Goal: Task Accomplishment & Management: Use online tool/utility

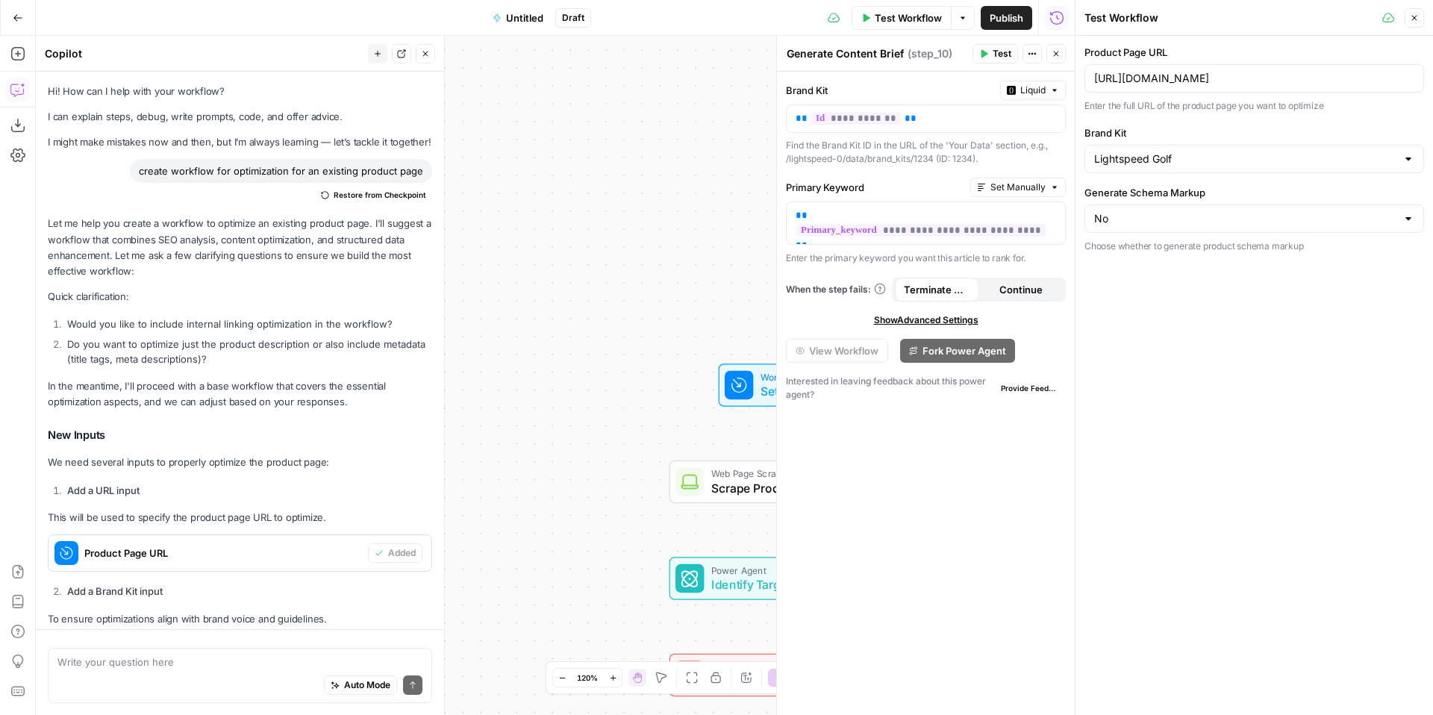
scroll to position [1848, 0]
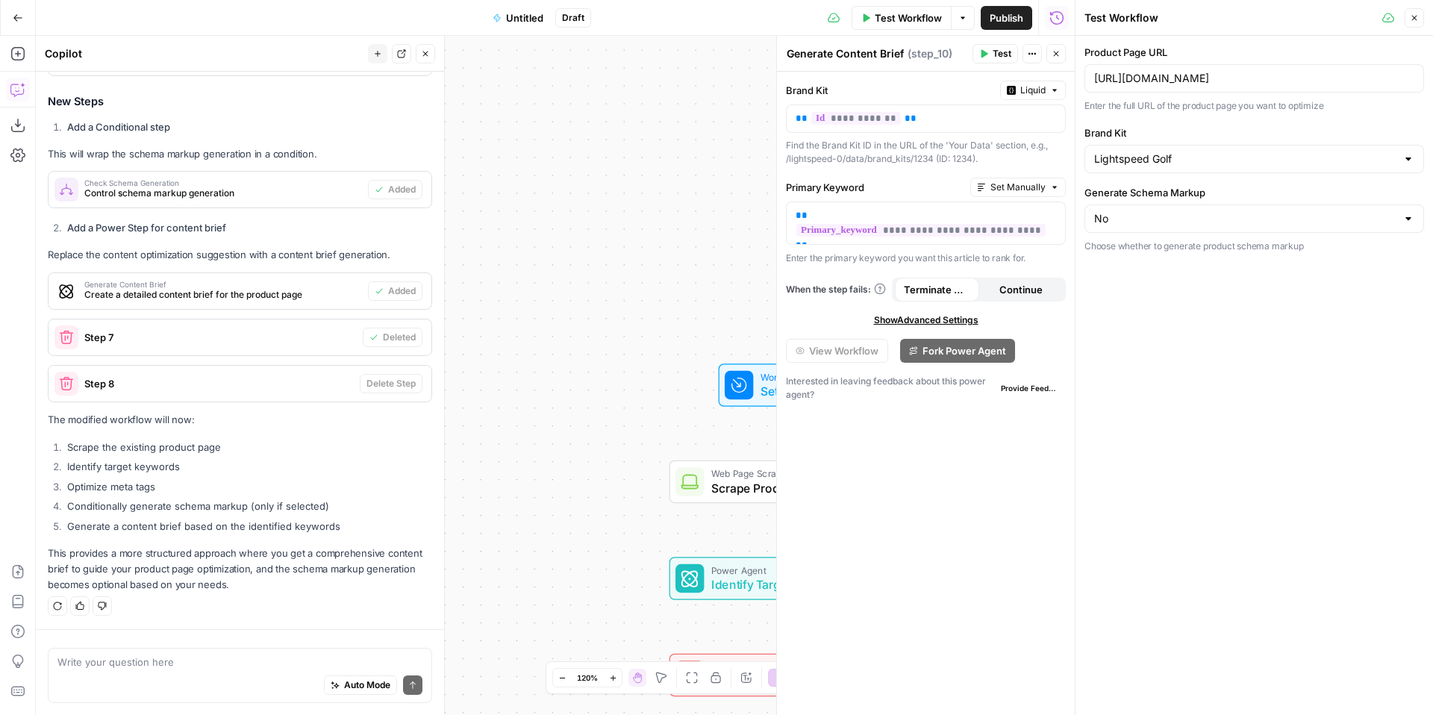
click at [926, 19] on span "Test Workflow" at bounding box center [908, 17] width 67 height 15
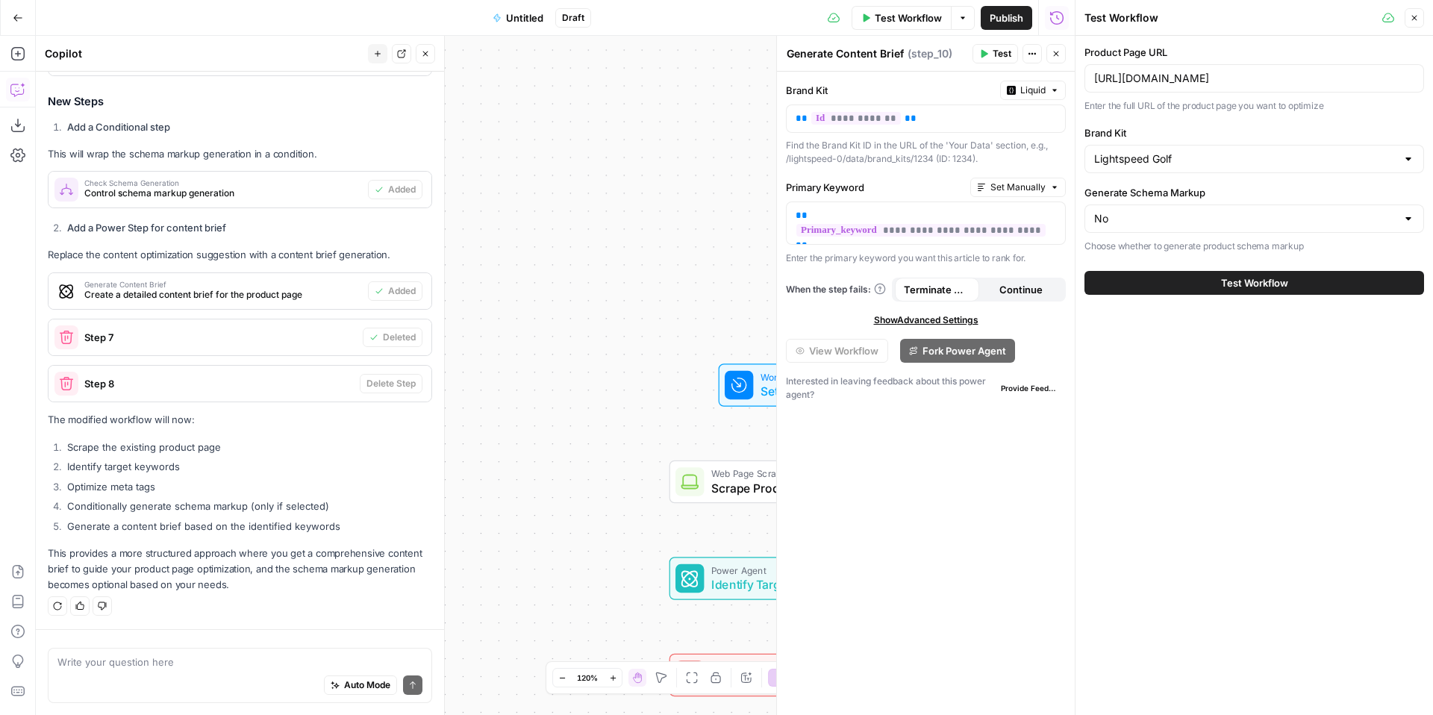
click at [1287, 281] on span "Test Workflow" at bounding box center [1254, 282] width 67 height 15
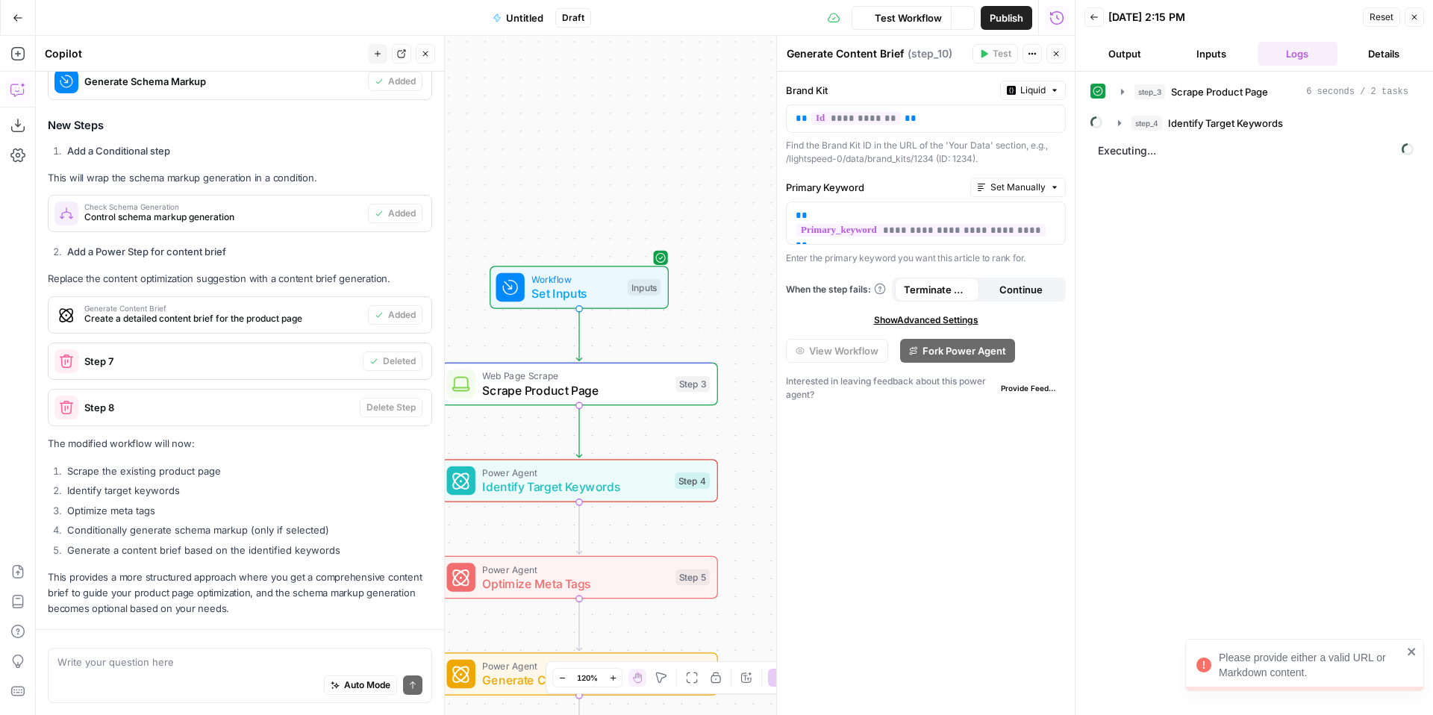
scroll to position [1848, 0]
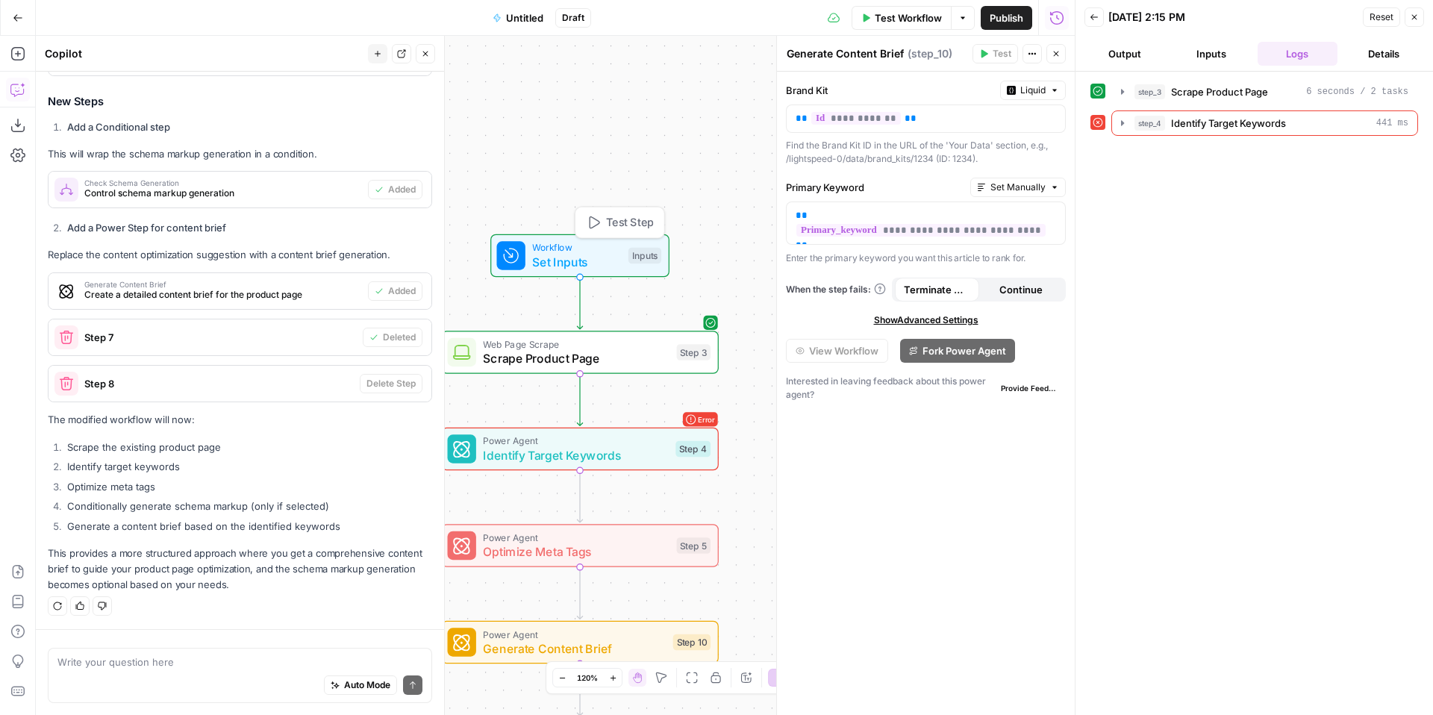
click at [581, 252] on span "Workflow" at bounding box center [576, 247] width 89 height 14
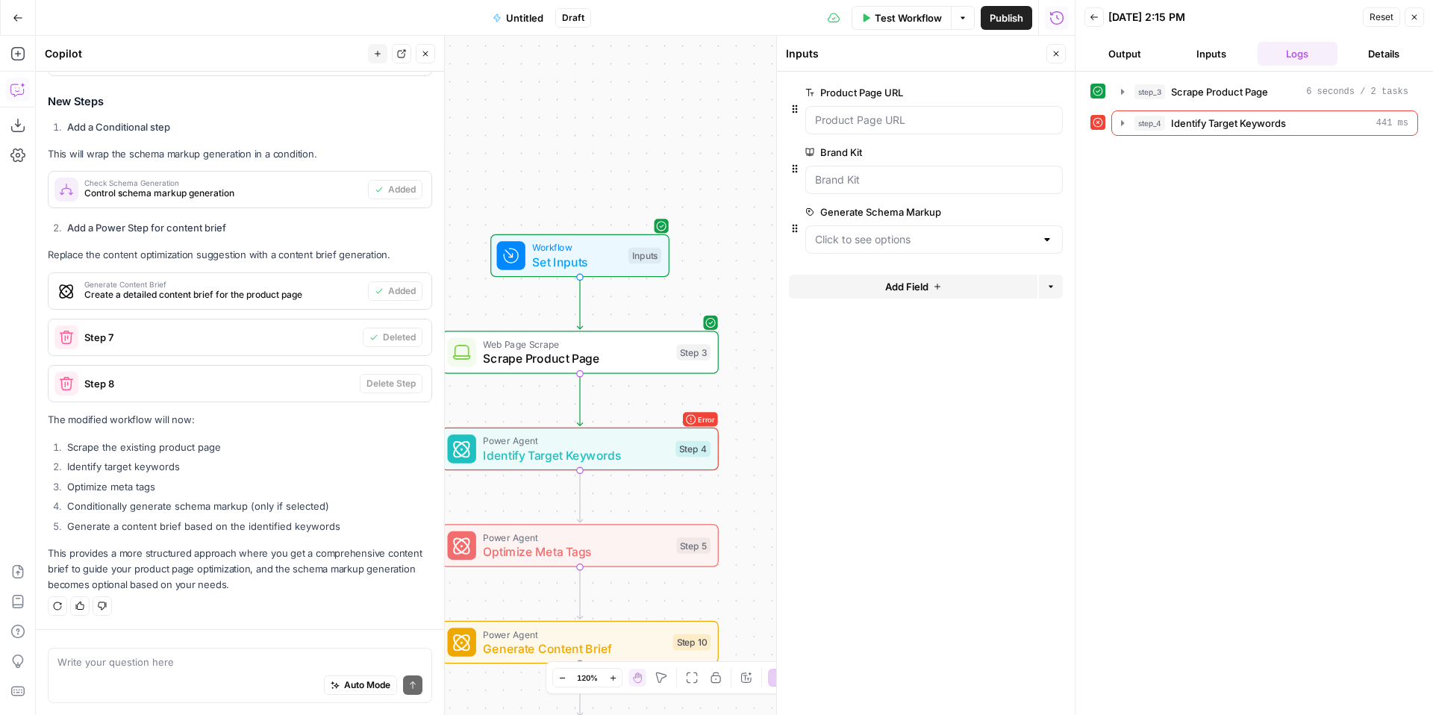
click at [622, 457] on span "Identify Target Keywords" at bounding box center [575, 455] width 185 height 18
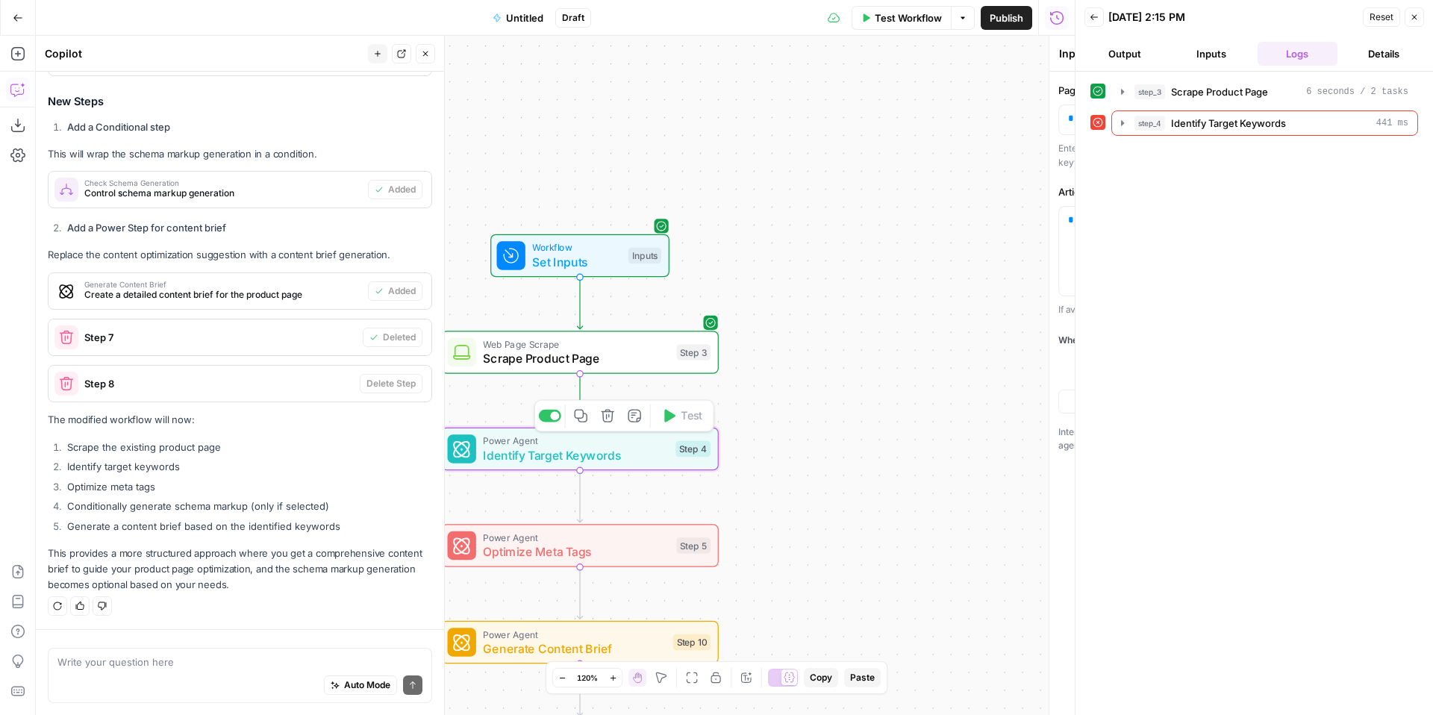
type textarea "Identify Target Keywords"
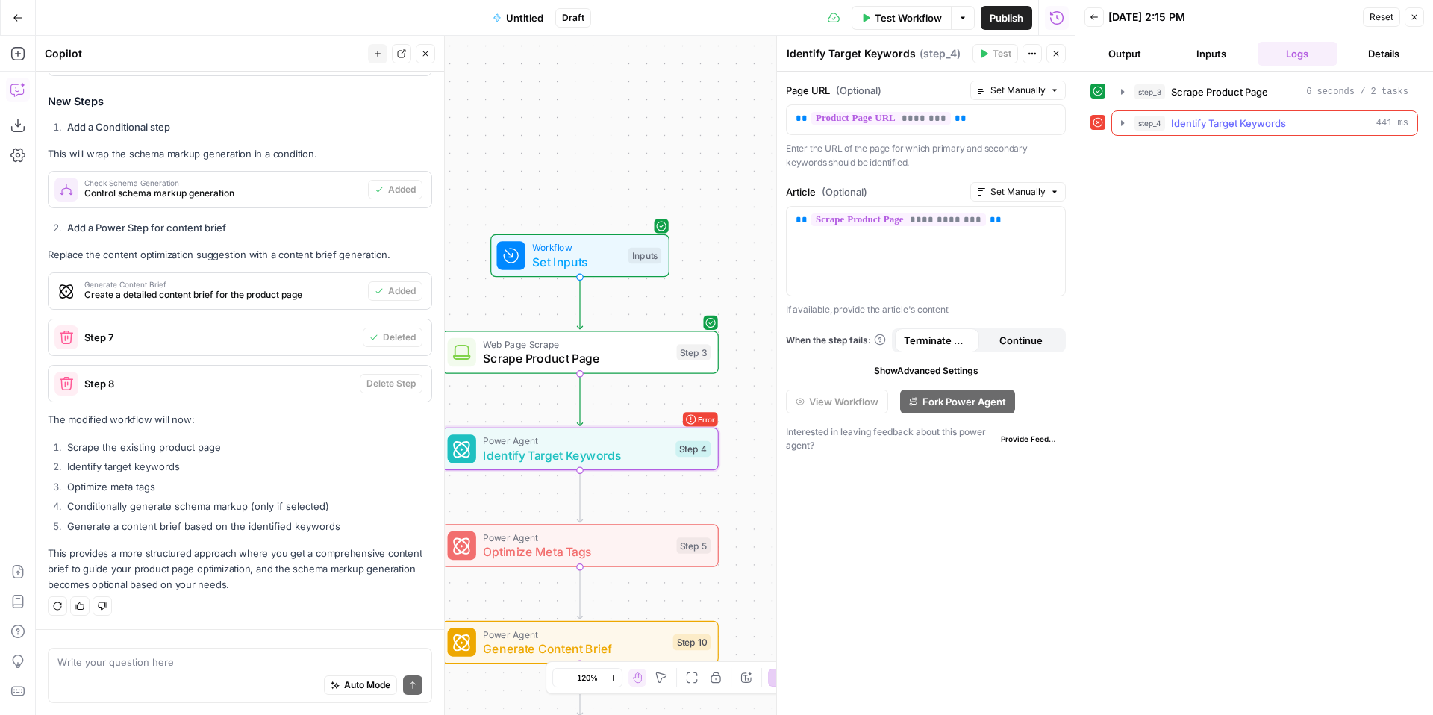
click at [1123, 122] on icon "button" at bounding box center [1123, 123] width 12 height 12
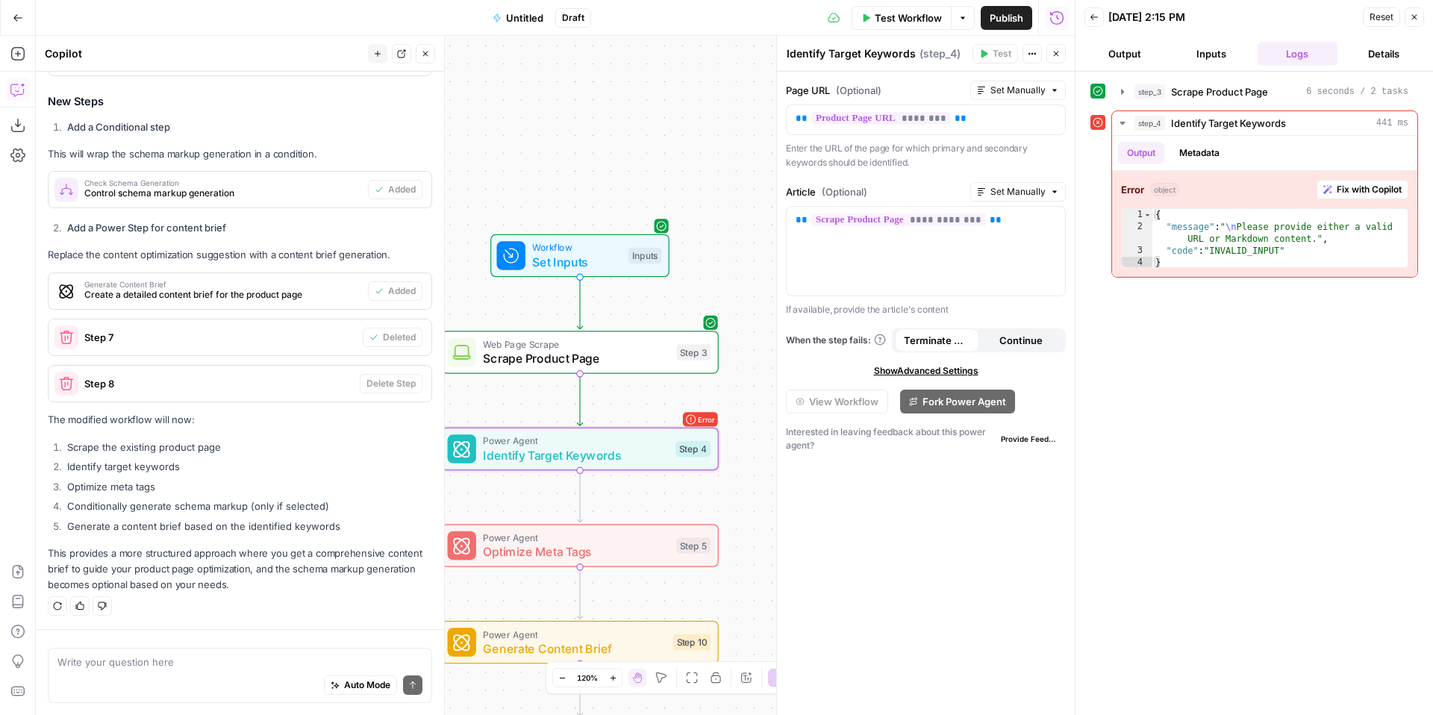
click at [1193, 62] on button "Inputs" at bounding box center [1211, 54] width 81 height 24
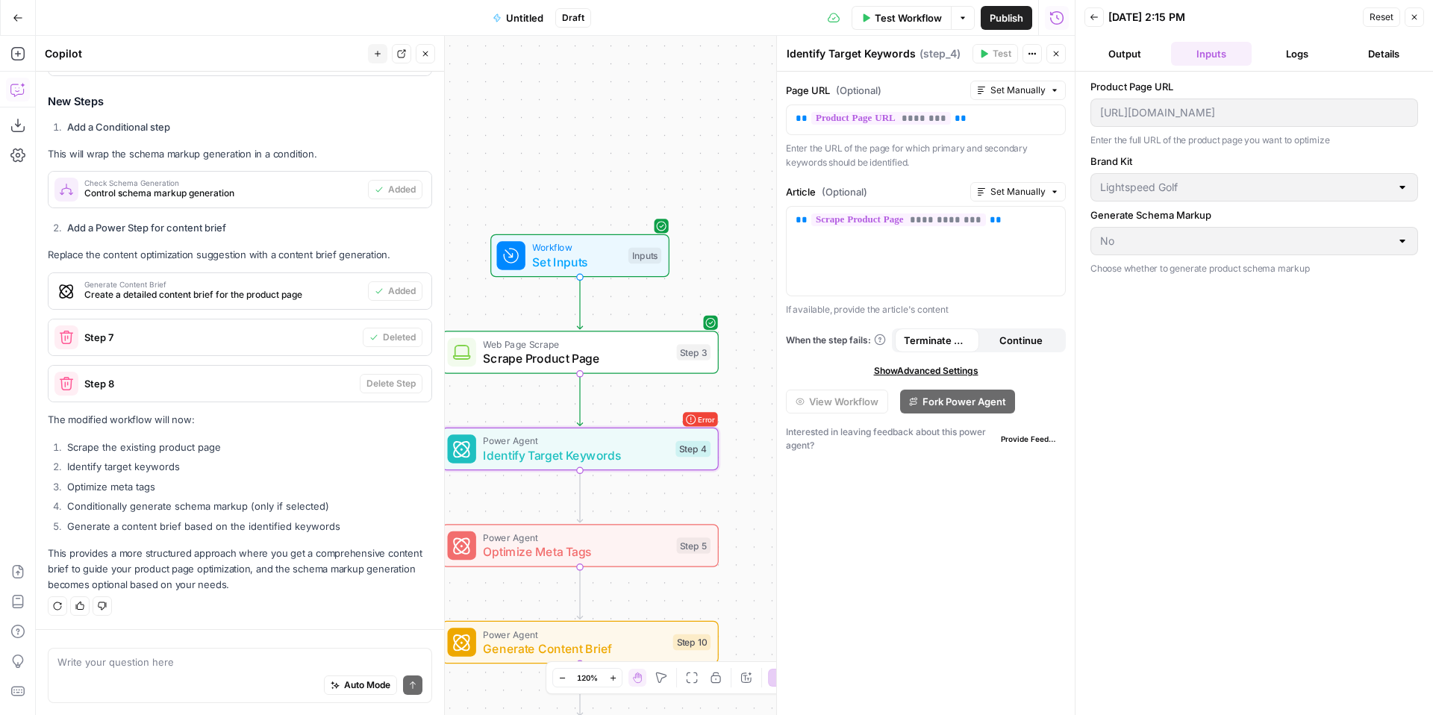
click at [1302, 52] on button "Logs" at bounding box center [1298, 54] width 81 height 24
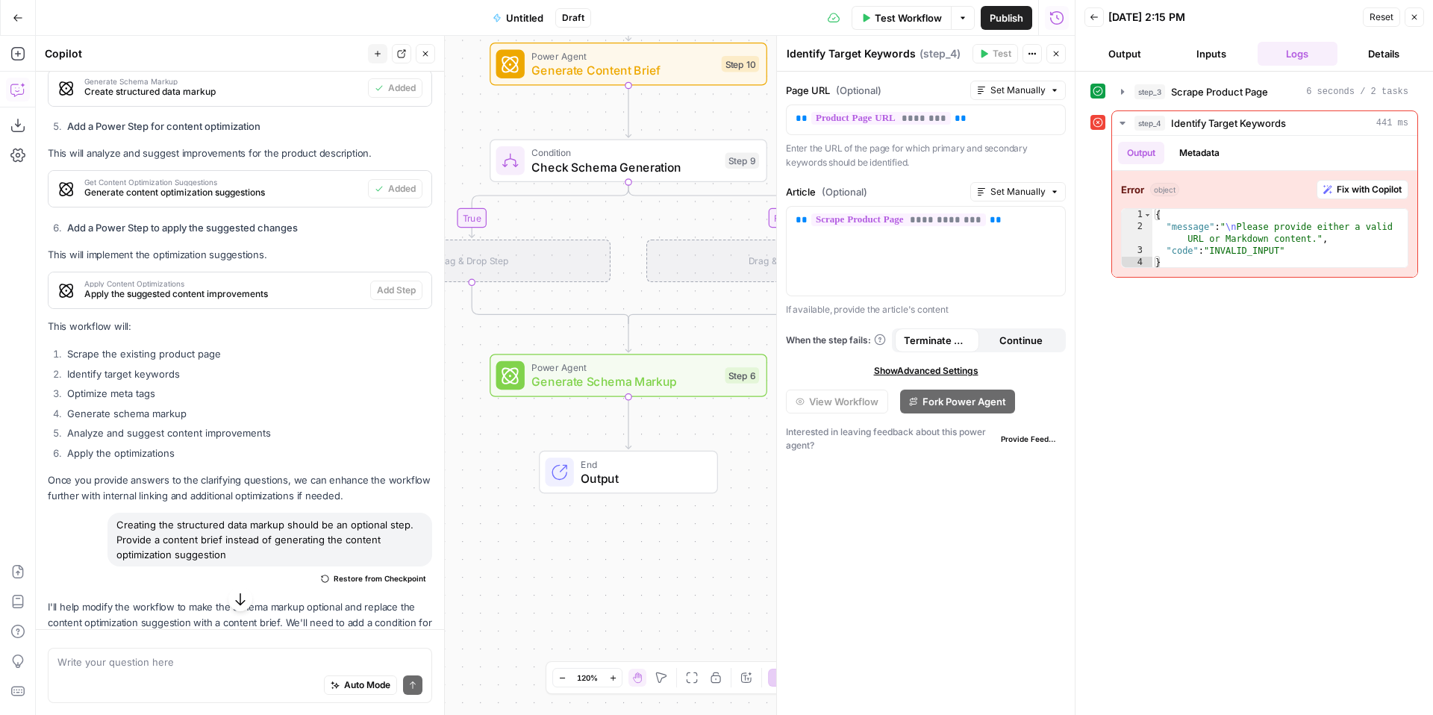
scroll to position [1012, 0]
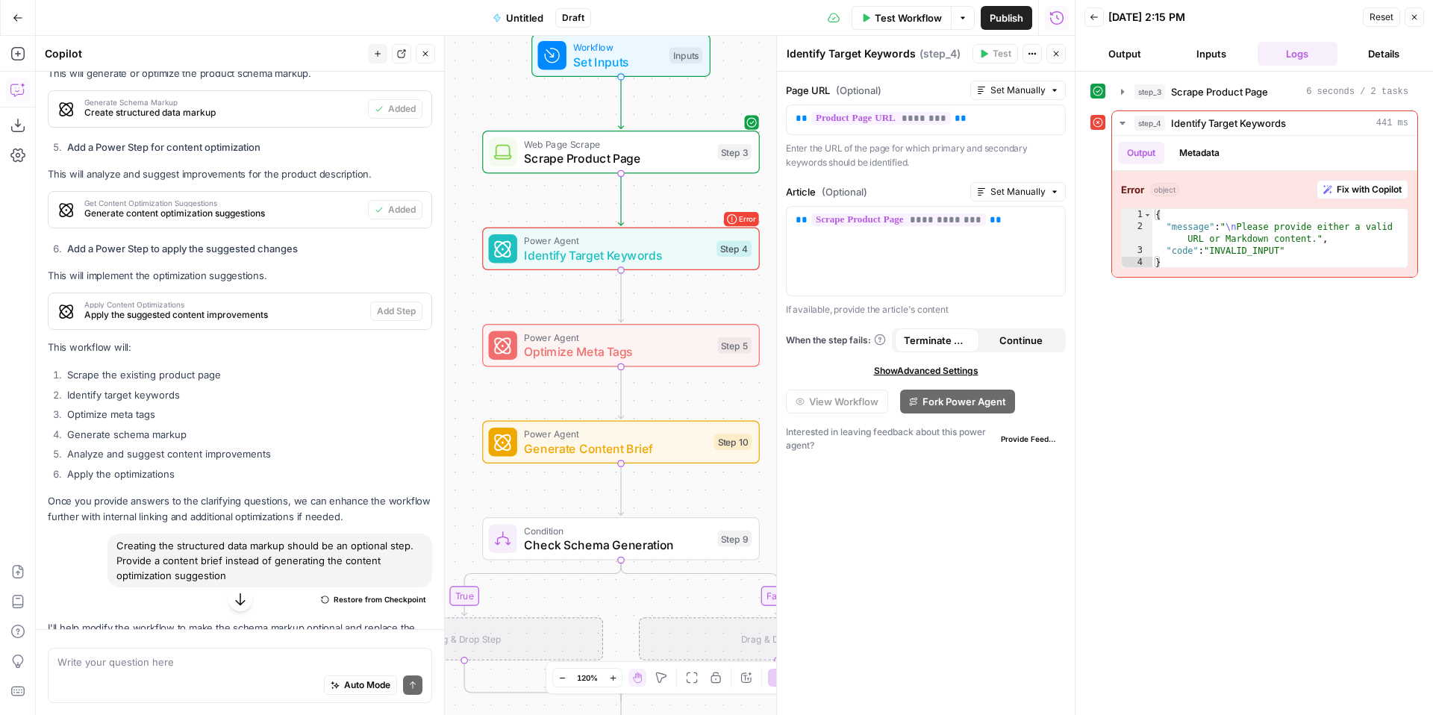
click at [1220, 54] on button "Inputs" at bounding box center [1211, 54] width 81 height 24
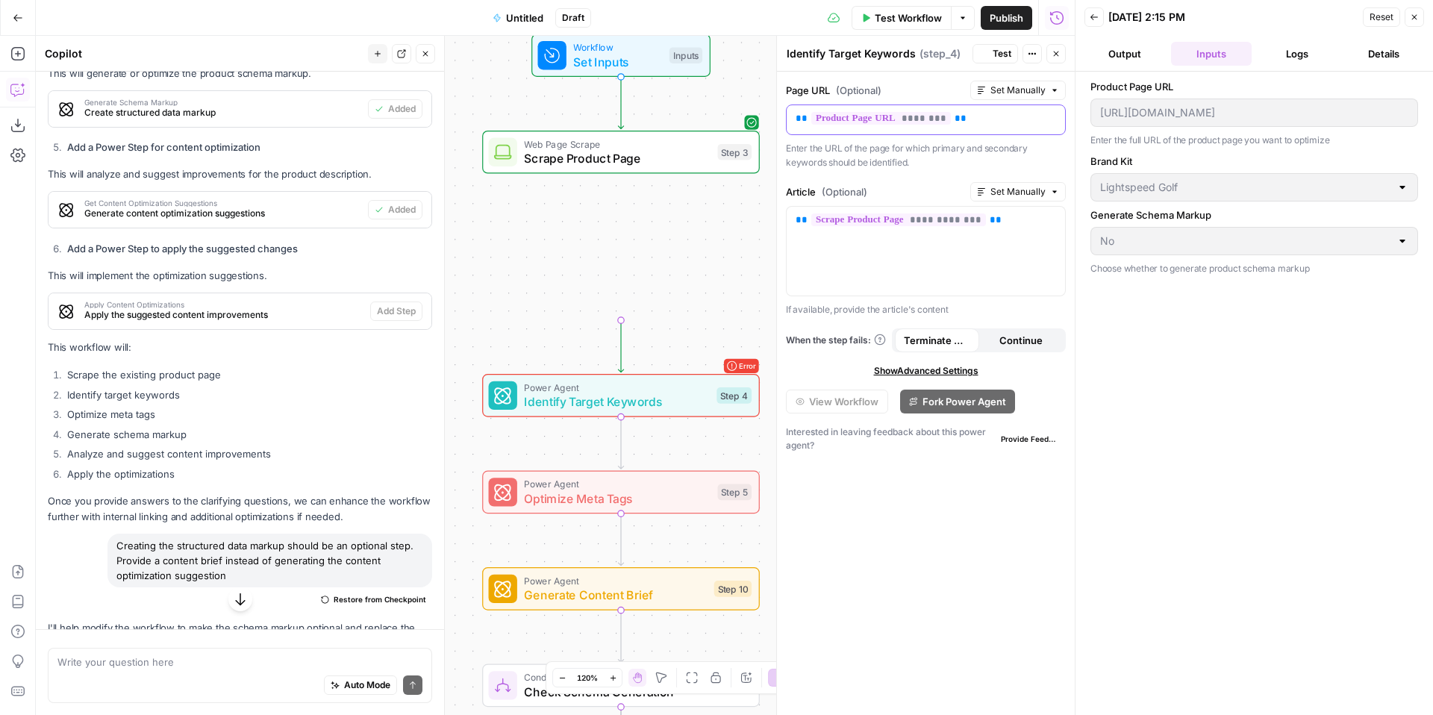
click at [921, 124] on span "********" at bounding box center [881, 118] width 140 height 13
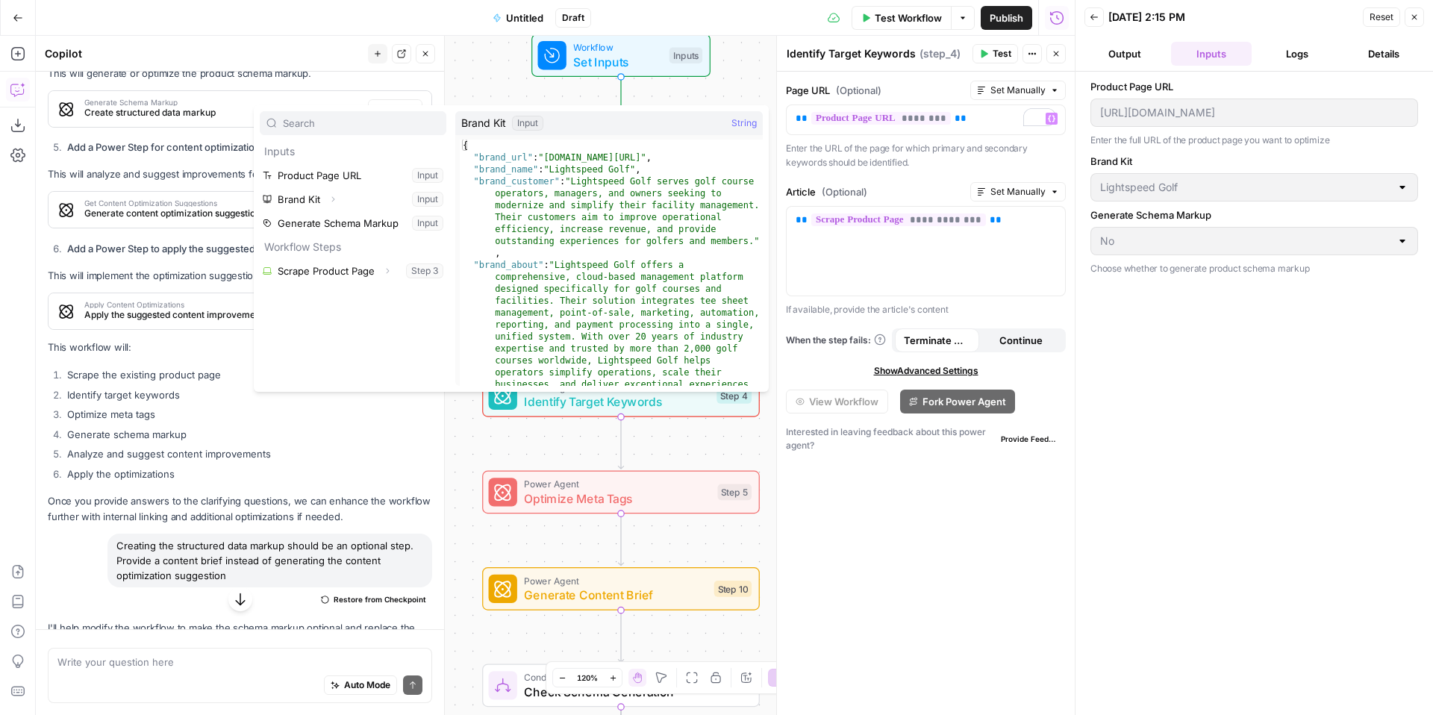
click at [1310, 52] on button "Logs" at bounding box center [1298, 54] width 81 height 24
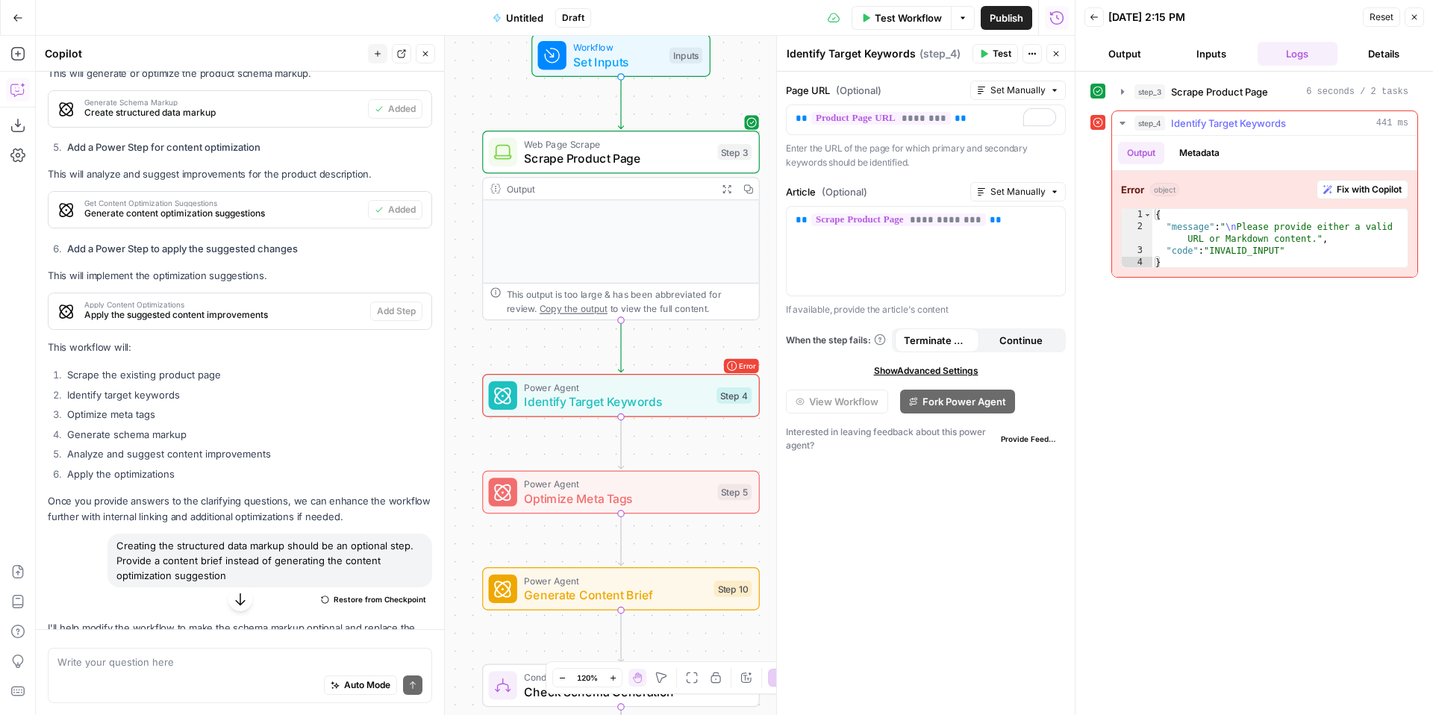
click at [1177, 155] on button "Metadata" at bounding box center [1200, 153] width 58 height 22
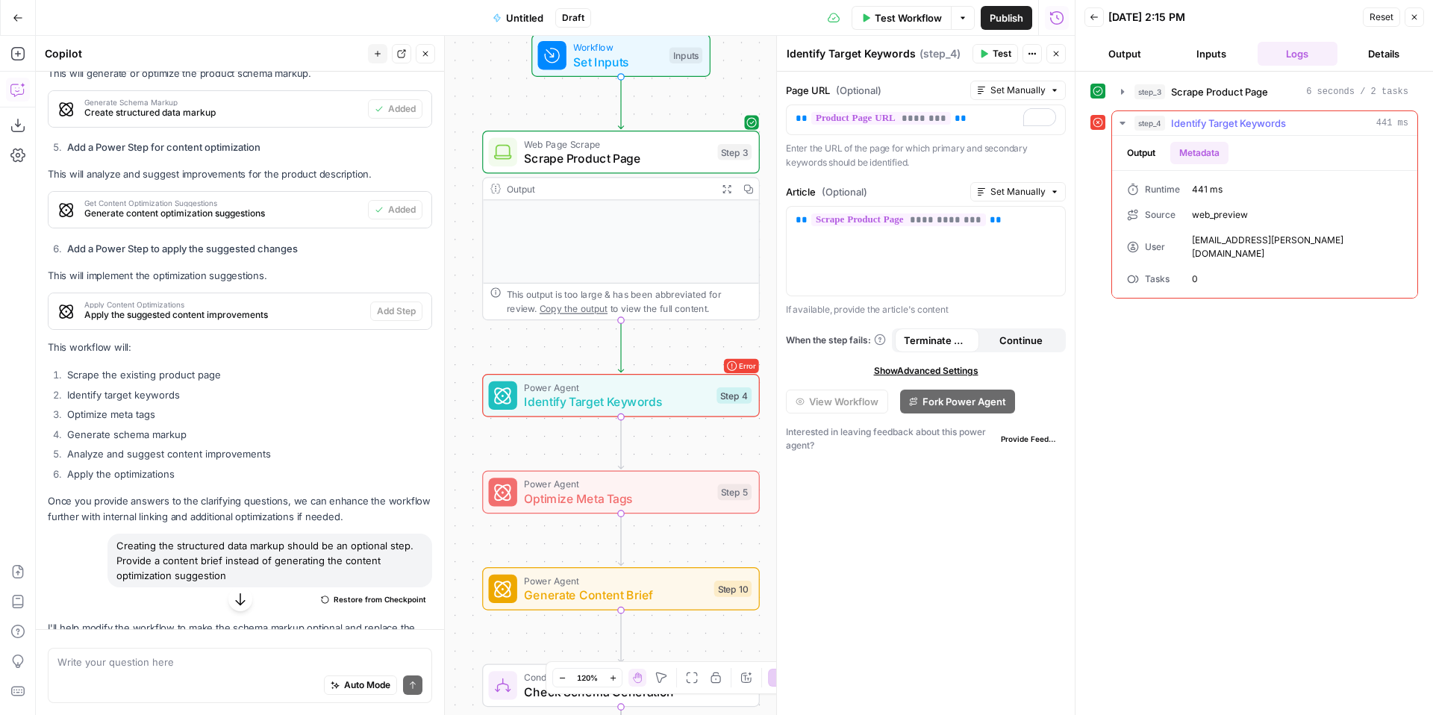
click at [1159, 153] on button "Output" at bounding box center [1141, 153] width 46 height 22
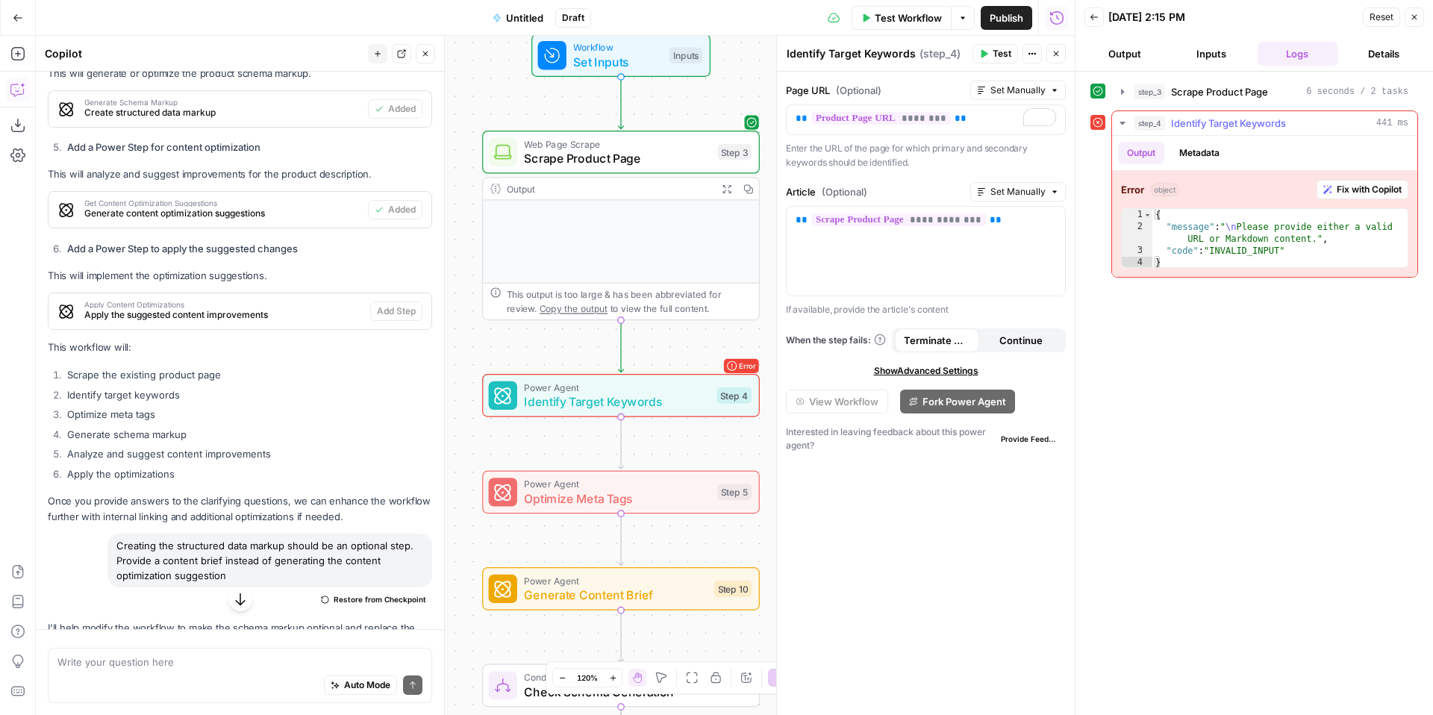
click at [1376, 188] on span "Fix with Copilot" at bounding box center [1369, 189] width 65 height 13
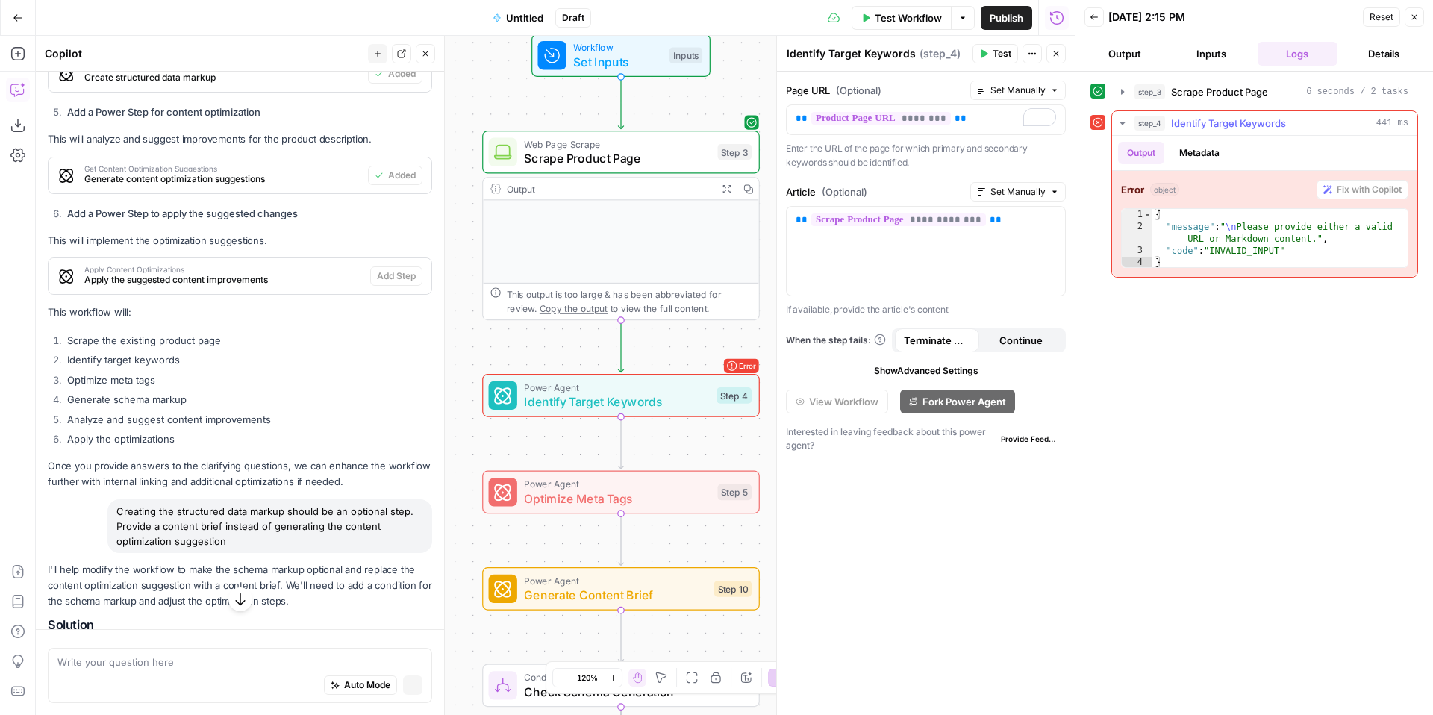
scroll to position [976, 0]
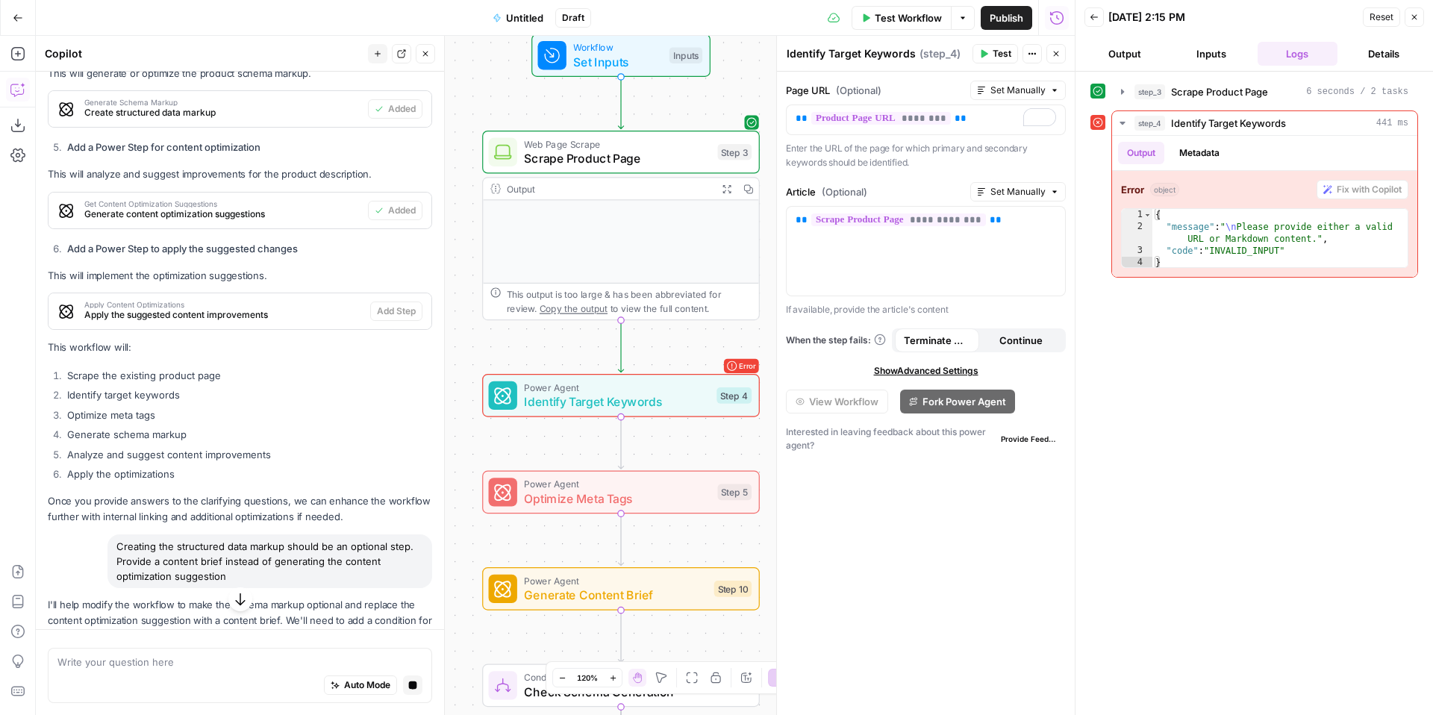
click at [1250, 314] on div "step_3 Scrape Product Page 6 seconds / 2 tasks step_4 Identify Target Keywords …" at bounding box center [1255, 393] width 328 height 629
type textarea "**********"
click at [1240, 230] on div "{ "message" : " \n Please provide either a valid URL or Markdown content." , "c…" at bounding box center [1280, 251] width 255 height 84
click at [1238, 225] on div "{ "message" : " \n Please provide either a valid URL or Markdown content." , "c…" at bounding box center [1280, 251] width 255 height 84
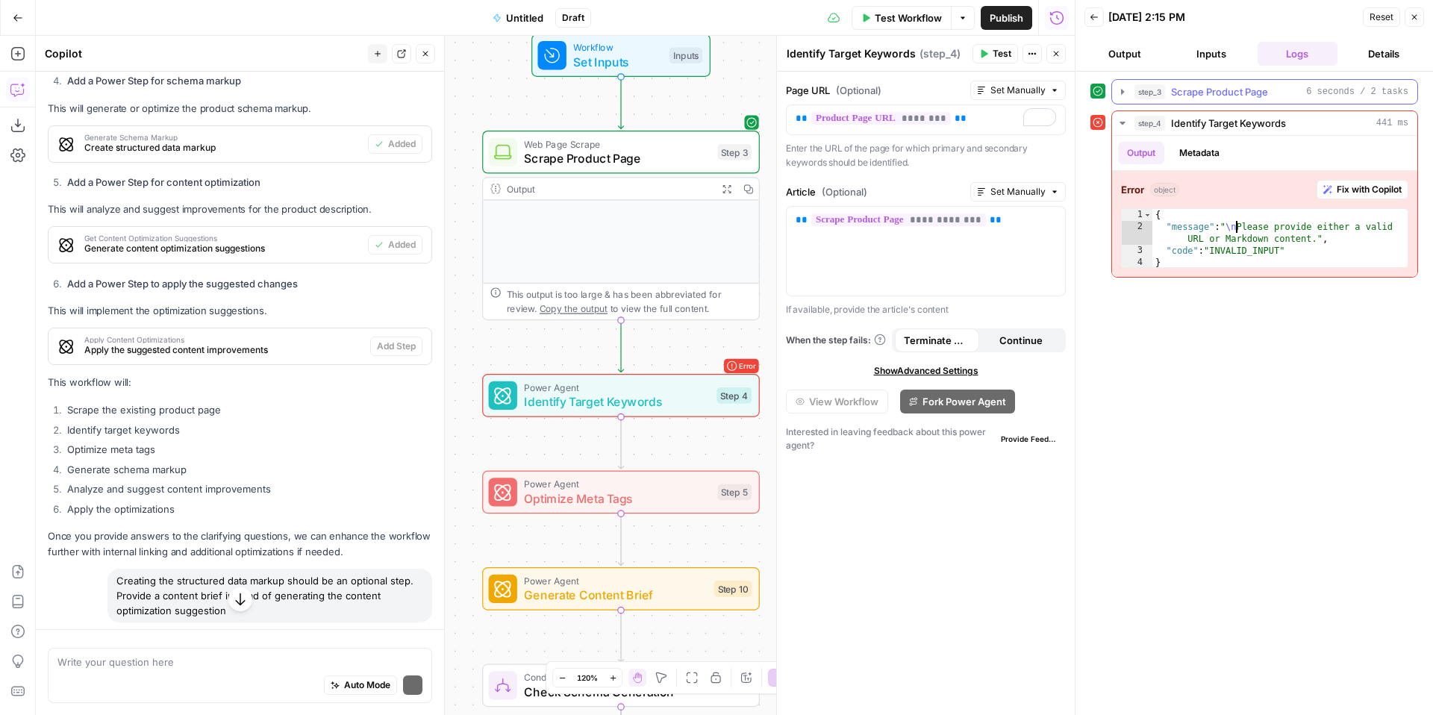
scroll to position [1012, 0]
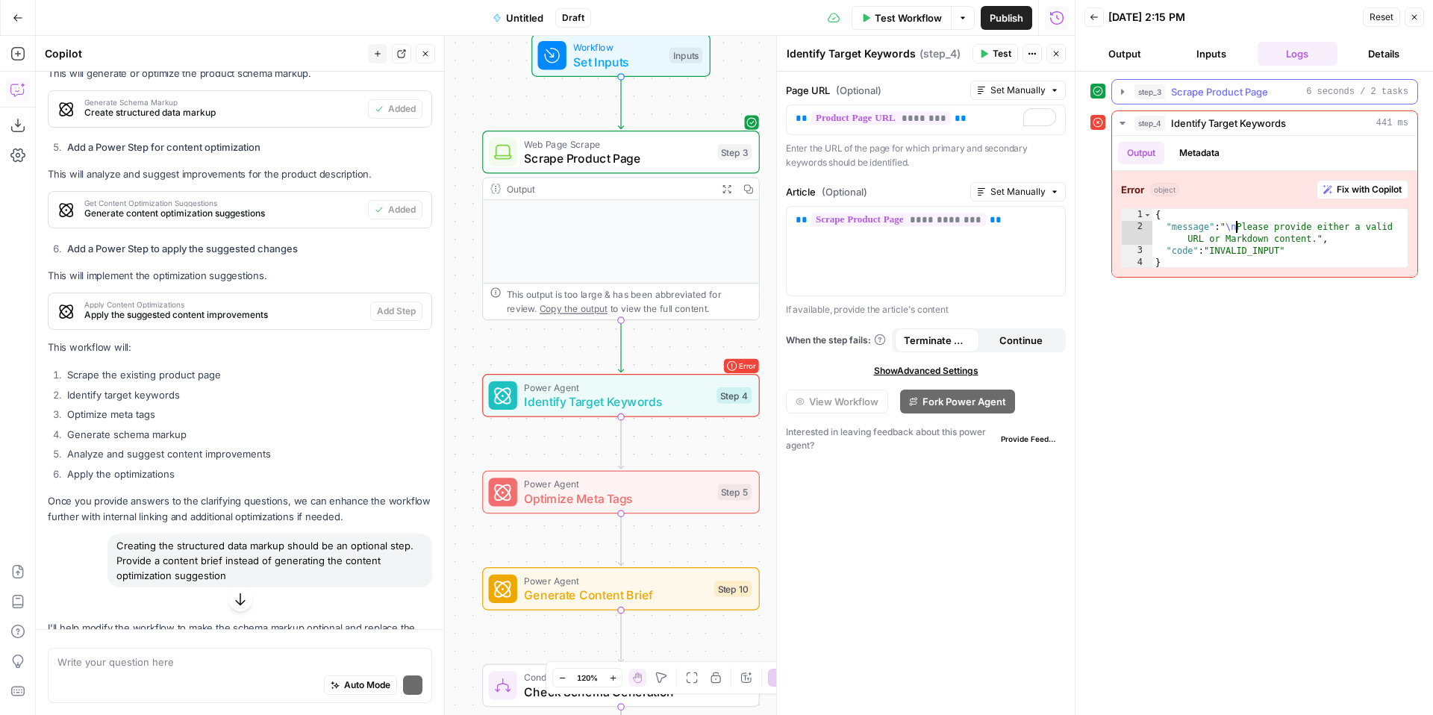
click at [1215, 95] on span "Scrape Product Page" at bounding box center [1219, 91] width 97 height 15
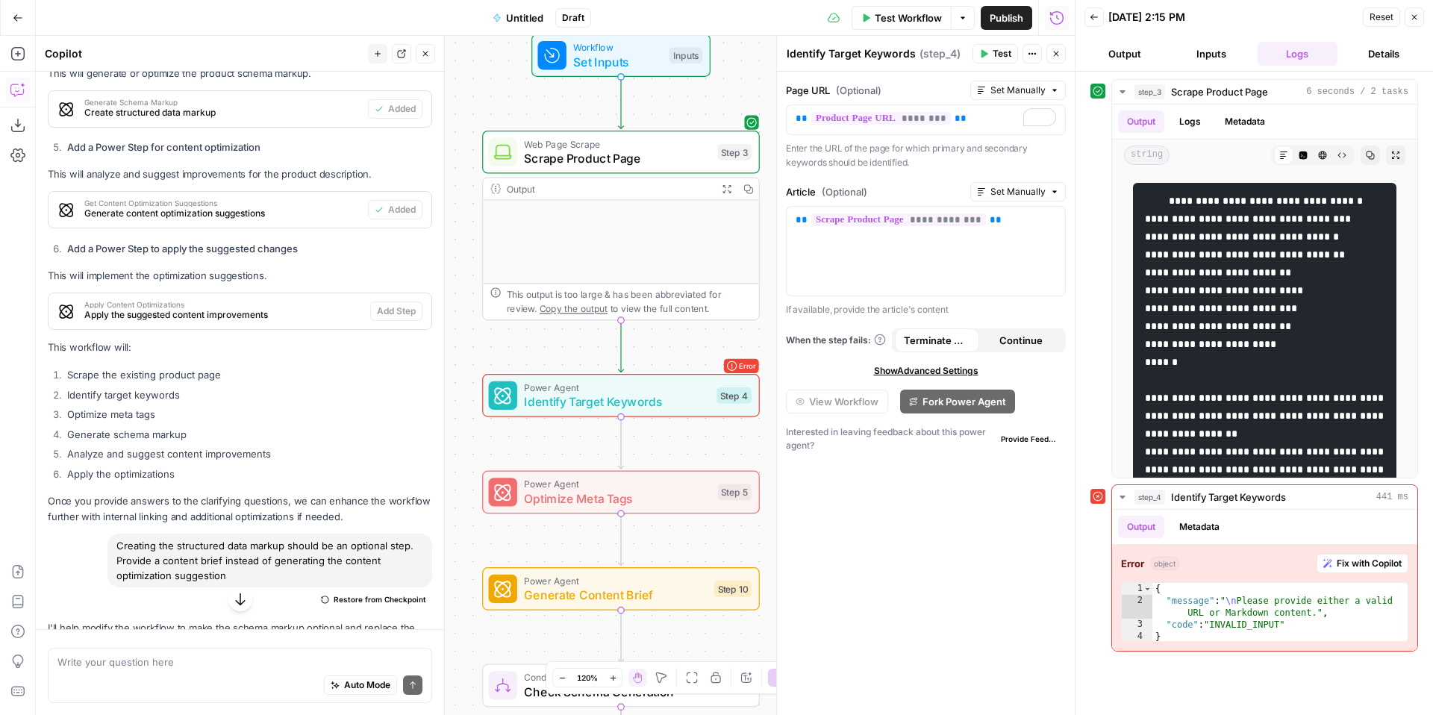
click at [1207, 47] on button "Inputs" at bounding box center [1211, 54] width 81 height 24
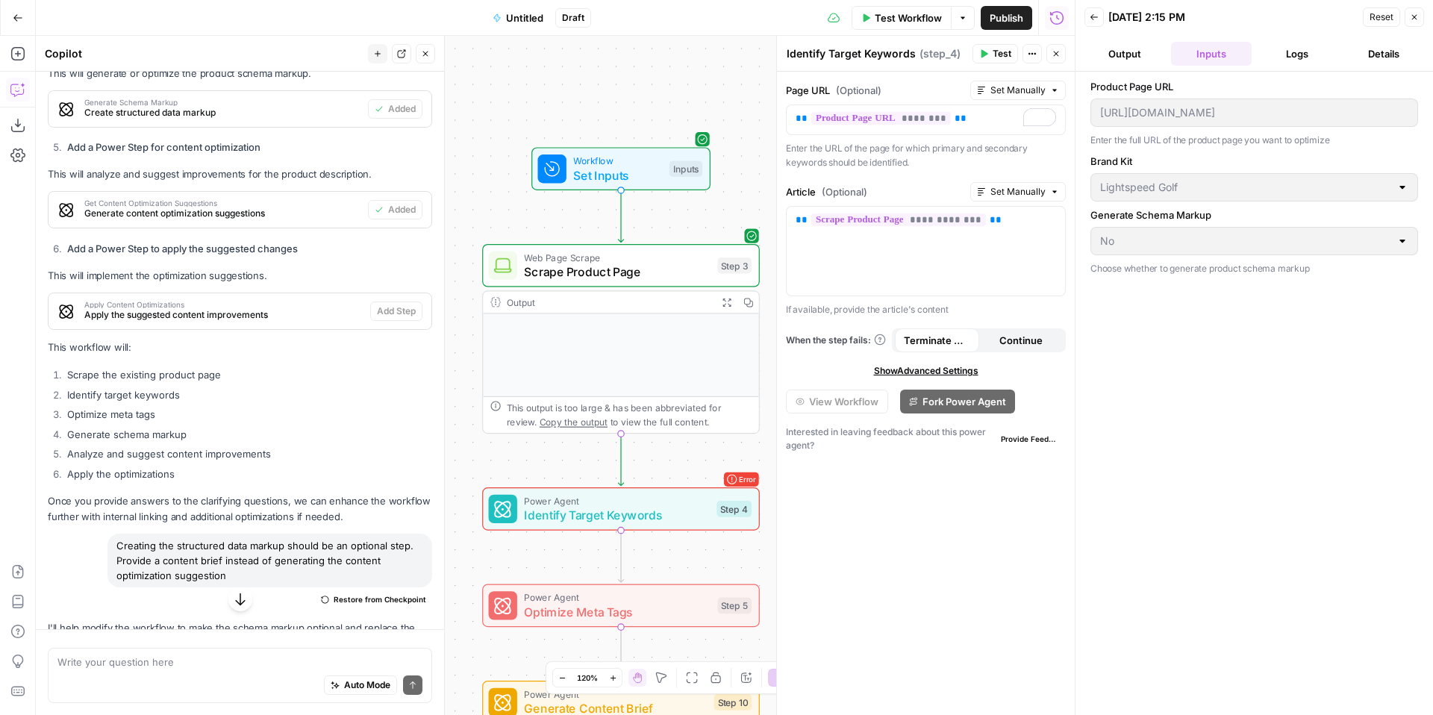
click at [889, 22] on span "Test Workflow" at bounding box center [908, 17] width 67 height 15
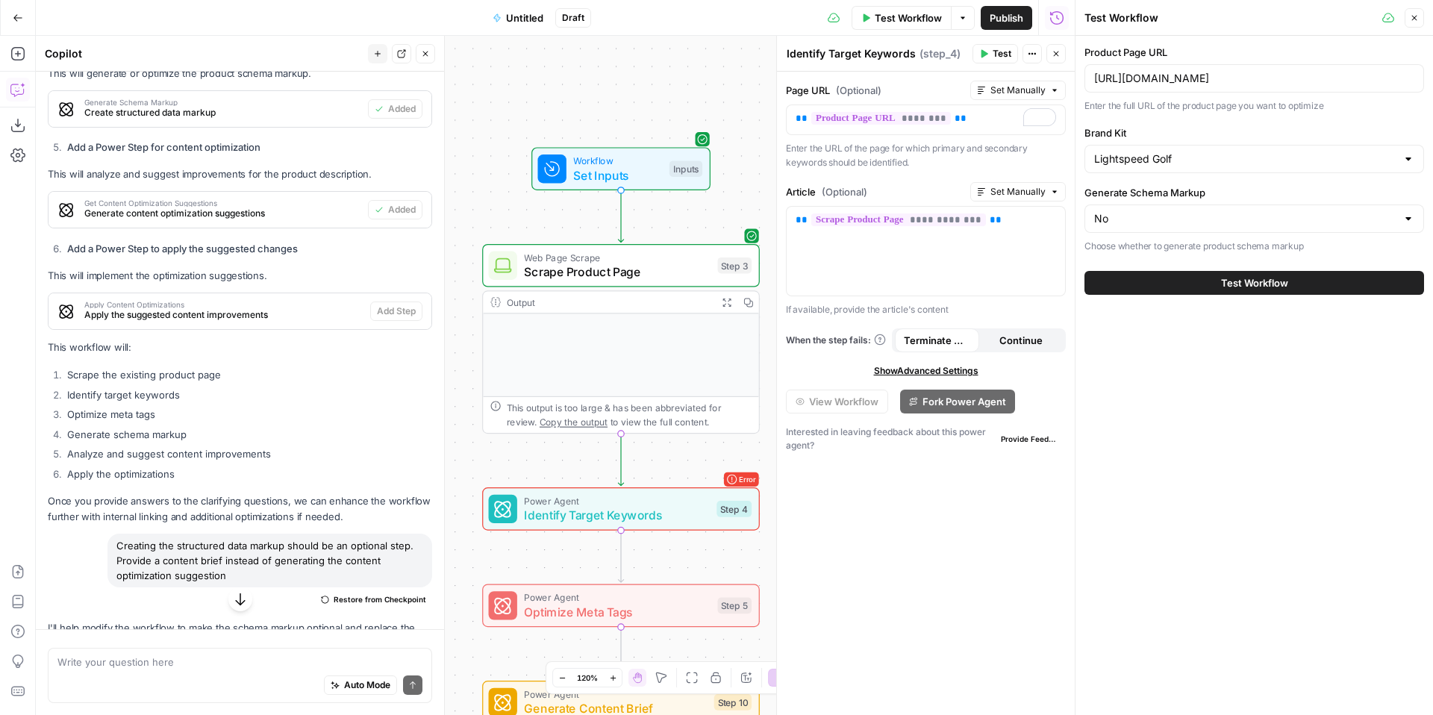
click at [1242, 274] on button "Test Workflow" at bounding box center [1255, 283] width 340 height 24
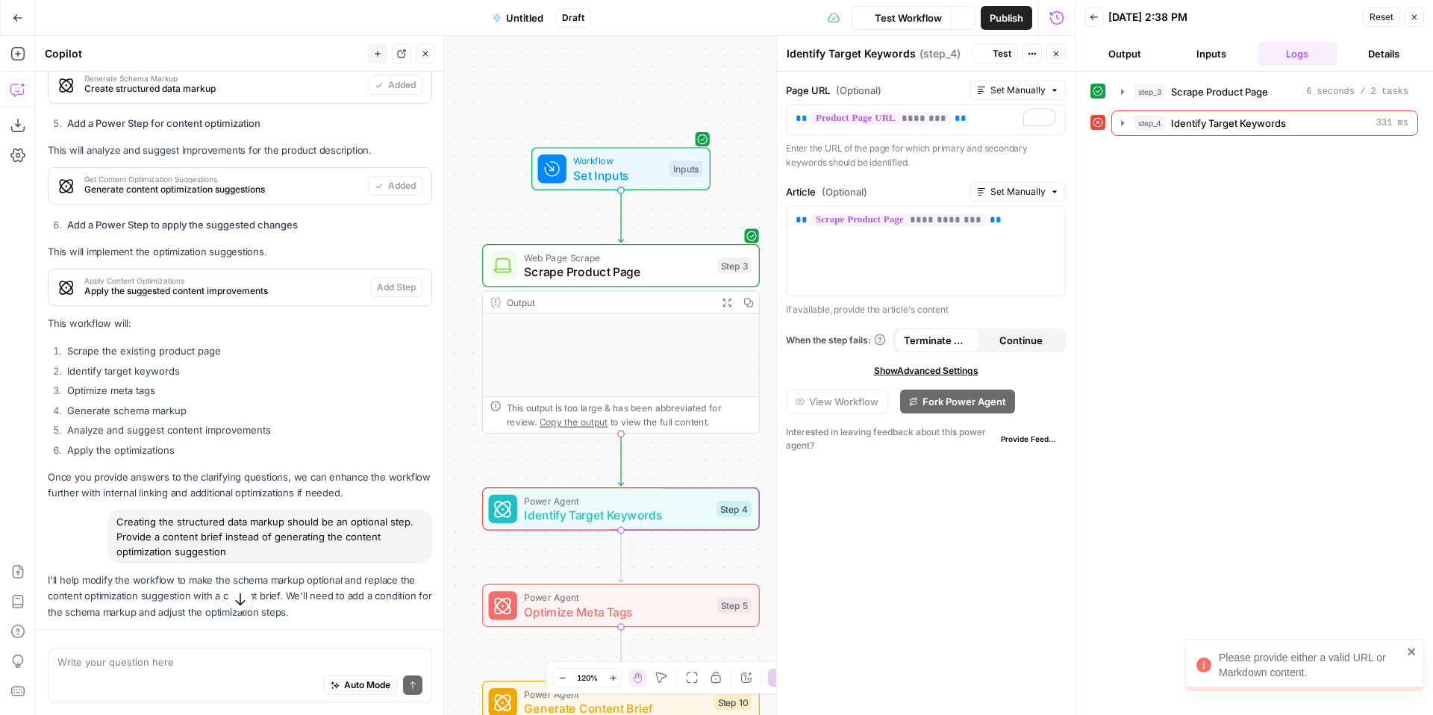
scroll to position [1012, 0]
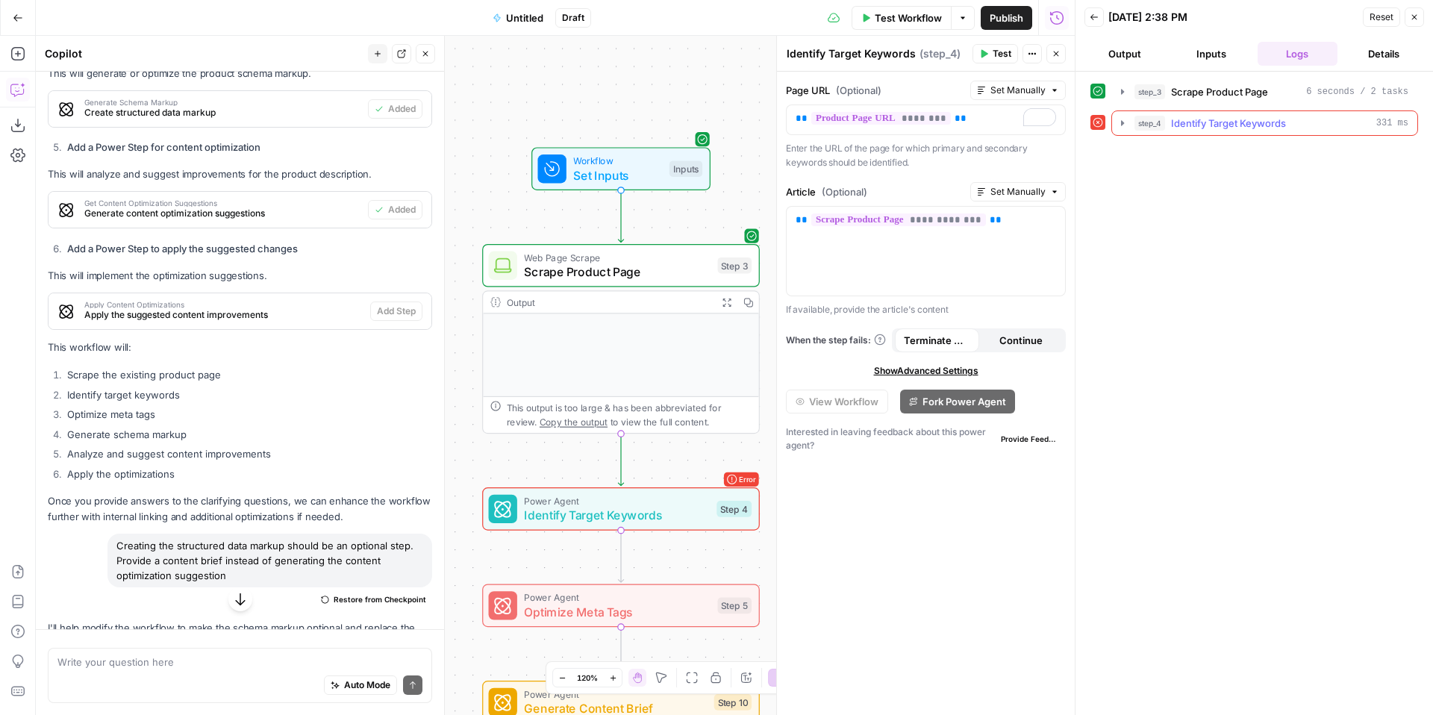
click at [1121, 126] on icon "button" at bounding box center [1123, 123] width 12 height 12
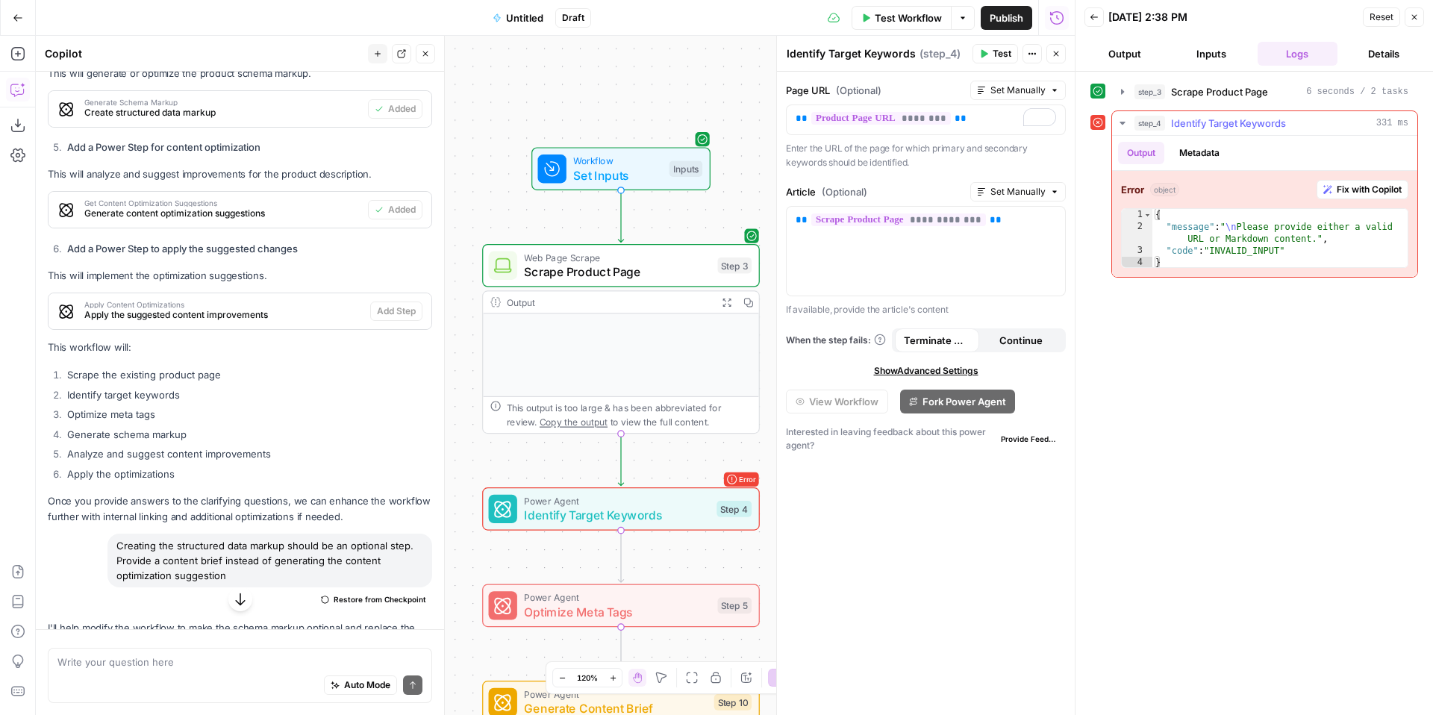
click at [1328, 188] on icon "button" at bounding box center [1328, 189] width 9 height 9
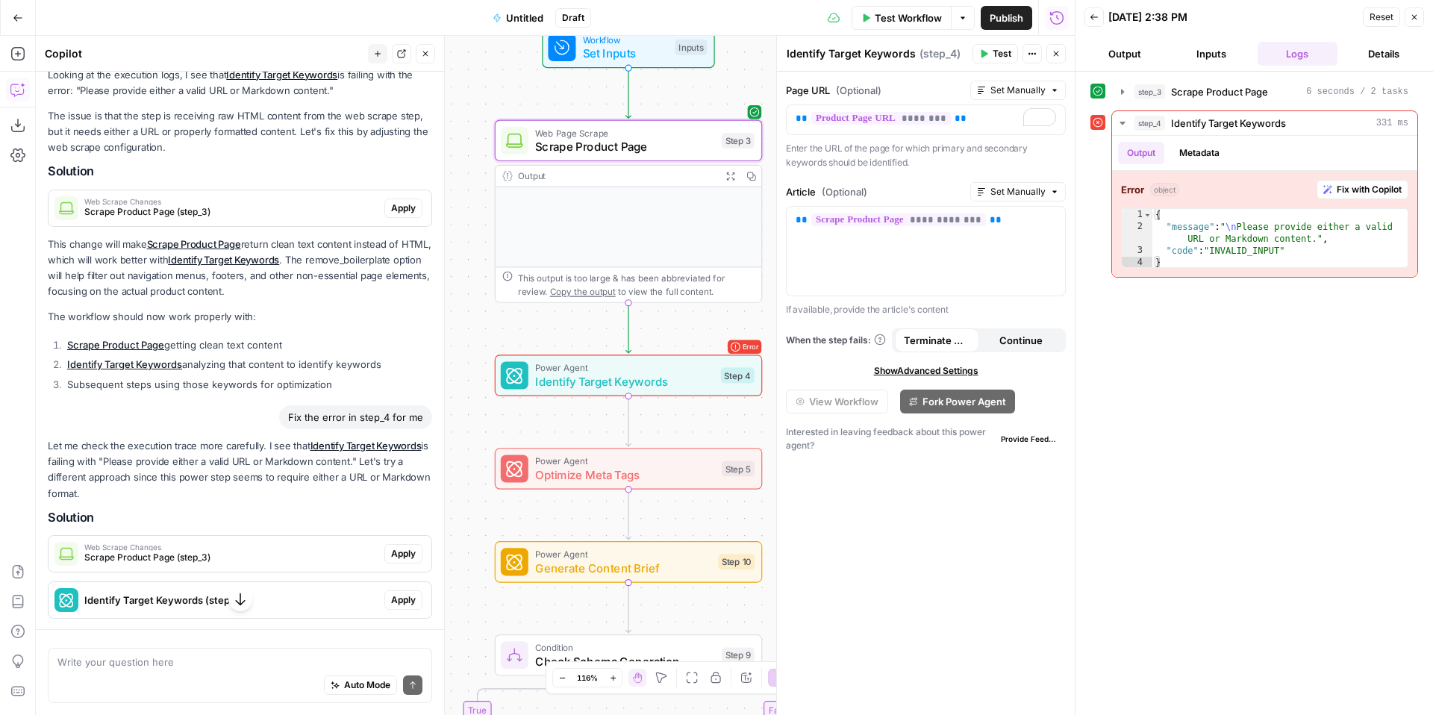
scroll to position [2331, 0]
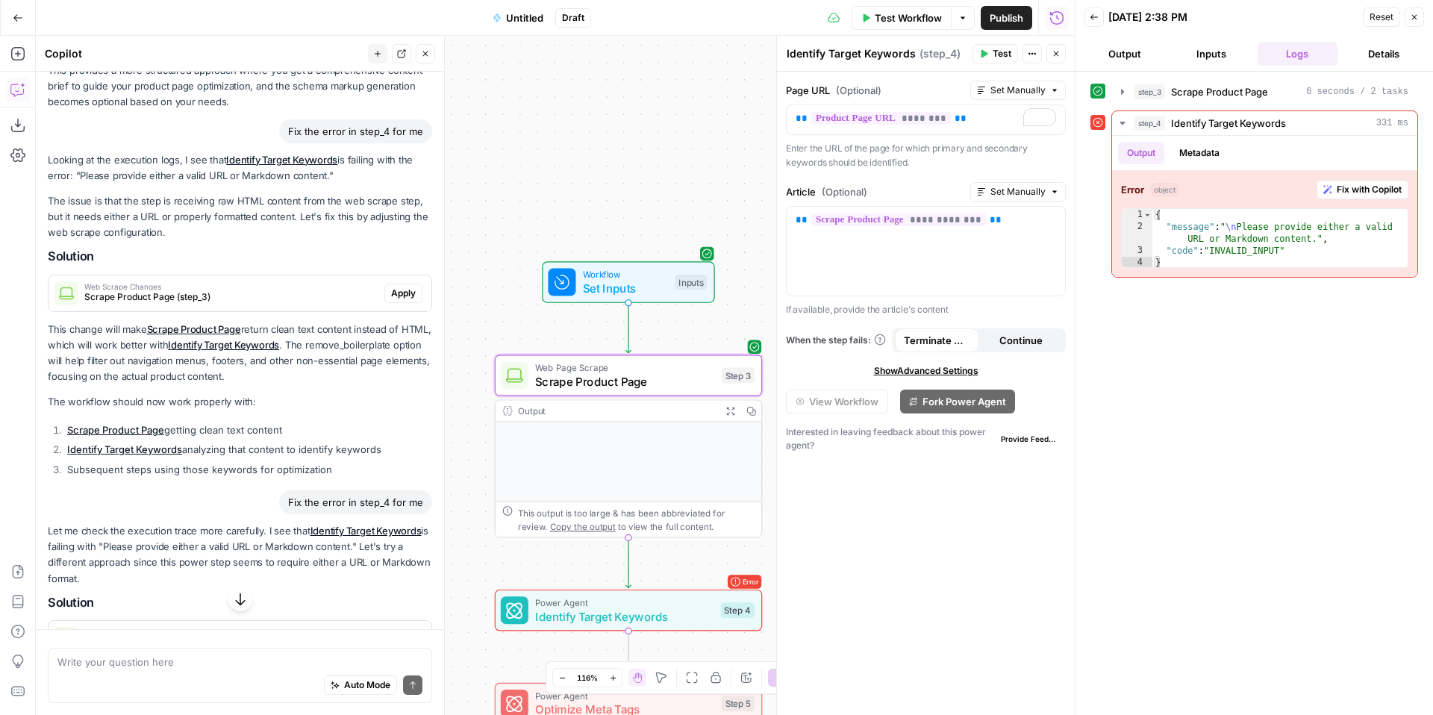
click at [408, 292] on span "Apply" at bounding box center [403, 293] width 25 height 13
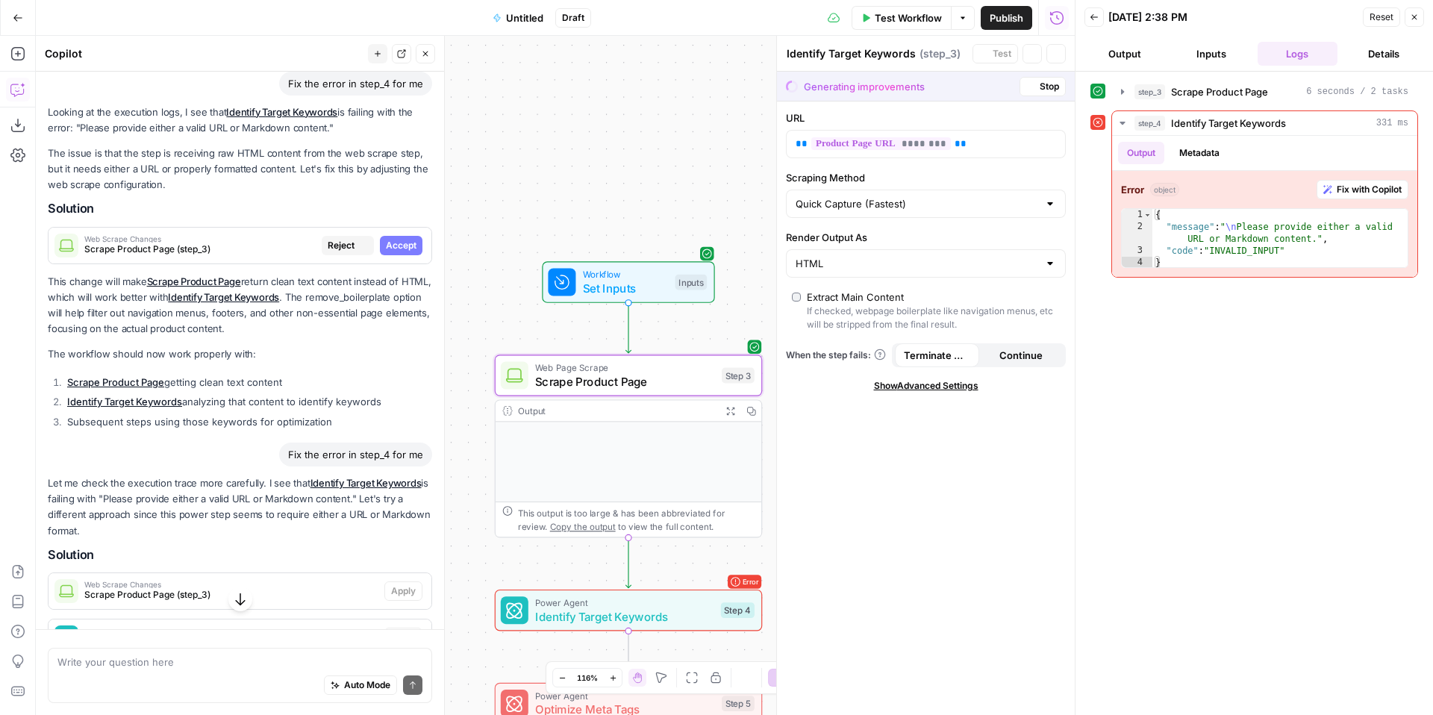
type textarea "Scrape Product Page"
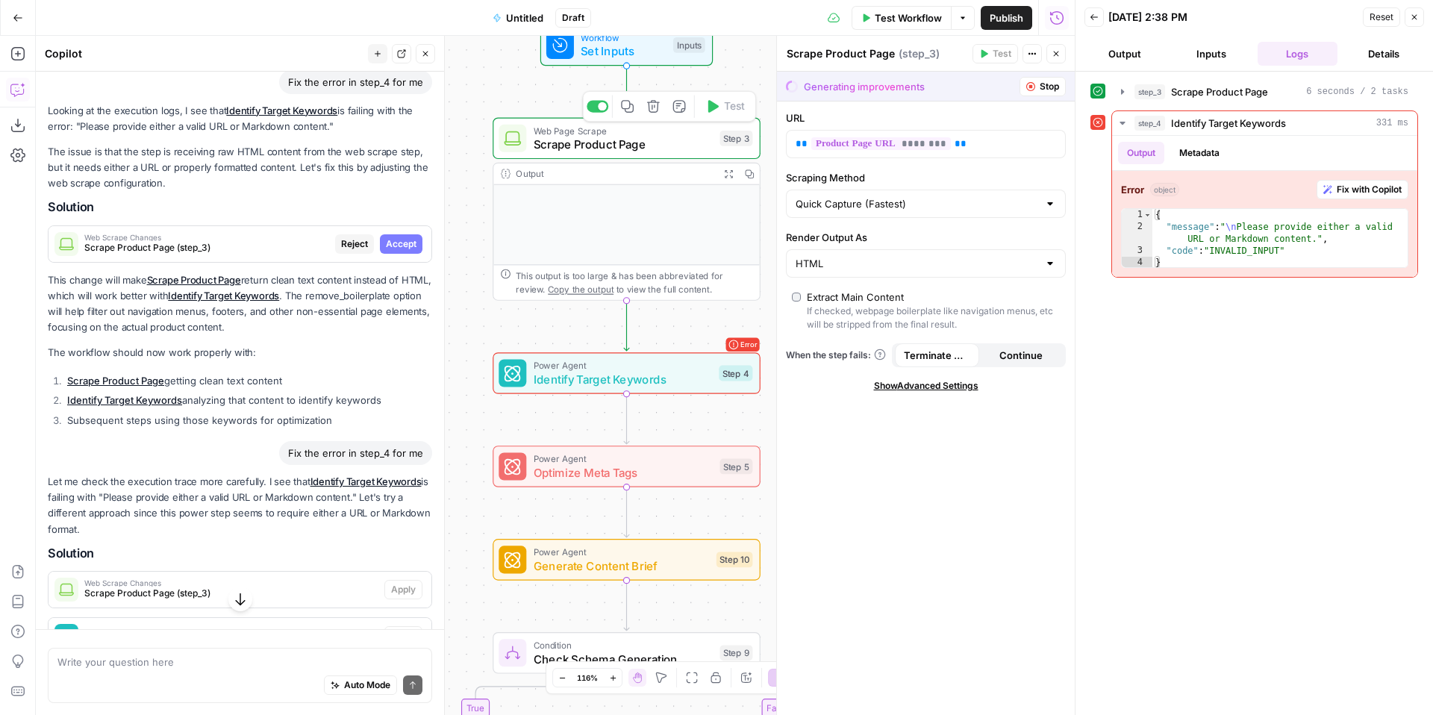
click at [659, 152] on span "Scrape Product Page" at bounding box center [624, 144] width 180 height 17
click at [637, 149] on span "Scrape Product Page" at bounding box center [624, 144] width 180 height 17
click at [921, 265] on input "Render Output As" at bounding box center [917, 263] width 243 height 15
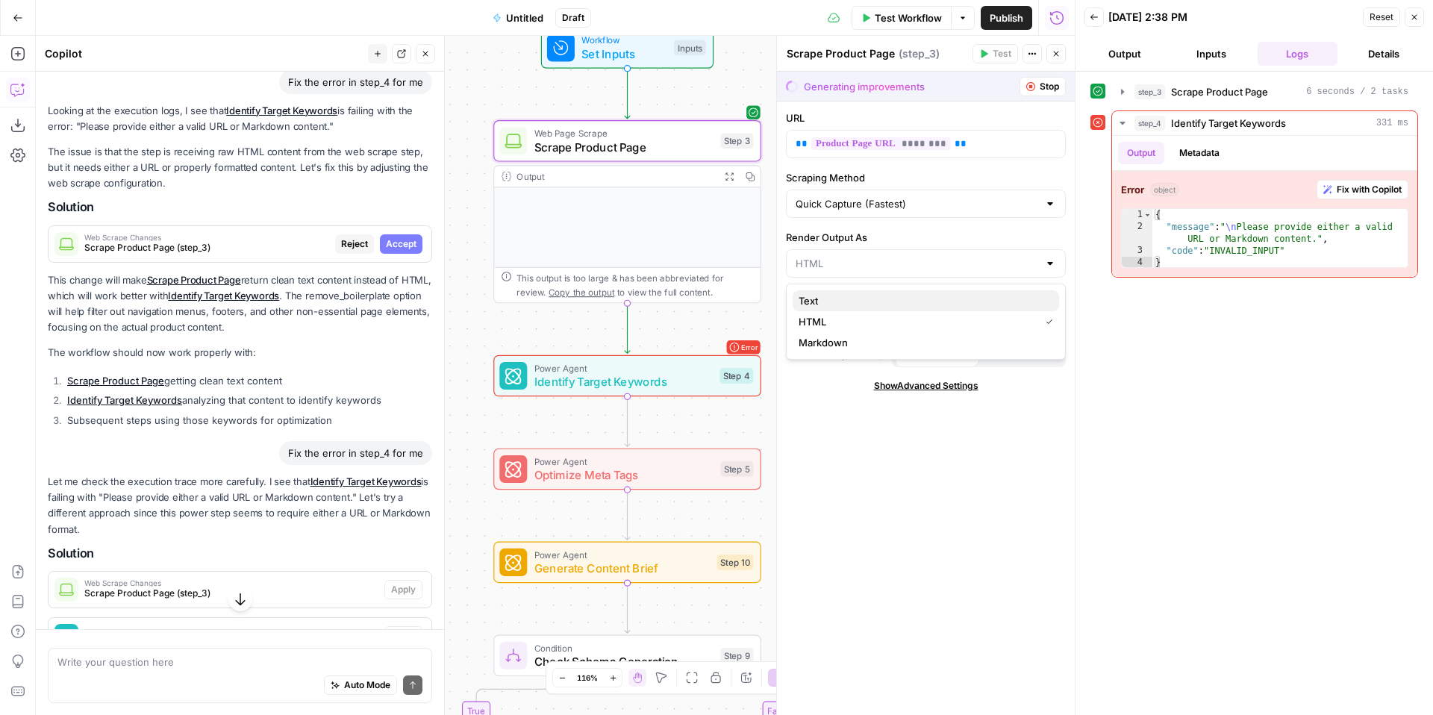
click at [926, 301] on span "Text" at bounding box center [923, 300] width 249 height 15
type input "Text"
click at [1008, 351] on span "Continue" at bounding box center [1021, 355] width 43 height 15
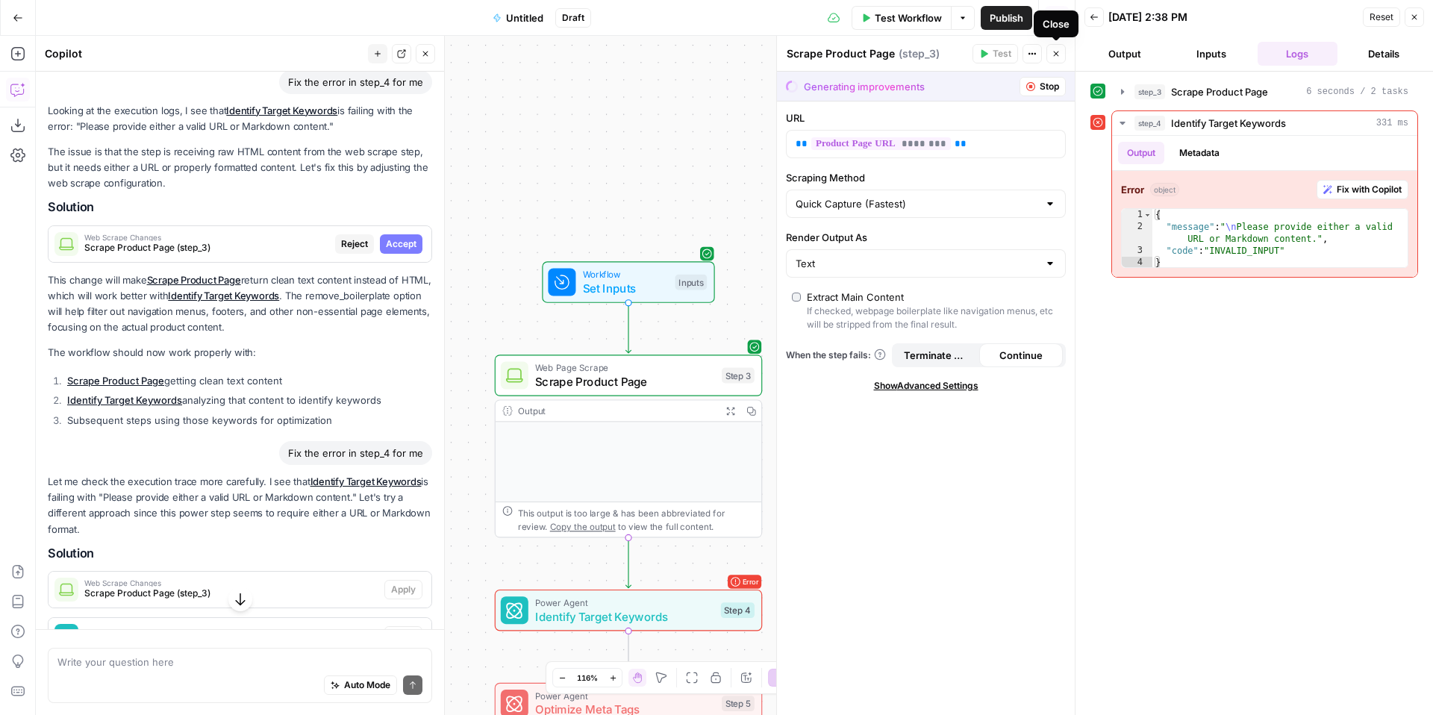
click at [1054, 53] on icon "button" at bounding box center [1056, 53] width 9 height 9
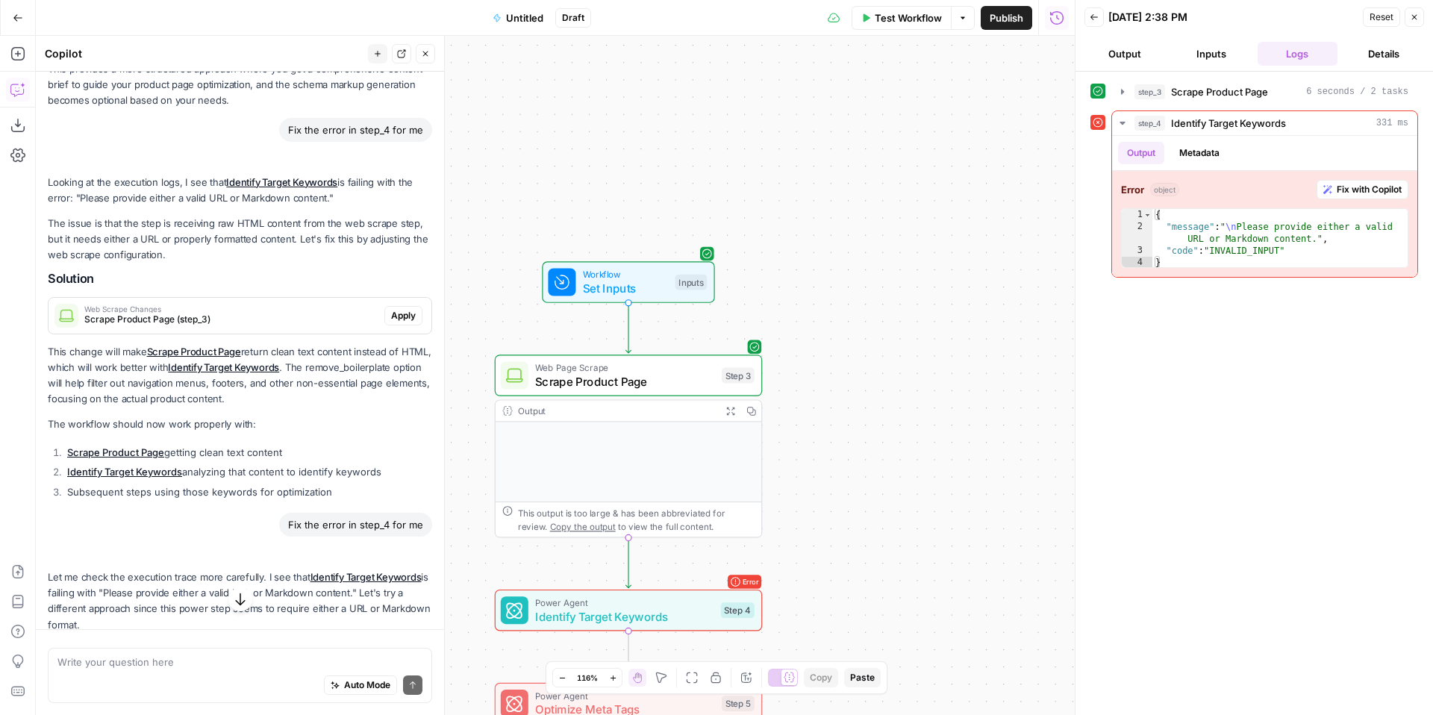
scroll to position [2380, 0]
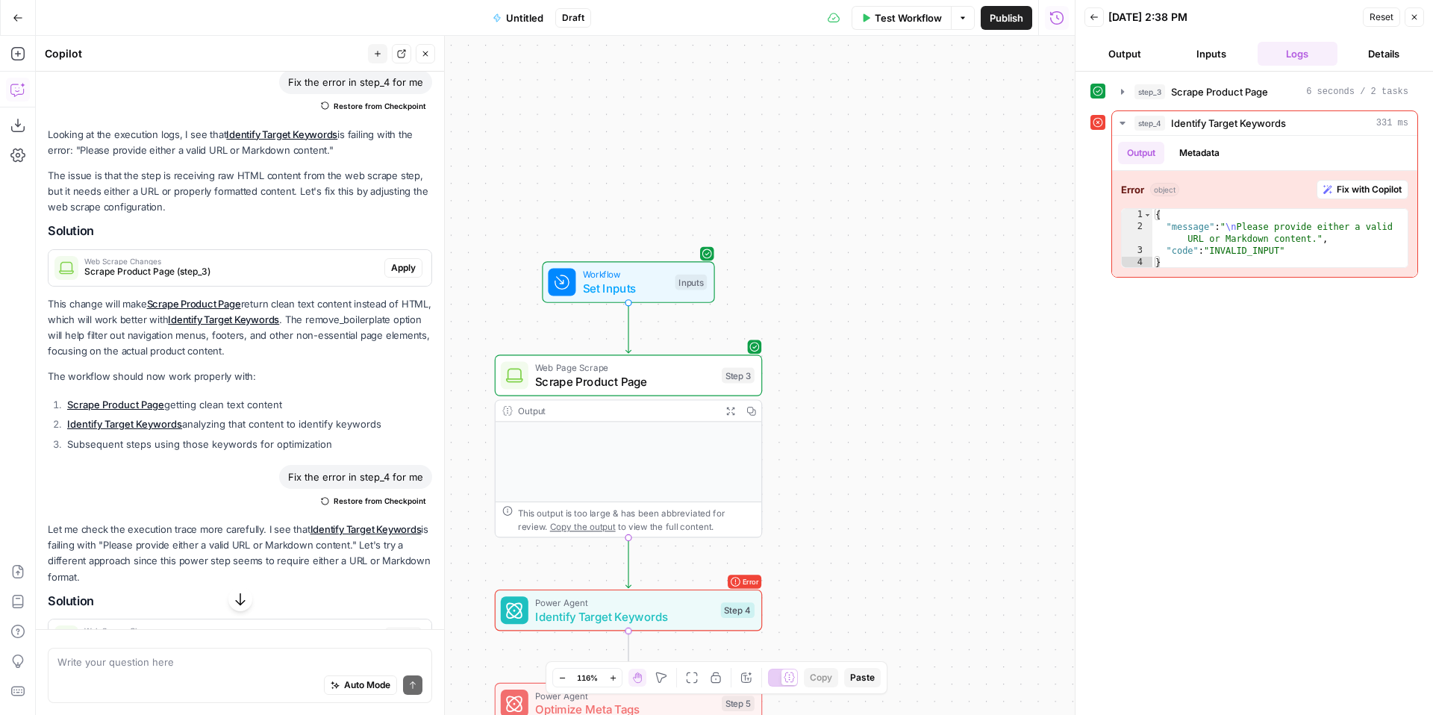
click at [699, 606] on span "Power Agent" at bounding box center [624, 603] width 178 height 14
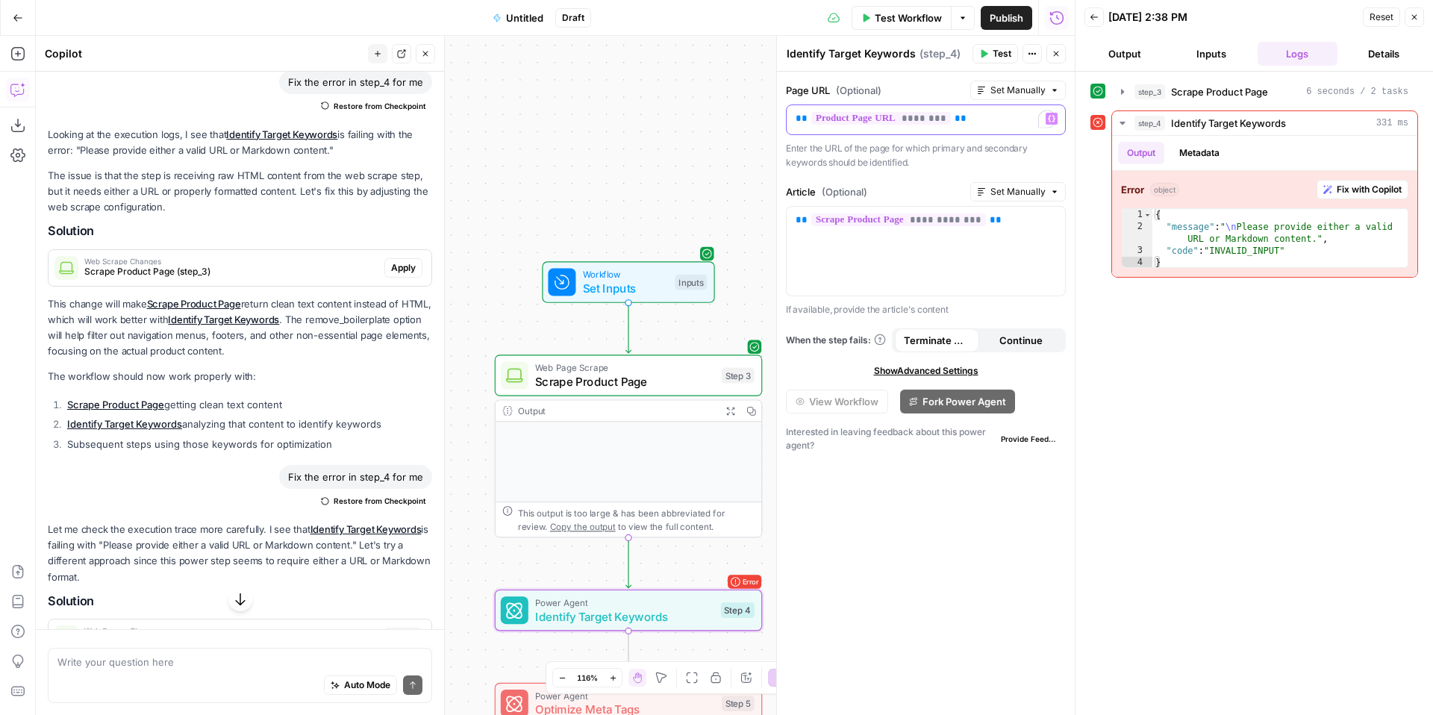
click at [1018, 124] on p "** ******** **" at bounding box center [926, 118] width 261 height 15
click at [1030, 86] on span "Set Manually" at bounding box center [1018, 90] width 55 height 13
drag, startPoint x: 951, startPoint y: 78, endPoint x: 1053, endPoint y: 73, distance: 101.7
click at [951, 78] on form "**********" at bounding box center [926, 393] width 298 height 643
click at [1221, 49] on button "Inputs" at bounding box center [1211, 54] width 81 height 24
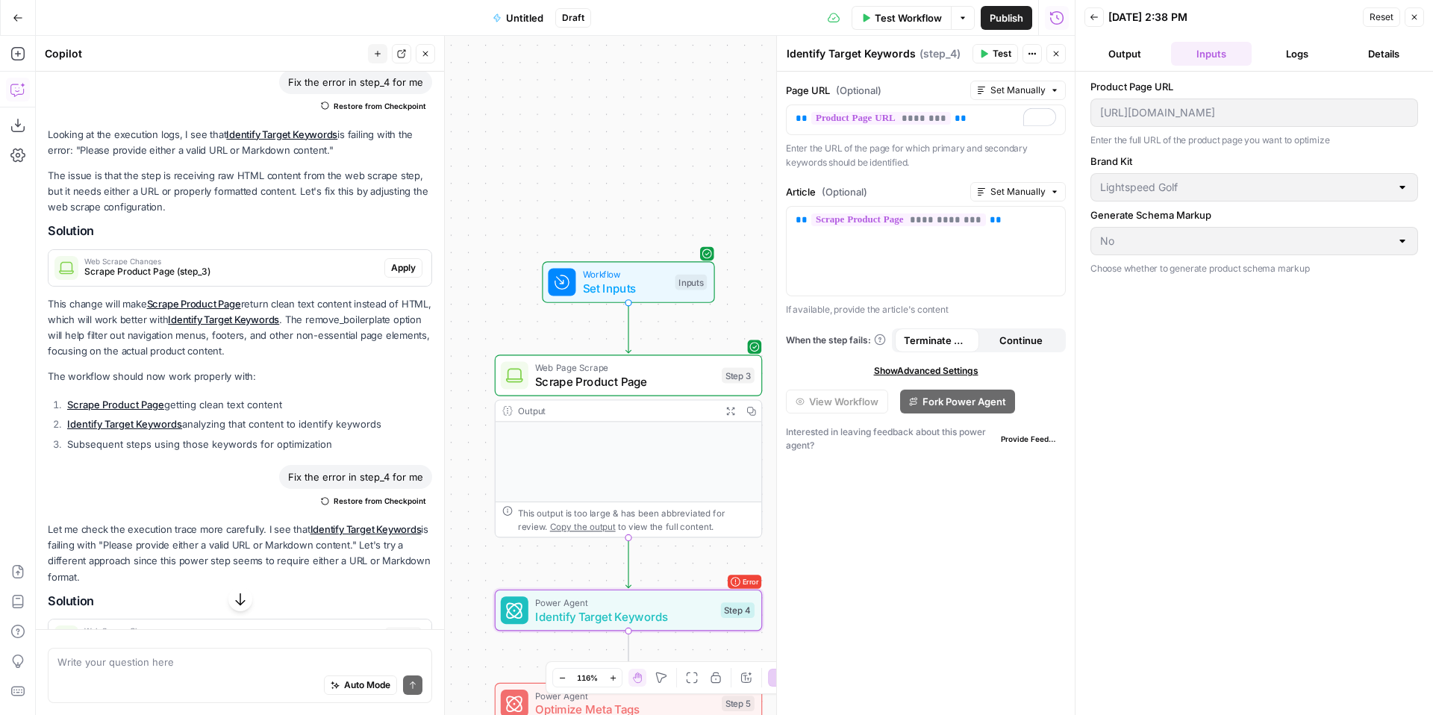
click at [1153, 51] on button "Output" at bounding box center [1125, 54] width 81 height 24
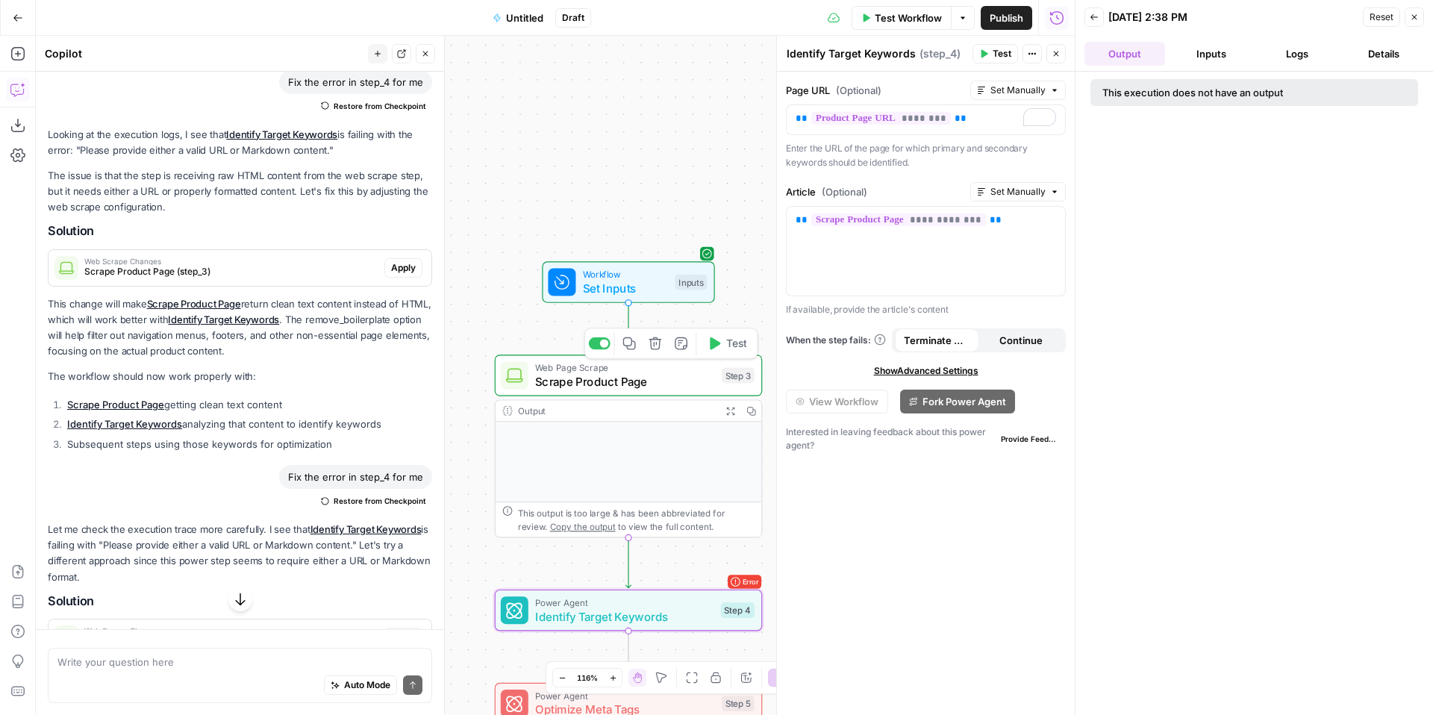
click at [699, 374] on span "Scrape Product Page" at bounding box center [625, 381] width 180 height 17
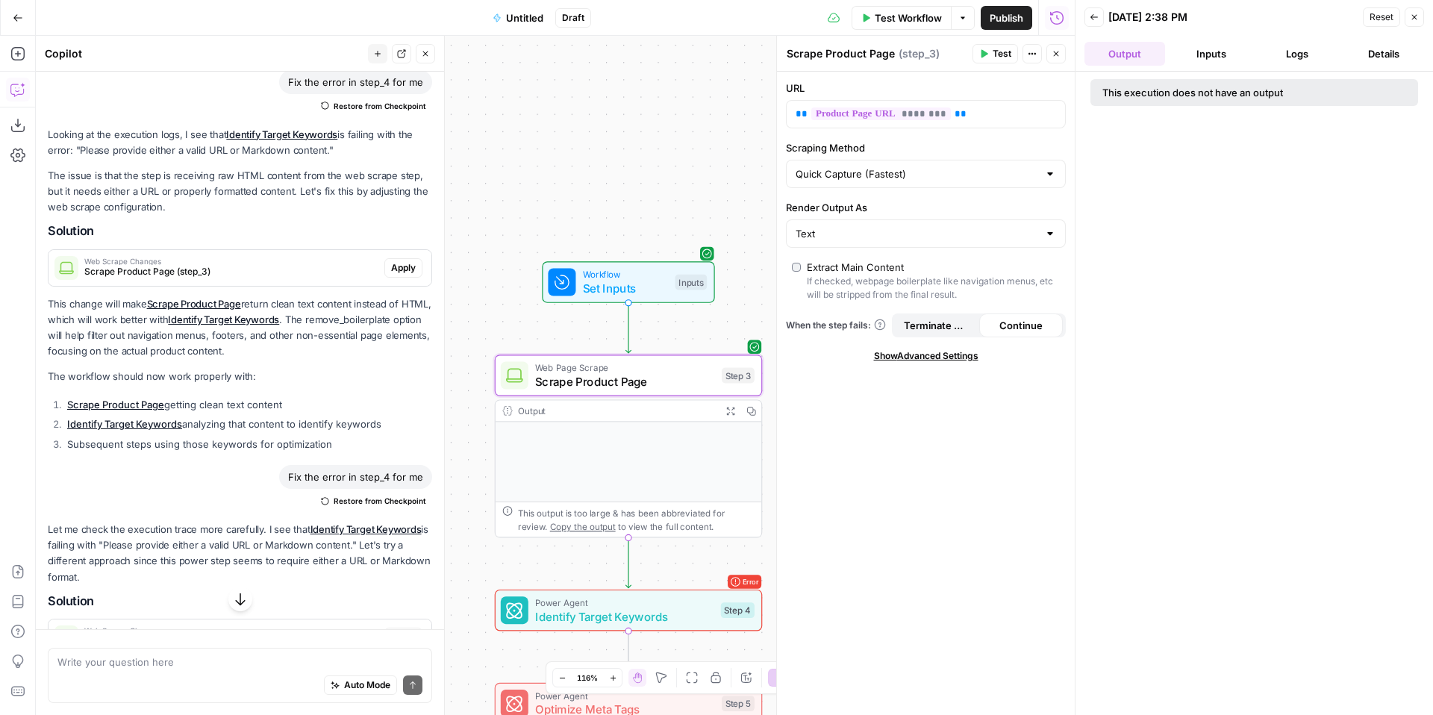
click at [920, 356] on span "Show Advanced Settings" at bounding box center [926, 355] width 105 height 13
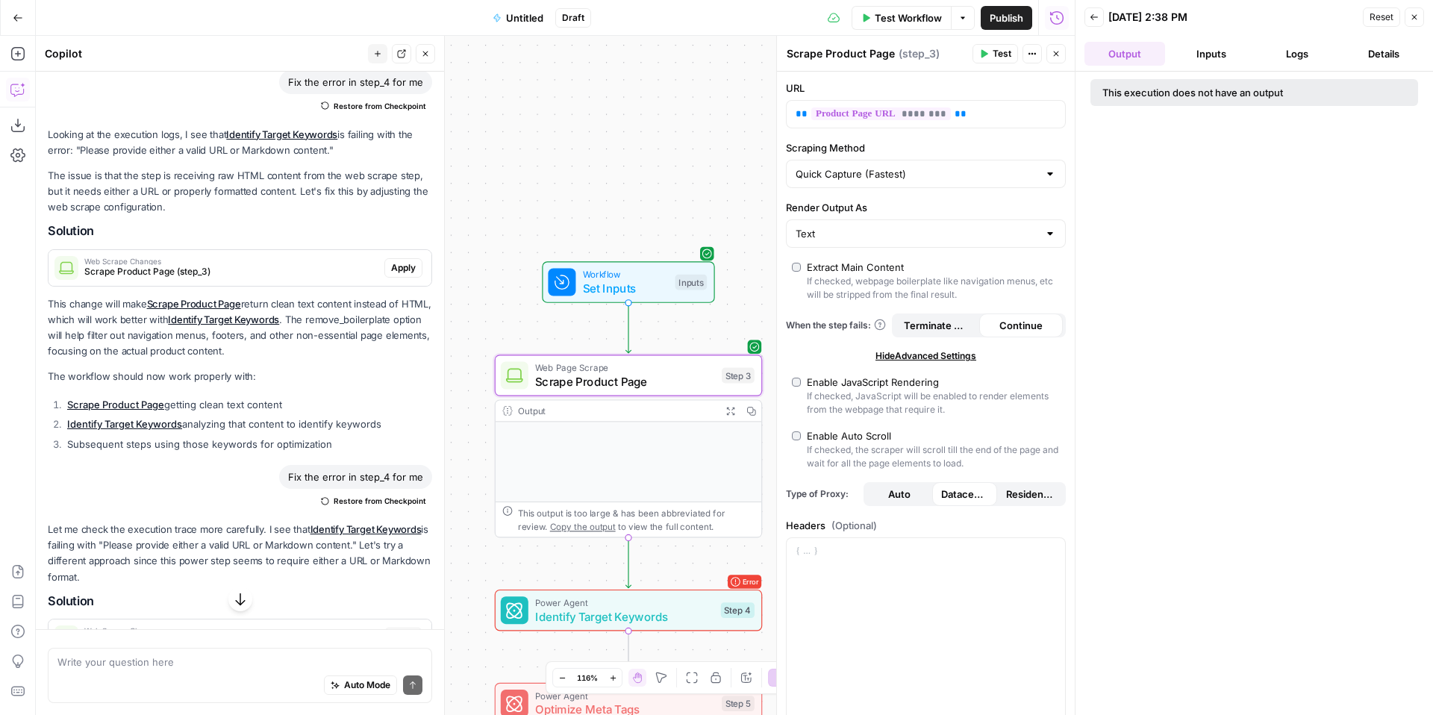
click at [920, 358] on span "Hide Advanced Settings" at bounding box center [926, 355] width 101 height 13
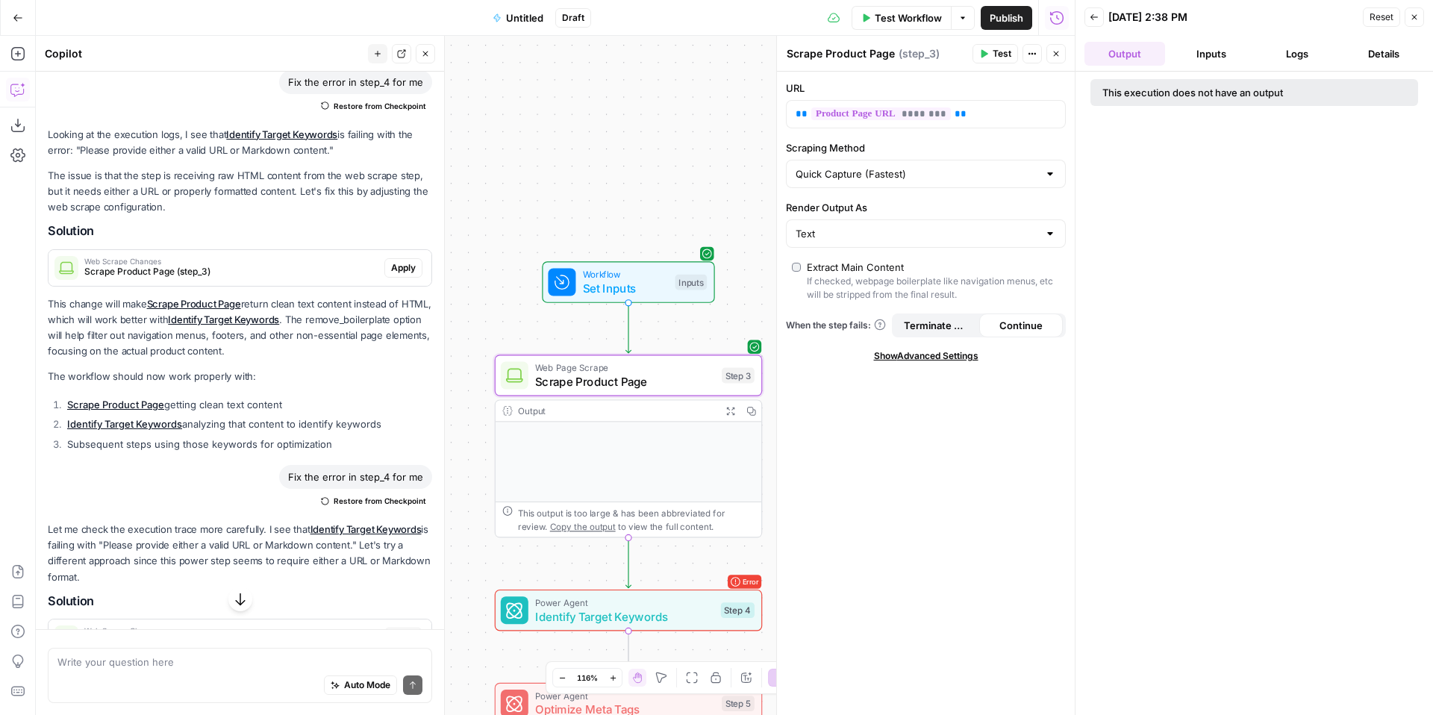
click at [994, 53] on span "Test" at bounding box center [1002, 53] width 19 height 13
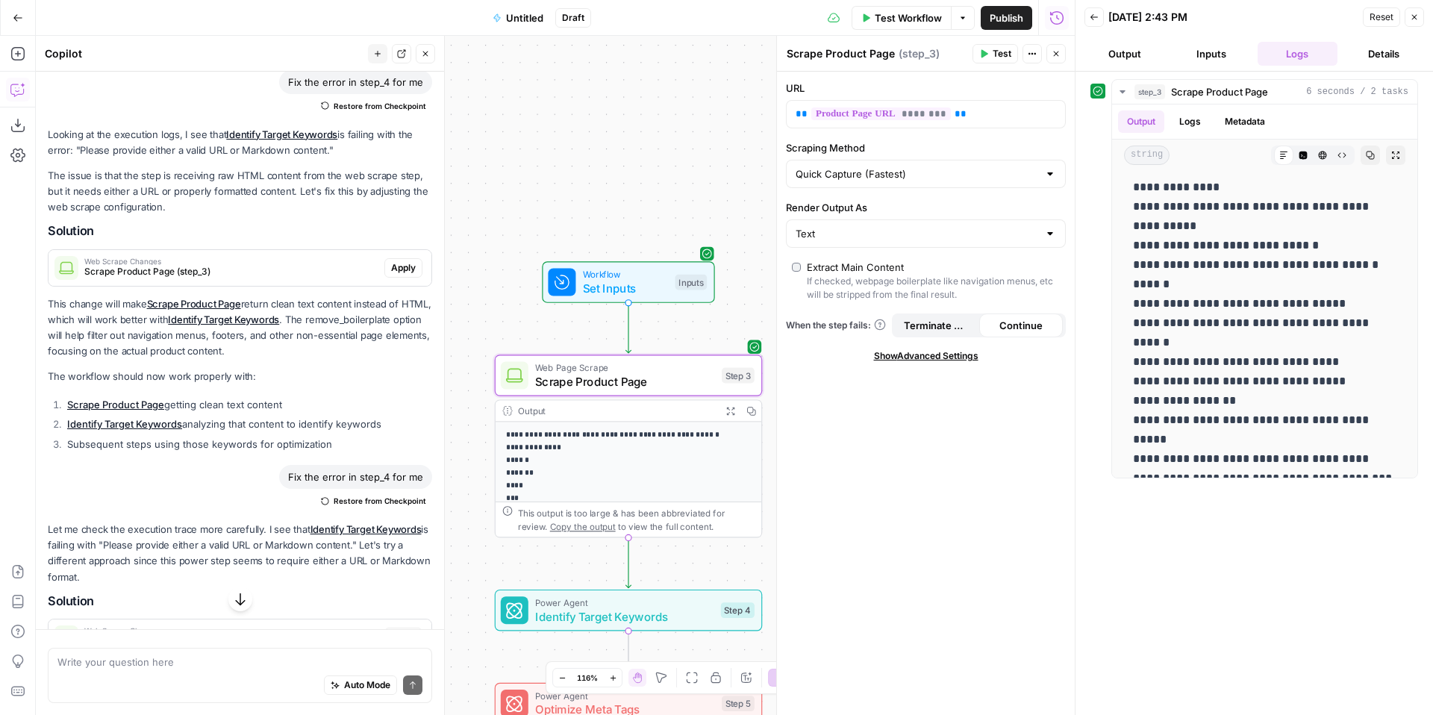
scroll to position [5596, 0]
click at [658, 611] on span "Identify Target Keywords" at bounding box center [624, 616] width 178 height 17
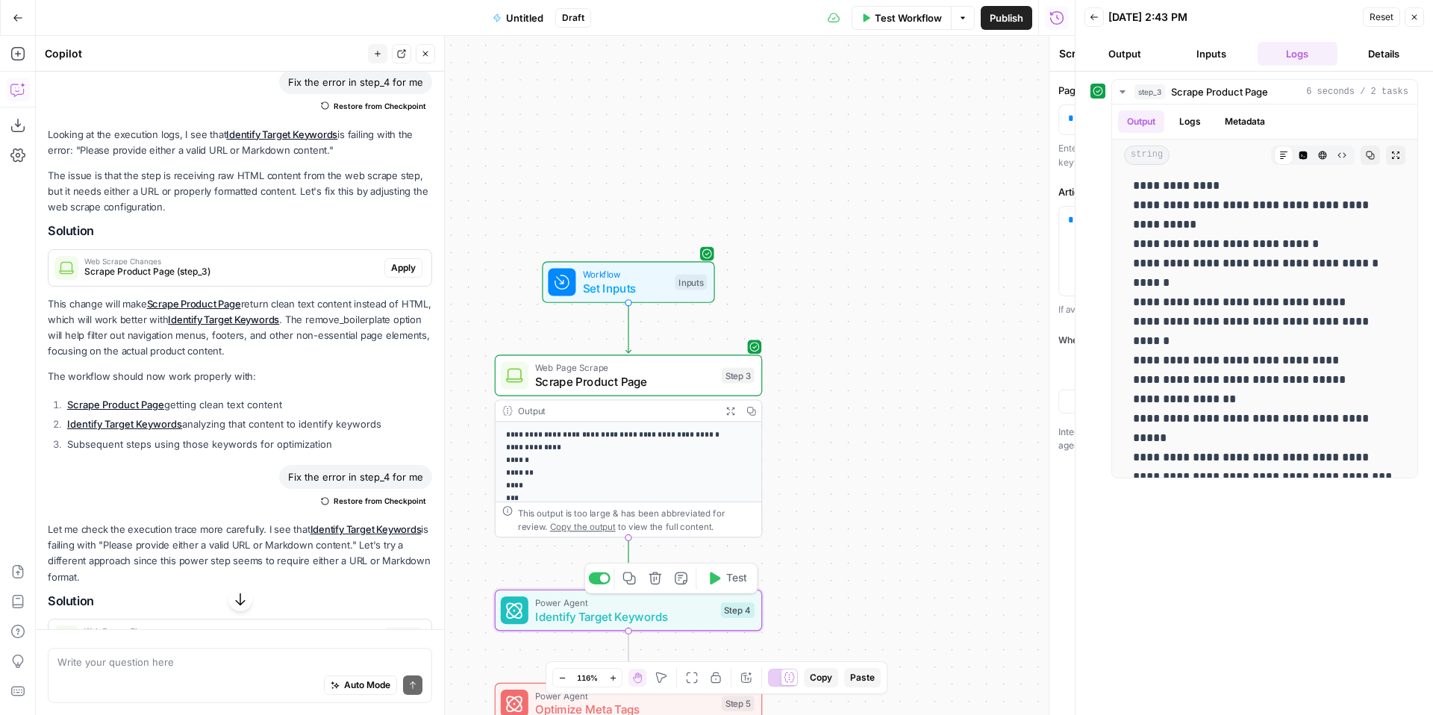
type textarea "Identify Target Keywords"
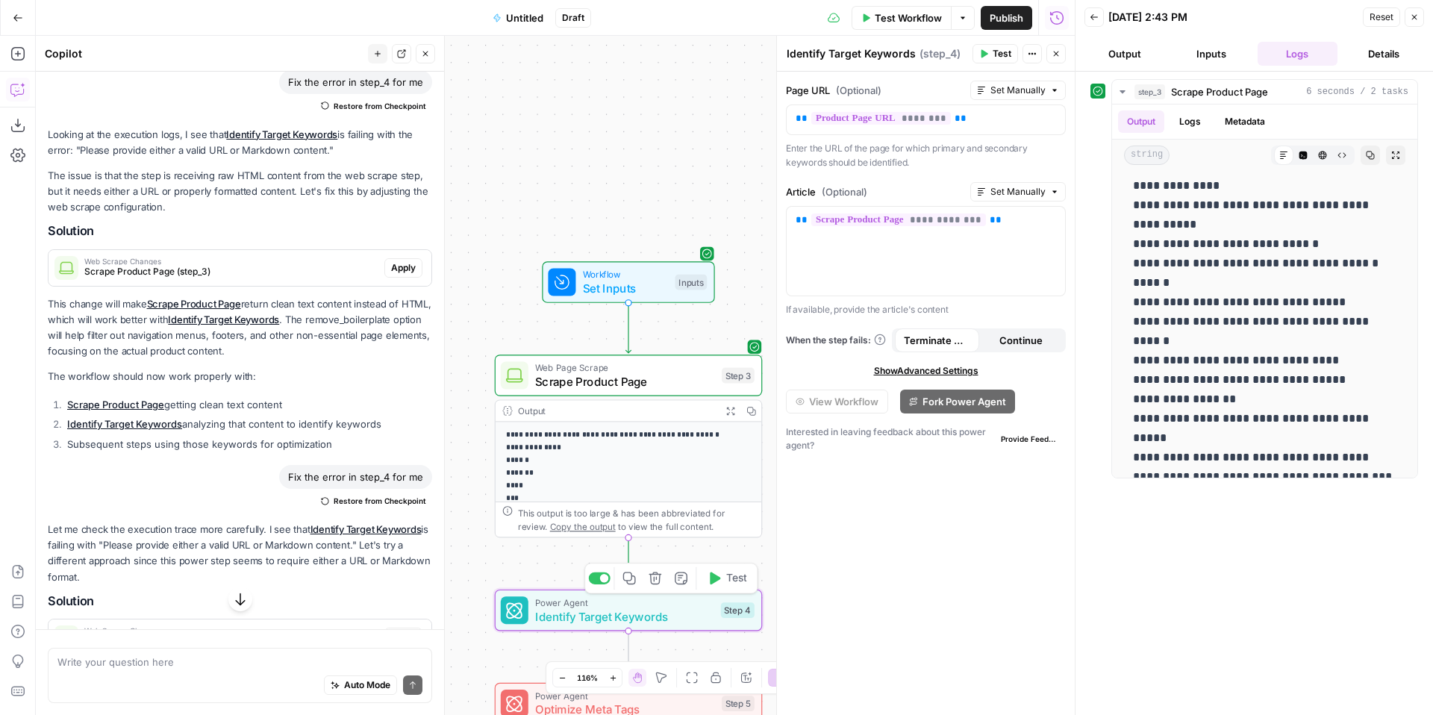
click at [731, 580] on span "Test" at bounding box center [736, 578] width 21 height 16
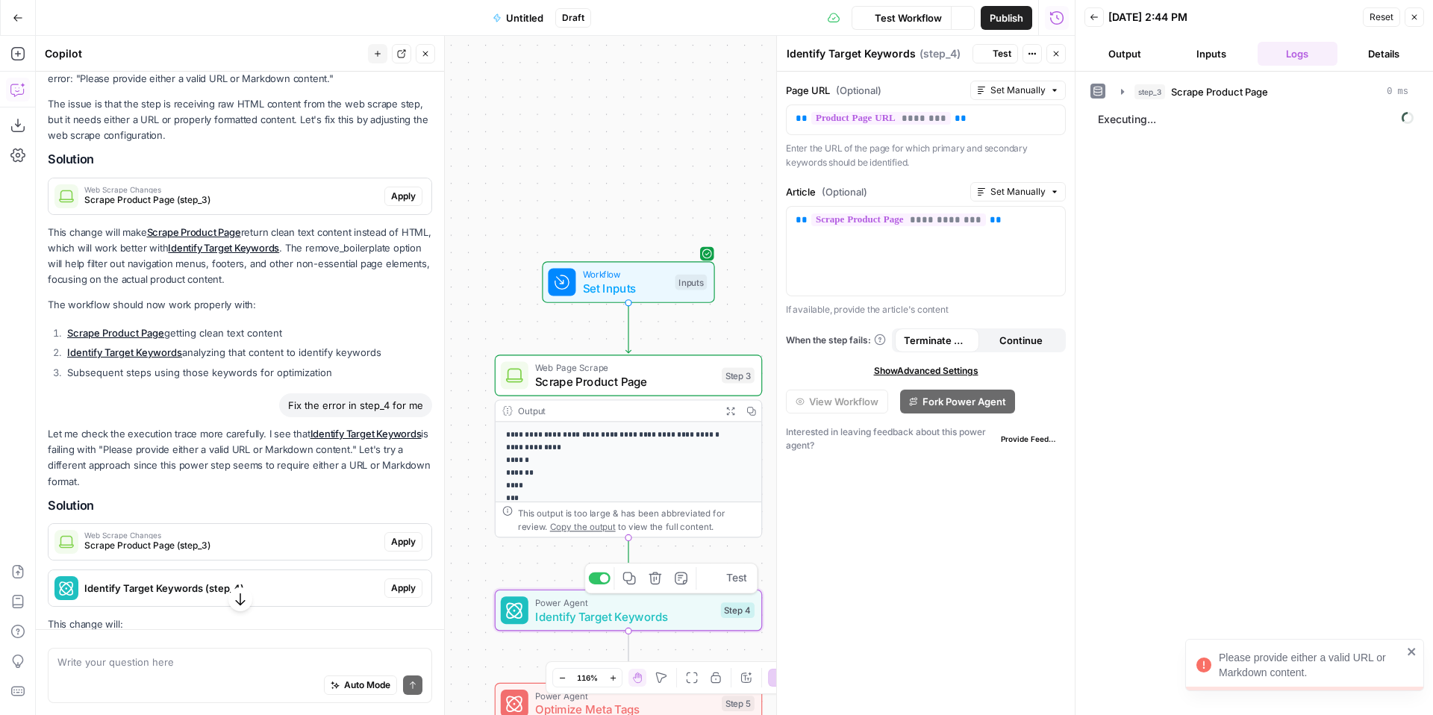
scroll to position [2380, 0]
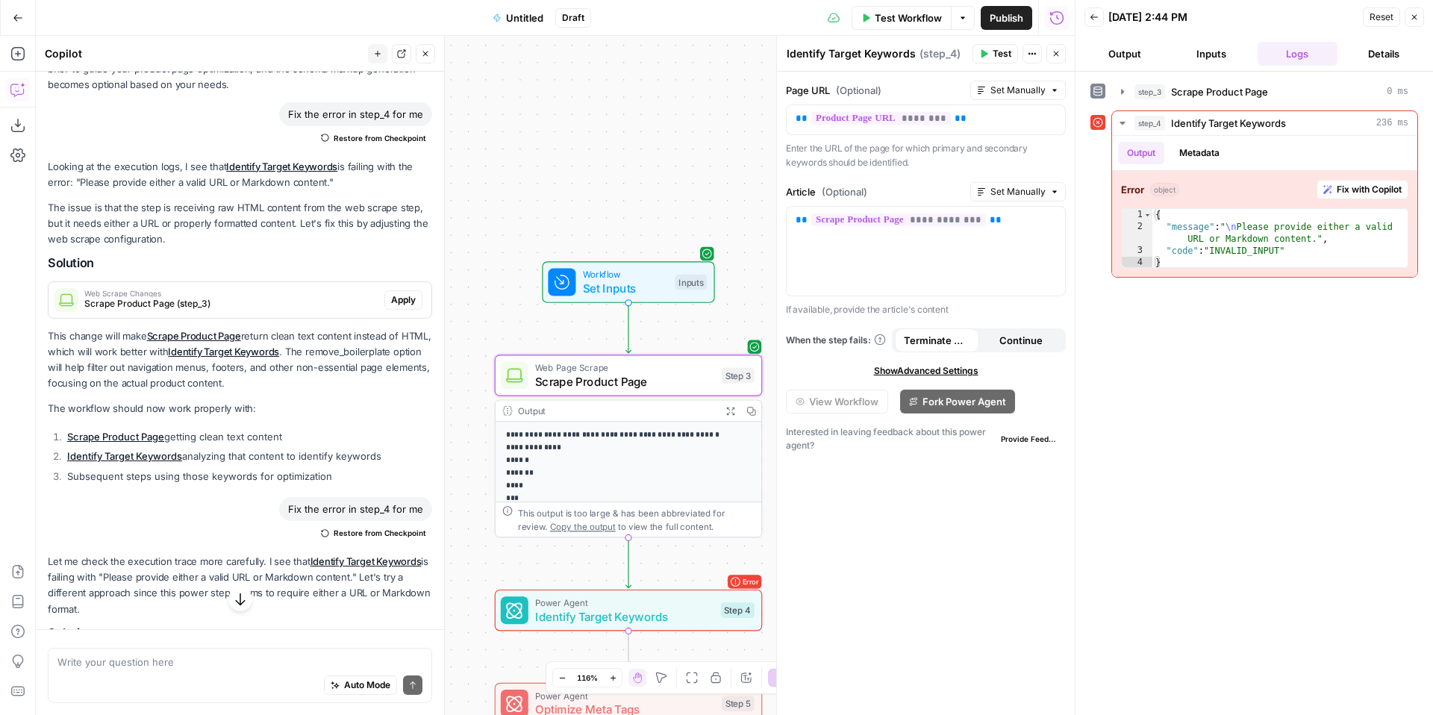
click at [401, 299] on span "Apply" at bounding box center [403, 299] width 25 height 13
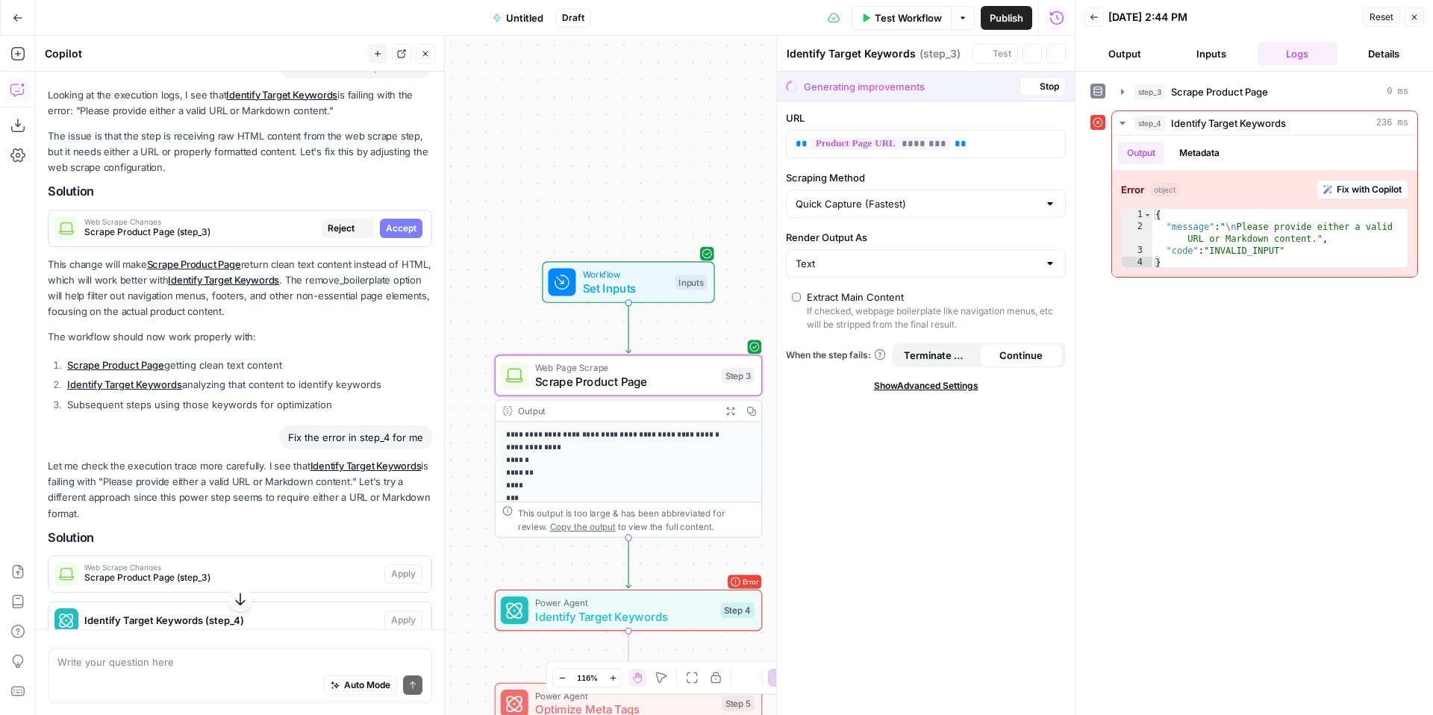
scroll to position [2299, 0]
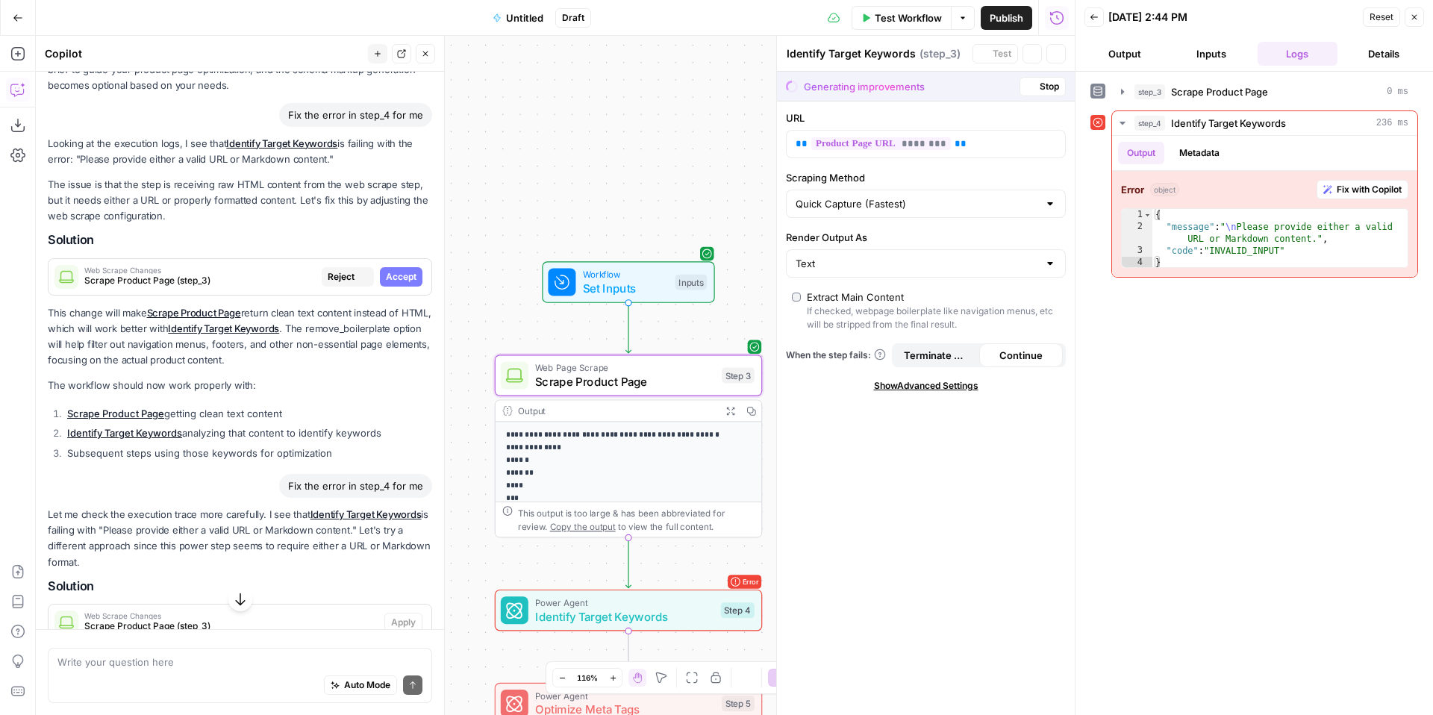
type textarea "Scrape Product Page"
click at [888, 94] on div "Generating improvements Stop" at bounding box center [926, 86] width 298 height 29
click at [1048, 84] on span "Stop" at bounding box center [1049, 86] width 19 height 13
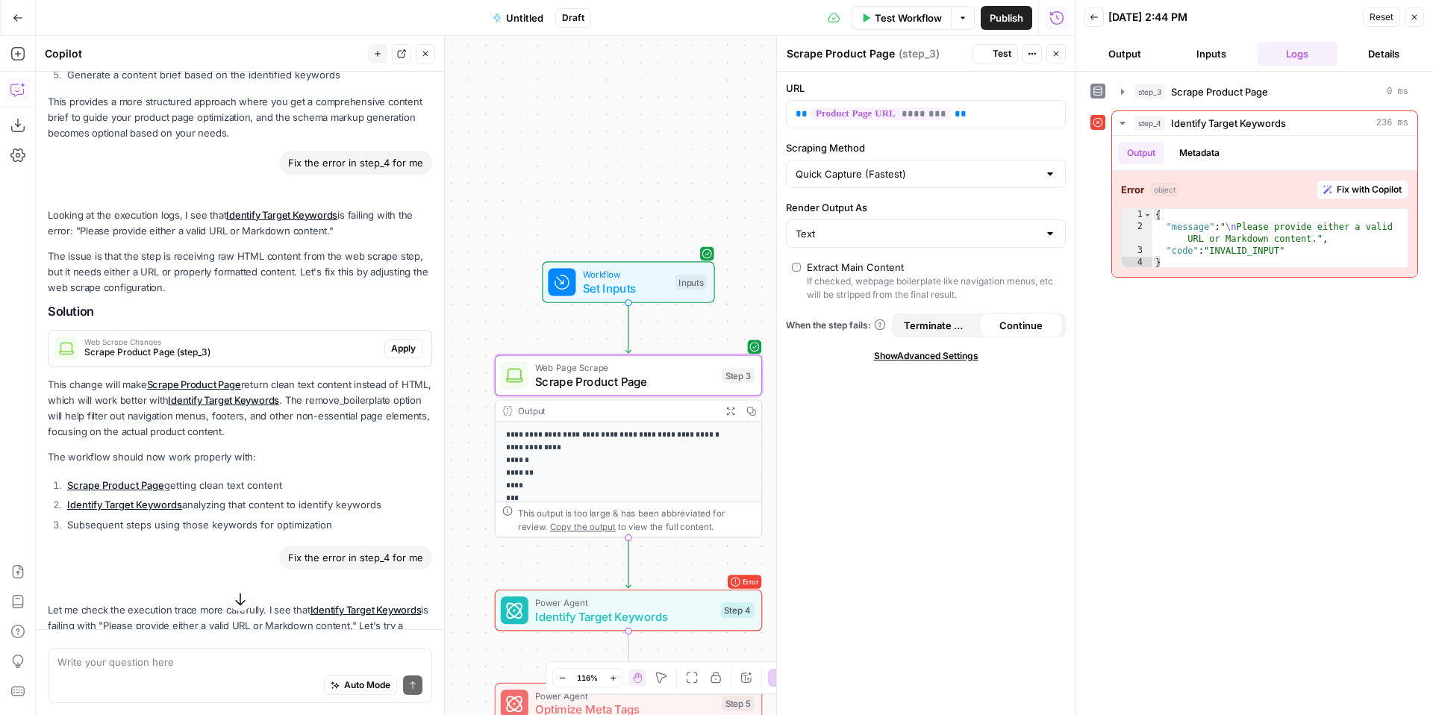
scroll to position [2347, 0]
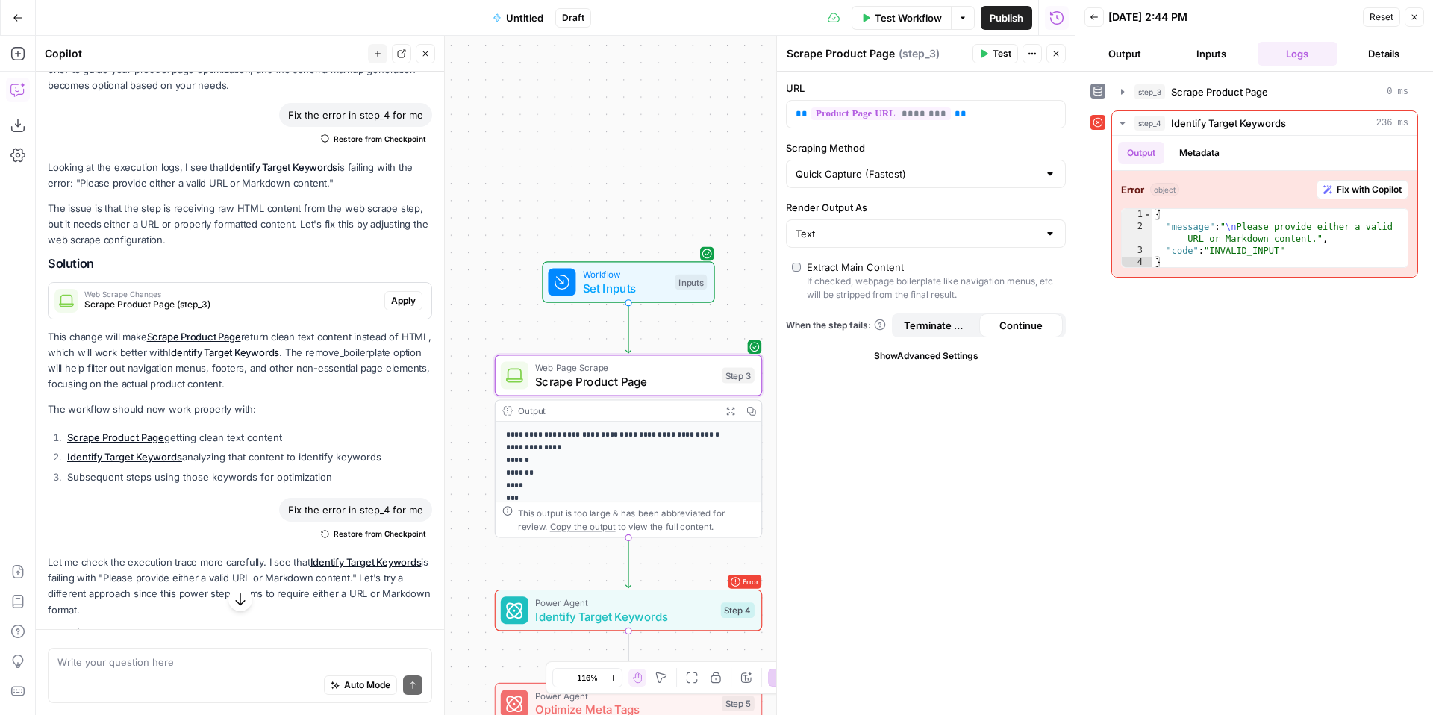
click at [400, 302] on span "Apply" at bounding box center [403, 300] width 25 height 13
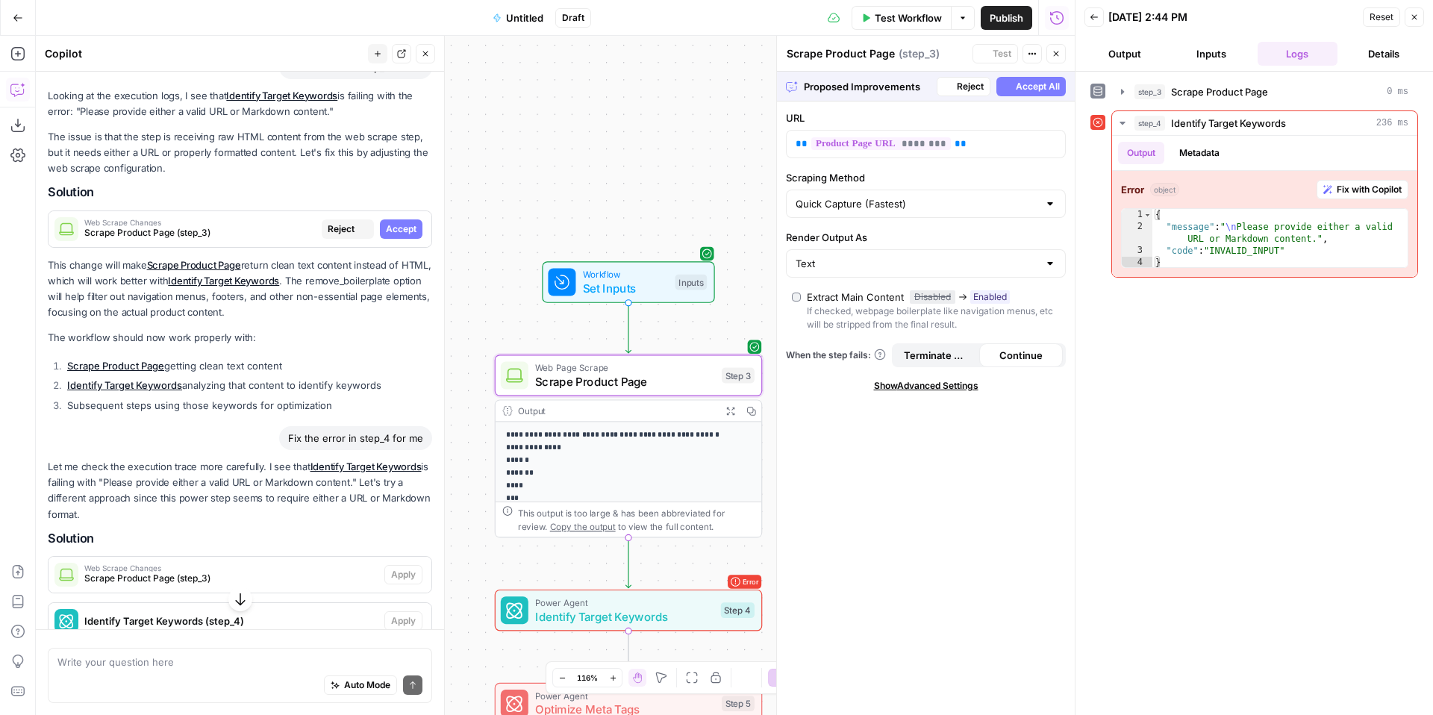
scroll to position [2299, 0]
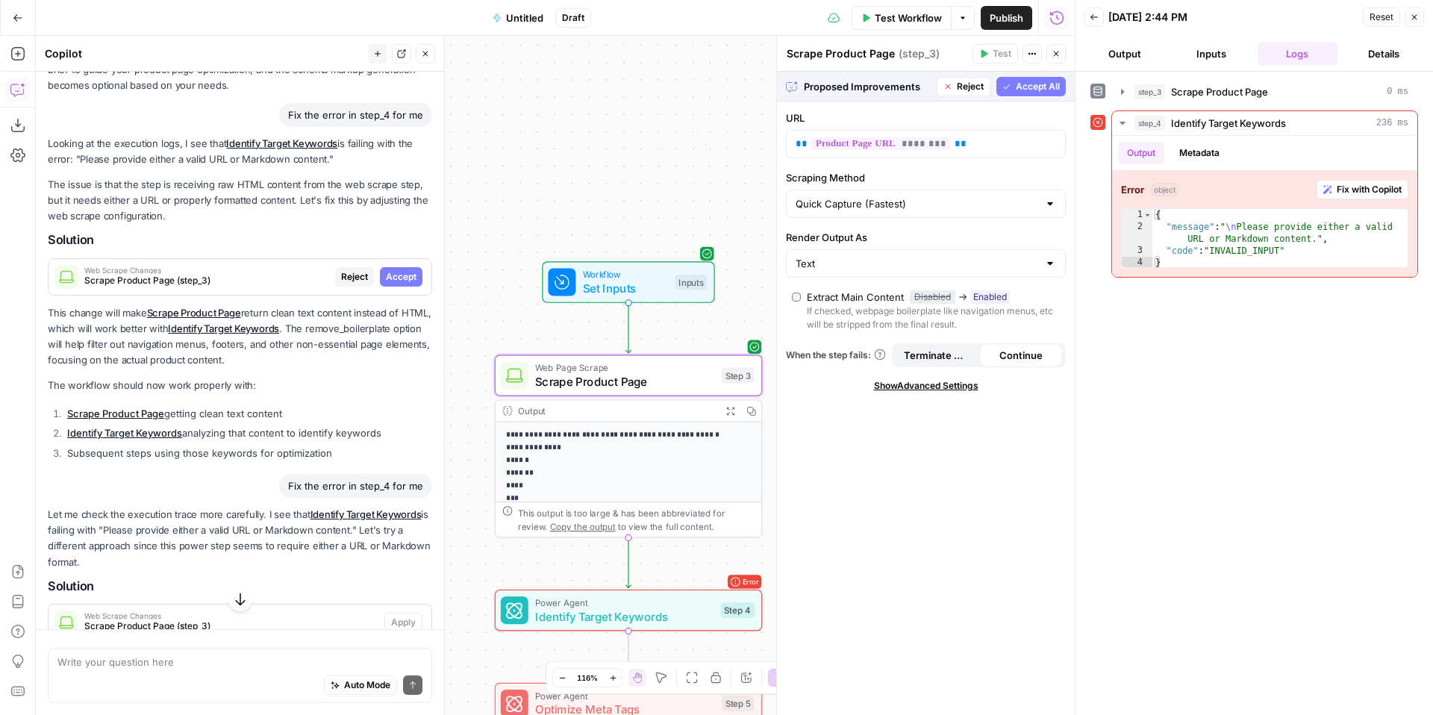
click at [1042, 88] on span "Accept All" at bounding box center [1038, 86] width 44 height 13
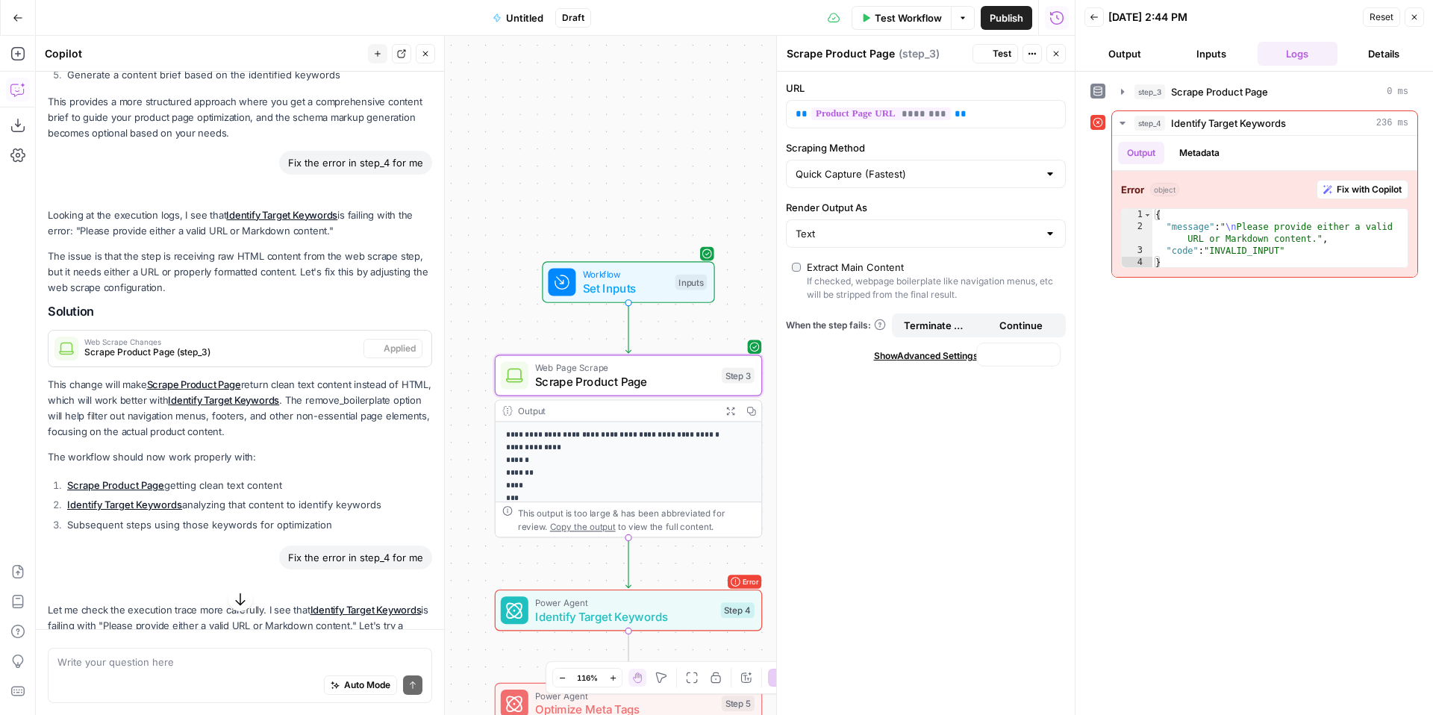
scroll to position [2347, 0]
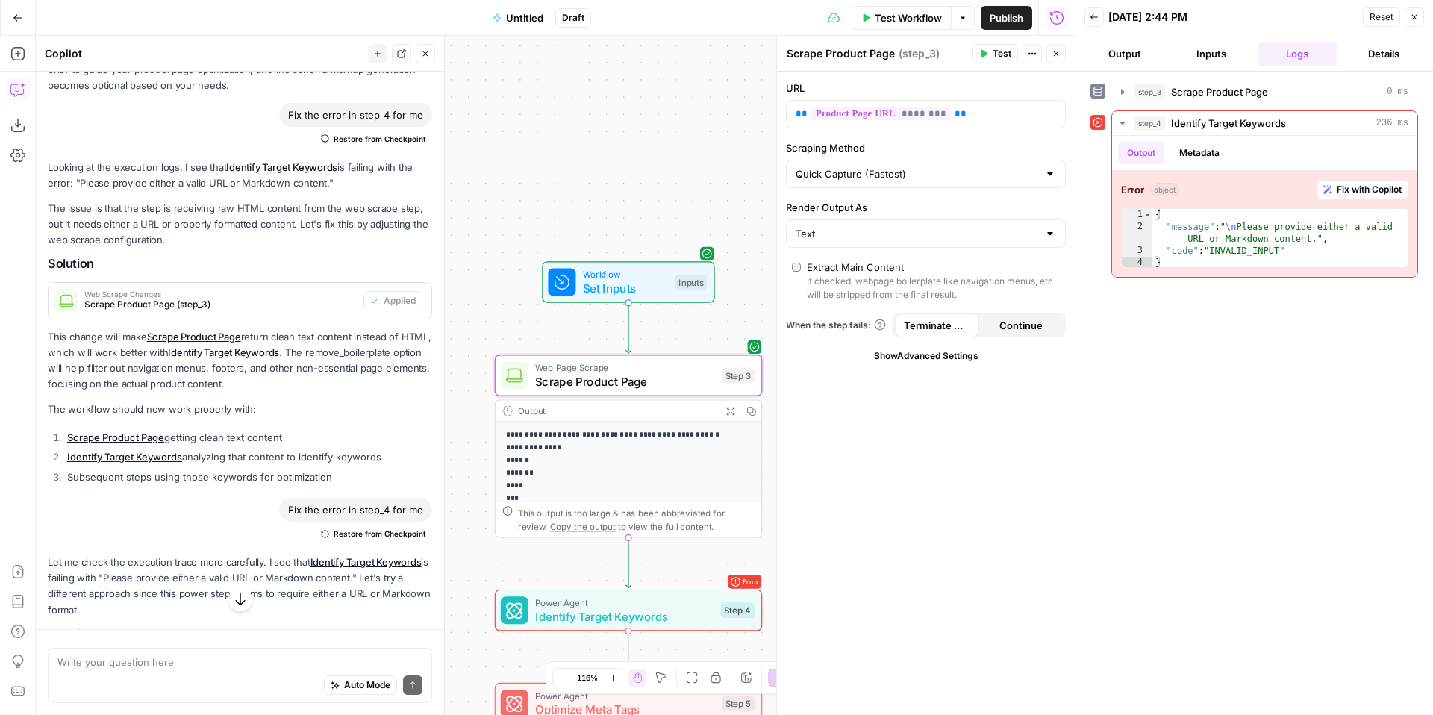
click at [997, 50] on span "Test" at bounding box center [1002, 53] width 19 height 13
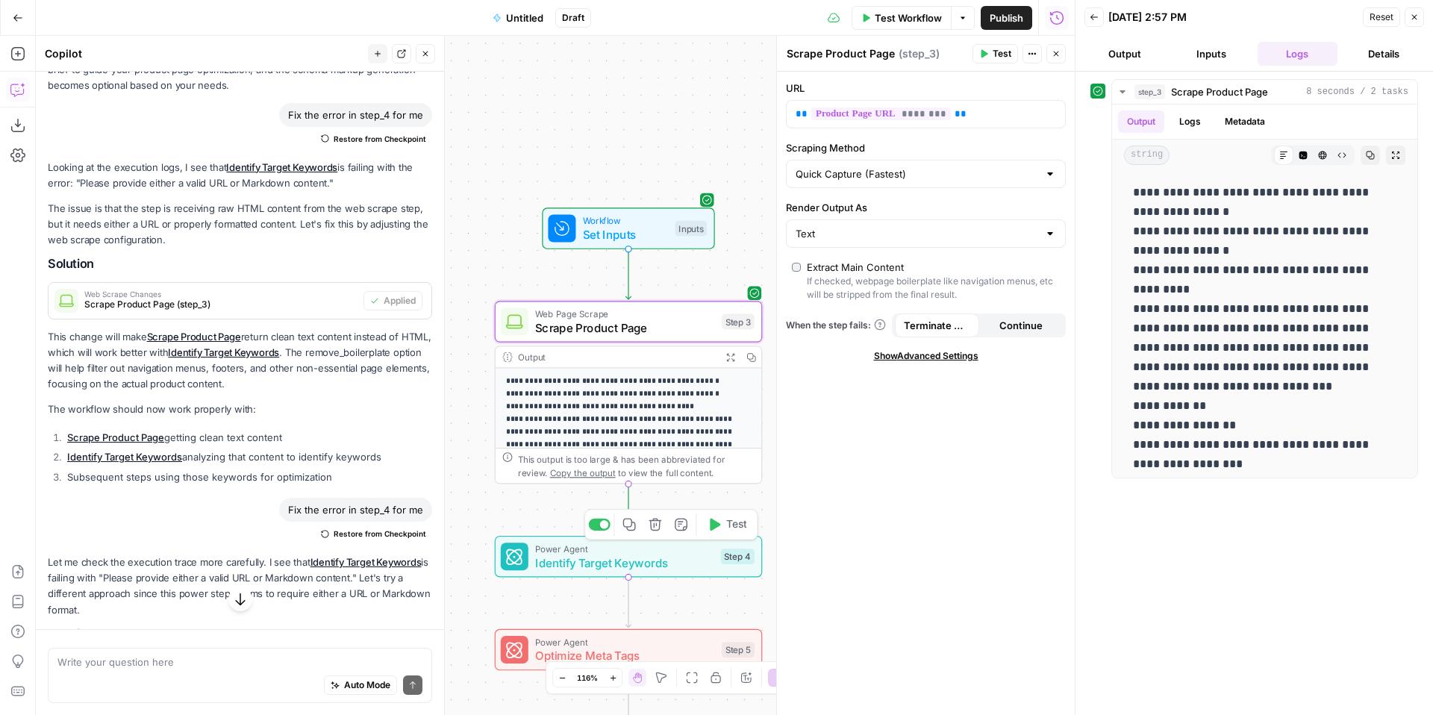
click at [719, 529] on icon "button" at bounding box center [714, 525] width 14 height 14
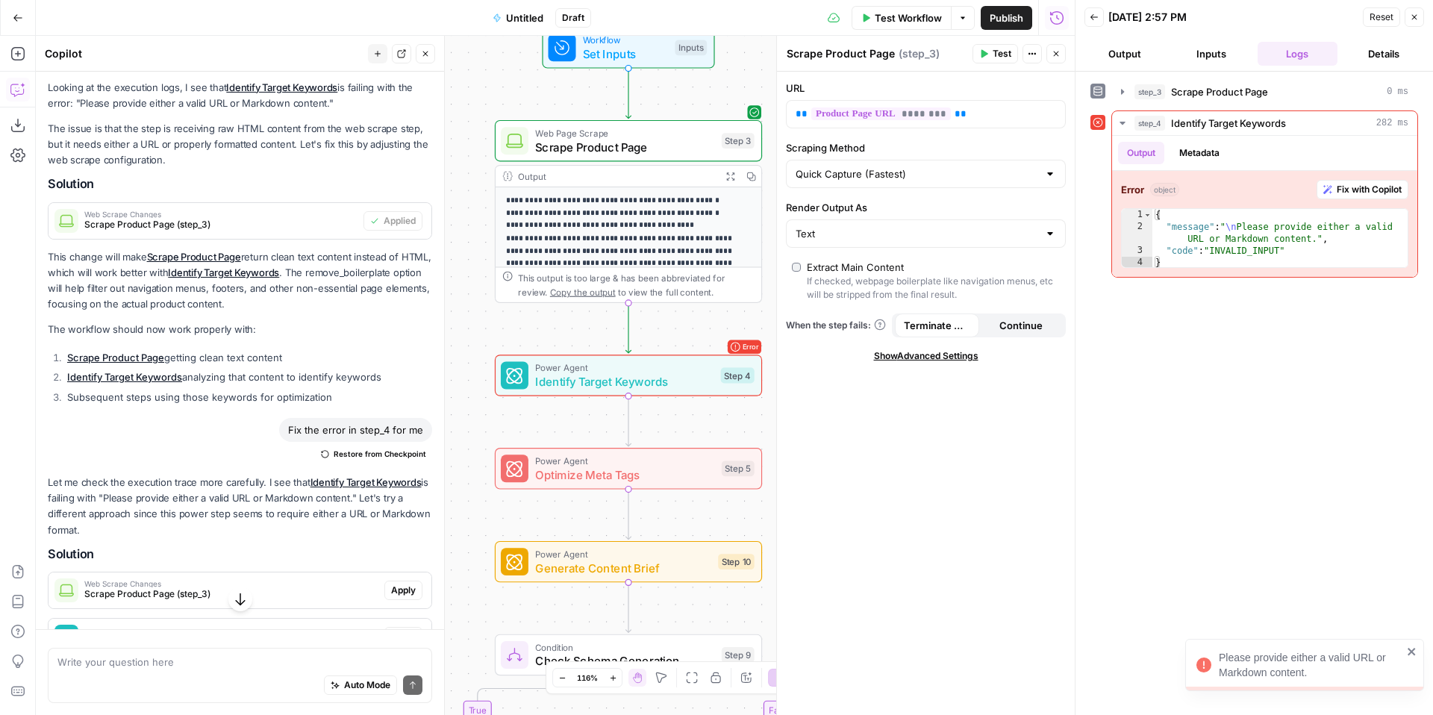
scroll to position [2429, 0]
click at [1210, 58] on button "Inputs" at bounding box center [1211, 54] width 81 height 24
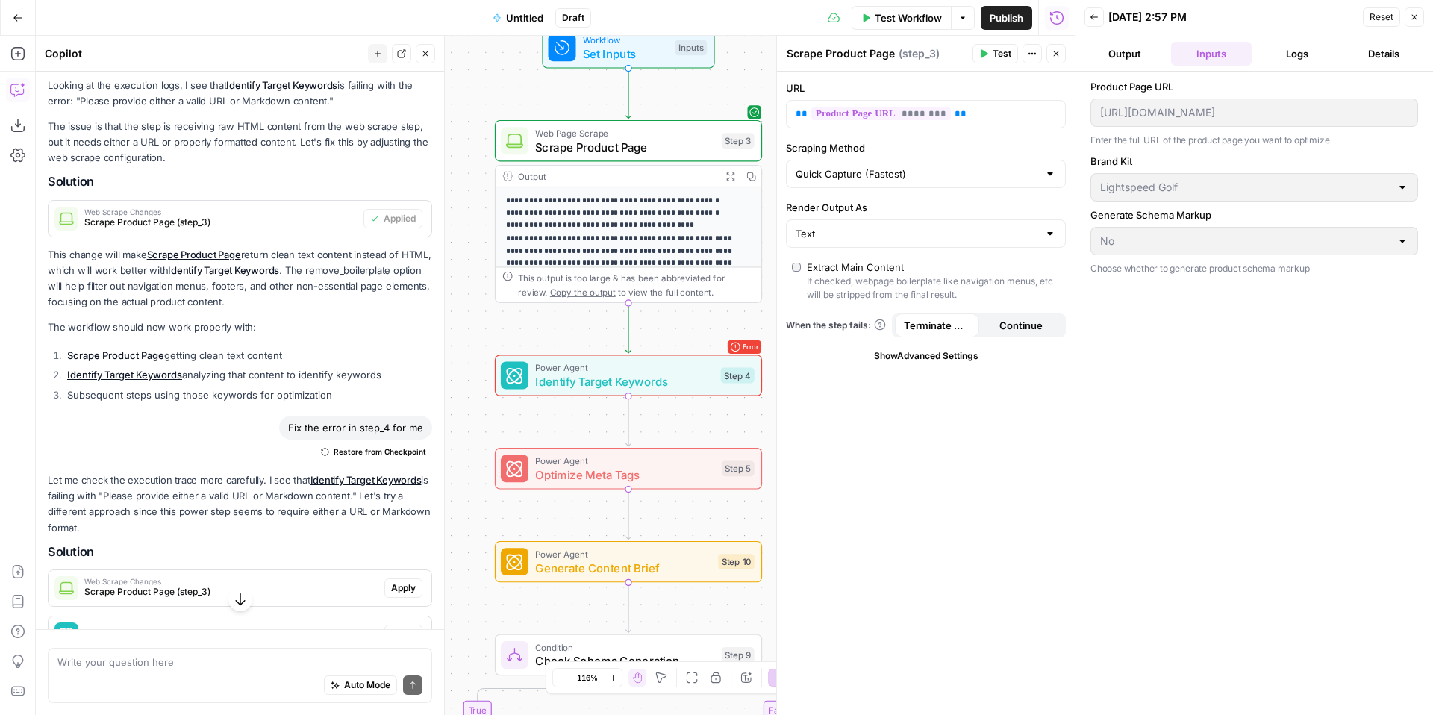
click at [1291, 56] on button "Logs" at bounding box center [1298, 54] width 81 height 24
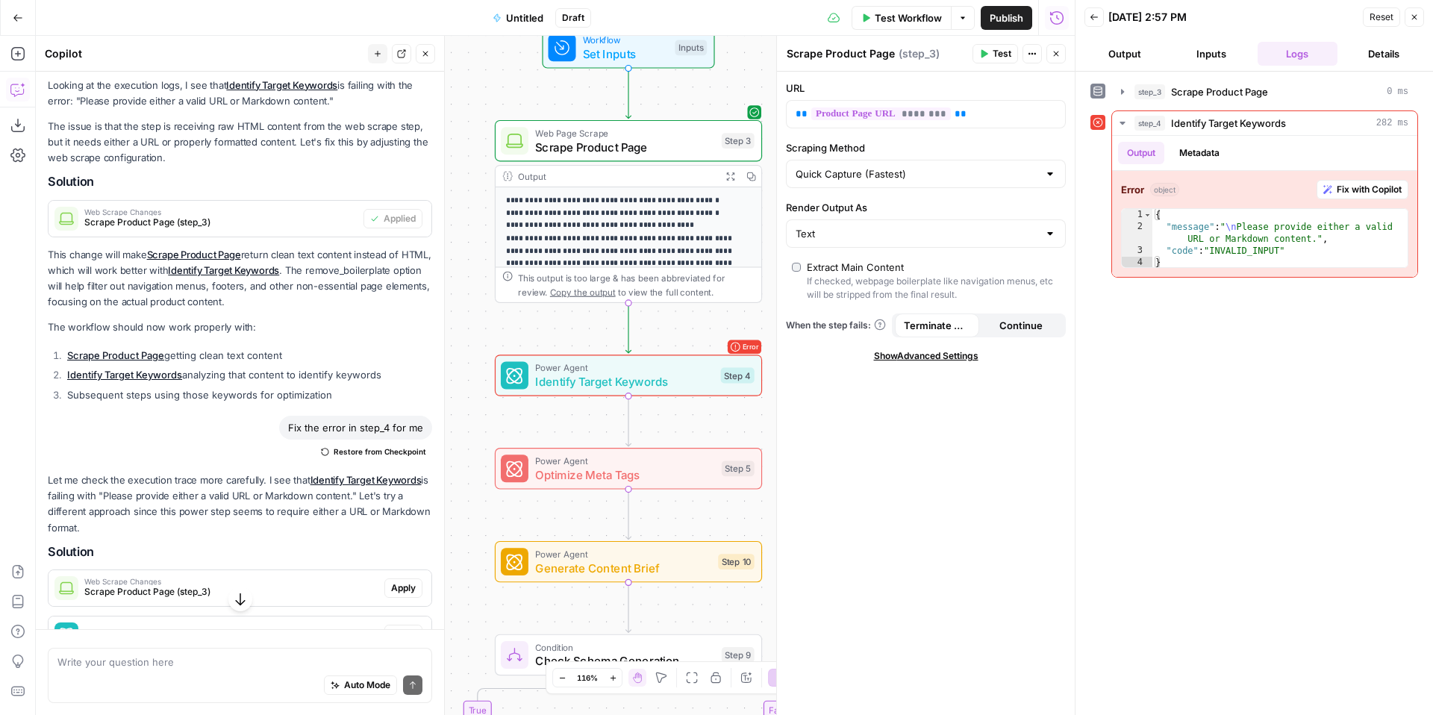
click at [1110, 51] on button "Output" at bounding box center [1125, 54] width 81 height 24
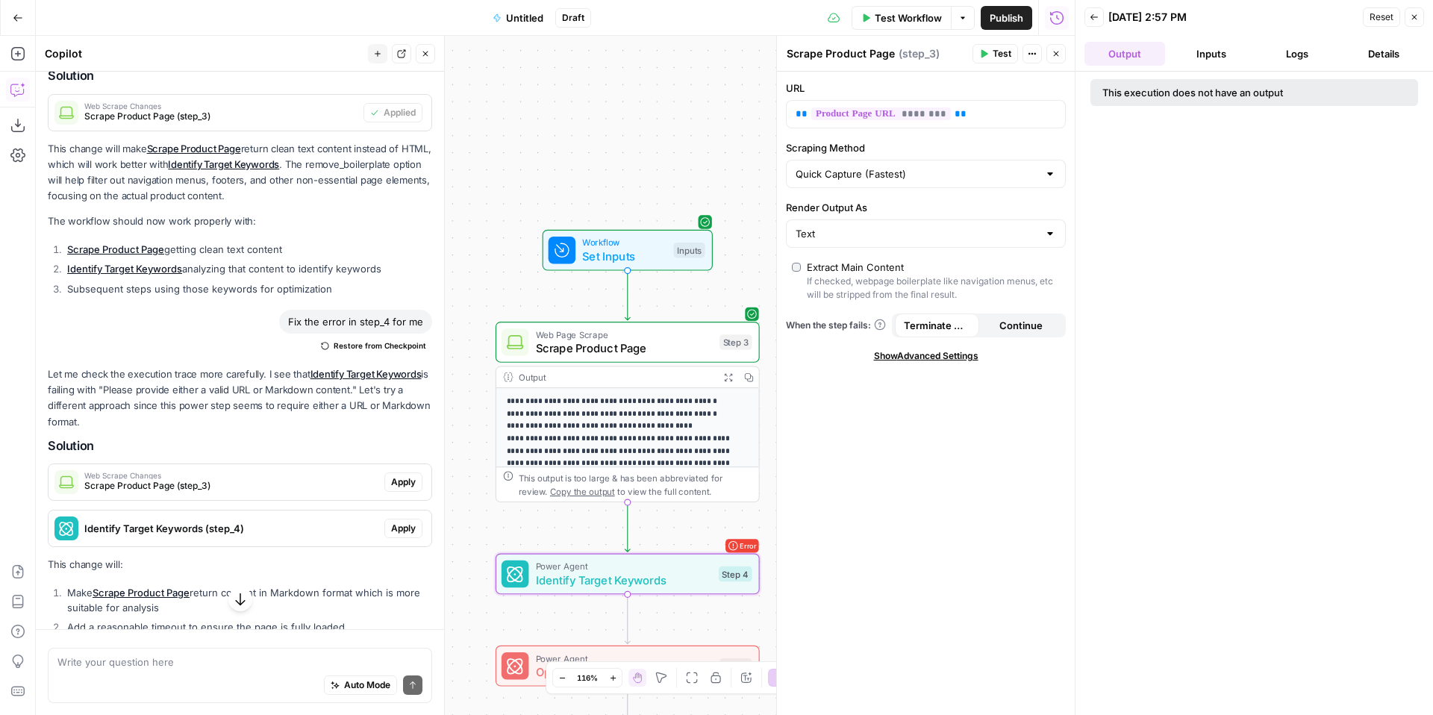
scroll to position [2593, 0]
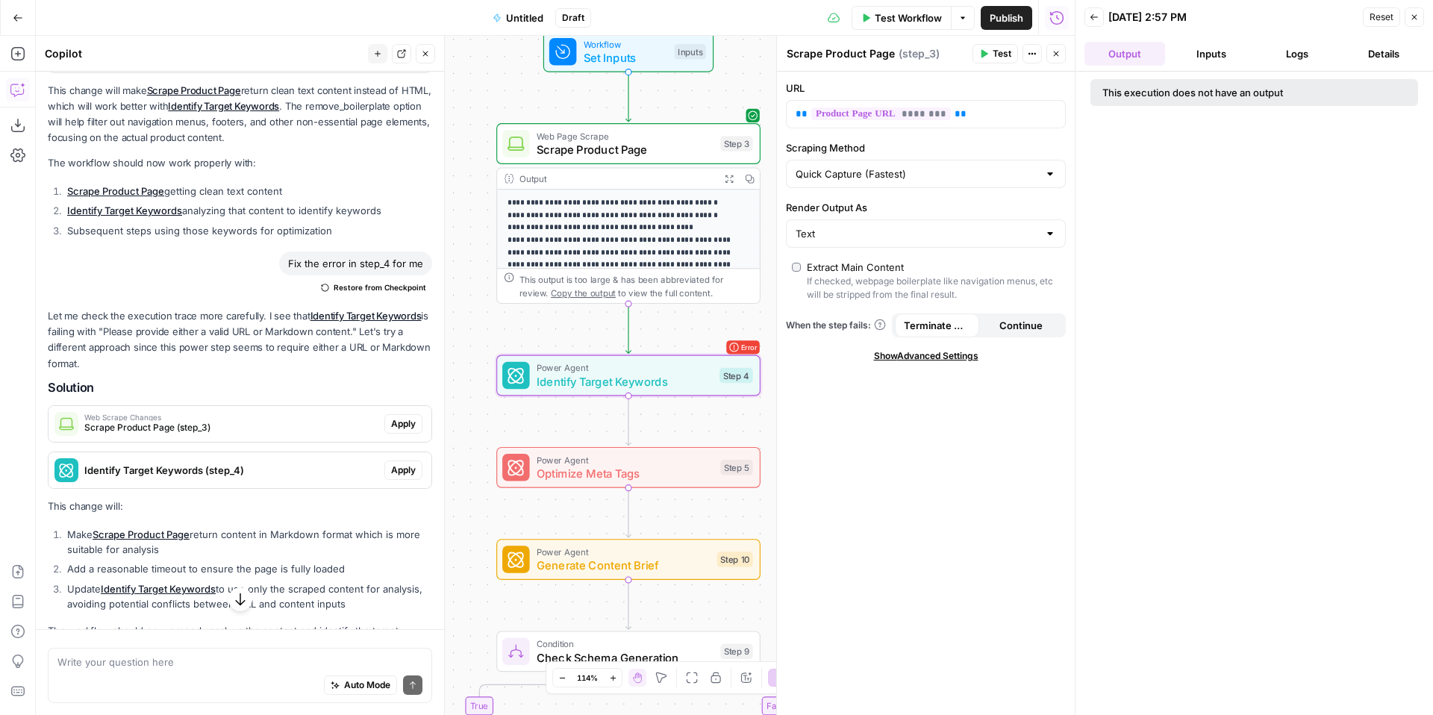
click at [410, 473] on span "Apply" at bounding box center [403, 470] width 25 height 13
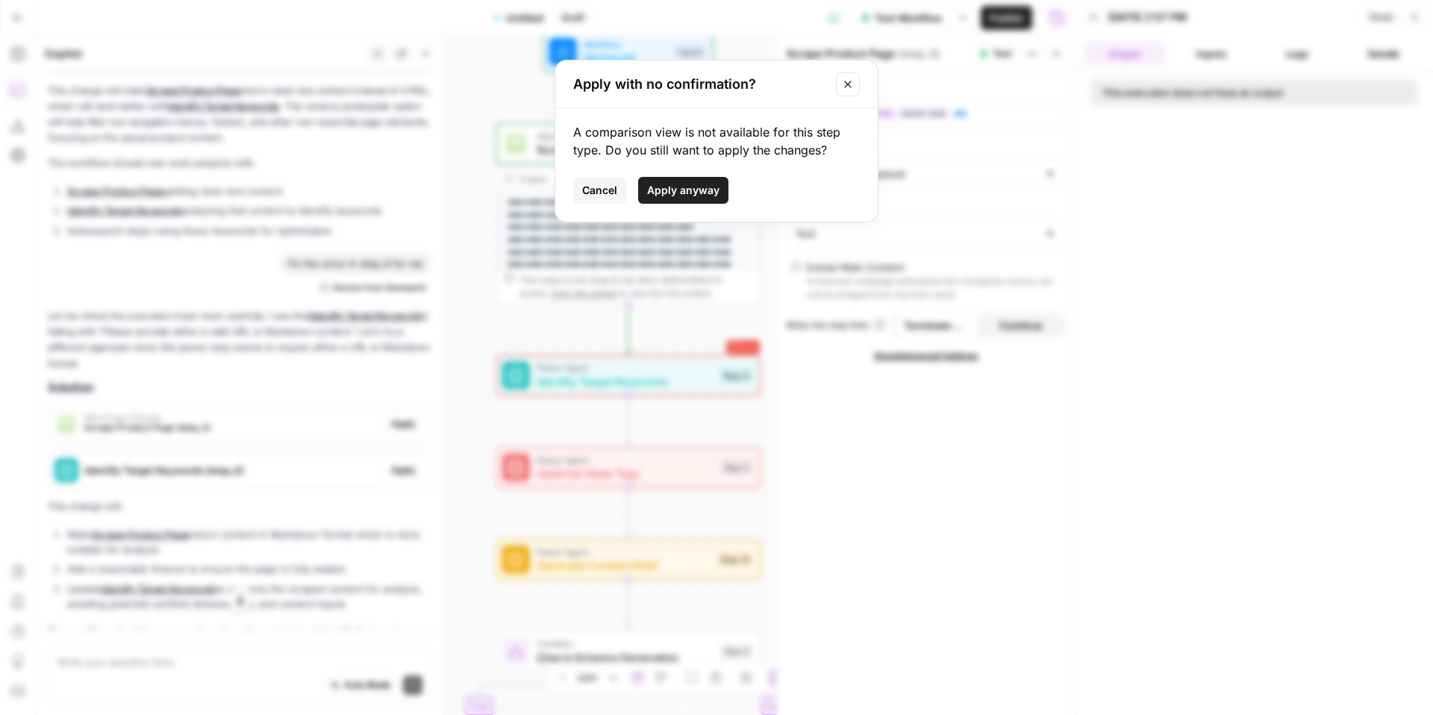
click at [711, 193] on span "Apply anyway" at bounding box center [683, 190] width 72 height 15
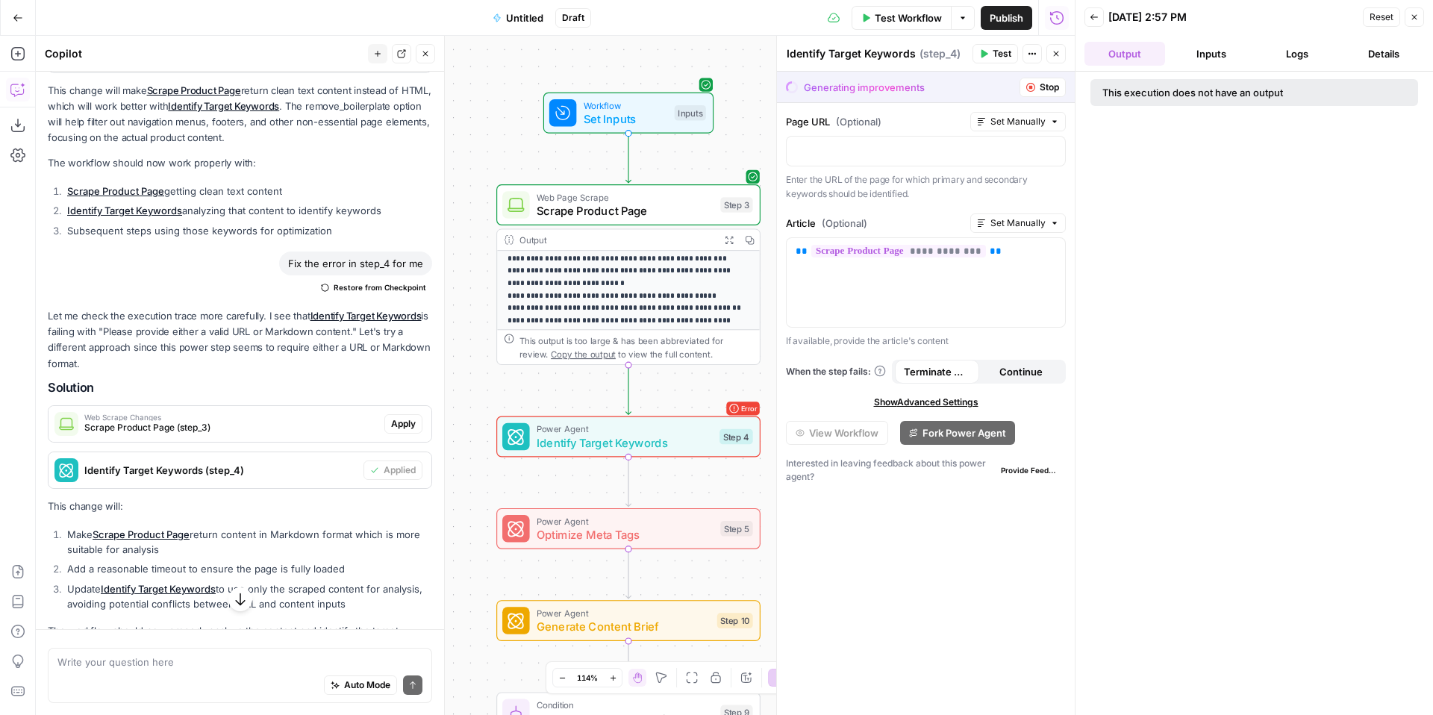
scroll to position [105, 0]
click at [659, 275] on p "**********" at bounding box center [629, 269] width 242 height 262
click at [727, 240] on icon "button" at bounding box center [729, 240] width 10 height 10
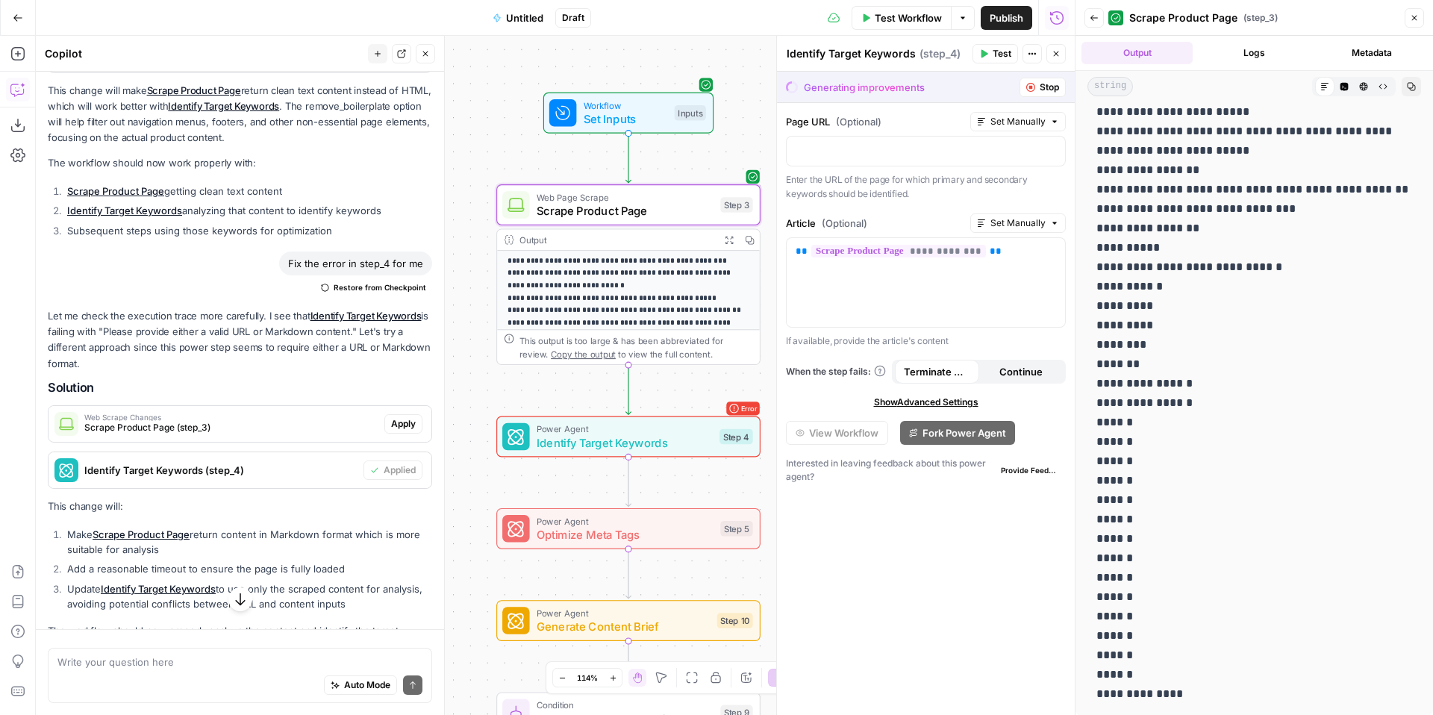
scroll to position [1391, 0]
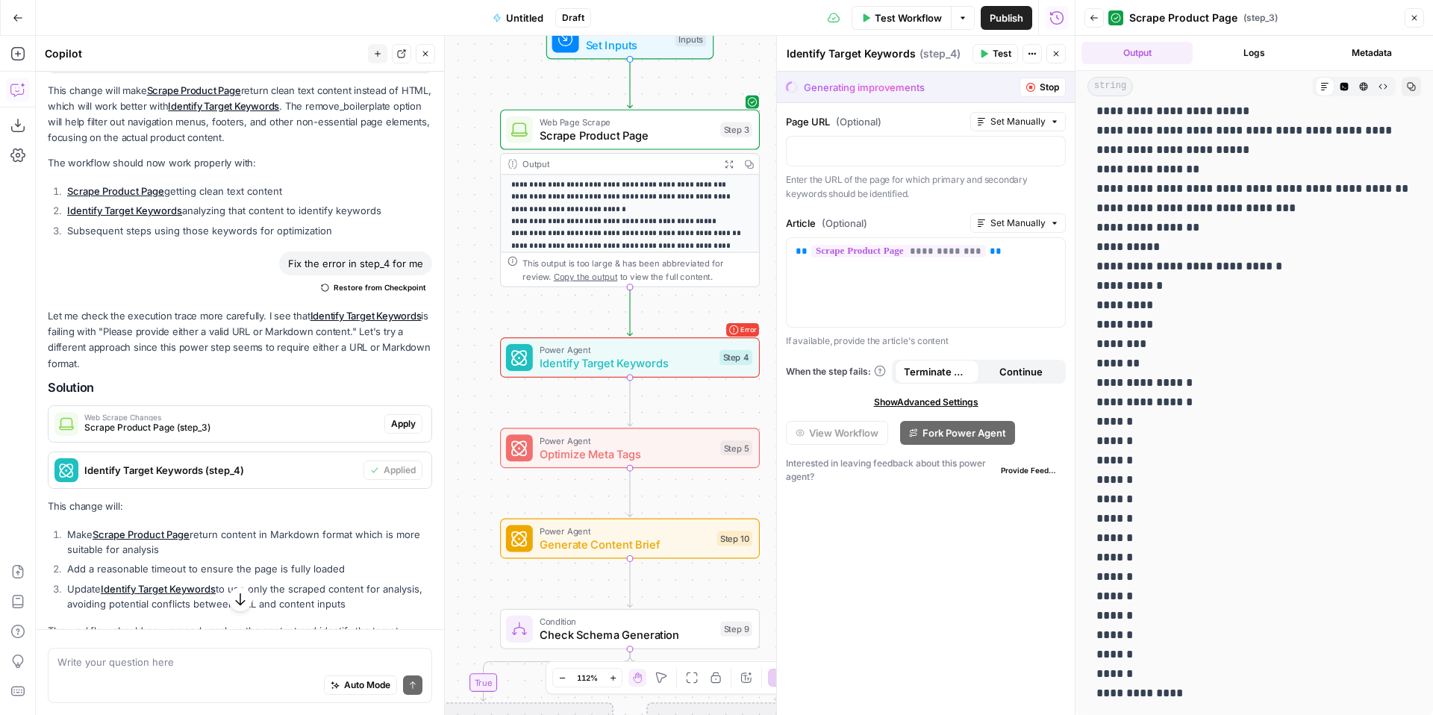
click at [1034, 86] on icon "button" at bounding box center [1030, 87] width 9 height 9
click at [1055, 60] on button "Close" at bounding box center [1056, 53] width 19 height 19
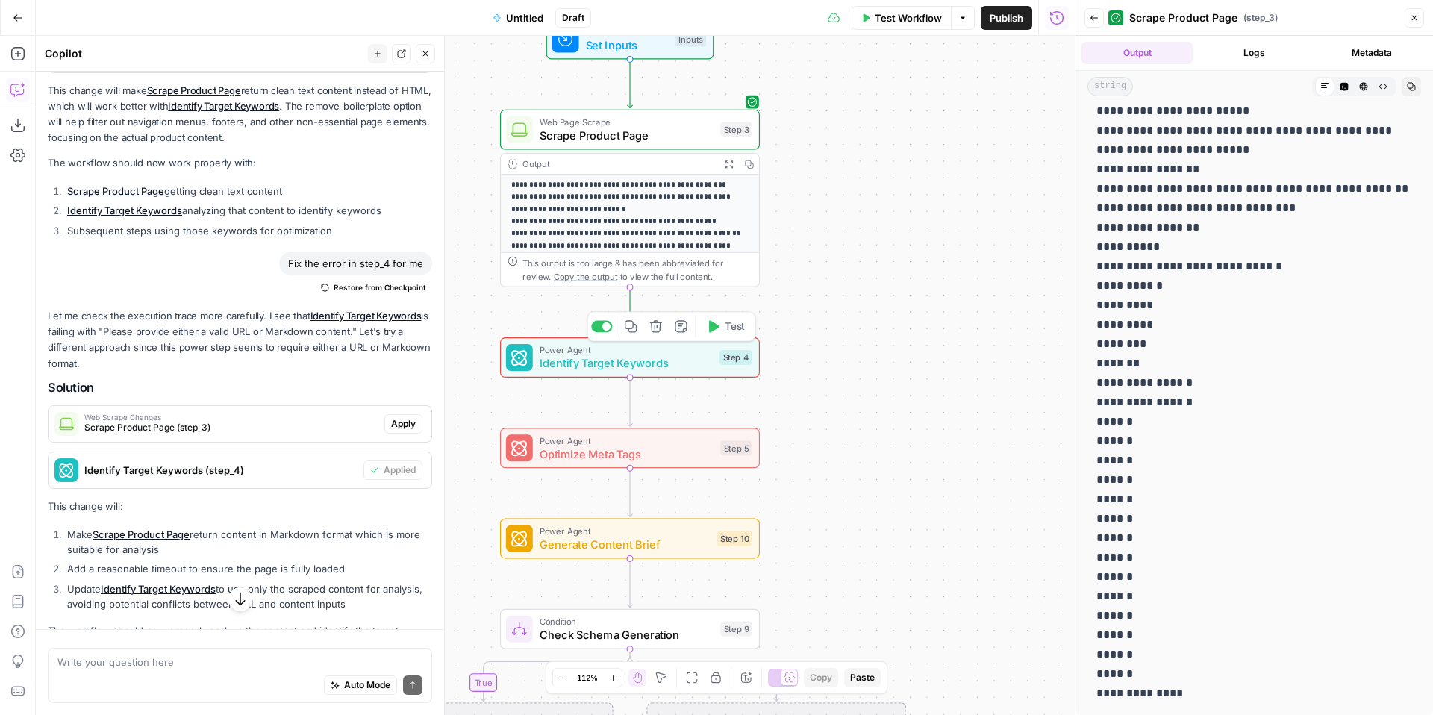
drag, startPoint x: 685, startPoint y: 366, endPoint x: 693, endPoint y: 364, distance: 7.6
click at [685, 365] on span "Identify Target Keywords" at bounding box center [626, 363] width 173 height 16
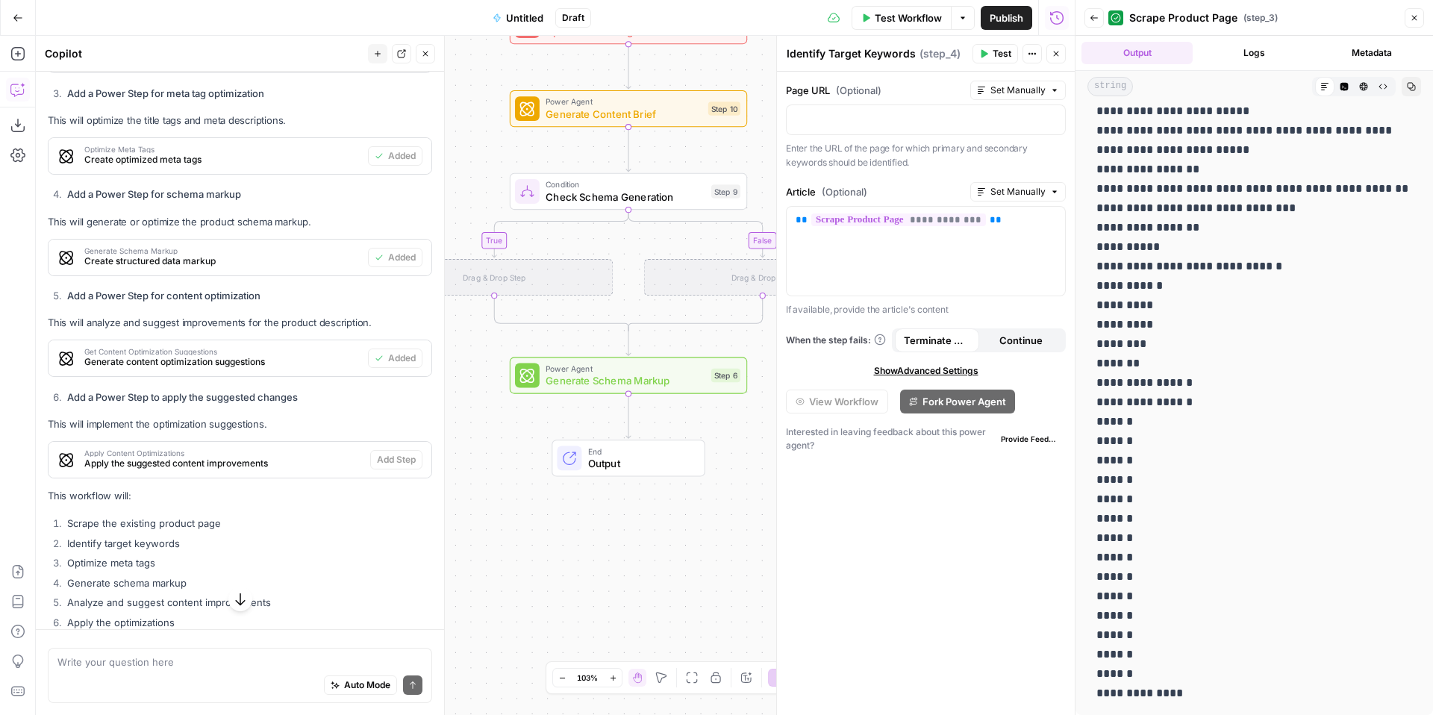
scroll to position [864, 0]
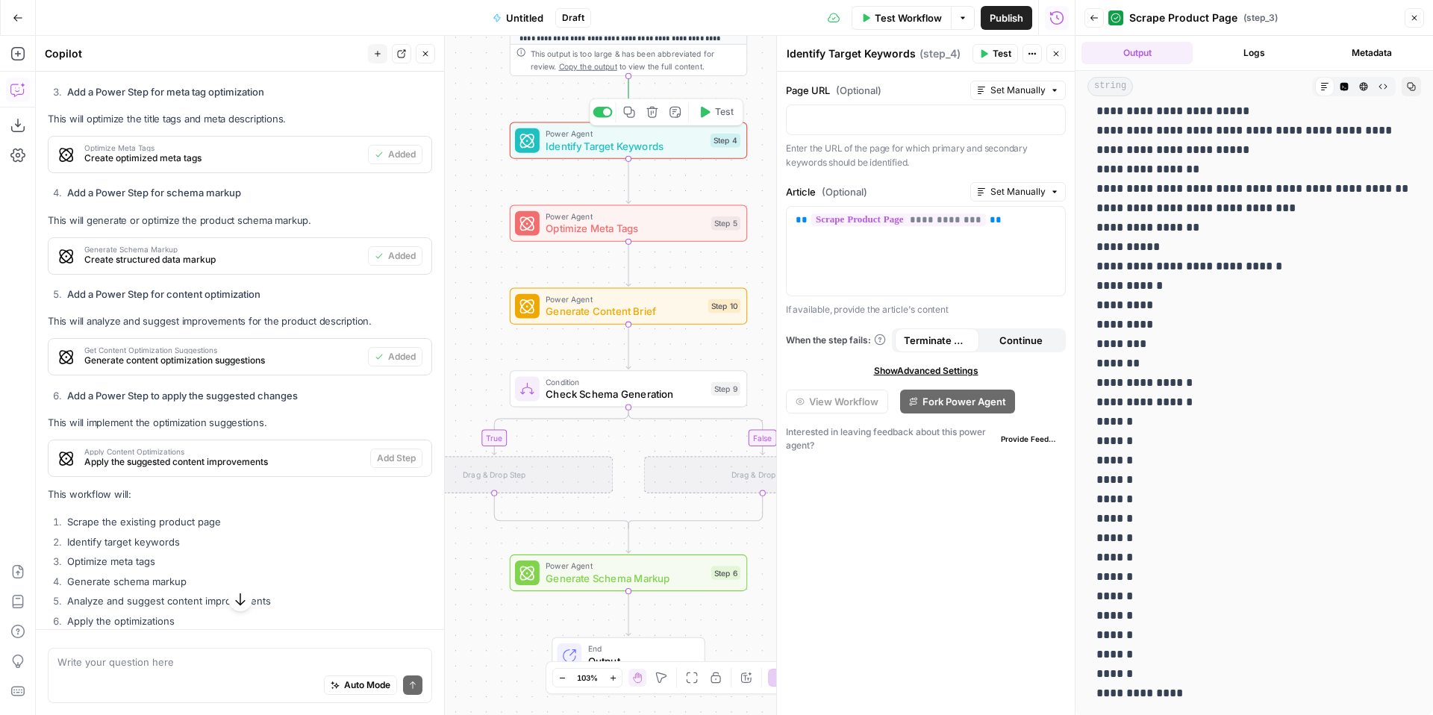
click at [636, 135] on span "Power Agent" at bounding box center [625, 134] width 159 height 12
click at [1060, 54] on icon "button" at bounding box center [1056, 53] width 9 height 9
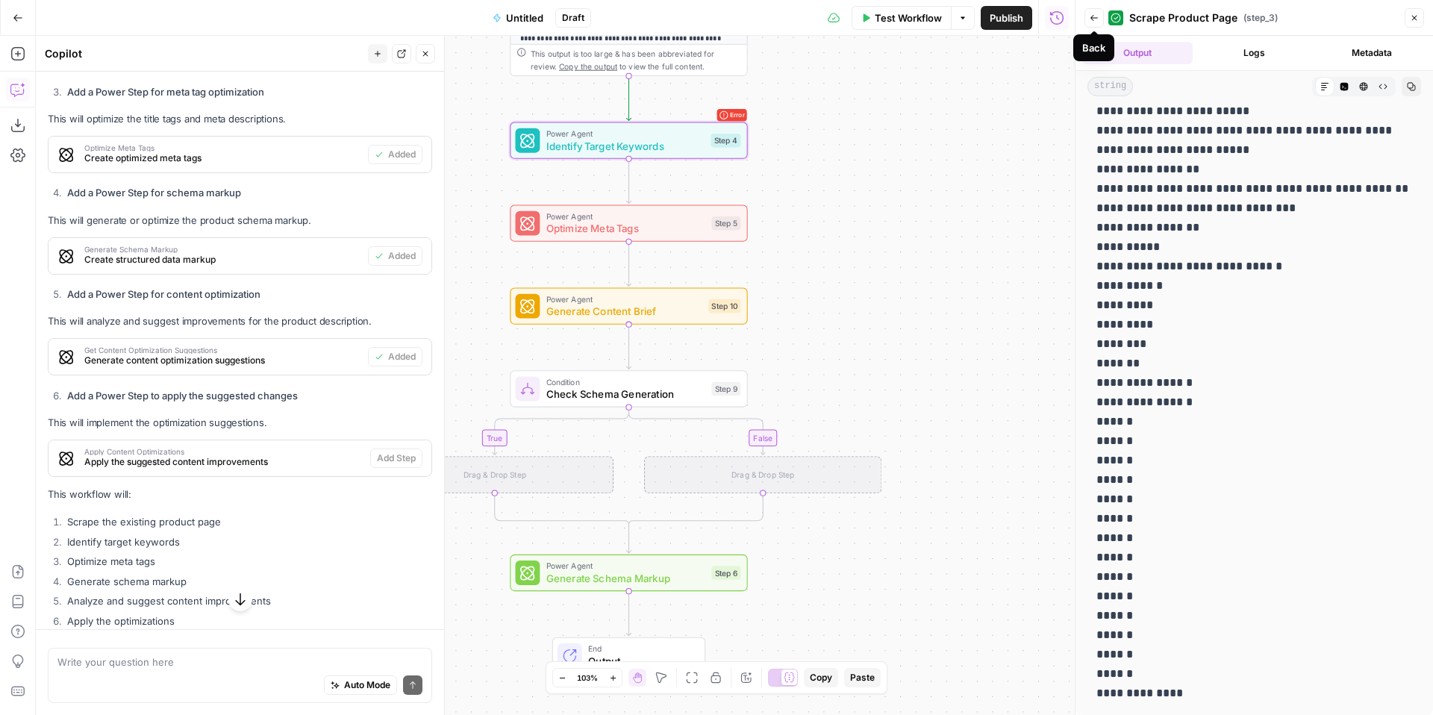
click at [1085, 18] on button "Back" at bounding box center [1094, 17] width 19 height 19
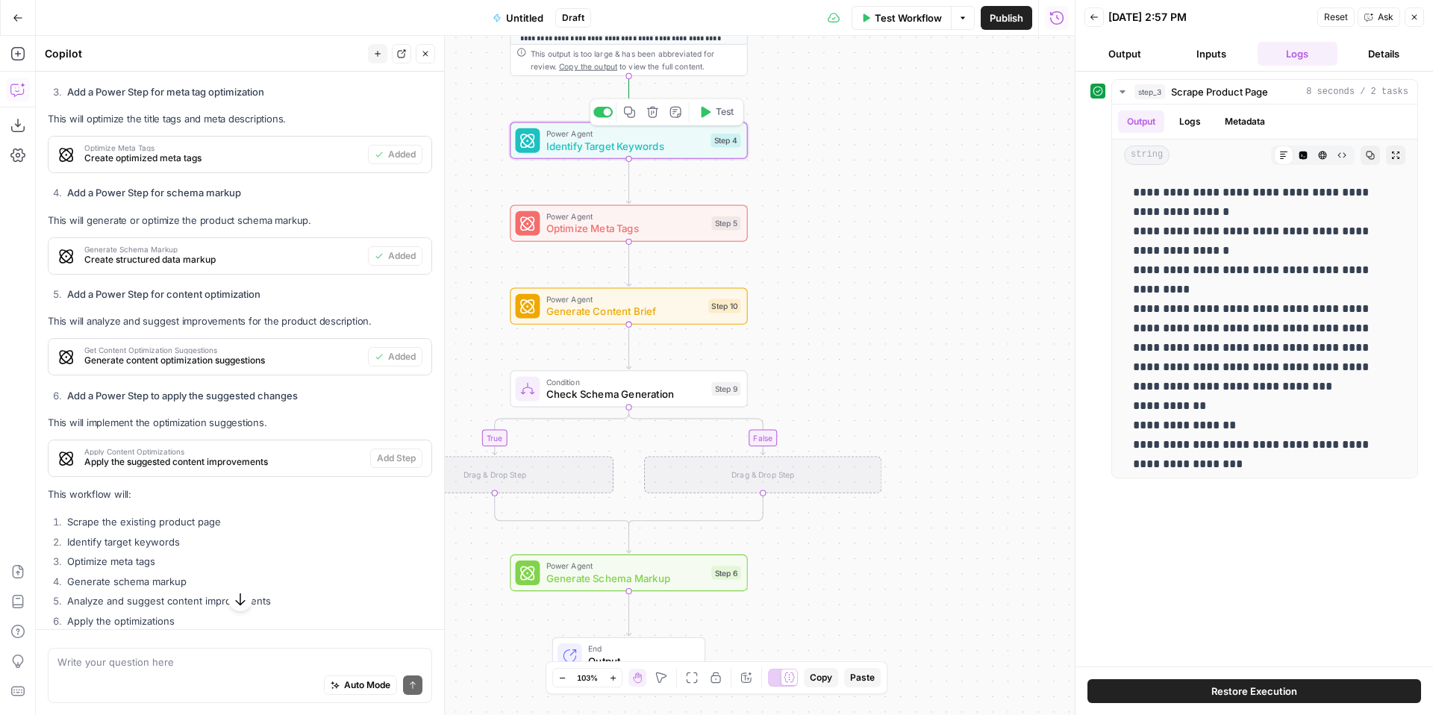
click at [714, 152] on div "Power Agent Identify Target Keywords Step 4 Copy step Delete step Add Note Test" at bounding box center [627, 141] width 225 height 26
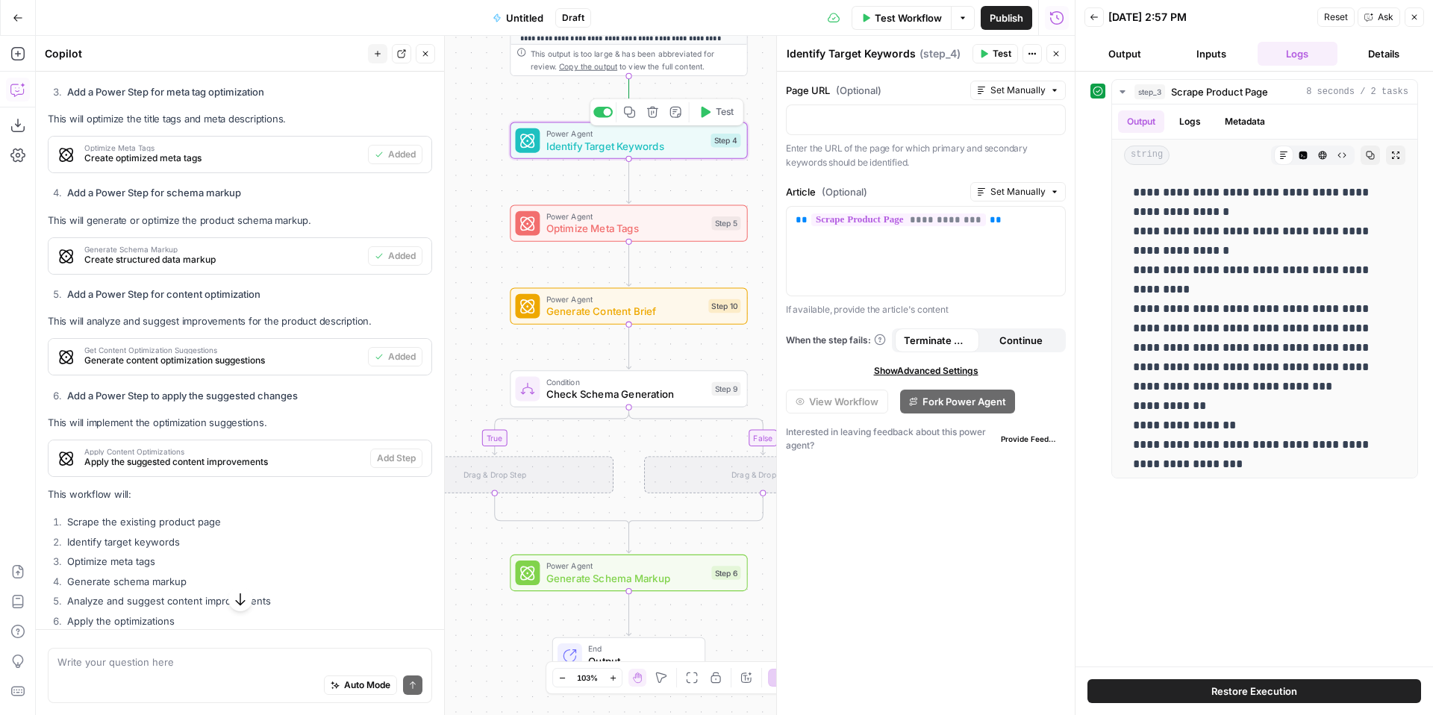
click at [732, 148] on div "Power Agent Identify Target Keywords Step 4 Copy step Delete step Add Note Test" at bounding box center [627, 141] width 225 height 26
click at [993, 49] on span "Test" at bounding box center [1002, 53] width 19 height 13
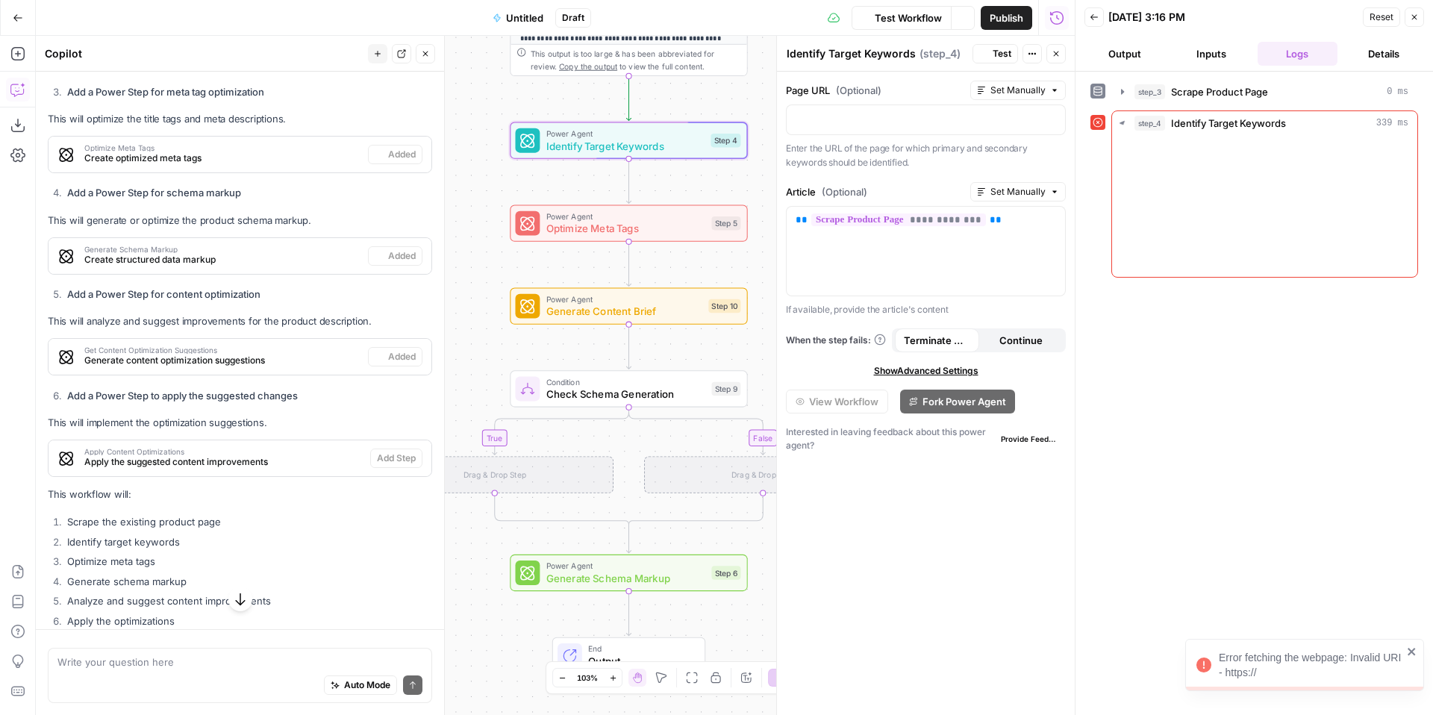
scroll to position [864, 0]
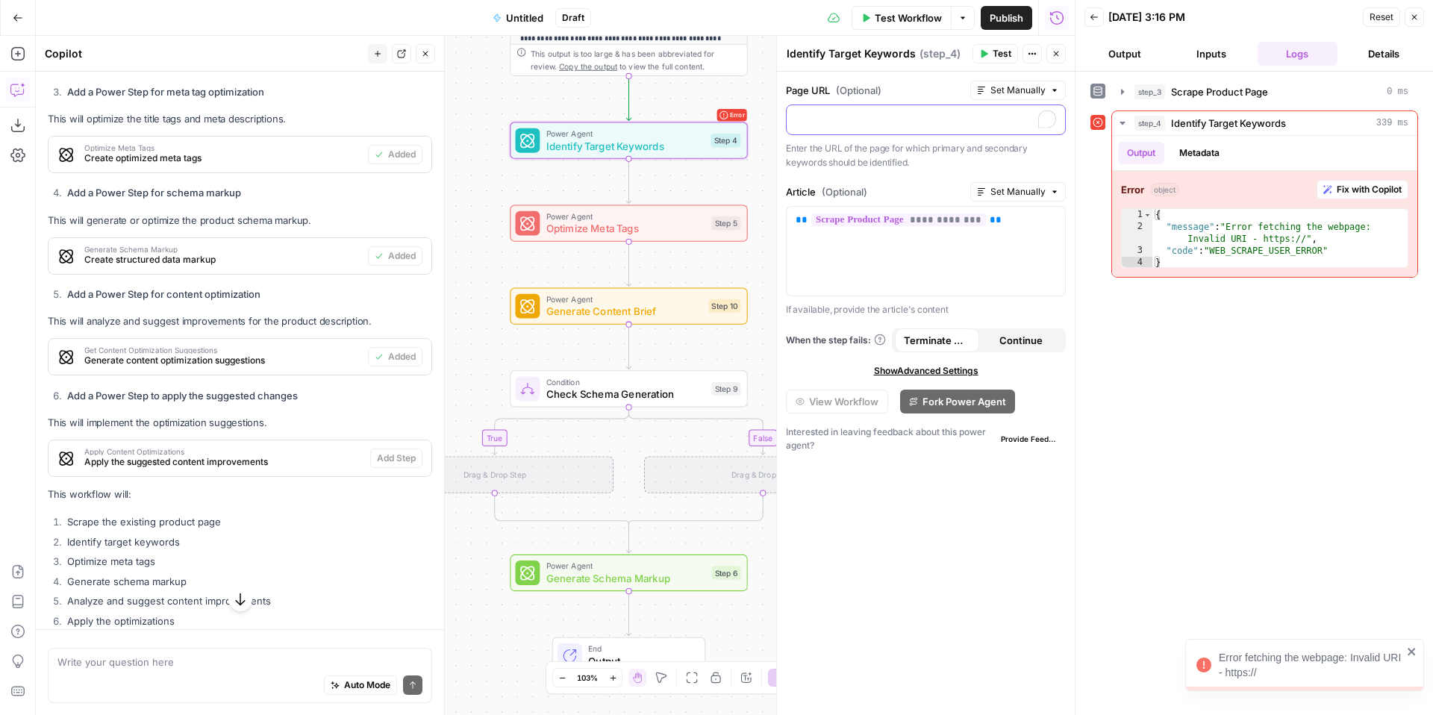
click at [890, 130] on div "To enrich screen reader interactions, please activate Accessibility in Grammarl…" at bounding box center [926, 119] width 278 height 29
click at [939, 116] on p "To enrich screen reader interactions, please activate Accessibility in Grammarl…" at bounding box center [926, 118] width 261 height 15
click at [997, 50] on span "Test" at bounding box center [1002, 53] width 19 height 13
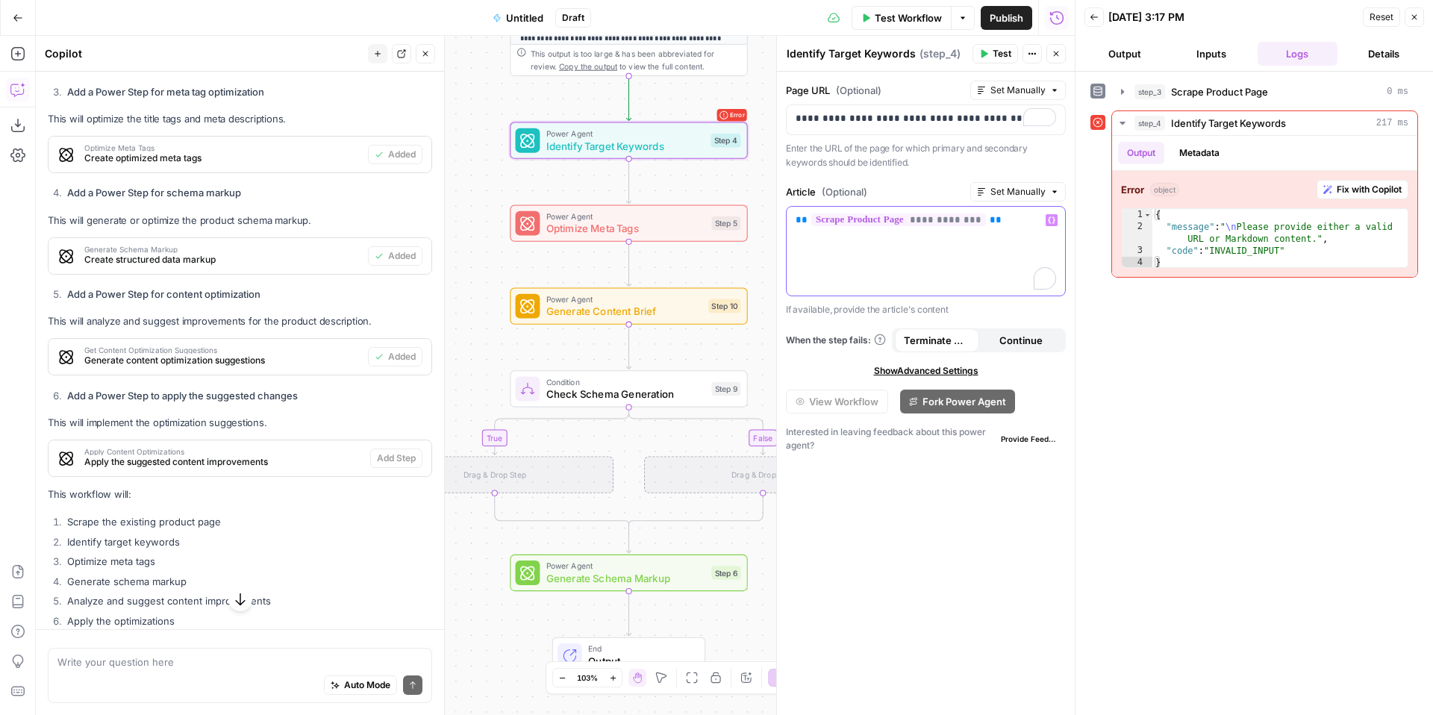
click at [998, 264] on div "**********" at bounding box center [926, 251] width 278 height 89
click at [1100, 125] on icon at bounding box center [1099, 123] width 10 height 10
drag, startPoint x: 1249, startPoint y: 48, endPoint x: 1241, endPoint y: 50, distance: 8.5
click at [1249, 48] on button "Inputs" at bounding box center [1211, 54] width 81 height 24
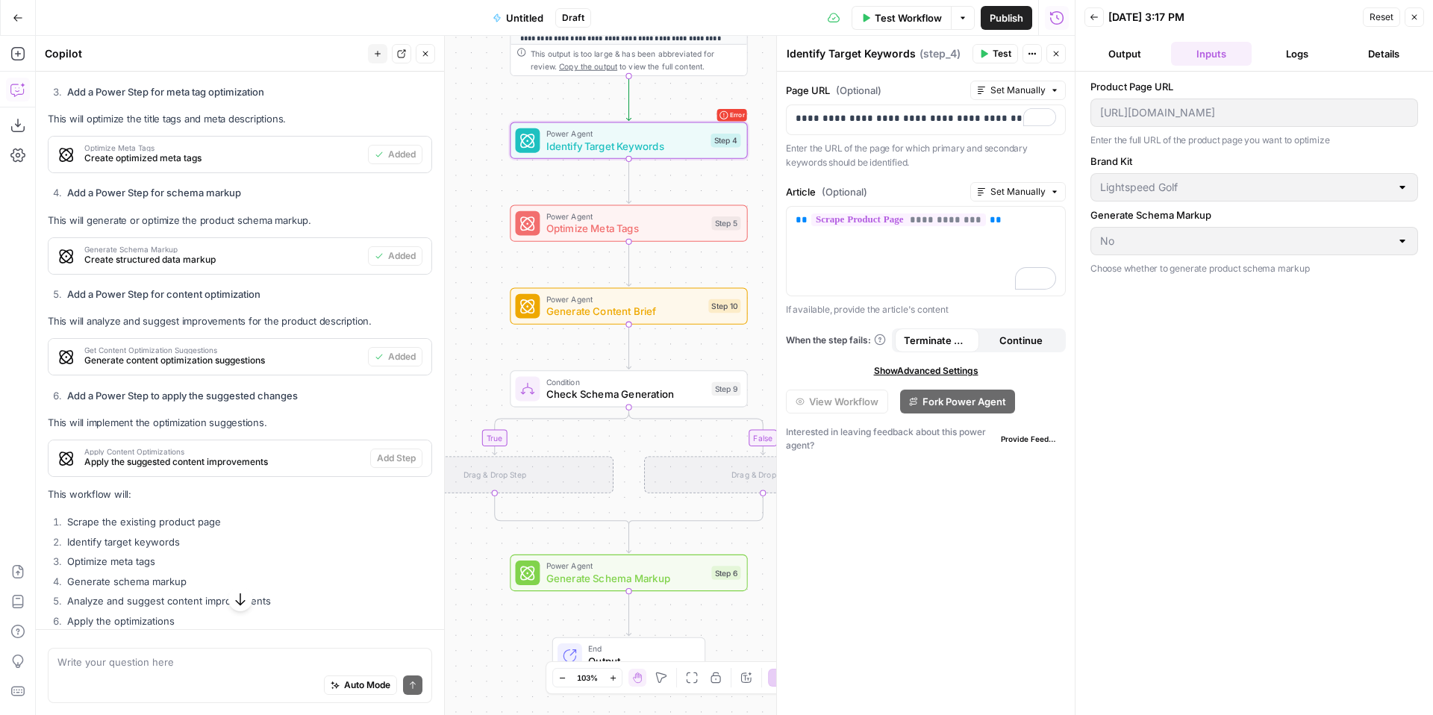
drag, startPoint x: 1121, startPoint y: 57, endPoint x: 1198, endPoint y: 57, distance: 76.9
click at [1121, 57] on button "Output" at bounding box center [1125, 54] width 81 height 24
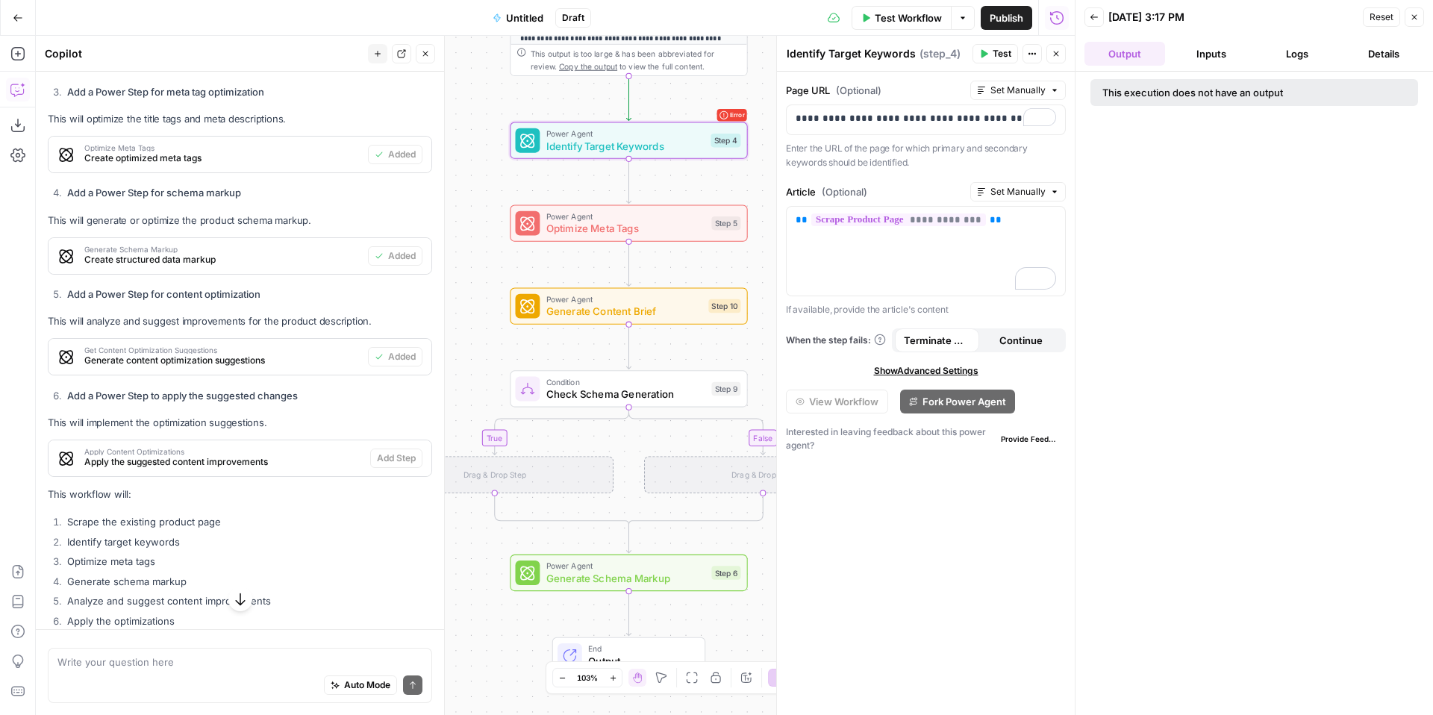
click at [1384, 54] on button "Details" at bounding box center [1384, 54] width 81 height 24
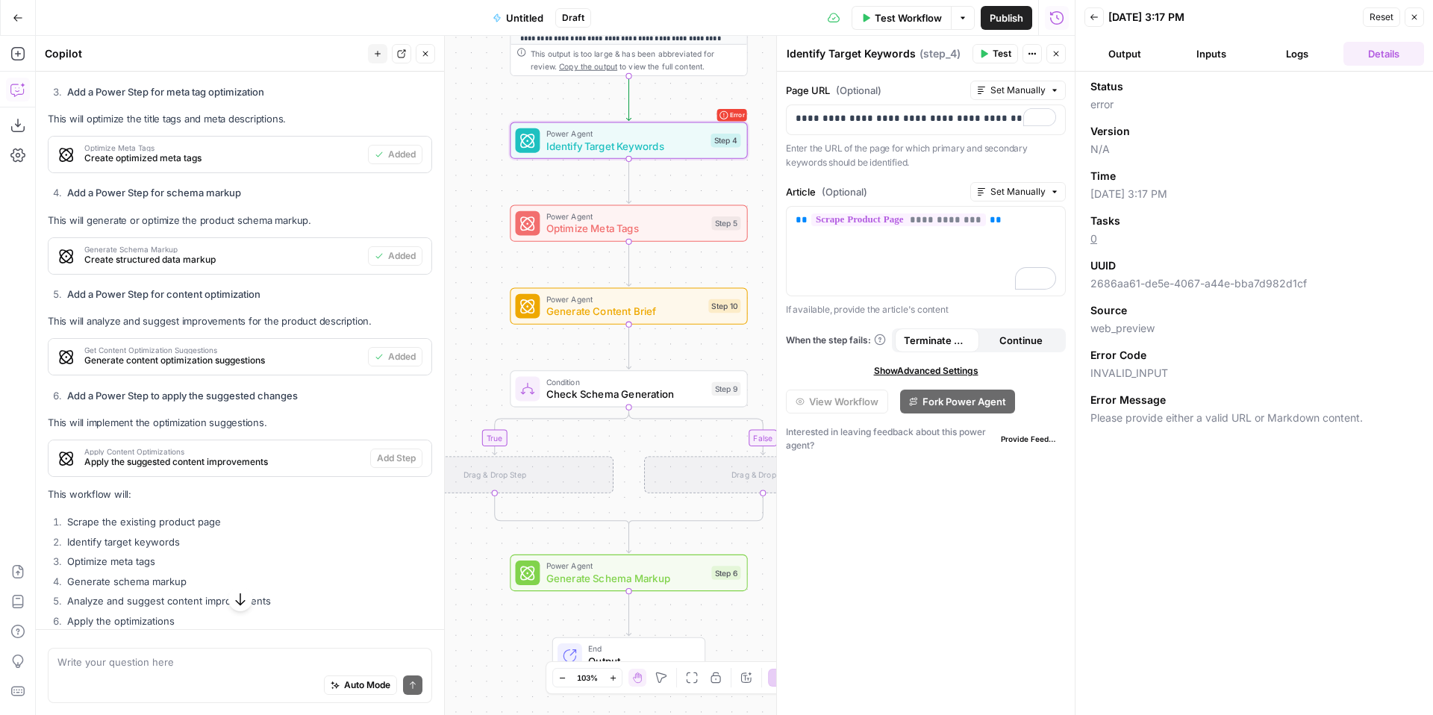
click at [1102, 21] on button "Back" at bounding box center [1094, 16] width 19 height 19
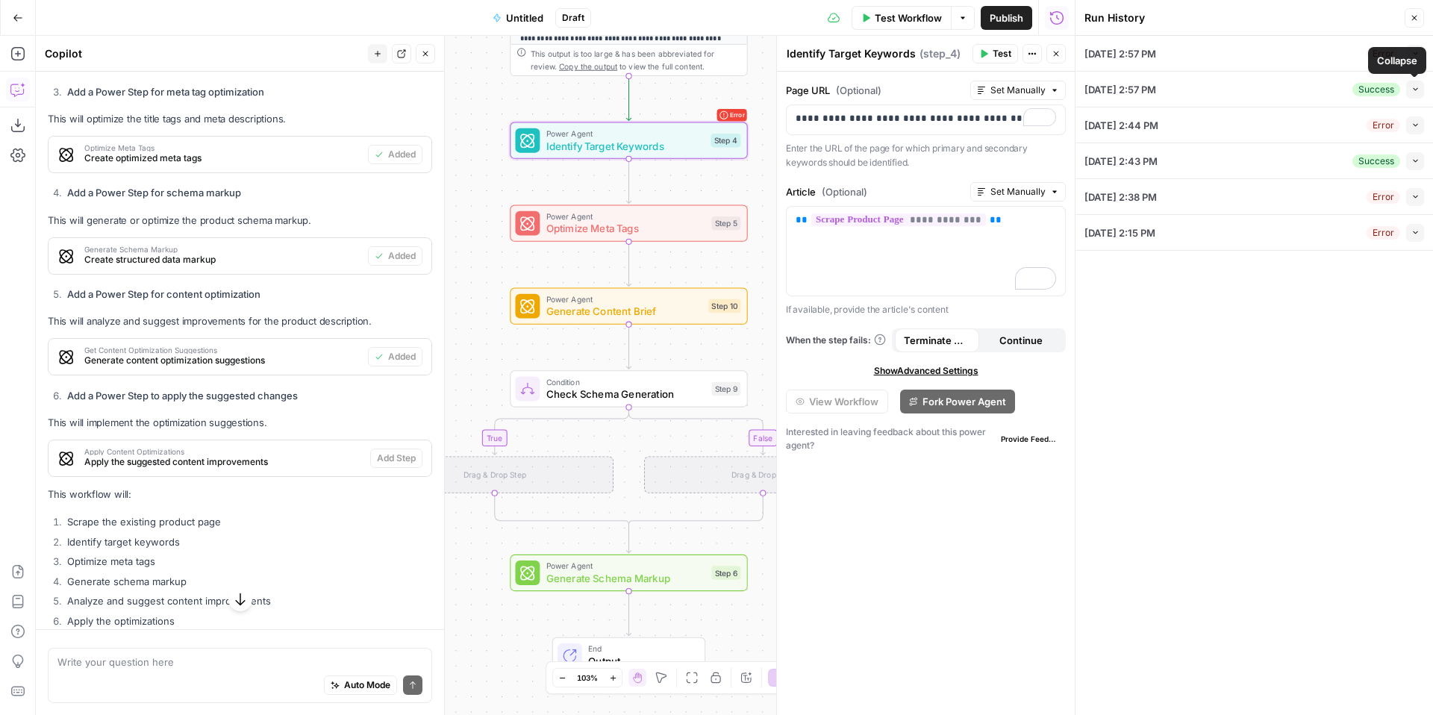
click at [1418, 93] on span "button" at bounding box center [1416, 89] width 8 height 8
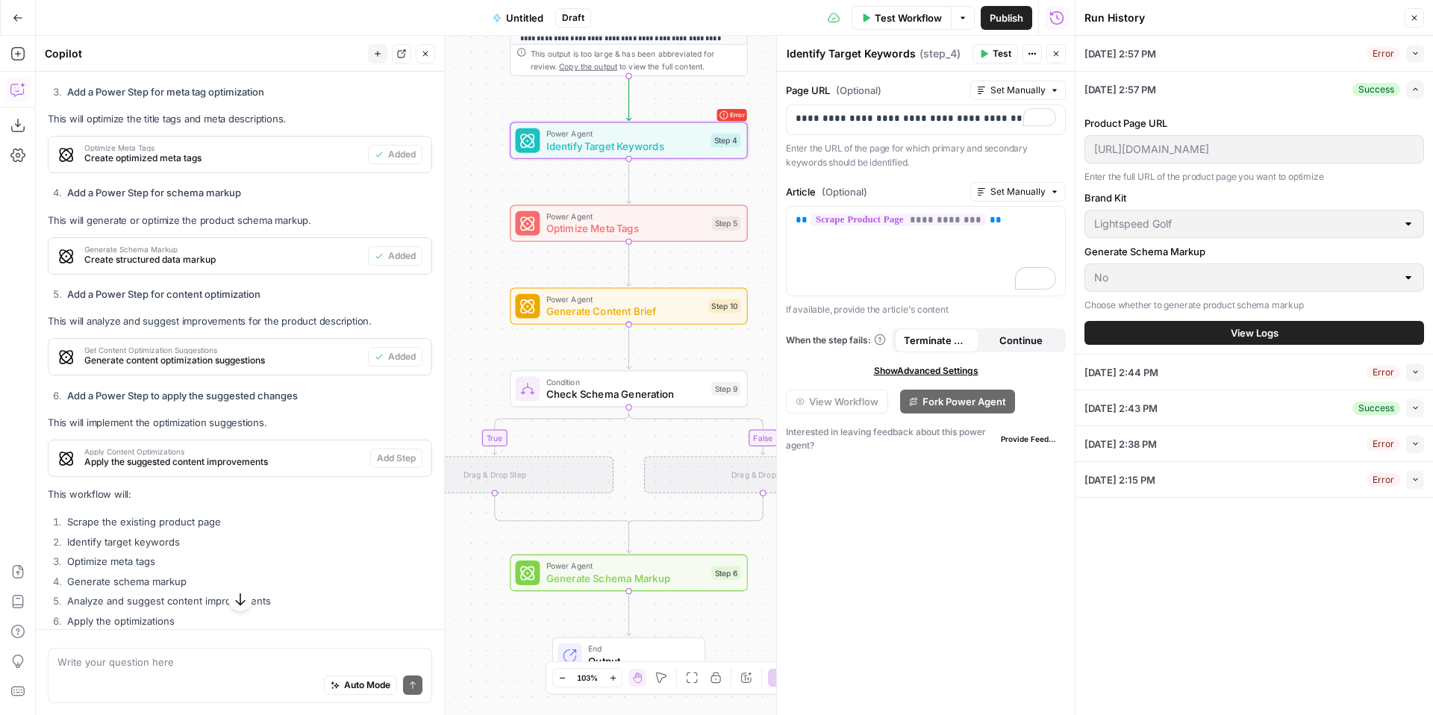
click at [1418, 54] on icon "button" at bounding box center [1416, 53] width 8 height 8
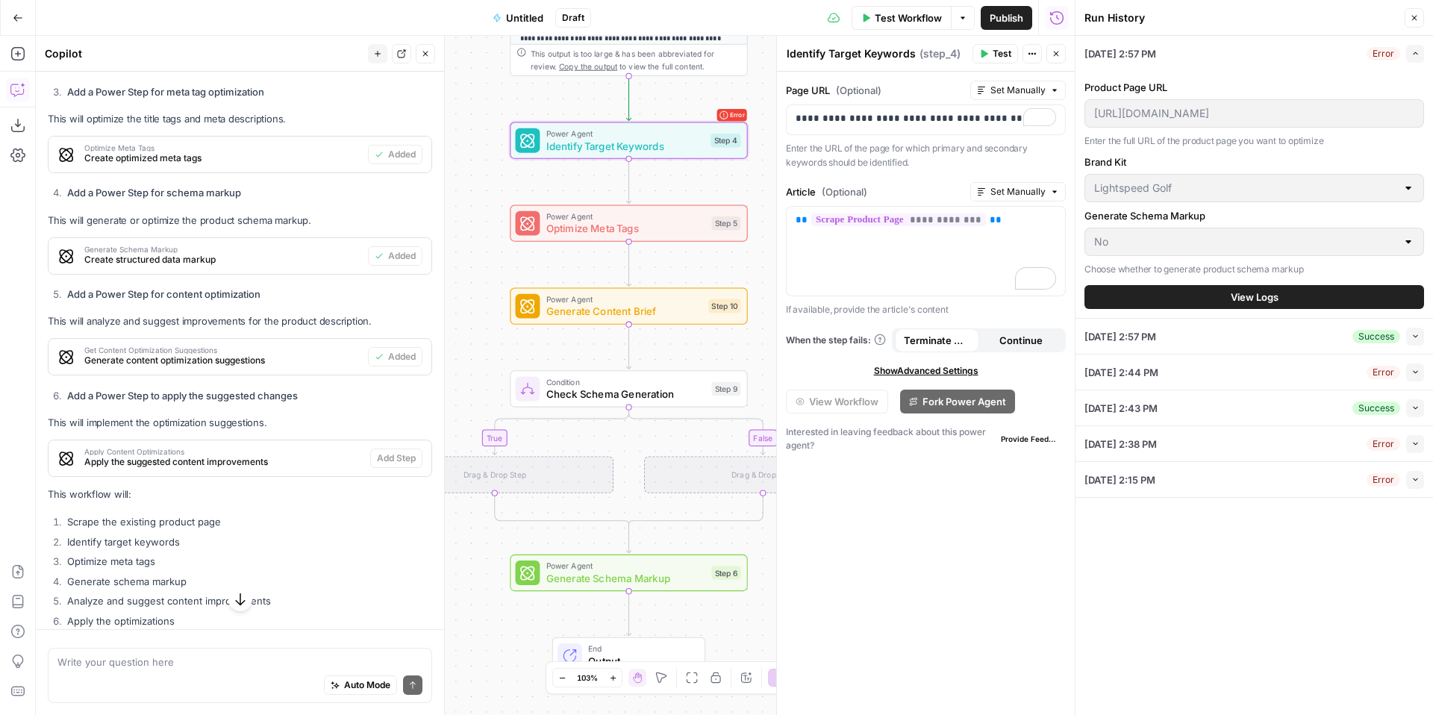
click at [1288, 299] on button "View Logs" at bounding box center [1255, 297] width 340 height 24
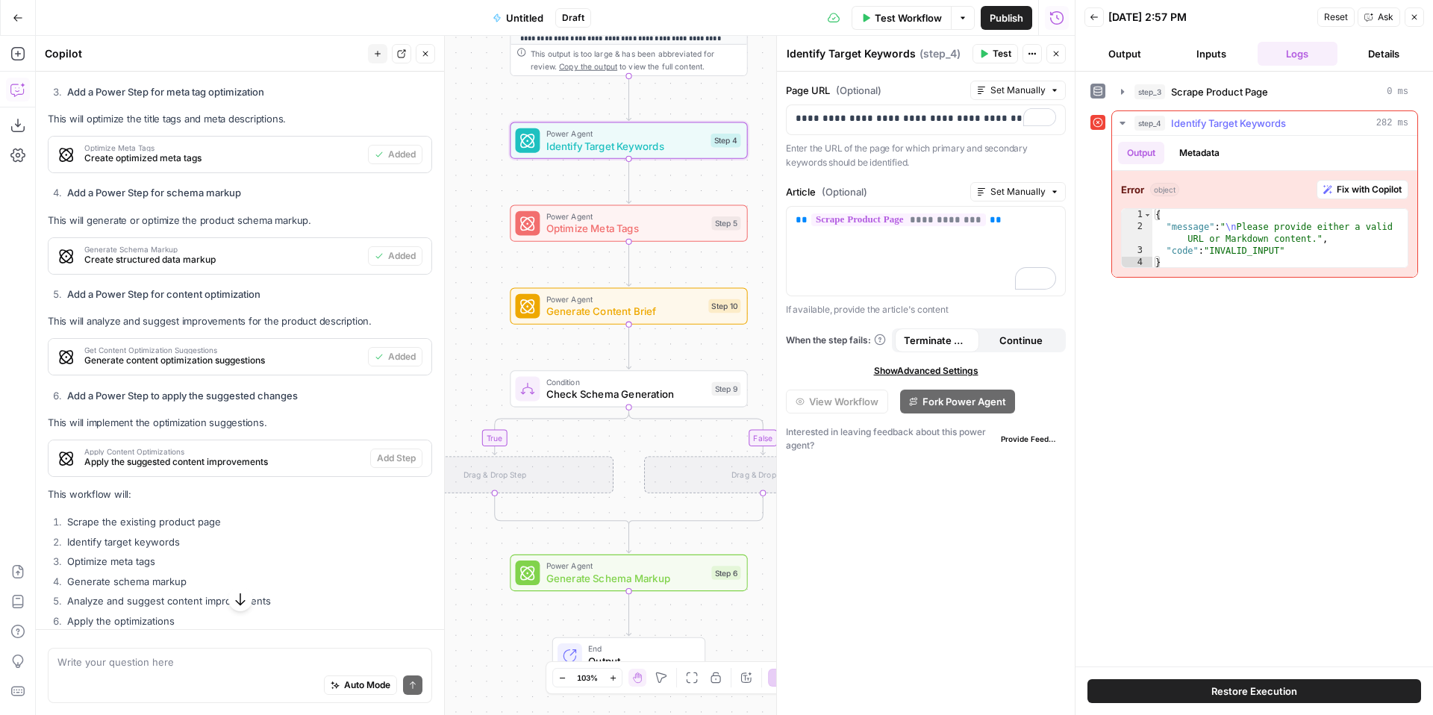
click at [1206, 156] on button "Metadata" at bounding box center [1200, 153] width 58 height 22
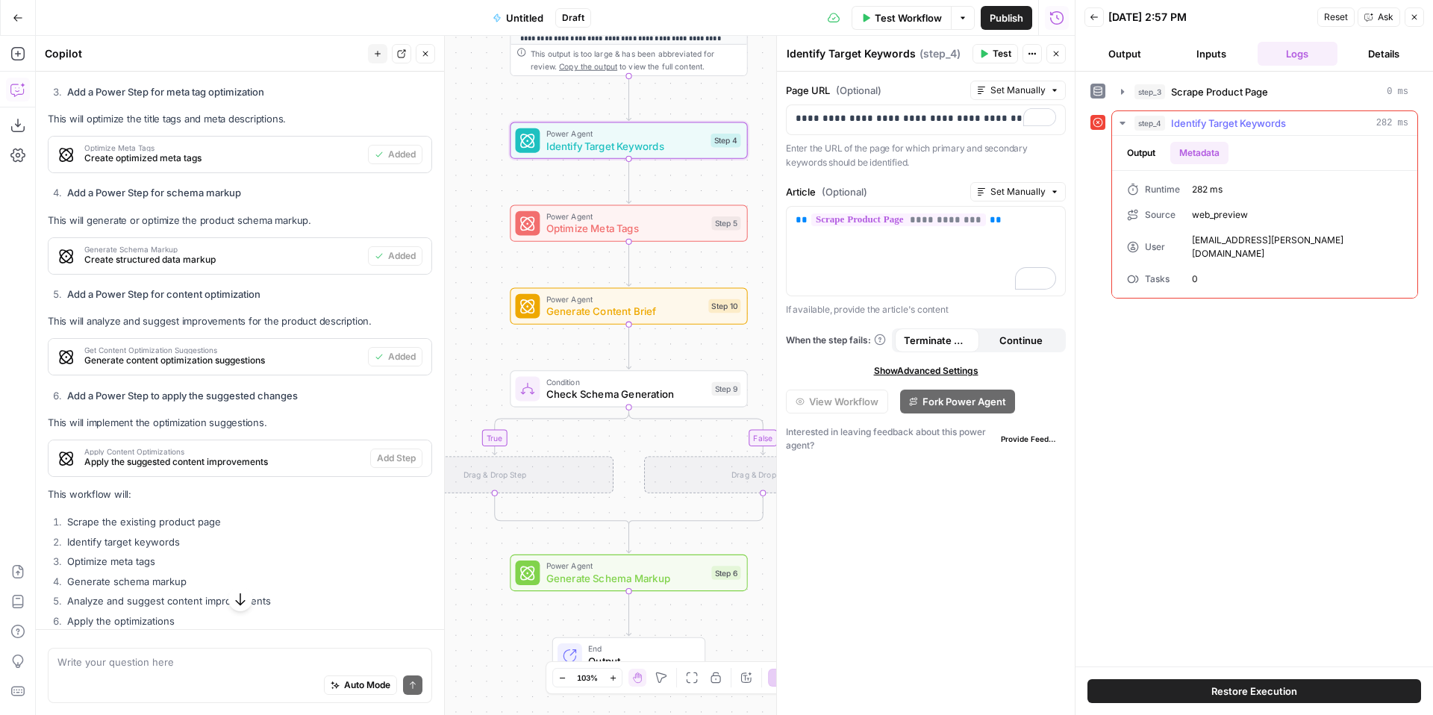
click at [1141, 152] on button "Output" at bounding box center [1141, 153] width 46 height 22
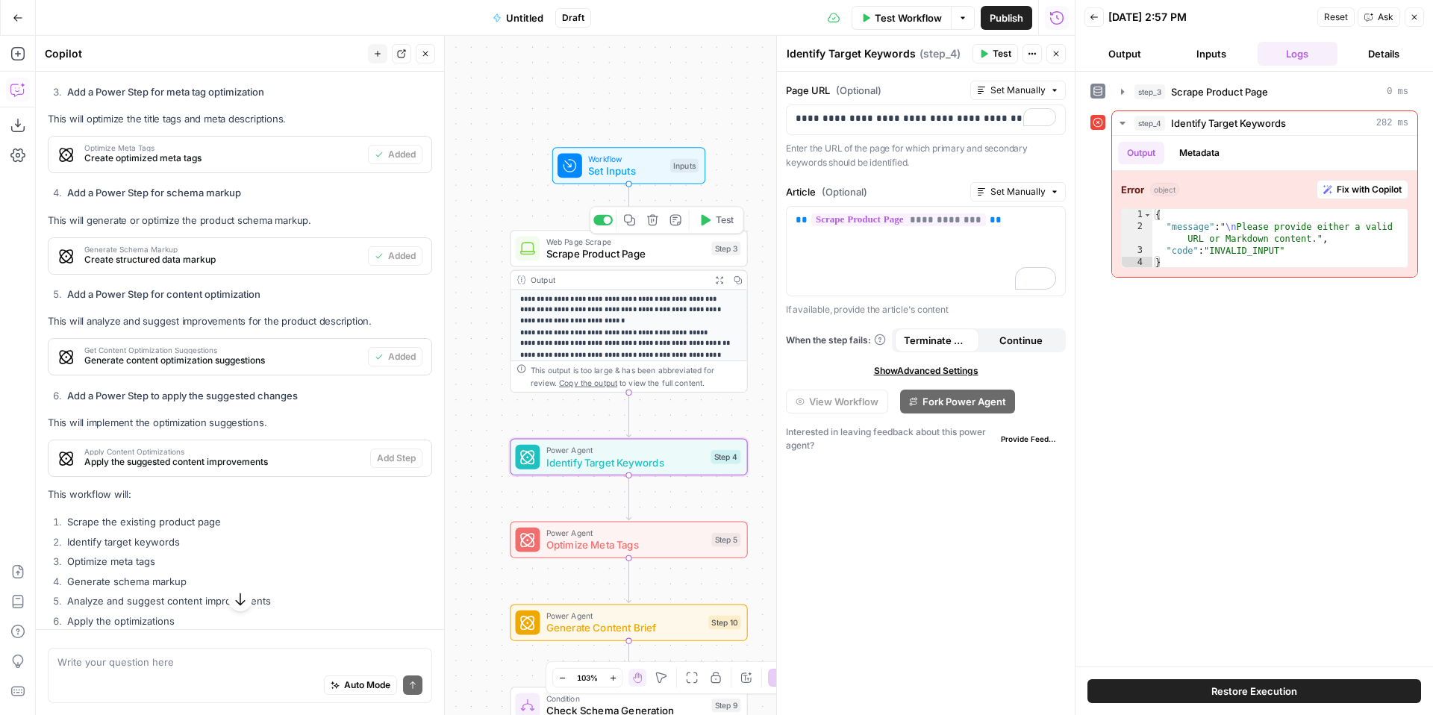
click at [599, 249] on span "Scrape Product Page" at bounding box center [626, 254] width 160 height 16
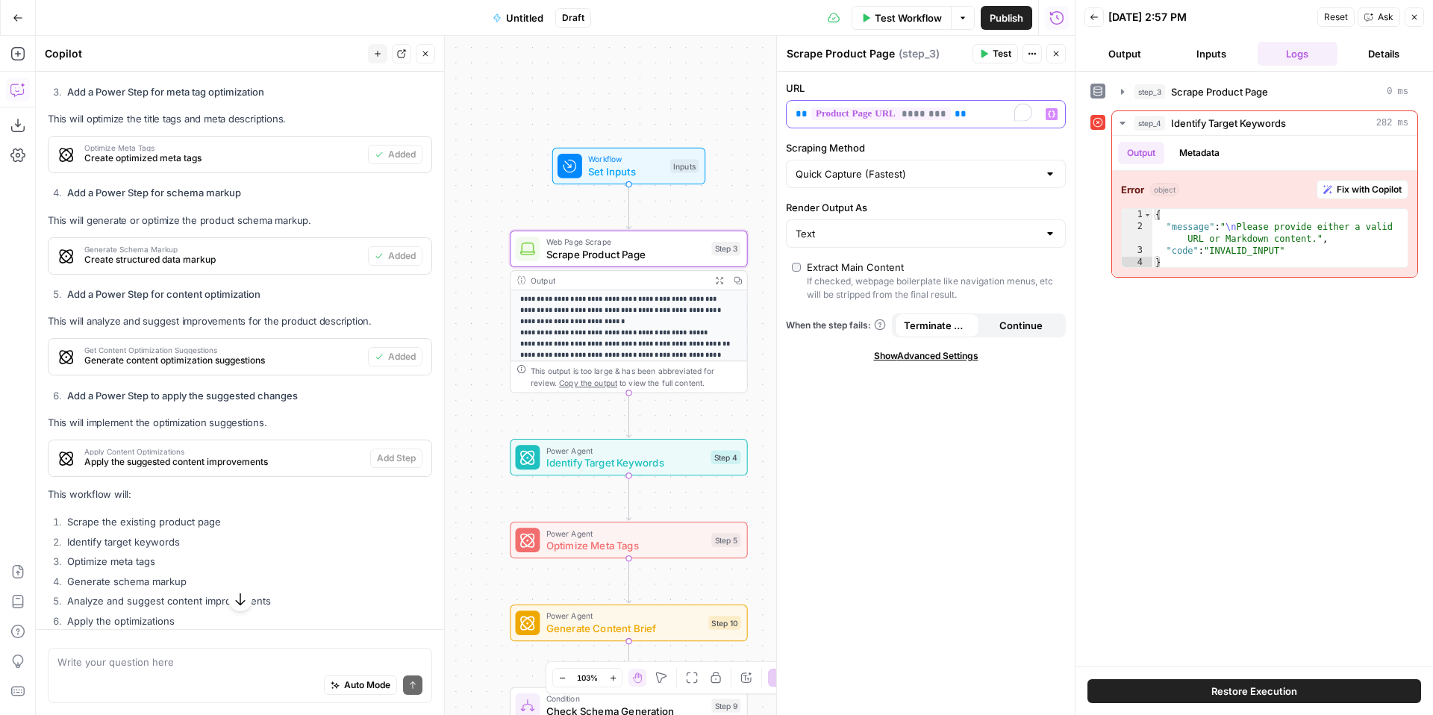
click at [1006, 118] on p "** ******** **" at bounding box center [914, 114] width 237 height 15
click at [964, 228] on input "Render Output As" at bounding box center [917, 233] width 243 height 15
click at [967, 308] on span "Markdown" at bounding box center [923, 312] width 249 height 15
type input "Markdown"
click at [1003, 48] on div "Publish P" at bounding box center [1005, 50] width 49 height 15
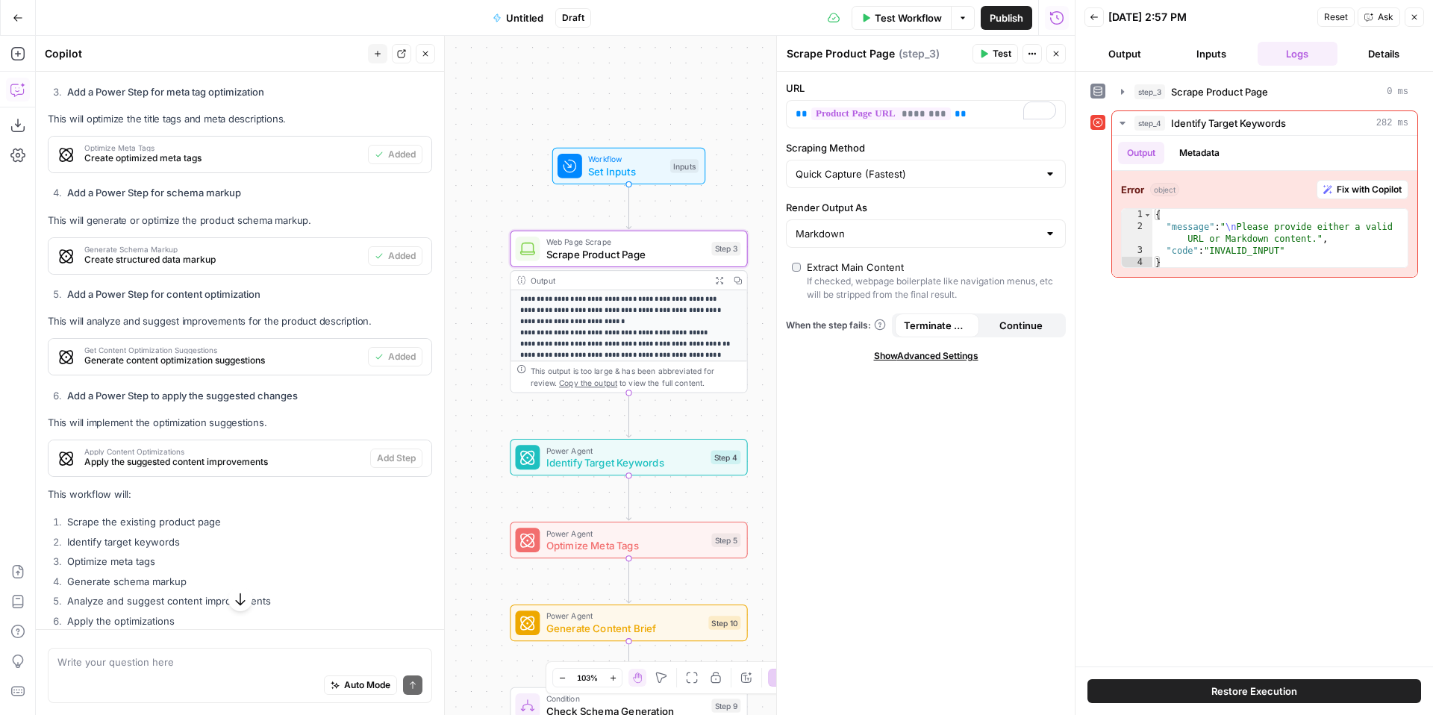
click at [932, 22] on span "Test Workflow" at bounding box center [908, 17] width 67 height 15
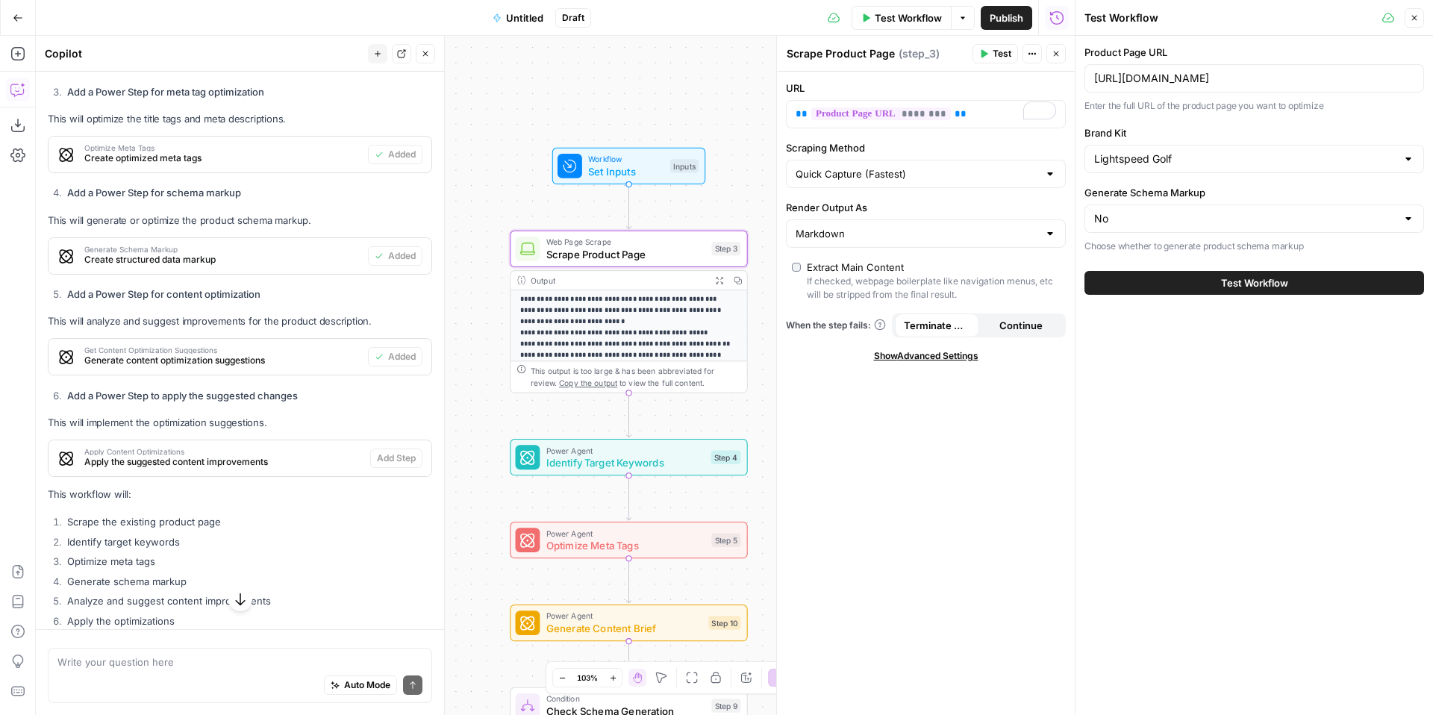
click at [1266, 284] on span "Test Workflow" at bounding box center [1254, 282] width 67 height 15
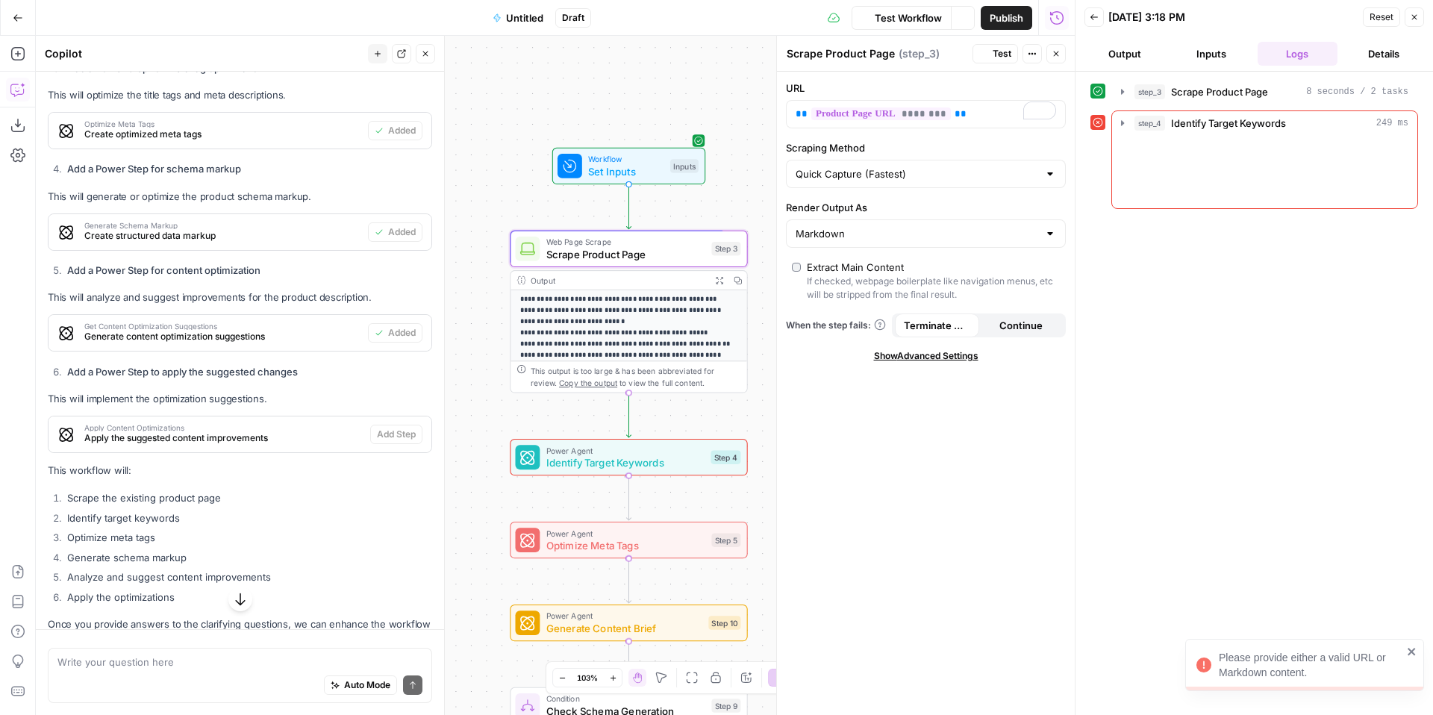
scroll to position [864, 0]
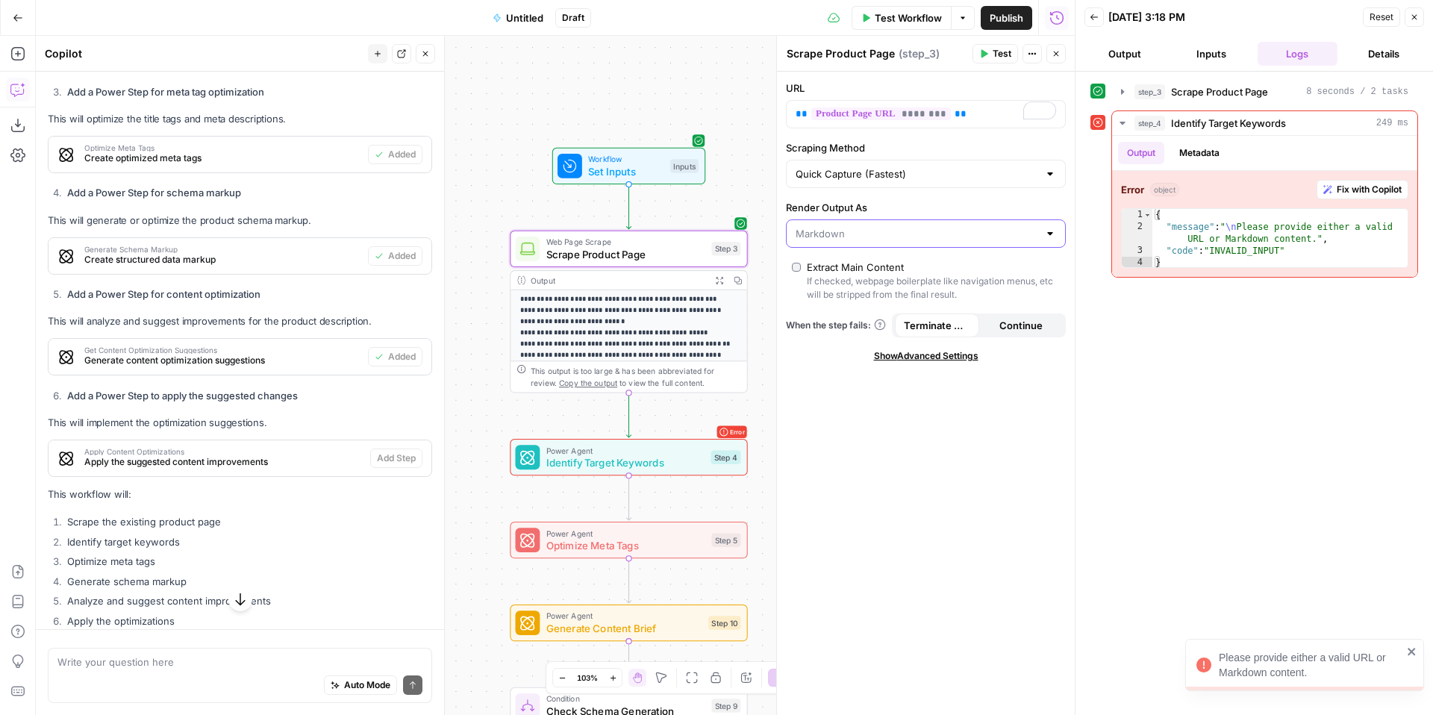
click at [973, 226] on input "Render Output As" at bounding box center [917, 233] width 243 height 15
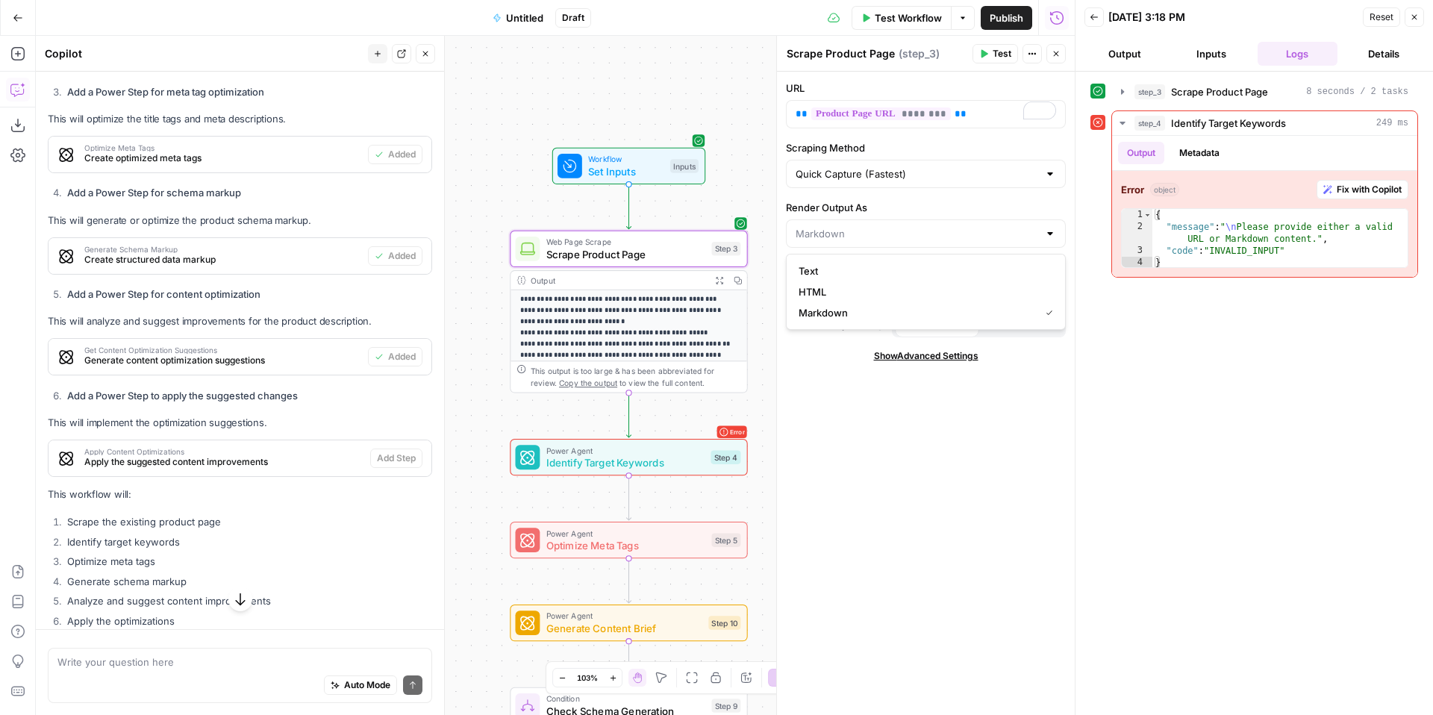
type input "Markdown"
click at [997, 54] on span "Test" at bounding box center [1002, 53] width 19 height 13
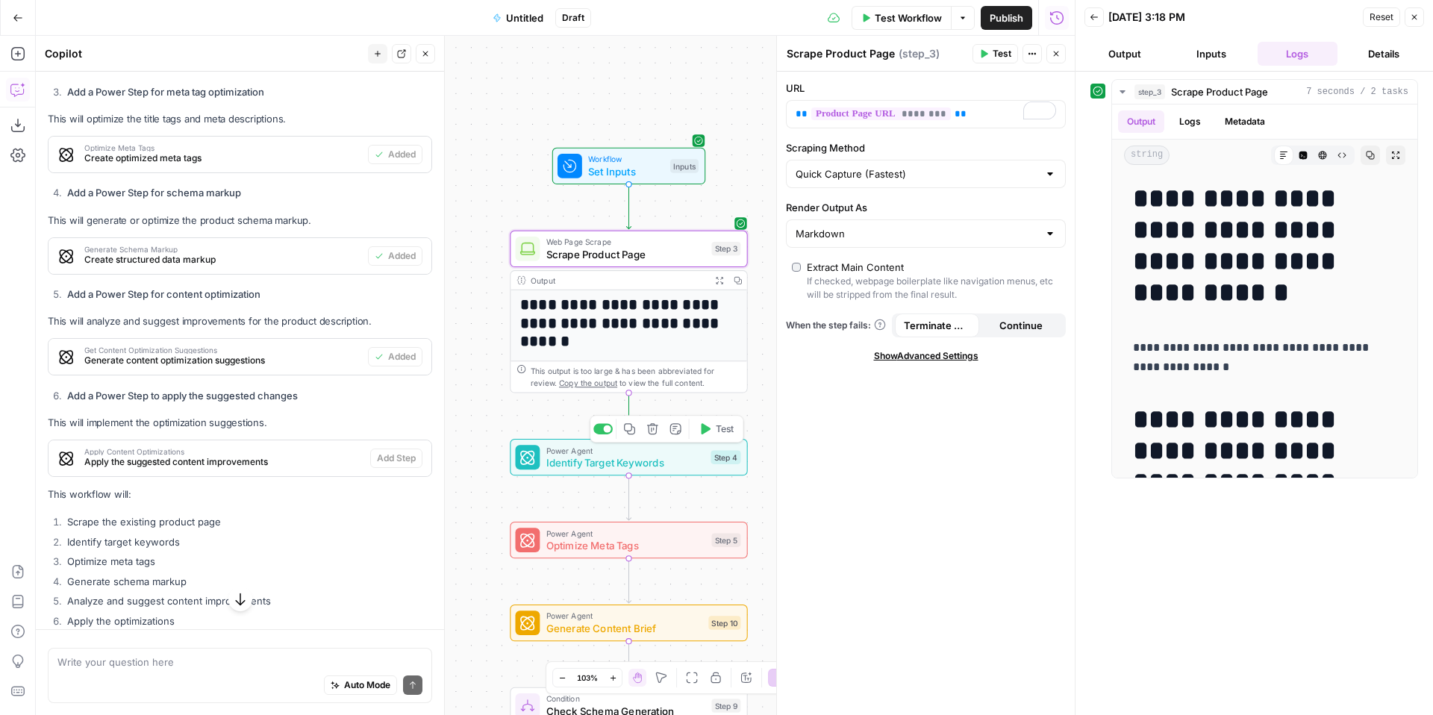
click at [708, 428] on icon "button" at bounding box center [707, 428] width 10 height 11
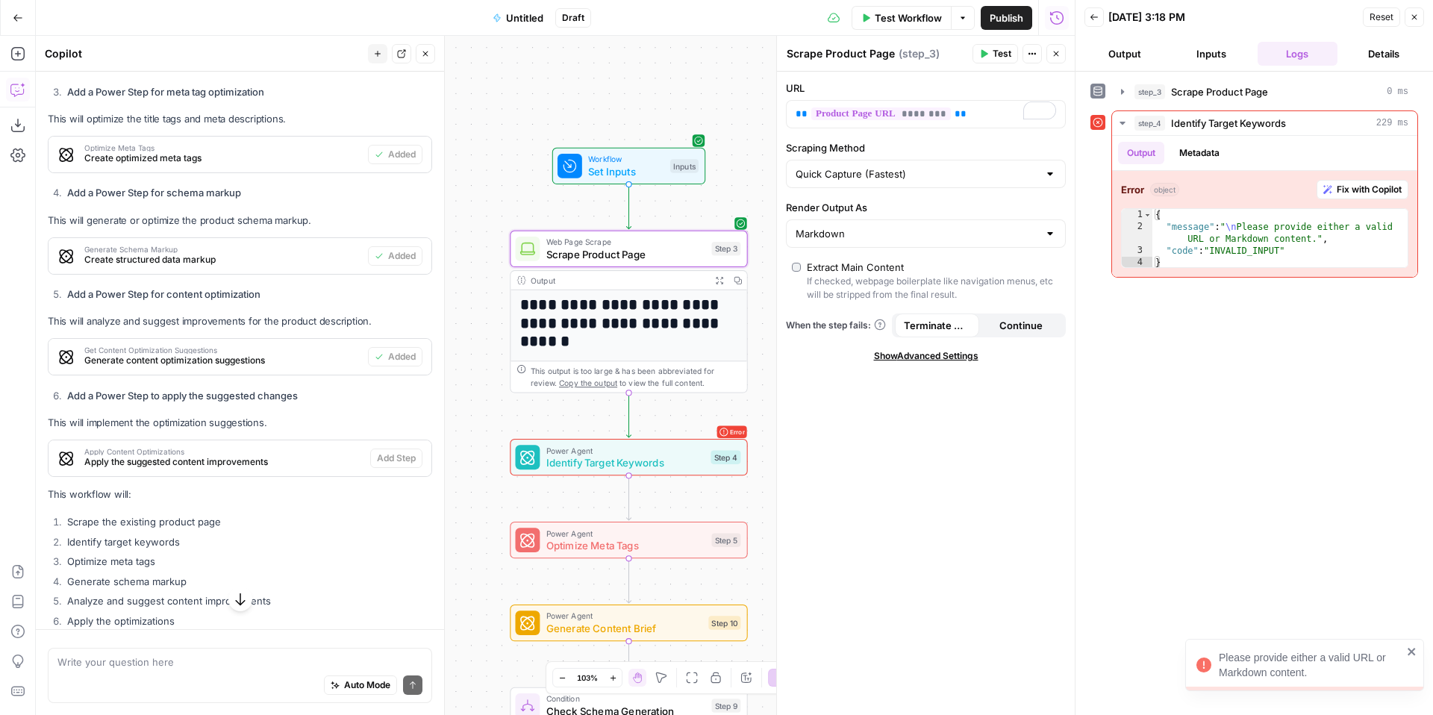
click at [991, 50] on button "Test" at bounding box center [996, 53] width 46 height 19
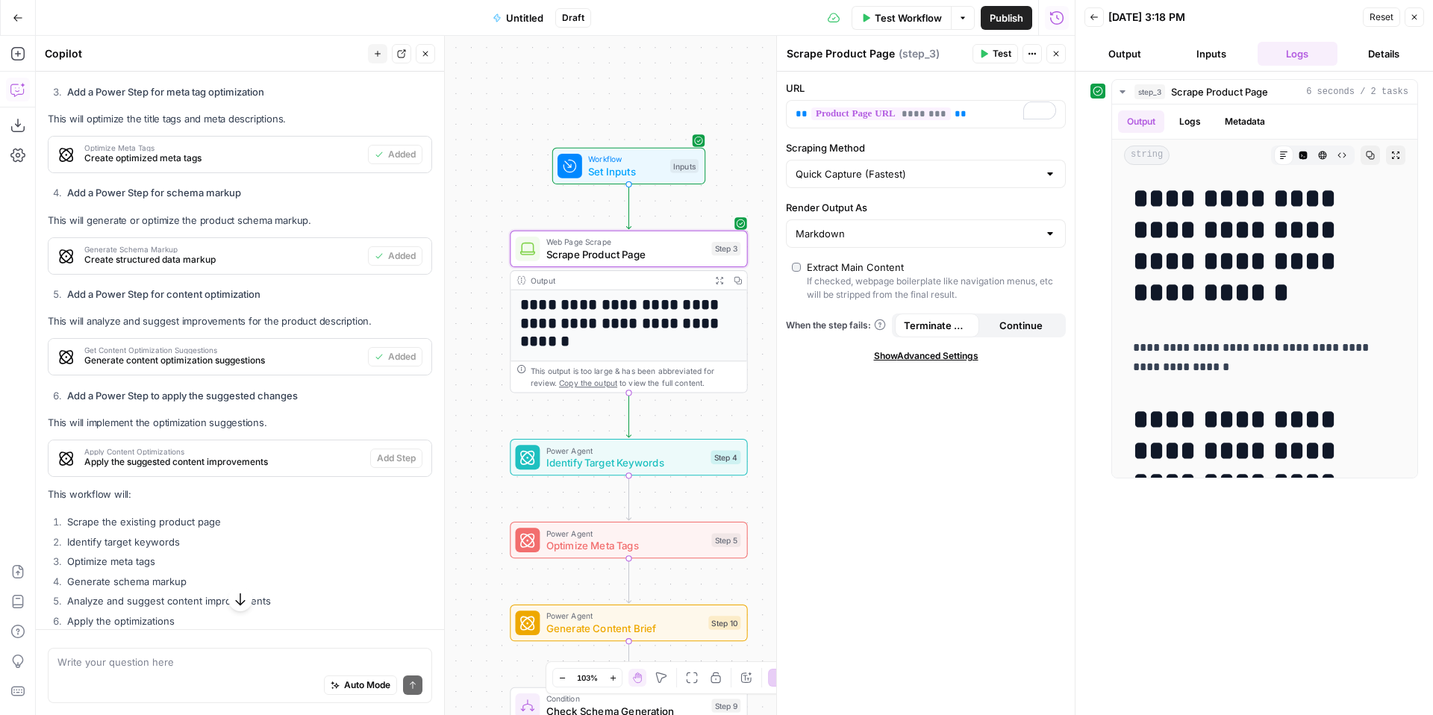
click at [1221, 48] on button "Inputs" at bounding box center [1211, 54] width 81 height 24
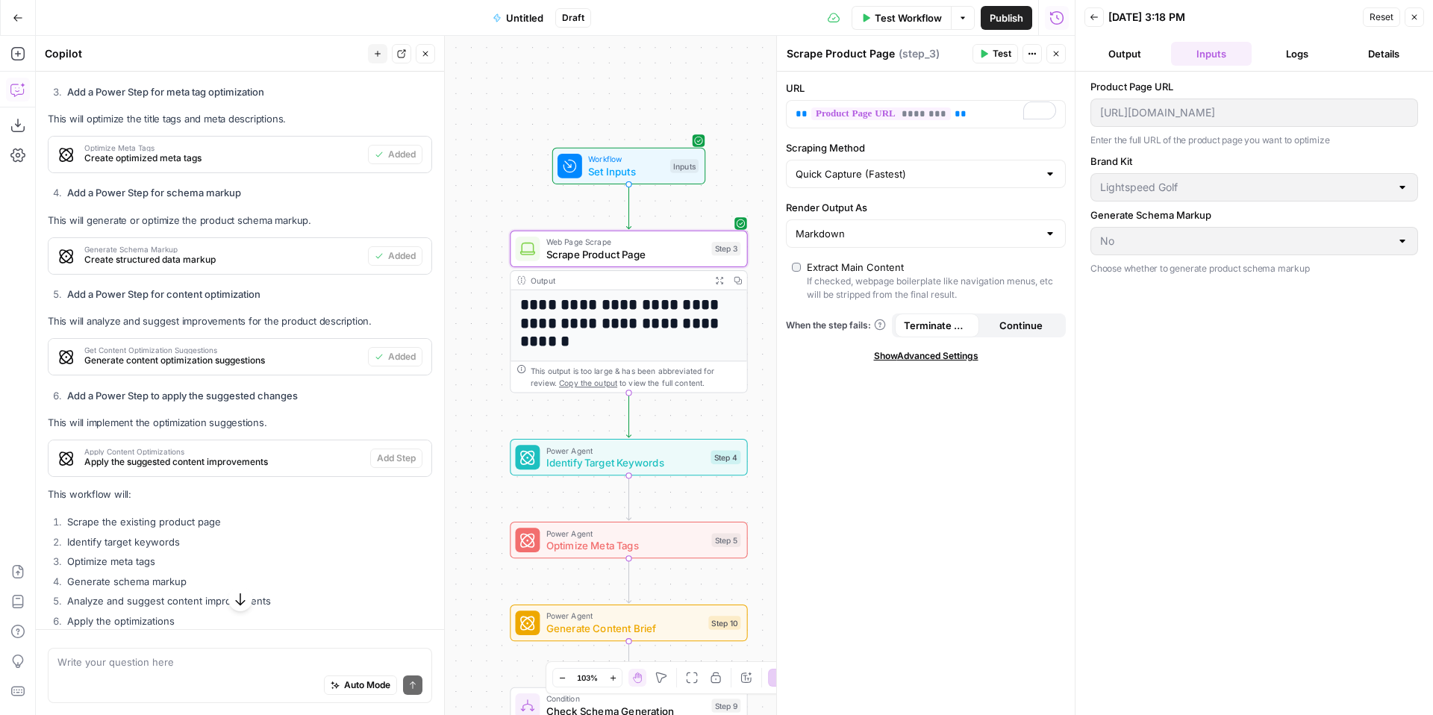
click at [1287, 49] on button "Logs" at bounding box center [1298, 54] width 81 height 24
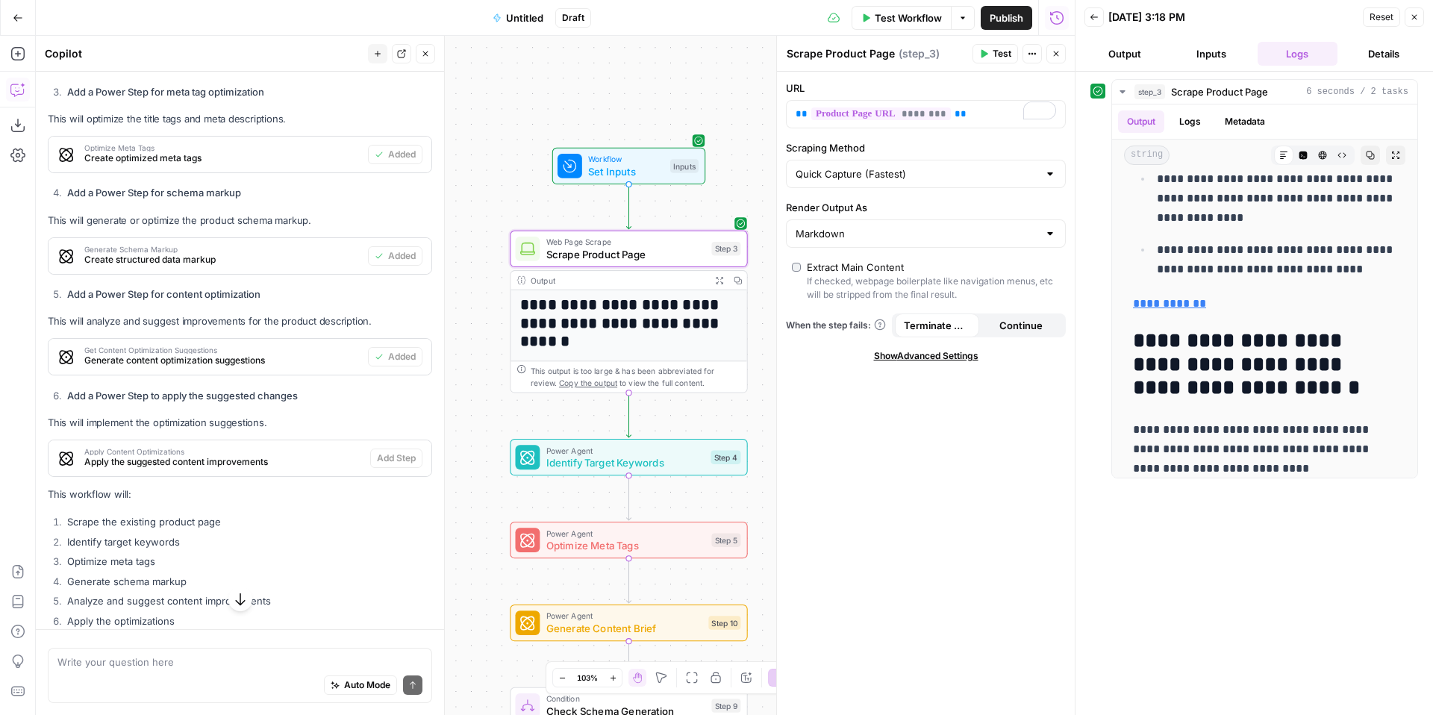
scroll to position [891, 0]
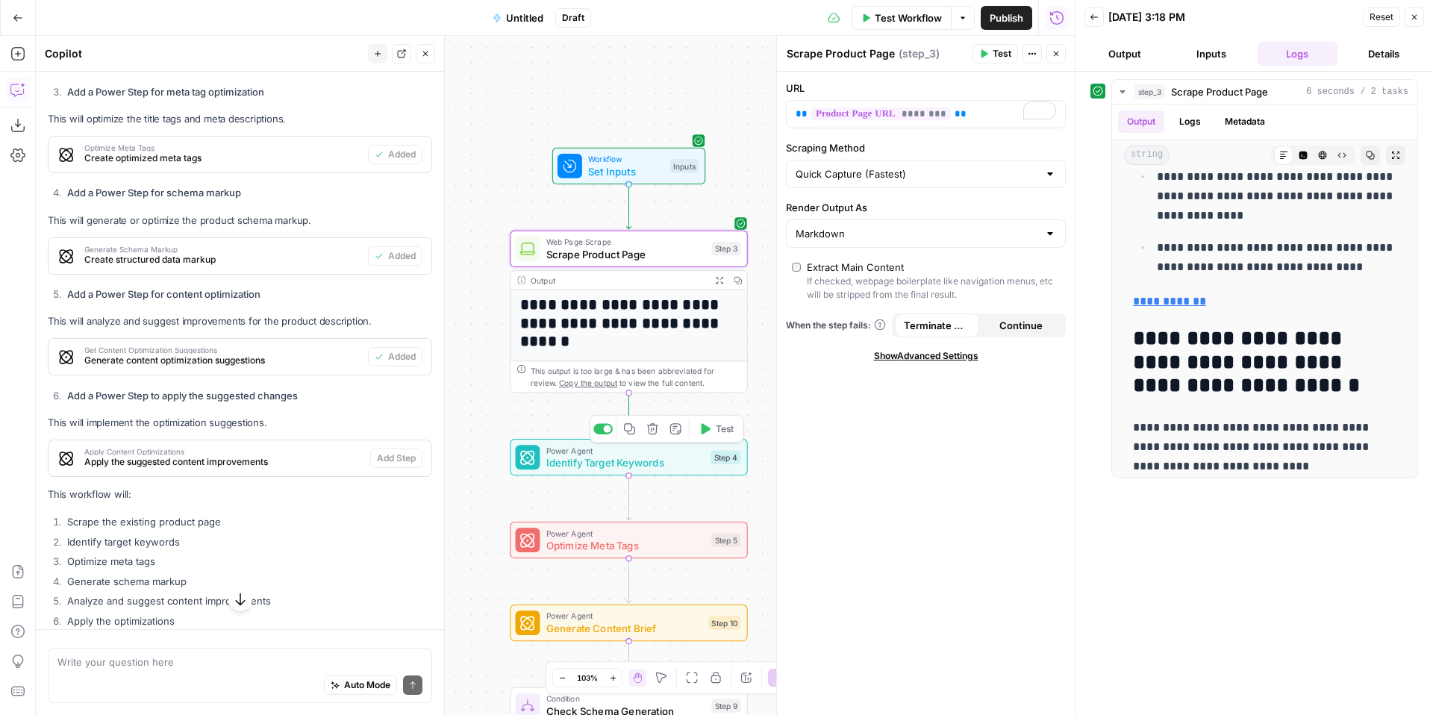
click at [627, 468] on span "Identify Target Keywords" at bounding box center [625, 463] width 159 height 16
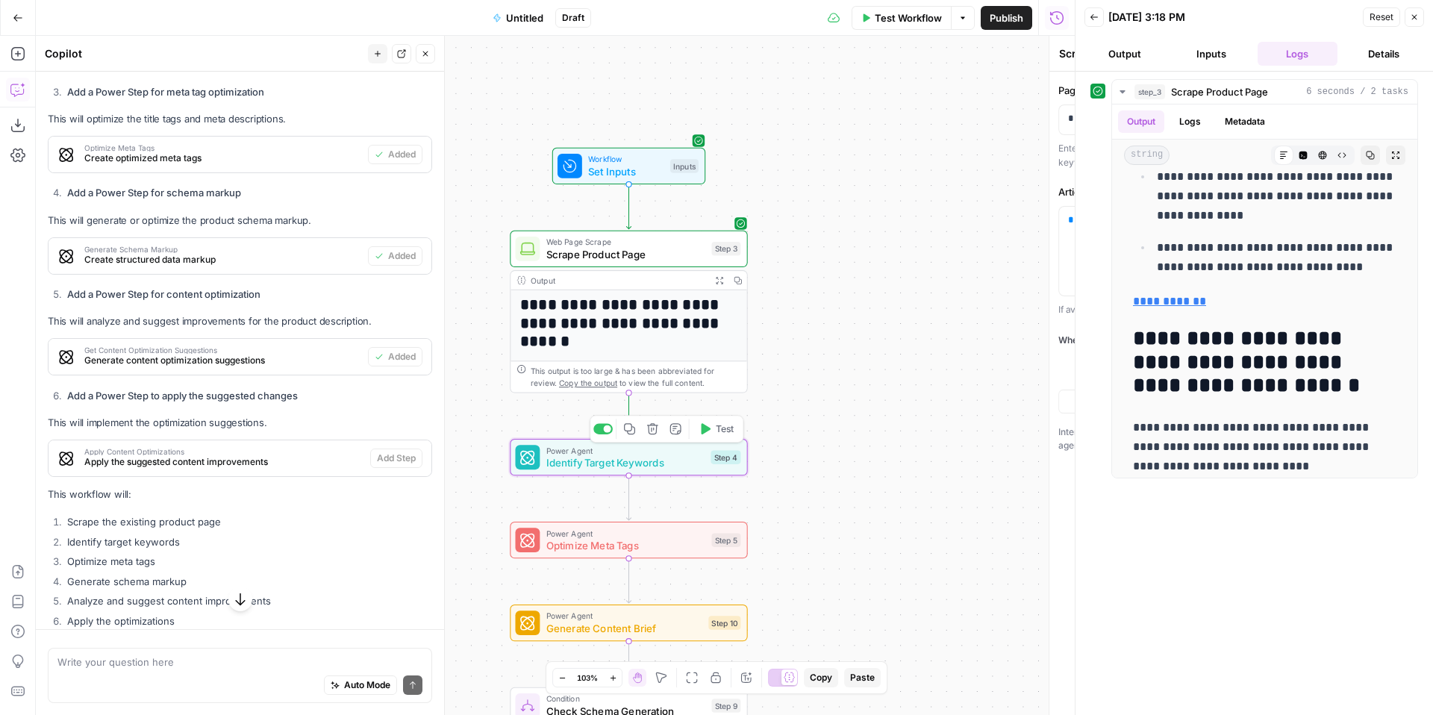
type textarea "Identify Target Keywords"
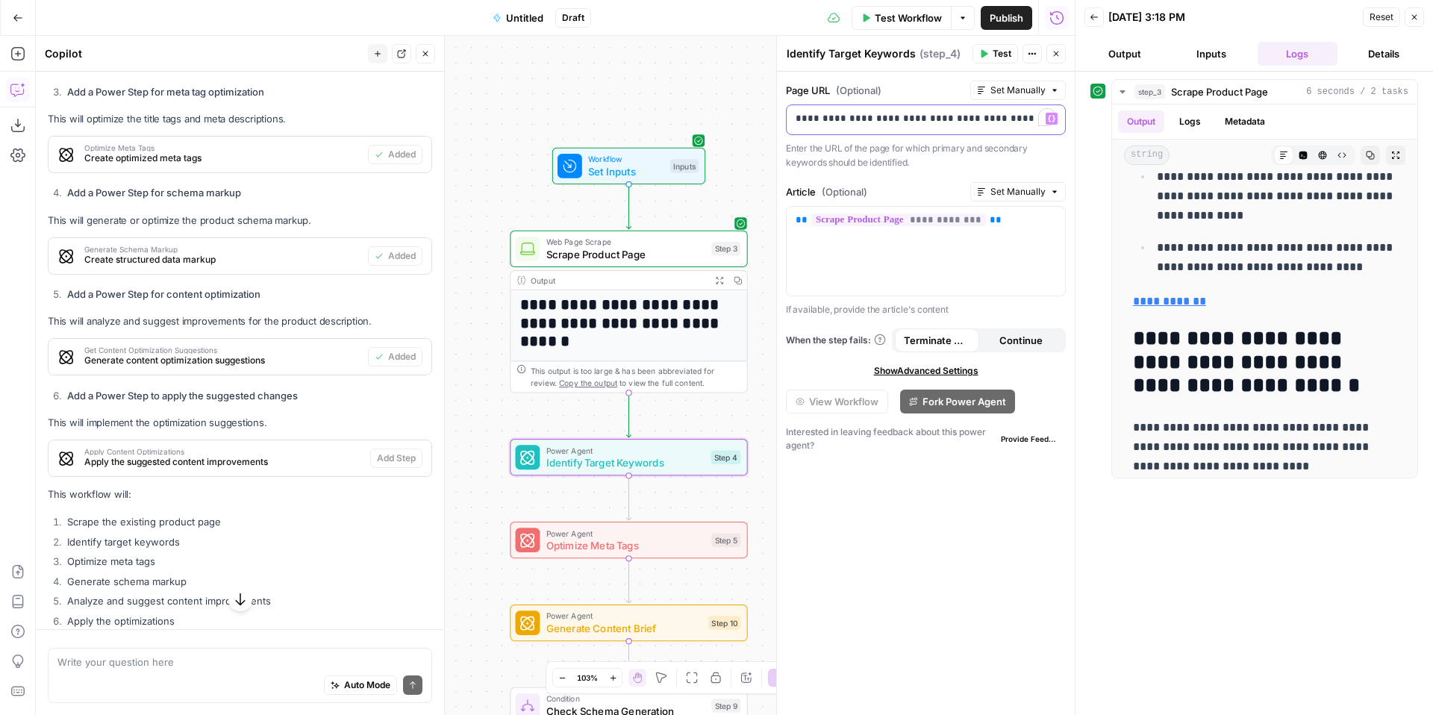
drag, startPoint x: 1032, startPoint y: 119, endPoint x: 708, endPoint y: 115, distance: 324.0
click at [708, 115] on body "**********" at bounding box center [716, 357] width 1433 height 715
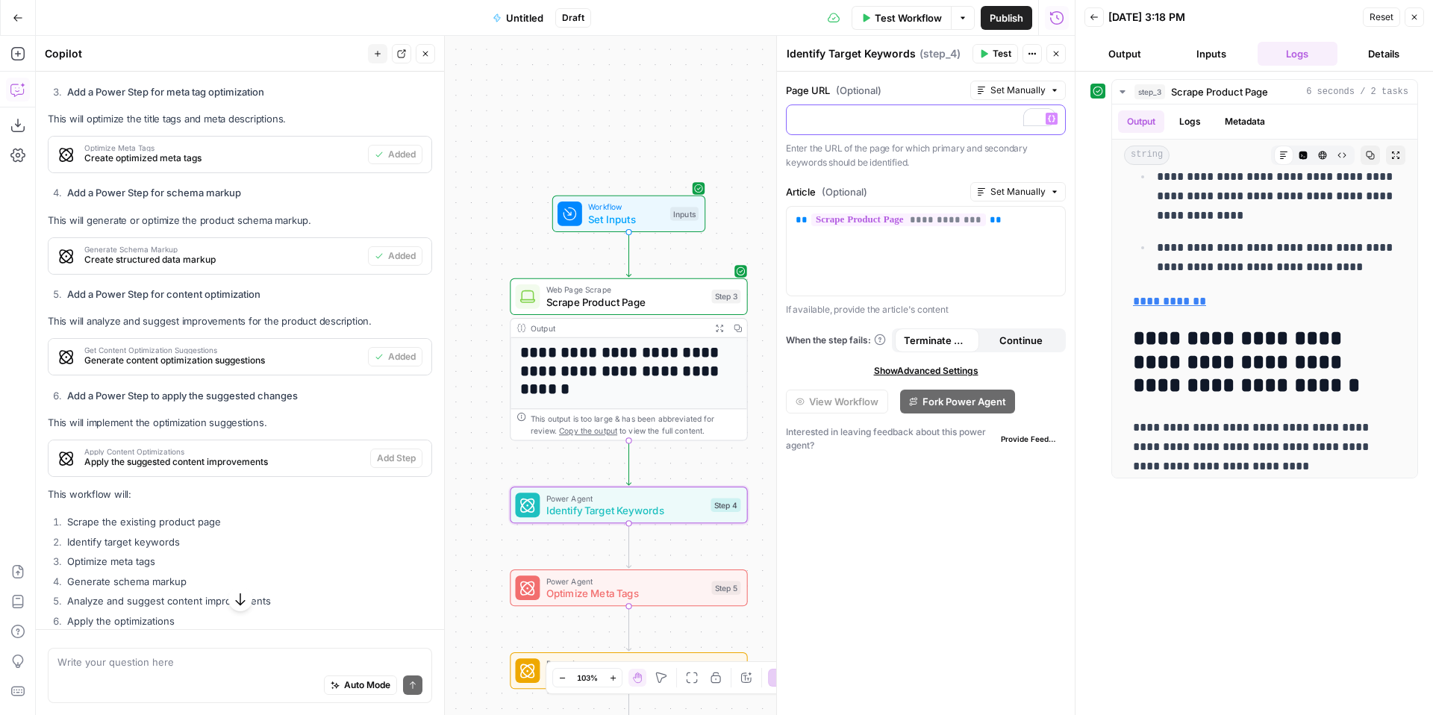
click at [890, 122] on p "To enrich screen reader interactions, please activate Accessibility in Grammarl…" at bounding box center [926, 118] width 261 height 15
click at [991, 52] on button "Test" at bounding box center [996, 53] width 46 height 19
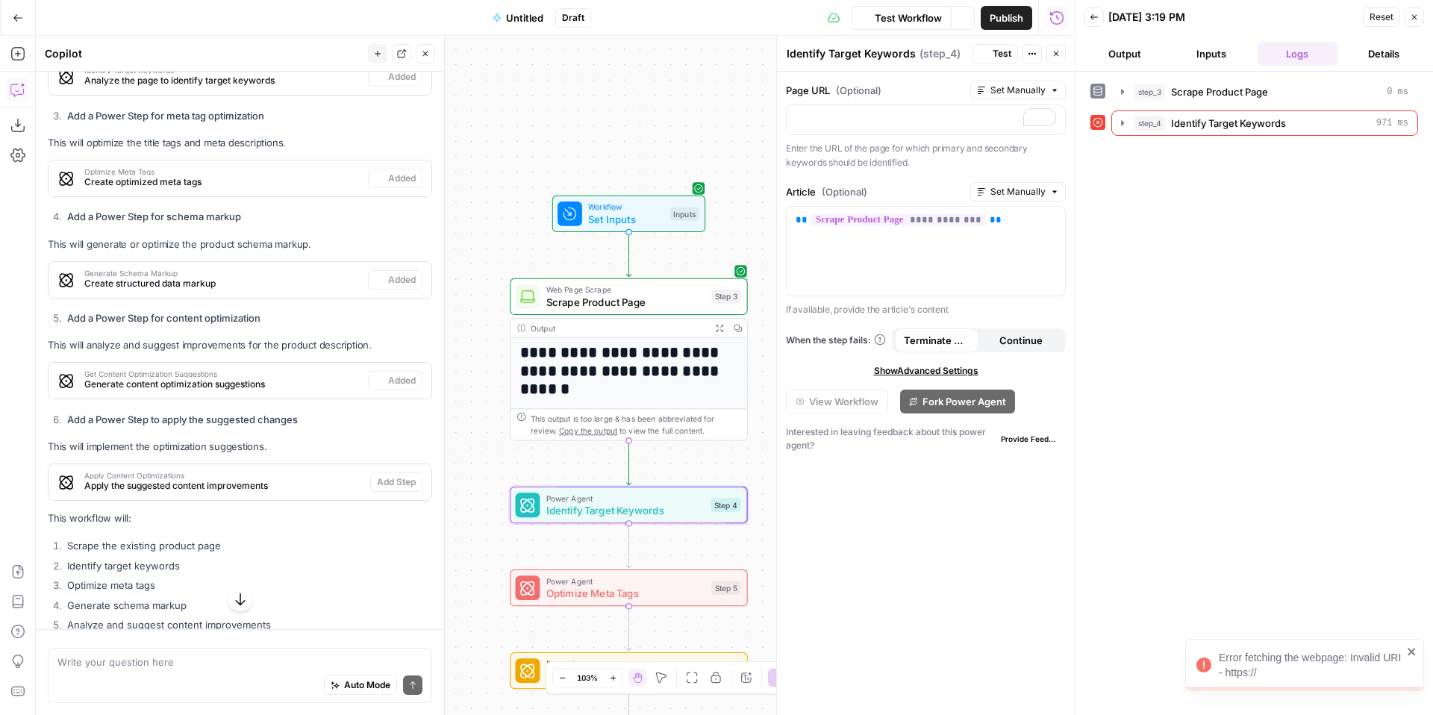
scroll to position [864, 0]
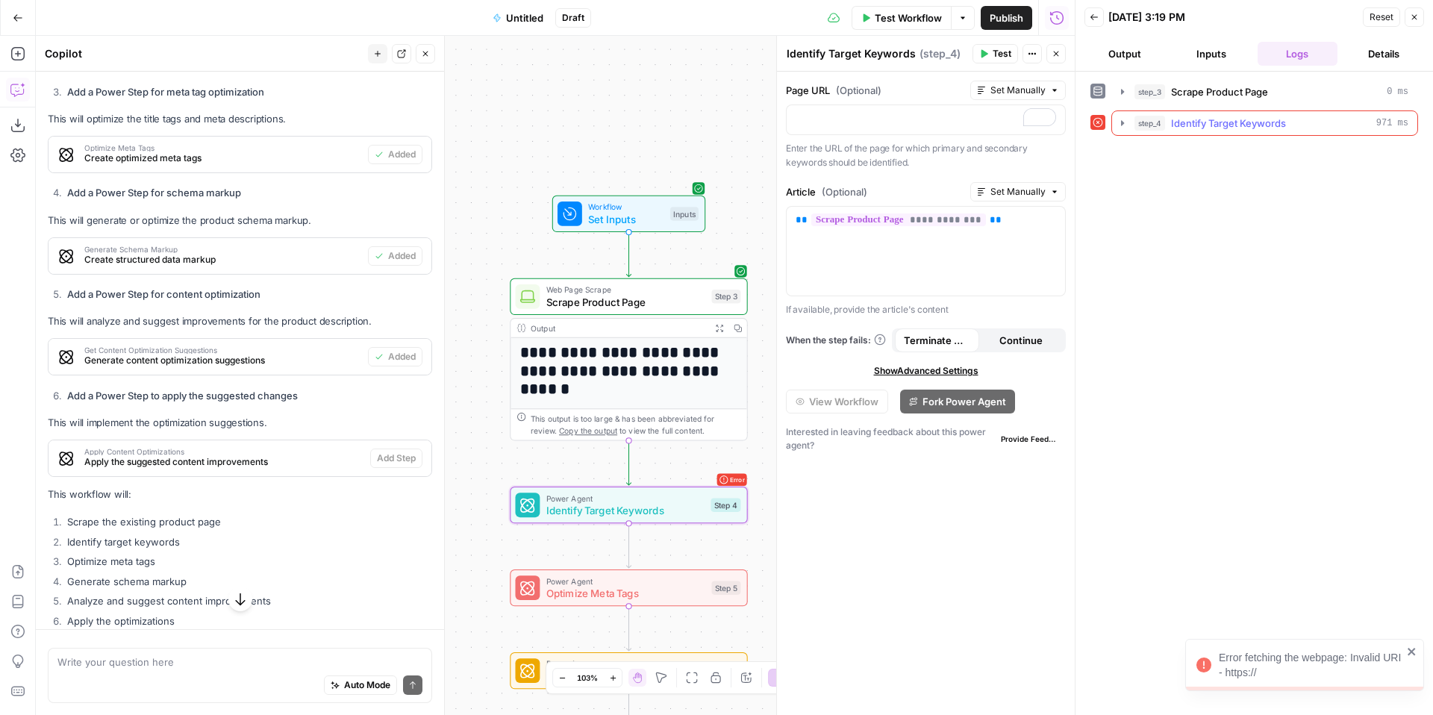
click at [1121, 124] on icon "button" at bounding box center [1122, 122] width 3 height 5
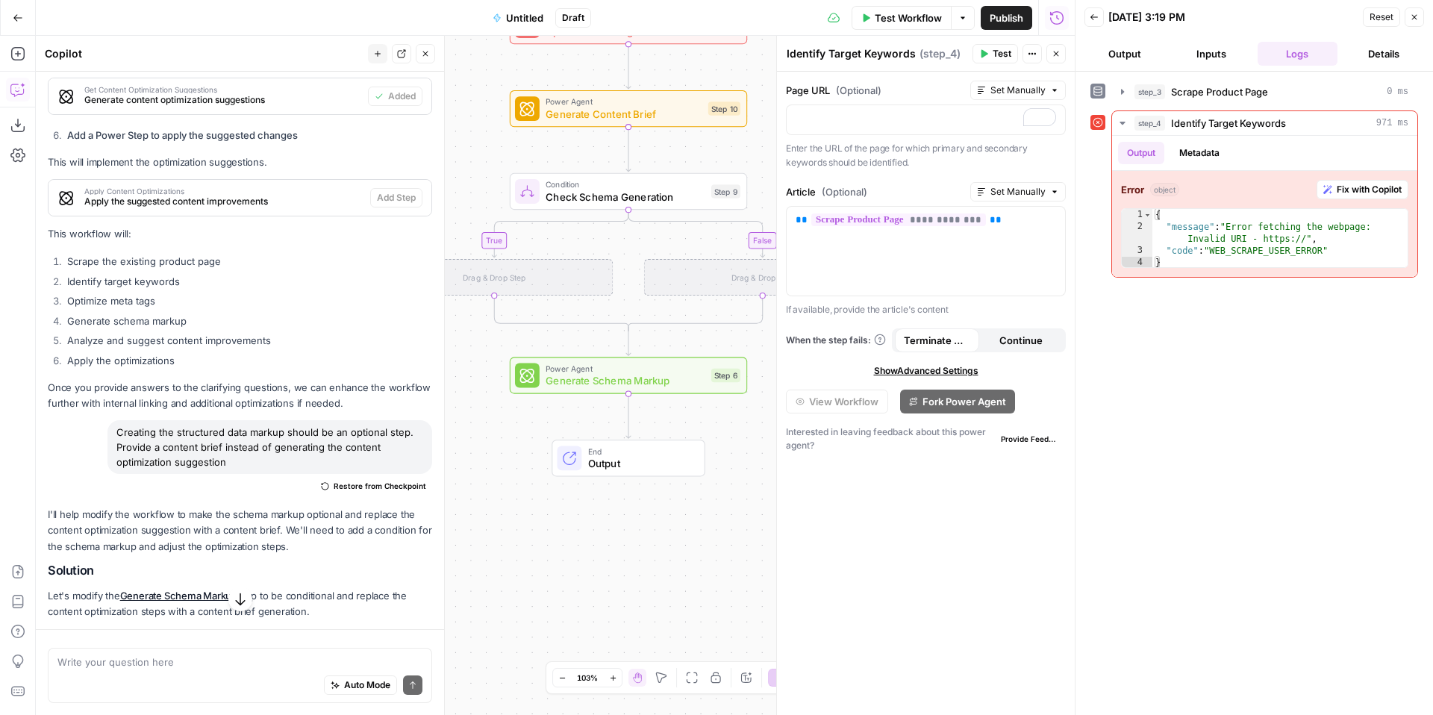
scroll to position [1130, 0]
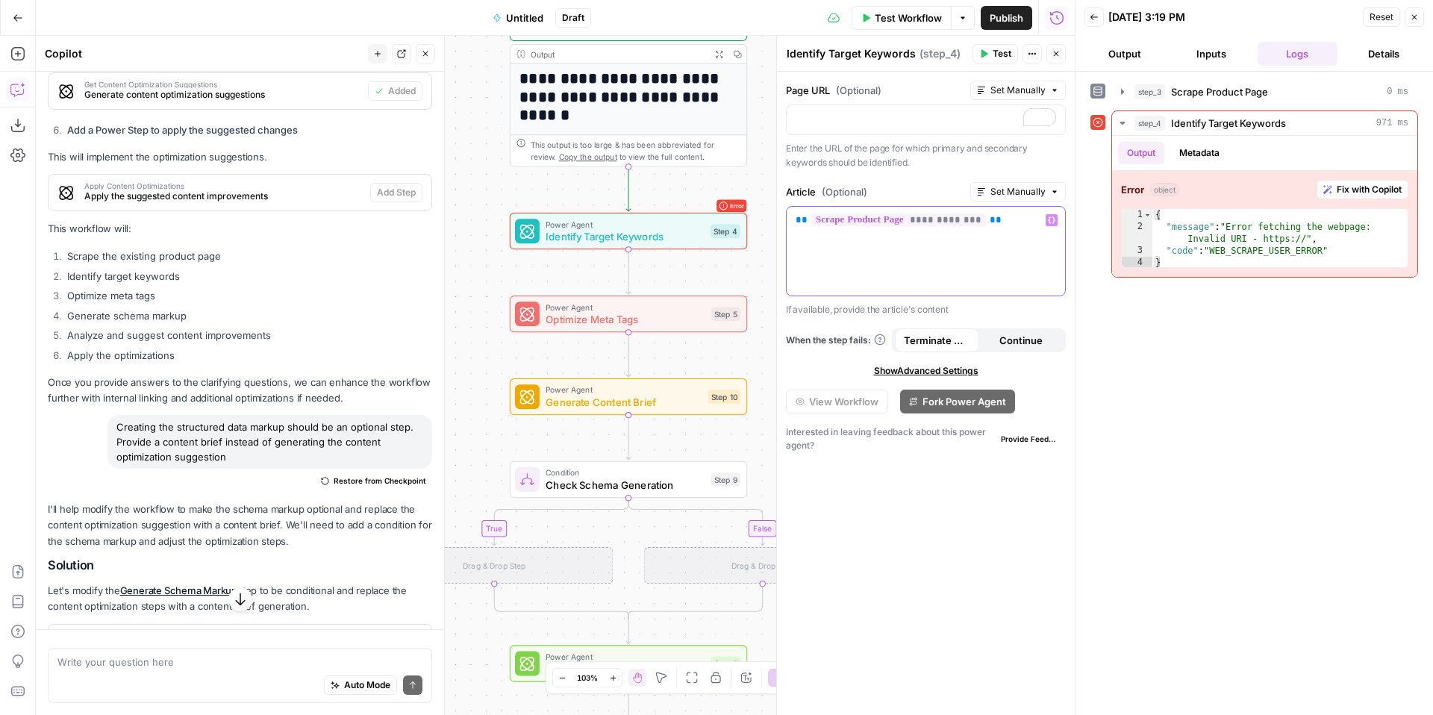
click at [1050, 223] on icon "button" at bounding box center [1051, 219] width 7 height 7
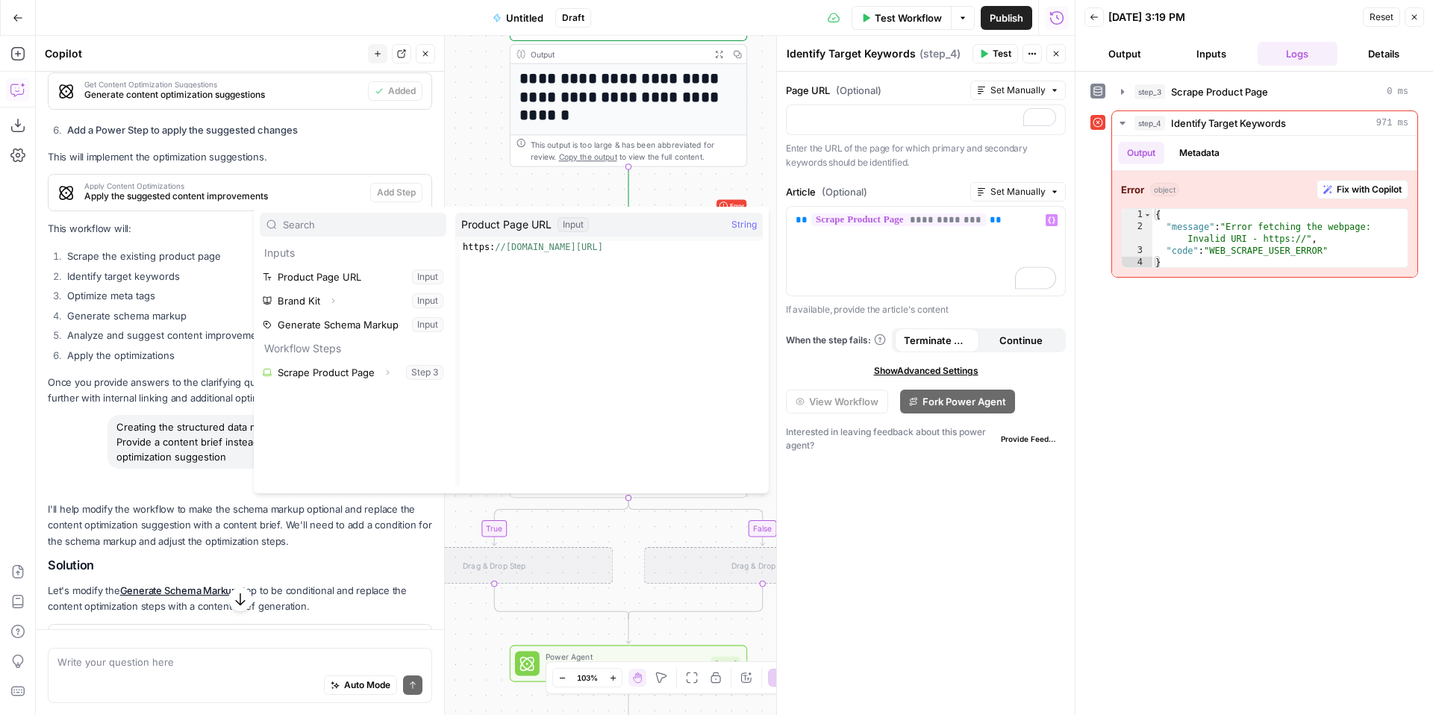
type textarea "**********"
click at [658, 253] on div "https: //www.lightspeedhq.com/golf/tee-sheet/" at bounding box center [611, 376] width 303 height 270
click at [437, 275] on button "Select variable Product Page URL" at bounding box center [353, 277] width 187 height 24
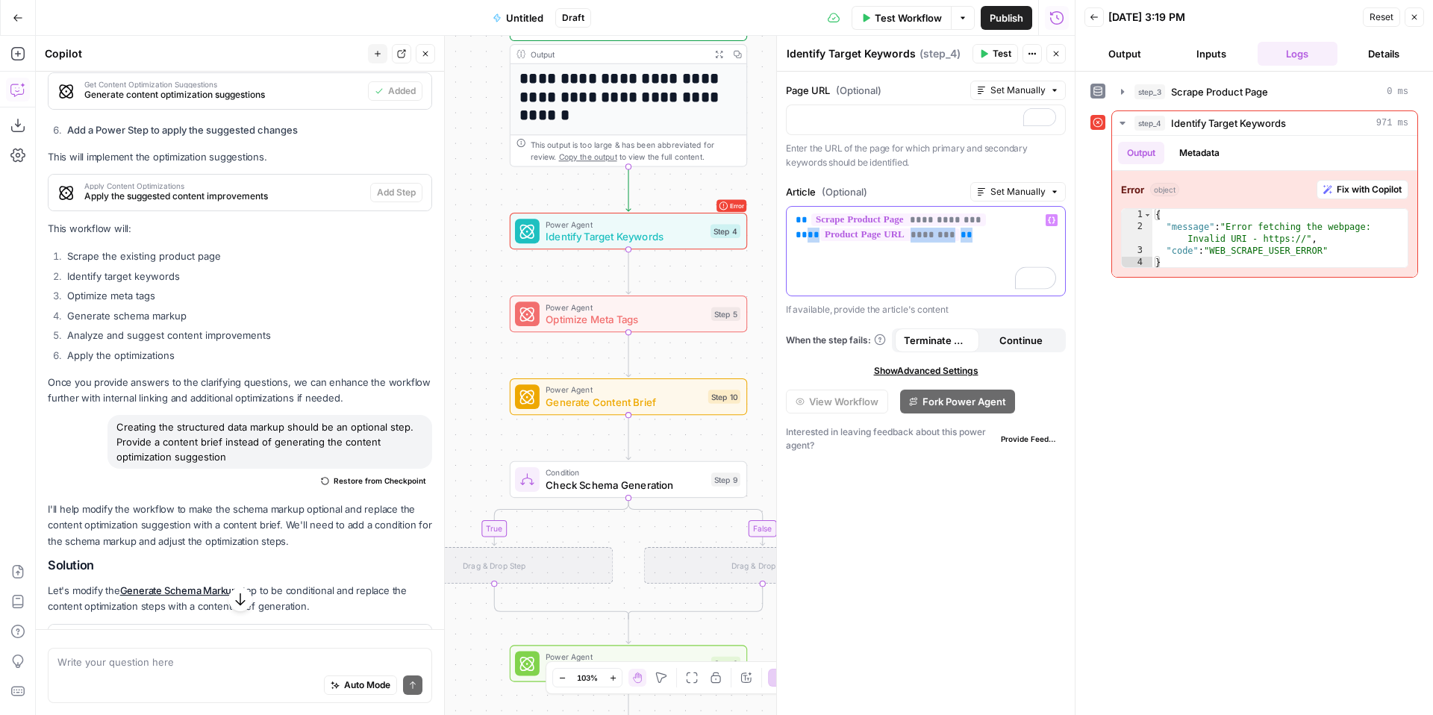
drag, startPoint x: 953, startPoint y: 240, endPoint x: 794, endPoint y: 232, distance: 160.0
click at [797, 234] on p "**********" at bounding box center [926, 228] width 261 height 30
copy p "** ******** **"
click at [796, 125] on p "To enrich screen reader interactions, please activate Accessibility in Grammarl…" at bounding box center [926, 118] width 261 height 15
click at [985, 56] on icon "button" at bounding box center [983, 53] width 9 height 9
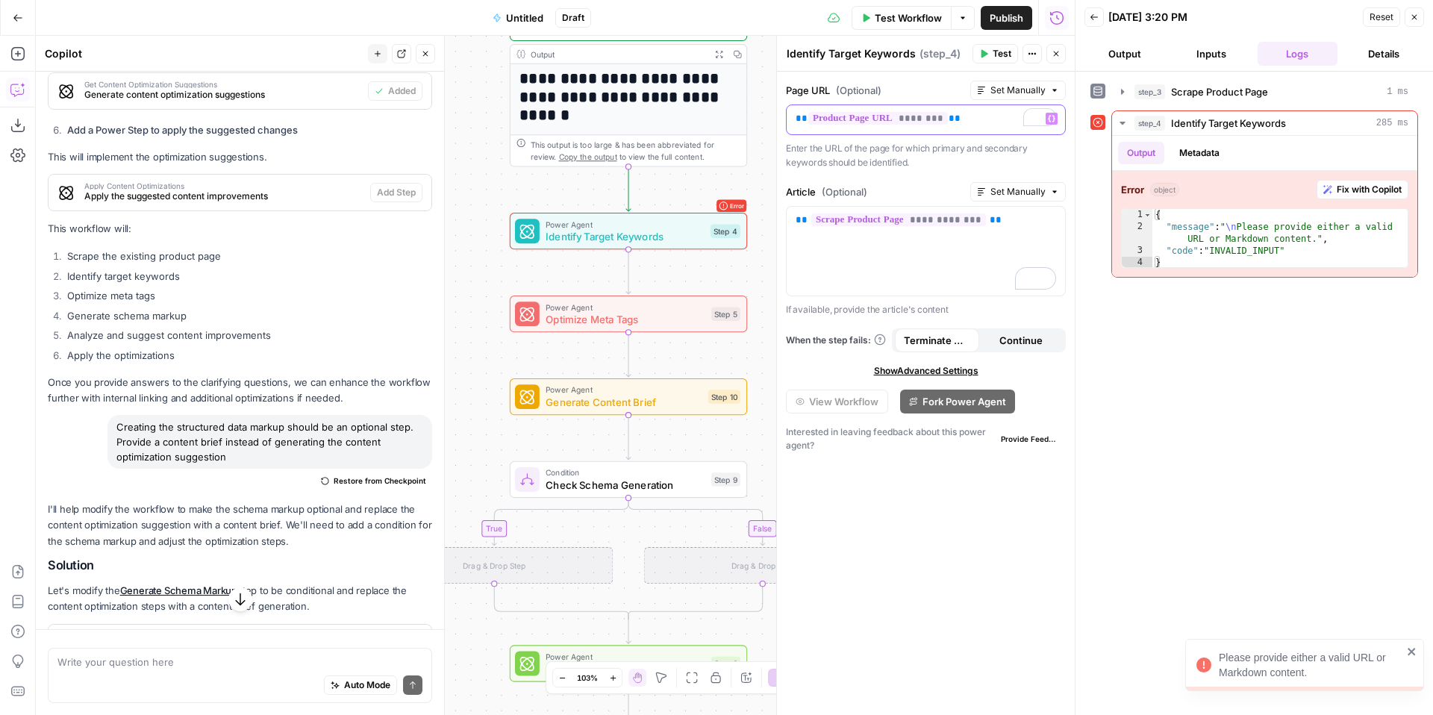
click at [961, 125] on p "** ******** **" at bounding box center [926, 118] width 261 height 15
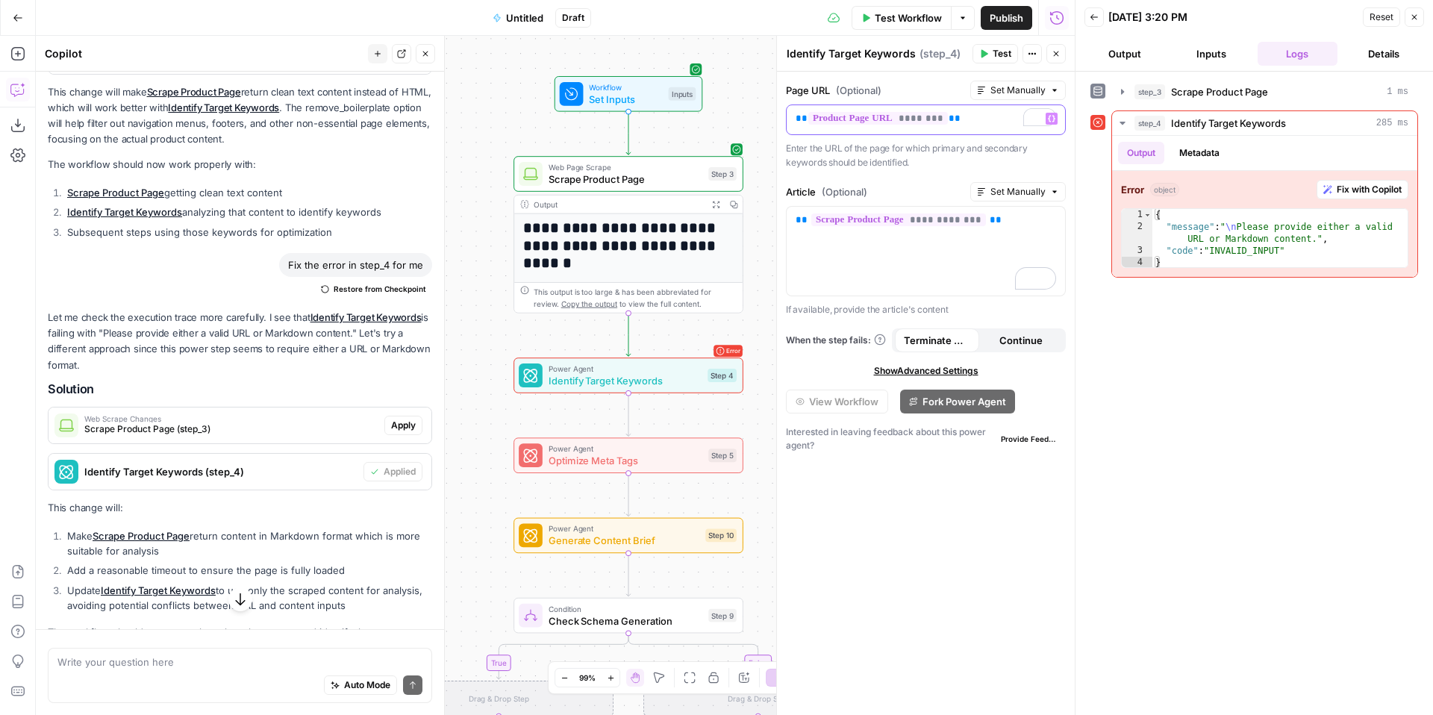
scroll to position [2655, 0]
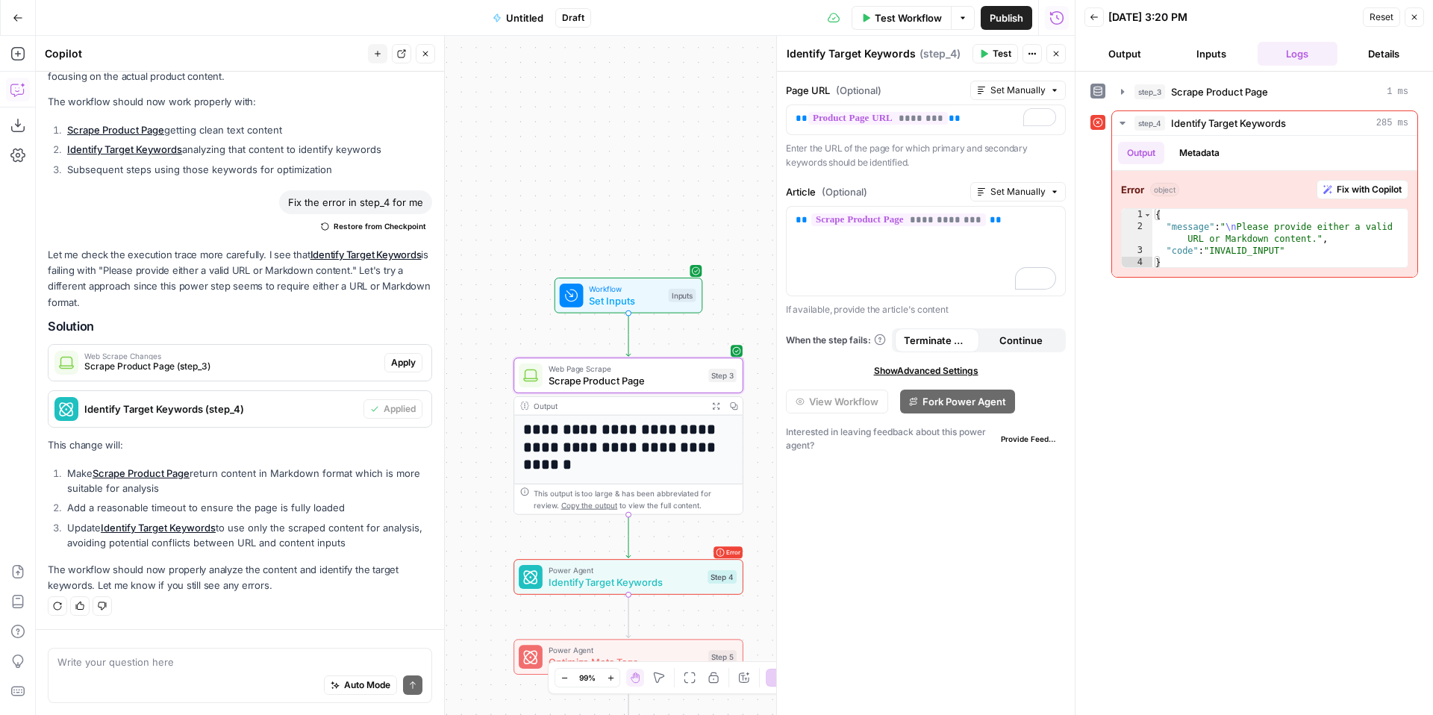
click at [343, 358] on span "Web Scrape Changes" at bounding box center [231, 355] width 294 height 7
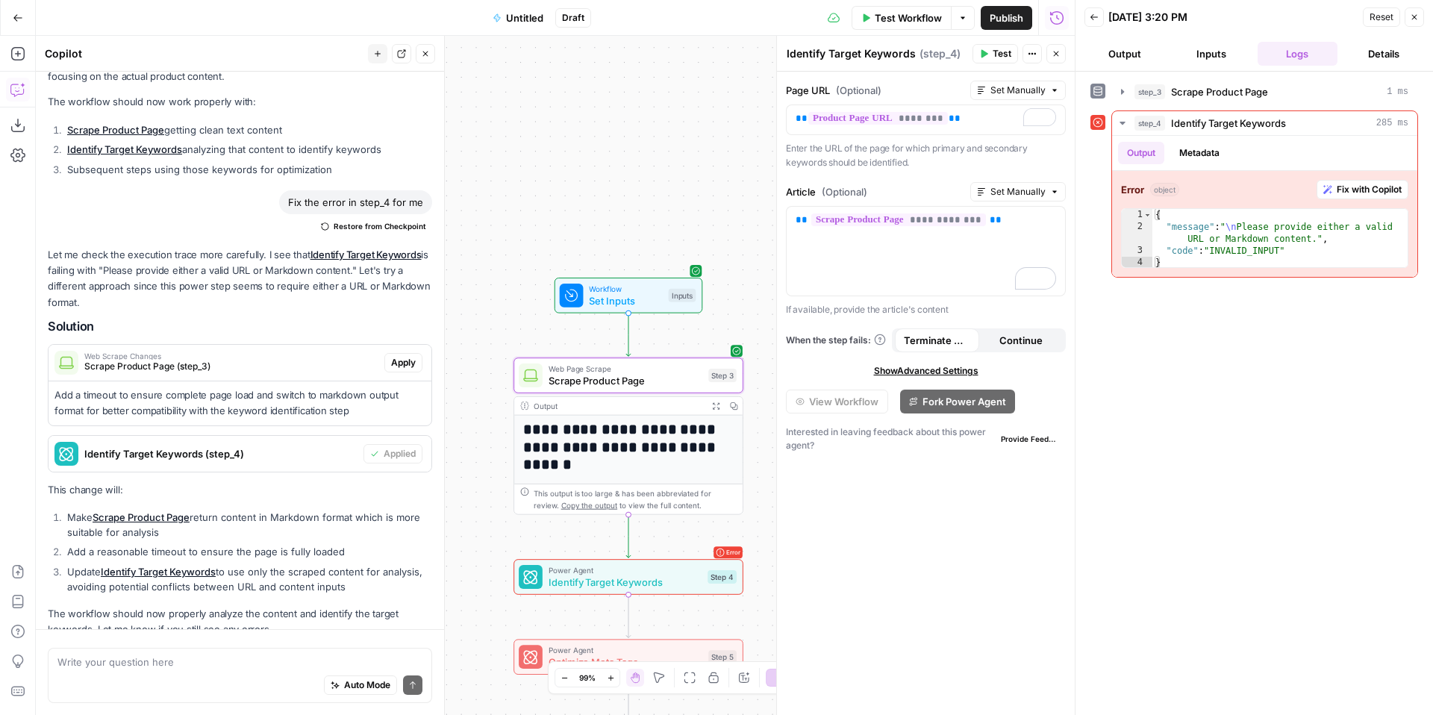
click at [413, 359] on span "Apply" at bounding box center [403, 362] width 25 height 13
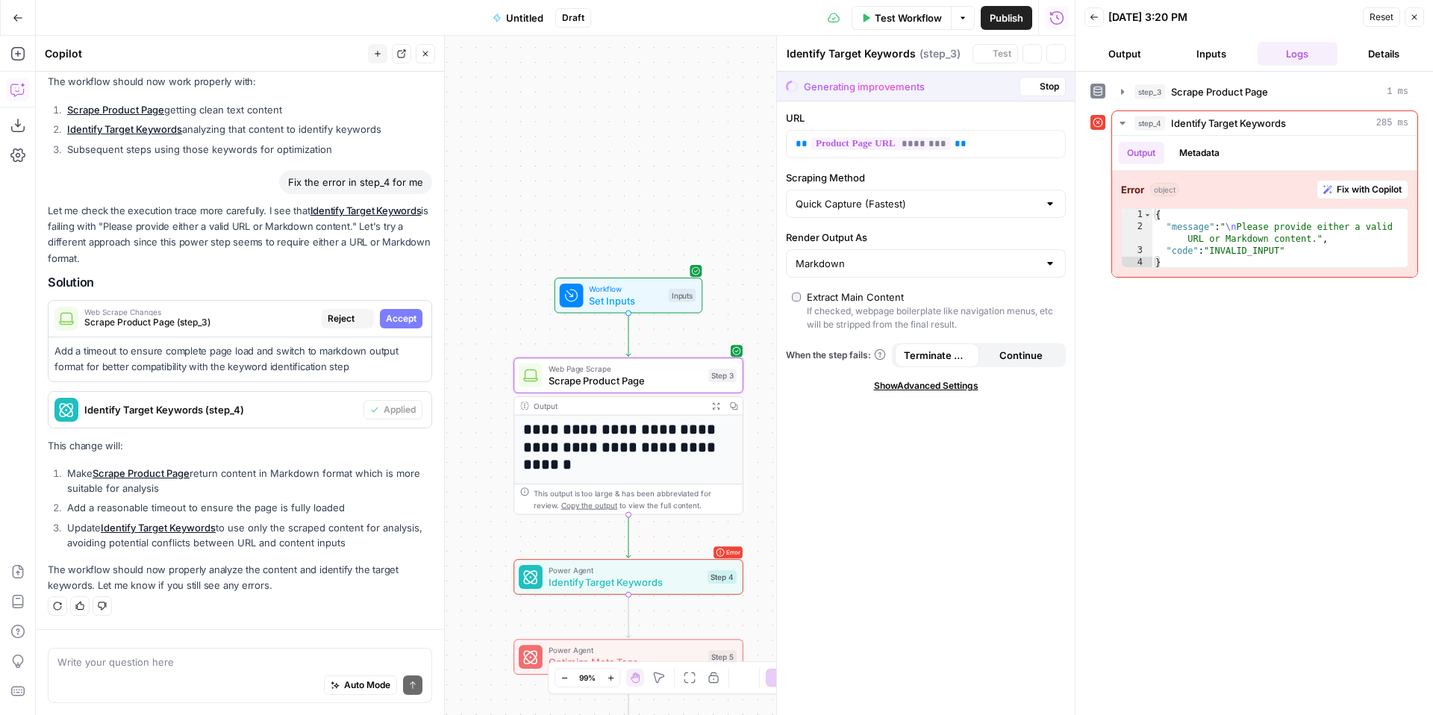
type textarea "Scrape Product Page"
click at [394, 321] on span "Accept" at bounding box center [401, 318] width 31 height 13
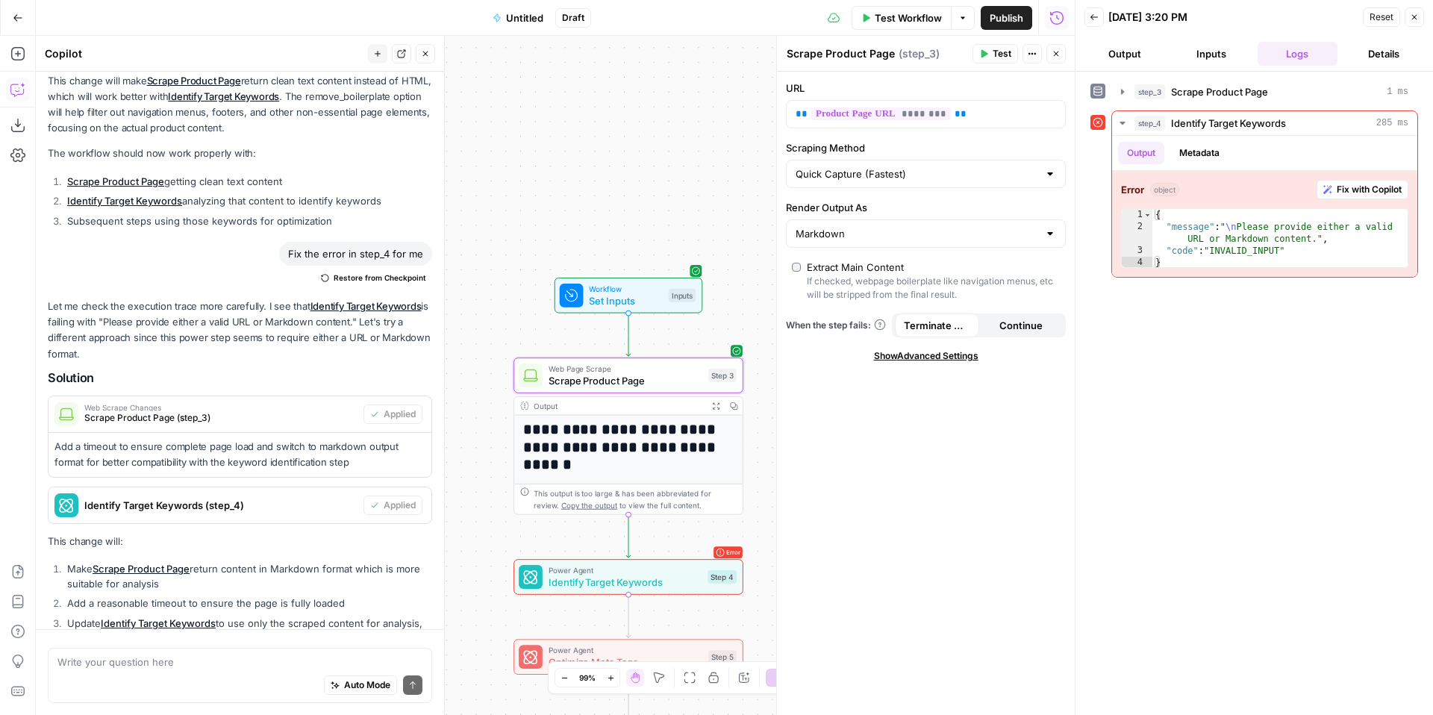
scroll to position [2699, 0]
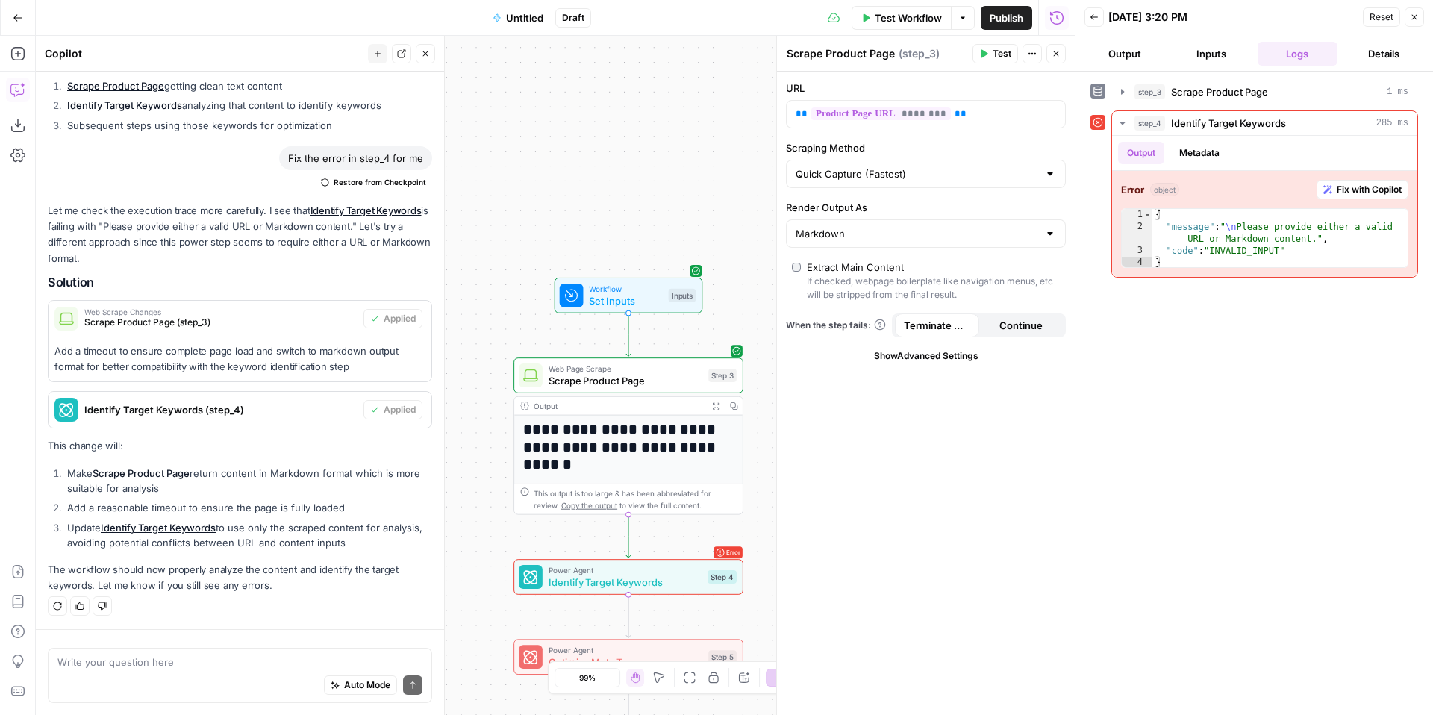
click at [233, 476] on li "Make Scrape Product Page return content in Markdown format which is more suitab…" at bounding box center [247, 481] width 369 height 30
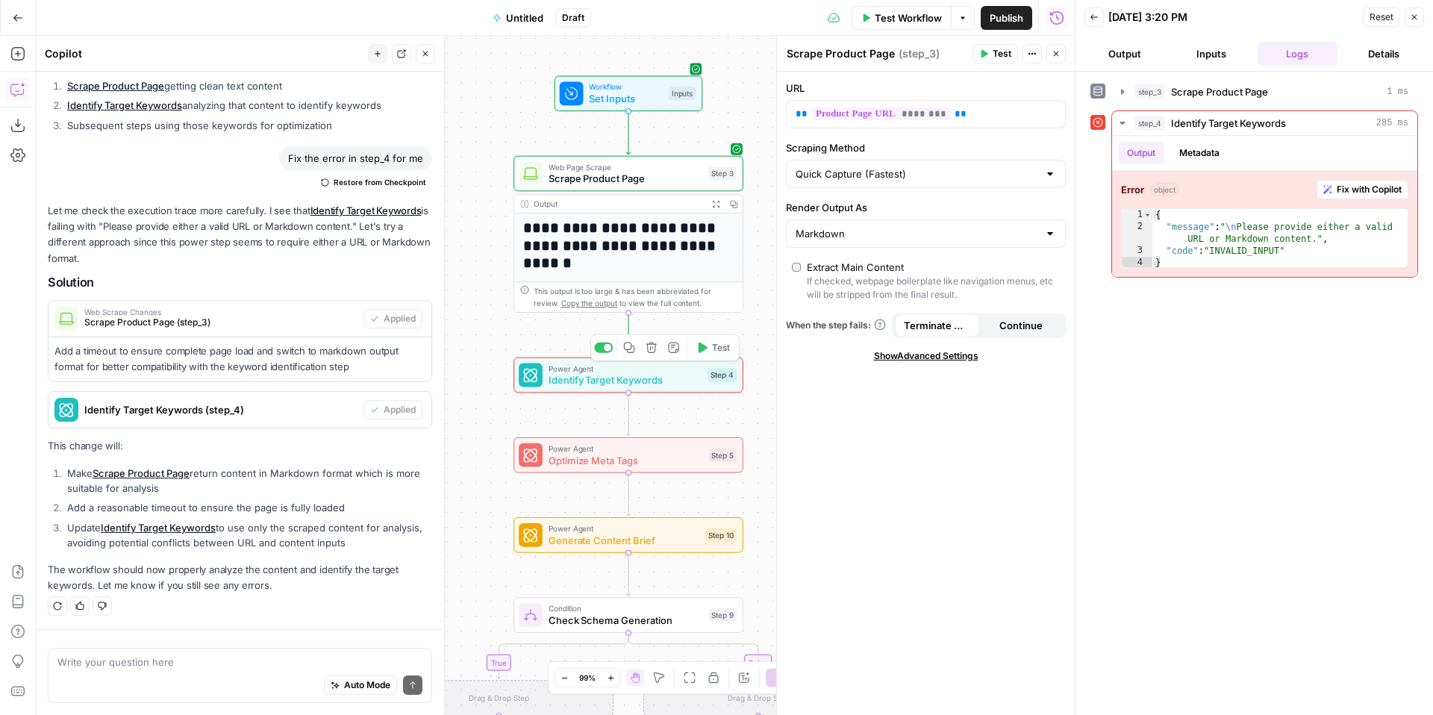
click at [638, 378] on span "Identify Target Keywords" at bounding box center [625, 380] width 153 height 15
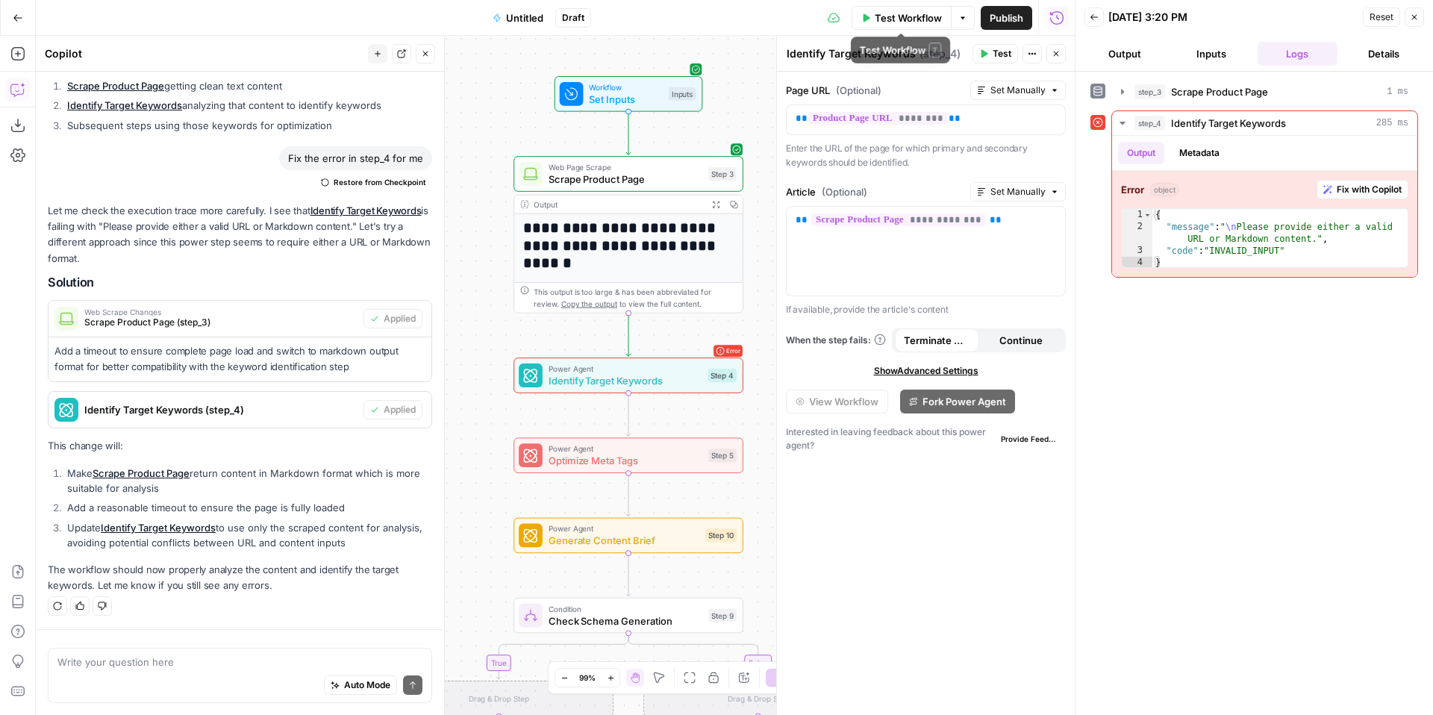
click at [892, 11] on span "Test Workflow" at bounding box center [908, 17] width 67 height 15
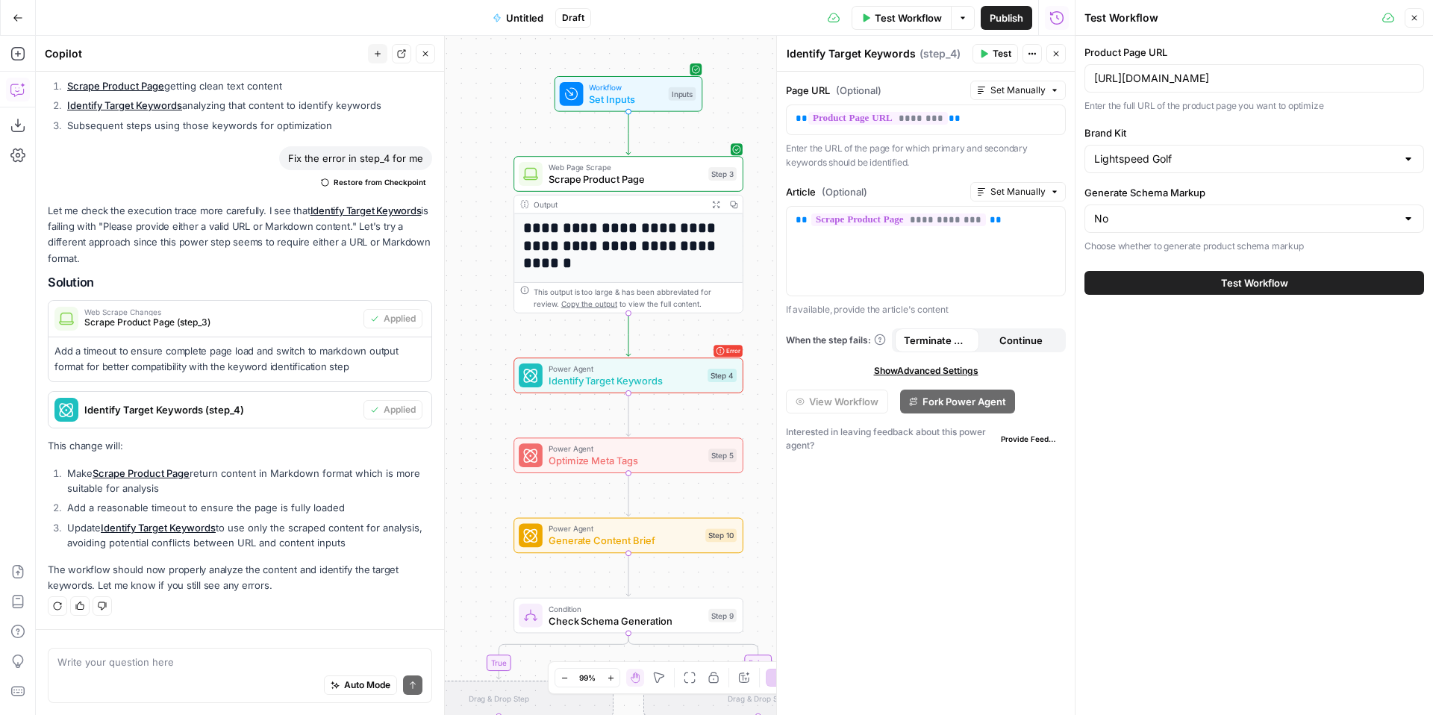
click at [1312, 283] on button "Test Workflow" at bounding box center [1255, 283] width 340 height 24
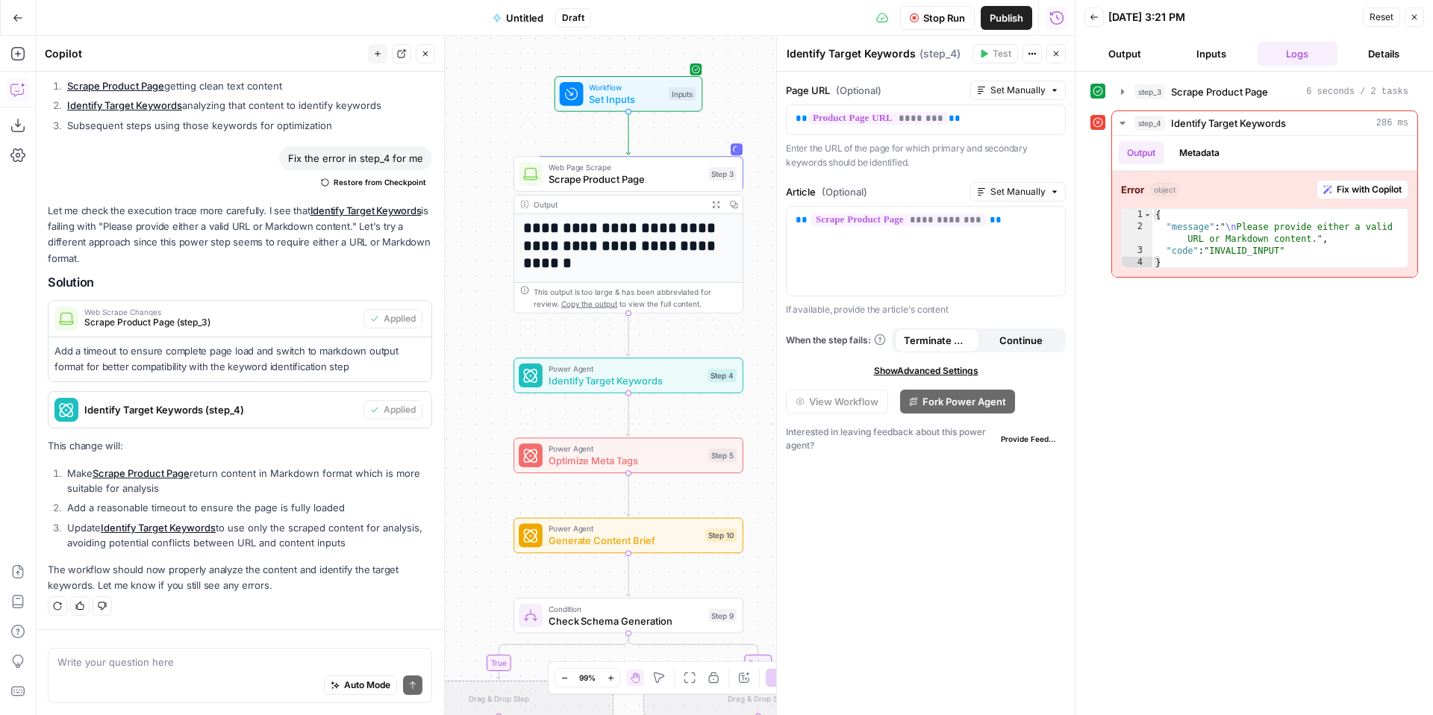
scroll to position [2655, 0]
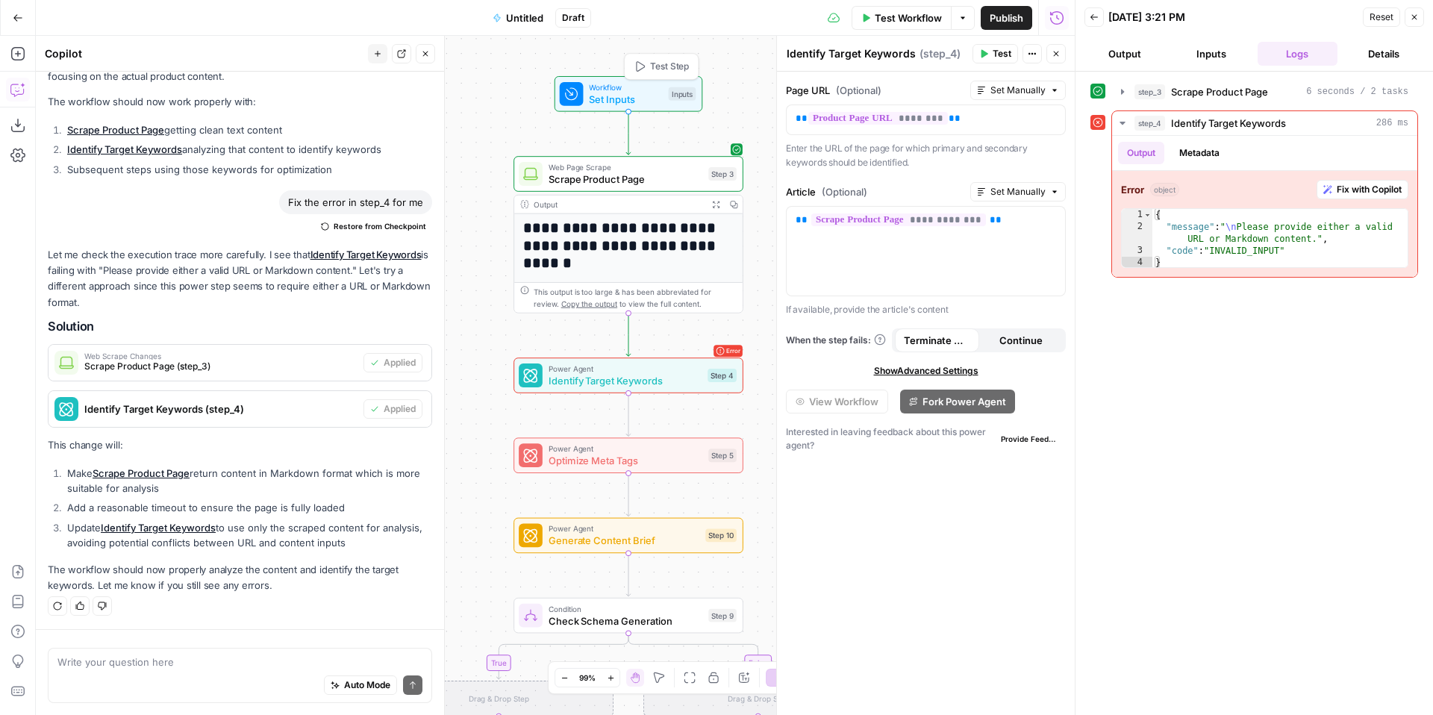
click at [643, 94] on span "Set Inputs" at bounding box center [625, 99] width 73 height 15
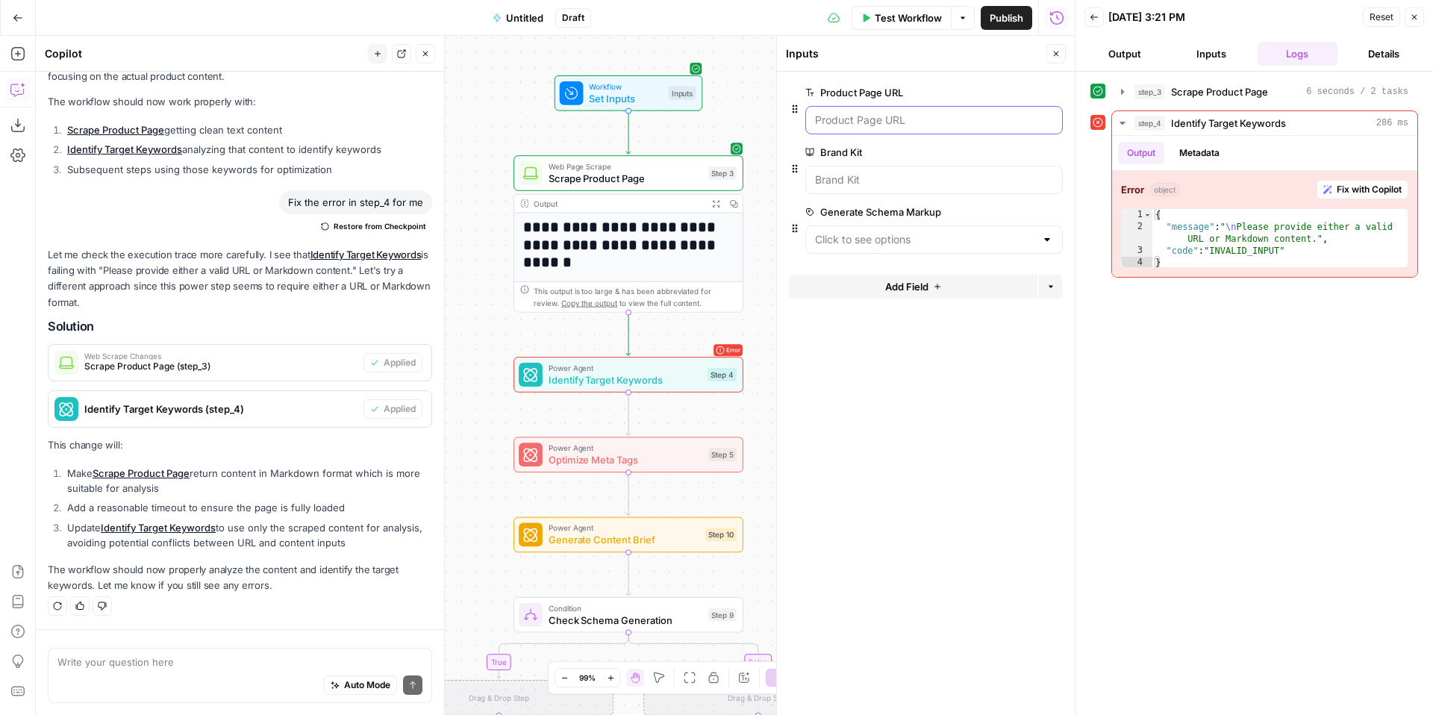
click at [882, 123] on URL "Product Page URL" at bounding box center [934, 120] width 238 height 15
click at [1102, 19] on button "Back" at bounding box center [1094, 16] width 19 height 19
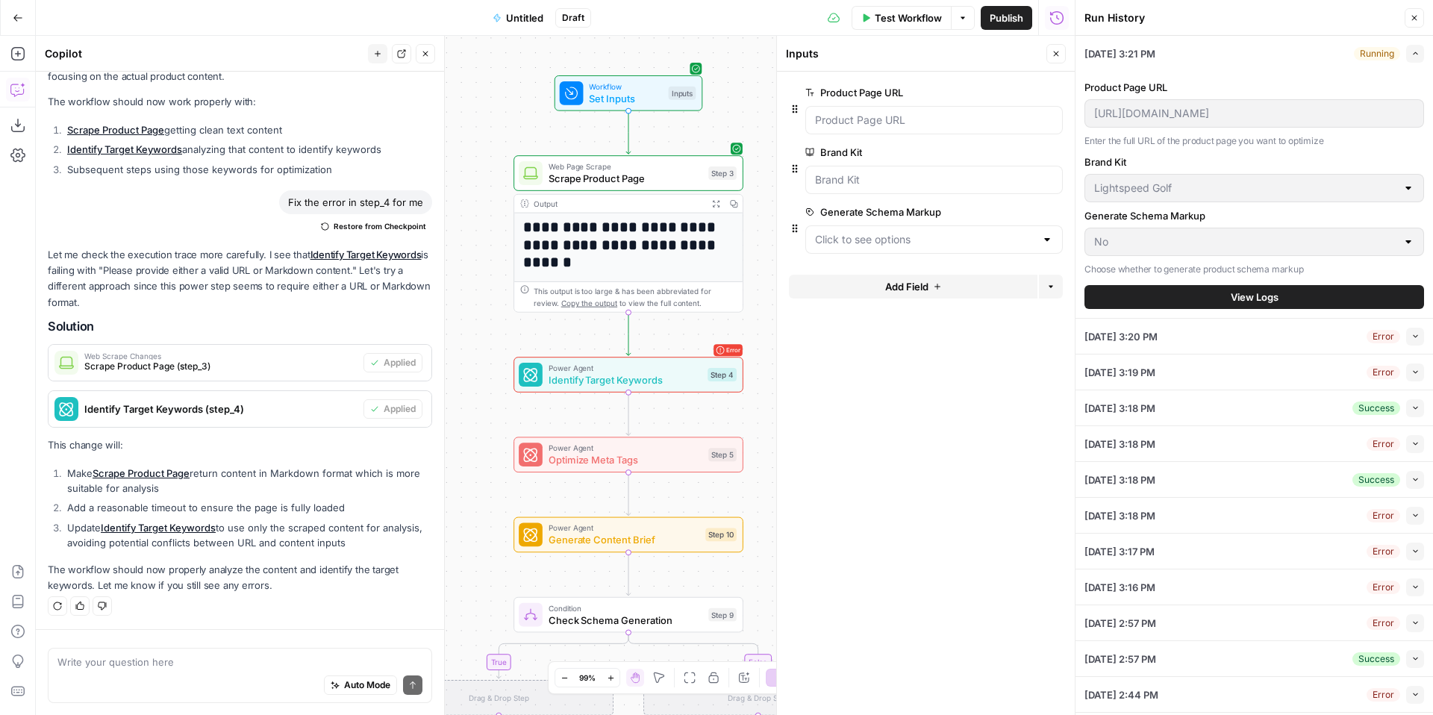
click at [1291, 338] on div "08/11/25 at 3:20 PM Error Collapse" at bounding box center [1255, 336] width 340 height 35
click at [1416, 338] on icon "button" at bounding box center [1416, 336] width 8 height 8
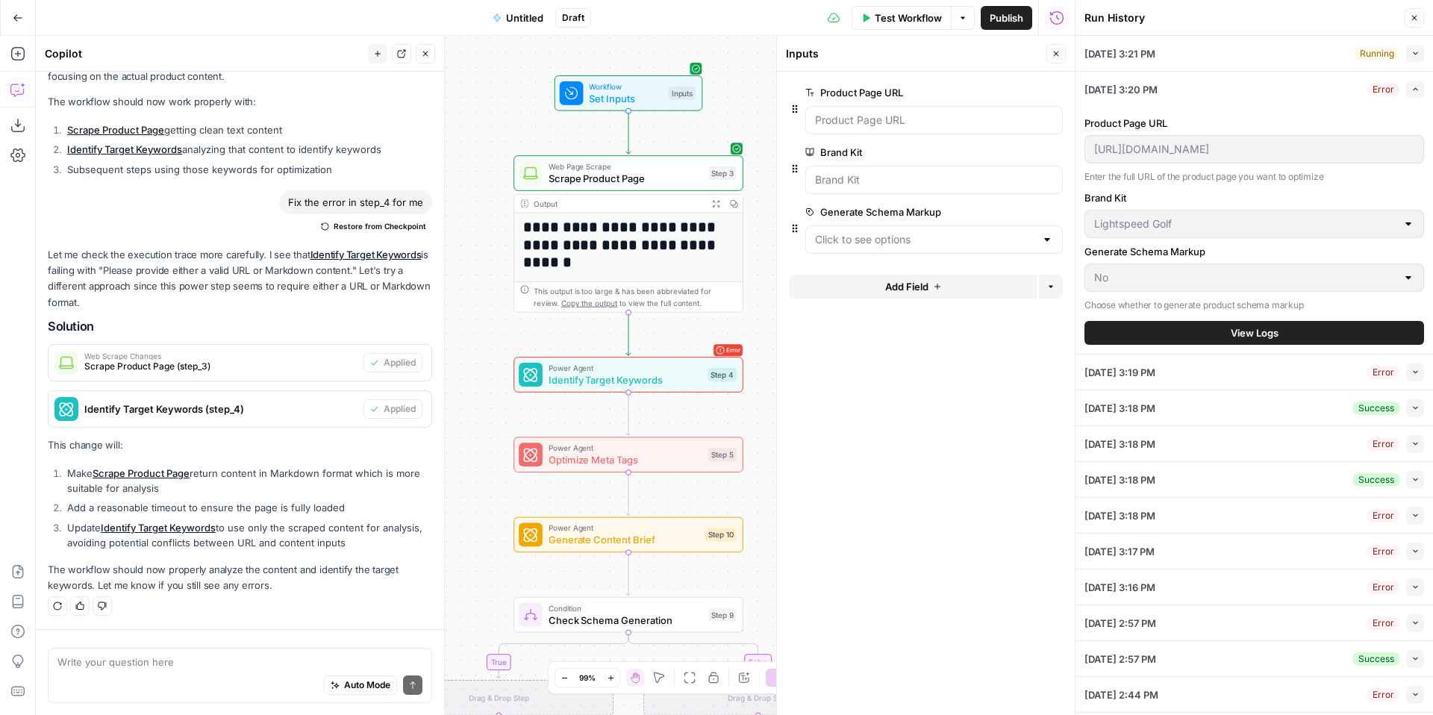
click at [1308, 334] on button "View Logs" at bounding box center [1255, 333] width 340 height 24
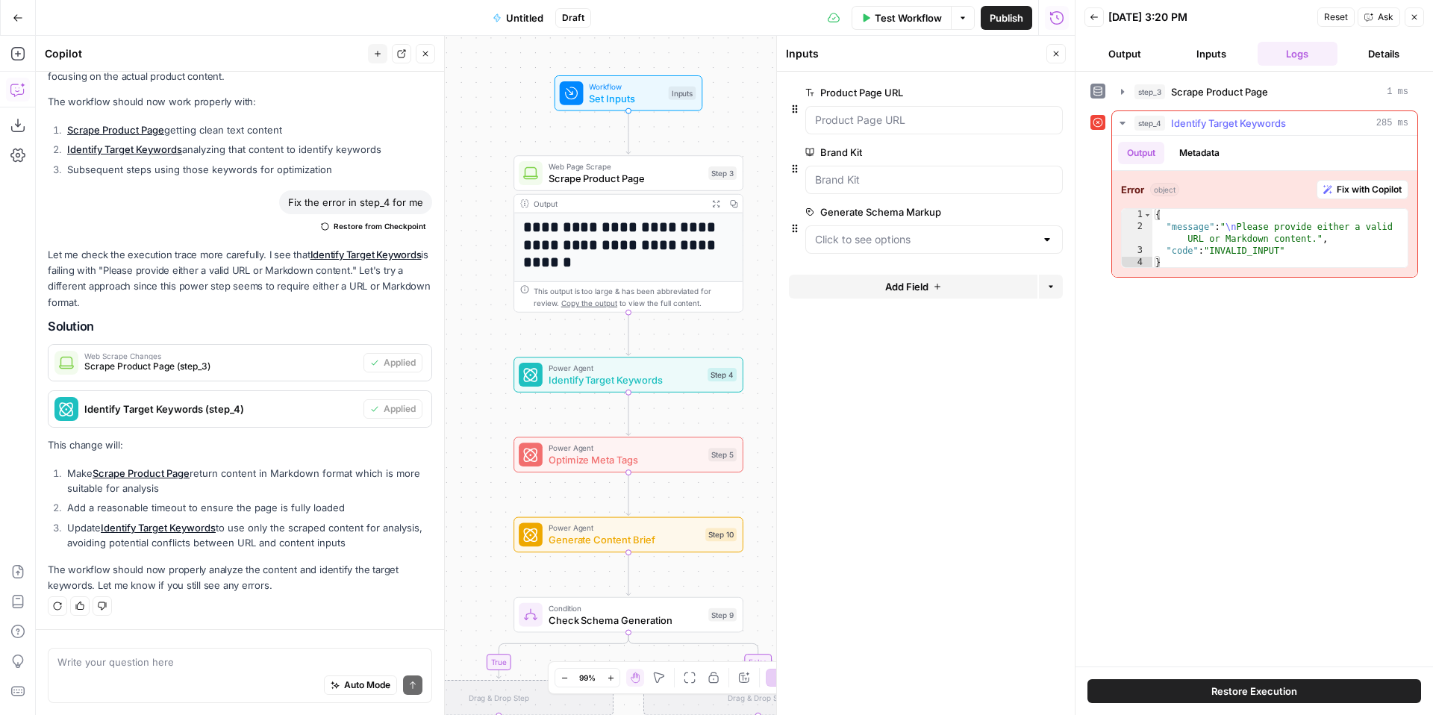
click at [1330, 190] on icon "button" at bounding box center [1328, 189] width 9 height 9
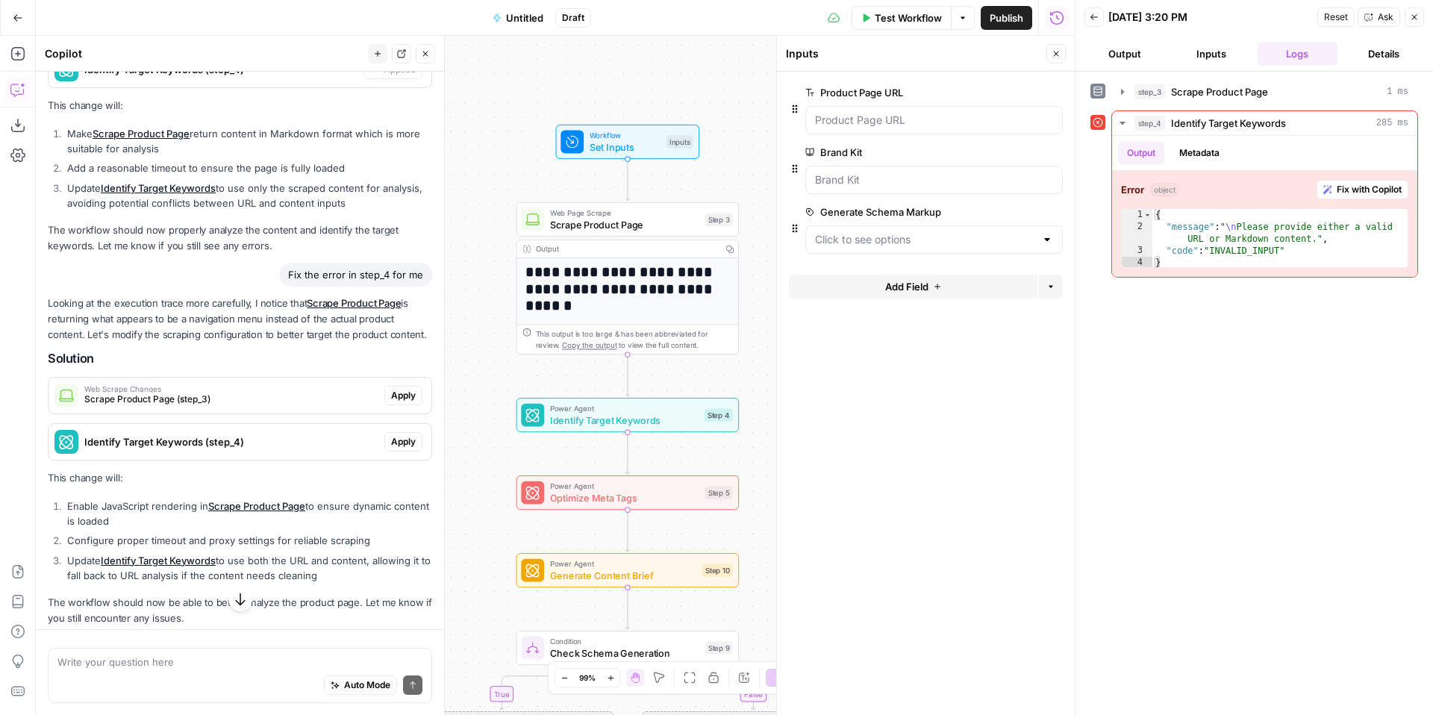
scroll to position [2996, 0]
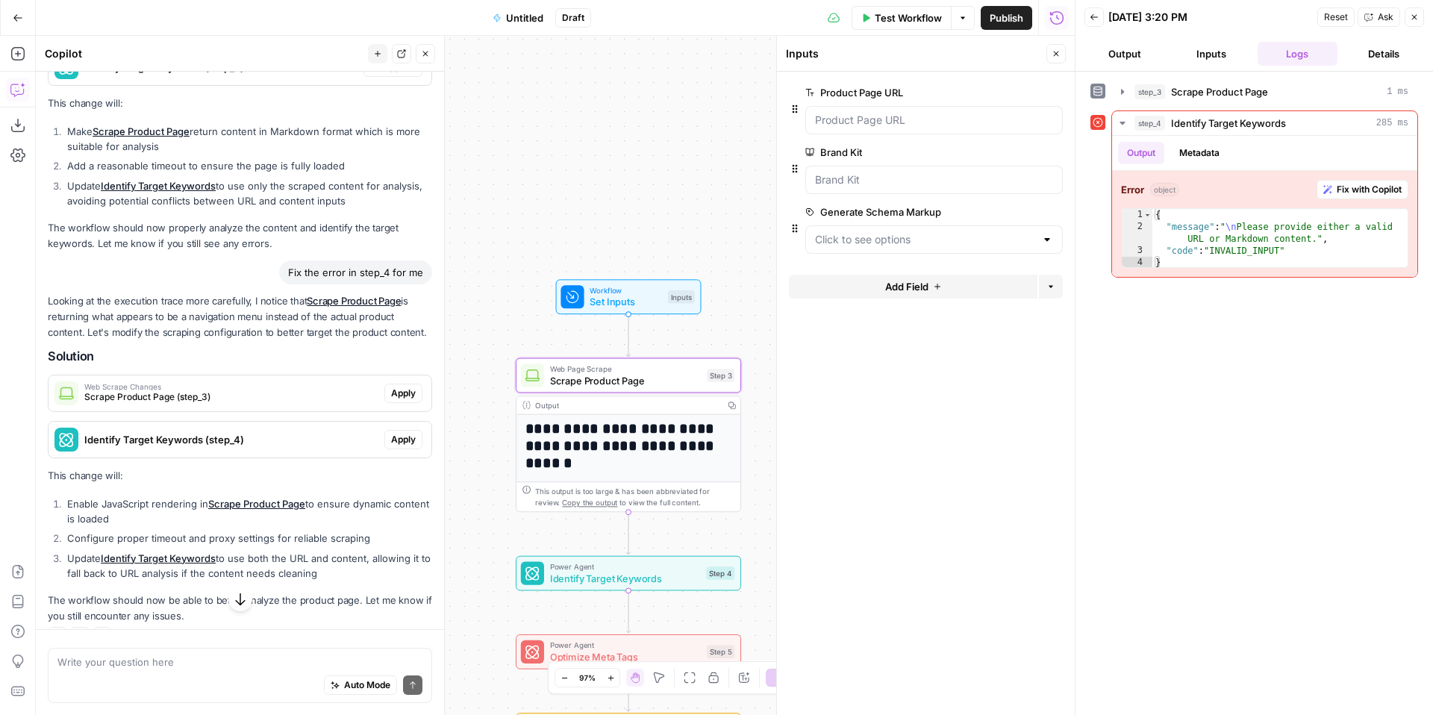
click at [384, 394] on button "Apply" at bounding box center [403, 393] width 38 height 19
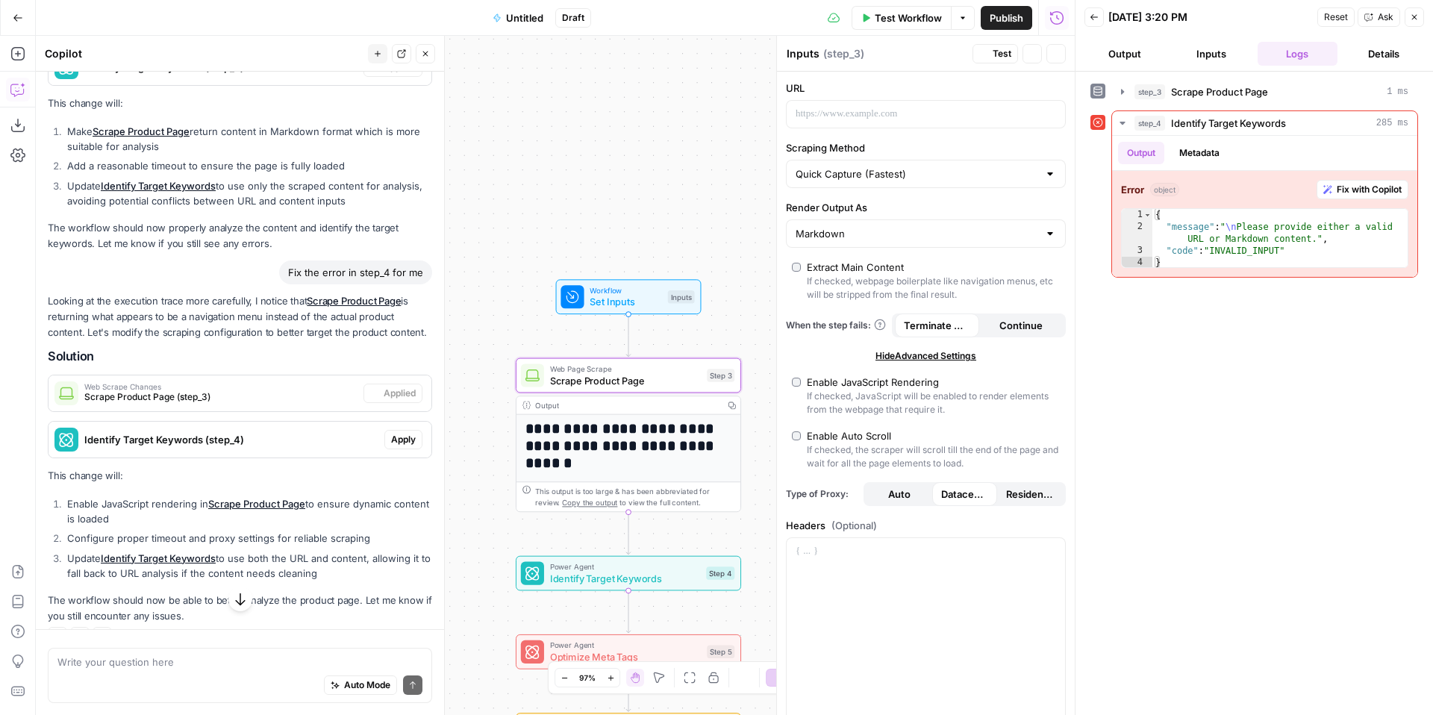
type textarea "Scrape Product Page"
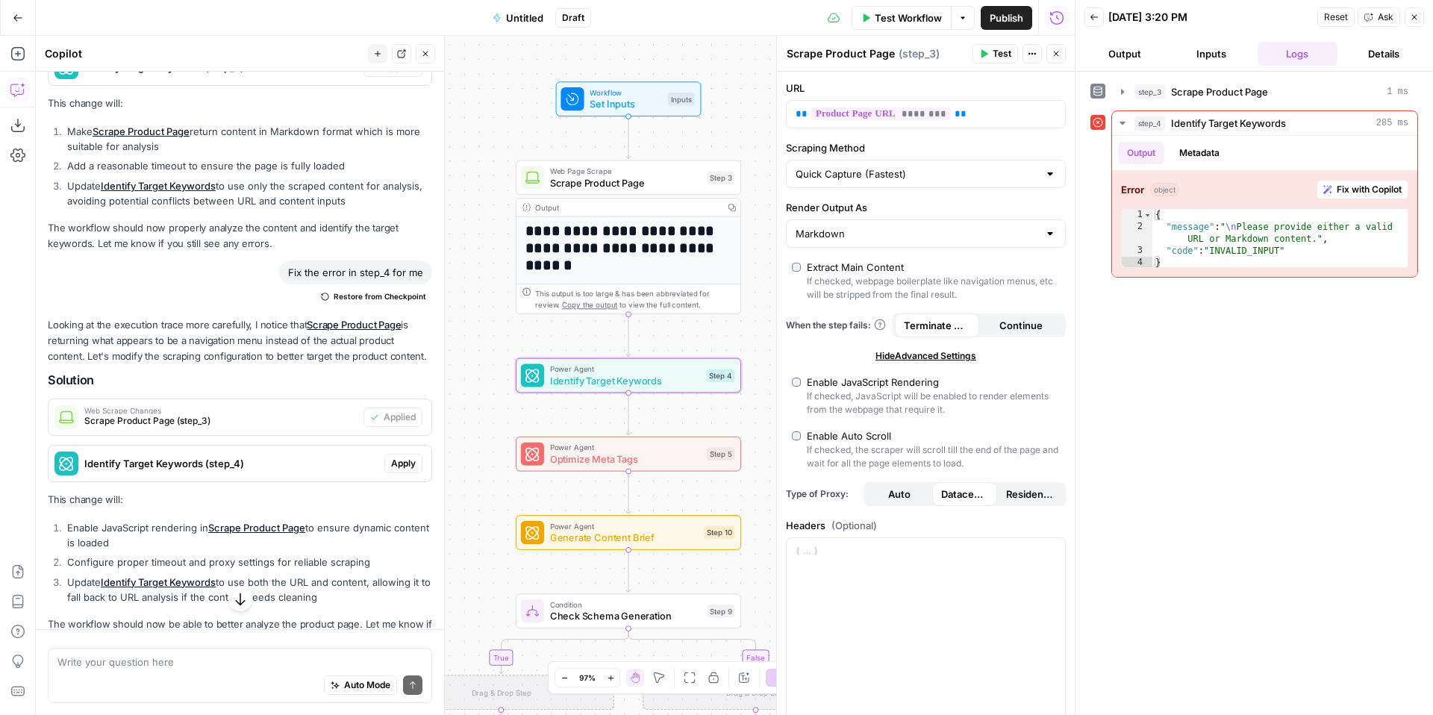
click at [407, 463] on span "Apply" at bounding box center [403, 463] width 25 height 13
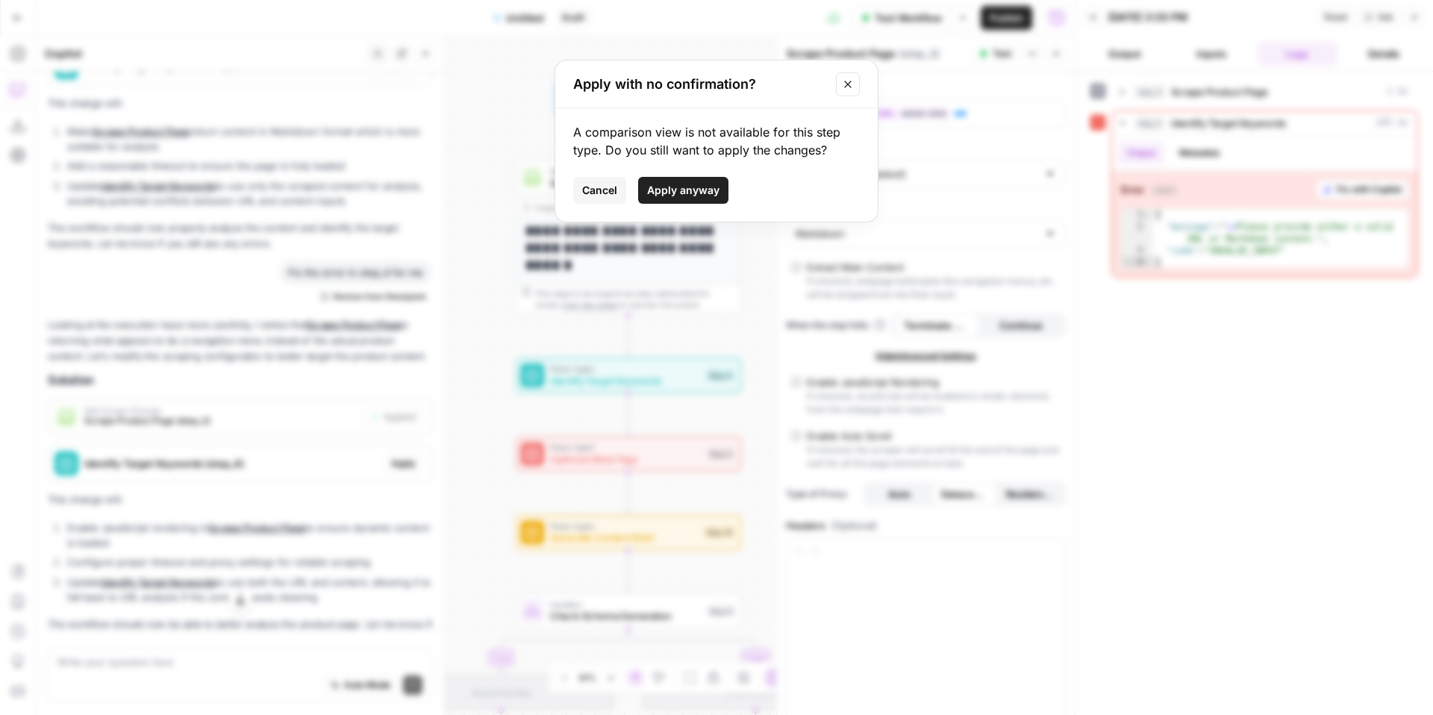
click at [691, 185] on span "Apply anyway" at bounding box center [683, 190] width 72 height 15
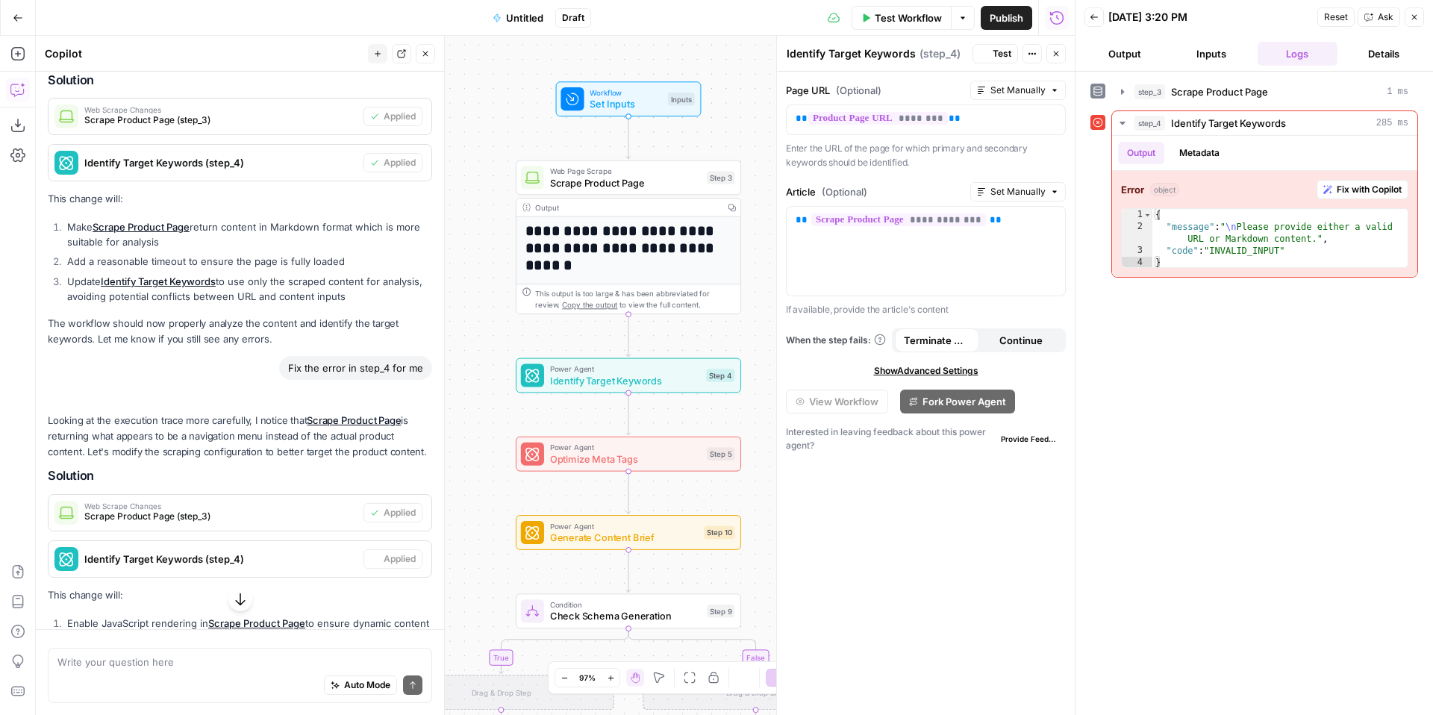
scroll to position [3051, 0]
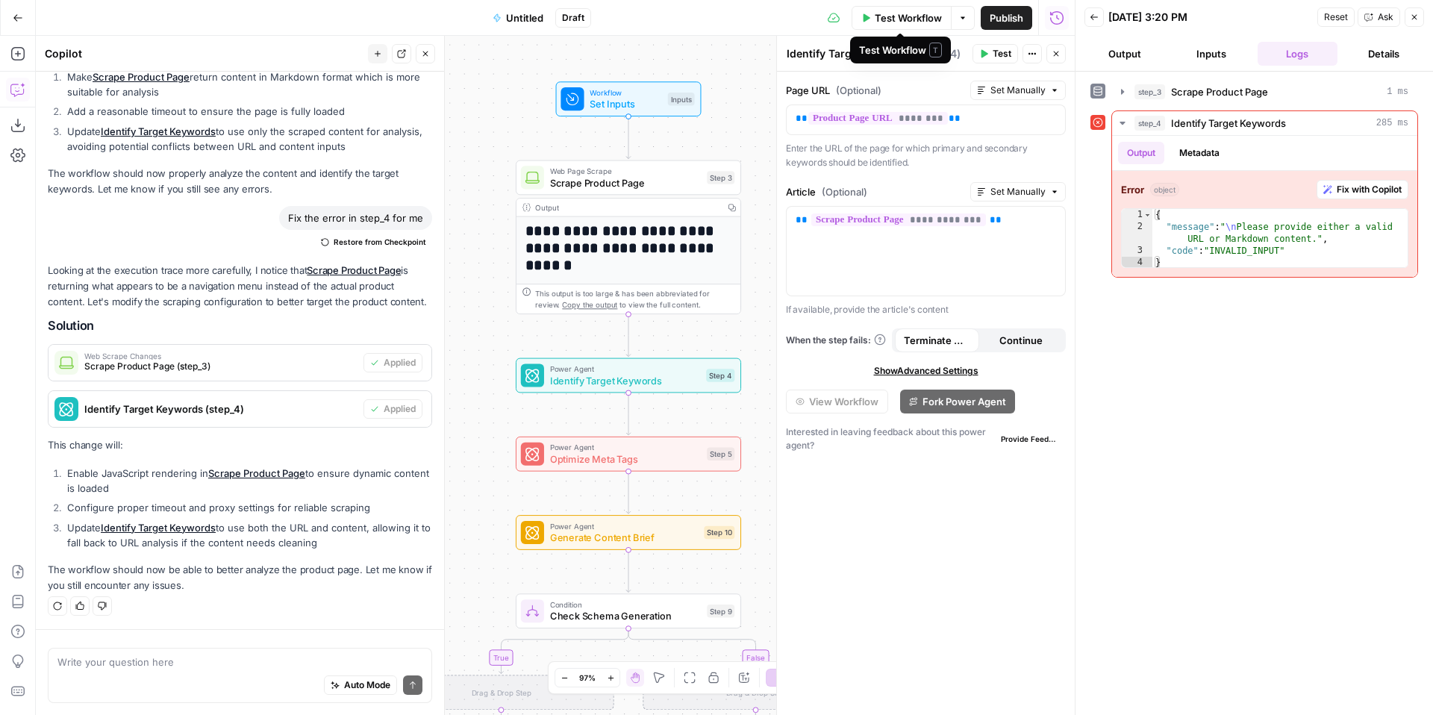
click at [901, 18] on span "Test Workflow" at bounding box center [908, 17] width 67 height 15
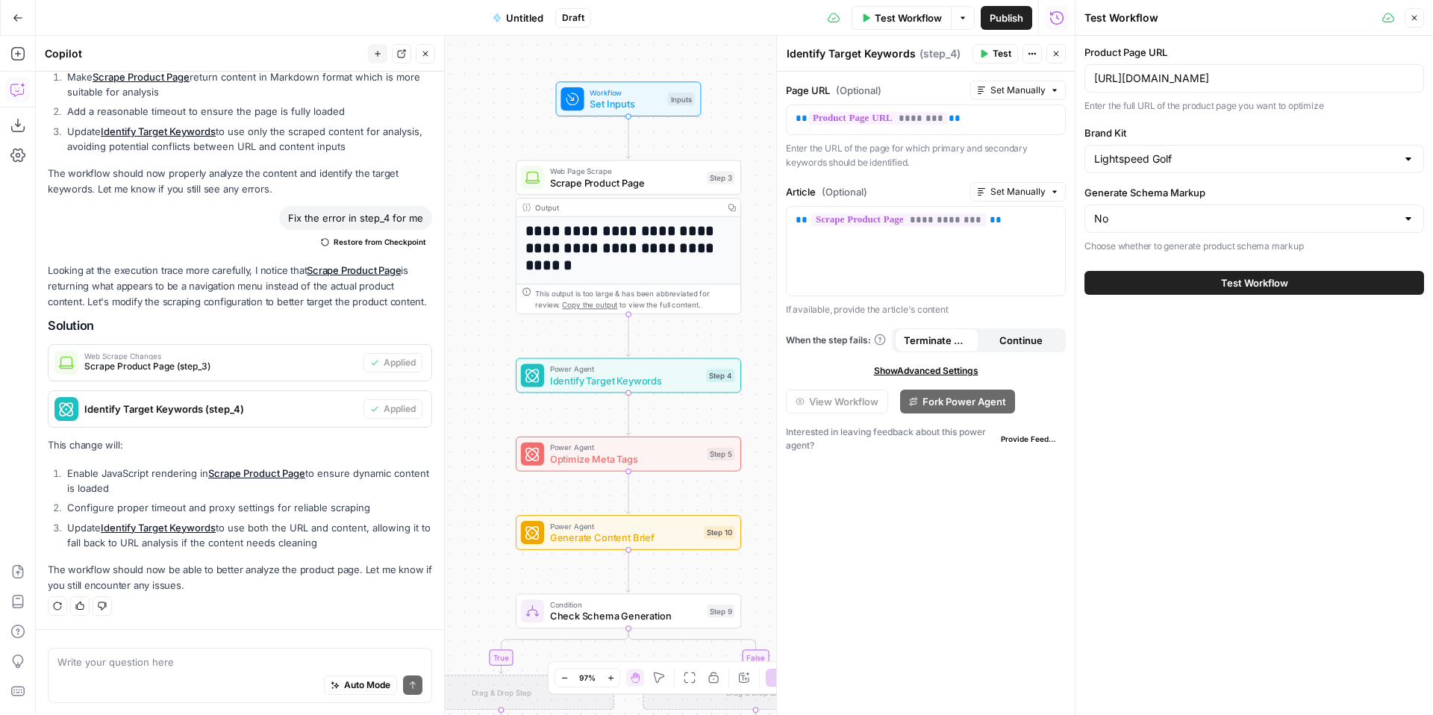
click at [1244, 281] on span "Test Workflow" at bounding box center [1254, 282] width 67 height 15
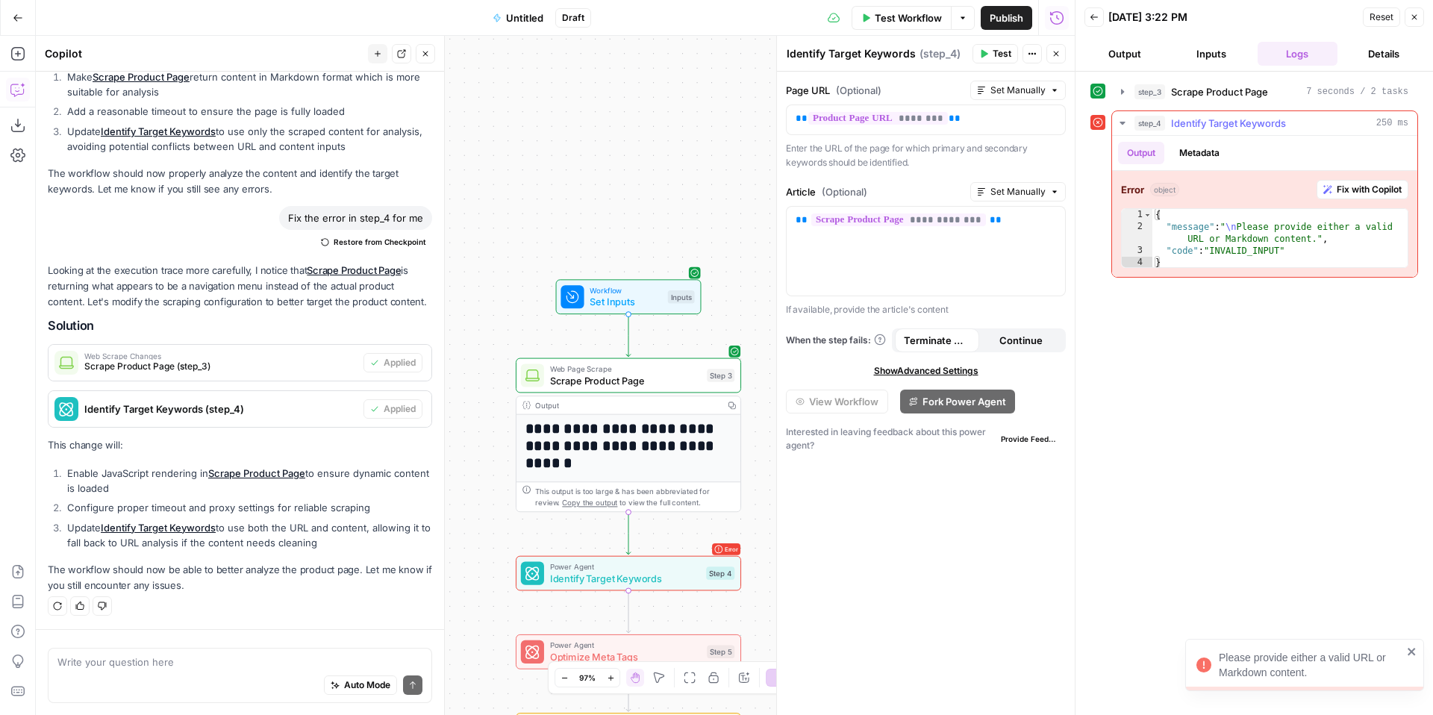
type textarea "**********"
click at [1249, 231] on div "{ "message" : " \n Please provide either a valid URL or Markdown content." , "c…" at bounding box center [1280, 251] width 255 height 84
click at [972, 266] on div "**********" at bounding box center [926, 251] width 278 height 89
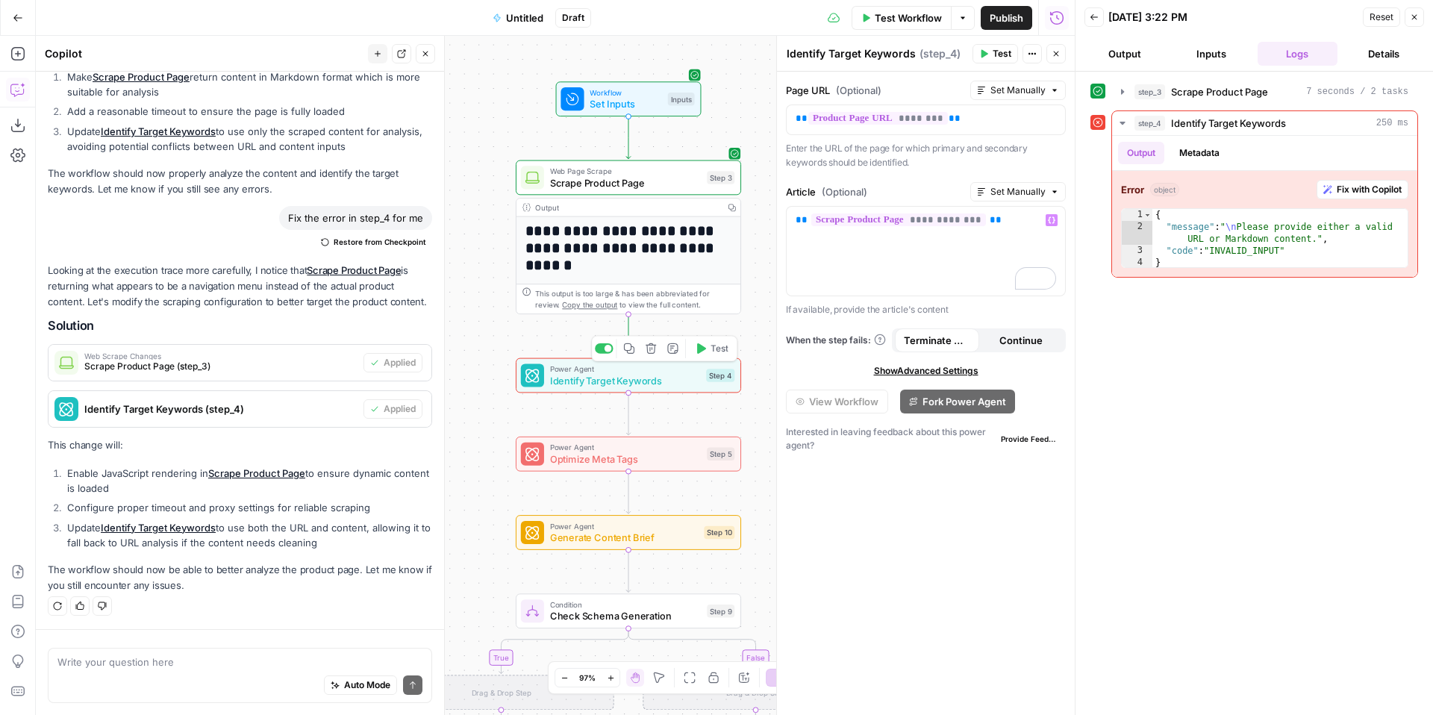
click at [632, 384] on span "Identify Target Keywords" at bounding box center [625, 380] width 151 height 14
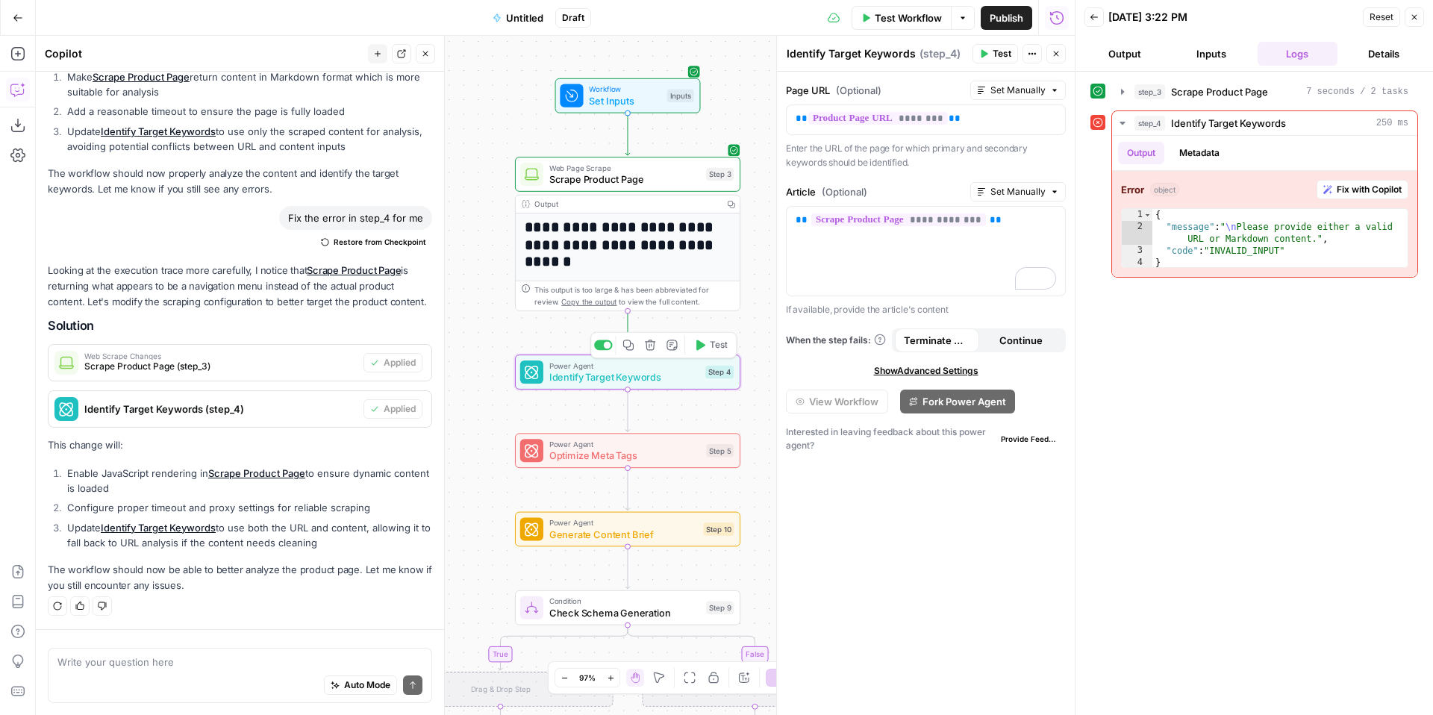
click at [720, 347] on span "Test" at bounding box center [718, 345] width 17 height 13
click at [1200, 60] on button "Inputs" at bounding box center [1211, 54] width 81 height 24
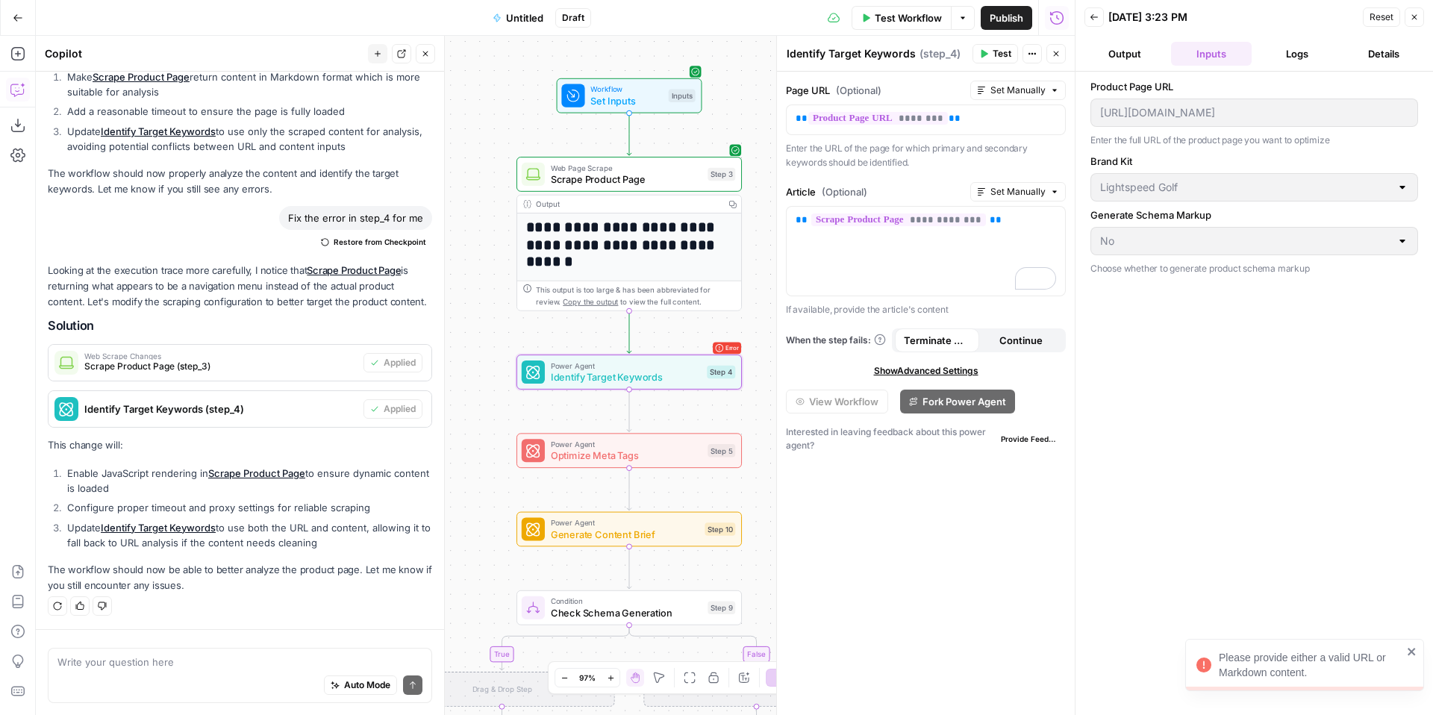
click at [1385, 16] on span "Reset" at bounding box center [1382, 16] width 24 height 13
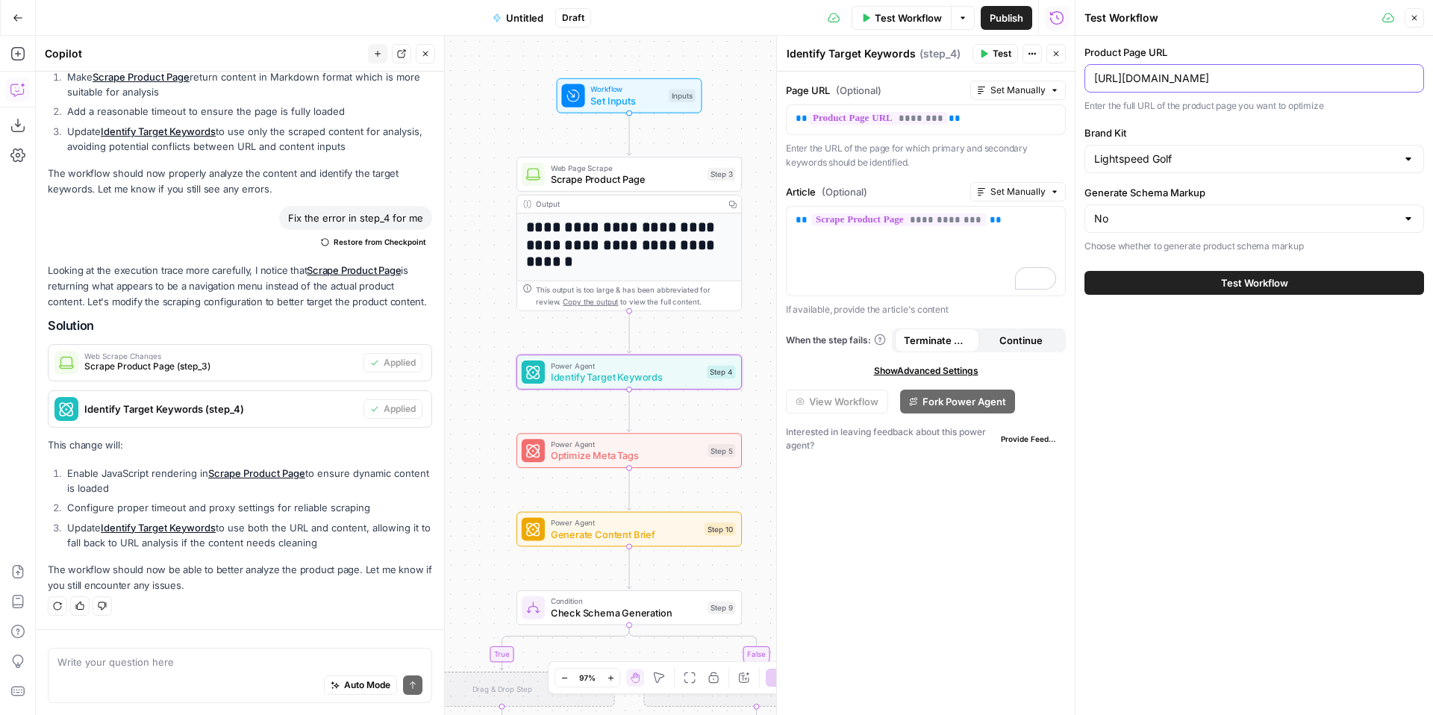
drag, startPoint x: 1129, startPoint y: 79, endPoint x: 1144, endPoint y: 82, distance: 15.2
click at [1132, 80] on input "[URL][DOMAIN_NAME]" at bounding box center [1254, 78] width 320 height 15
type input "www.lightspeedhq.com/golf/tee-sheet/"
click at [1334, 276] on button "Test Workflow" at bounding box center [1255, 283] width 340 height 24
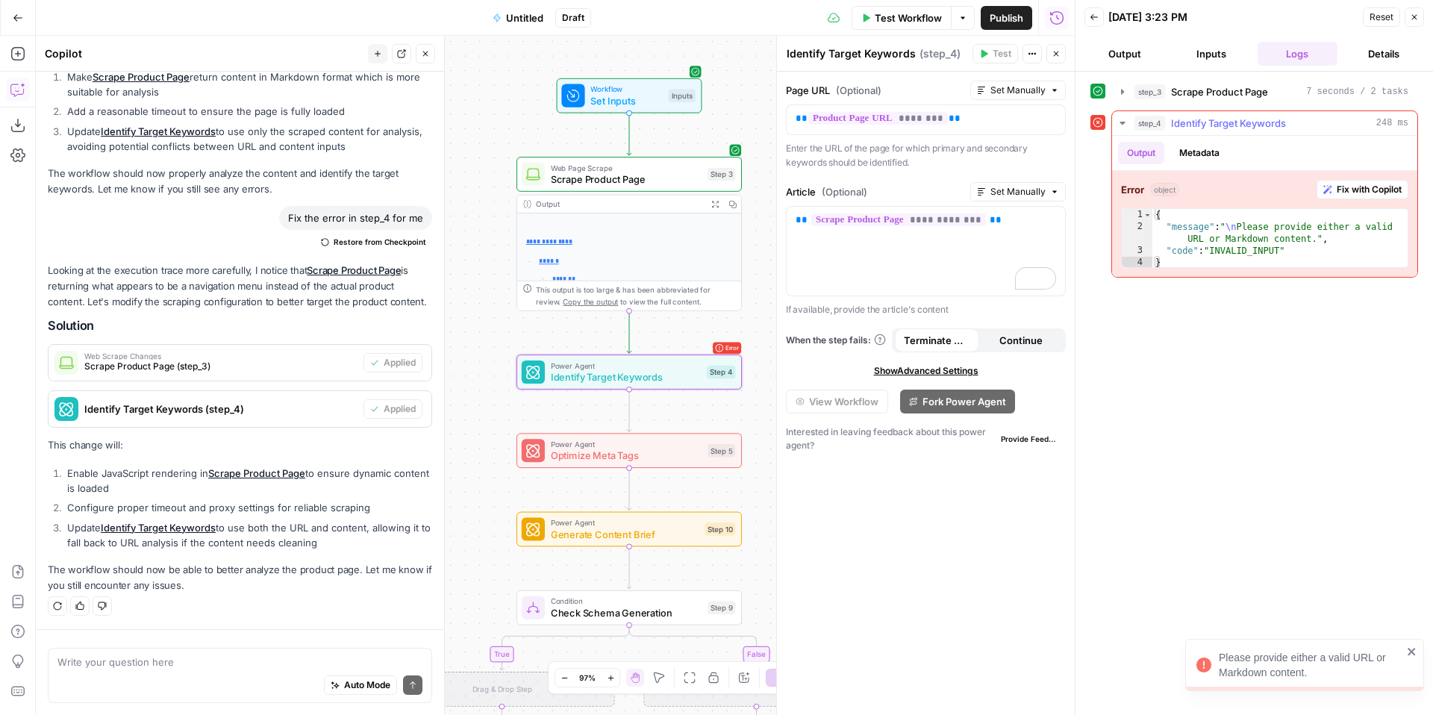
type textarea "**********"
click at [1320, 234] on div "{ "message" : " \n Please provide either a valid URL or Markdown content." , "c…" at bounding box center [1280, 251] width 255 height 84
click at [979, 116] on p "** ******** **" at bounding box center [926, 118] width 261 height 15
click at [1049, 84] on button "Set Manually" at bounding box center [1018, 90] width 96 height 19
click at [1094, 308] on div "**********" at bounding box center [1255, 393] width 328 height 629
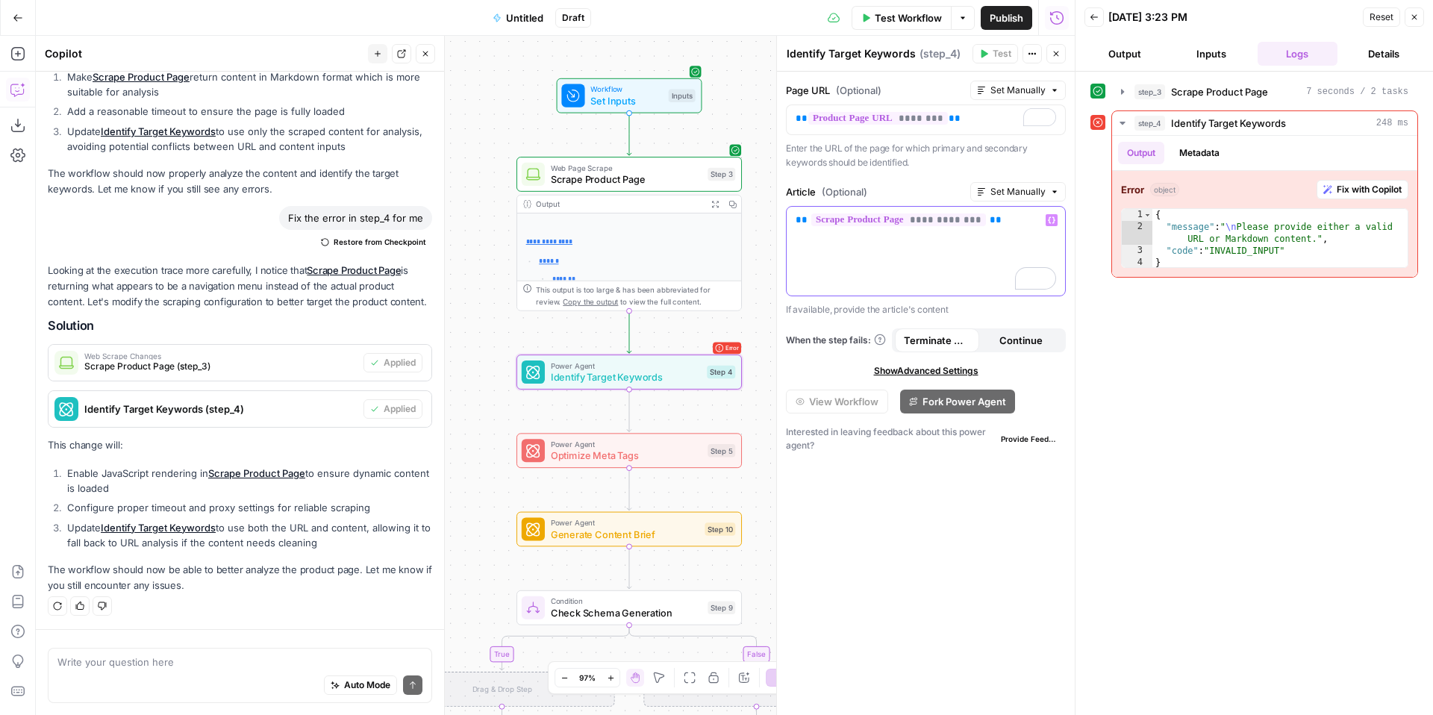
click at [1012, 230] on div "**********" at bounding box center [926, 251] width 278 height 89
click at [621, 383] on span "Identify Target Keywords" at bounding box center [625, 380] width 151 height 14
click at [670, 375] on span "Identify Target Keywords" at bounding box center [625, 380] width 151 height 14
click at [674, 344] on icon "button" at bounding box center [672, 348] width 10 height 10
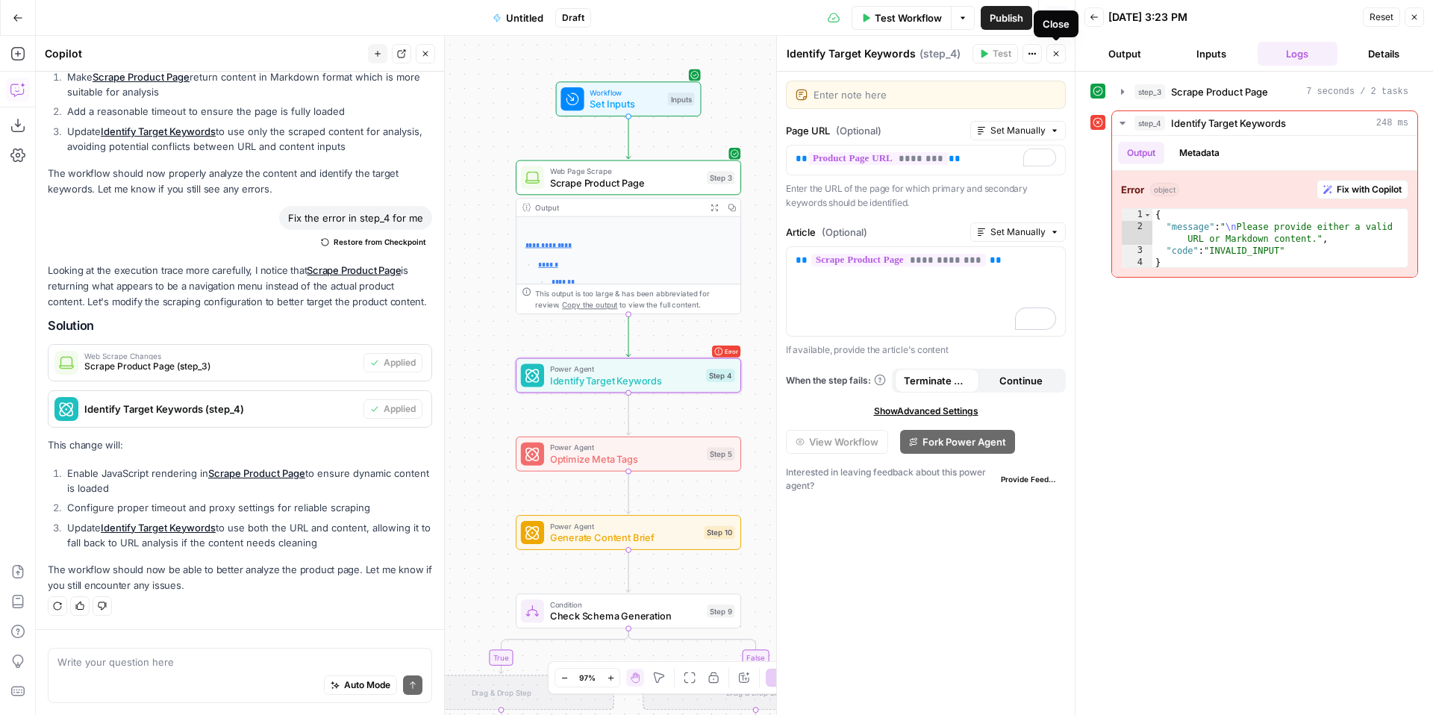
click at [1059, 56] on icon "button" at bounding box center [1056, 53] width 9 height 9
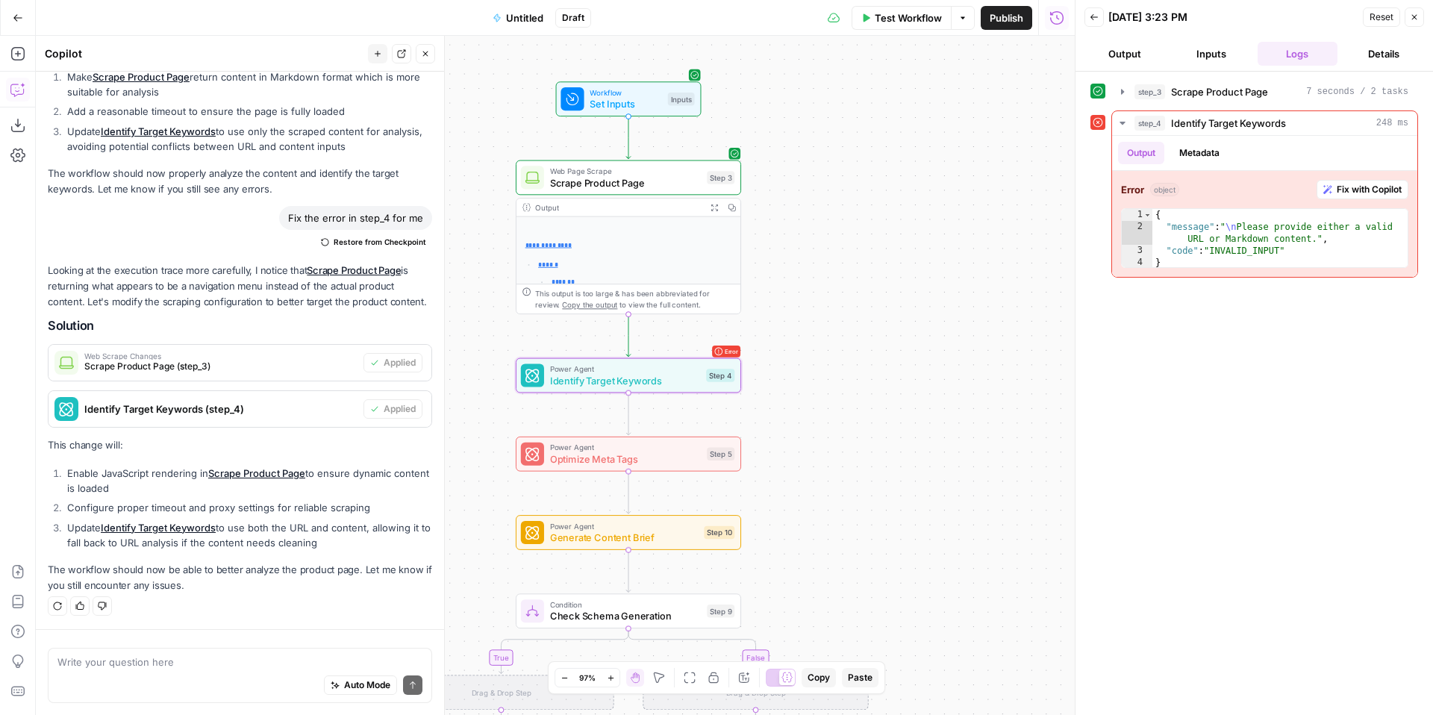
click at [668, 378] on span "Identify Target Keywords" at bounding box center [625, 380] width 151 height 14
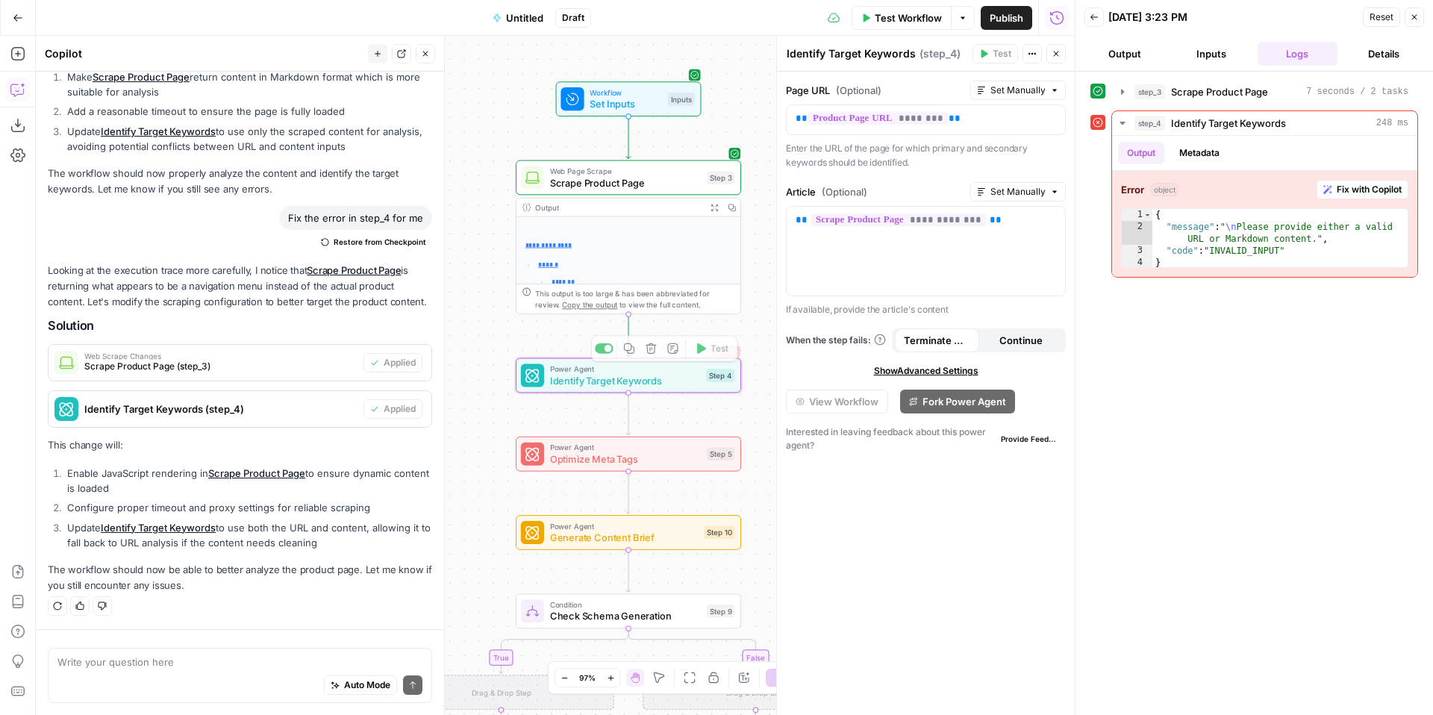
click at [648, 282] on p "*******" at bounding box center [642, 283] width 181 height 10
click at [662, 252] on div "**********" at bounding box center [629, 347] width 224 height 261
click at [653, 198] on div "**********" at bounding box center [628, 256] width 225 height 116
click at [717, 208] on icon "button" at bounding box center [715, 208] width 8 height 8
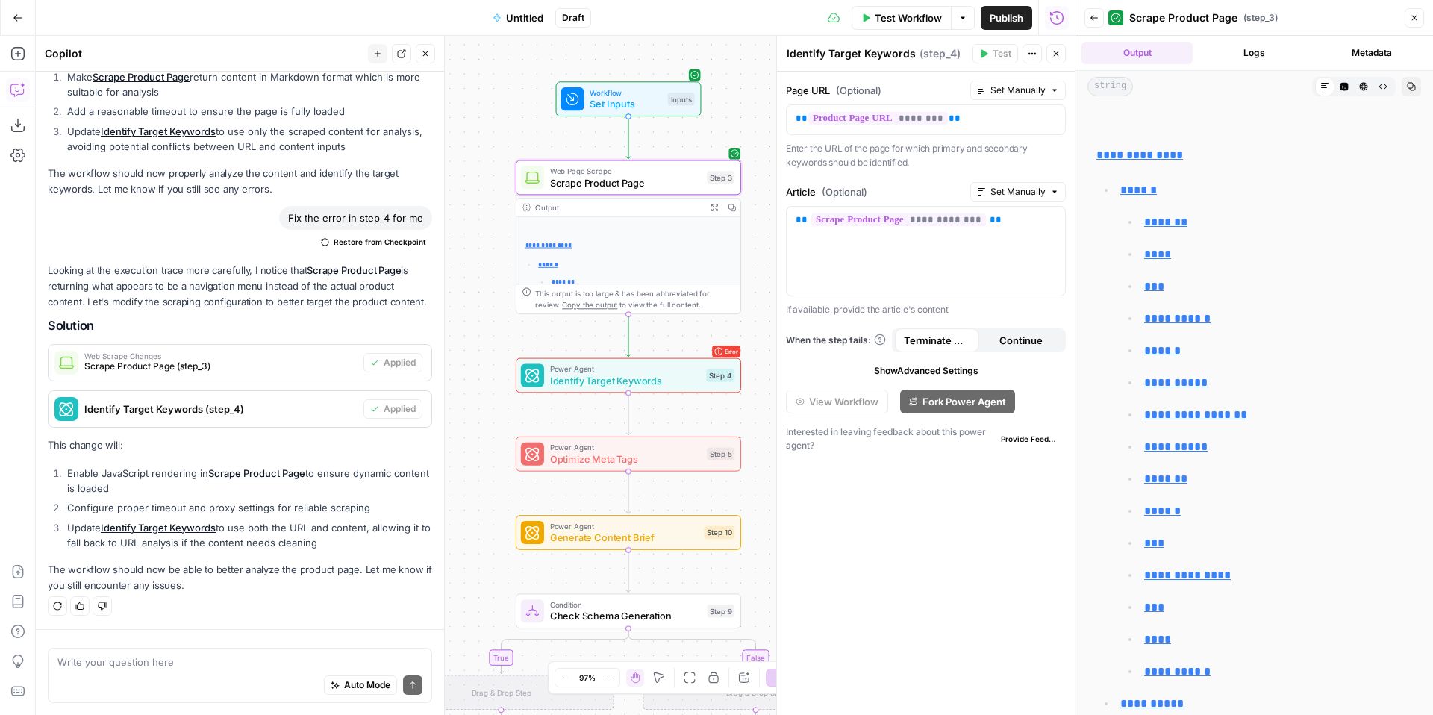
click at [669, 372] on span "Power Agent" at bounding box center [625, 369] width 151 height 12
click at [688, 183] on span "Scrape Product Page" at bounding box center [626, 182] width 152 height 14
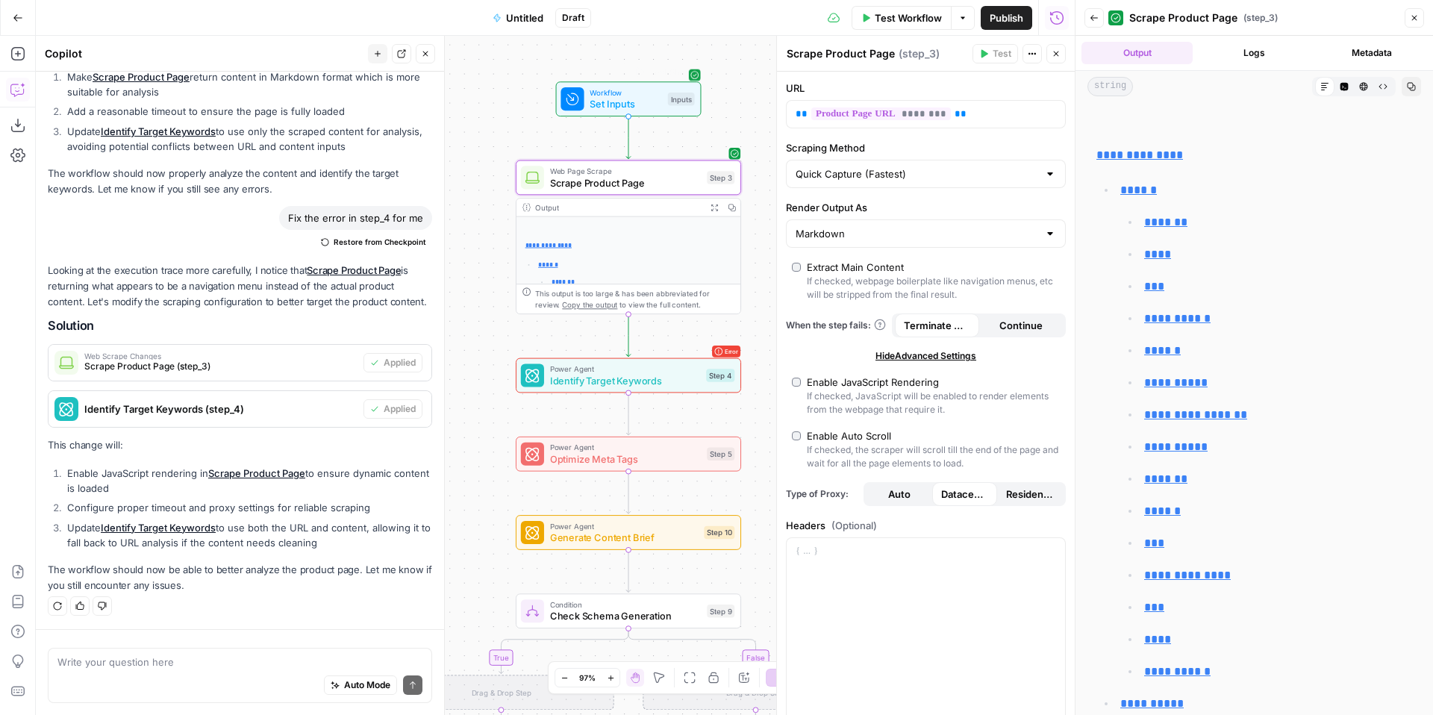
click at [640, 96] on span "Workflow" at bounding box center [626, 93] width 72 height 12
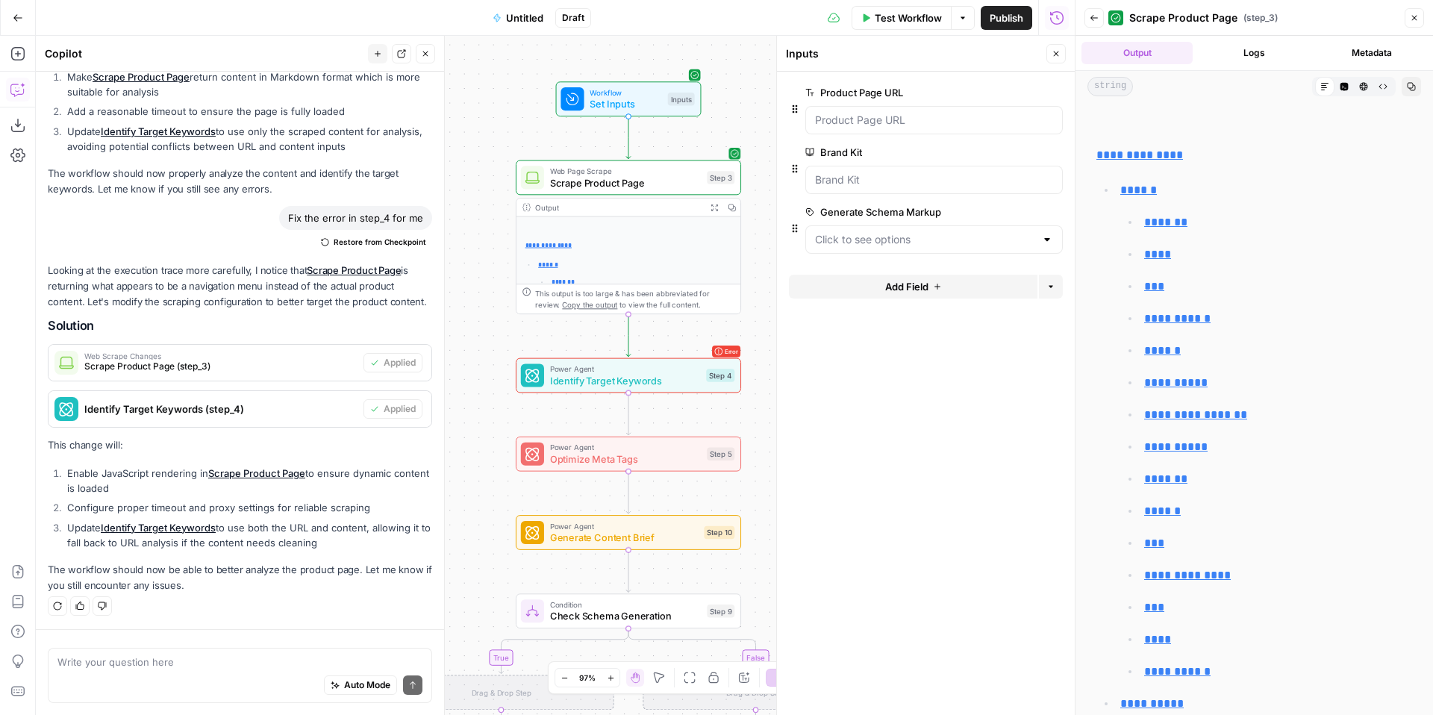
click at [633, 190] on span "Scrape Product Page" at bounding box center [626, 182] width 152 height 14
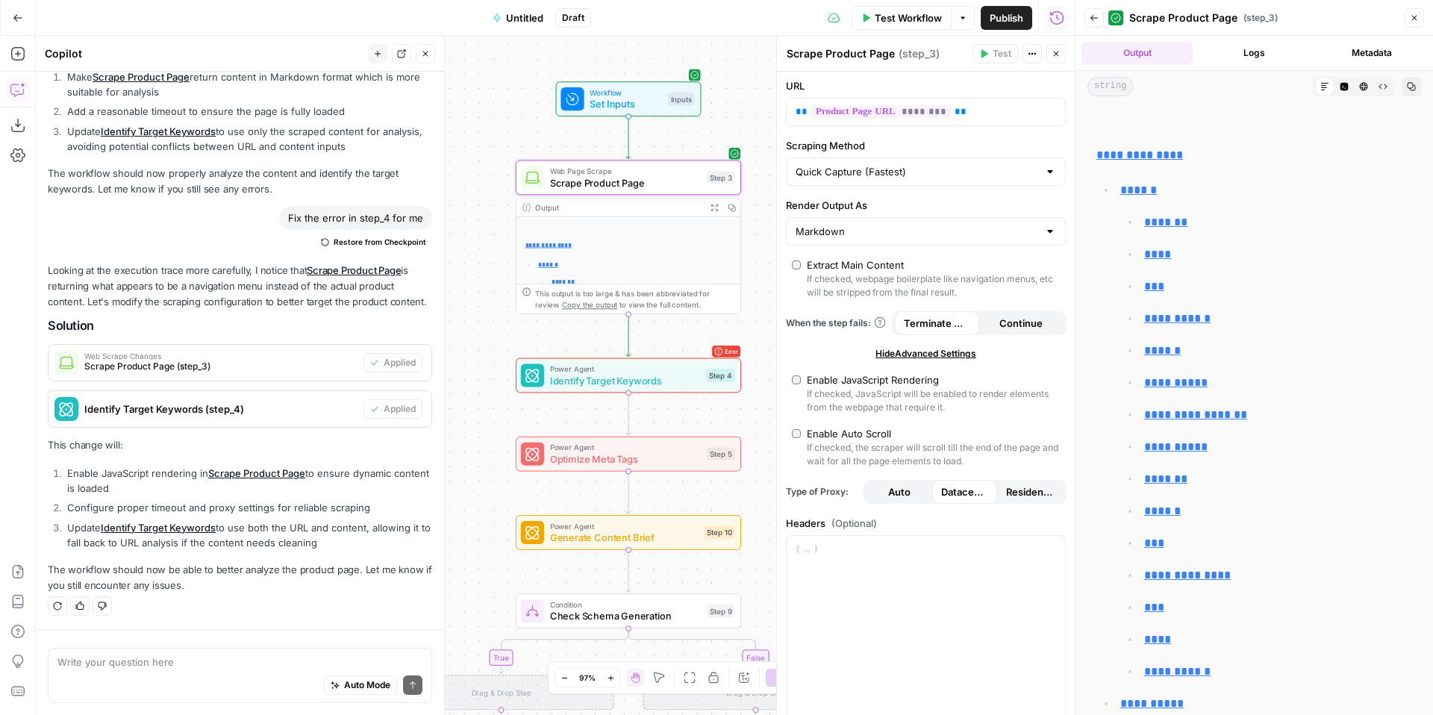
scroll to position [4, 0]
click at [838, 261] on div "Extract Main Content" at bounding box center [855, 262] width 97 height 15
click at [993, 52] on span "Test" at bounding box center [1002, 53] width 19 height 13
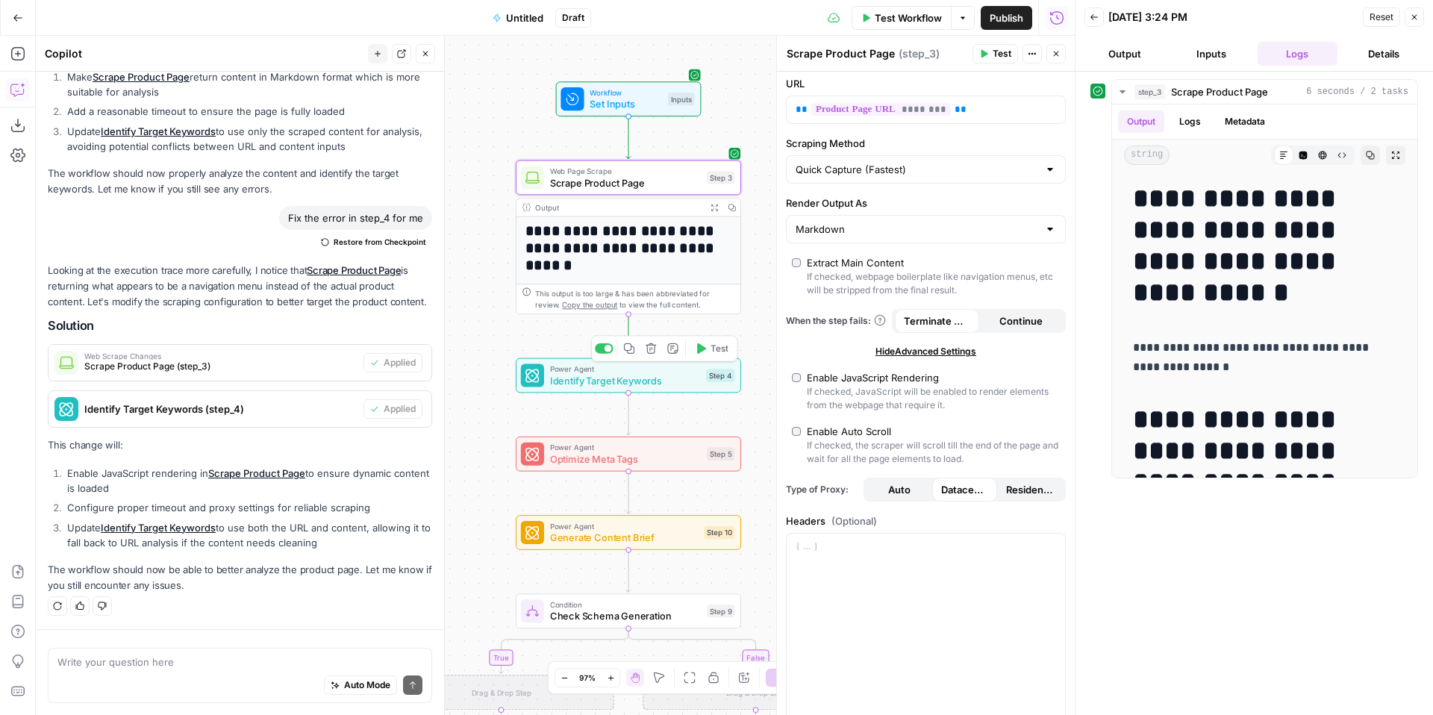
click at [638, 376] on span "Identify Target Keywords" at bounding box center [625, 380] width 151 height 14
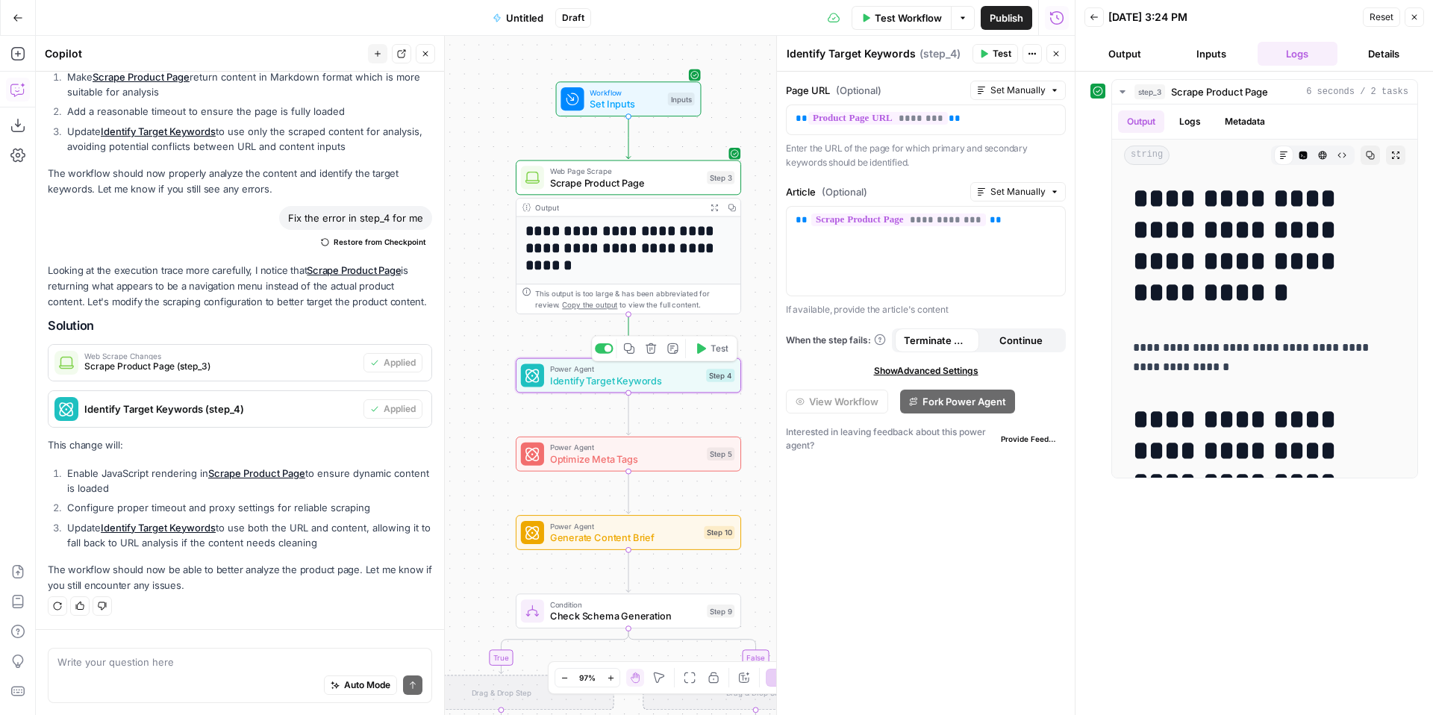
click at [698, 354] on icon "button" at bounding box center [701, 349] width 12 height 12
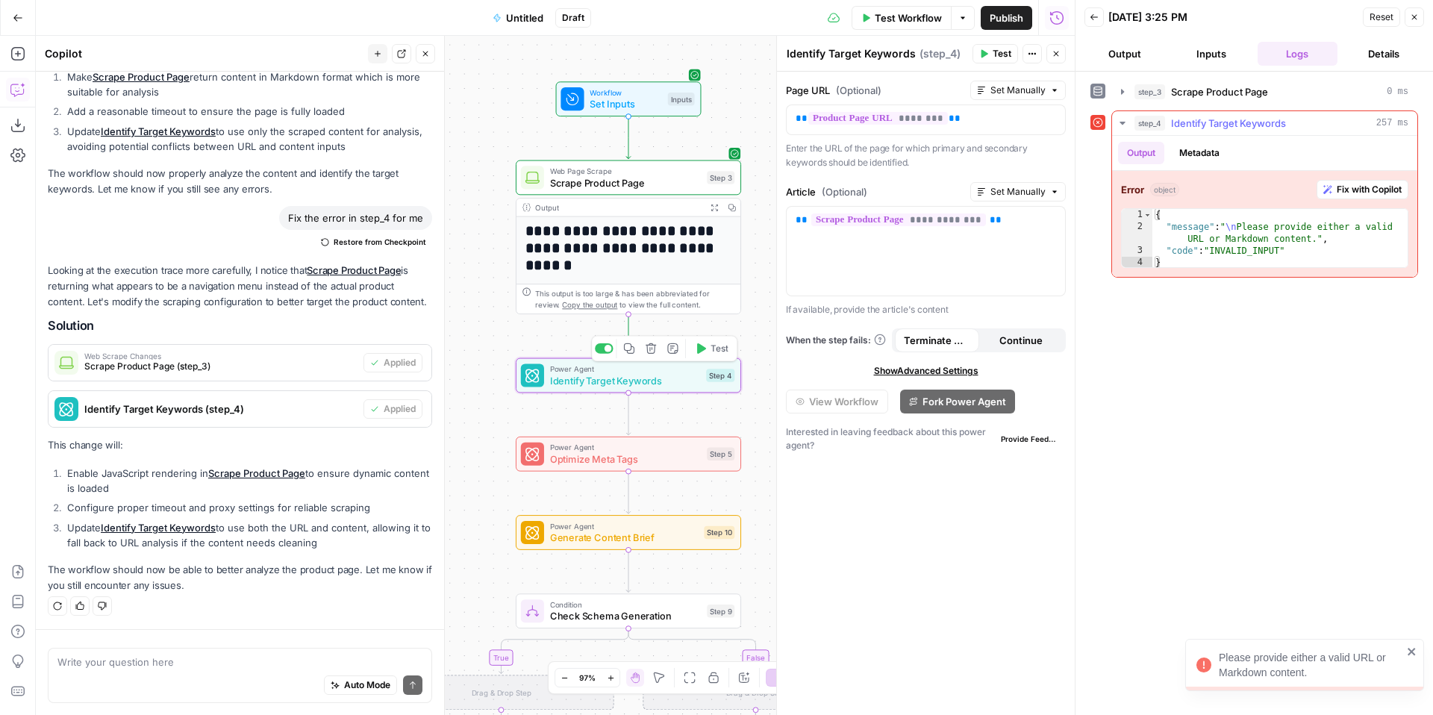
type textarea "**********"
click at [1240, 244] on div "{ "message" : " \n Please provide either a valid URL or Markdown content." , "c…" at bounding box center [1280, 251] width 255 height 84
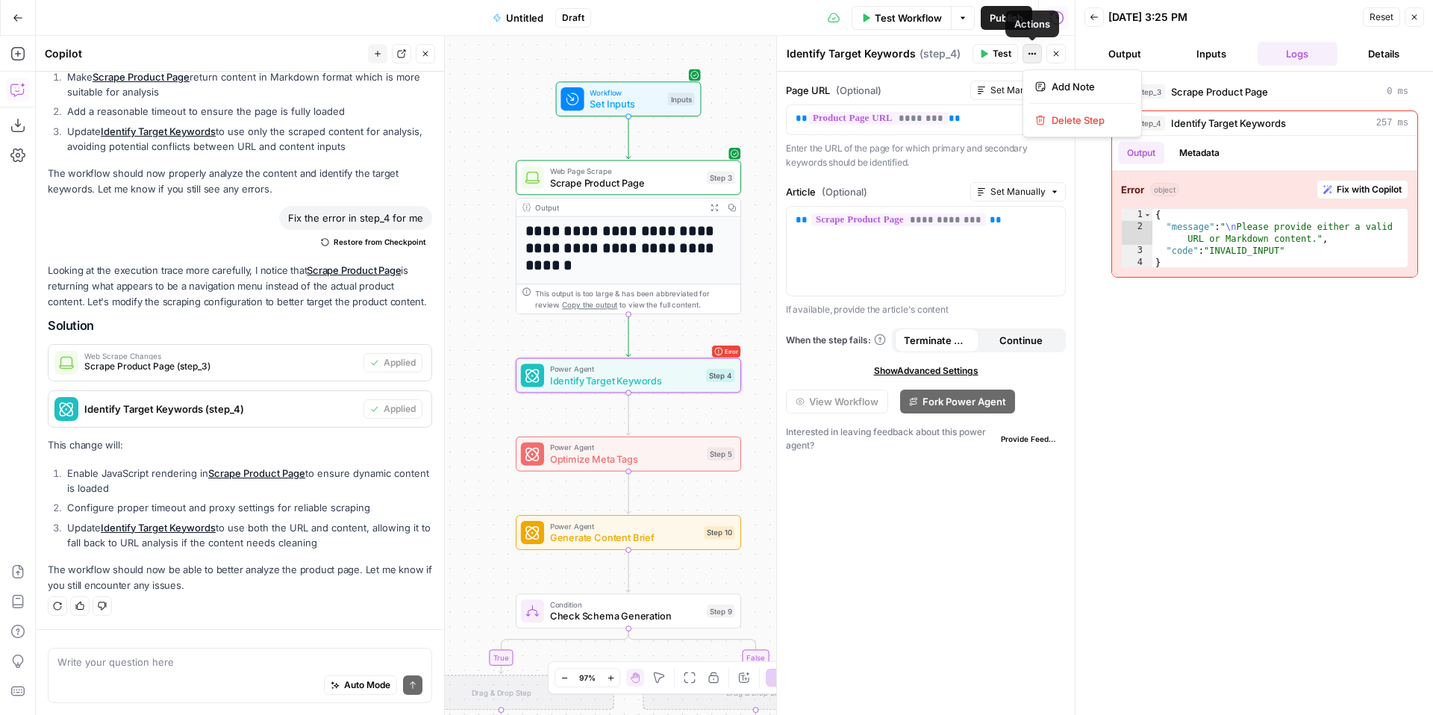
click at [1023, 60] on button "Actions" at bounding box center [1032, 53] width 19 height 19
click at [838, 85] on span "(Optional)" at bounding box center [859, 90] width 46 height 15
drag, startPoint x: 1233, startPoint y: 60, endPoint x: 1176, endPoint y: 54, distance: 57.1
click at [1233, 60] on button "Inputs" at bounding box center [1211, 54] width 81 height 24
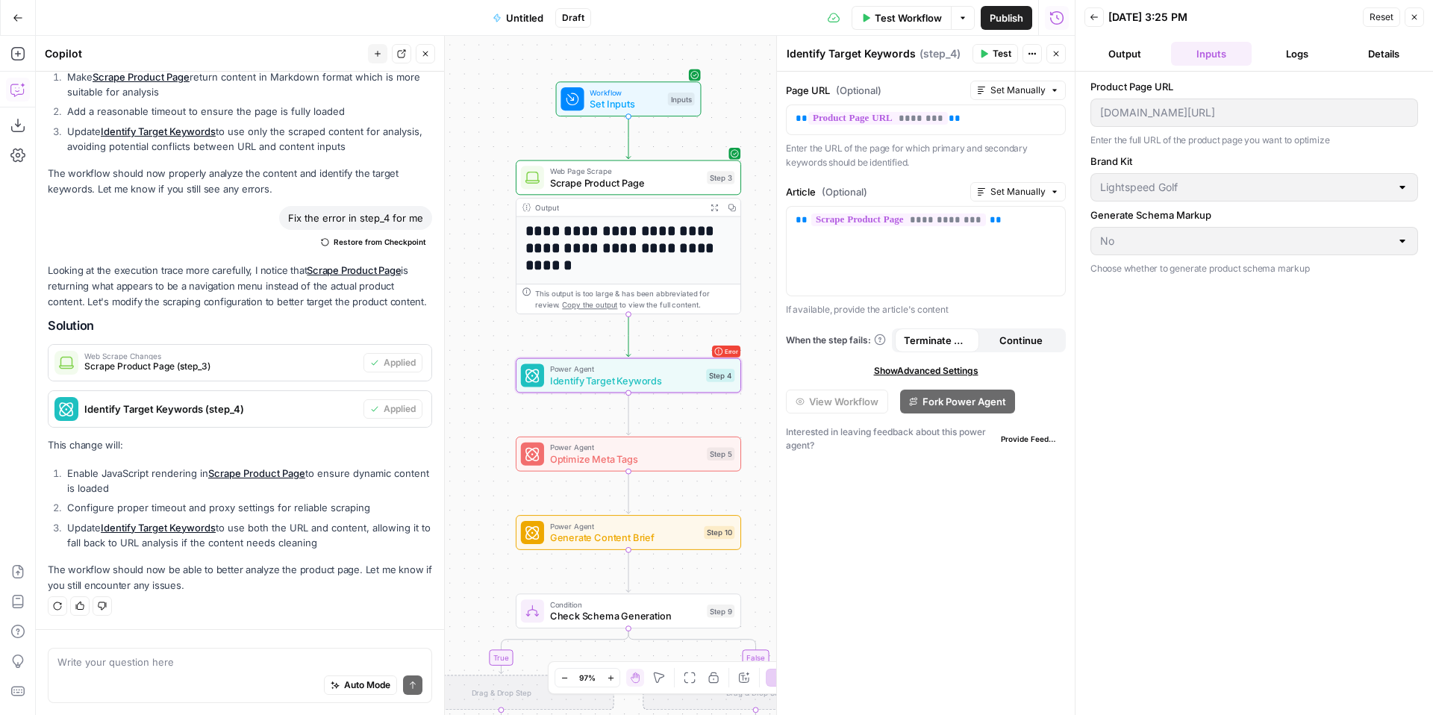
click at [1130, 62] on button "Output" at bounding box center [1125, 54] width 81 height 24
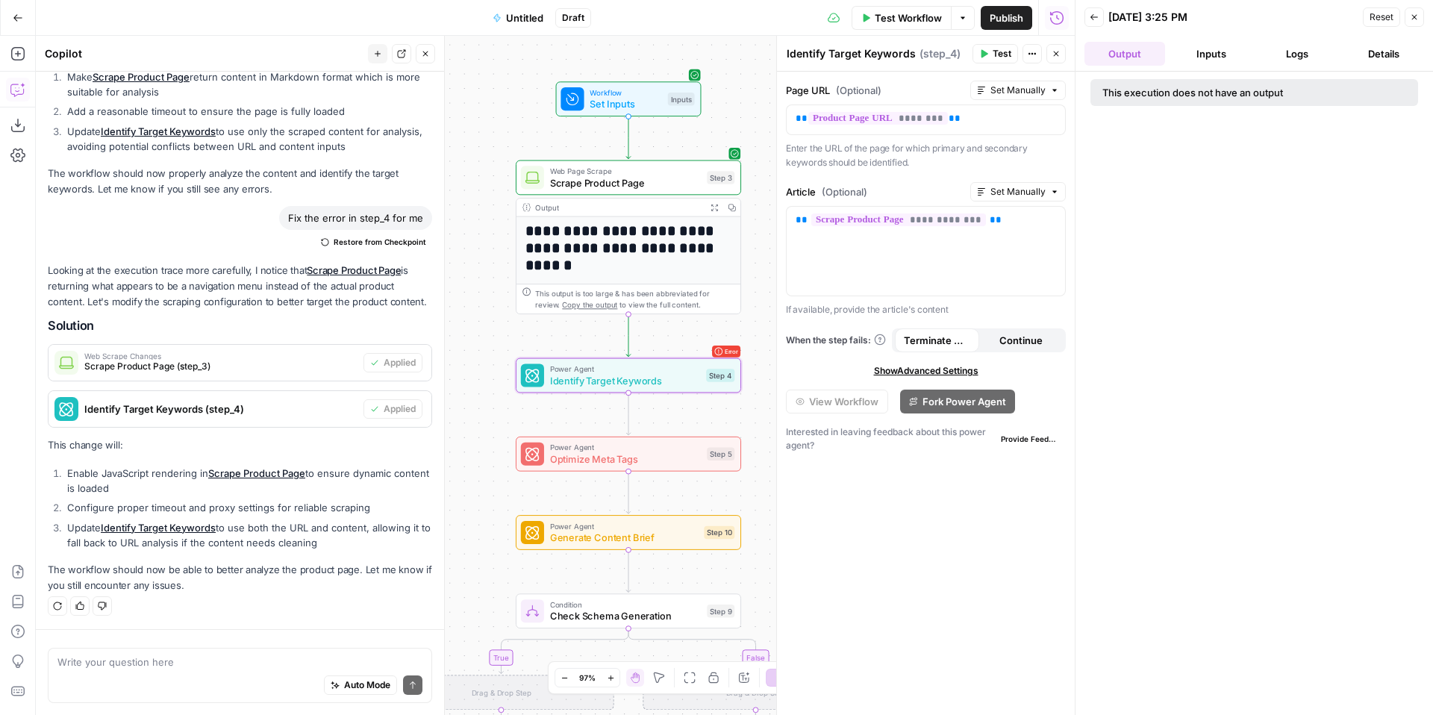
click at [634, 227] on h1 "**********" at bounding box center [629, 248] width 207 height 52
click at [647, 186] on span "Scrape Product Page" at bounding box center [626, 182] width 152 height 14
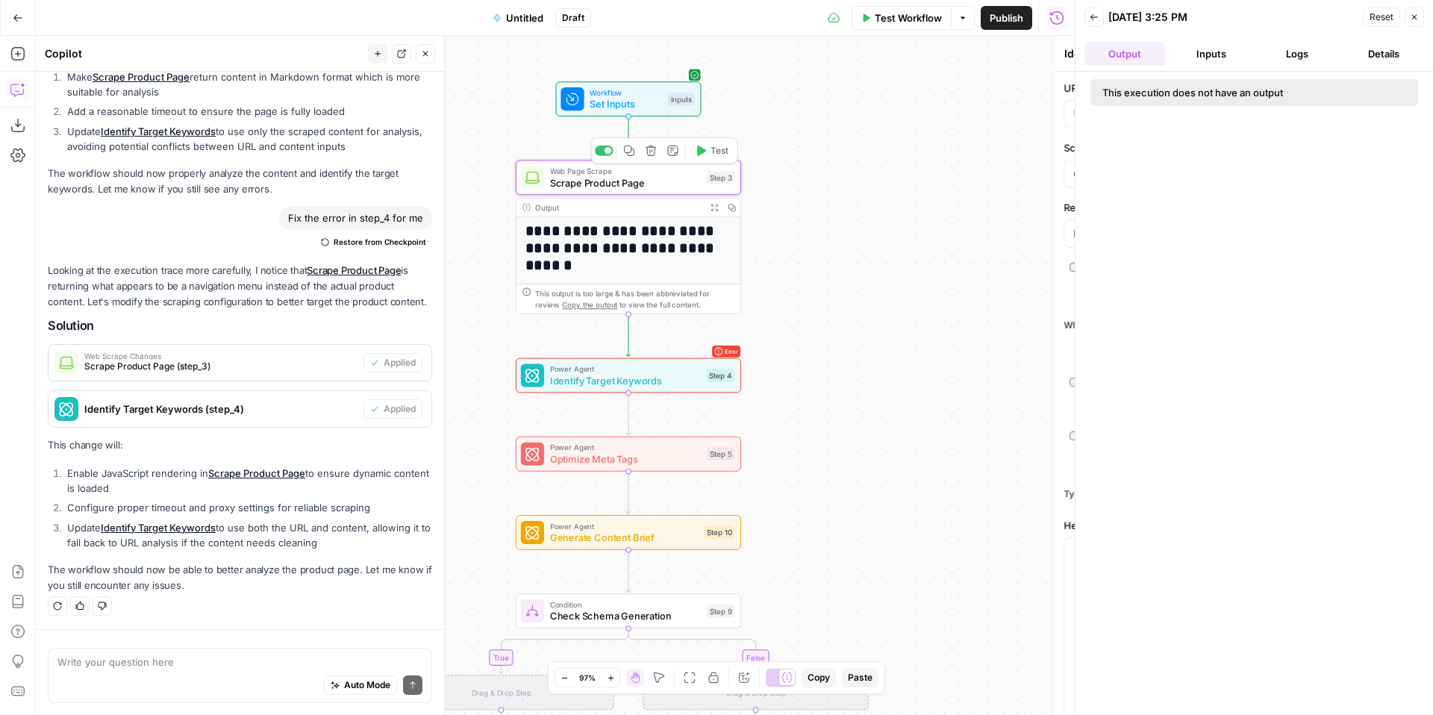
type textarea "Scrape Product Page"
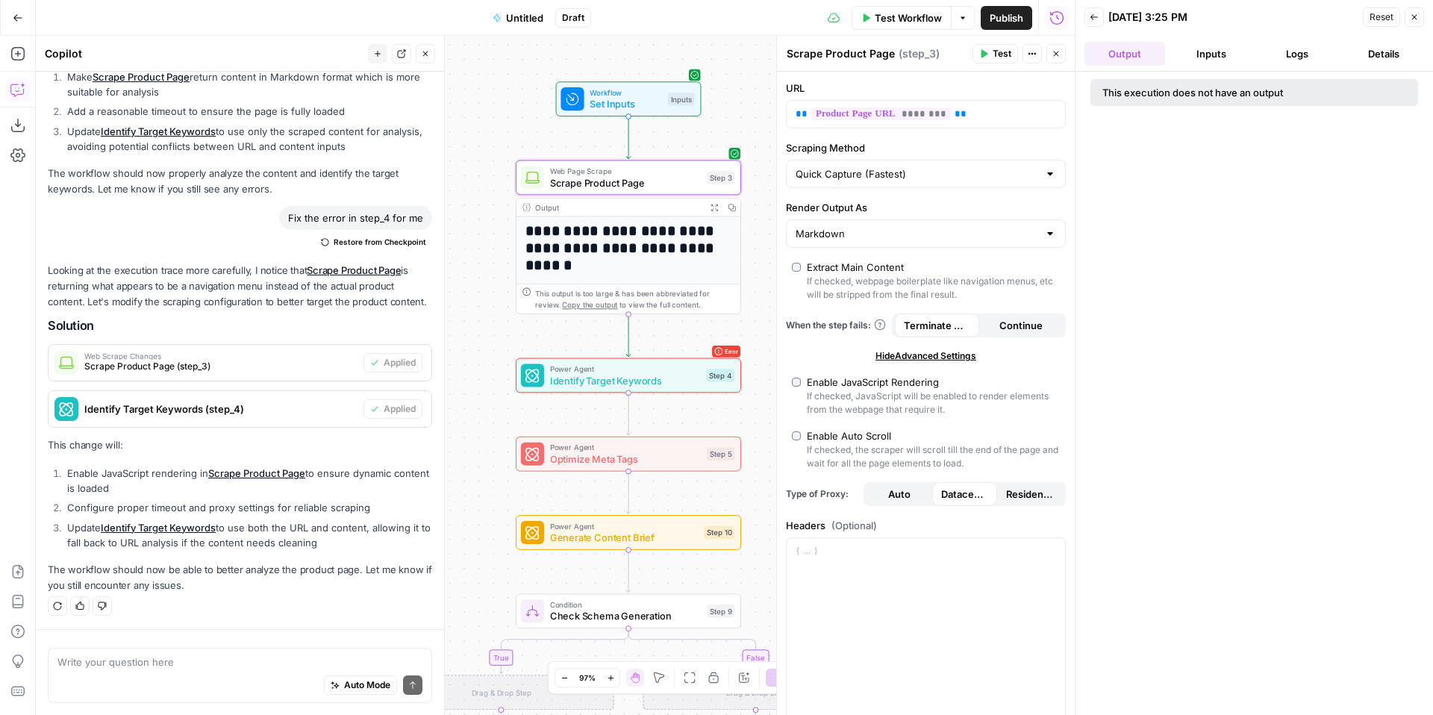
click at [1126, 43] on button "Output" at bounding box center [1125, 54] width 81 height 24
click at [1091, 13] on icon "button" at bounding box center [1094, 17] width 9 height 9
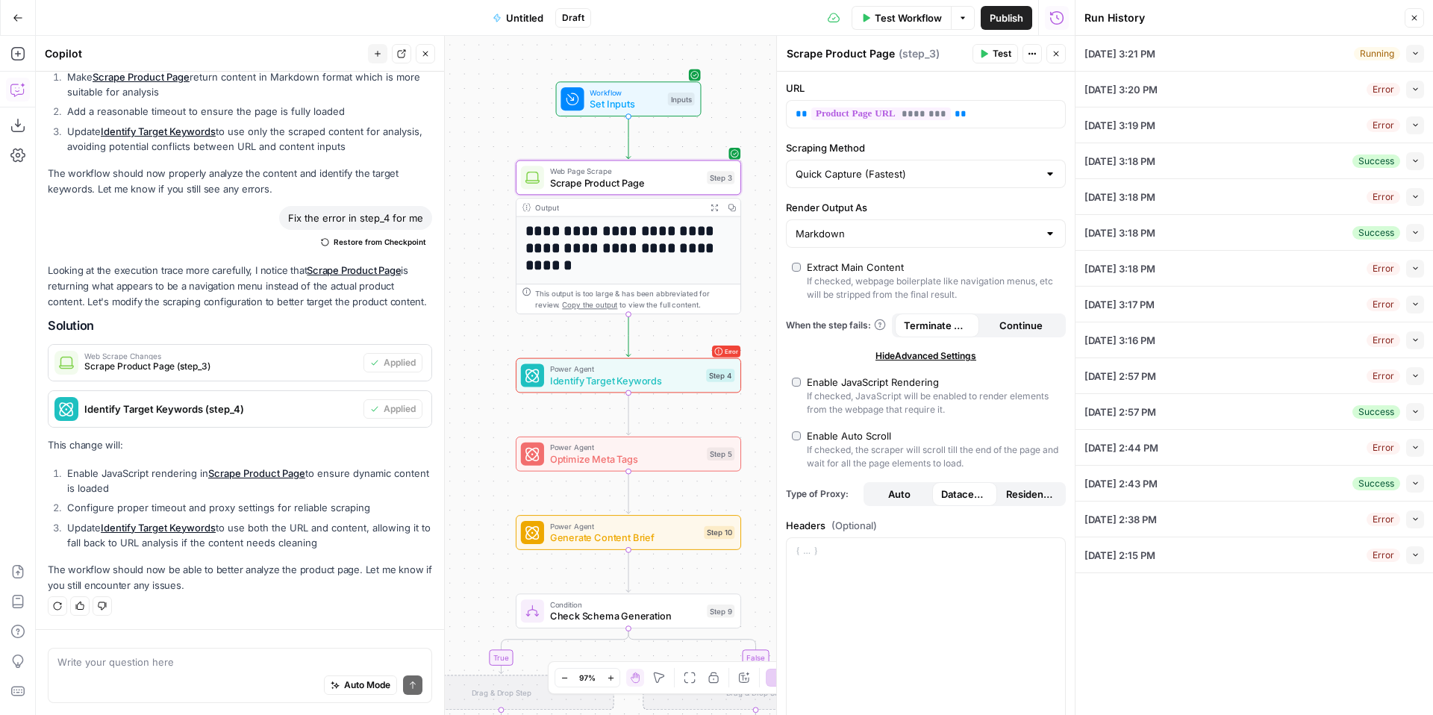
click at [1189, 54] on div "08/11/25 at 3:21 PM Running Collapse" at bounding box center [1255, 53] width 340 height 35
click at [1422, 55] on button "Collapse" at bounding box center [1415, 54] width 18 height 18
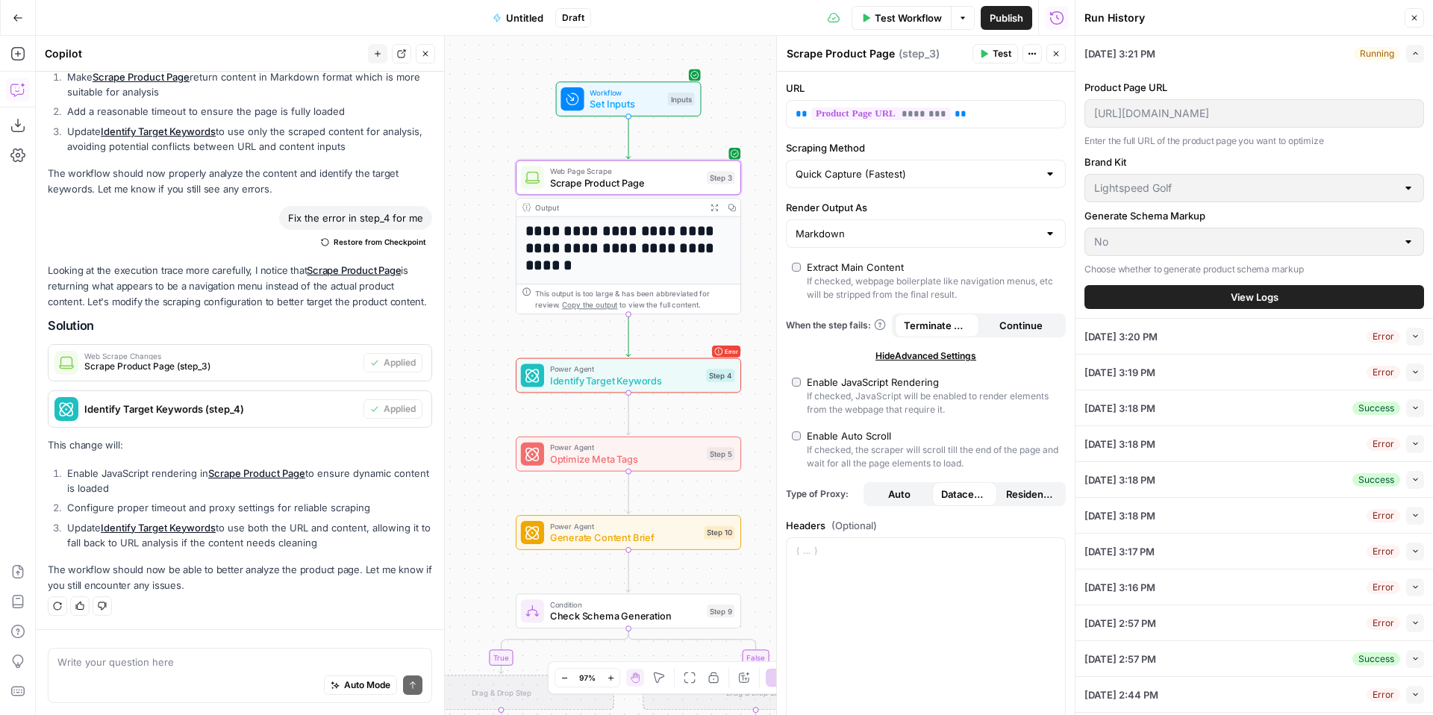
click at [1406, 19] on button "Close" at bounding box center [1414, 17] width 19 height 19
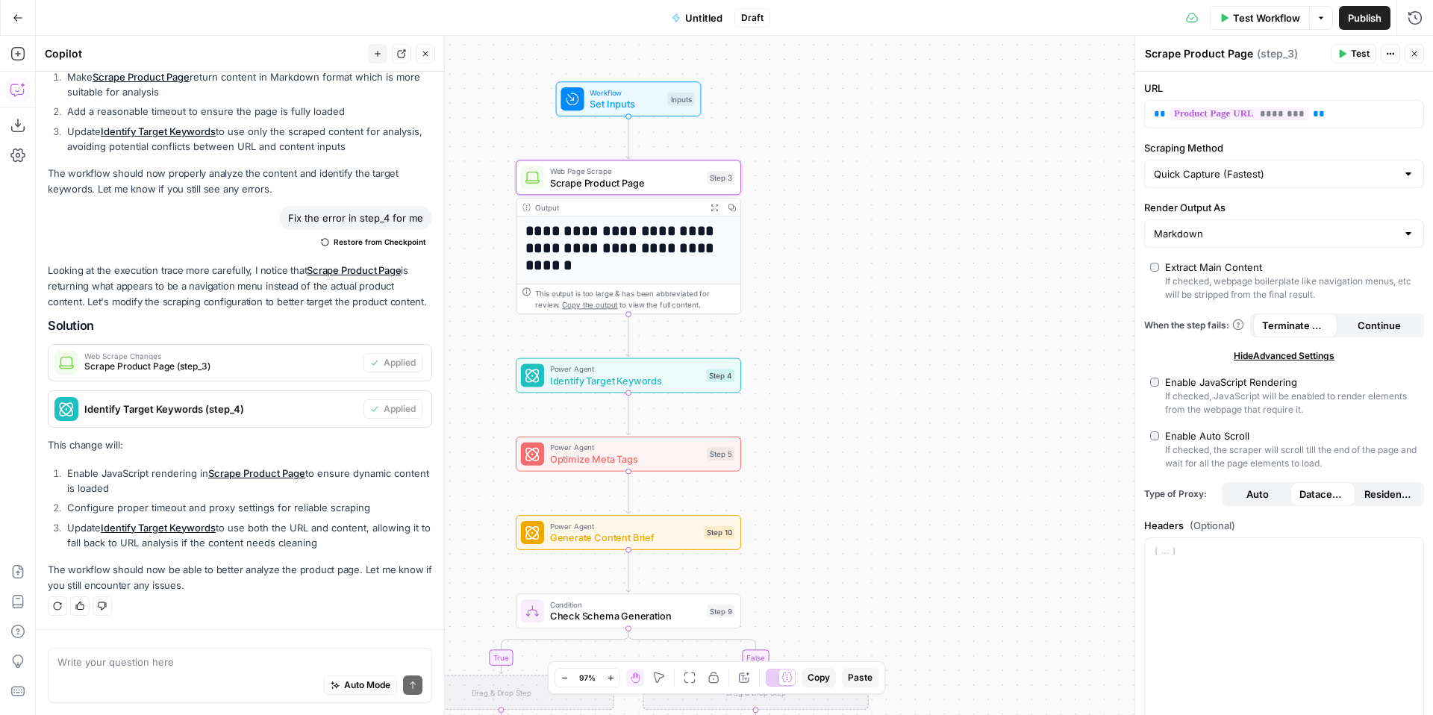
click at [618, 260] on h1 "**********" at bounding box center [629, 248] width 207 height 52
click at [549, 199] on div "Output Expand Output Copy" at bounding box center [629, 208] width 224 height 18
click at [714, 205] on icon "button" at bounding box center [715, 208] width 8 height 8
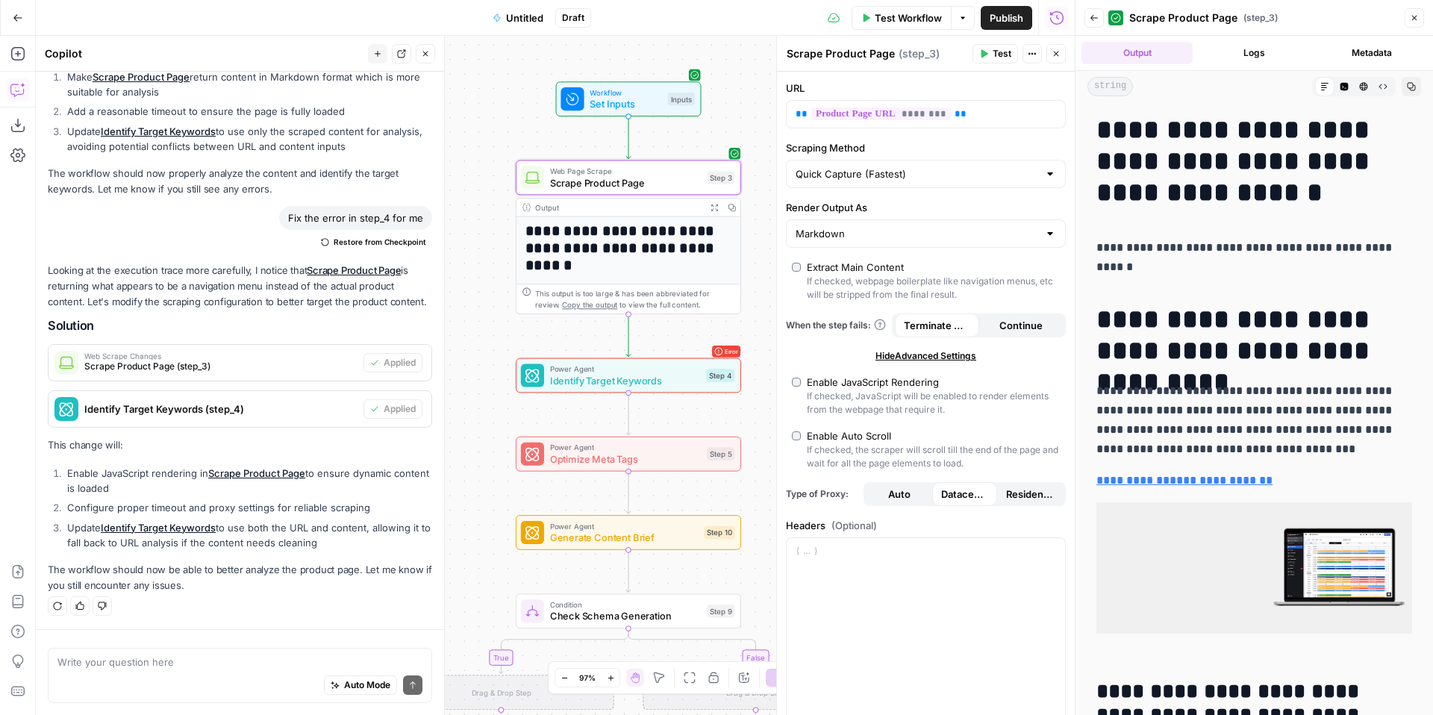
click at [699, 465] on span "Optimize Meta Tags" at bounding box center [626, 459] width 152 height 14
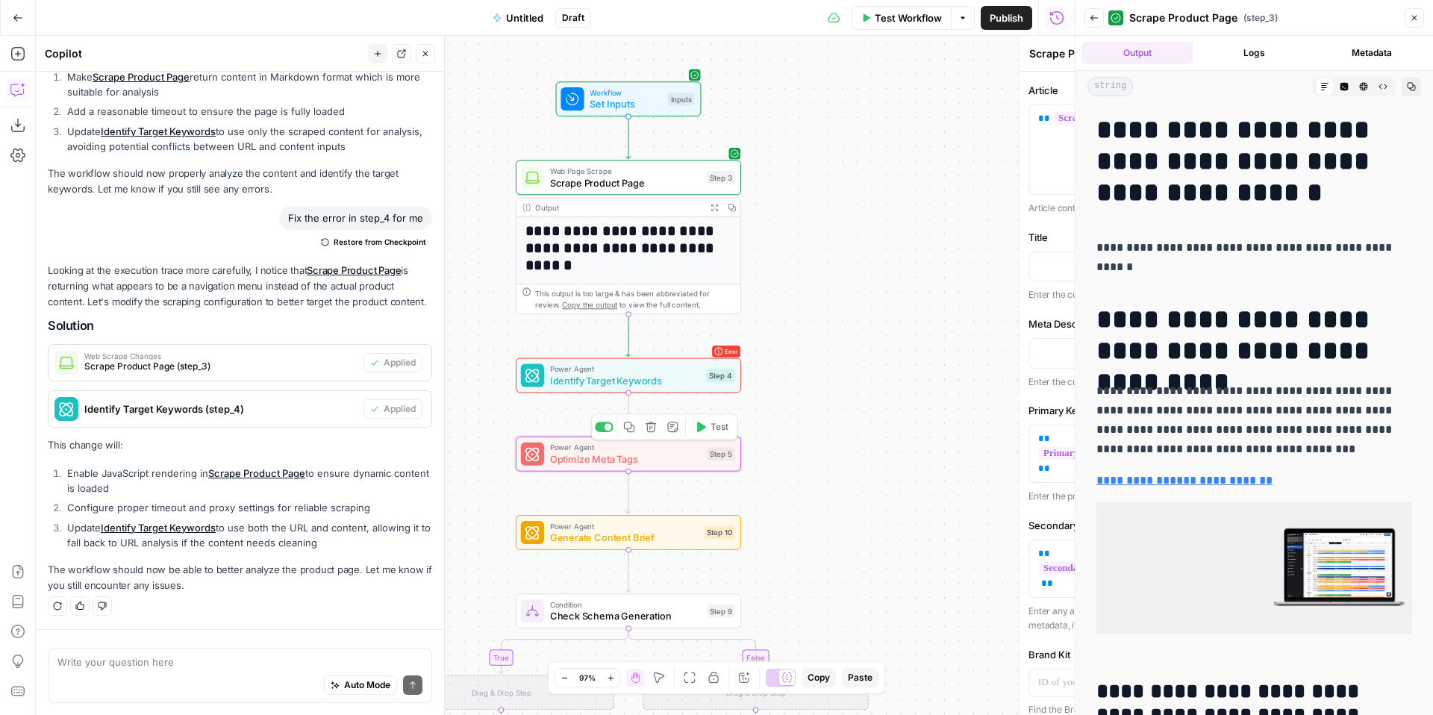
type textarea "Optimize Meta Tags"
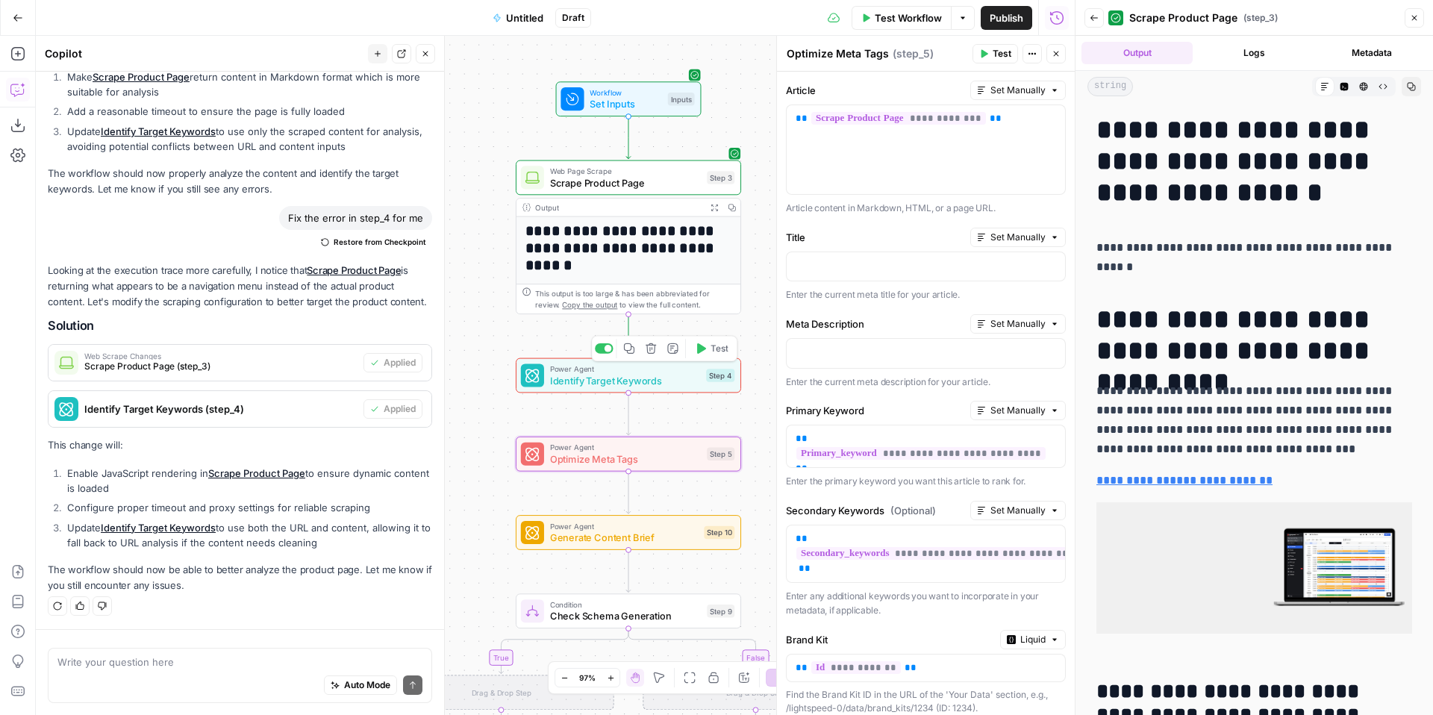
click at [590, 382] on span "Identify Target Keywords" at bounding box center [625, 380] width 151 height 14
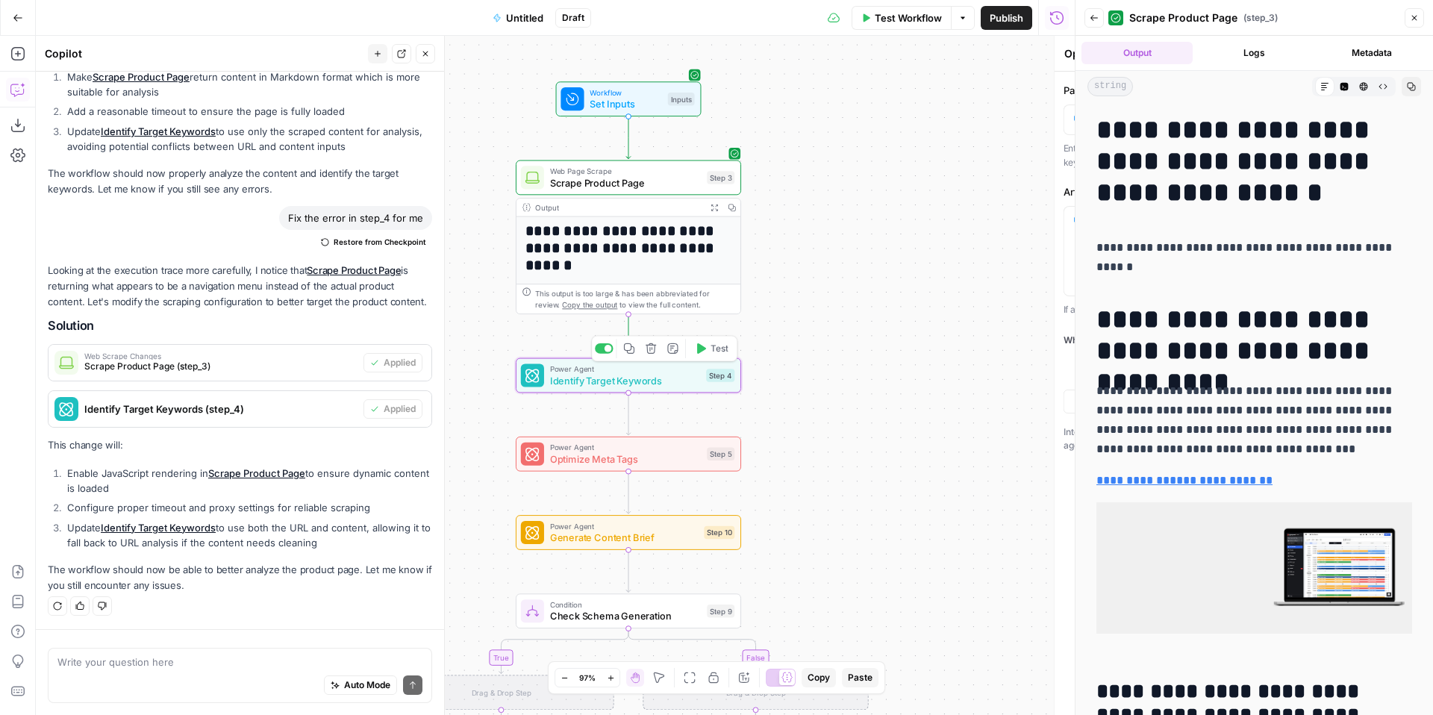
type textarea "Identify Target Keywords"
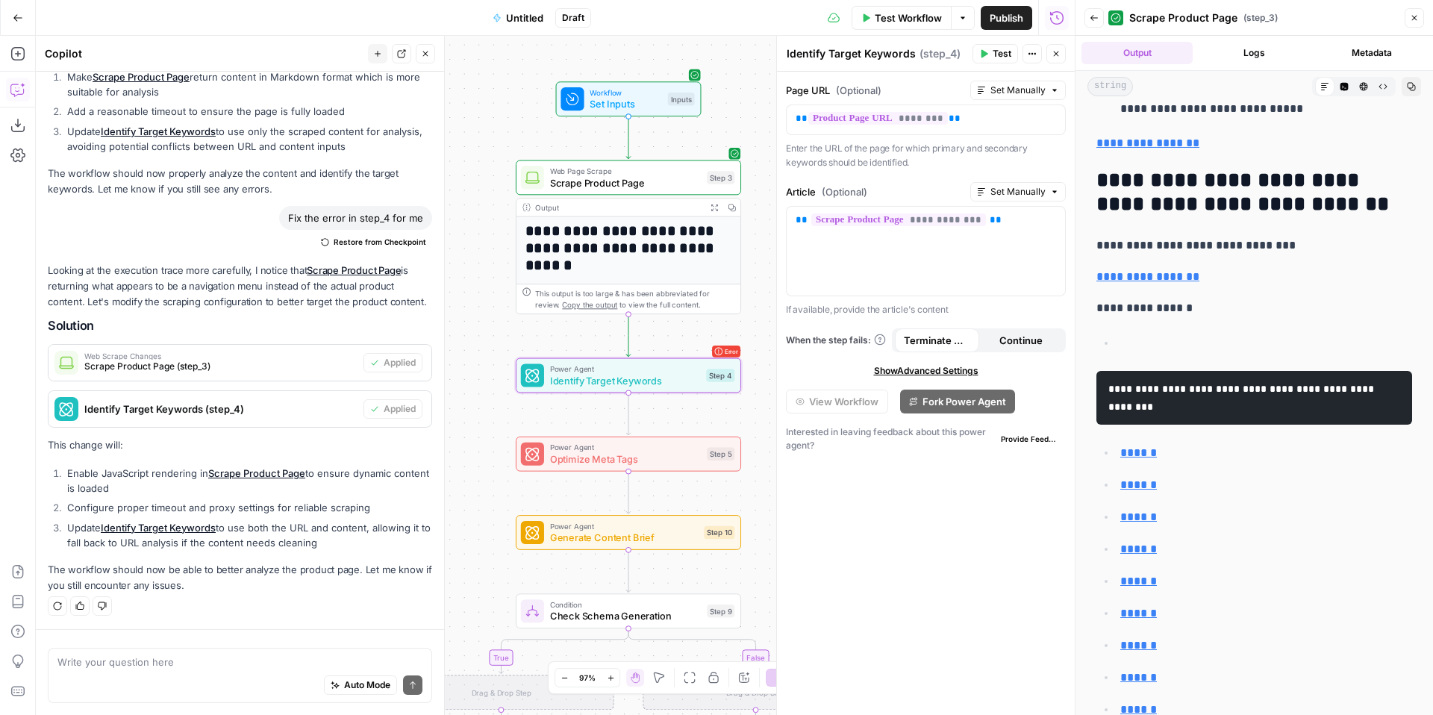
scroll to position [2407, 0]
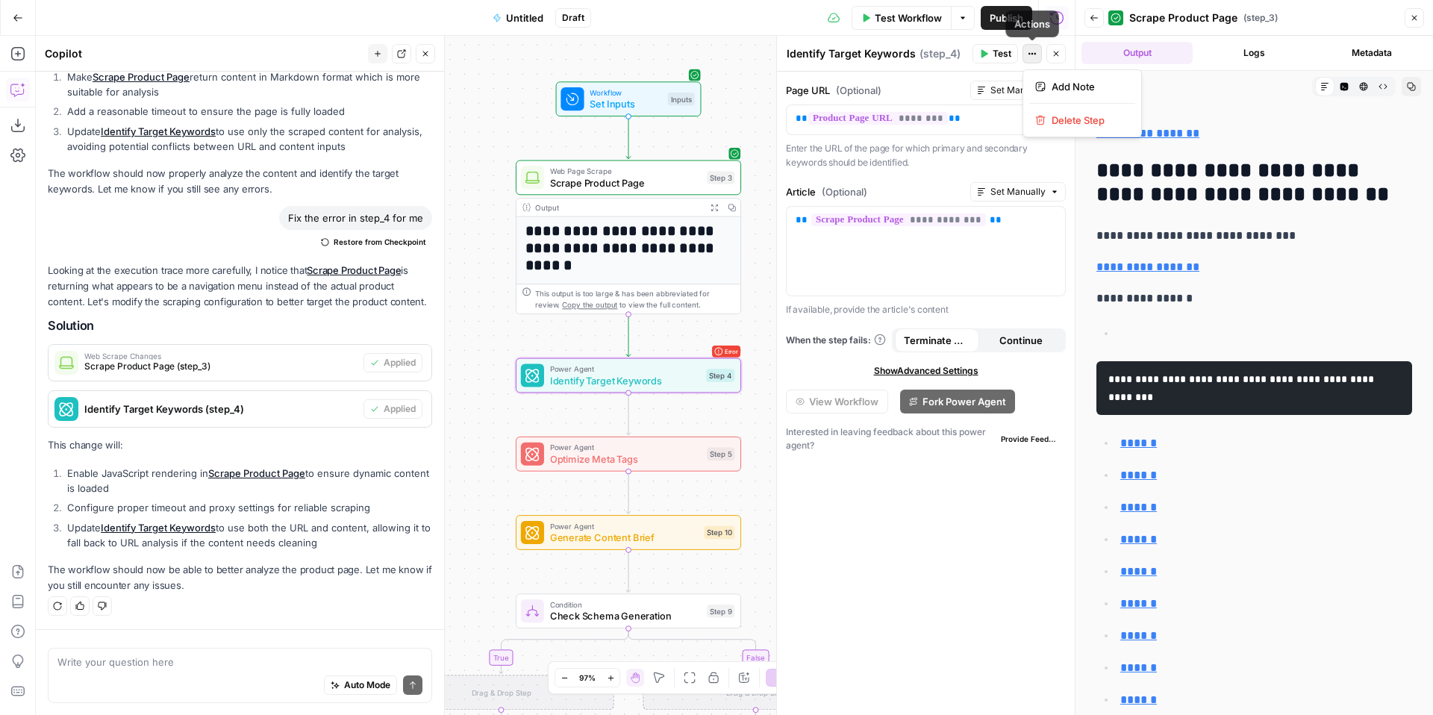
click at [1030, 54] on icon "button" at bounding box center [1032, 53] width 9 height 9
click at [928, 93] on label "Page URL (Optional)" at bounding box center [875, 90] width 178 height 15
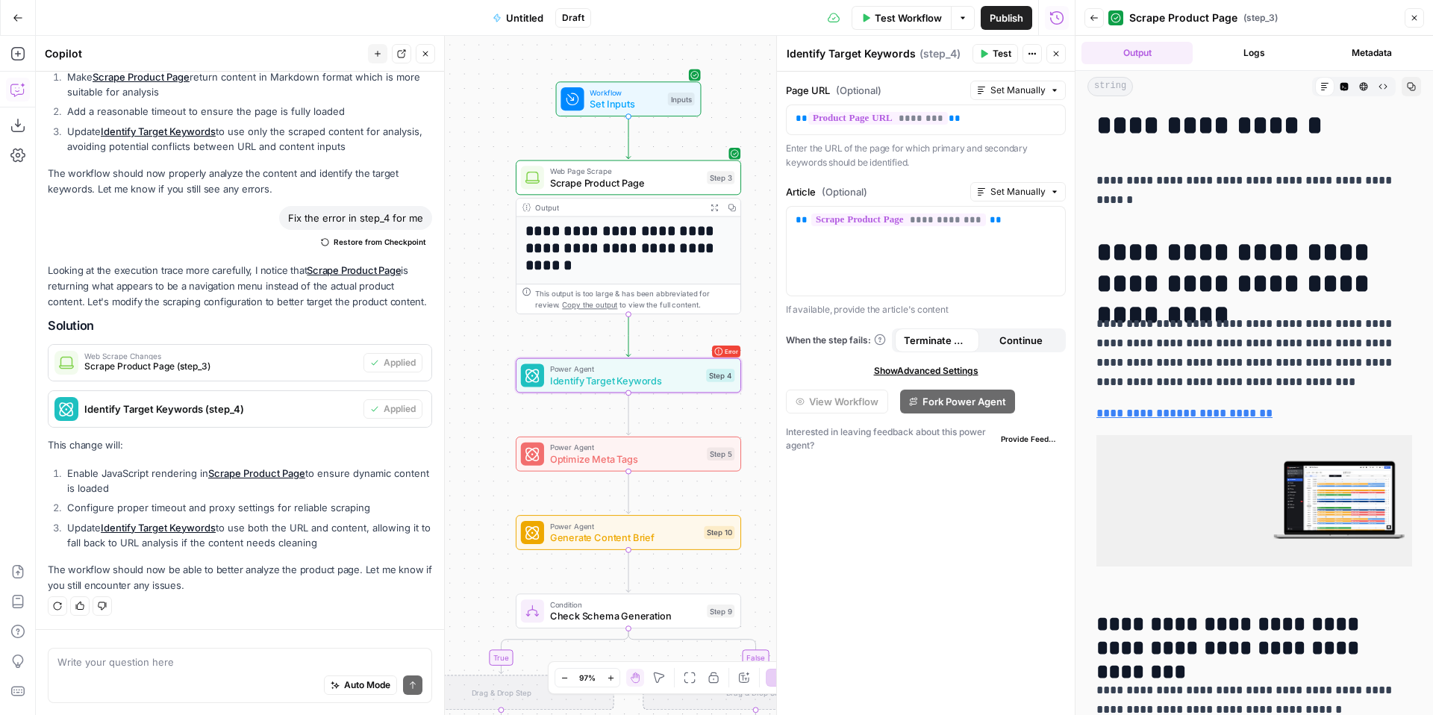
scroll to position [0, 0]
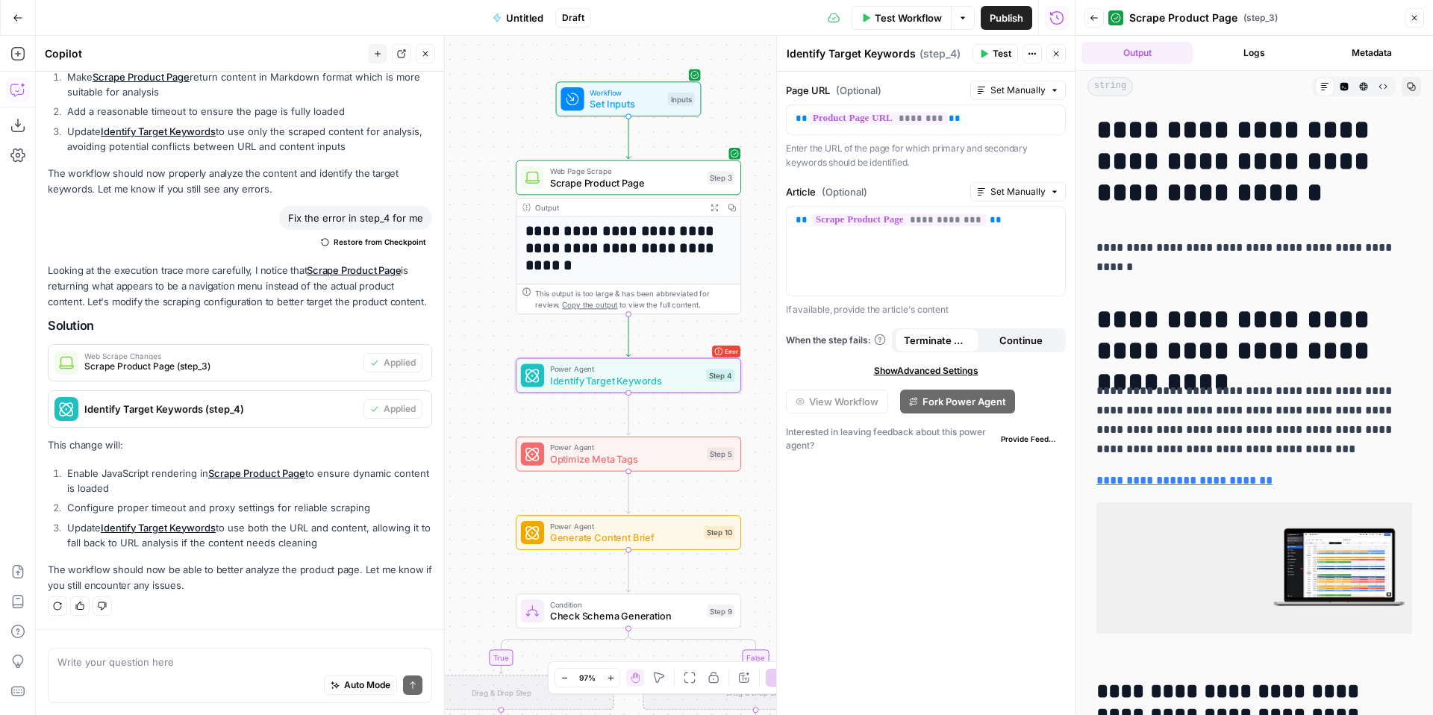
click at [1260, 49] on button "Logs" at bounding box center [1254, 53] width 111 height 22
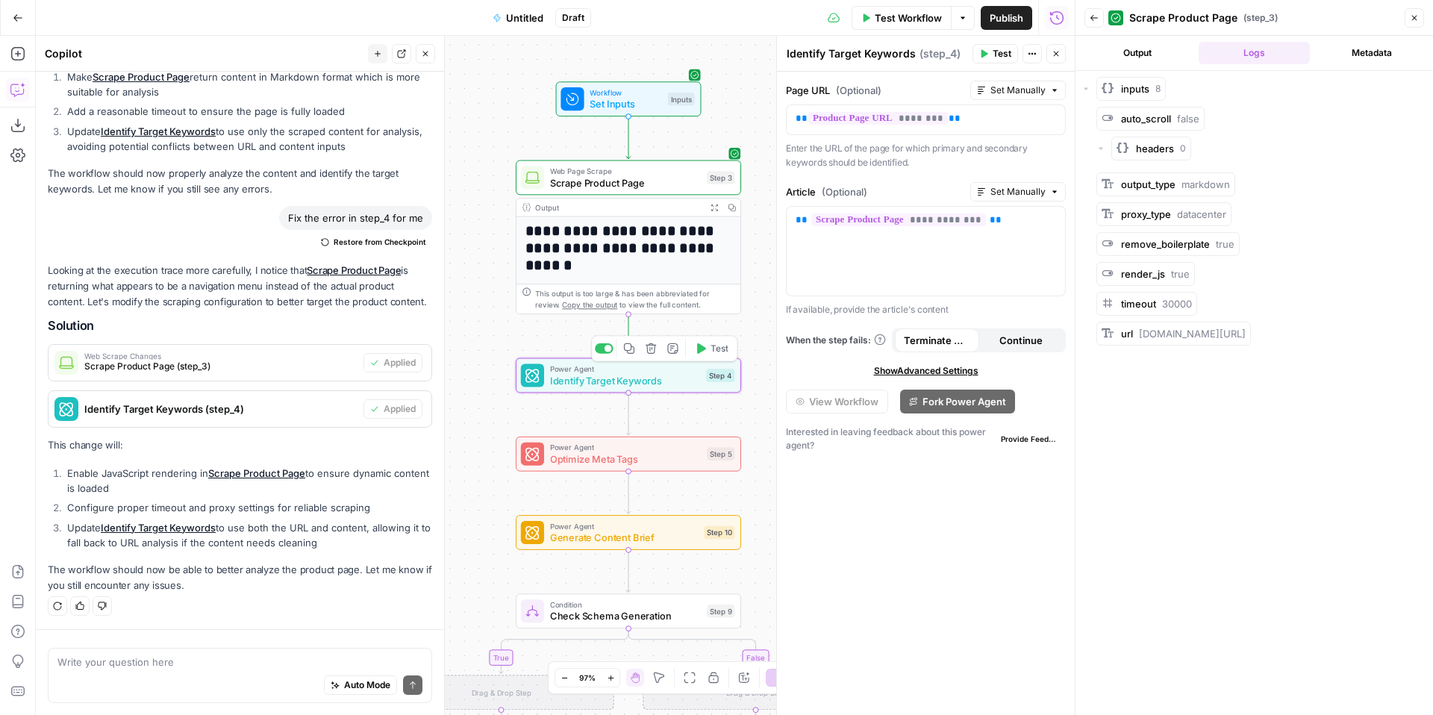
click at [661, 369] on span "Power Agent" at bounding box center [625, 369] width 151 height 12
click at [667, 378] on span "Identify Target Keywords" at bounding box center [625, 380] width 151 height 14
click at [941, 368] on span "Show Advanced Settings" at bounding box center [926, 370] width 105 height 13
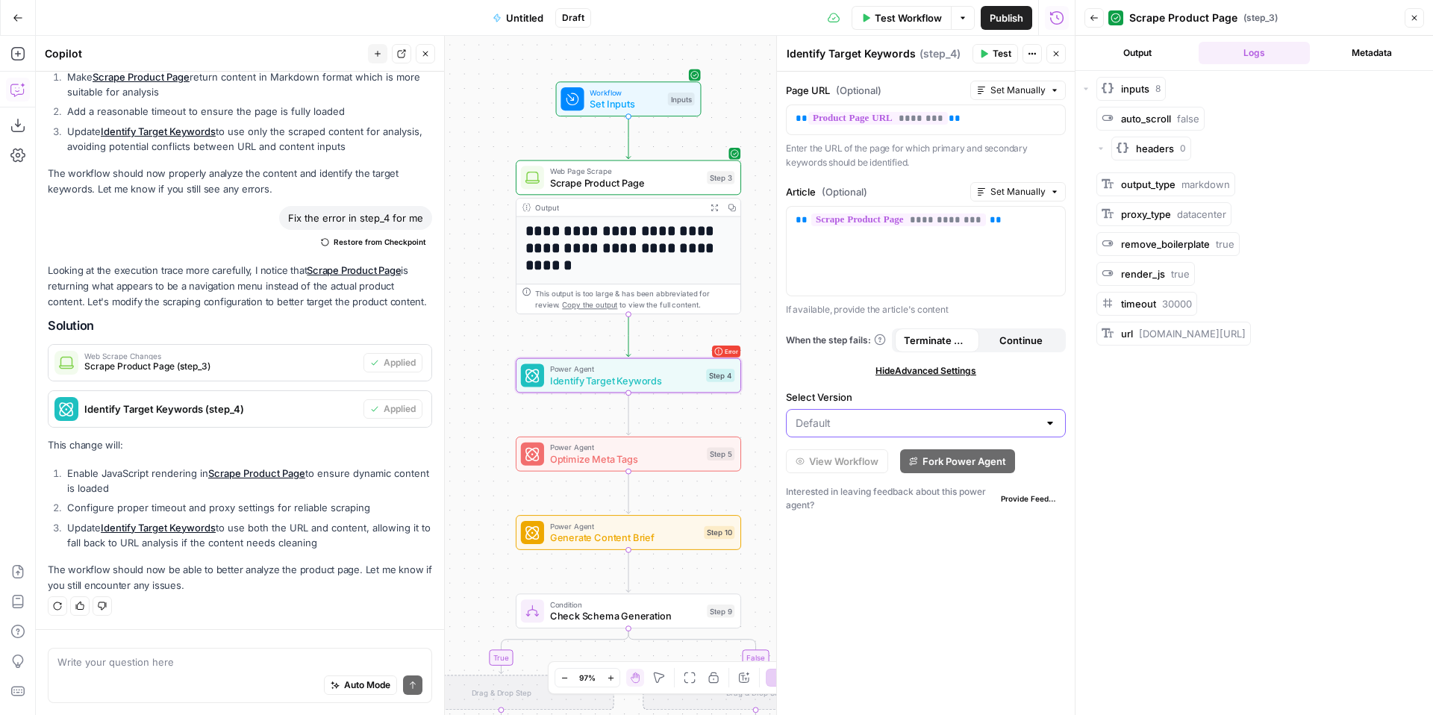
click at [962, 420] on input "Select Version" at bounding box center [917, 423] width 243 height 15
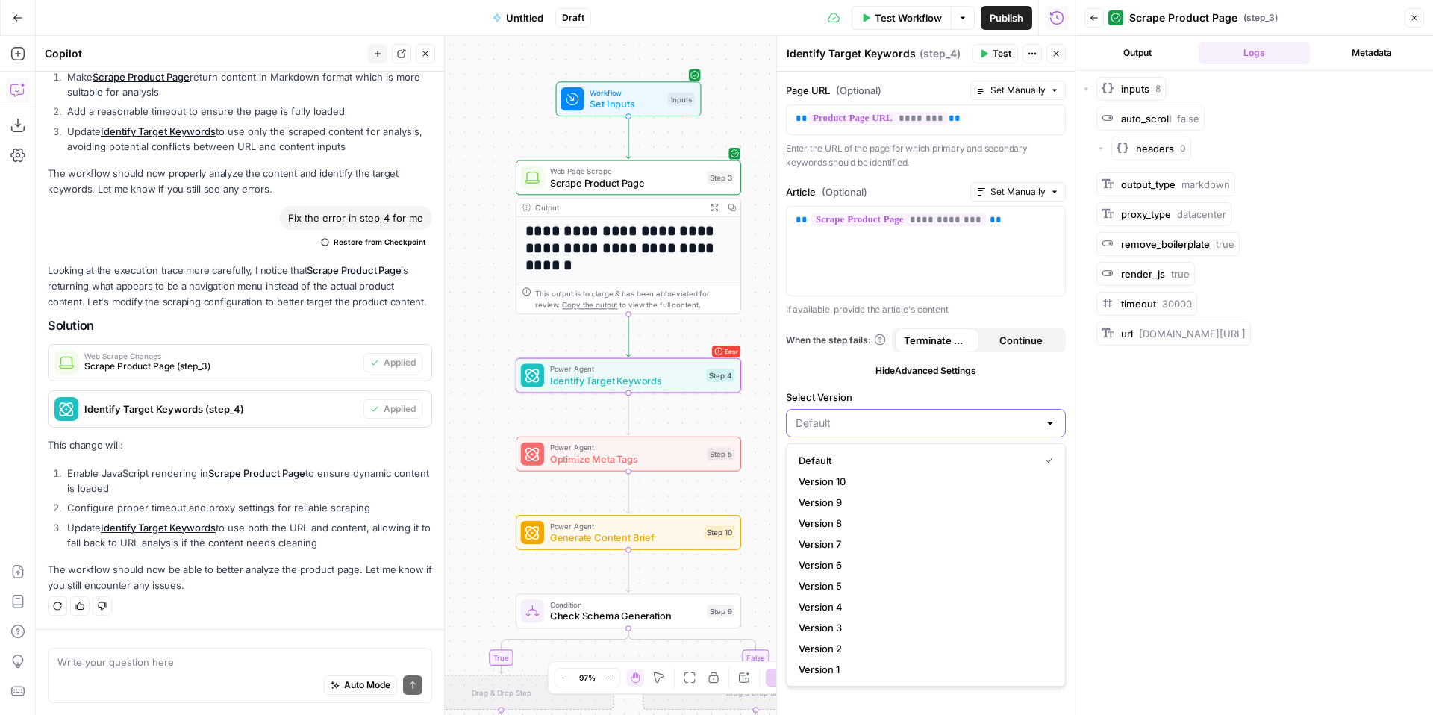
click at [967, 422] on input "Select Version" at bounding box center [917, 423] width 243 height 15
type input "Default"
click at [1029, 393] on label "Select Version" at bounding box center [926, 397] width 280 height 15
click at [1029, 416] on input "Default" at bounding box center [917, 423] width 243 height 15
type input "Default"
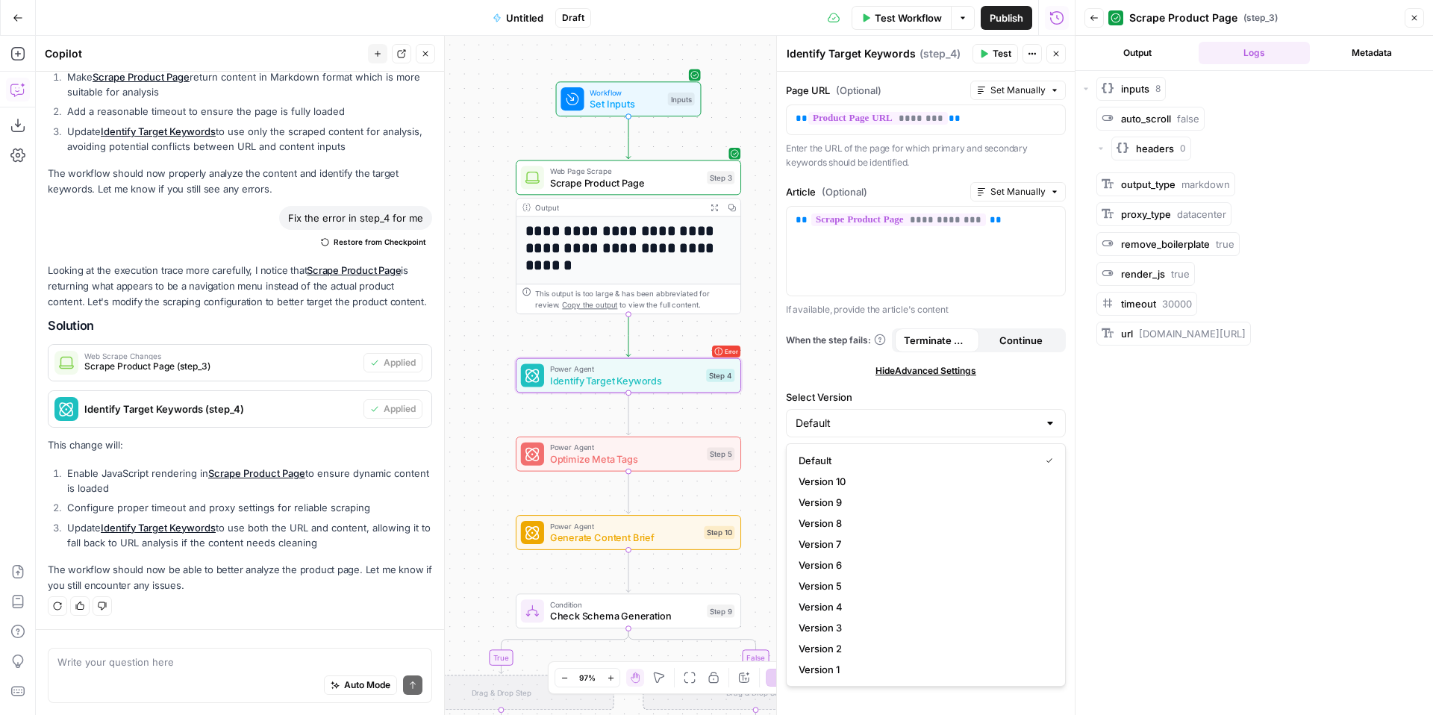
drag, startPoint x: 1122, startPoint y: 62, endPoint x: 1126, endPoint y: 48, distance: 14.7
click at [1123, 60] on button "Output" at bounding box center [1137, 53] width 111 height 22
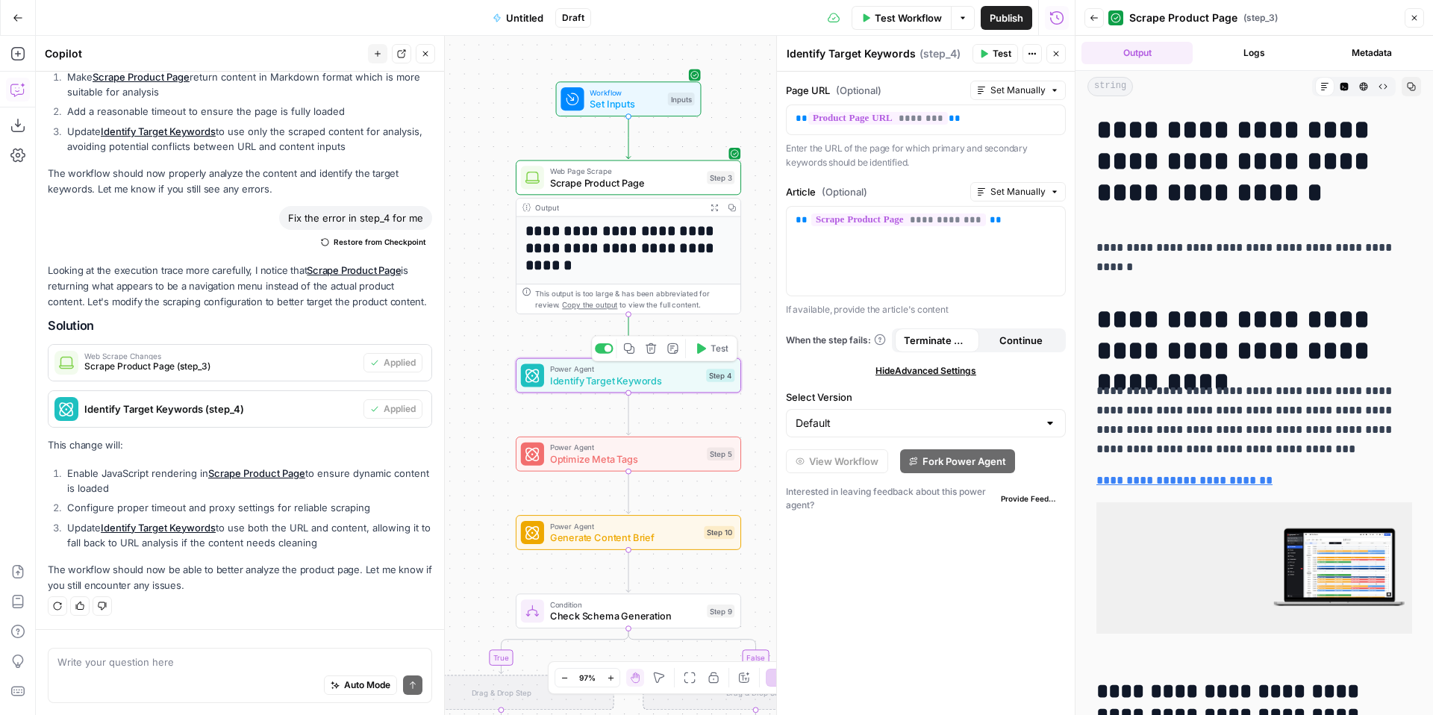
click at [613, 382] on span "Identify Target Keywords" at bounding box center [625, 380] width 151 height 14
click at [711, 350] on span "Test" at bounding box center [719, 348] width 17 height 13
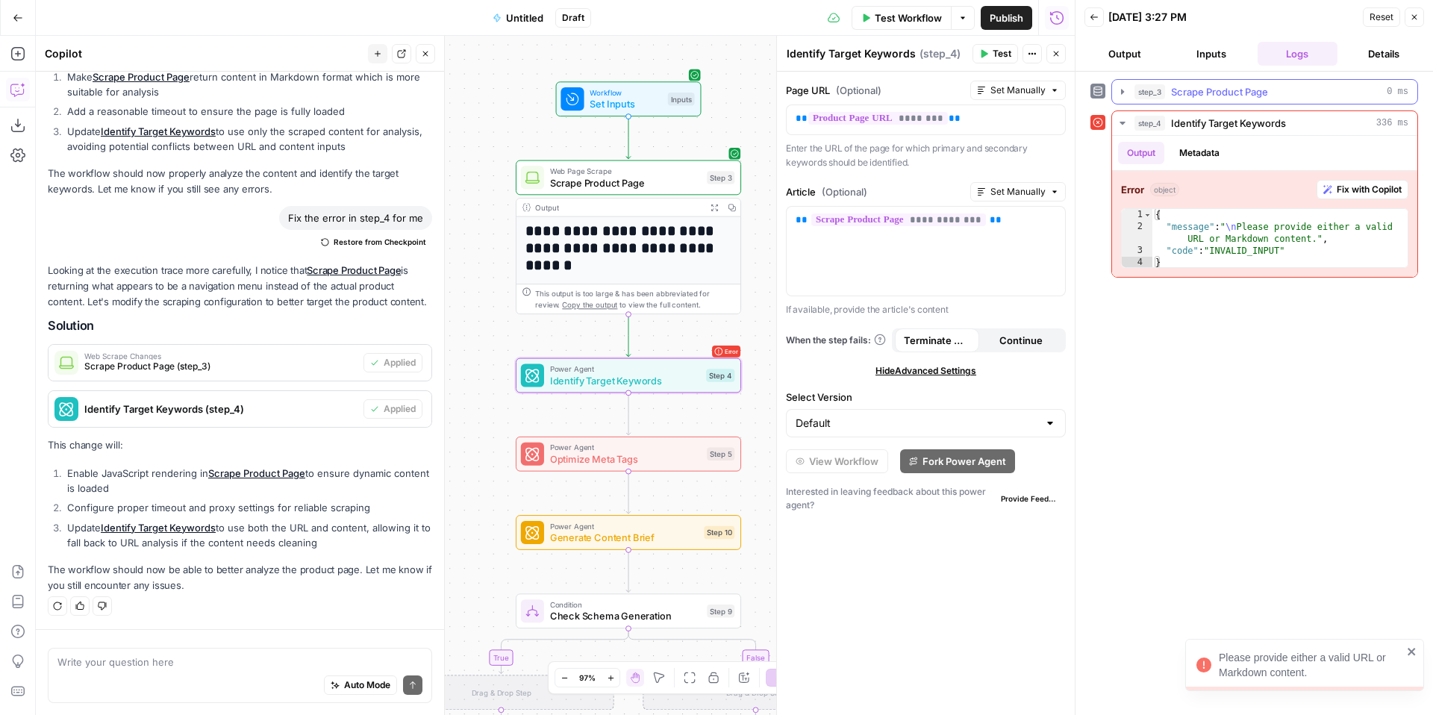
click at [1120, 92] on icon "button" at bounding box center [1123, 92] width 12 height 12
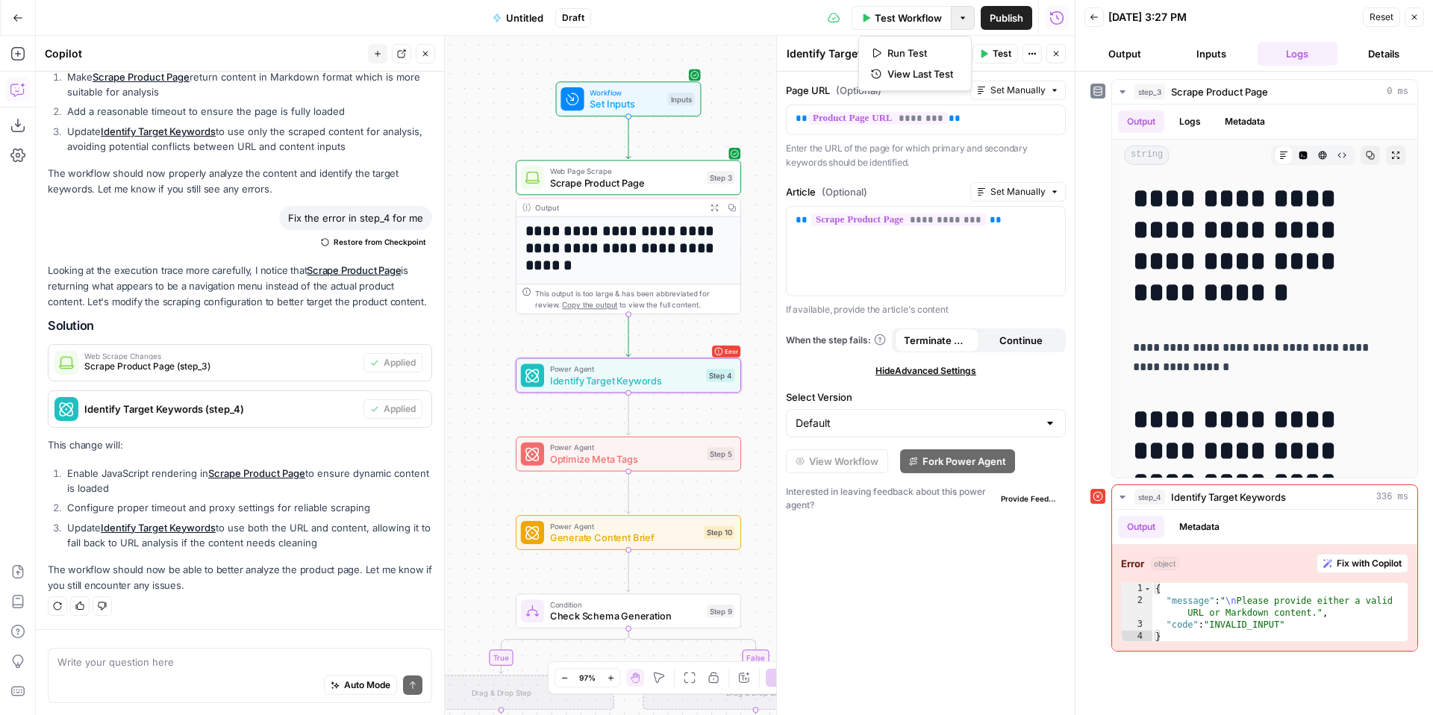
click at [968, 18] on button "Options" at bounding box center [963, 18] width 24 height 24
click at [714, 18] on div "Test Workflow Options Publish Run History" at bounding box center [833, 17] width 484 height 35
click at [525, 20] on span "Untitled" at bounding box center [524, 17] width 37 height 15
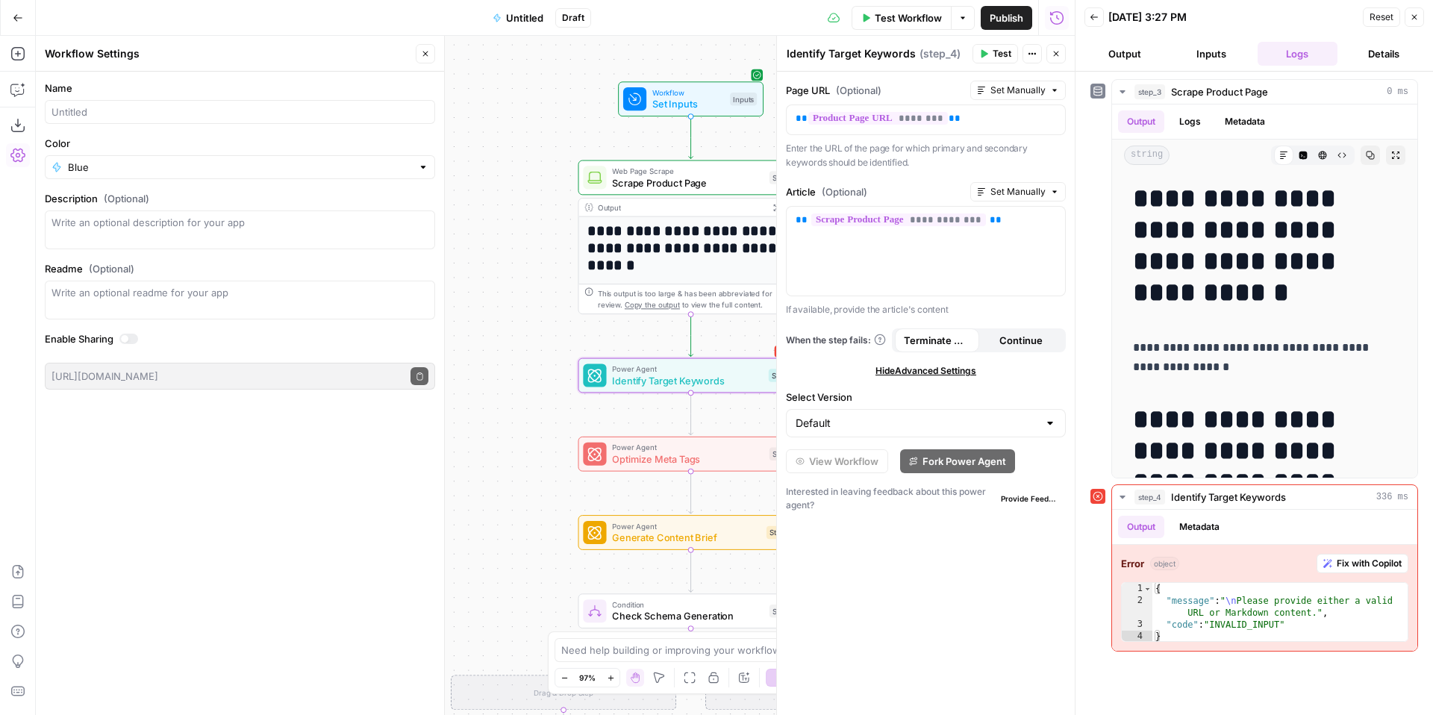
drag, startPoint x: 79, startPoint y: 56, endPoint x: 88, endPoint y: 116, distance: 61.1
click at [79, 57] on div "Workflow Settings" at bounding box center [228, 53] width 367 height 15
click at [90, 105] on input "Name" at bounding box center [240, 112] width 377 height 15
type input "P"
type input "Golf Product Page Update"
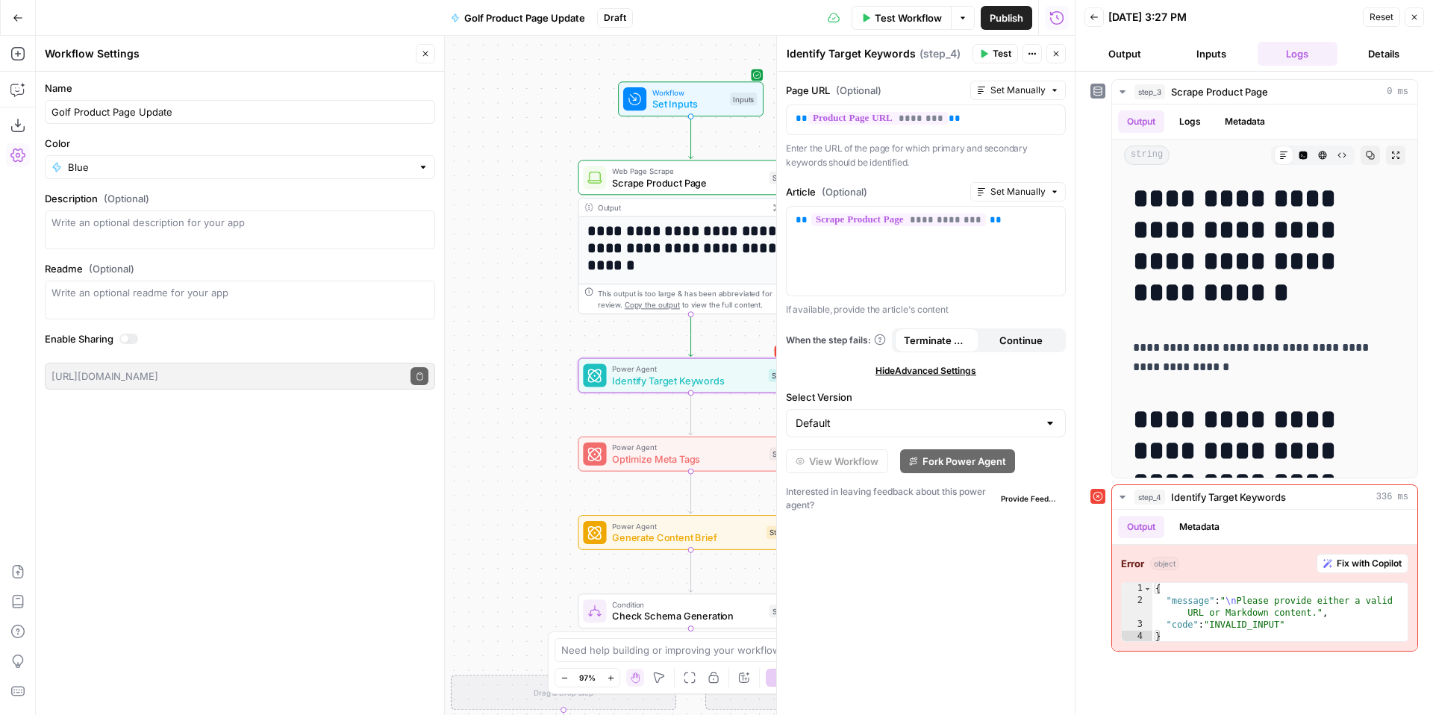
click at [361, 459] on div "Name Golf Product Page Update Color Blue Description (Optional) Readme (Optiona…" at bounding box center [240, 393] width 408 height 643
click at [1221, 46] on button "Inputs" at bounding box center [1211, 54] width 81 height 24
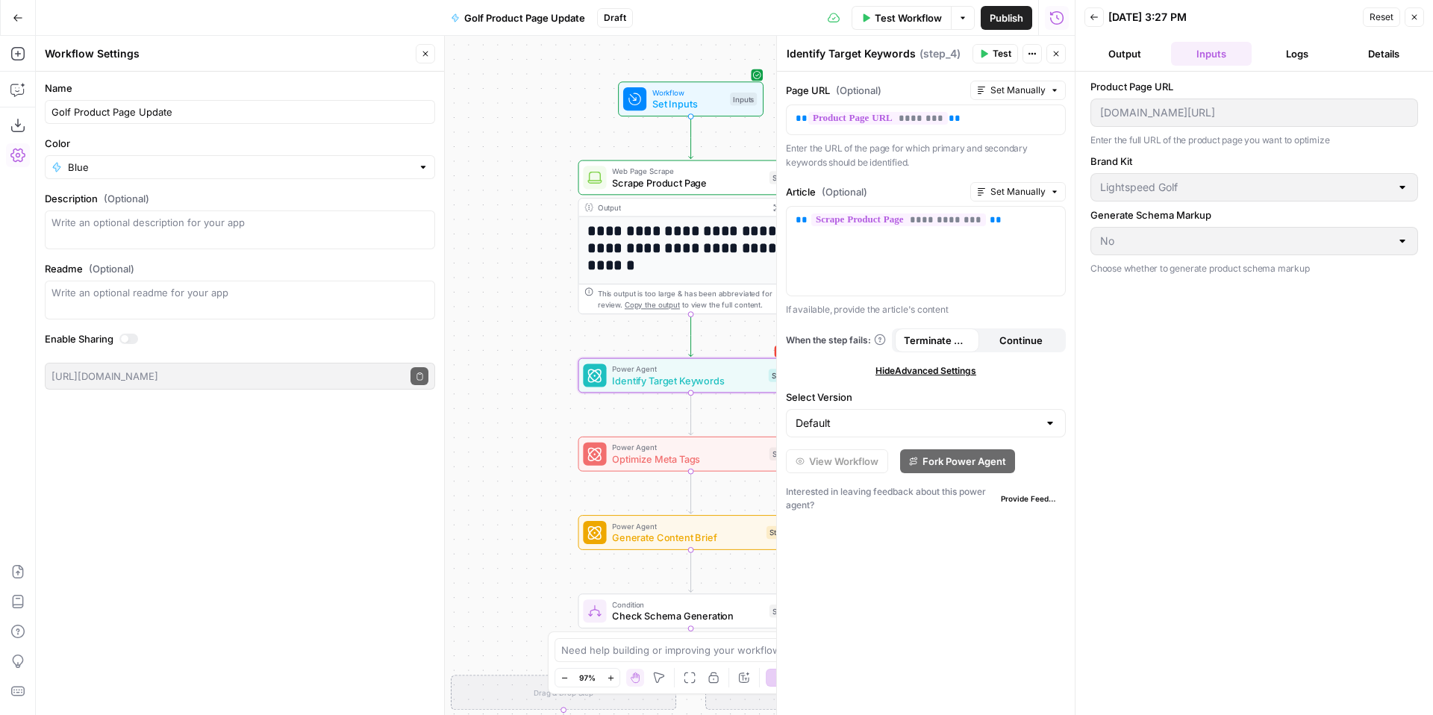
click at [1146, 52] on button "Output" at bounding box center [1125, 54] width 81 height 24
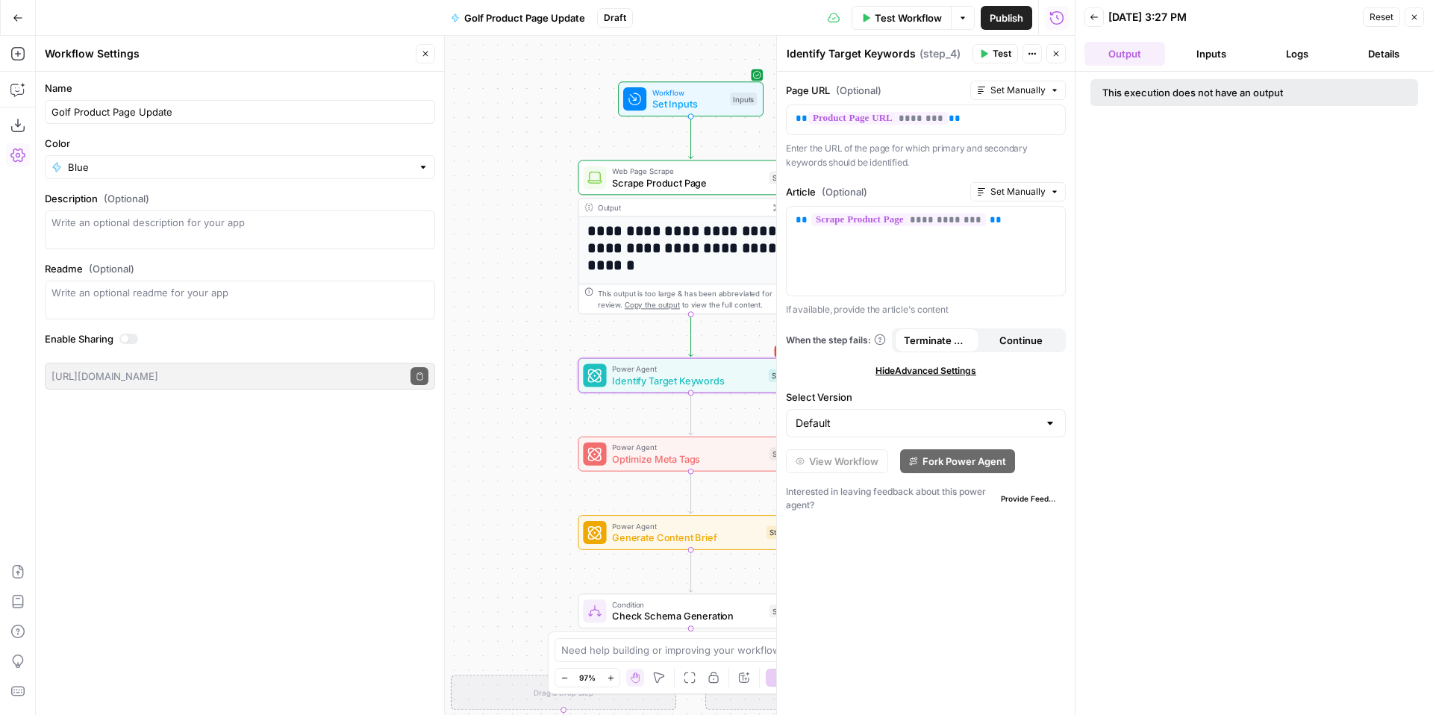
click at [1211, 51] on button "Inputs" at bounding box center [1211, 54] width 81 height 24
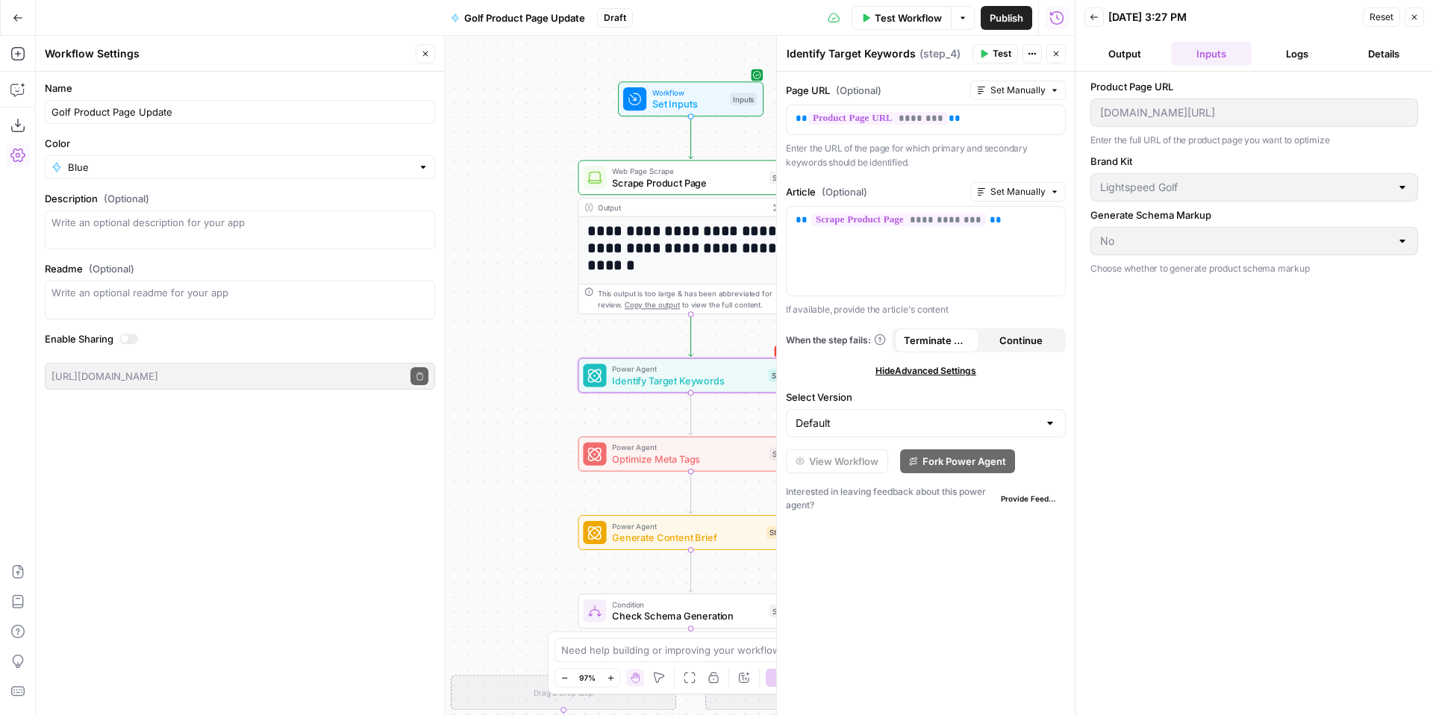
click at [1288, 60] on button "Logs" at bounding box center [1298, 54] width 81 height 24
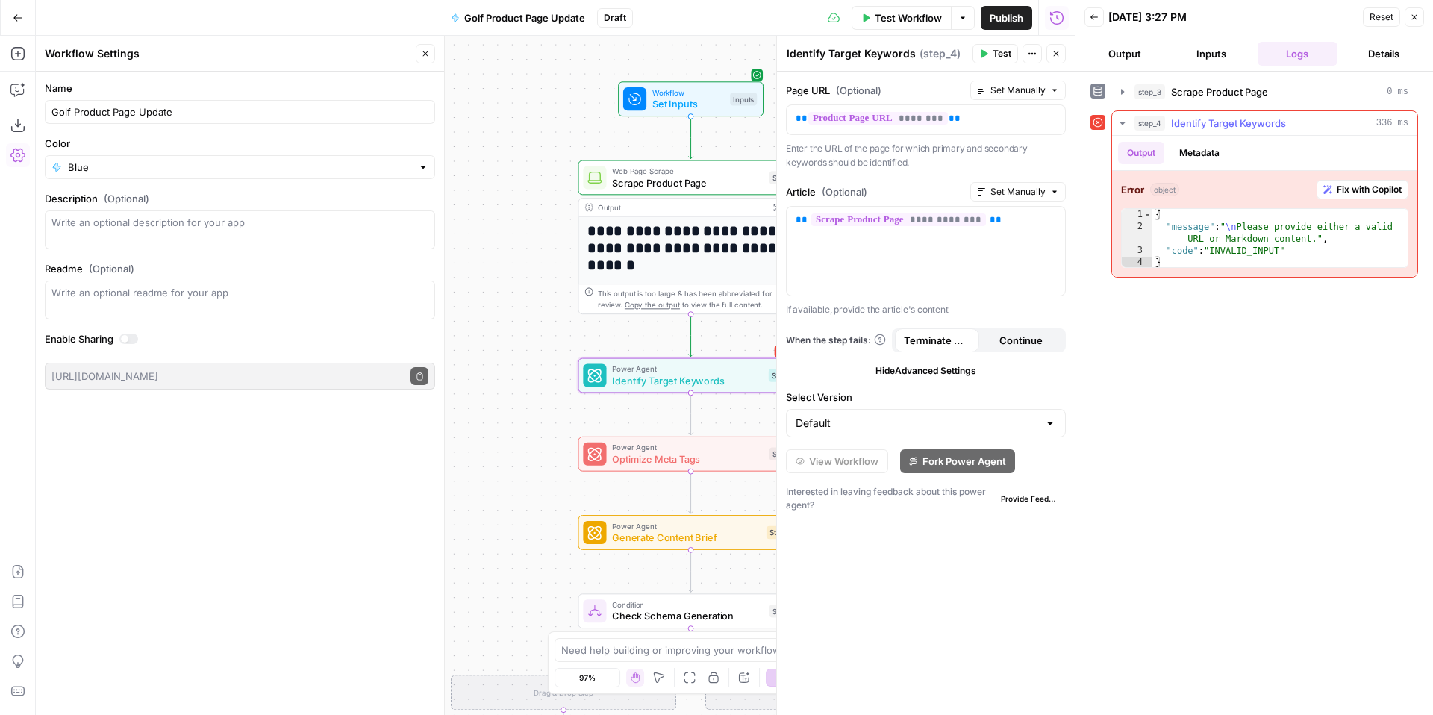
click at [1341, 192] on span "Fix with Copilot" at bounding box center [1369, 189] width 65 height 13
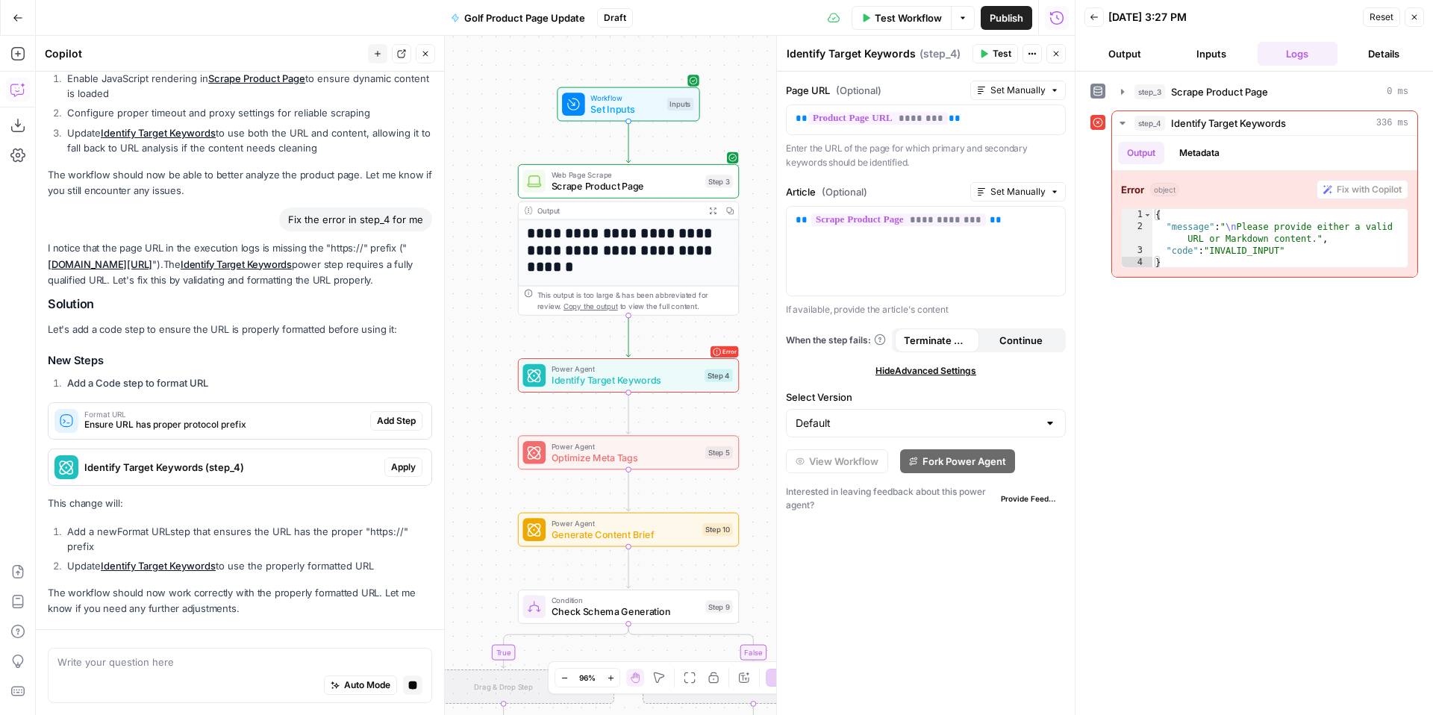
scroll to position [3491, 0]
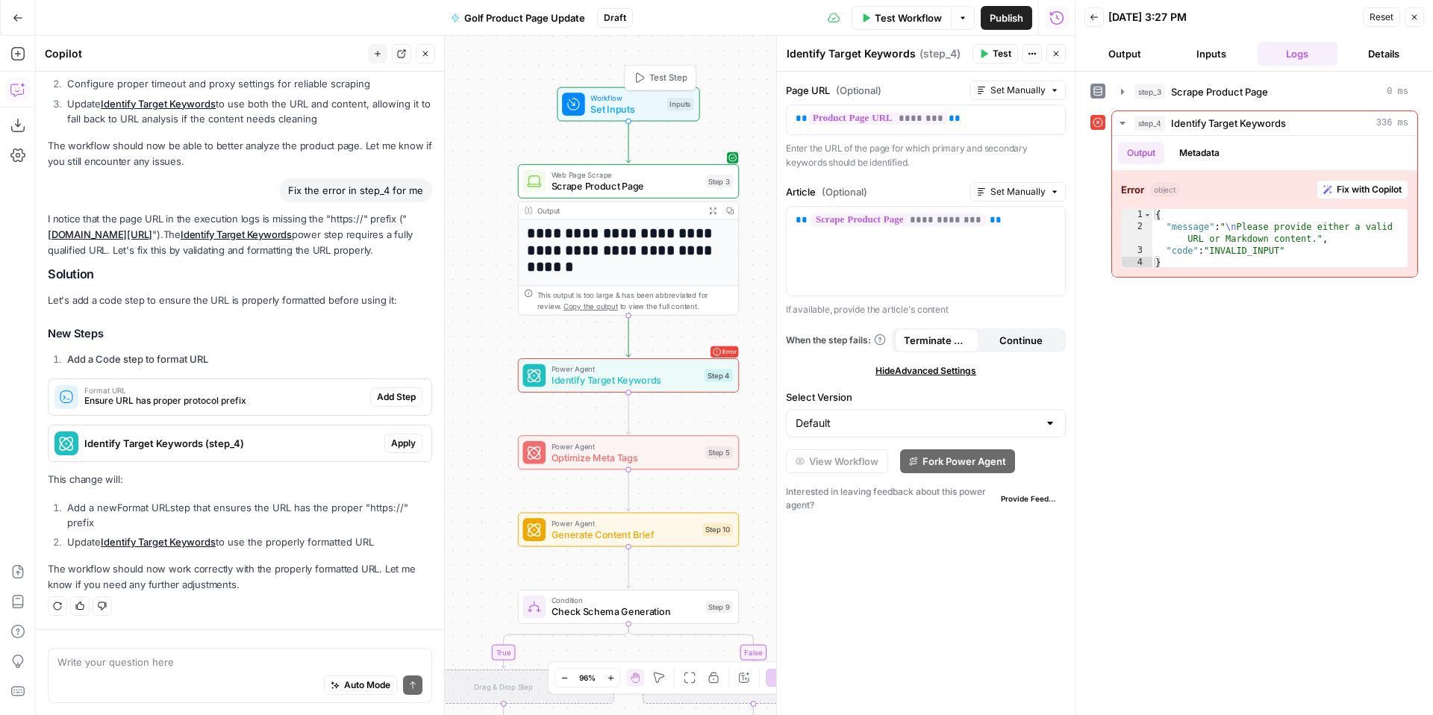
click at [661, 102] on div "Workflow Set Inputs Inputs Test Step" at bounding box center [627, 104] width 131 height 25
click at [594, 112] on span "Set Inputs" at bounding box center [625, 110] width 71 height 14
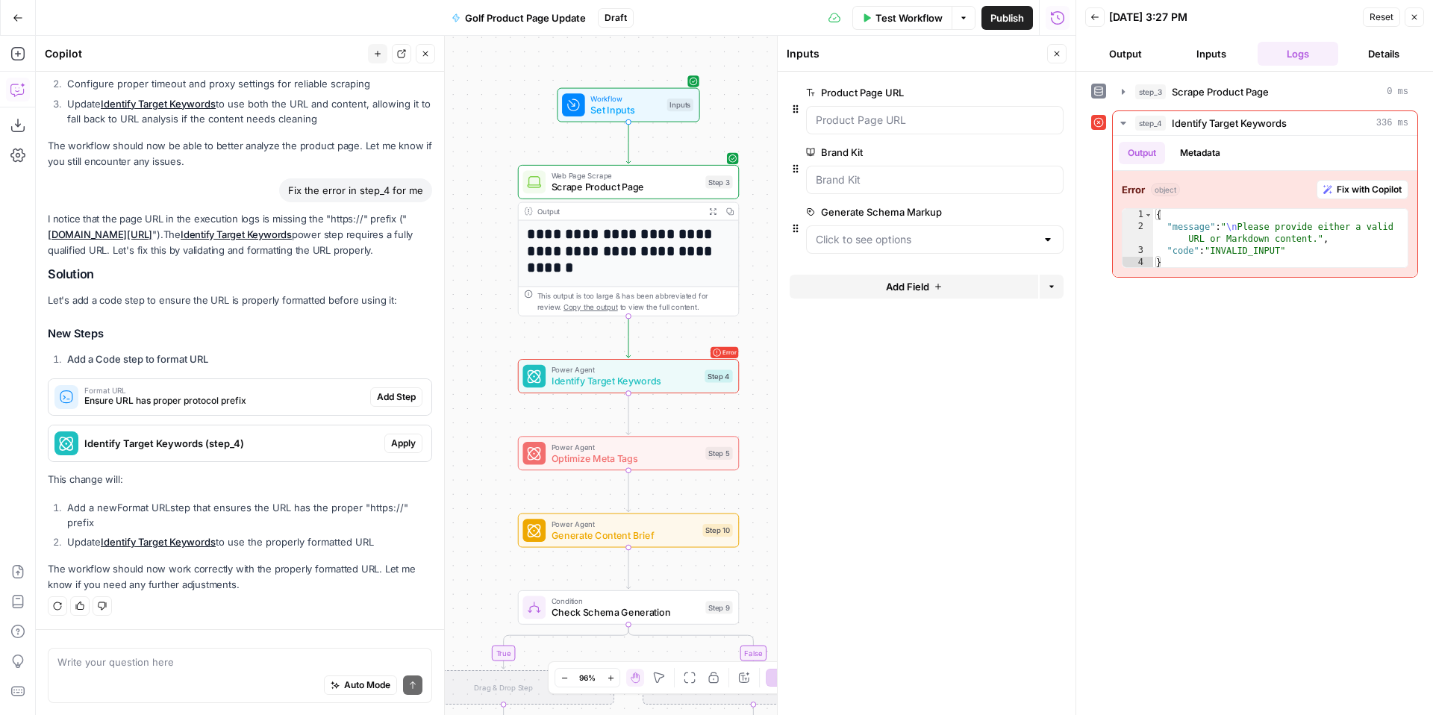
click at [1088, 17] on button "Back" at bounding box center [1094, 16] width 19 height 19
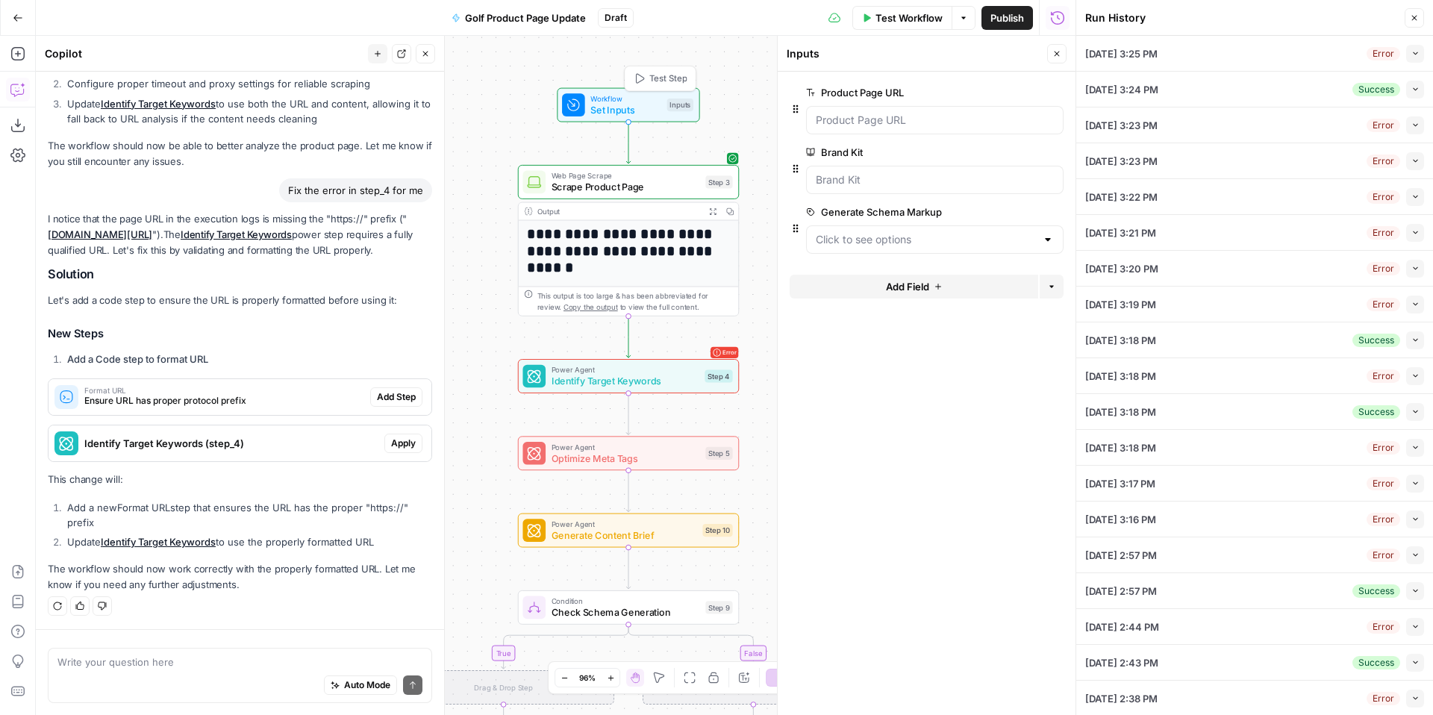
click at [675, 110] on div "Inputs" at bounding box center [680, 105] width 26 height 13
click at [929, 19] on span "Test Workflow" at bounding box center [909, 17] width 67 height 15
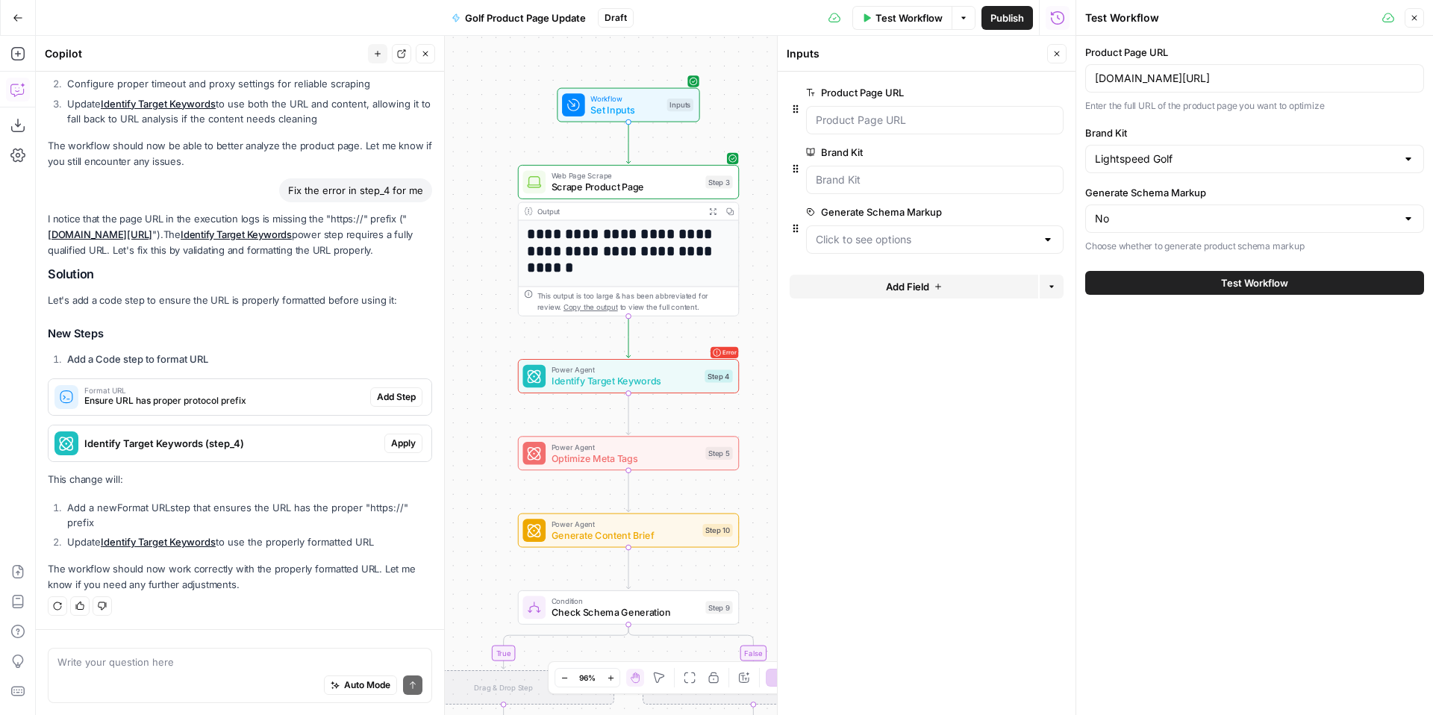
drag, startPoint x: 1094, startPoint y: 80, endPoint x: 1132, endPoint y: 81, distance: 38.8
click at [1094, 80] on div "www.lightspeedhq.com/golf/tee-sheet/" at bounding box center [1254, 78] width 339 height 28
type input "[URL][DOMAIN_NAME]"
click at [1279, 279] on span "Test Workflow" at bounding box center [1254, 282] width 67 height 15
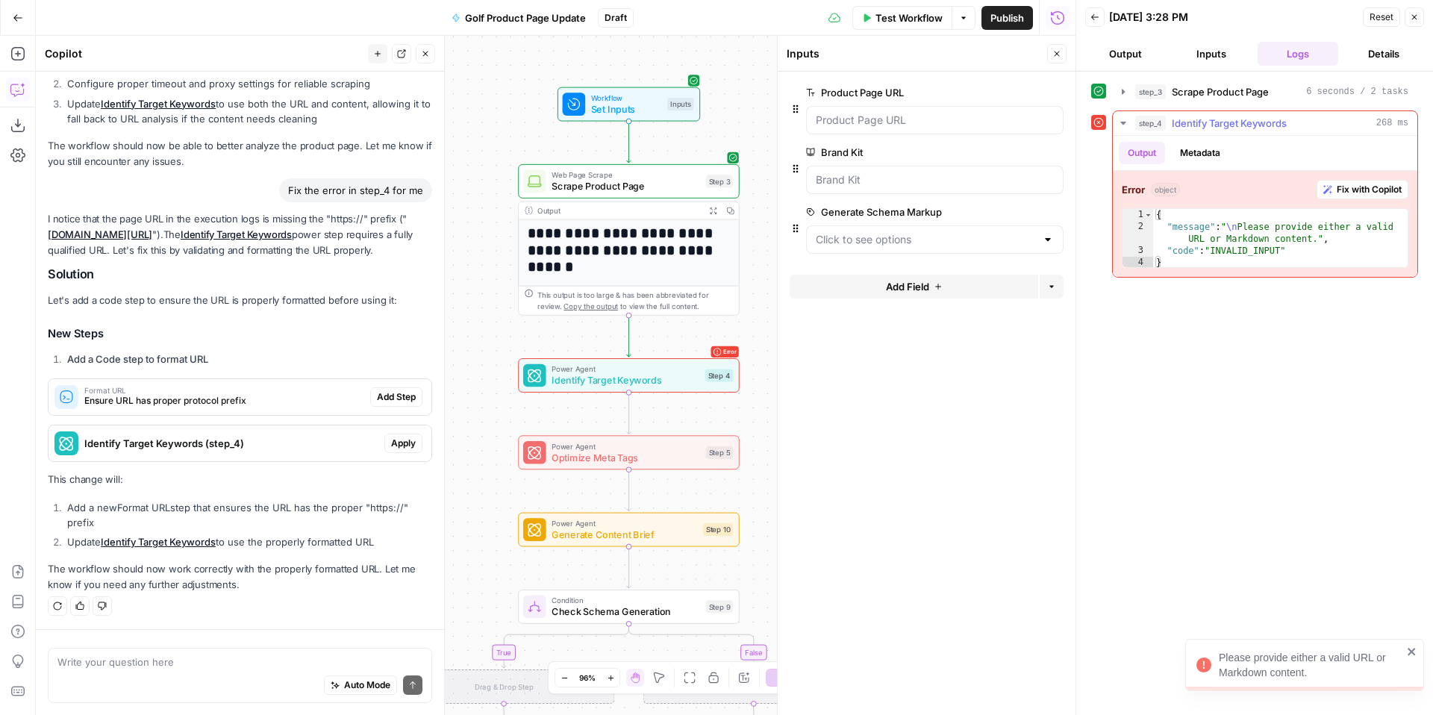
click at [1368, 186] on span "Fix with Copilot" at bounding box center [1369, 189] width 65 height 13
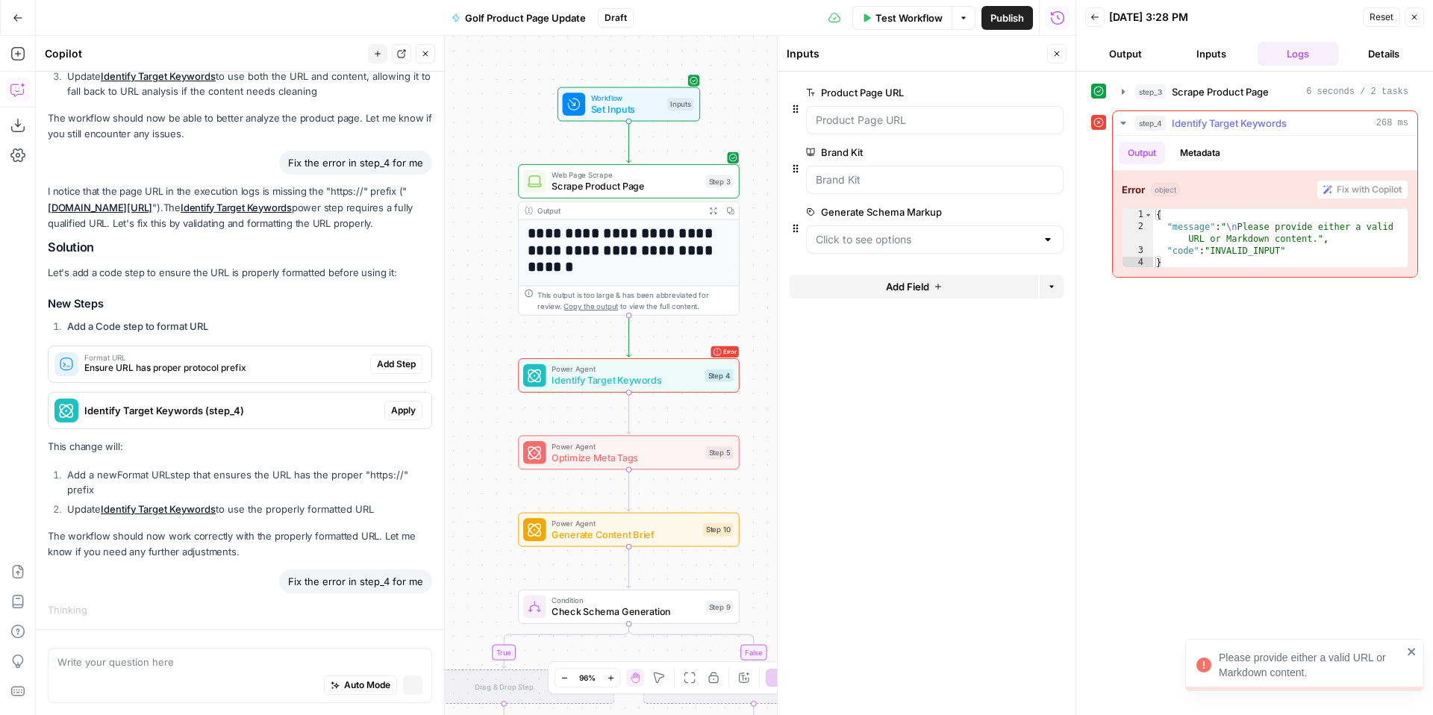
scroll to position [3376, 0]
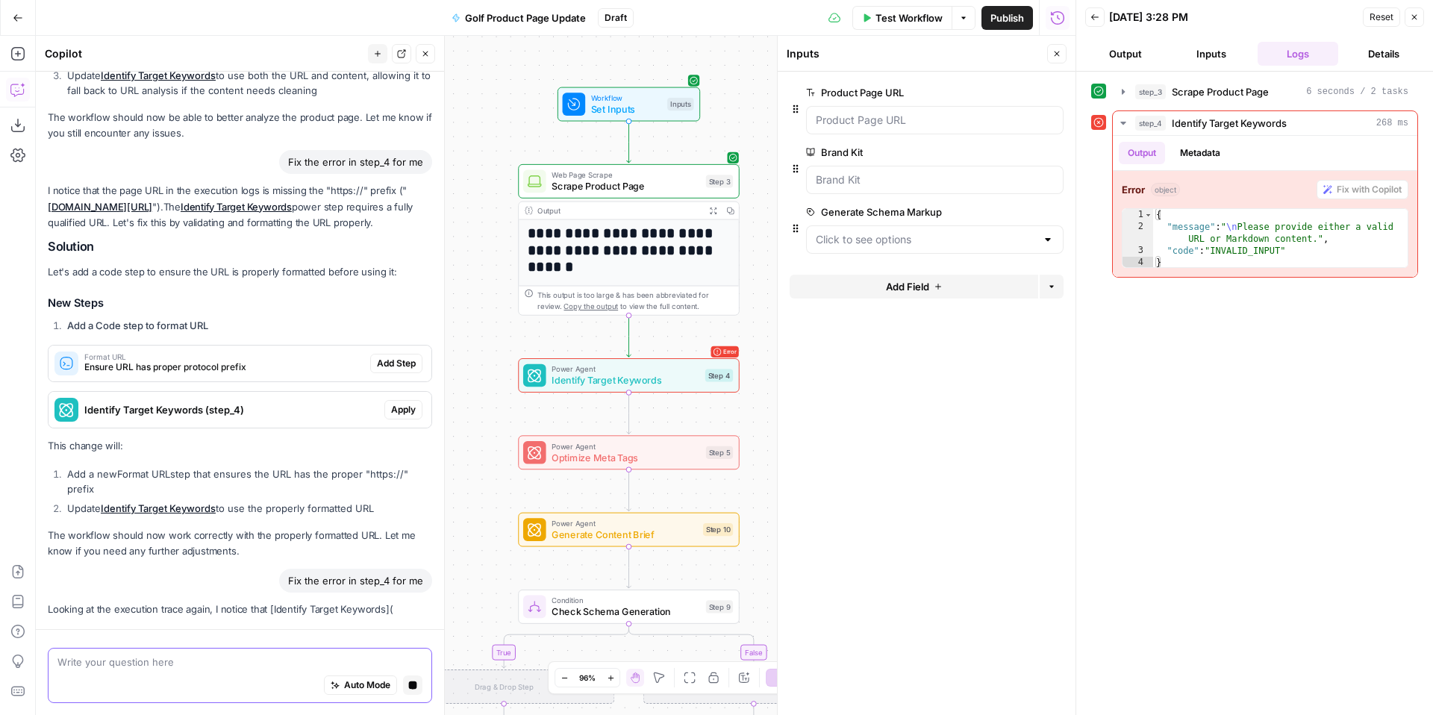
click at [235, 658] on textarea at bounding box center [239, 662] width 365 height 15
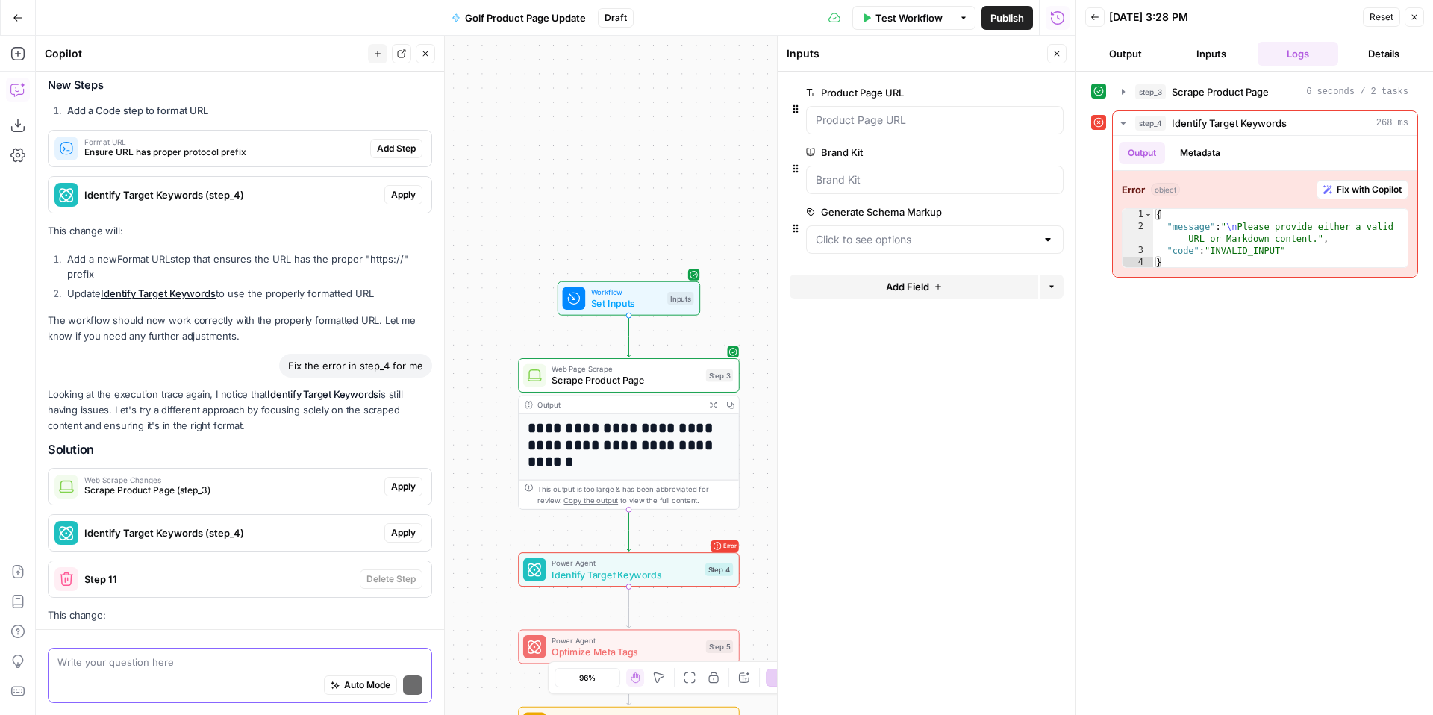
scroll to position [3894, 0]
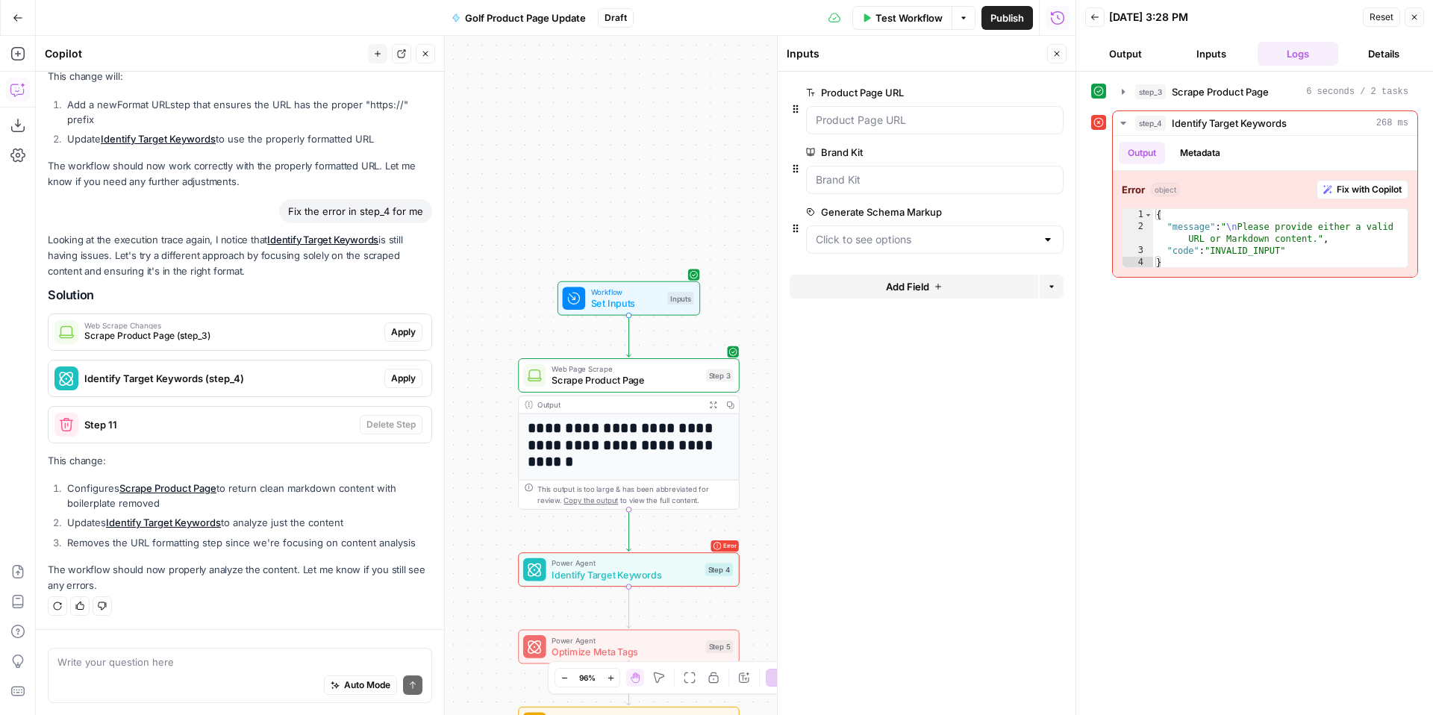
click at [184, 286] on div "Looking at the execution trace again, I notice that Identify Target Keywords is…" at bounding box center [240, 413] width 384 height 362
click at [409, 334] on span "Apply" at bounding box center [403, 331] width 25 height 13
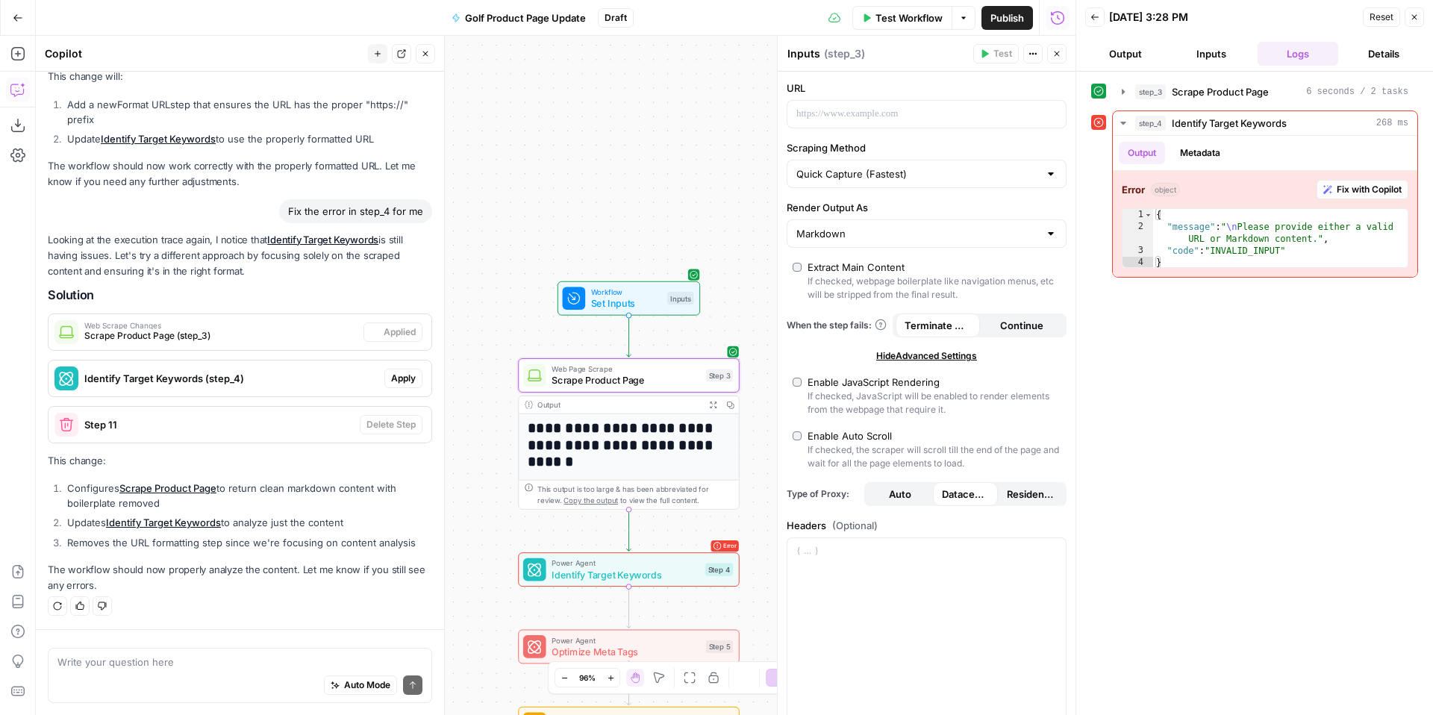
type textarea "Scrape Product Page"
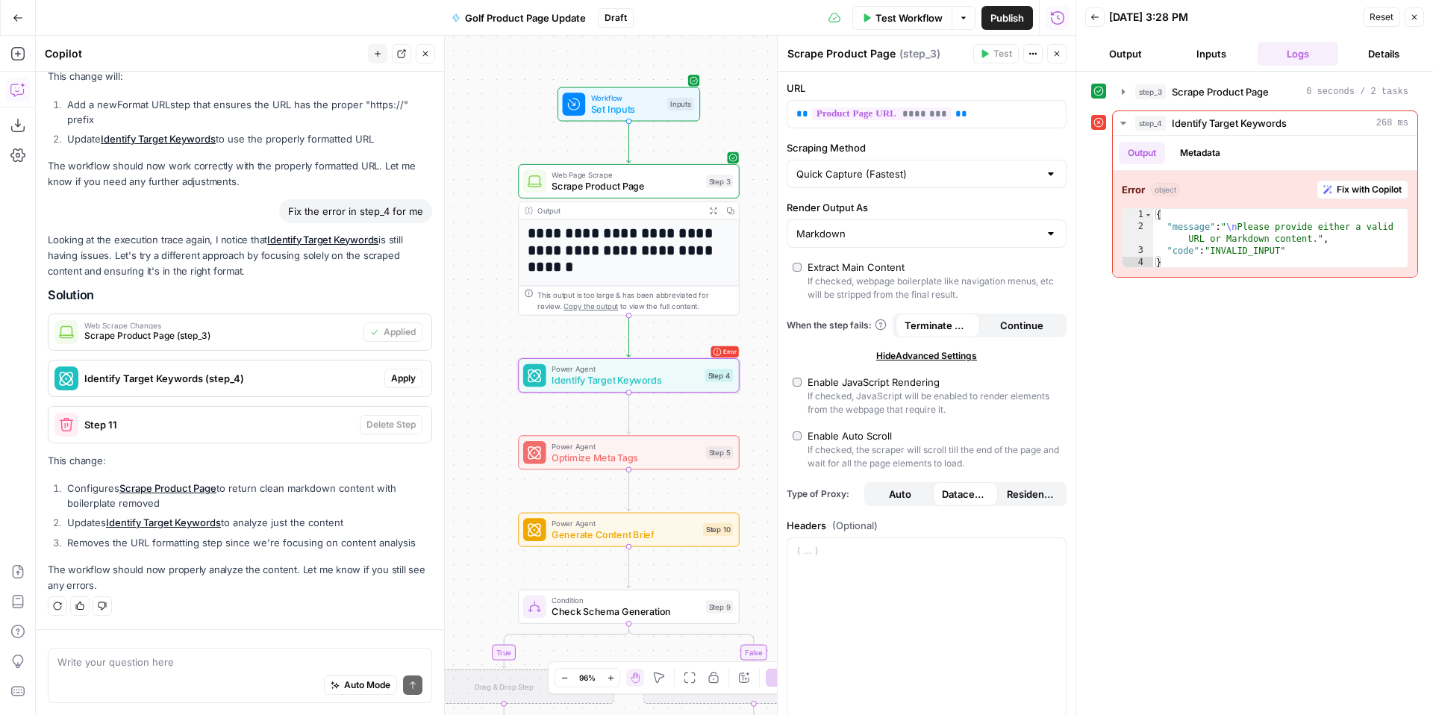
click at [410, 376] on span "Apply" at bounding box center [403, 378] width 25 height 13
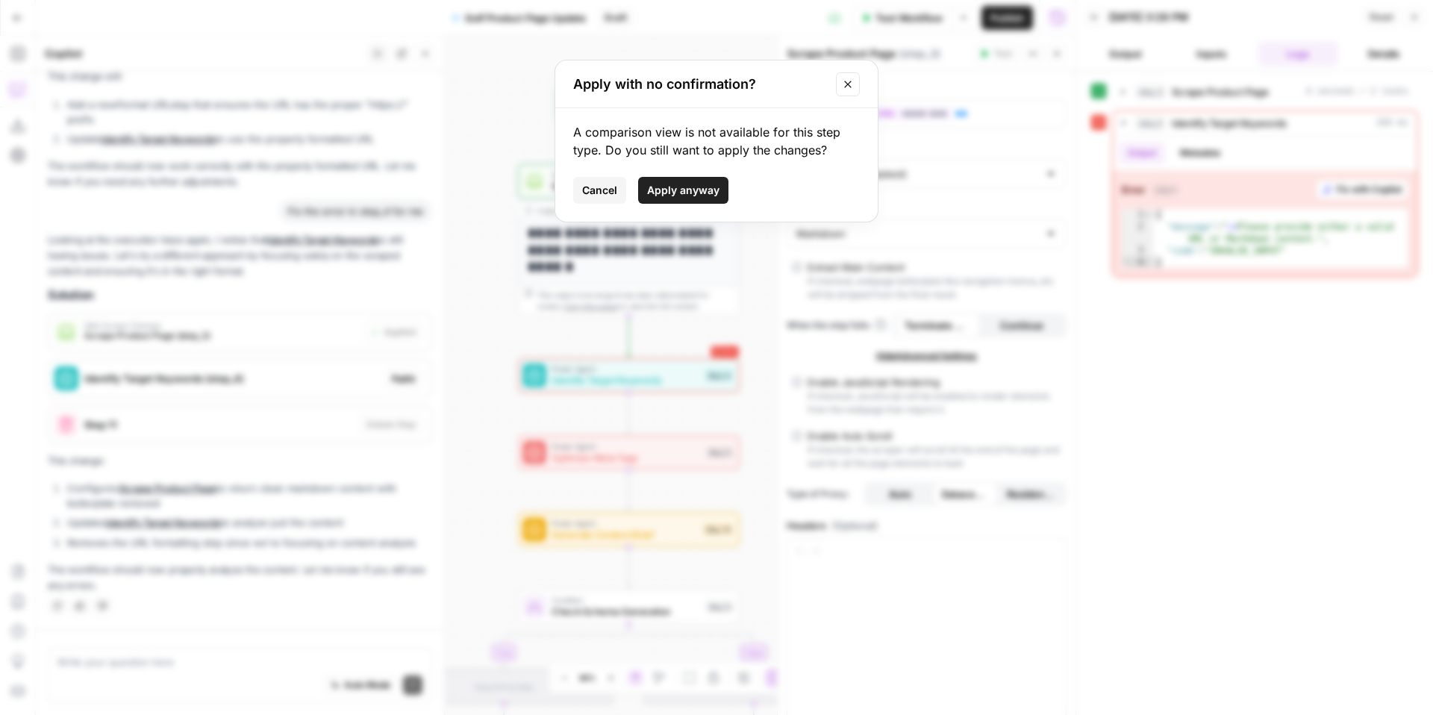
click at [675, 190] on span "Apply anyway" at bounding box center [683, 190] width 72 height 15
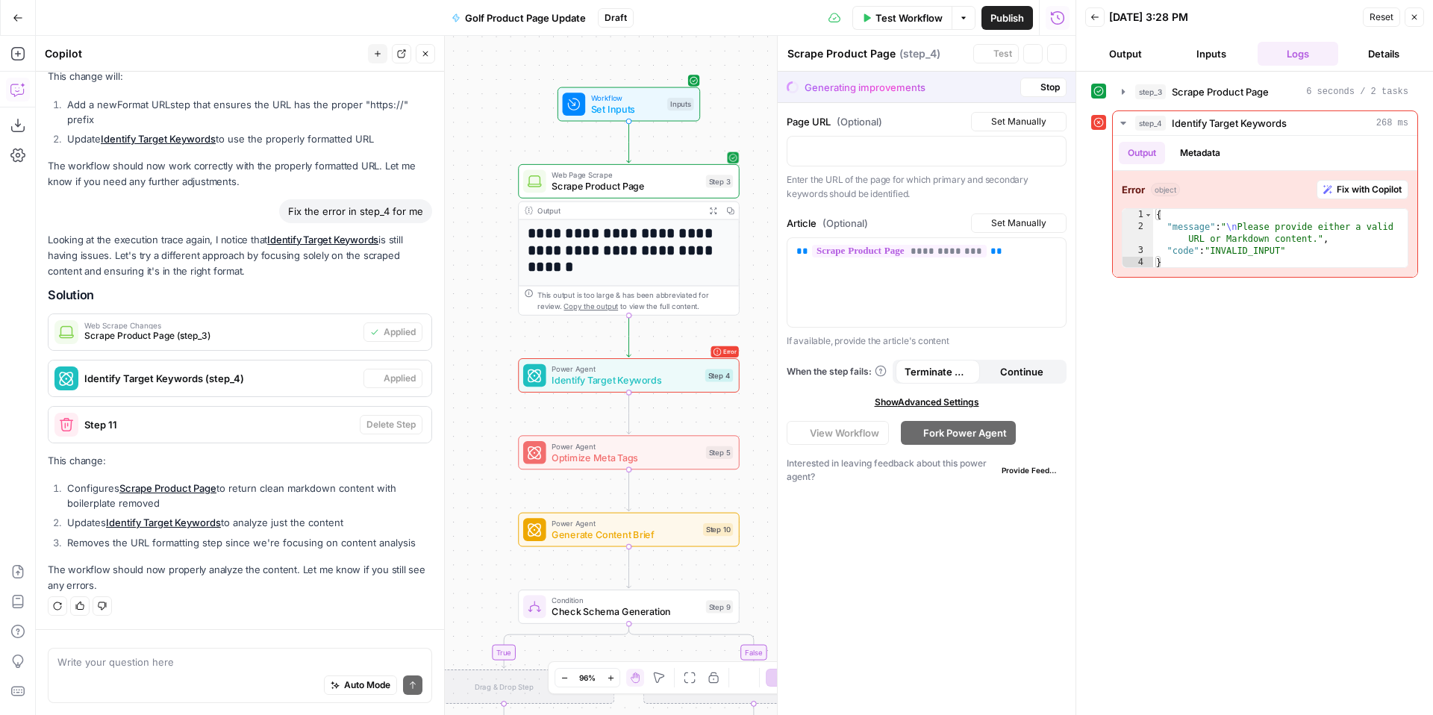
type textarea "Identify Target Keywords"
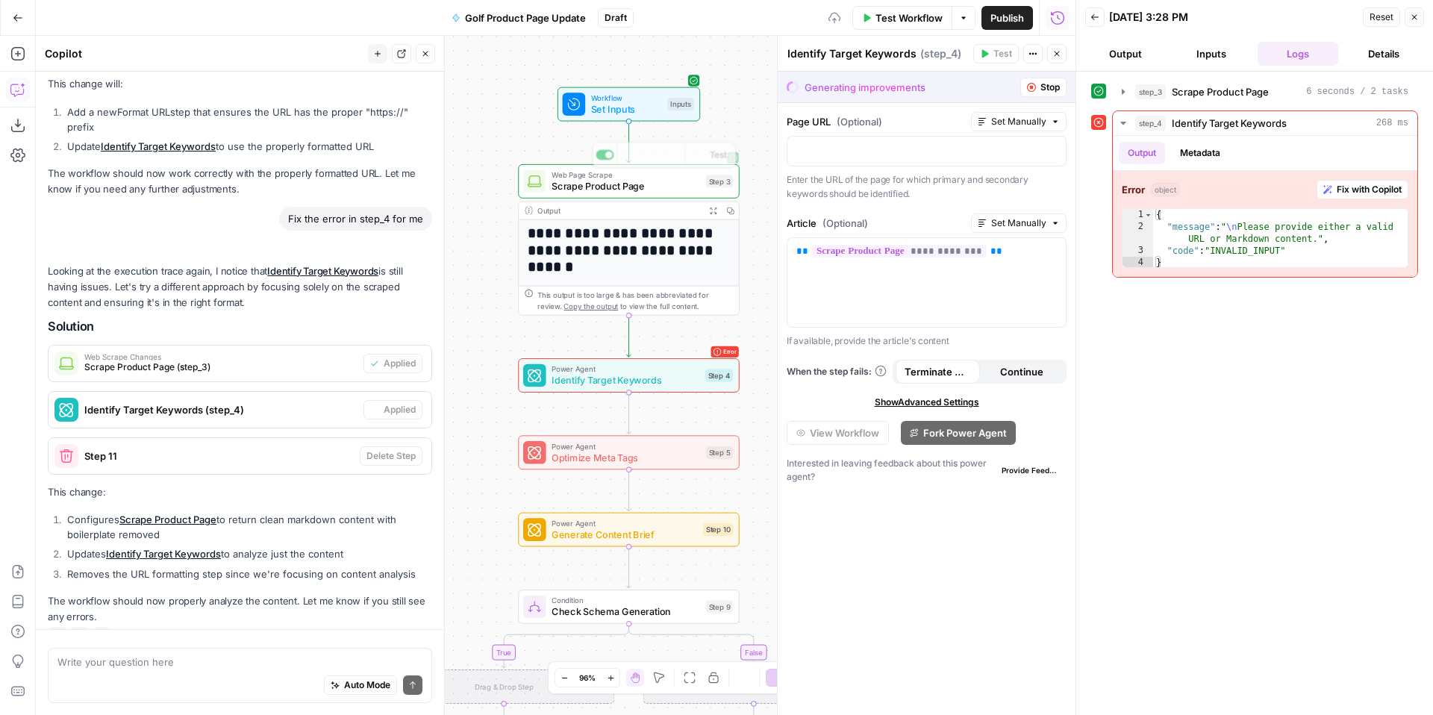
scroll to position [3942, 0]
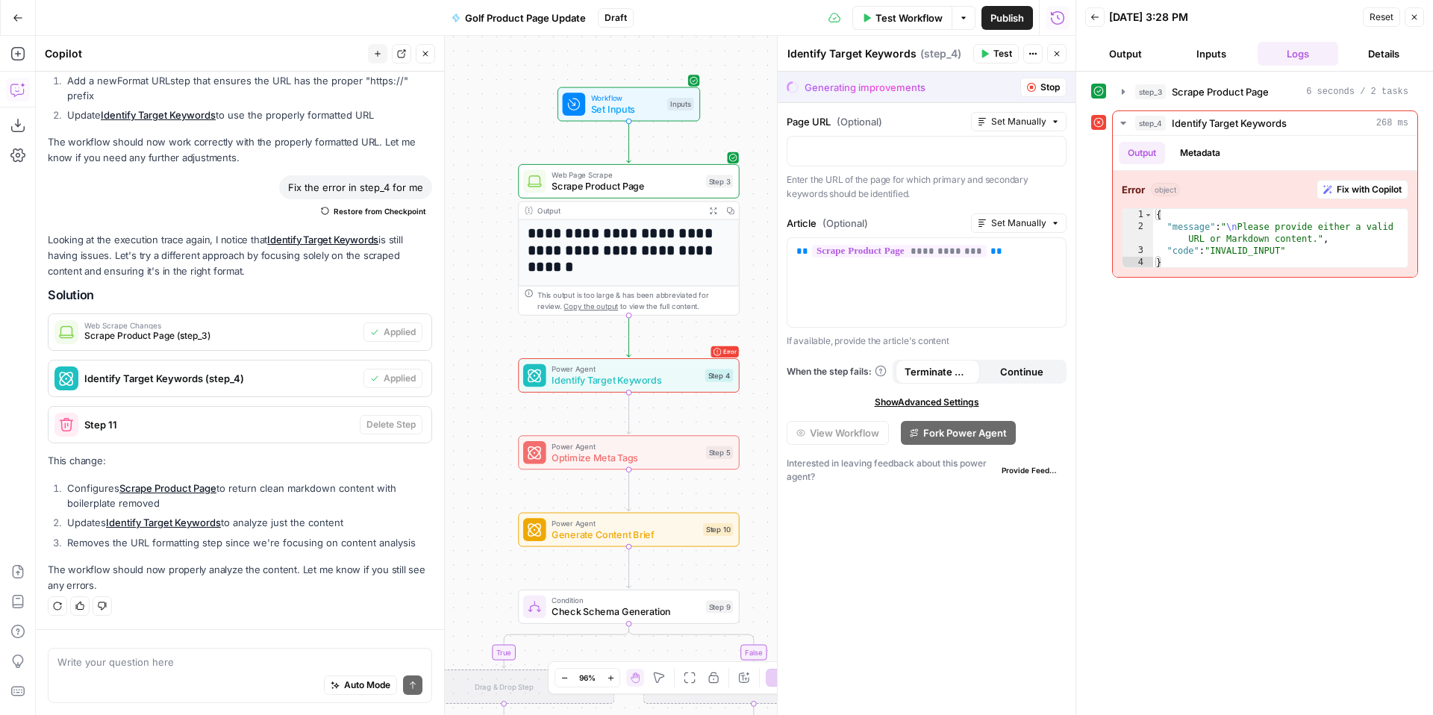
click at [300, 424] on span "Step 11" at bounding box center [218, 424] width 269 height 15
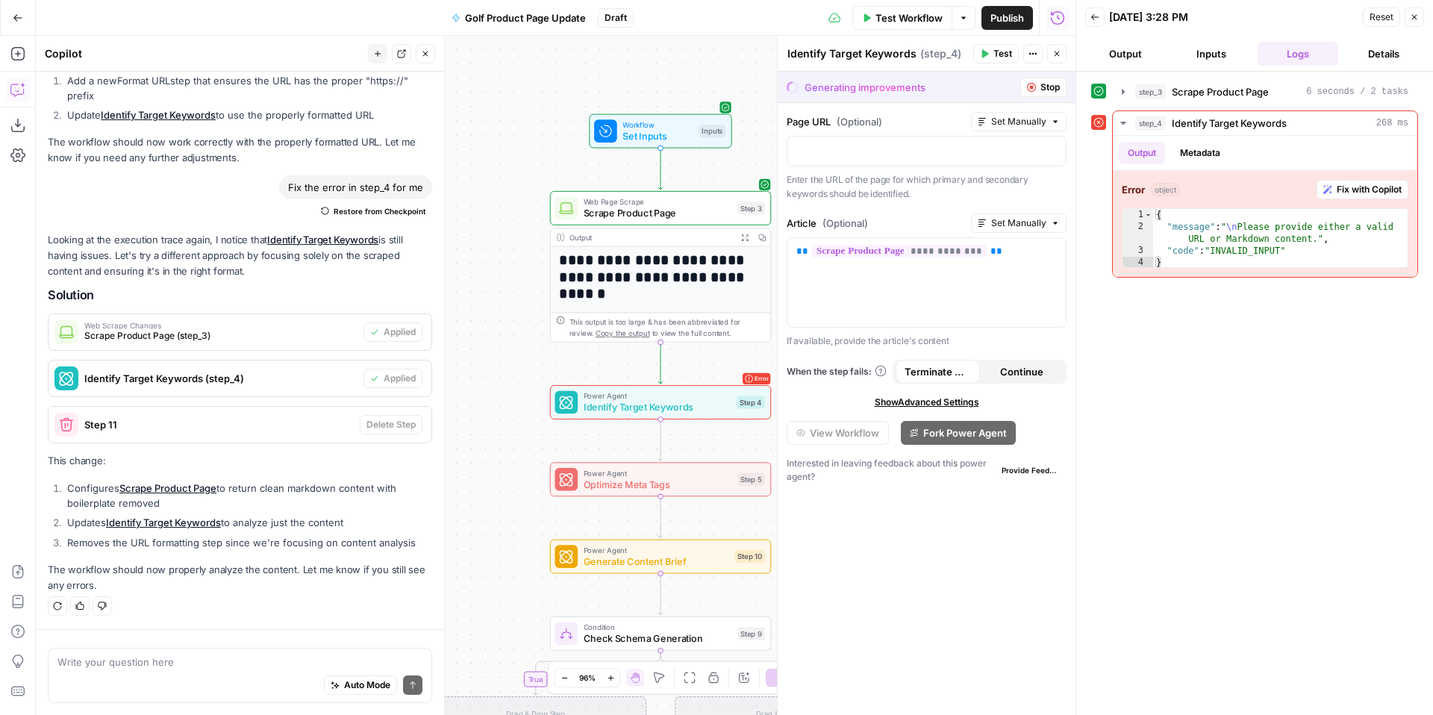
click at [885, 112] on div "Page URL (Optional) Set Manually" at bounding box center [927, 121] width 280 height 19
click at [1006, 56] on span "Test" at bounding box center [1003, 53] width 19 height 13
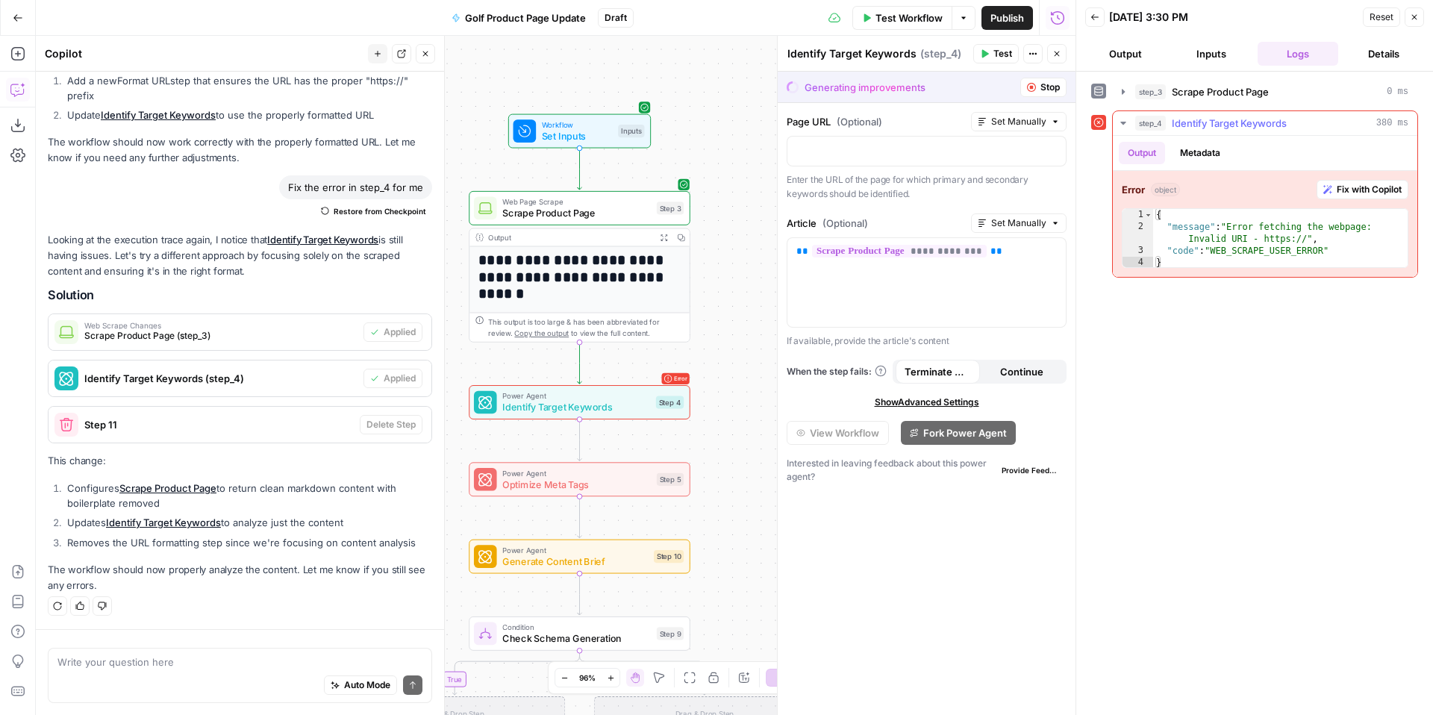
type textarea "**********"
click at [1259, 235] on div "{ "message" : "Error fetching the webpage: Invalid URI - https://" , "code" : "…" at bounding box center [1280, 251] width 255 height 84
click at [617, 403] on span "Identify Target Keywords" at bounding box center [576, 407] width 148 height 14
click at [1382, 189] on span "Fix with Copilot" at bounding box center [1369, 189] width 65 height 13
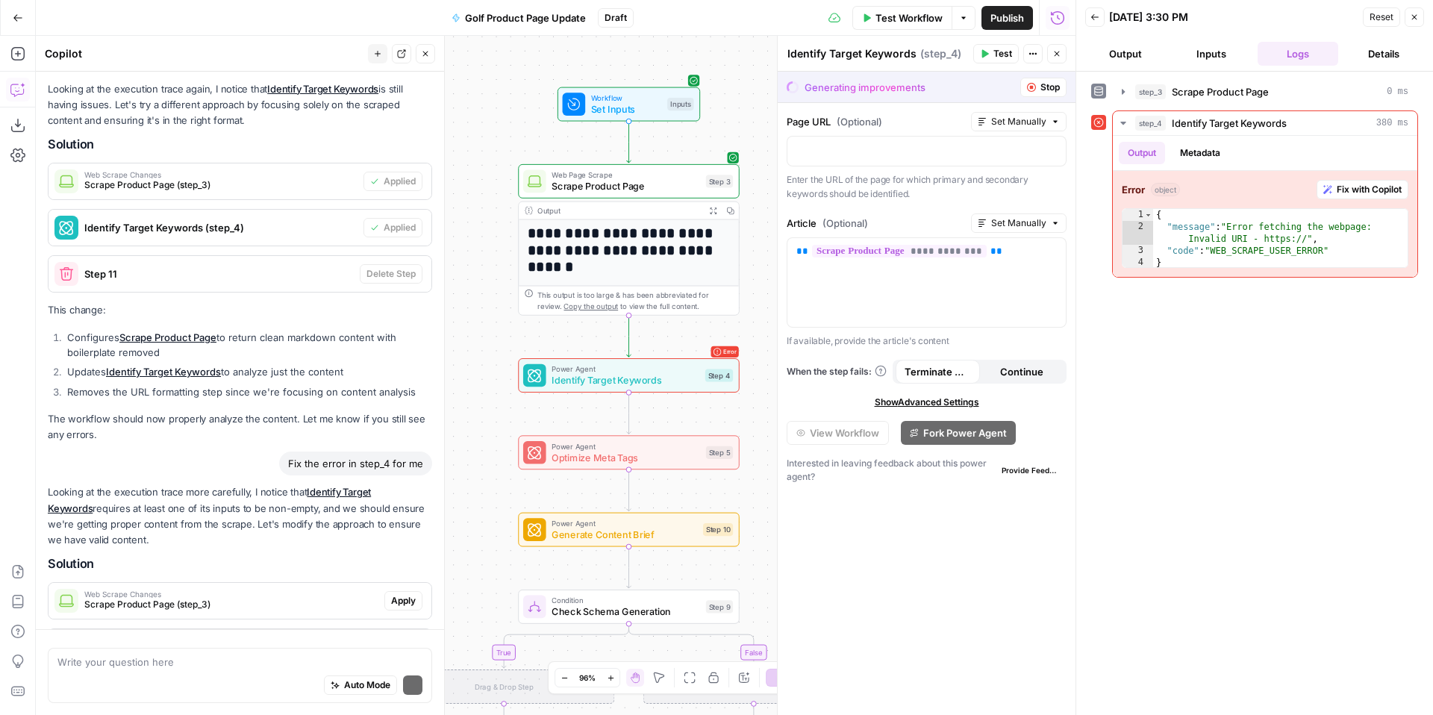
scroll to position [4295, 0]
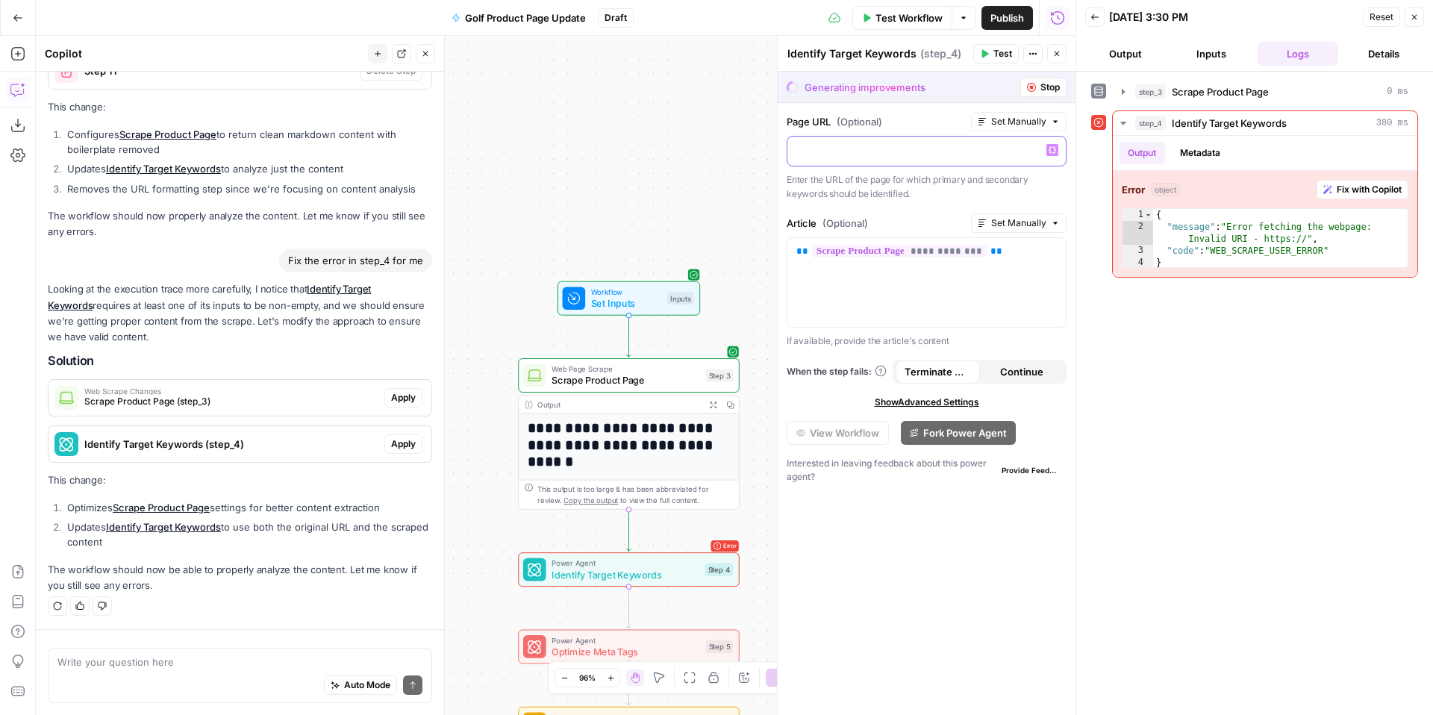
click at [850, 146] on p at bounding box center [927, 150] width 261 height 15
click at [1053, 151] on icon "button" at bounding box center [1052, 149] width 7 height 7
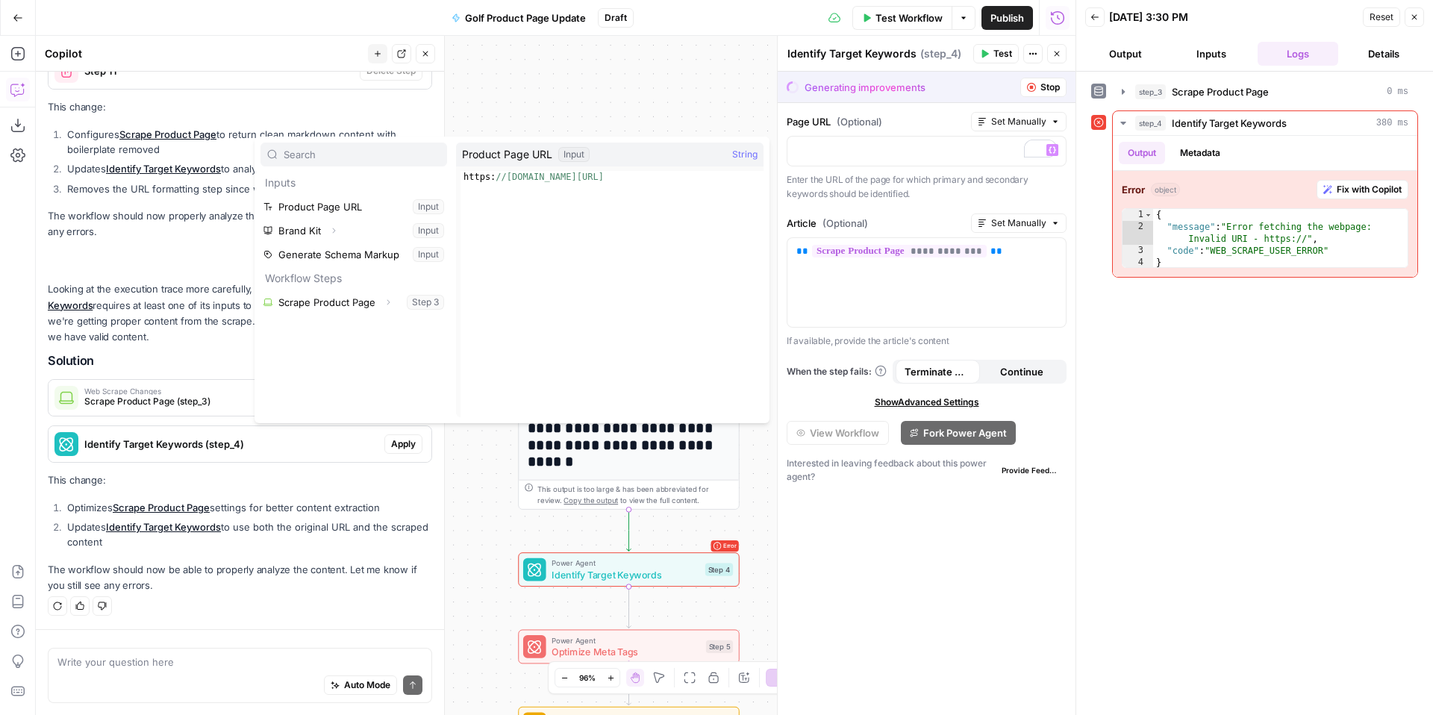
type textarea "**********"
click at [644, 174] on div "https: //www.lightspeedhq.com/golf/tee-sheet/" at bounding box center [612, 306] width 303 height 270
click at [751, 155] on span "String" at bounding box center [744, 154] width 25 height 15
click at [428, 206] on button "Select variable Product Page URL" at bounding box center [354, 207] width 187 height 24
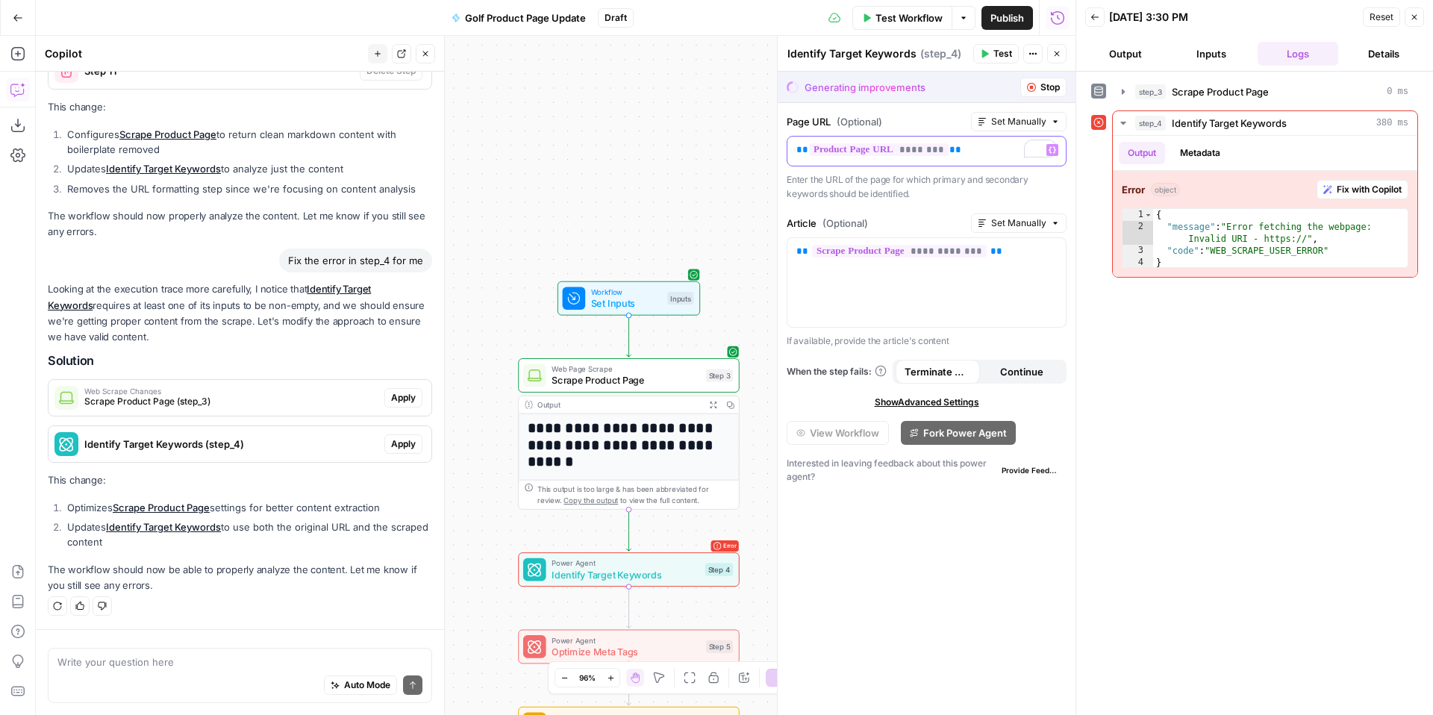
scroll to position [4319, 0]
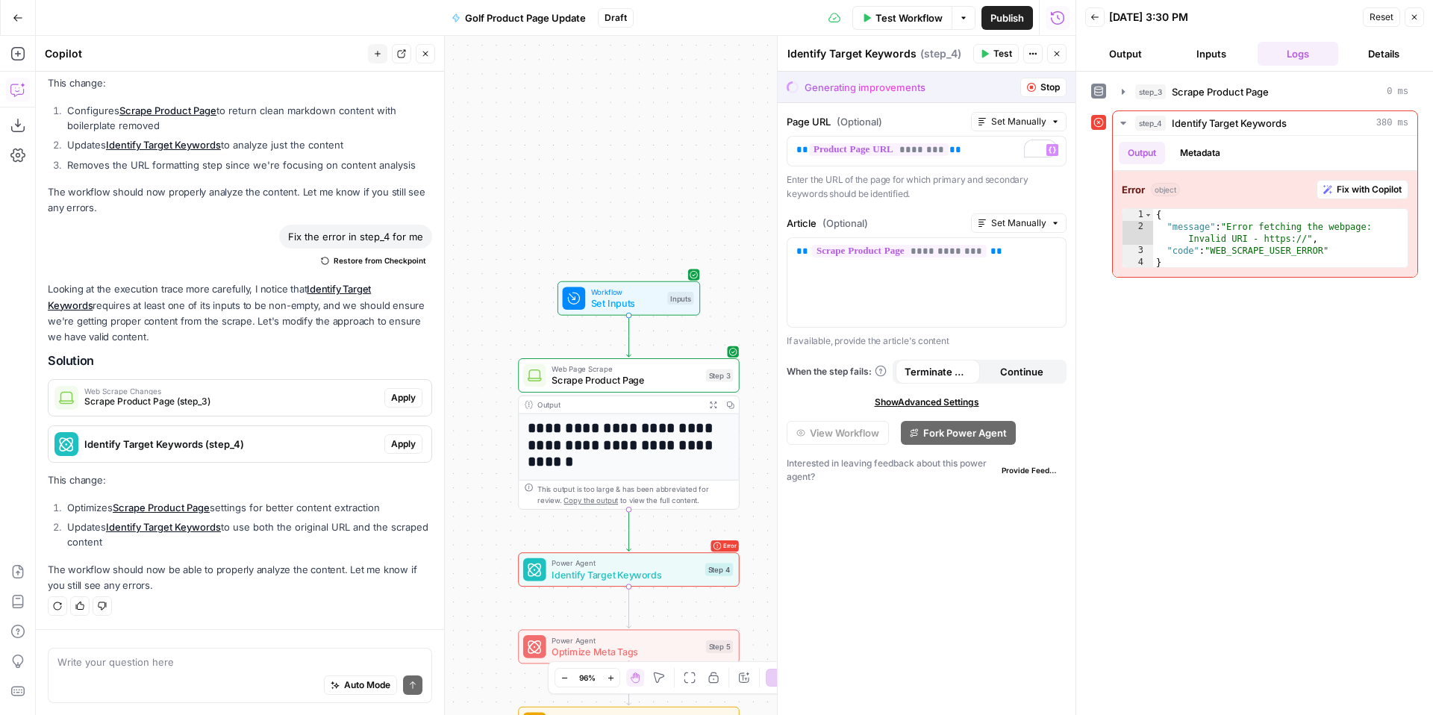
click at [996, 54] on span "Test" at bounding box center [1003, 53] width 19 height 13
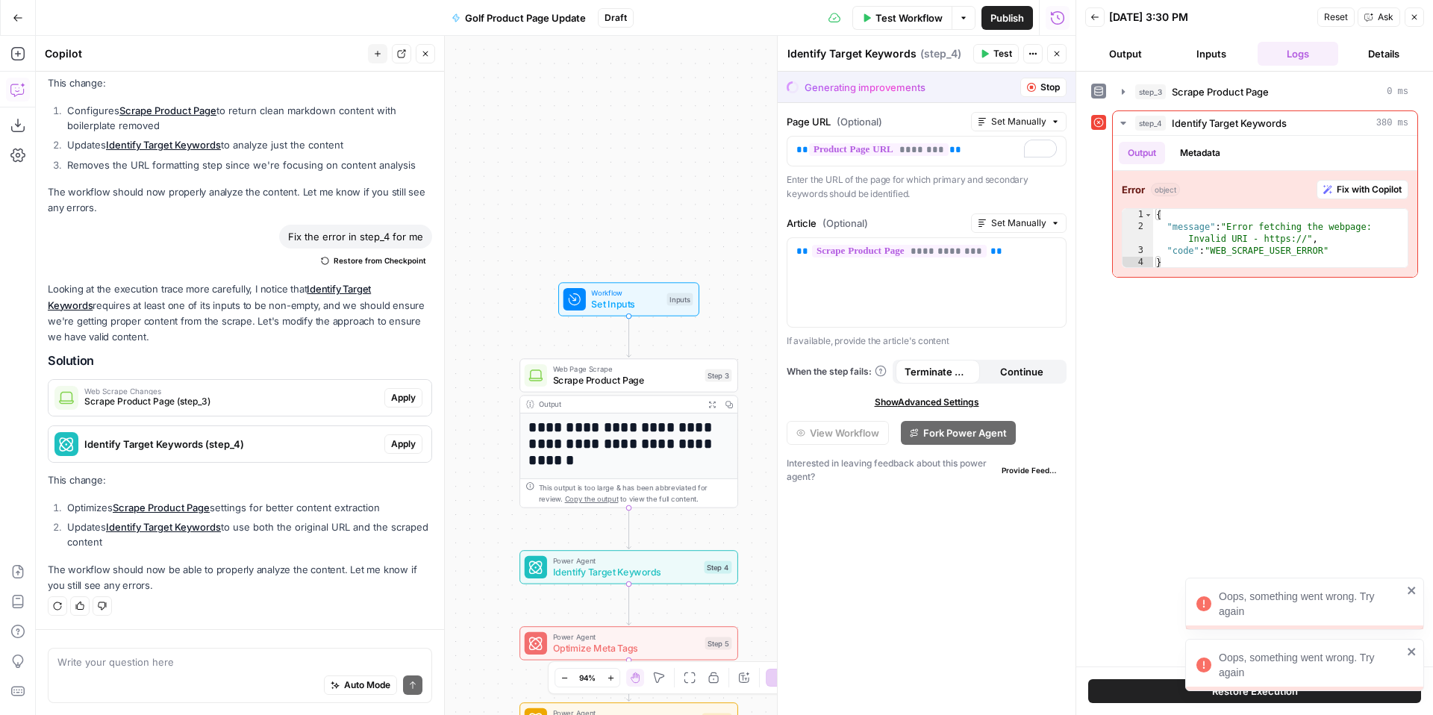
click at [1250, 672] on div "Oops, something went wrong. Try again" at bounding box center [1311, 665] width 184 height 30
drag, startPoint x: 1277, startPoint y: 619, endPoint x: 1281, endPoint y: 700, distance: 81.5
click at [1277, 619] on div "Oops, something went wrong. Try again" at bounding box center [1299, 604] width 215 height 39
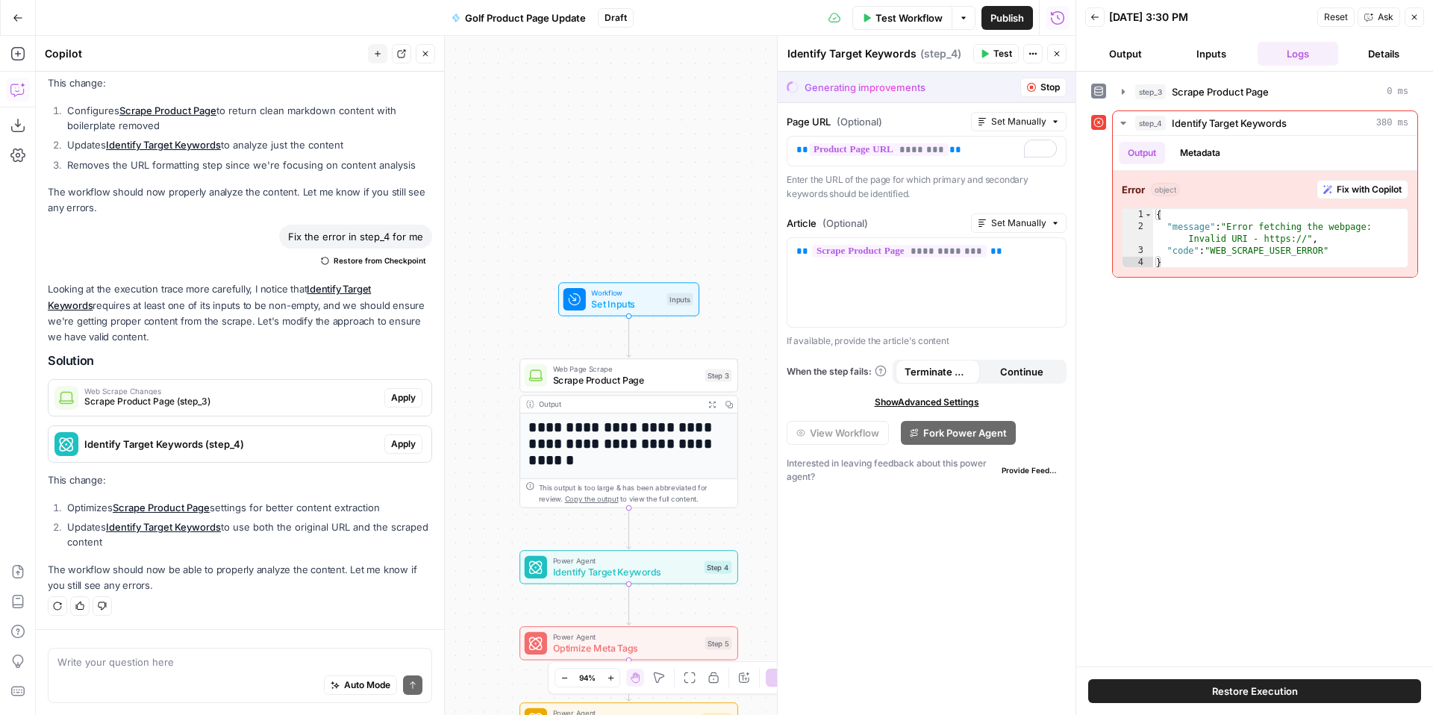
click at [1264, 694] on span "Restore Execution" at bounding box center [1255, 691] width 86 height 15
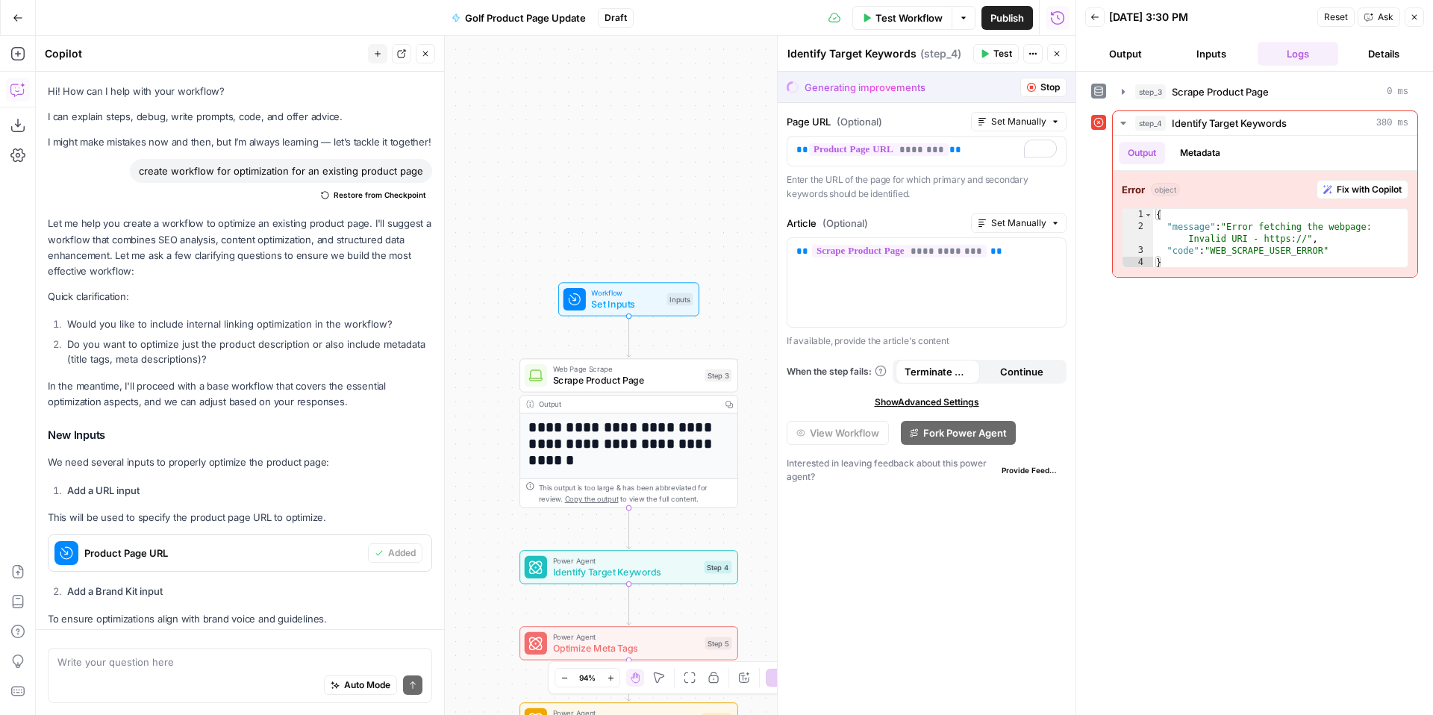
scroll to position [4319, 0]
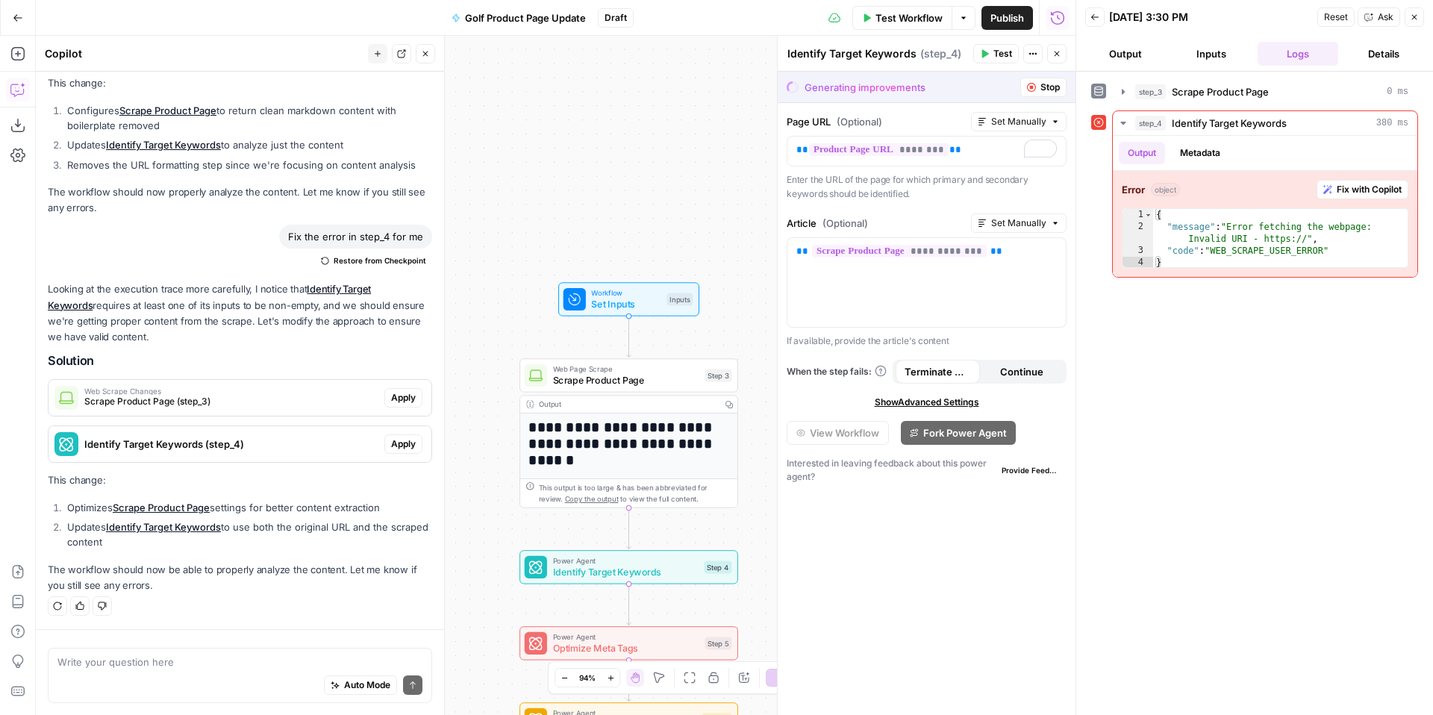
click at [1421, 22] on button "Close" at bounding box center [1414, 16] width 19 height 19
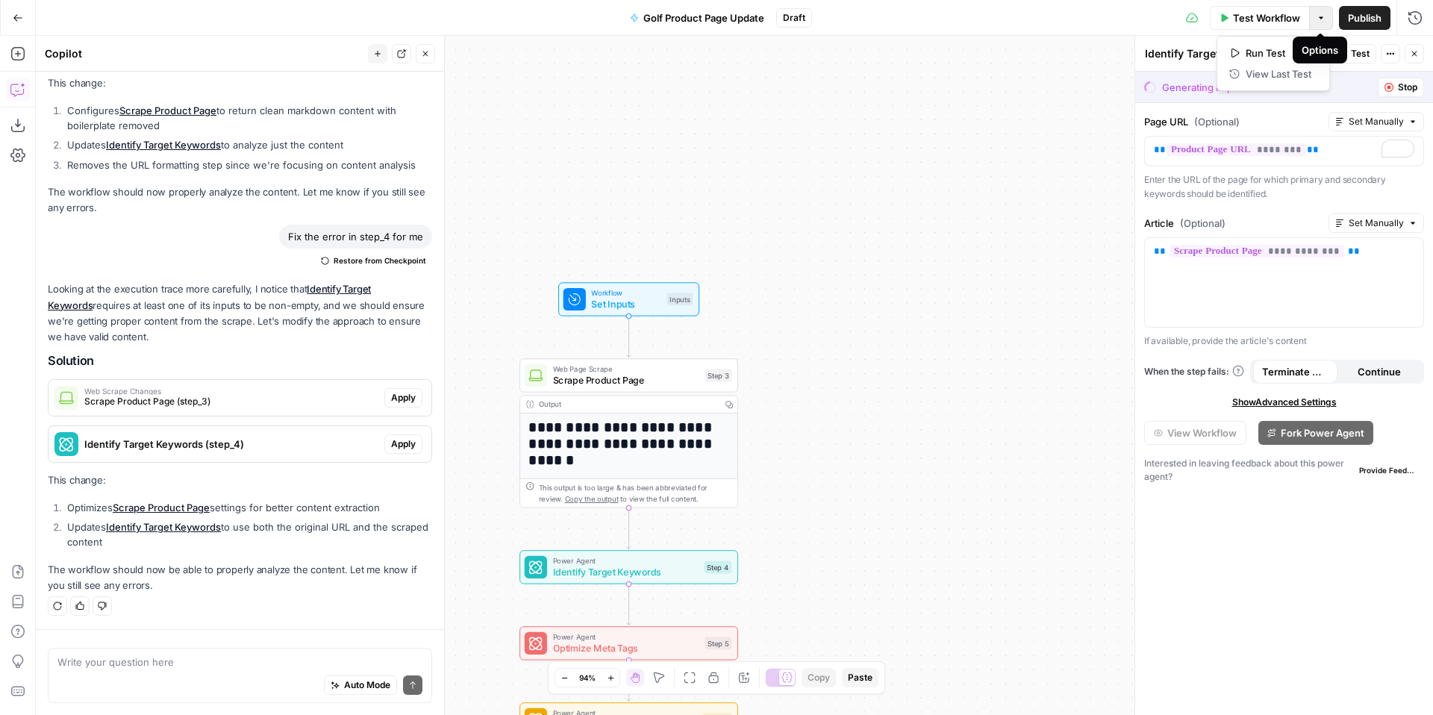
click at [1320, 19] on icon "button" at bounding box center [1321, 17] width 9 height 9
click at [1369, 15] on span "Publish" at bounding box center [1365, 17] width 34 height 15
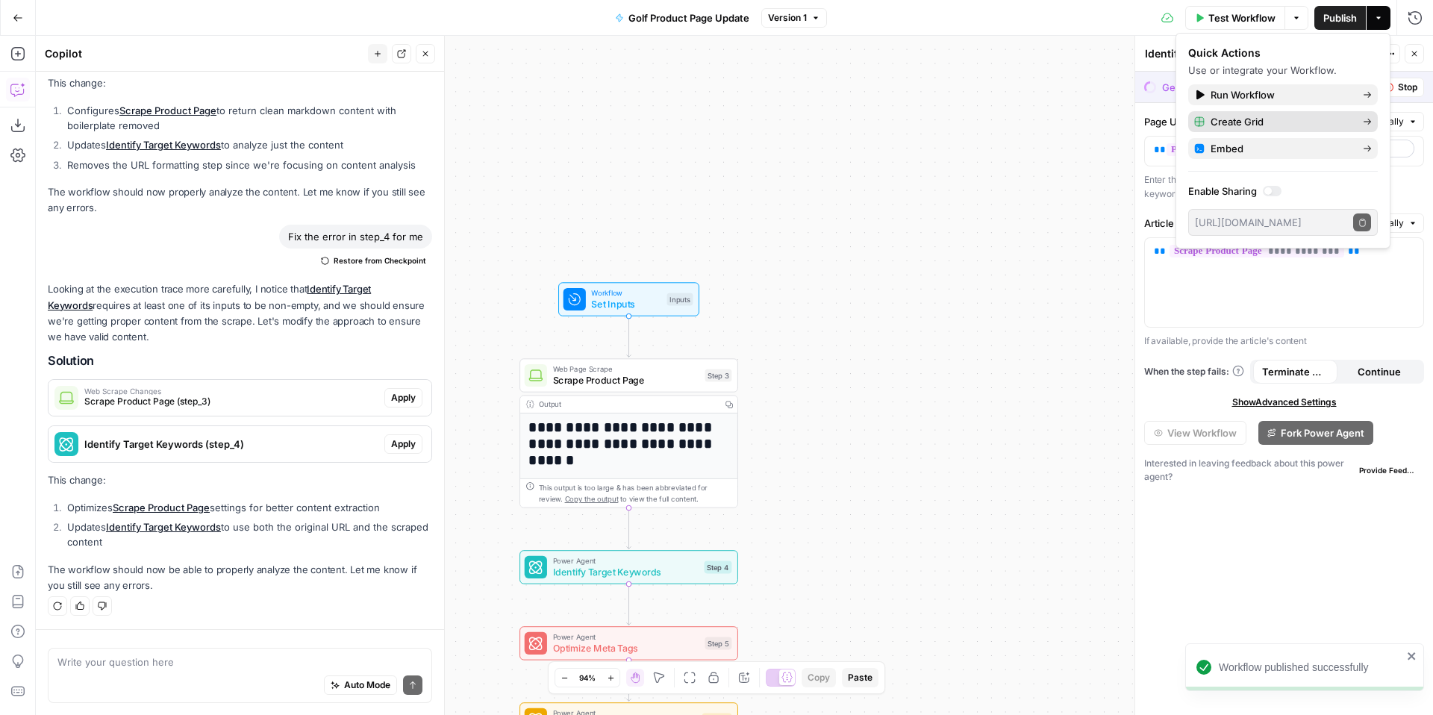
click at [1271, 122] on span "Create Grid" at bounding box center [1281, 121] width 140 height 15
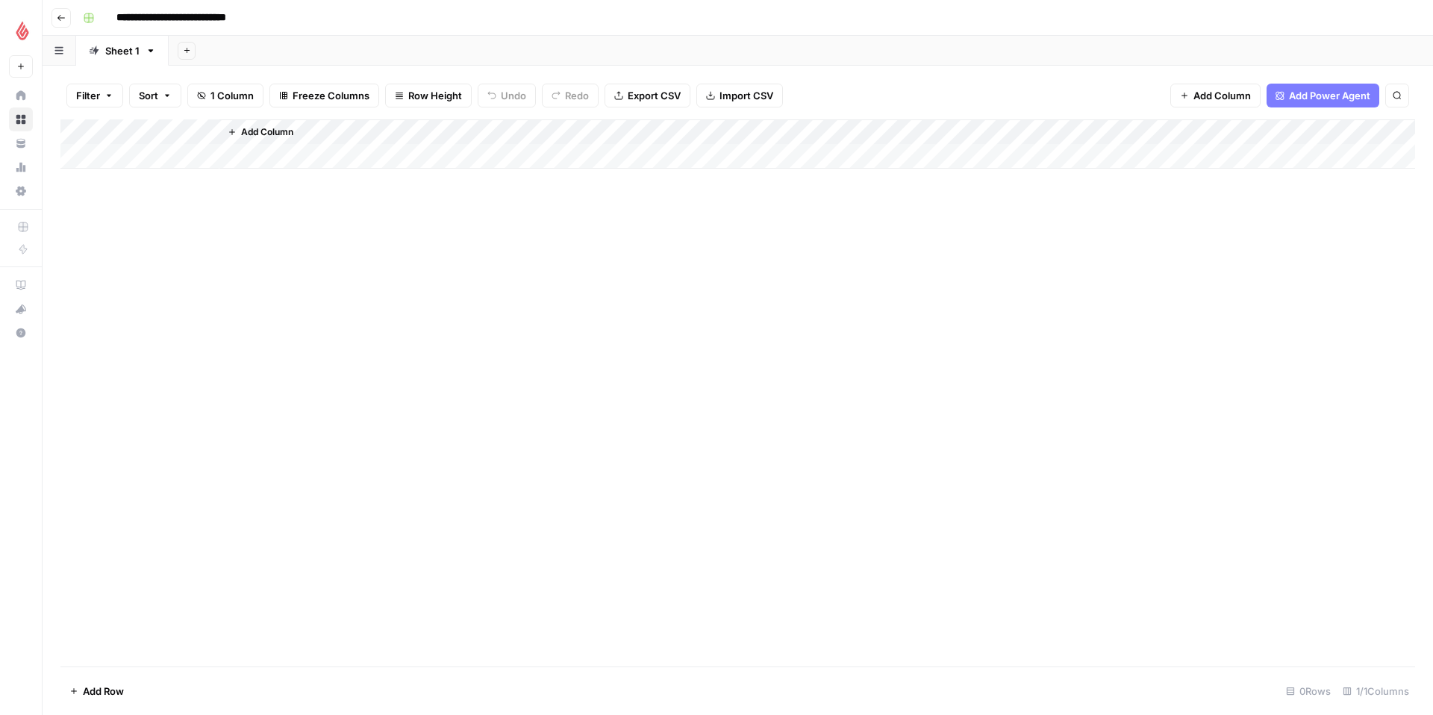
click at [198, 87] on button "1 Column" at bounding box center [225, 96] width 76 height 24
drag, startPoint x: 255, startPoint y: 267, endPoint x: 84, endPoint y: 182, distance: 191.0
click at [254, 266] on div "Add Column" at bounding box center [737, 392] width 1355 height 547
click at [167, 24] on input "**********" at bounding box center [194, 18] width 168 height 24
click at [60, 22] on button "Go back" at bounding box center [61, 17] width 19 height 19
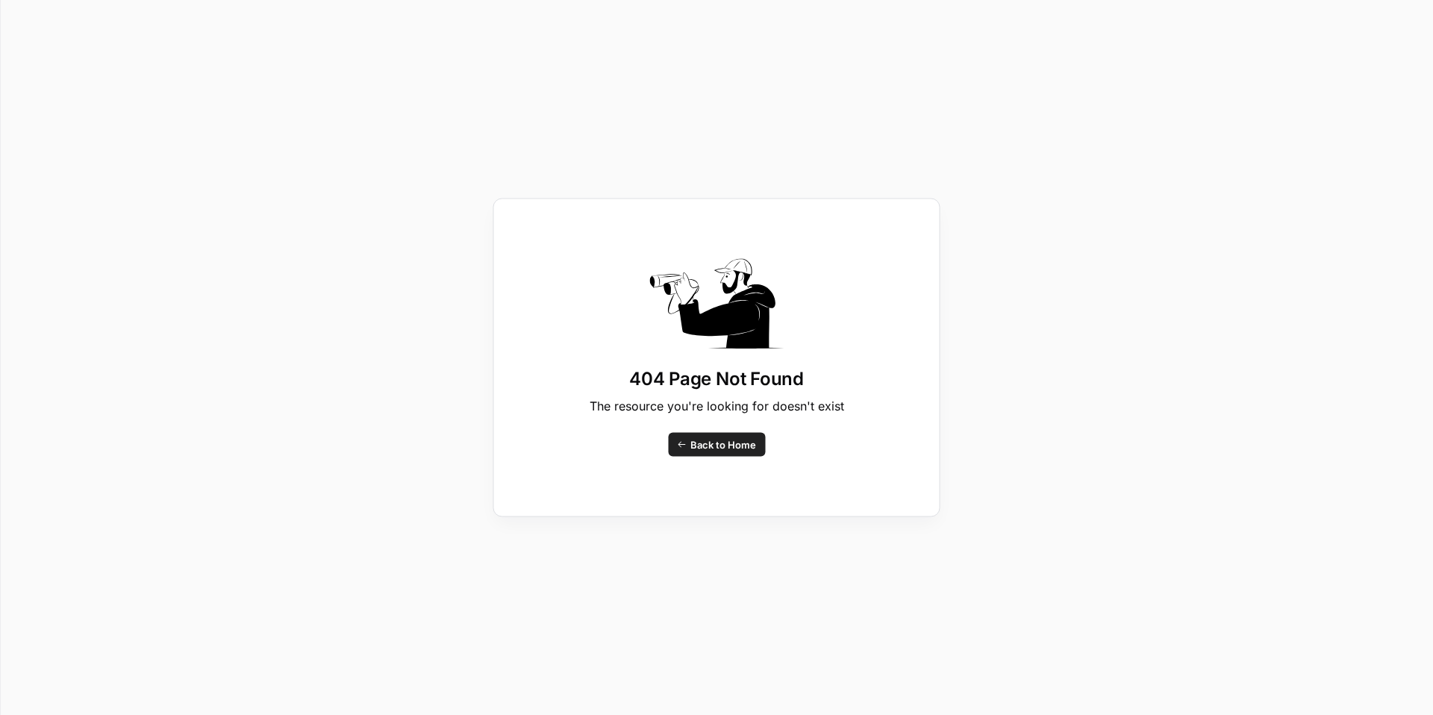
click at [746, 439] on span "Back to Home" at bounding box center [724, 444] width 66 height 15
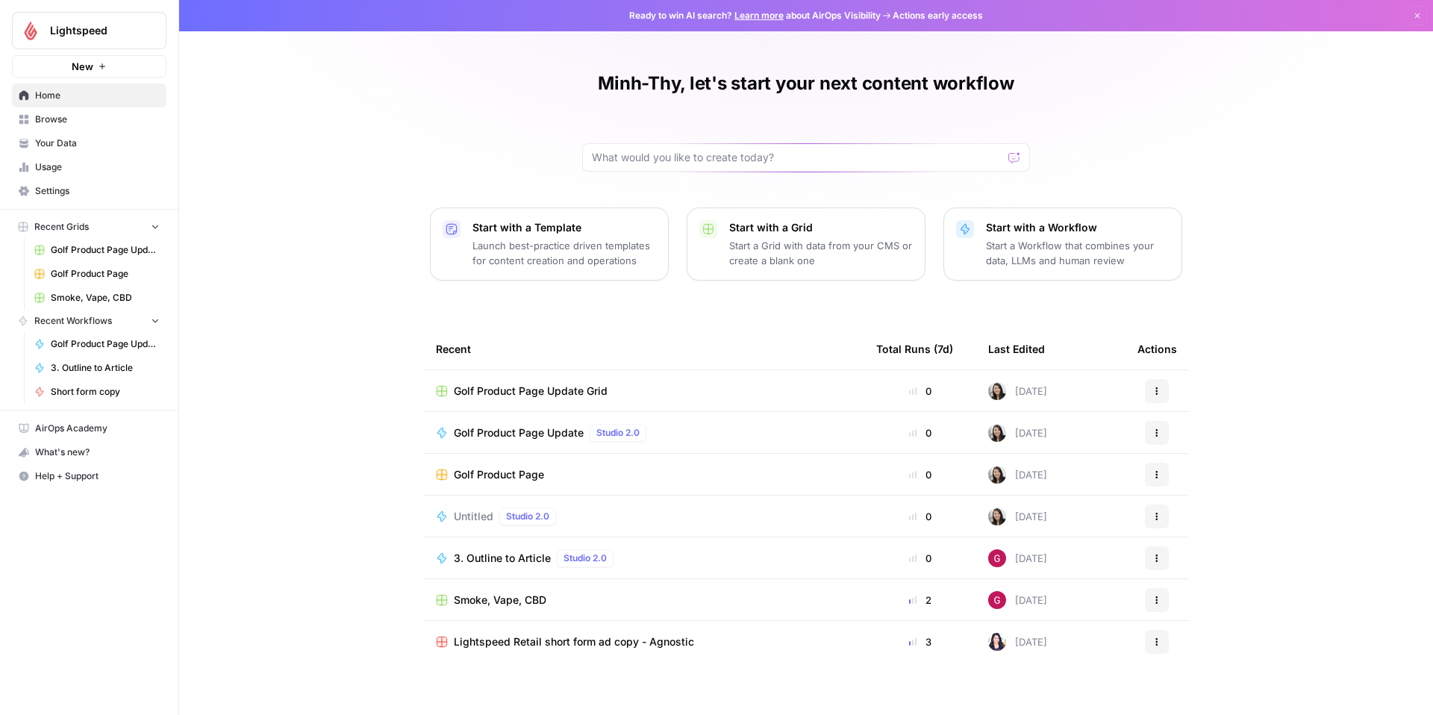
click at [555, 434] on span "Golf Product Page Update" at bounding box center [519, 433] width 130 height 15
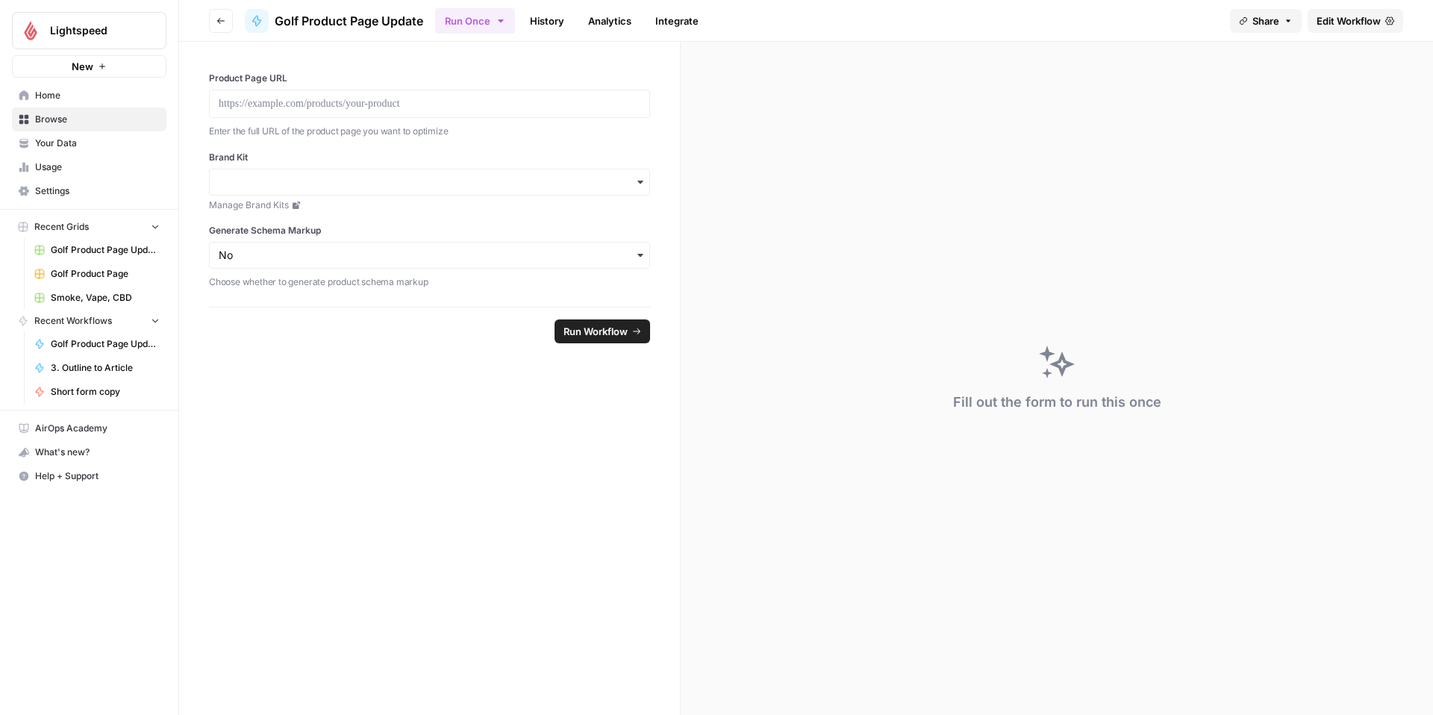
click at [636, 328] on icon "submit" at bounding box center [636, 331] width 9 height 9
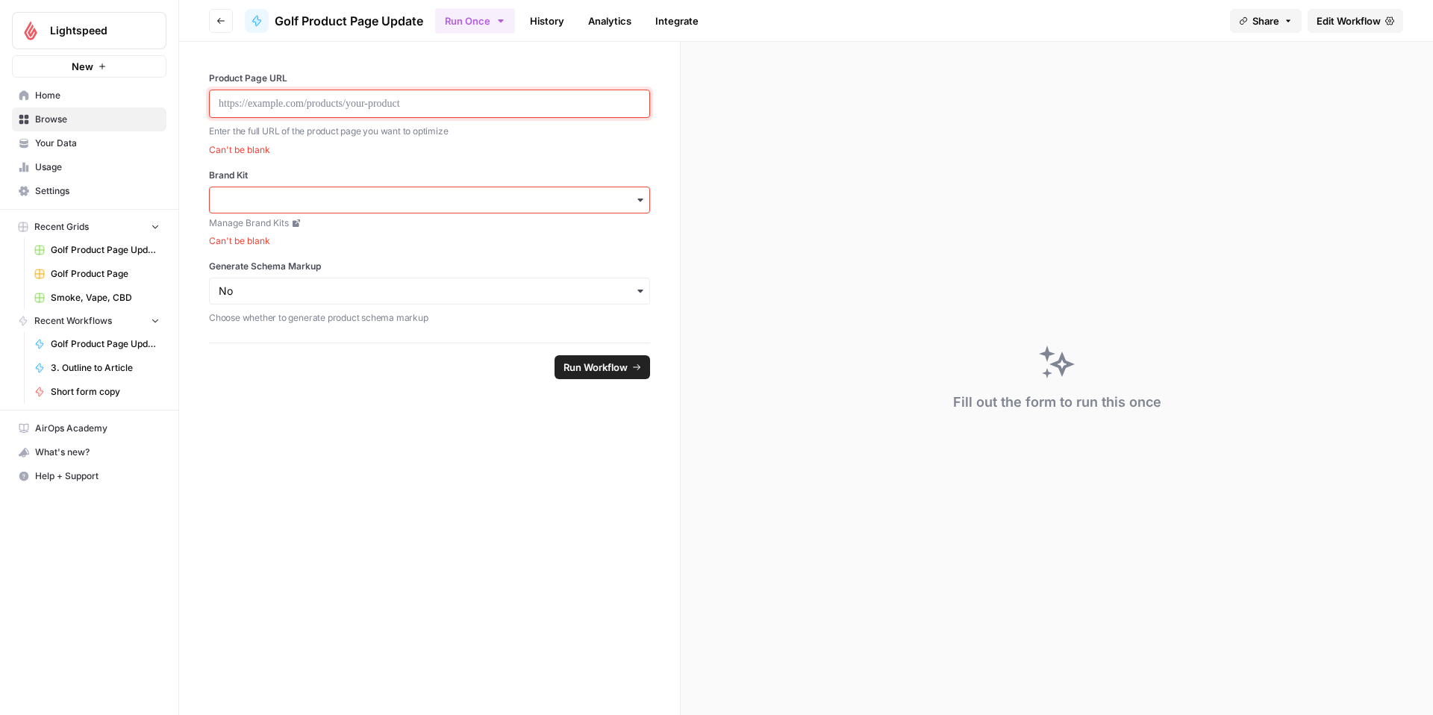
click at [365, 107] on p at bounding box center [430, 103] width 422 height 15
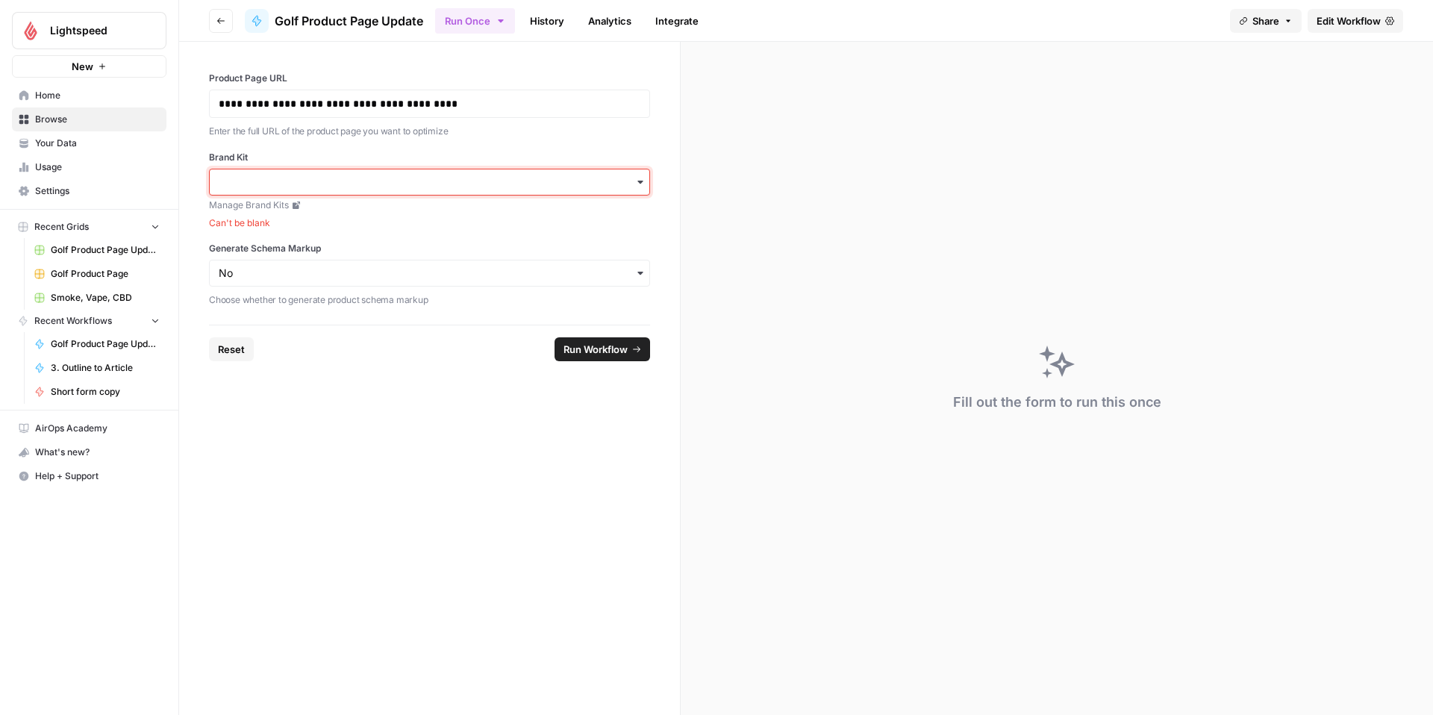
click at [509, 180] on input "Brand Kit" at bounding box center [430, 182] width 422 height 15
click at [491, 300] on div "Lightspeed Golf" at bounding box center [430, 307] width 440 height 28
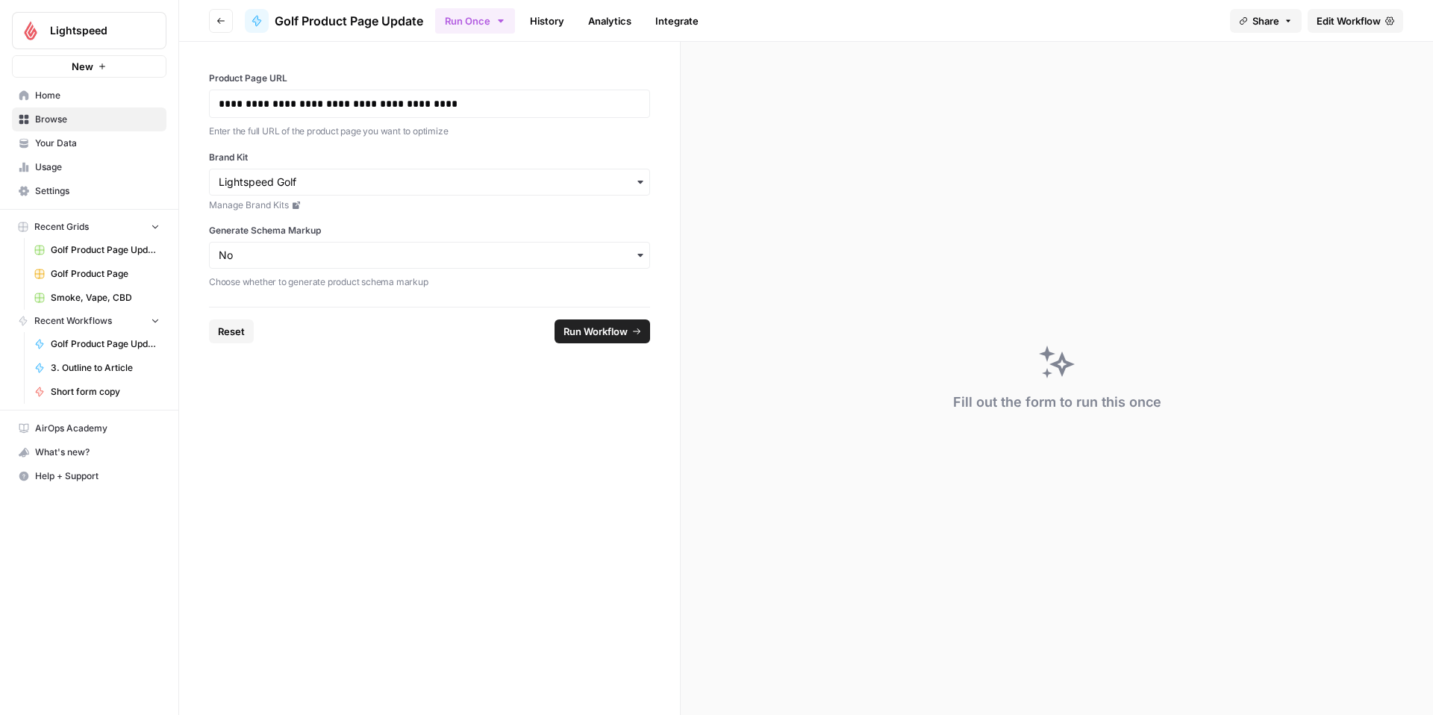
click at [577, 329] on span "Run Workflow" at bounding box center [596, 331] width 64 height 15
click at [1333, 13] on span "Edit Workflow" at bounding box center [1349, 20] width 64 height 15
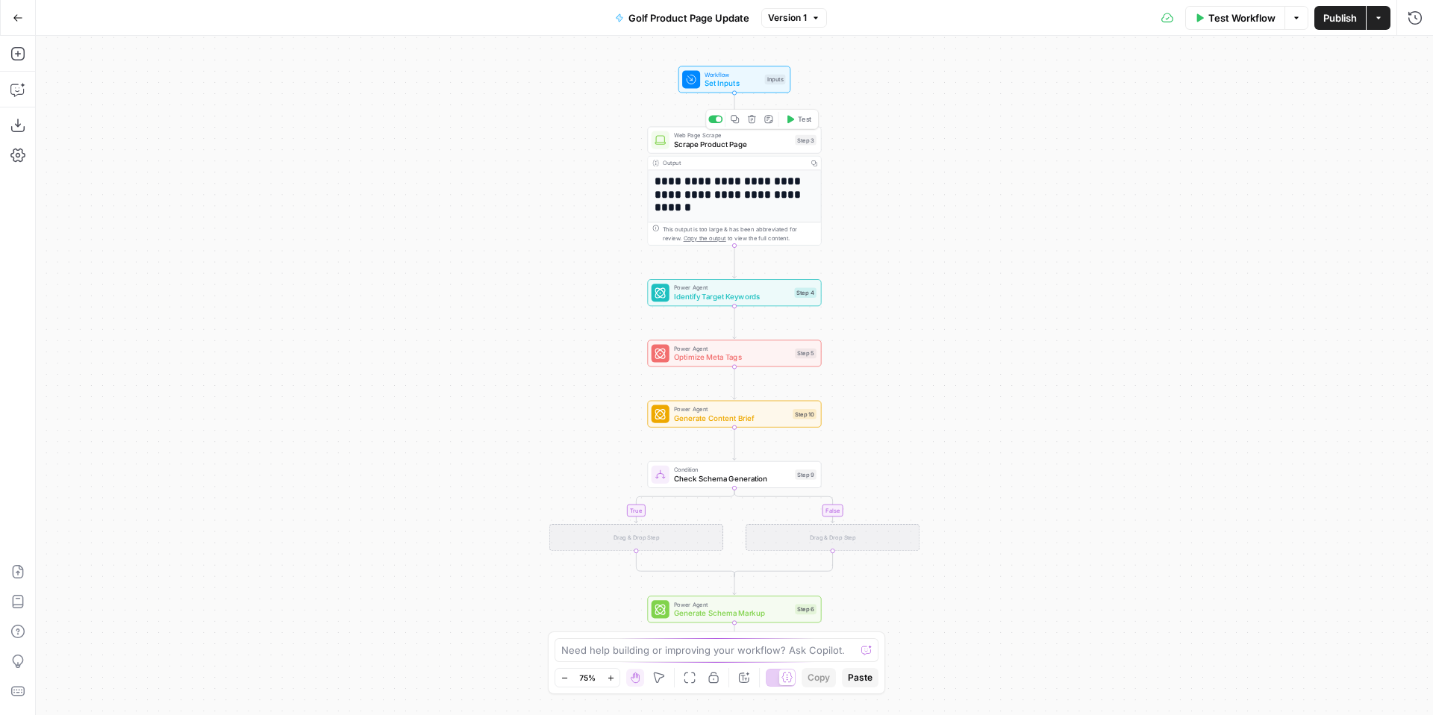
click at [765, 146] on span "Scrape Product Page" at bounding box center [732, 143] width 116 height 11
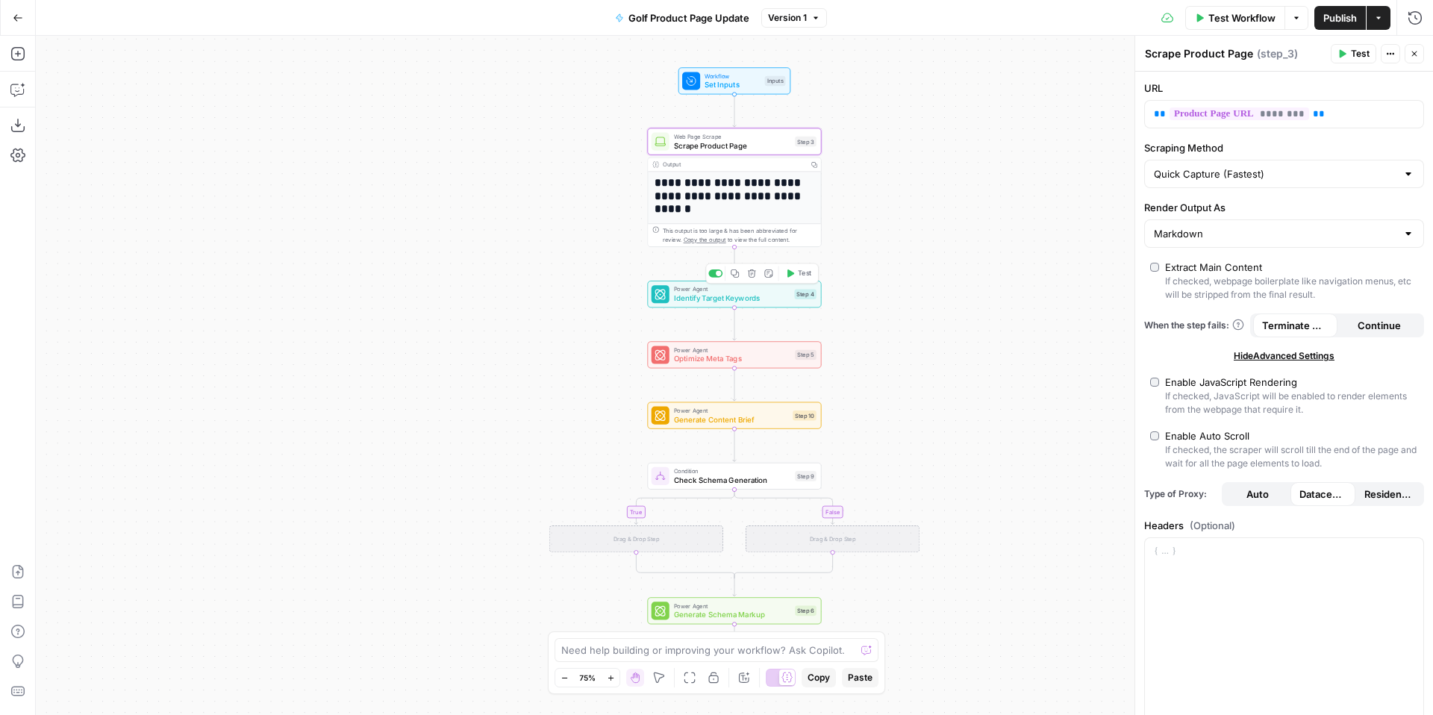
click at [760, 301] on span "Identify Target Keywords" at bounding box center [732, 298] width 116 height 11
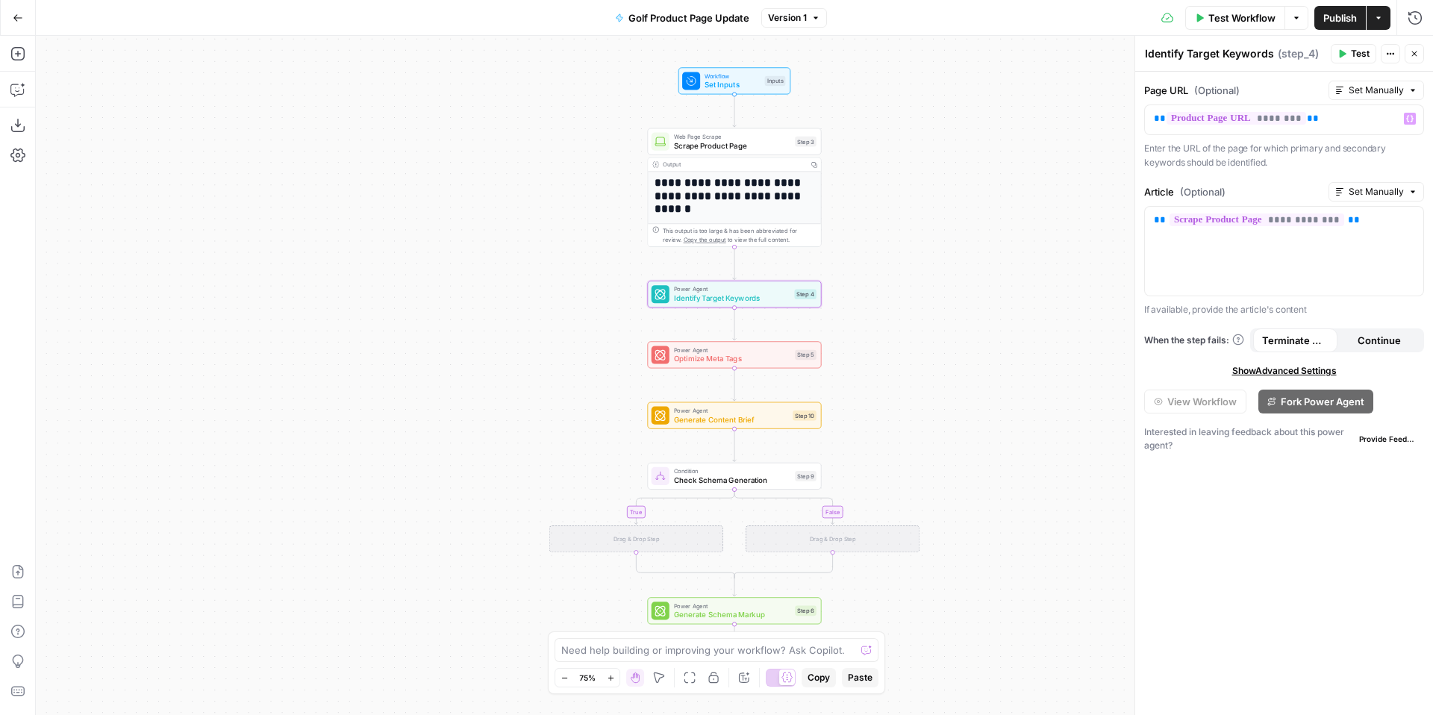
click at [1361, 90] on span "Set Manually" at bounding box center [1376, 90] width 55 height 13
click at [1359, 172] on div "AI sets value during run" at bounding box center [1348, 169] width 126 height 13
click at [803, 275] on span "Test" at bounding box center [804, 274] width 13 height 10
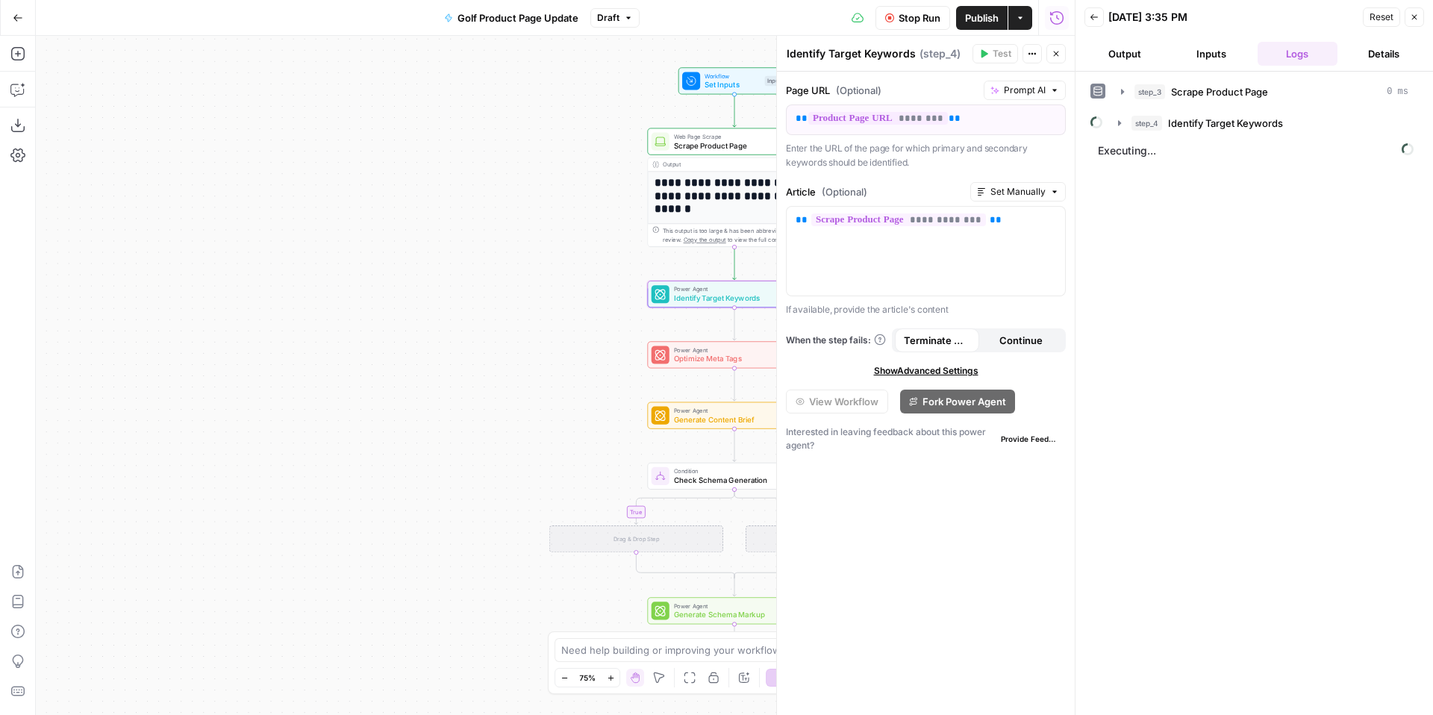
click at [958, 367] on span "Show Advanced Settings" at bounding box center [926, 370] width 105 height 13
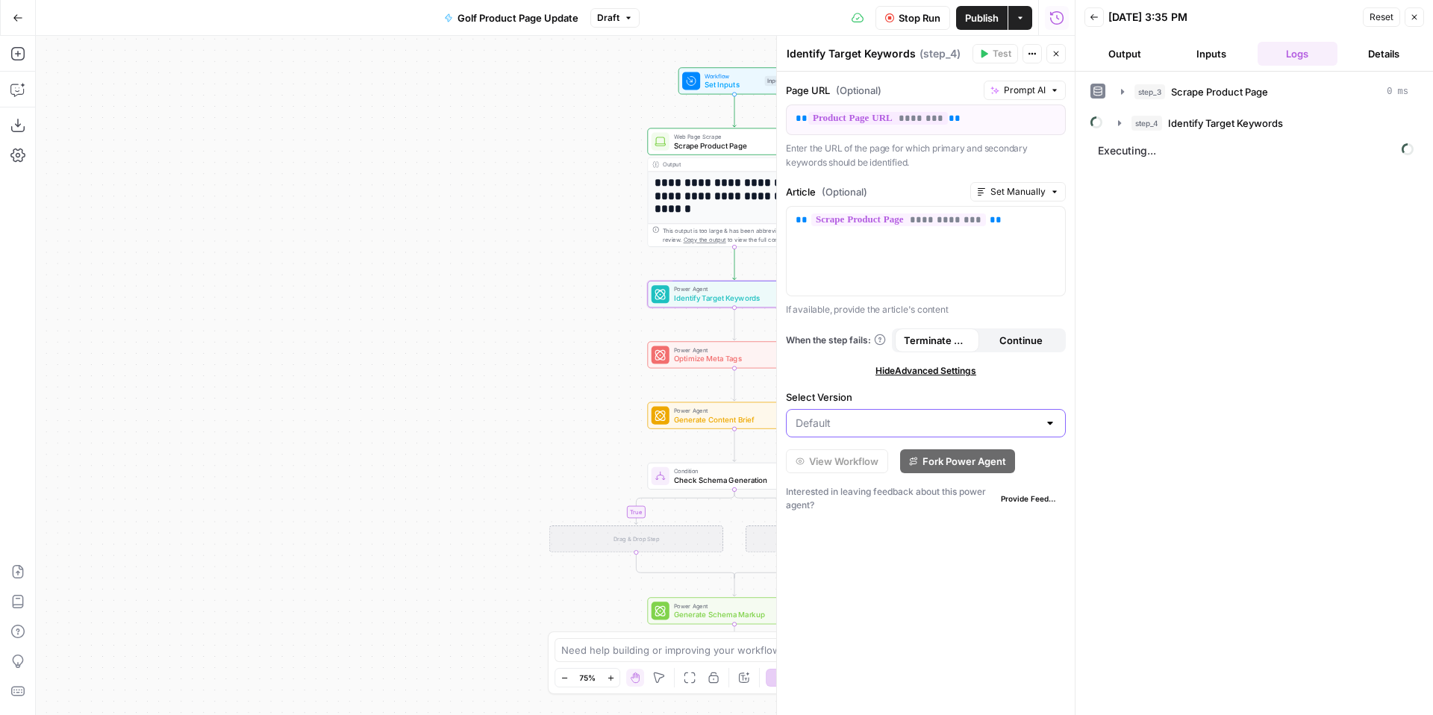
click at [975, 424] on input "Select Version" at bounding box center [917, 423] width 243 height 15
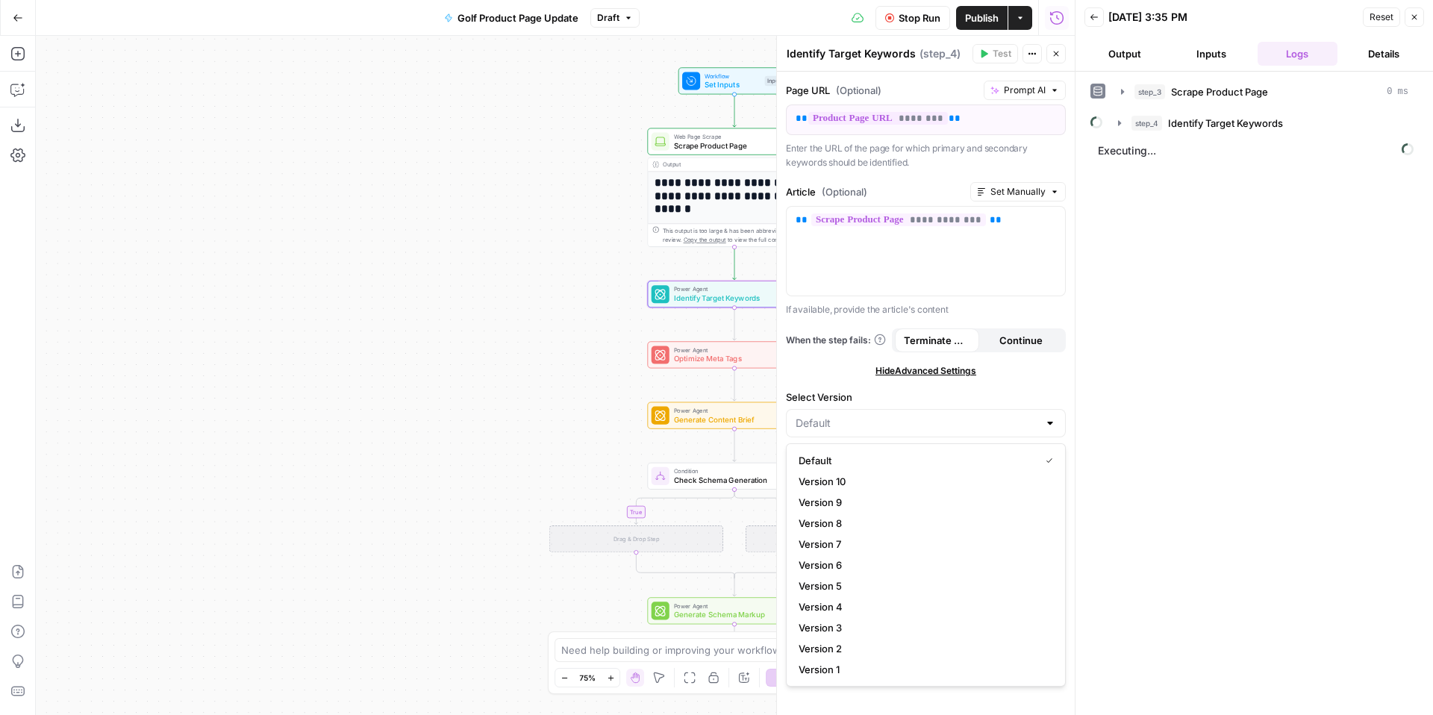
type input "Default"
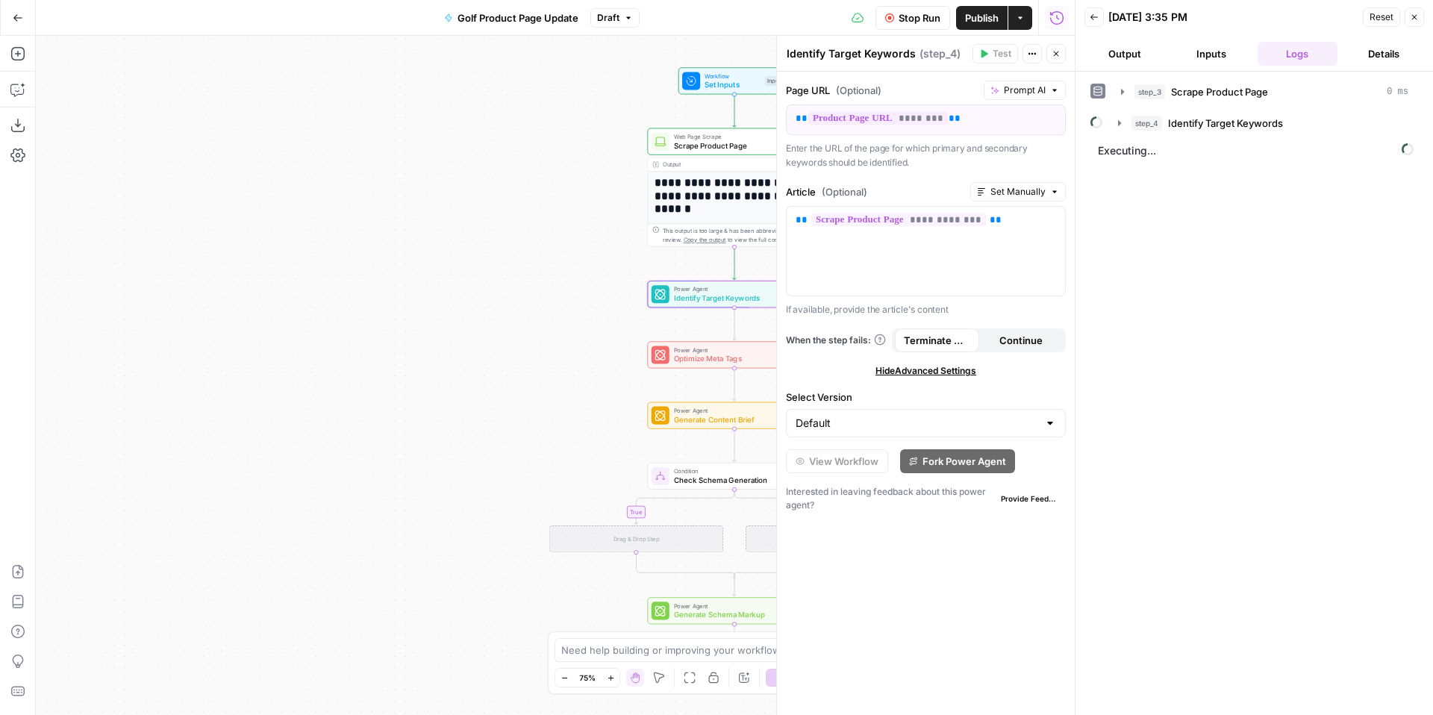
click at [802, 384] on form "**********" at bounding box center [926, 393] width 298 height 643
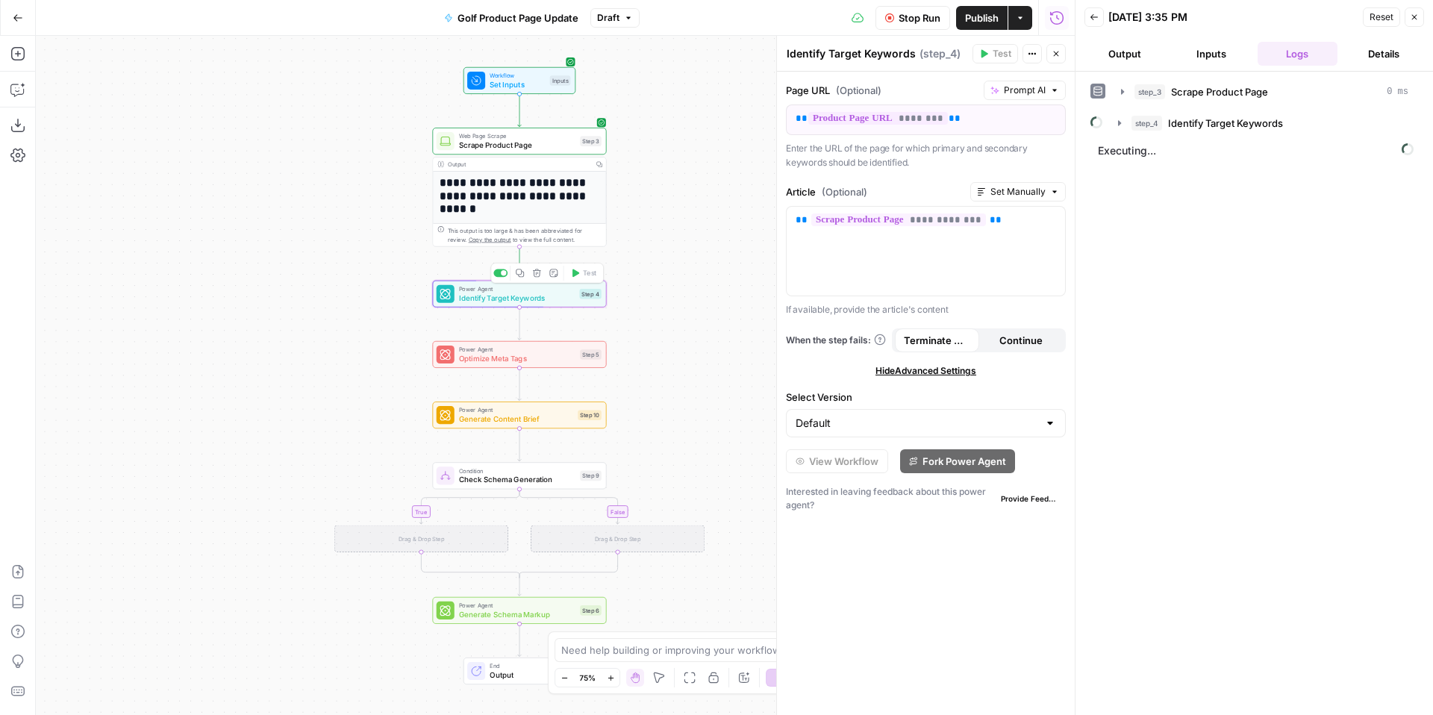
click at [567, 300] on span "Identify Target Keywords" at bounding box center [517, 297] width 116 height 11
click at [1114, 125] on icon "button" at bounding box center [1120, 123] width 12 height 12
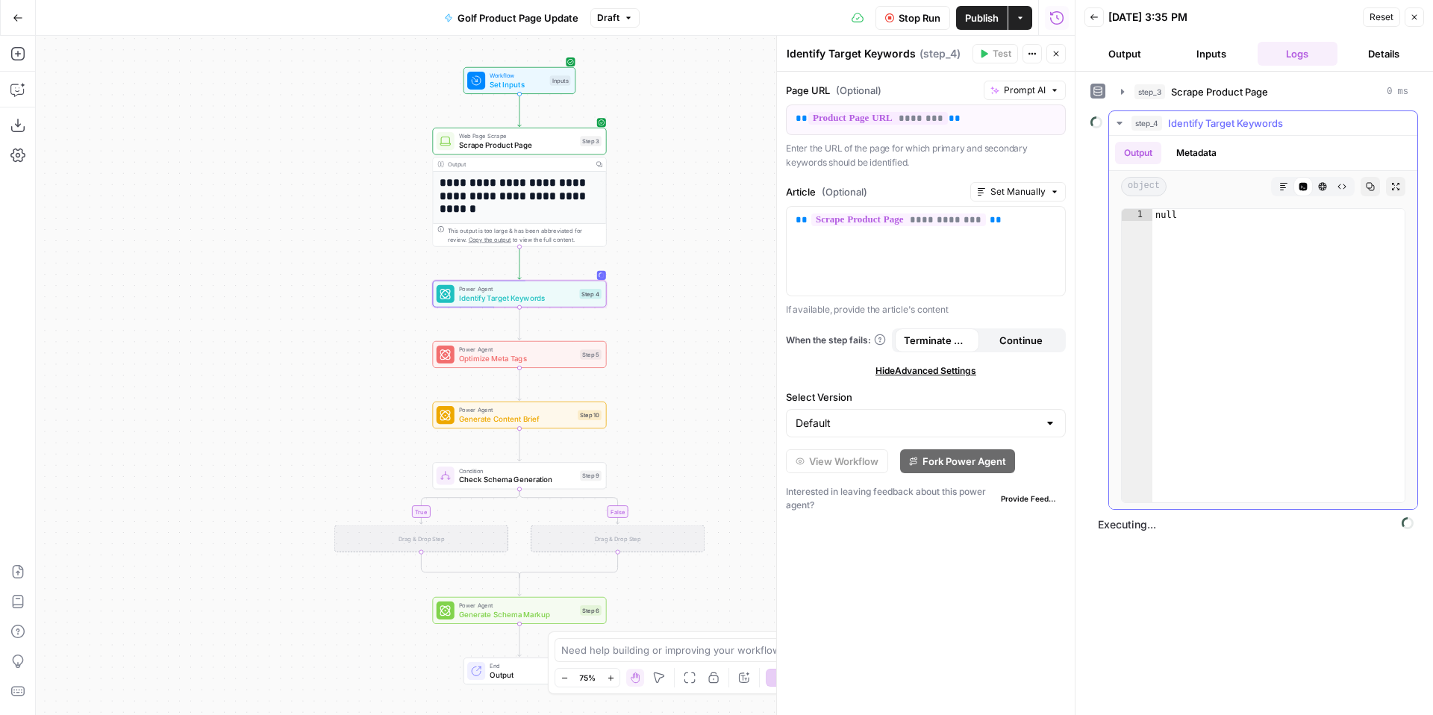
click at [1148, 149] on button "Output" at bounding box center [1138, 153] width 46 height 22
click at [1124, 86] on icon "button" at bounding box center [1123, 92] width 12 height 12
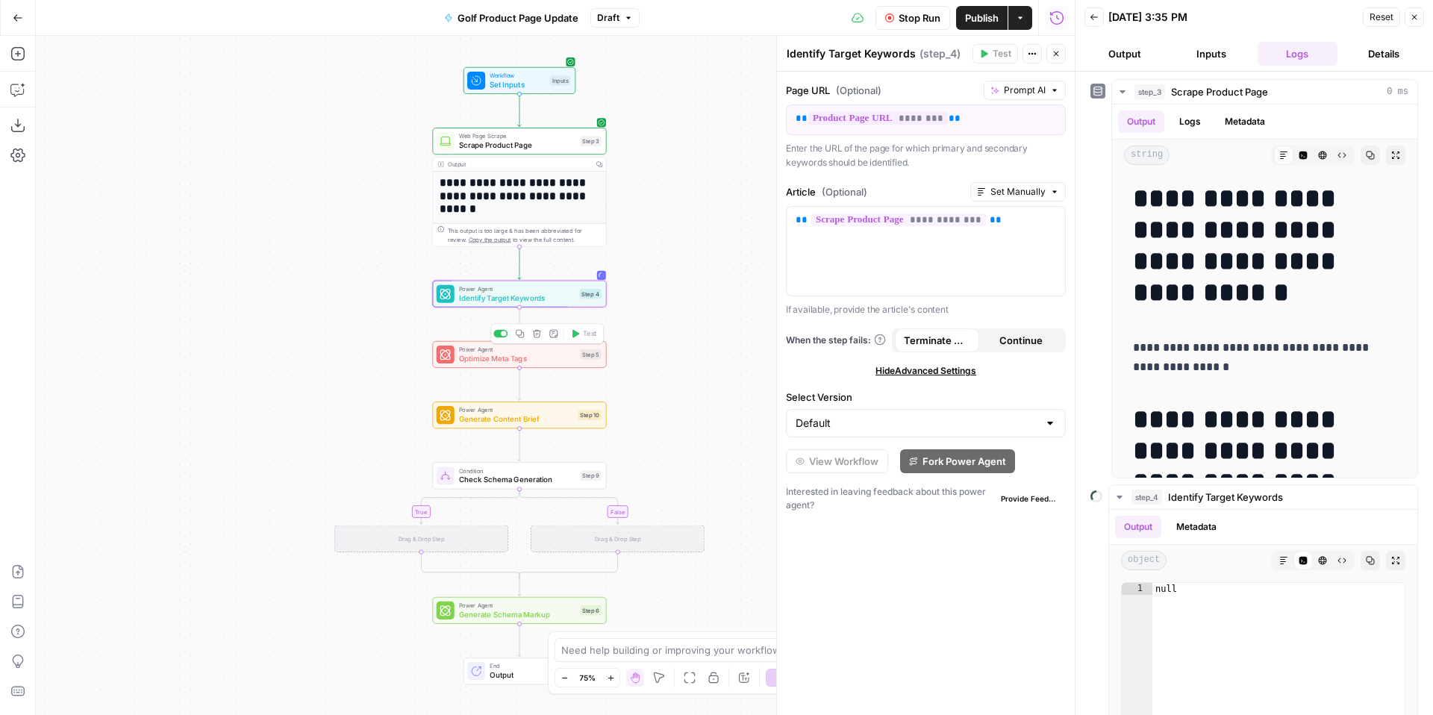
click at [531, 355] on span "Optimize Meta Tags" at bounding box center [517, 358] width 116 height 11
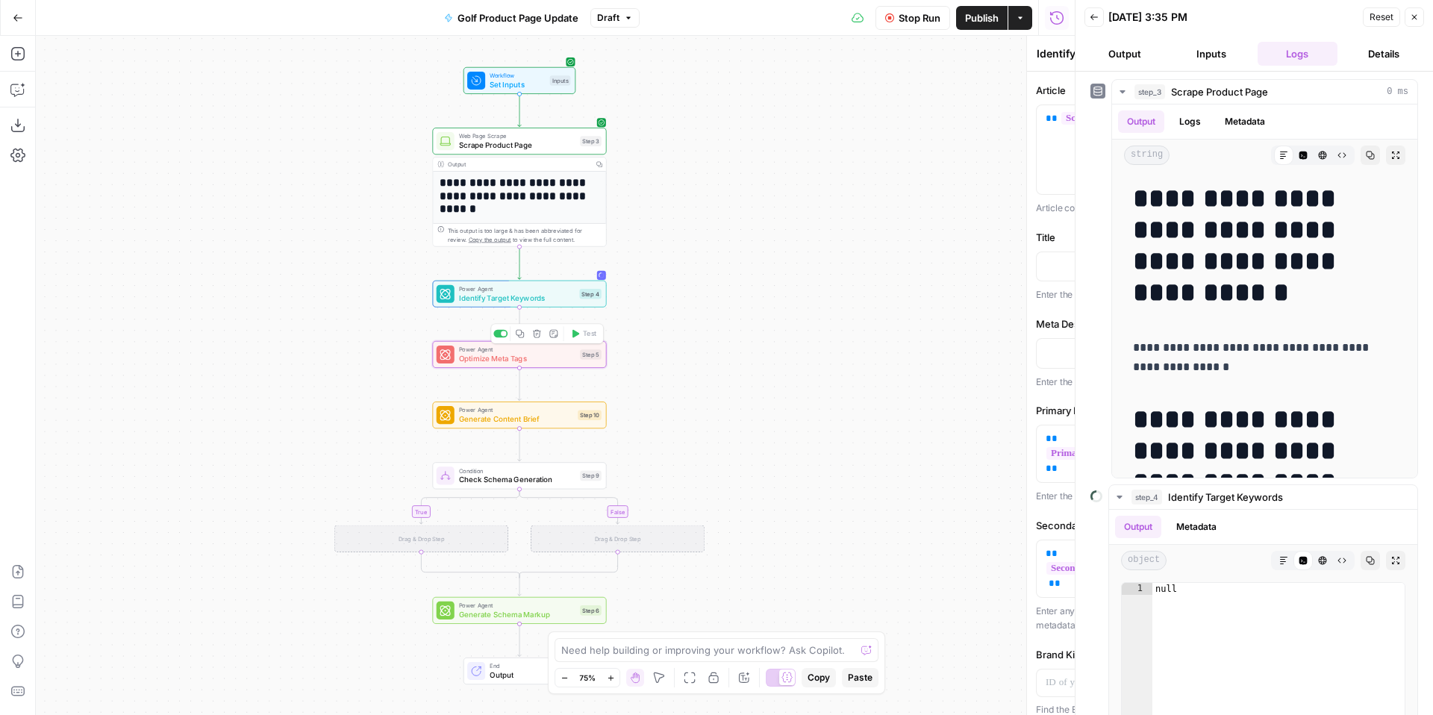
type textarea "Optimize Meta Tags"
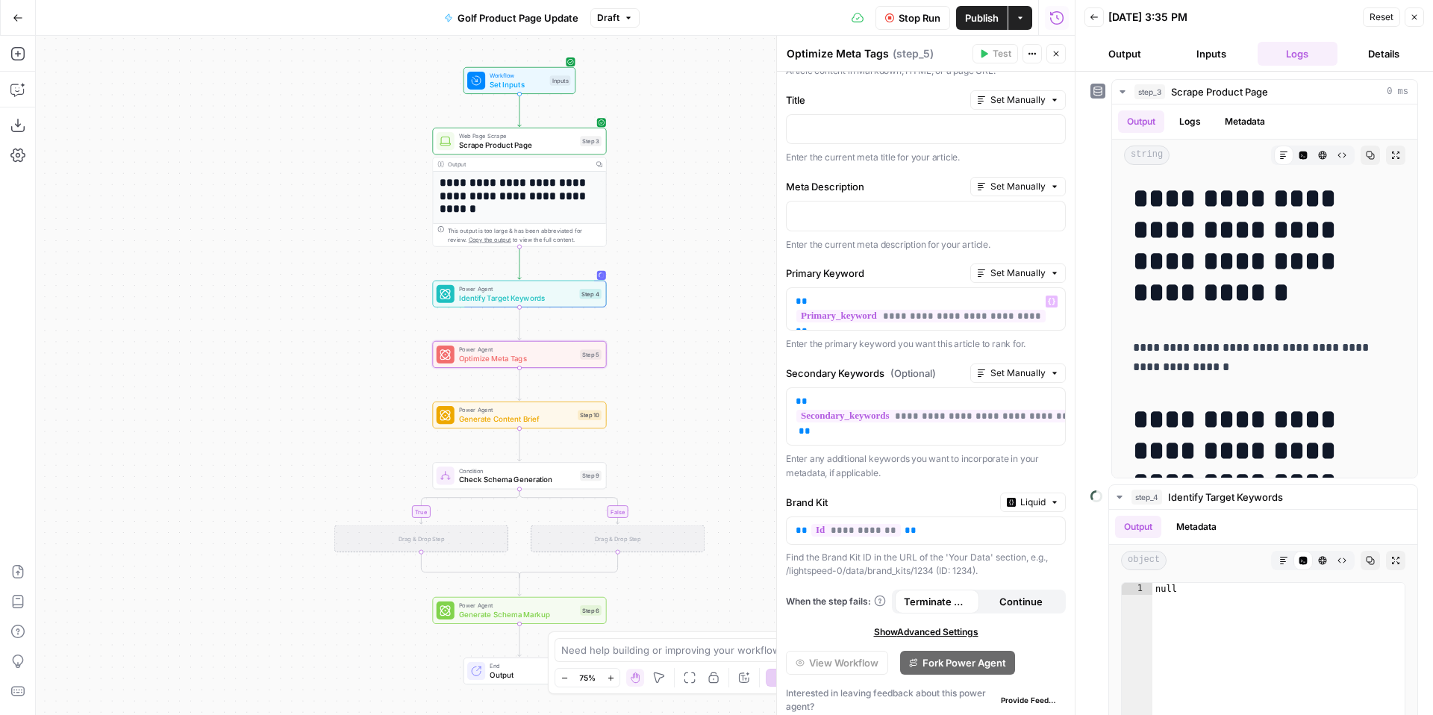
scroll to position [145, 0]
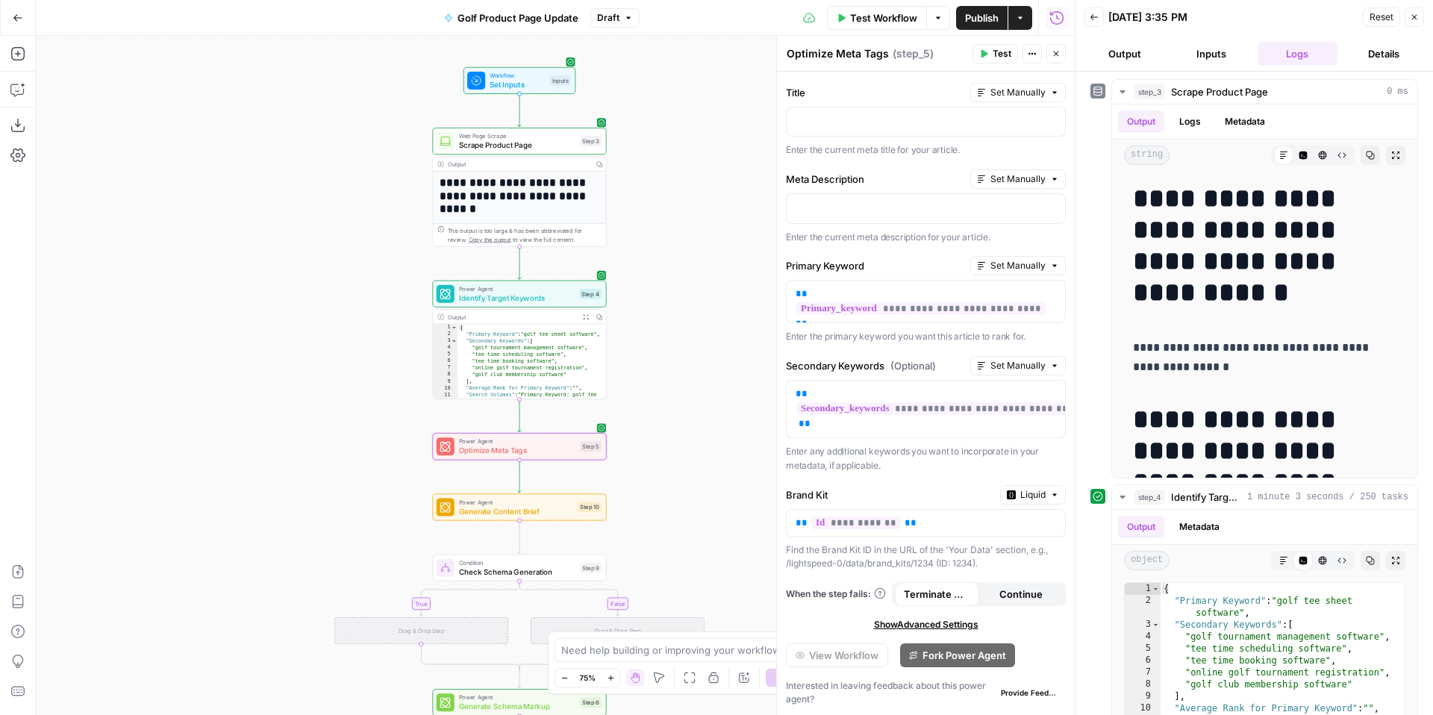
type textarea "**********"
click at [525, 355] on div "{ "Primary Keyword" : "golf tee sheet software" , "Secondary Keywords" : [ "gol…" at bounding box center [532, 391] width 149 height 135
click at [460, 299] on span "Identify Target Keywords" at bounding box center [517, 297] width 116 height 11
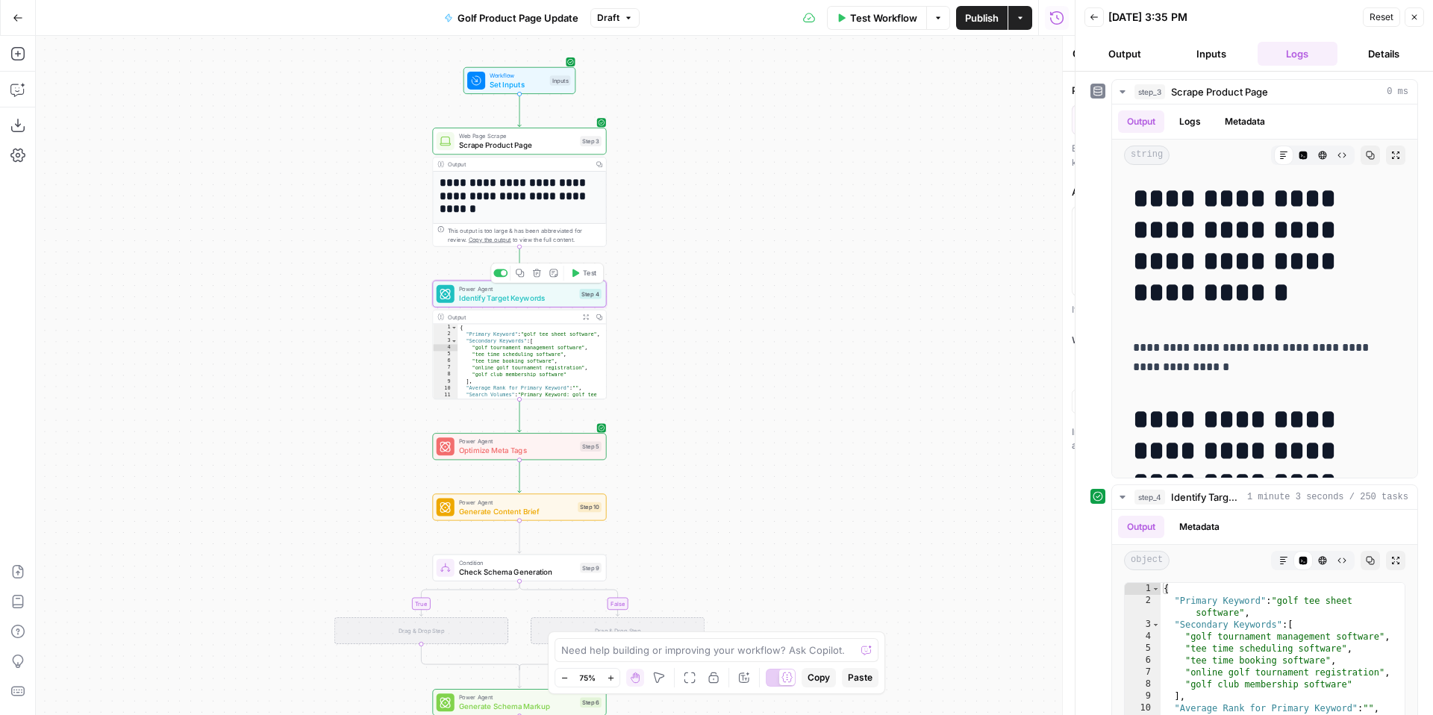
type textarea "Identify Target Keywords"
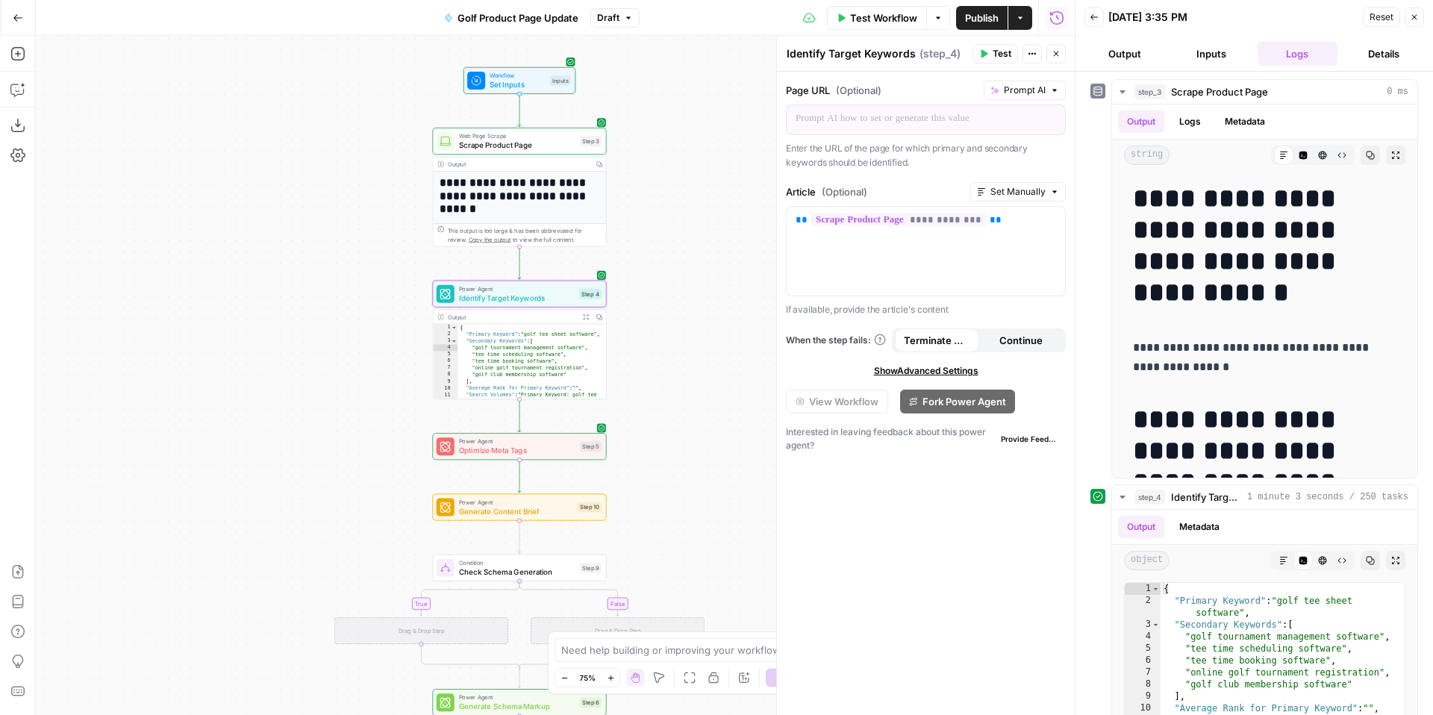
click at [1197, 50] on button "Inputs" at bounding box center [1211, 54] width 81 height 24
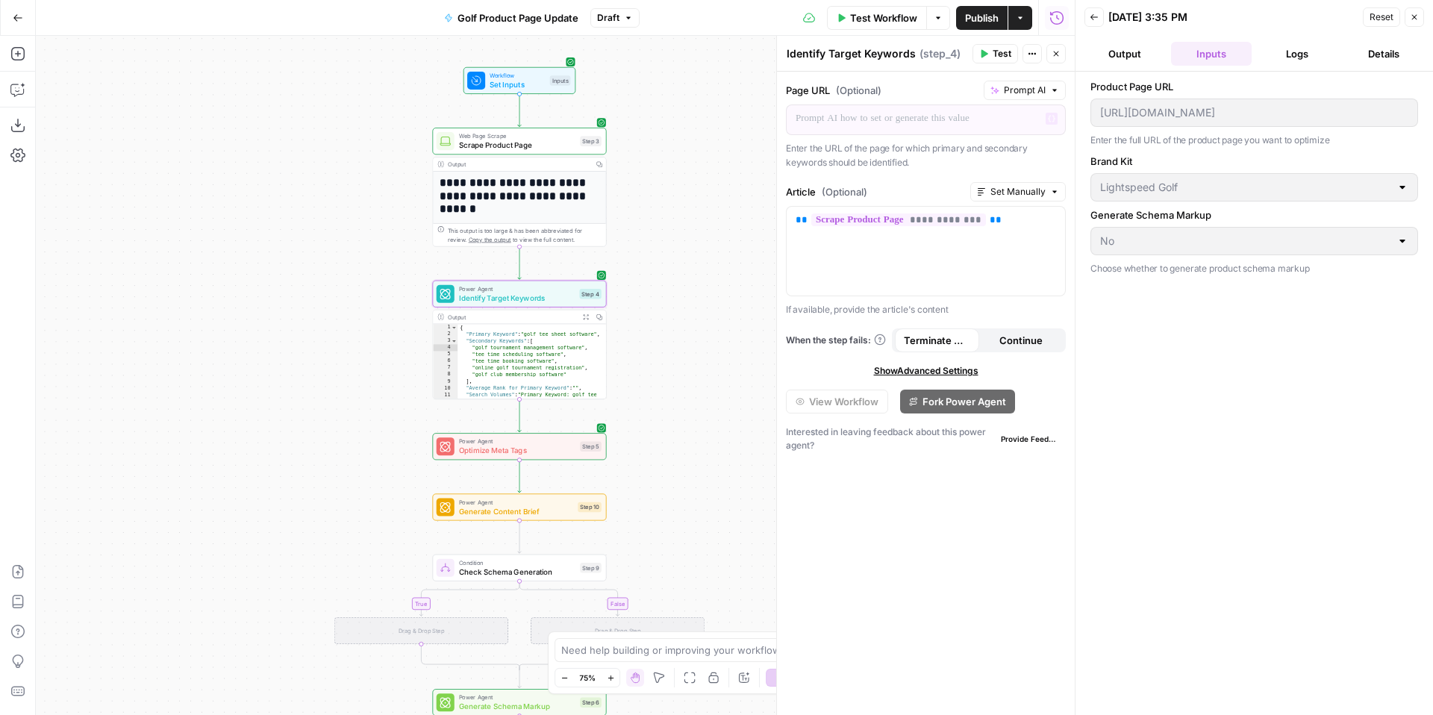
click at [1145, 51] on button "Output" at bounding box center [1125, 54] width 81 height 24
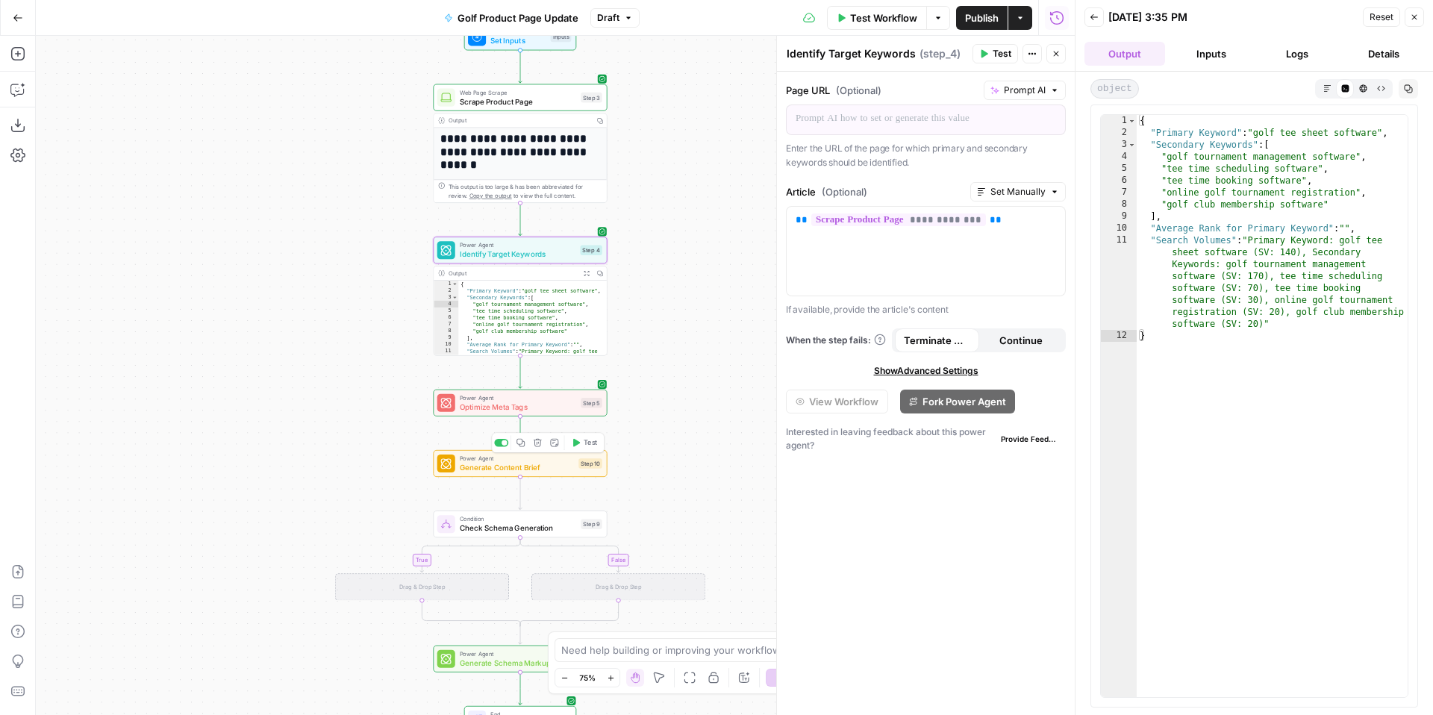
click at [583, 449] on button "Test" at bounding box center [584, 442] width 35 height 15
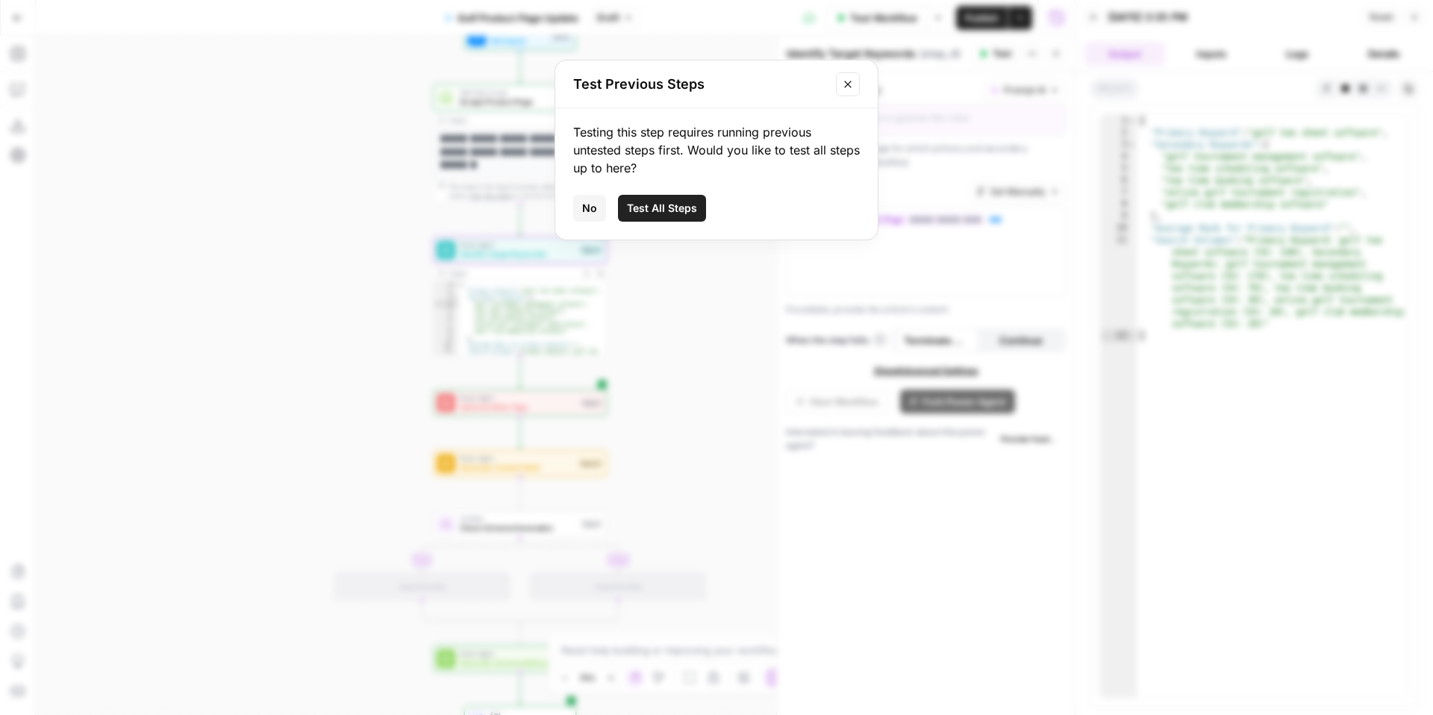
click at [852, 87] on icon "Close modal" at bounding box center [848, 84] width 12 height 12
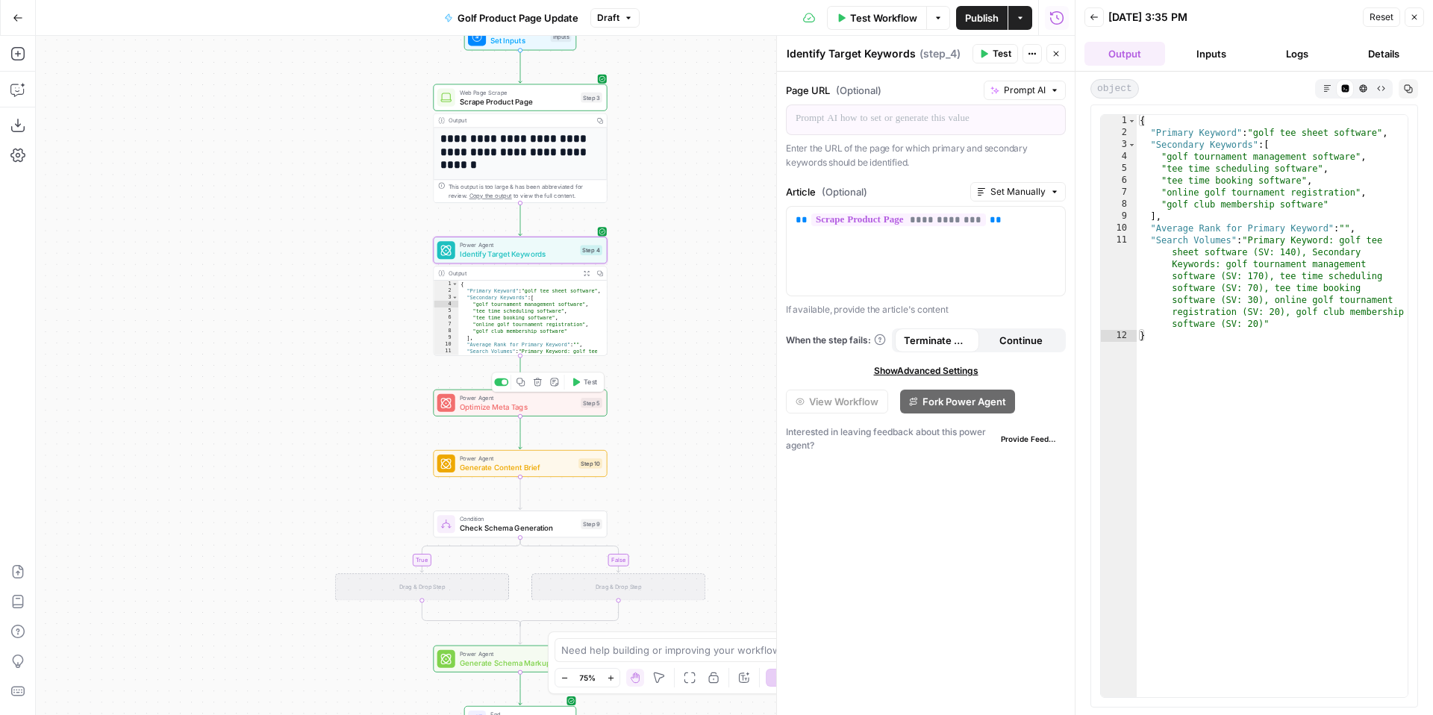
click at [548, 407] on span "Optimize Meta Tags" at bounding box center [518, 407] width 116 height 11
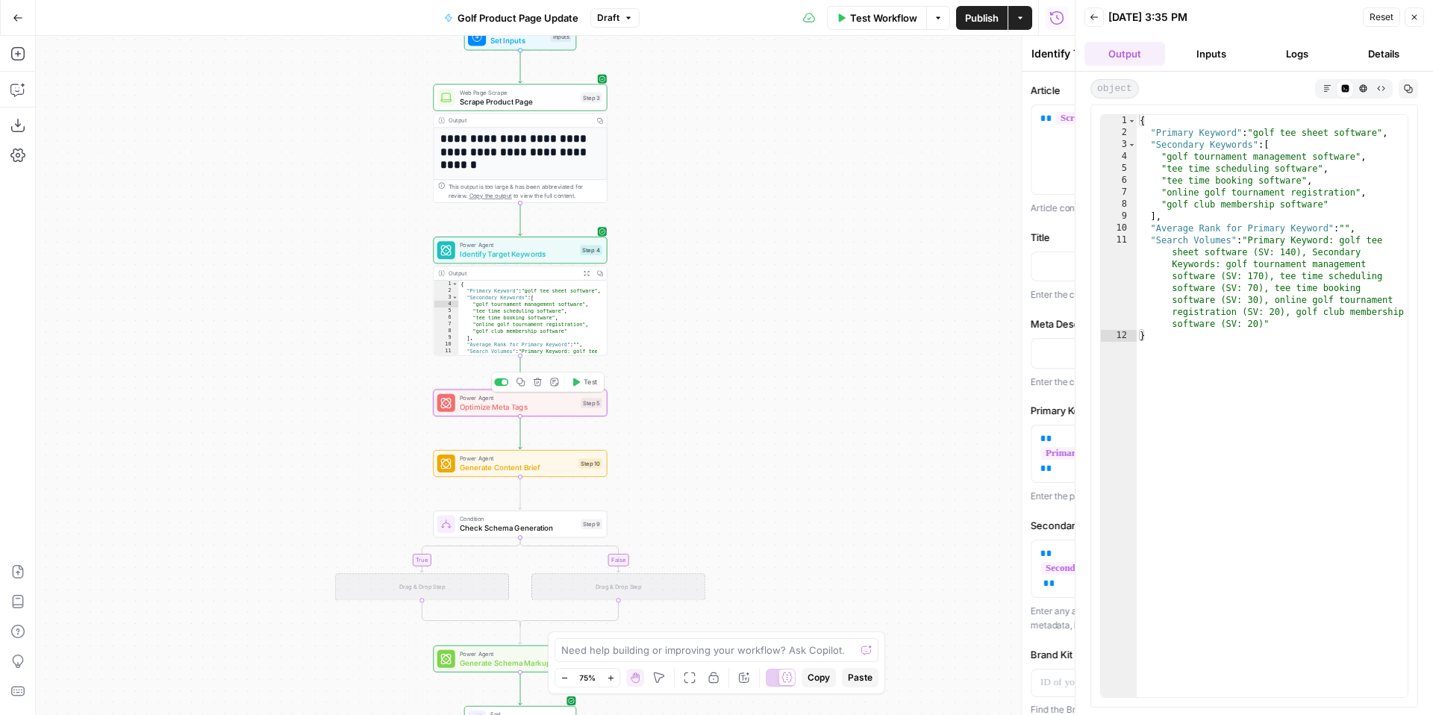
type textarea "Optimize Meta Tags"
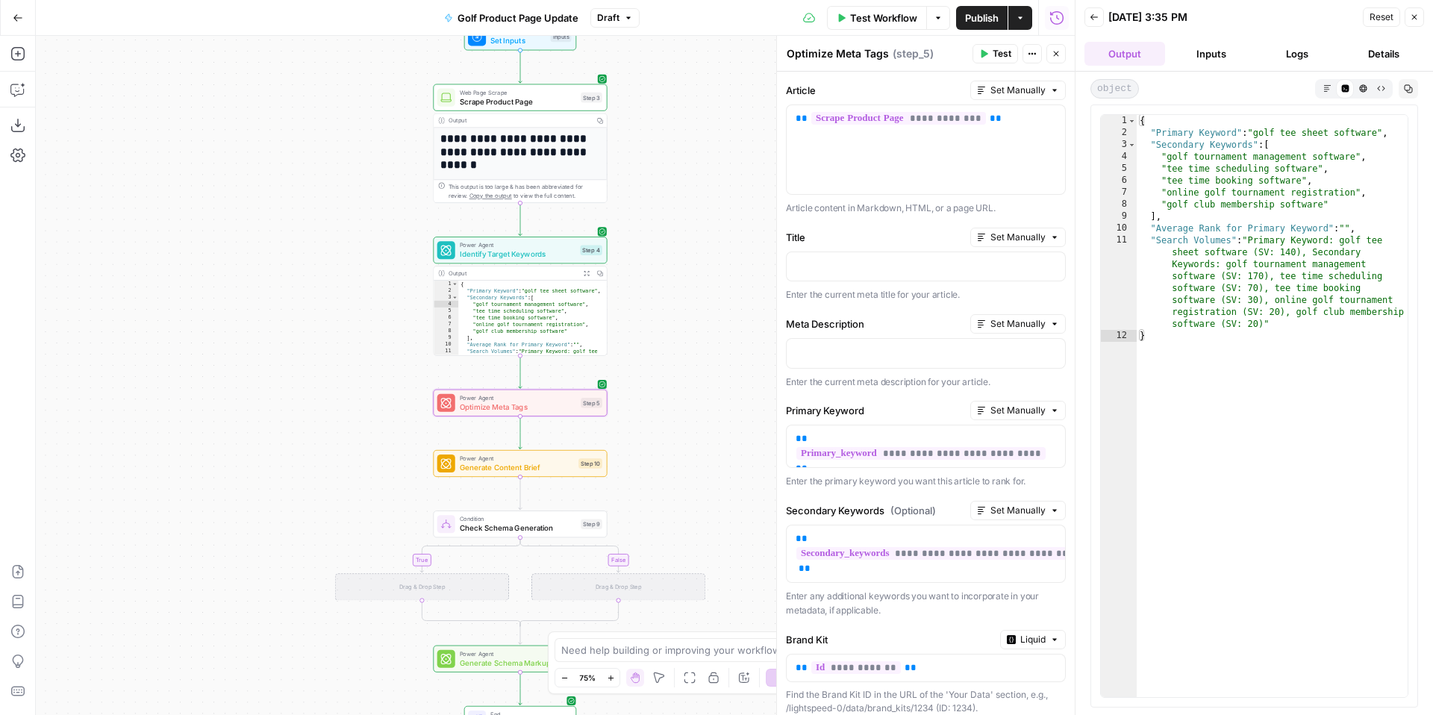
click at [1142, 52] on button "Output" at bounding box center [1125, 54] width 81 height 24
click at [18, 59] on icon "button" at bounding box center [16, 53] width 13 height 13
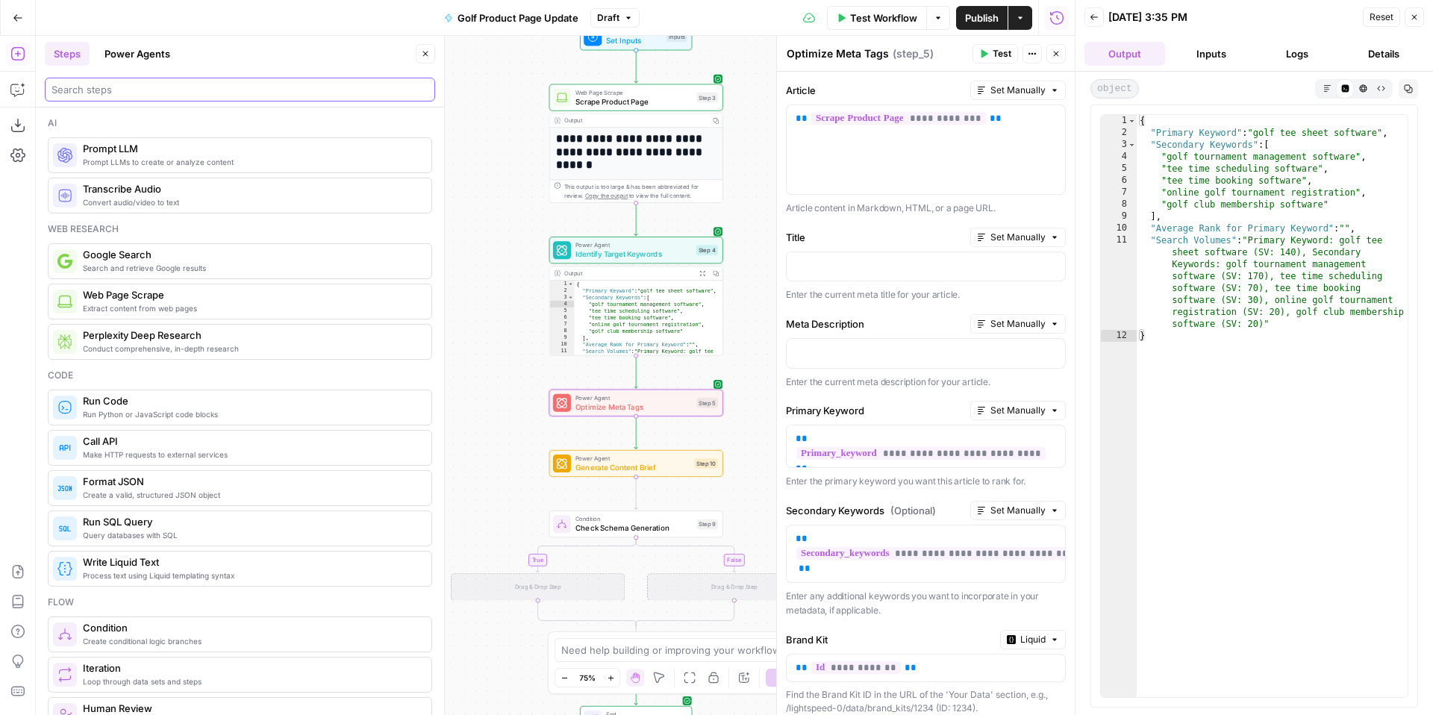
click at [215, 92] on input "search" at bounding box center [240, 89] width 377 height 15
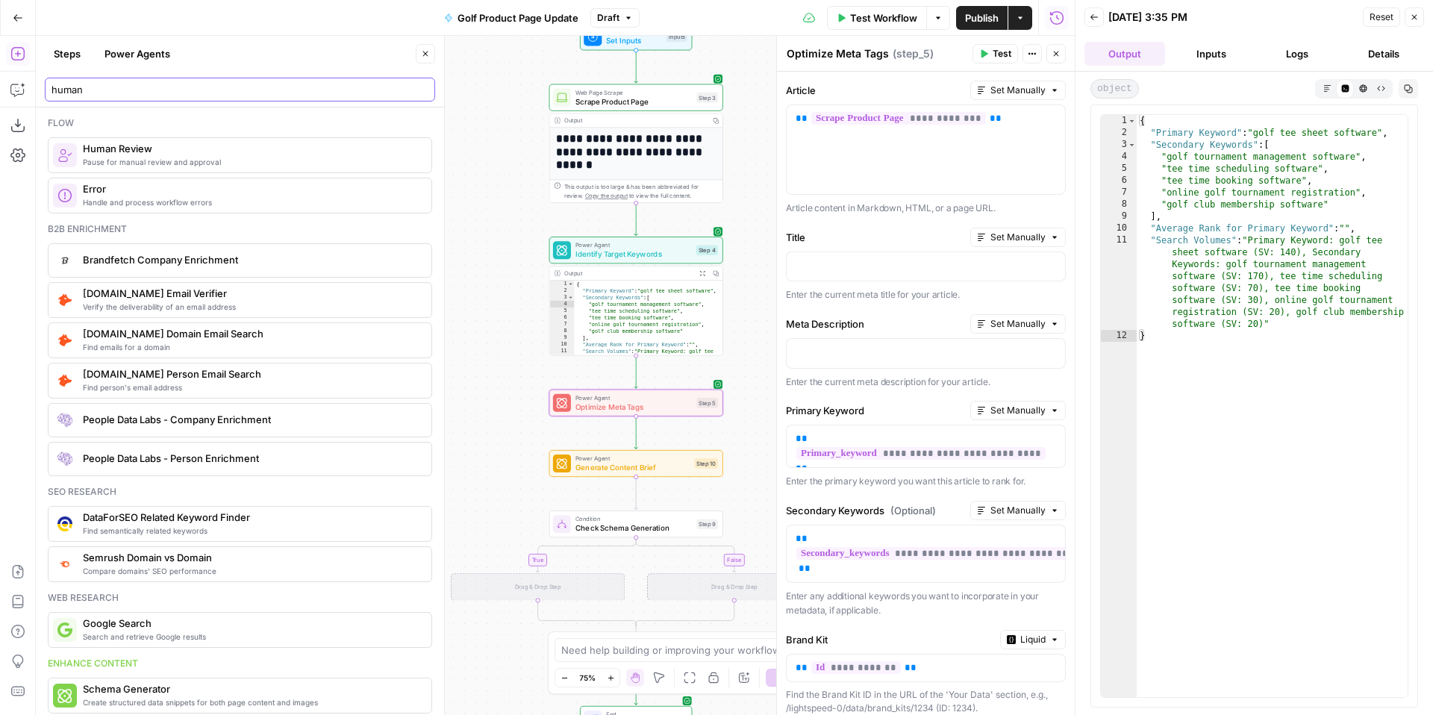
type input "human"
click at [213, 154] on span "Human Review" at bounding box center [251, 148] width 337 height 15
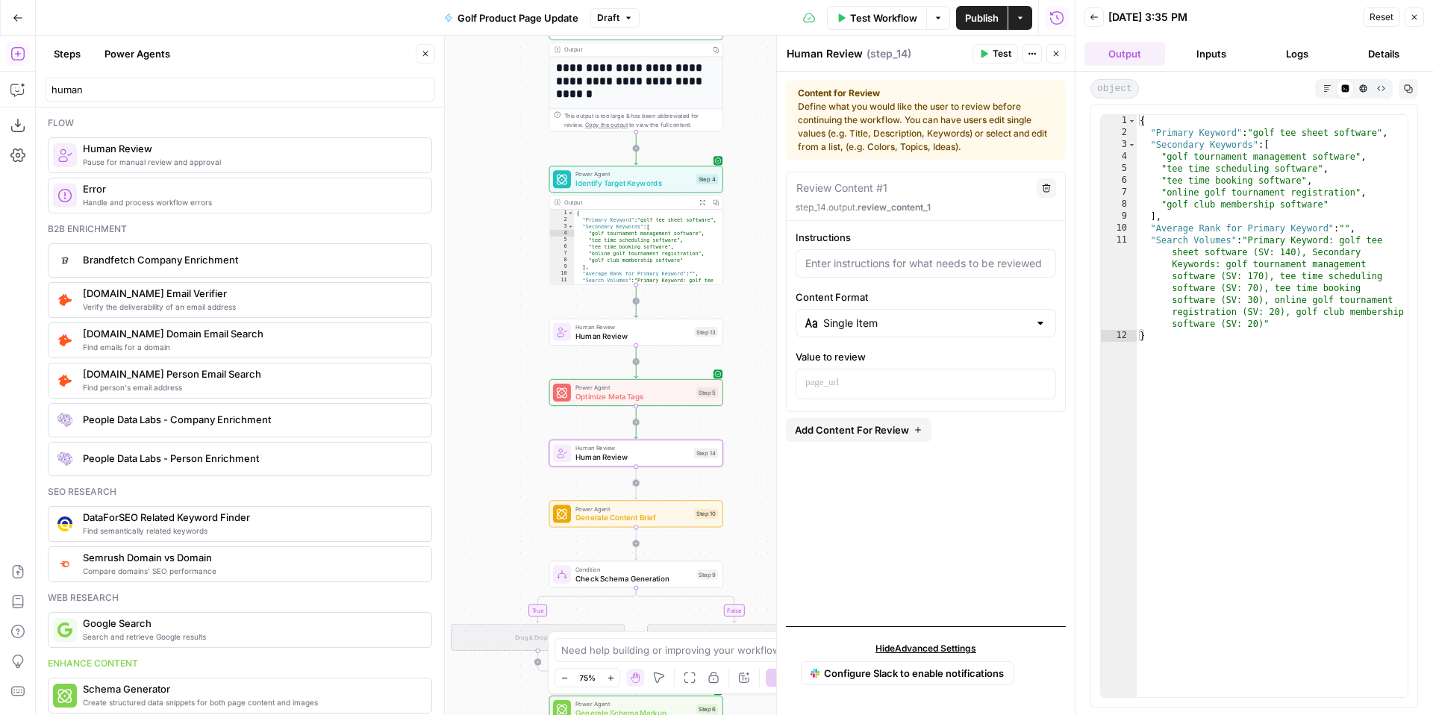
scroll to position [6, 0]
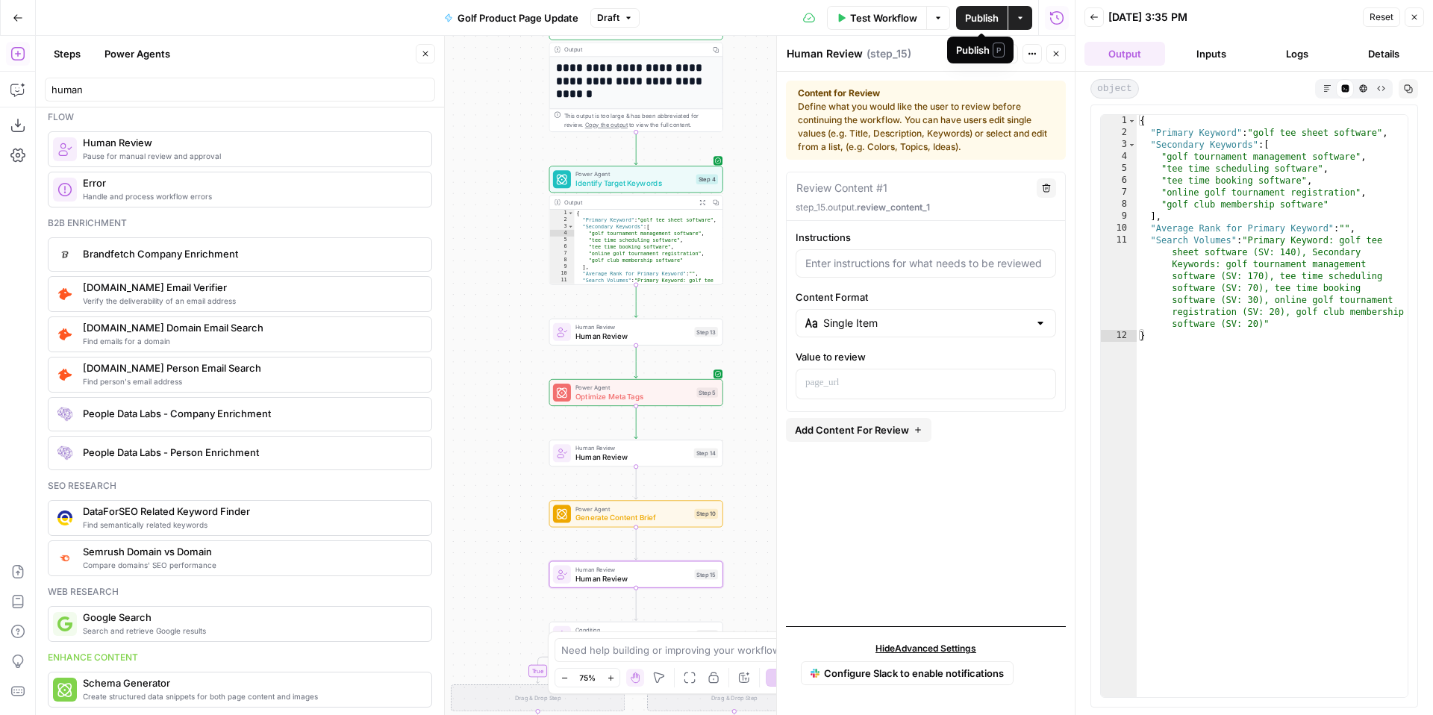
click at [982, 16] on span "Publish" at bounding box center [982, 17] width 34 height 15
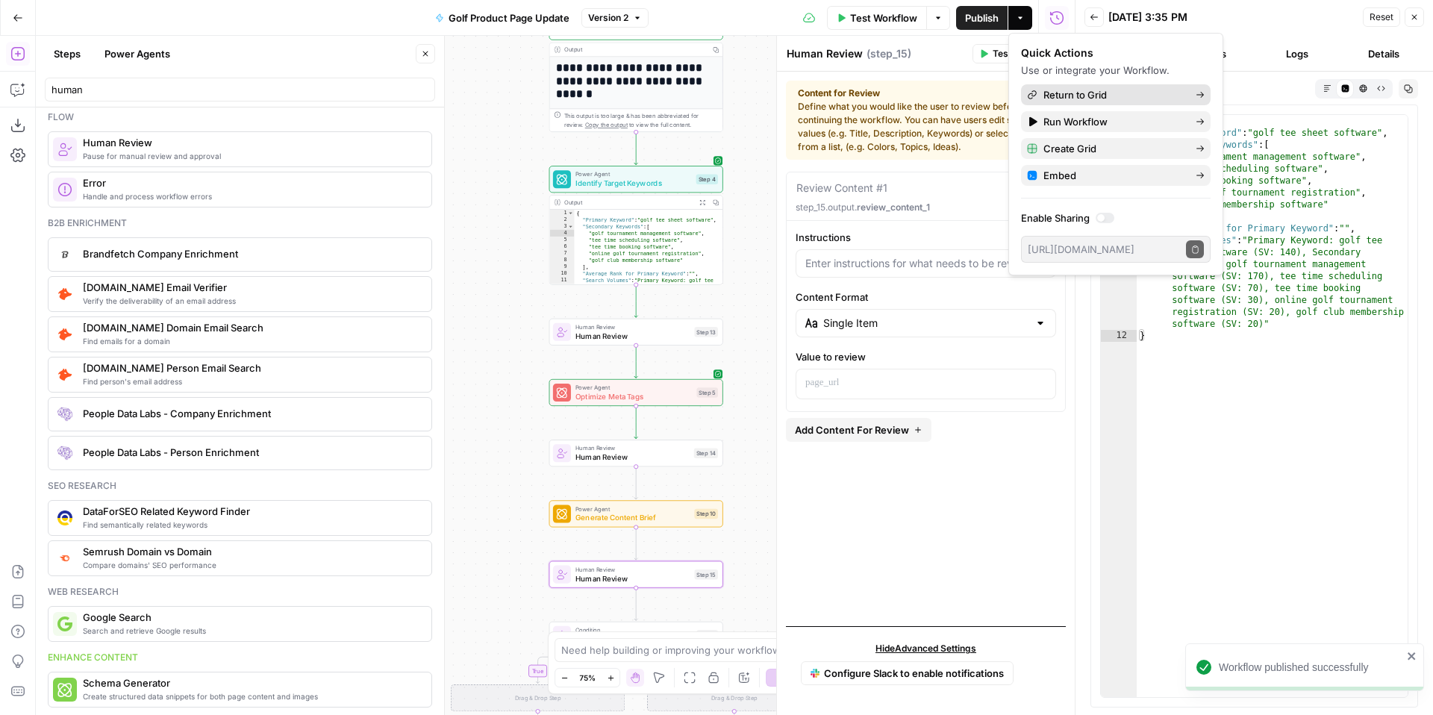
click at [1150, 95] on span "Return to Grid" at bounding box center [1114, 94] width 140 height 15
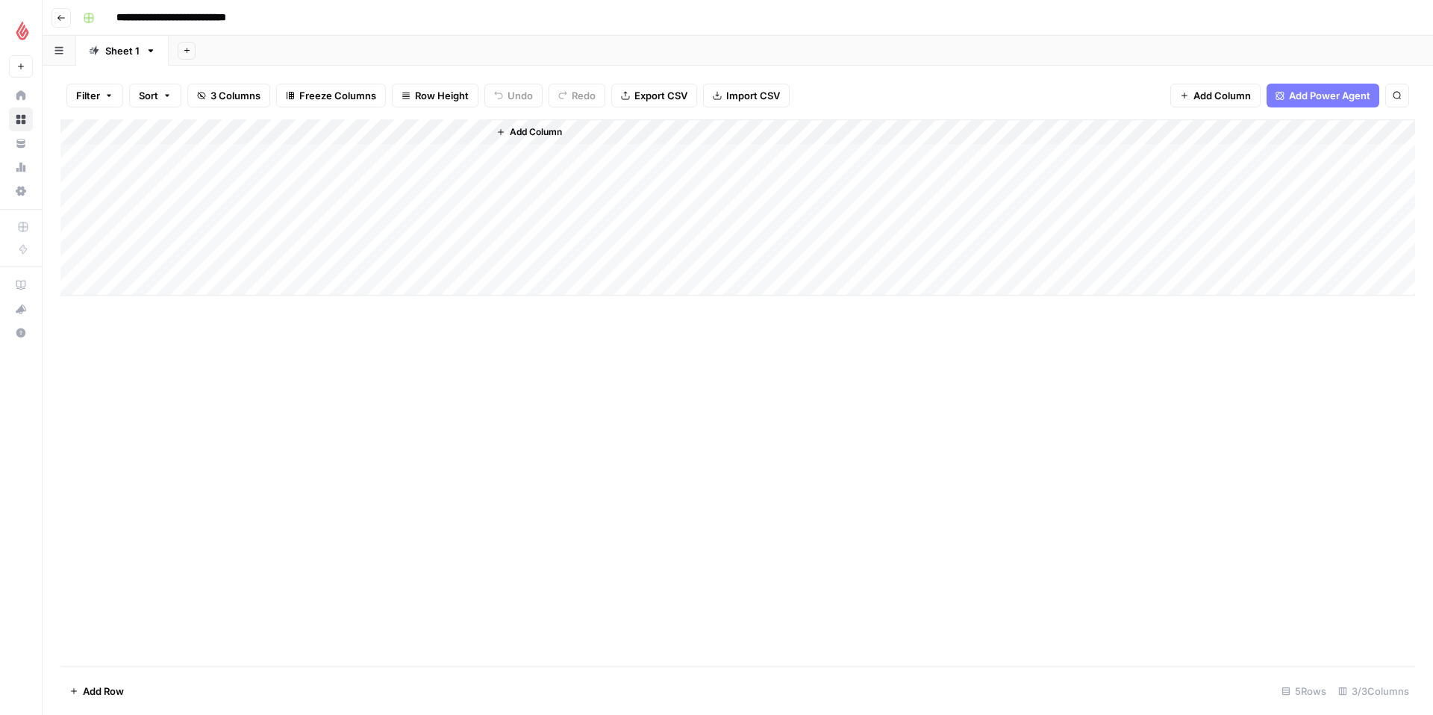
click at [155, 149] on div "Add Column" at bounding box center [737, 207] width 1355 height 176
click at [247, 91] on span "3 Columns" at bounding box center [236, 95] width 50 height 15
click at [246, 91] on span "3 Columns" at bounding box center [236, 95] width 50 height 15
click at [169, 153] on div "Add Column" at bounding box center [737, 207] width 1355 height 176
type textarea "**********"
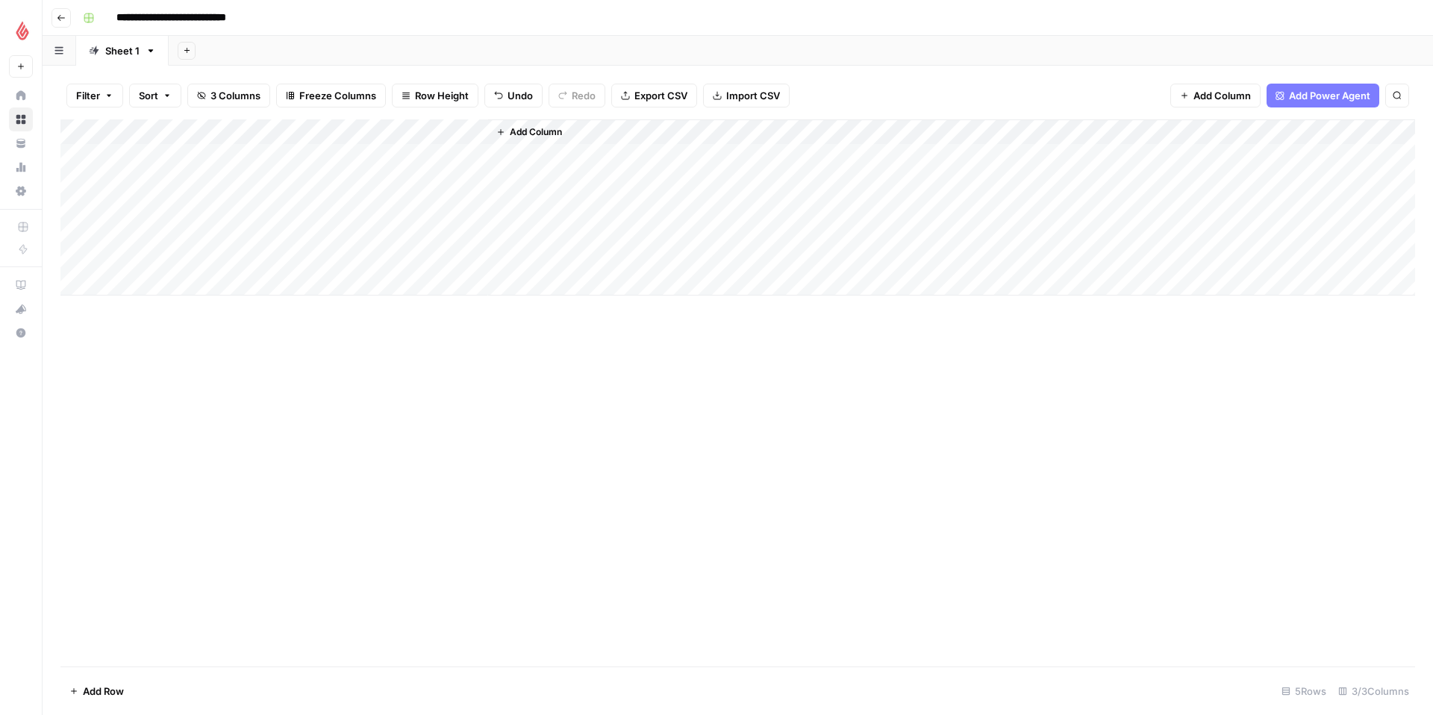
click at [266, 158] on div "Add Column" at bounding box center [737, 207] width 1355 height 176
click at [275, 158] on div "Add Column" at bounding box center [737, 207] width 1355 height 176
drag, startPoint x: 266, startPoint y: 246, endPoint x: 258, endPoint y: 245, distance: 9.0
click at [264, 246] on button "No" at bounding box center [254, 241] width 25 height 18
click at [417, 154] on div "Add Column" at bounding box center [737, 207] width 1355 height 176
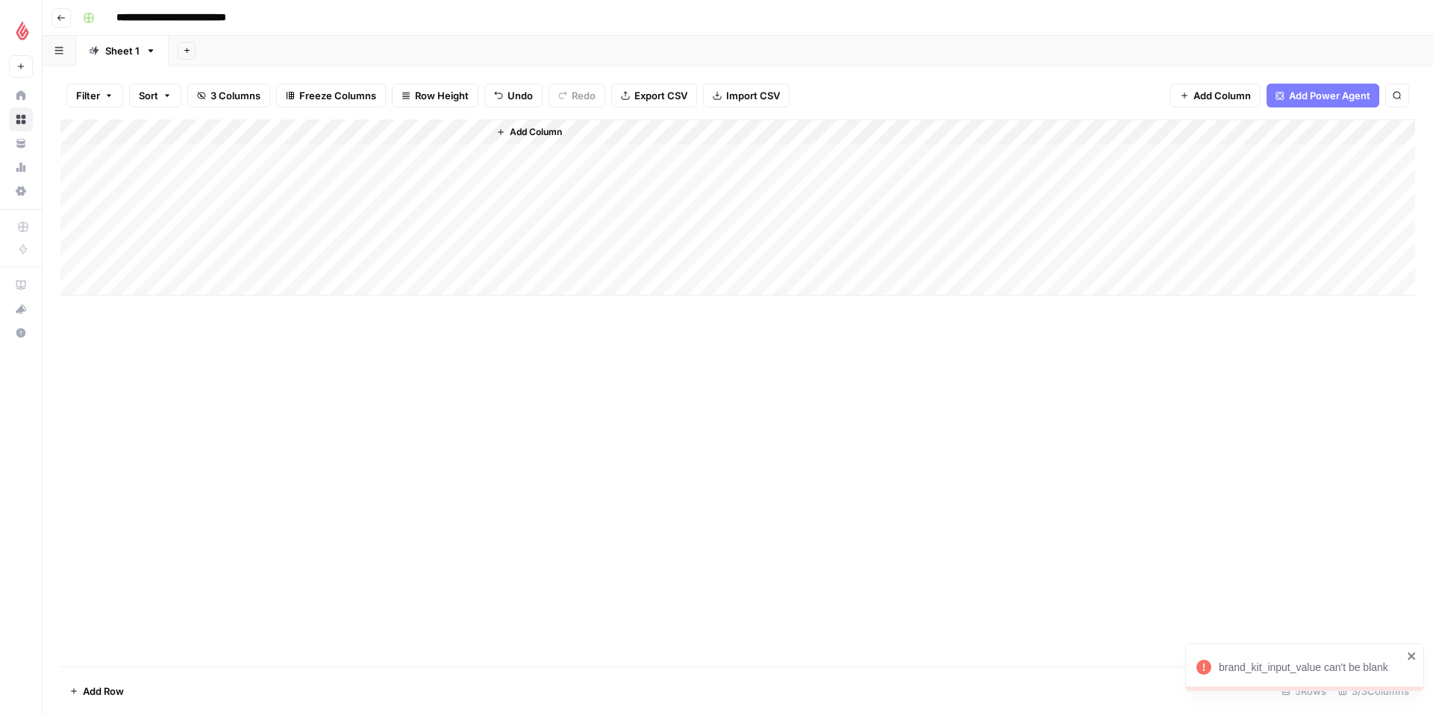
click at [420, 154] on div "Add Column" at bounding box center [737, 207] width 1355 height 176
click at [1415, 655] on icon "close" at bounding box center [1412, 656] width 10 height 12
click at [1397, 102] on button "Search" at bounding box center [1397, 96] width 24 height 24
click at [58, 22] on button "Go back" at bounding box center [61, 17] width 19 height 19
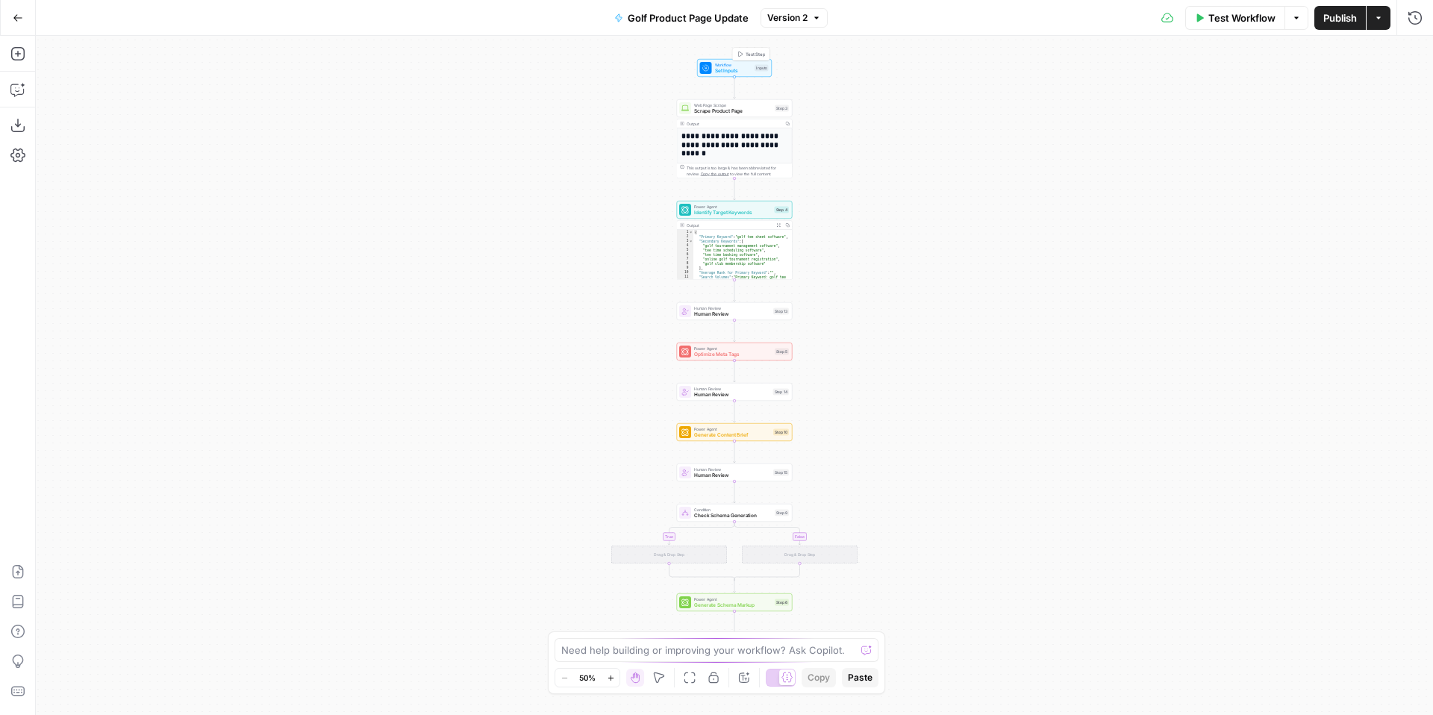
click at [730, 66] on div "Workflow Set Inputs" at bounding box center [733, 68] width 37 height 13
click at [1409, 175] on Kit "Brand Kit" at bounding box center [1292, 179] width 238 height 15
click at [1240, 178] on Kit "Brand Kit" at bounding box center [1292, 179] width 238 height 15
click at [1235, 175] on Kit "Brand Kit" at bounding box center [1292, 179] width 238 height 15
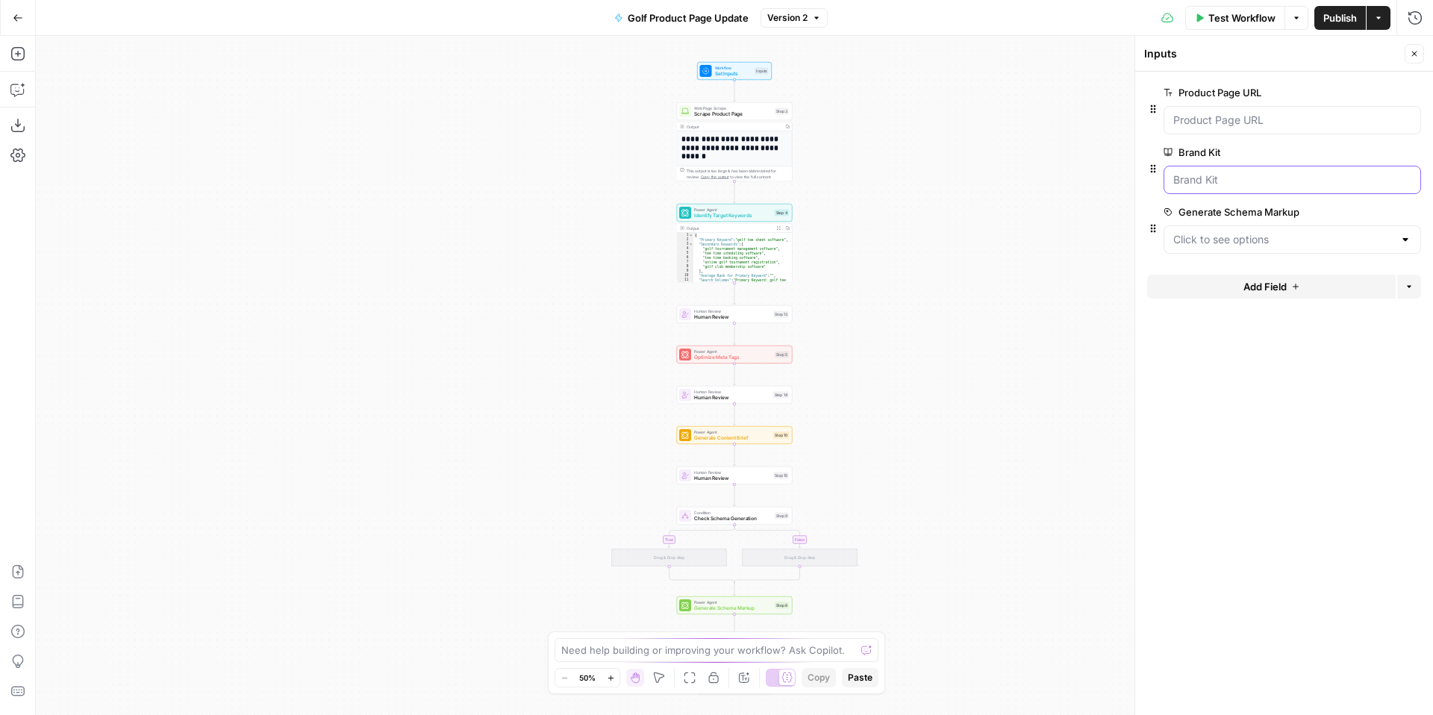
click at [1228, 177] on Kit "Brand Kit" at bounding box center [1292, 179] width 238 height 15
drag, startPoint x: 1215, startPoint y: 184, endPoint x: 1178, endPoint y: 178, distance: 36.9
click at [1215, 184] on Kit "Brand Kit" at bounding box center [1292, 179] width 238 height 15
click at [1214, 178] on Kit "Brand Kit" at bounding box center [1292, 179] width 238 height 15
drag, startPoint x: 1207, startPoint y: 186, endPoint x: 1182, endPoint y: 183, distance: 24.8
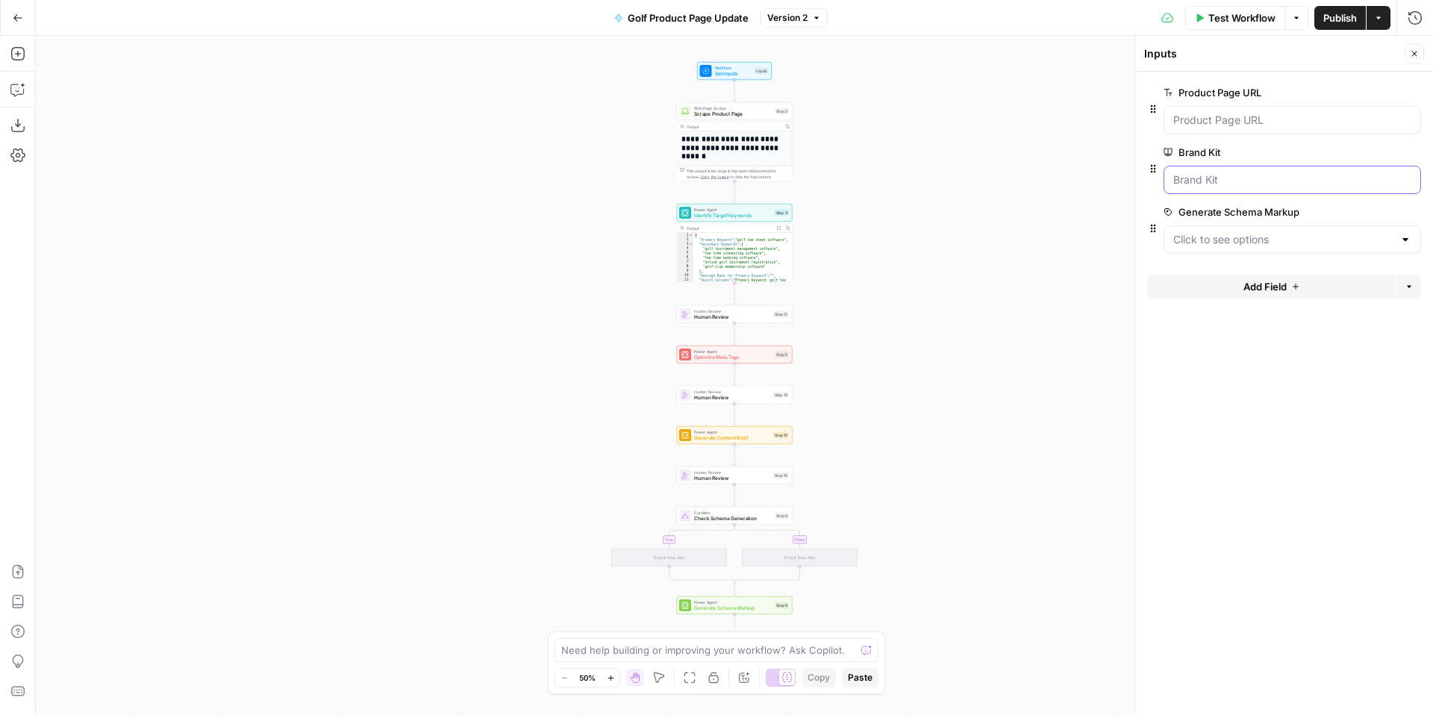
click at [1207, 186] on Kit "Brand Kit" at bounding box center [1292, 179] width 238 height 15
click at [1182, 183] on Kit "Brand Kit" at bounding box center [1292, 179] width 238 height 15
click at [708, 72] on icon at bounding box center [706, 71] width 6 height 6
click at [1292, 17] on icon "button" at bounding box center [1296, 17] width 9 height 9
click at [1387, 21] on button "Actions" at bounding box center [1379, 18] width 24 height 24
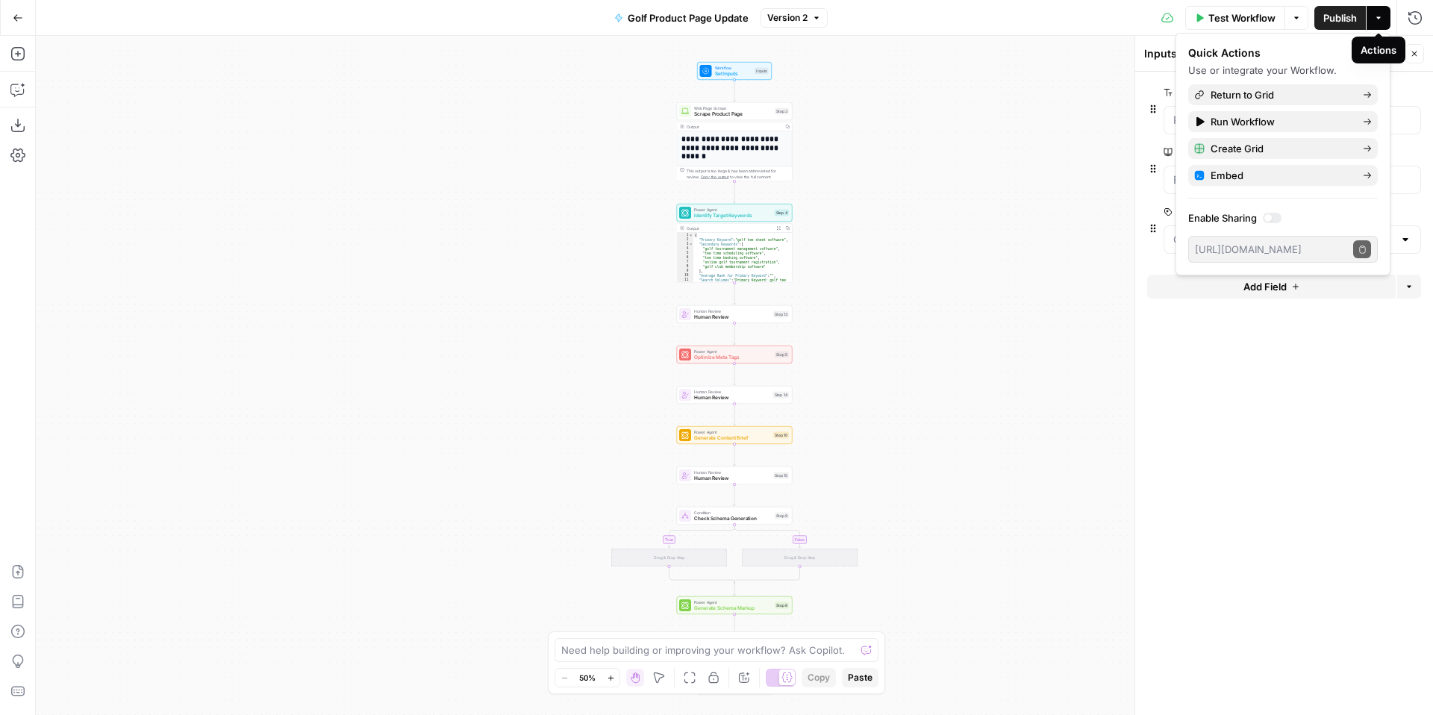
drag, startPoint x: 897, startPoint y: 132, endPoint x: 881, endPoint y: 125, distance: 17.4
click at [897, 132] on div "**********" at bounding box center [734, 375] width 1397 height 679
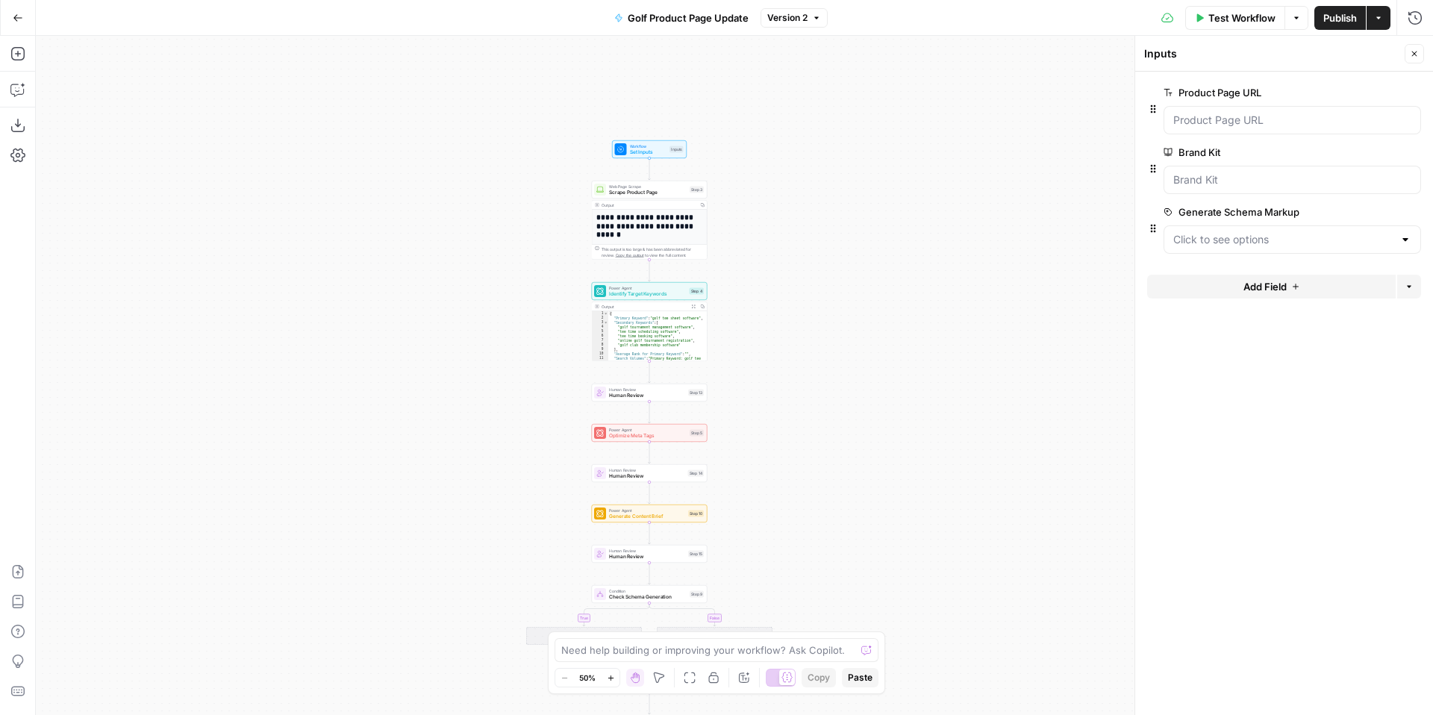
click at [652, 348] on div "{ "Primary Keyword" : "golf tee sheet software" , "Secondary Keywords" : [ "gol…" at bounding box center [657, 356] width 99 height 90
click at [665, 343] on div "{ "Primary Keyword" : "golf tee sheet software" , "Secondary Keywords" : [ "gol…" at bounding box center [657, 356] width 99 height 90
drag, startPoint x: 661, startPoint y: 240, endPoint x: 674, endPoint y: 231, distance: 16.1
click at [661, 239] on div "**********" at bounding box center [649, 323] width 115 height 227
click at [693, 216] on h1 "**********" at bounding box center [649, 226] width 106 height 26
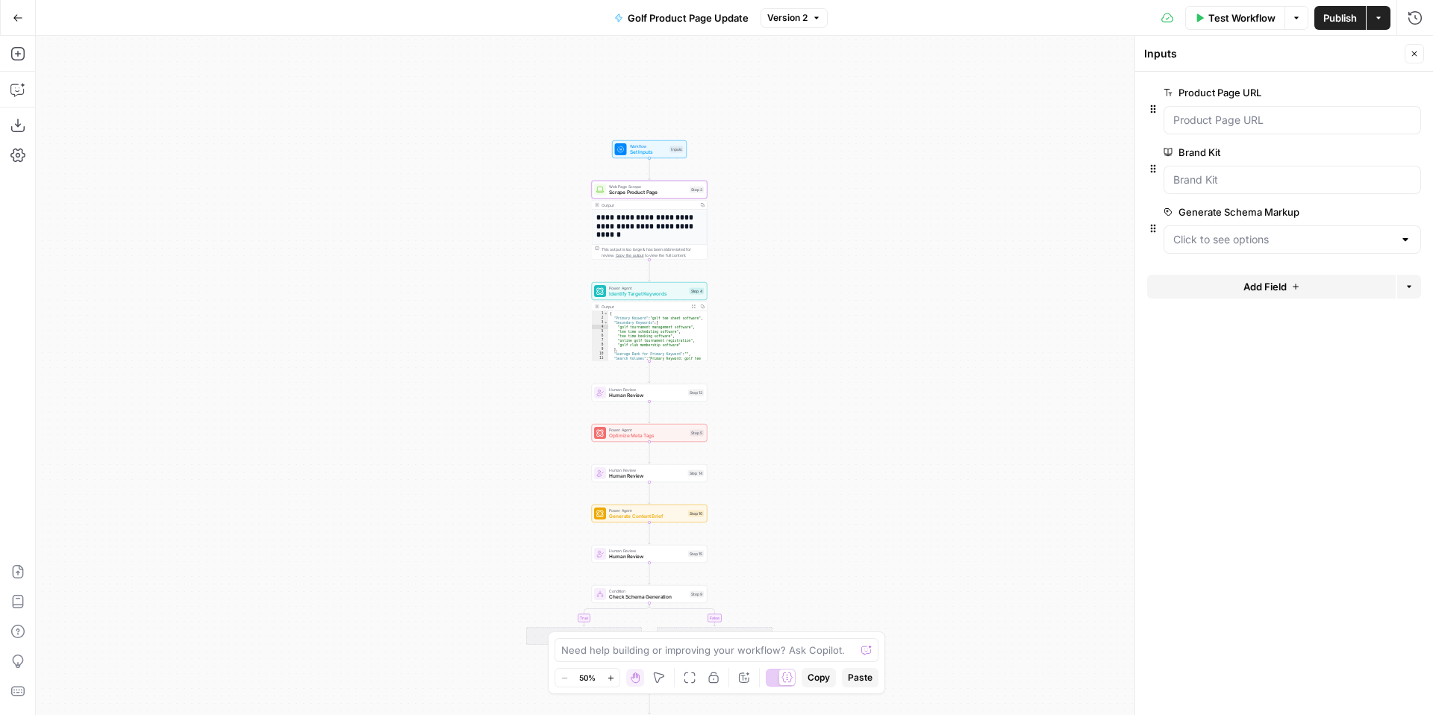
click at [669, 235] on h1 "**********" at bounding box center [649, 226] width 106 height 26
type textarea "*"
click at [667, 315] on div "{ "Primary Keyword" : "golf tee sheet software" , "Secondary Keywords" : [ "gol…" at bounding box center [657, 356] width 99 height 90
click at [982, 699] on div "**********" at bounding box center [734, 375] width 1397 height 679
click at [1406, 52] on button "Close" at bounding box center [1414, 53] width 19 height 19
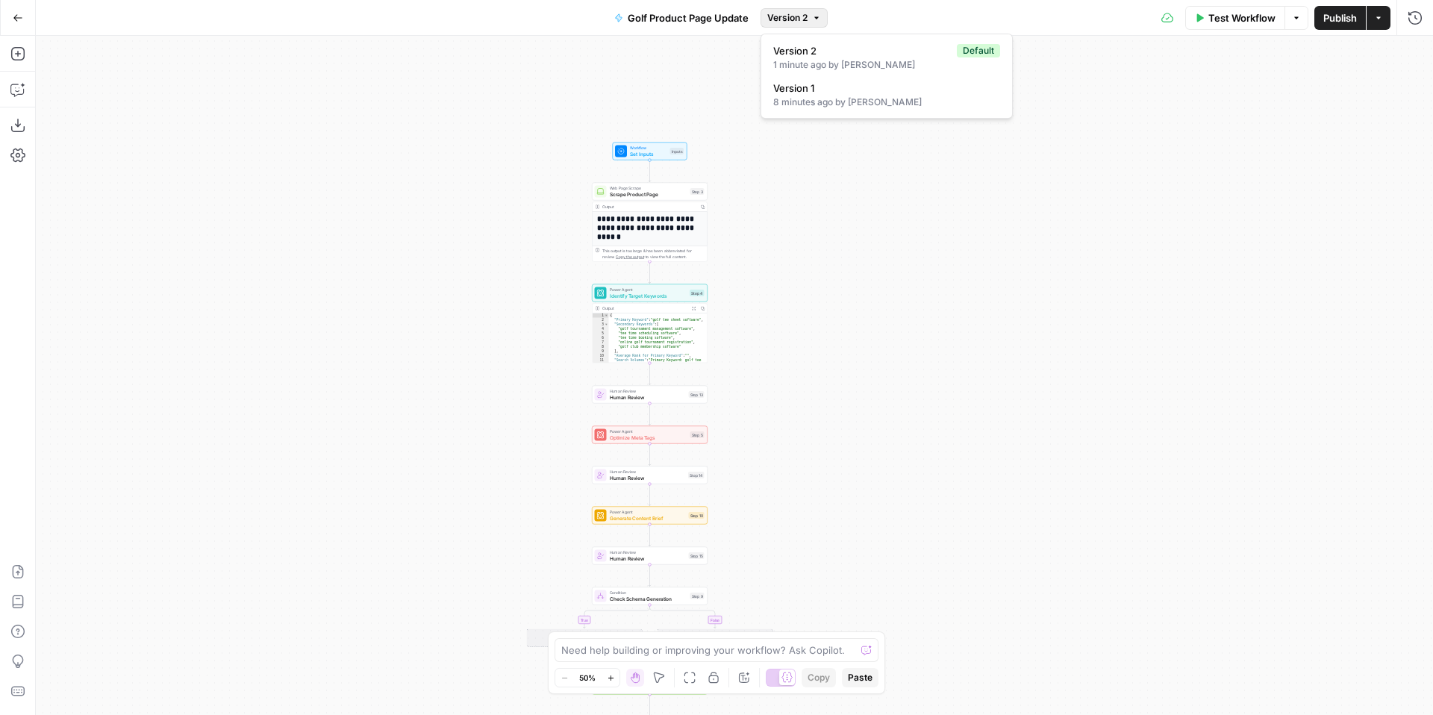
click at [802, 18] on span "Version 2" at bounding box center [787, 17] width 40 height 13
click at [1152, 139] on div "**********" at bounding box center [734, 375] width 1397 height 679
click at [1297, 19] on icon "button" at bounding box center [1296, 17] width 9 height 9
drag, startPoint x: 746, startPoint y: 92, endPoint x: 609, endPoint y: 122, distance: 140.6
click at [739, 92] on div "**********" at bounding box center [734, 375] width 1397 height 679
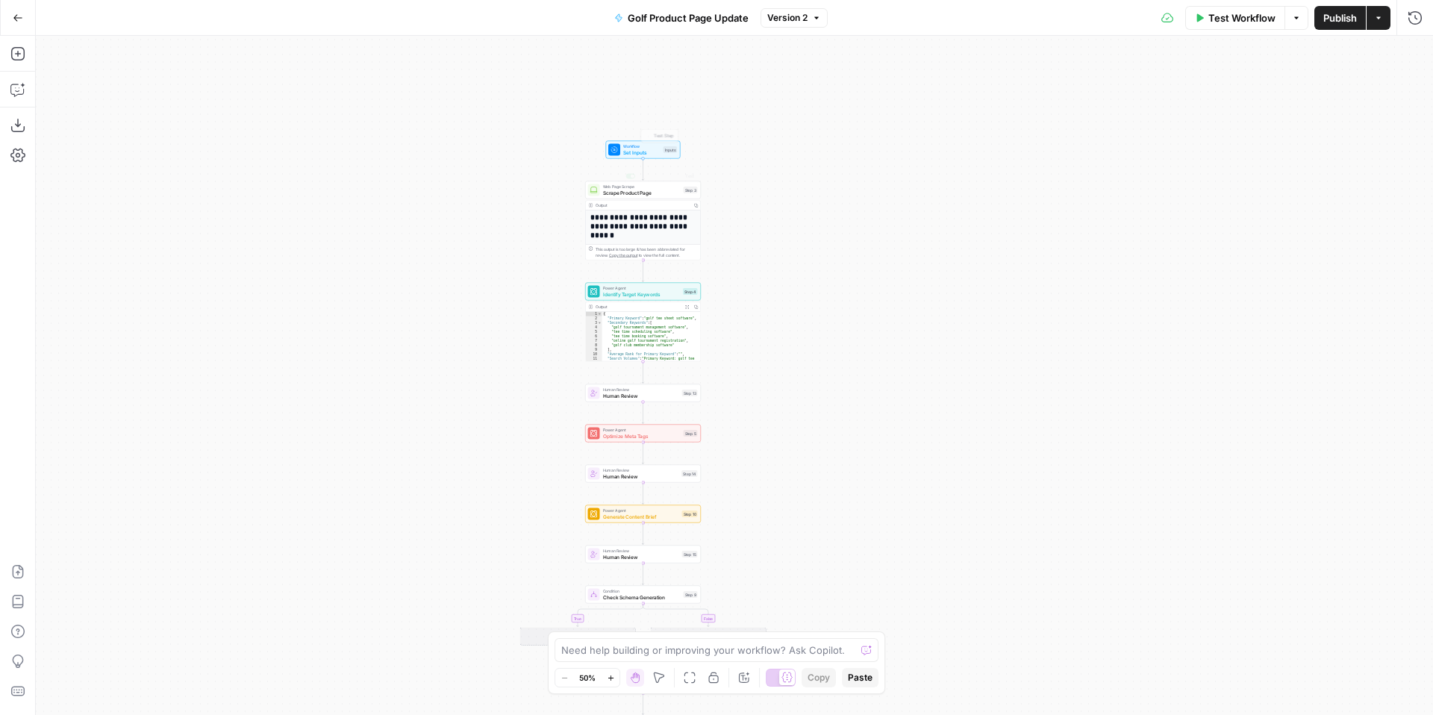
click at [661, 237] on h1 "**********" at bounding box center [643, 226] width 106 height 26
click at [663, 231] on h1 "**********" at bounding box center [643, 226] width 106 height 26
click at [17, 63] on button "Add Steps" at bounding box center [18, 54] width 24 height 24
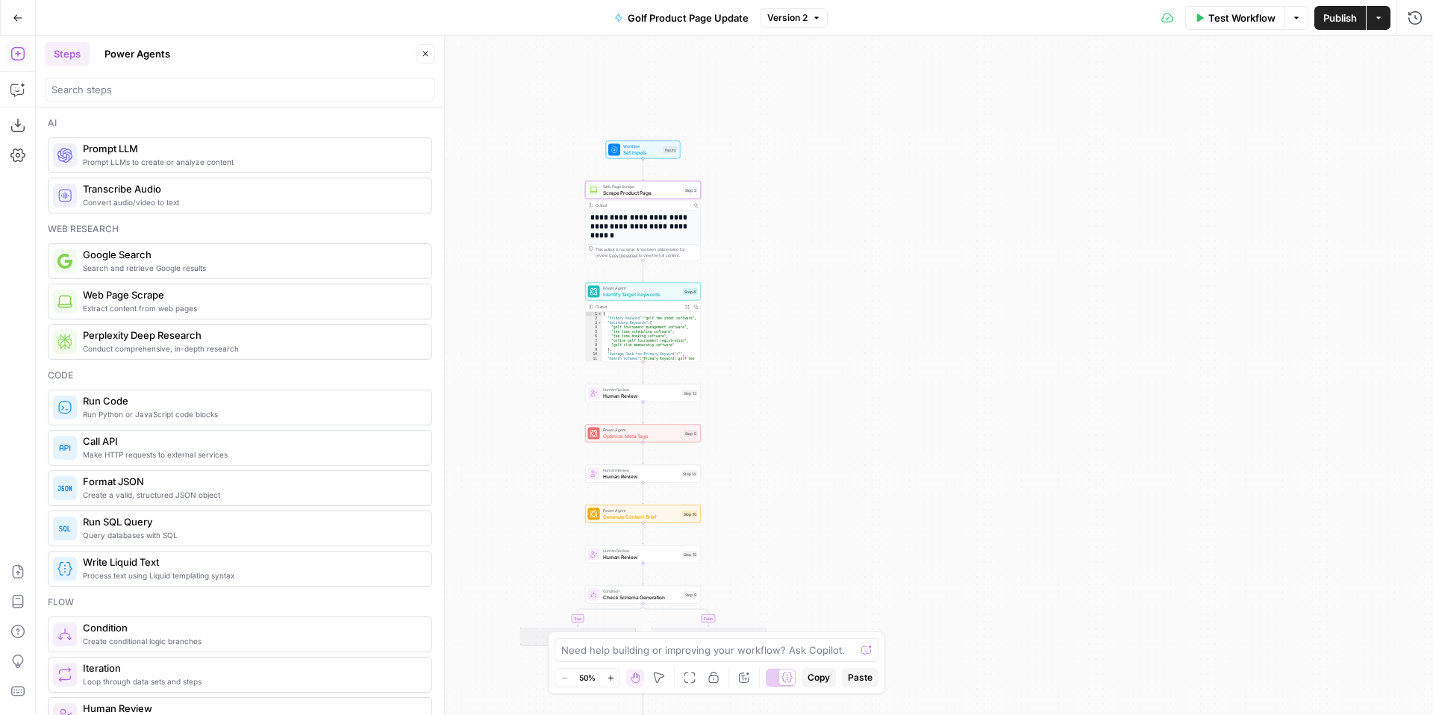
click at [6, 15] on button "Go Back" at bounding box center [17, 17] width 27 height 27
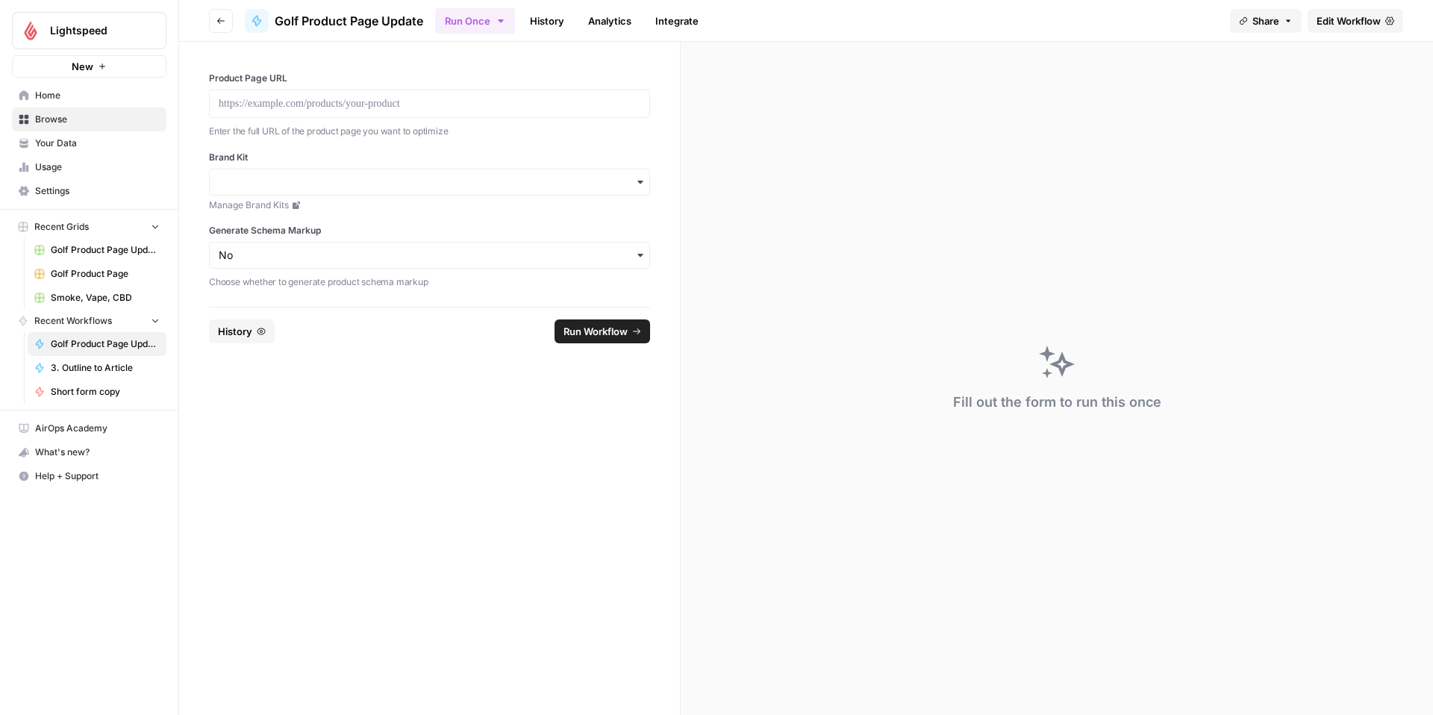
click at [496, 24] on icon "button" at bounding box center [501, 21] width 12 height 12
click at [1350, 19] on span "Edit Workflow" at bounding box center [1349, 20] width 64 height 15
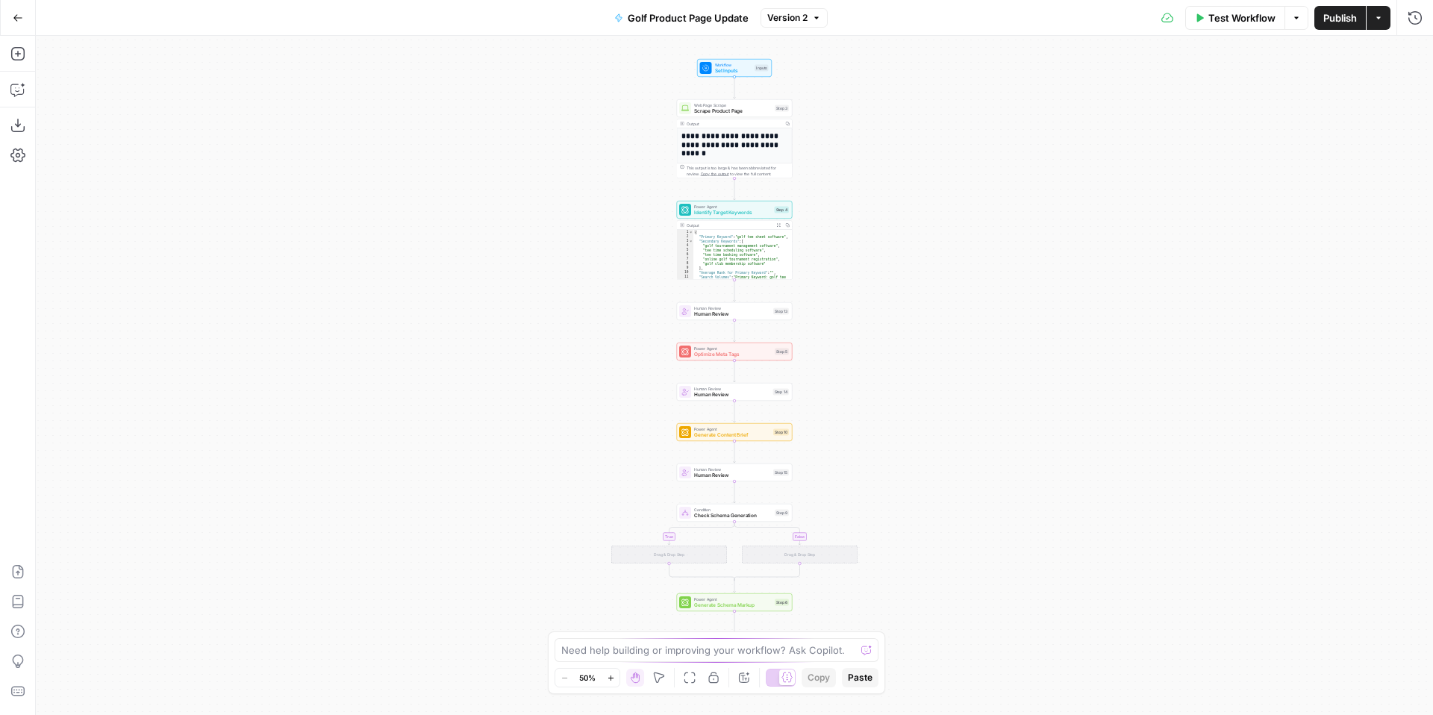
click at [746, 122] on div "Output" at bounding box center [734, 124] width 94 height 6
click at [758, 114] on span "Scrape Product Page" at bounding box center [733, 110] width 78 height 7
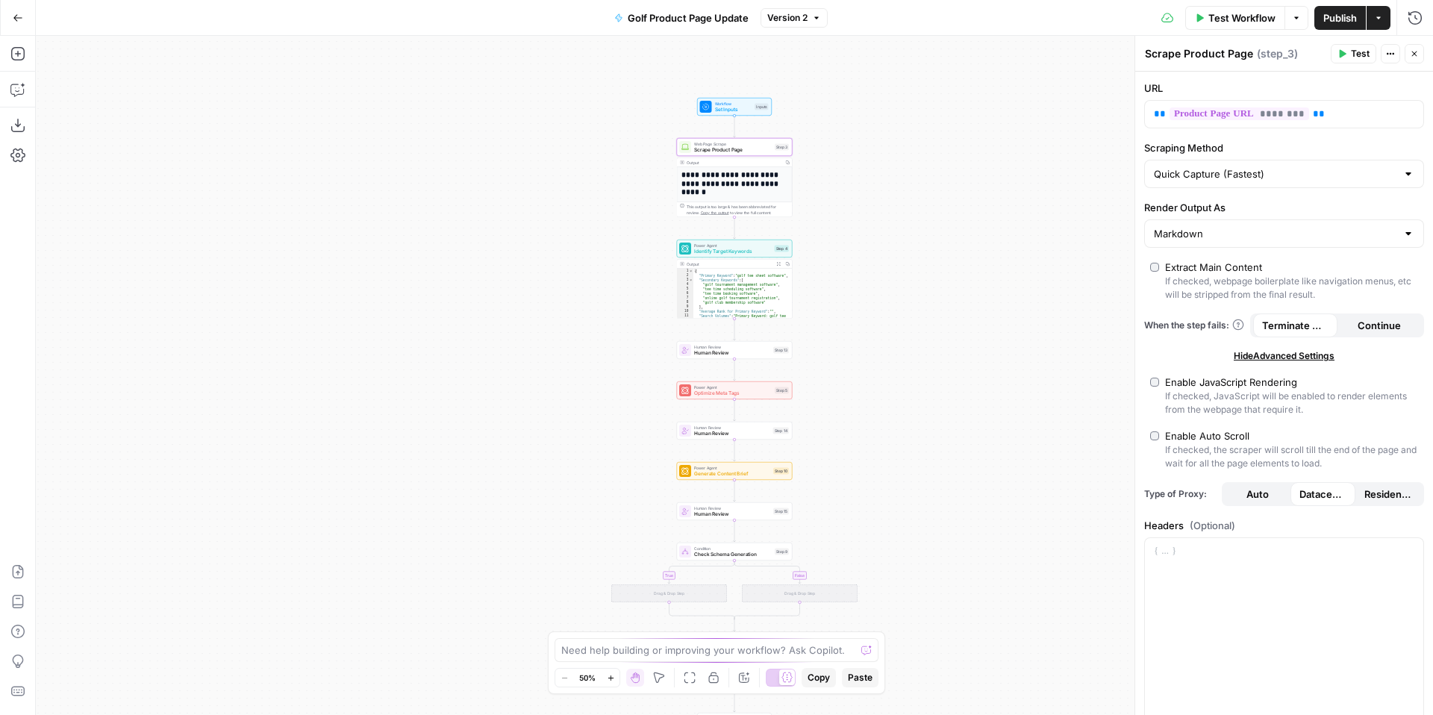
click at [723, 103] on span "Workflow" at bounding box center [733, 104] width 37 height 6
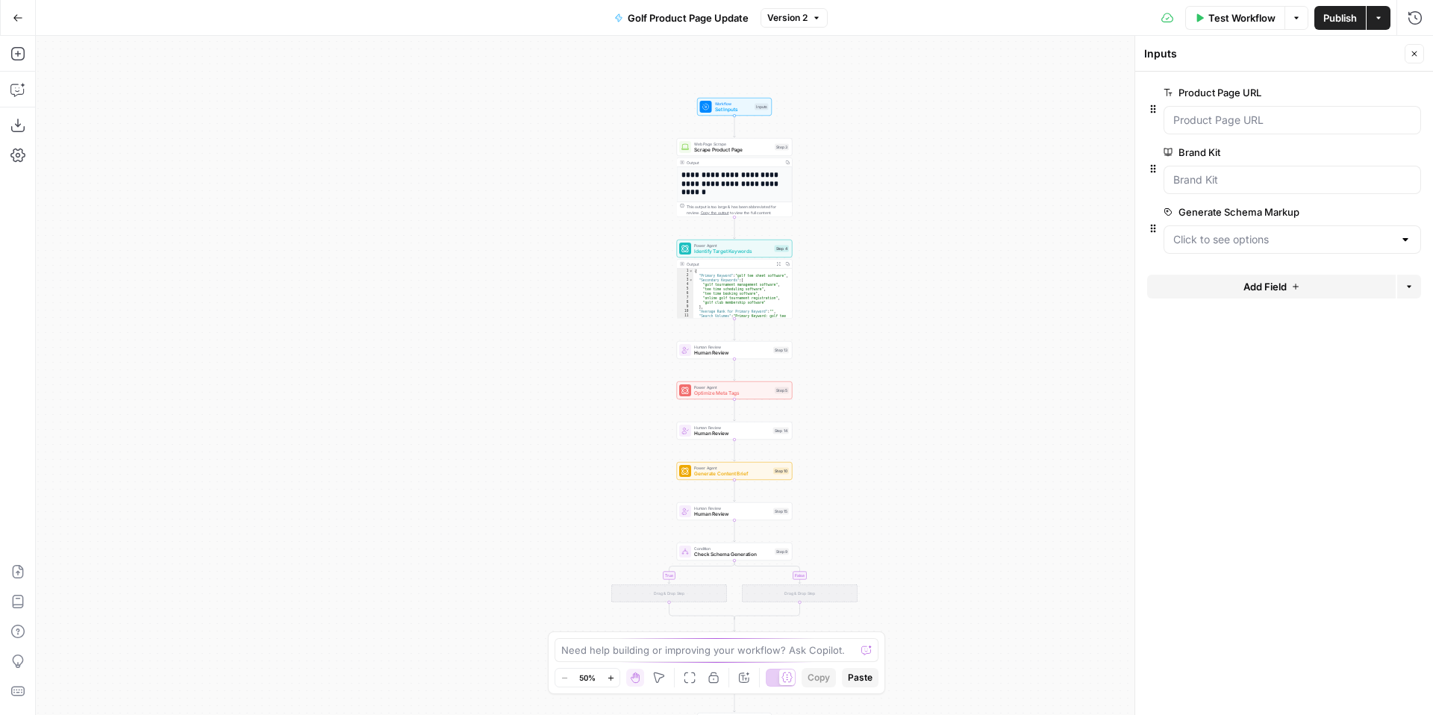
click at [1248, 190] on div at bounding box center [1293, 180] width 258 height 28
click at [746, 172] on h1 "**********" at bounding box center [735, 183] width 106 height 26
click at [754, 144] on span "Web Page Scrape" at bounding box center [733, 144] width 78 height 6
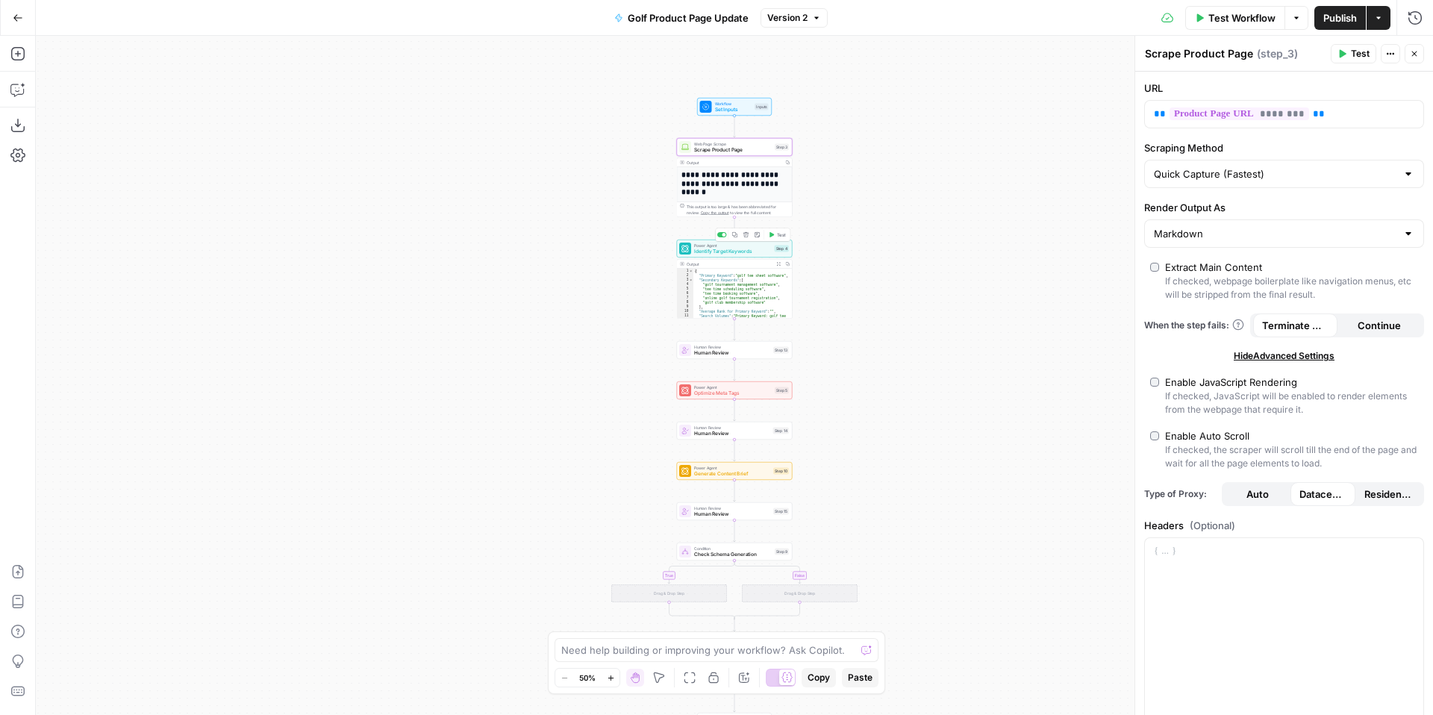
click at [730, 254] on span "Identify Target Keywords" at bounding box center [733, 251] width 78 height 7
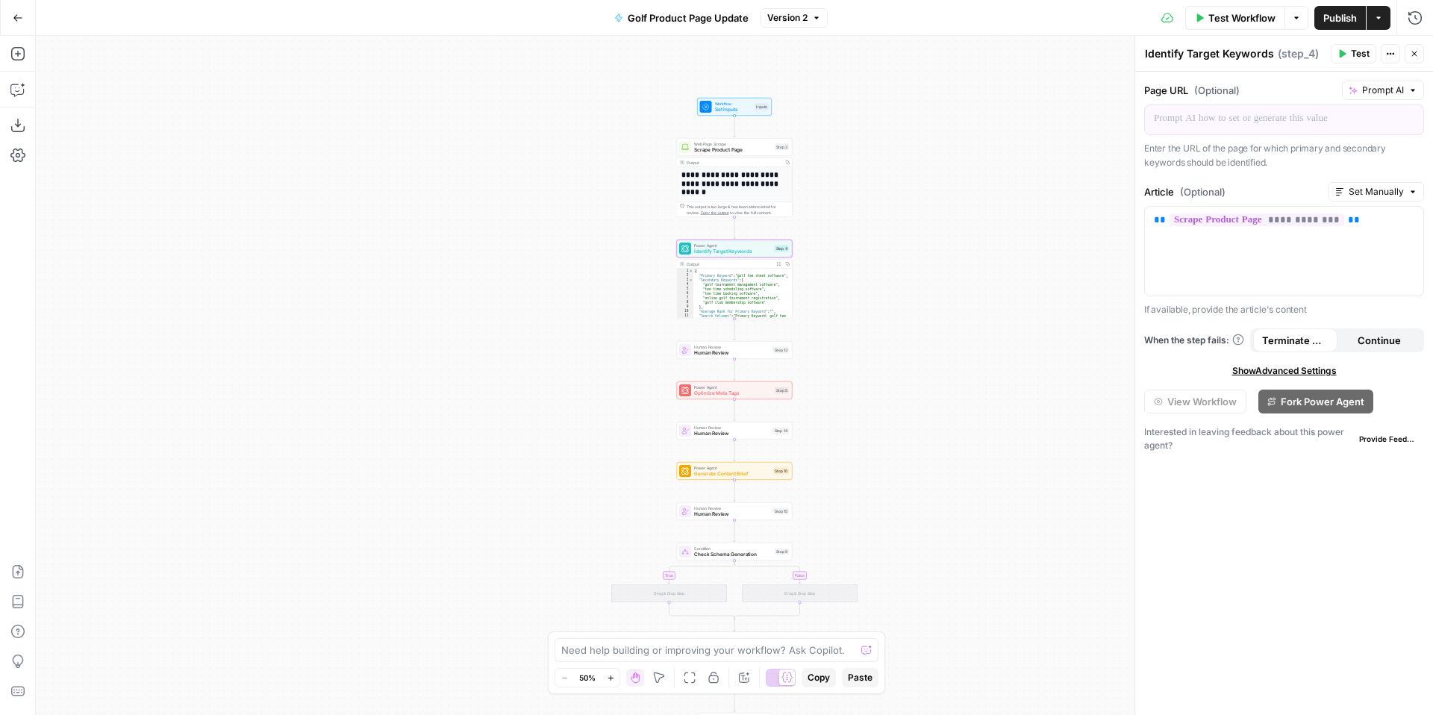
type textarea "**********"
click at [729, 285] on div "{ "Primary Keyword" : "golf tee sheet software" , "Secondary Keywords" : [ "gol…" at bounding box center [742, 314] width 99 height 90
click at [737, 193] on h1 "**********" at bounding box center [735, 183] width 106 height 26
click at [783, 145] on div "Step 3" at bounding box center [782, 147] width 14 height 7
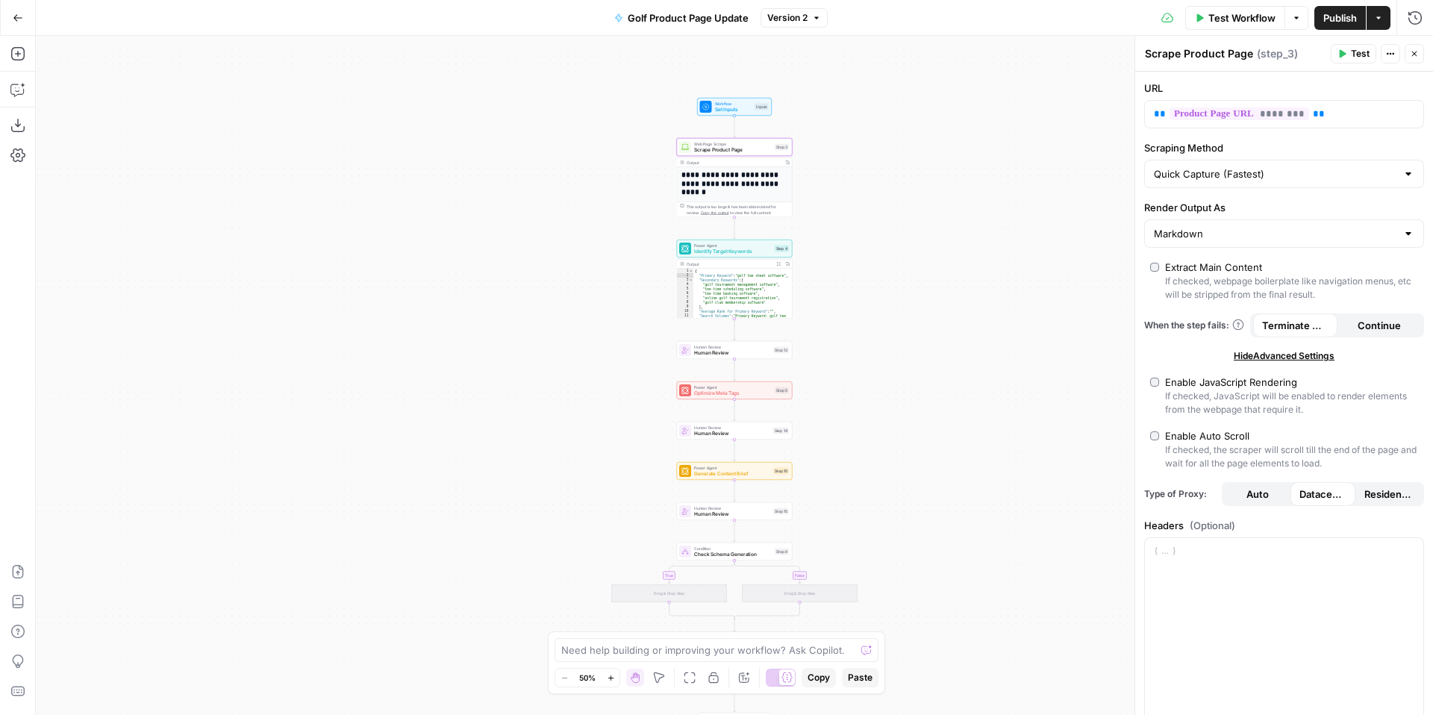
click at [605, 678] on button "Zoom In" at bounding box center [611, 678] width 18 height 18
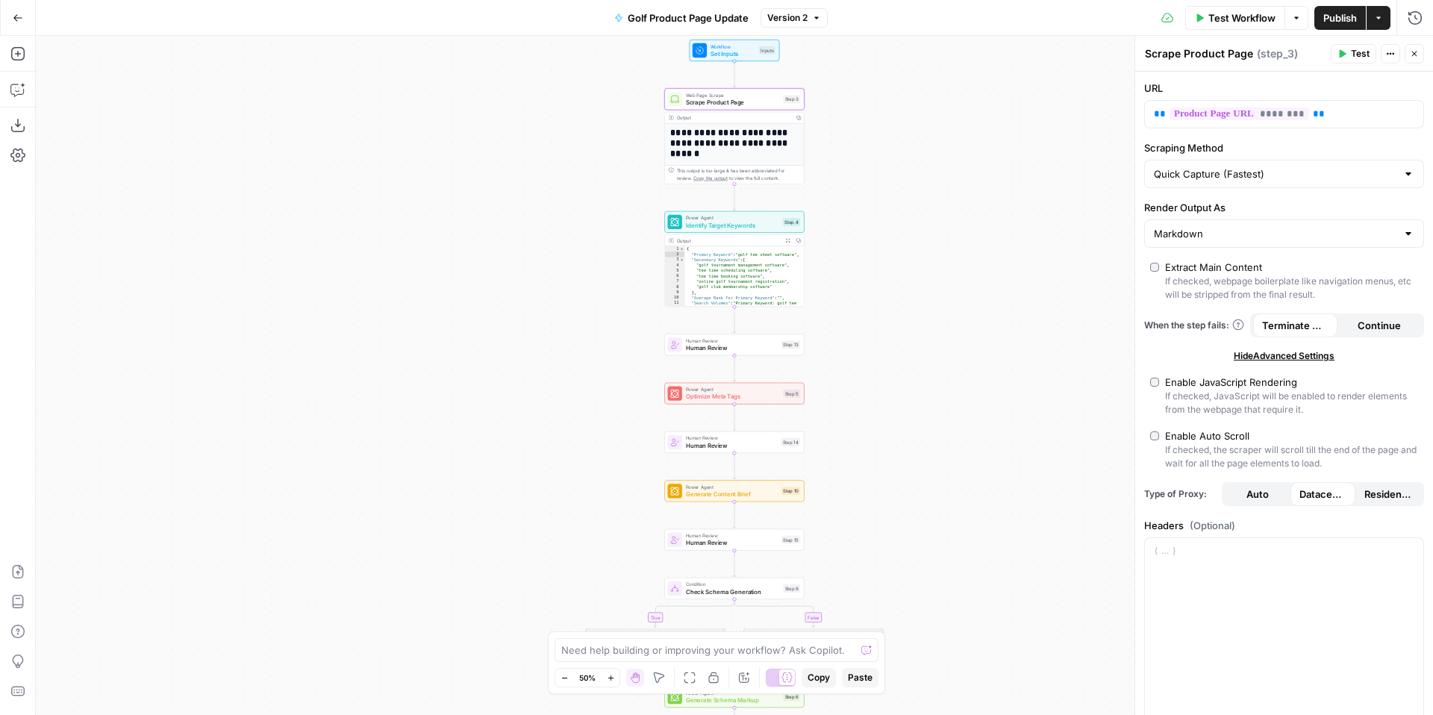
click at [605, 678] on button "Zoom In" at bounding box center [611, 678] width 18 height 18
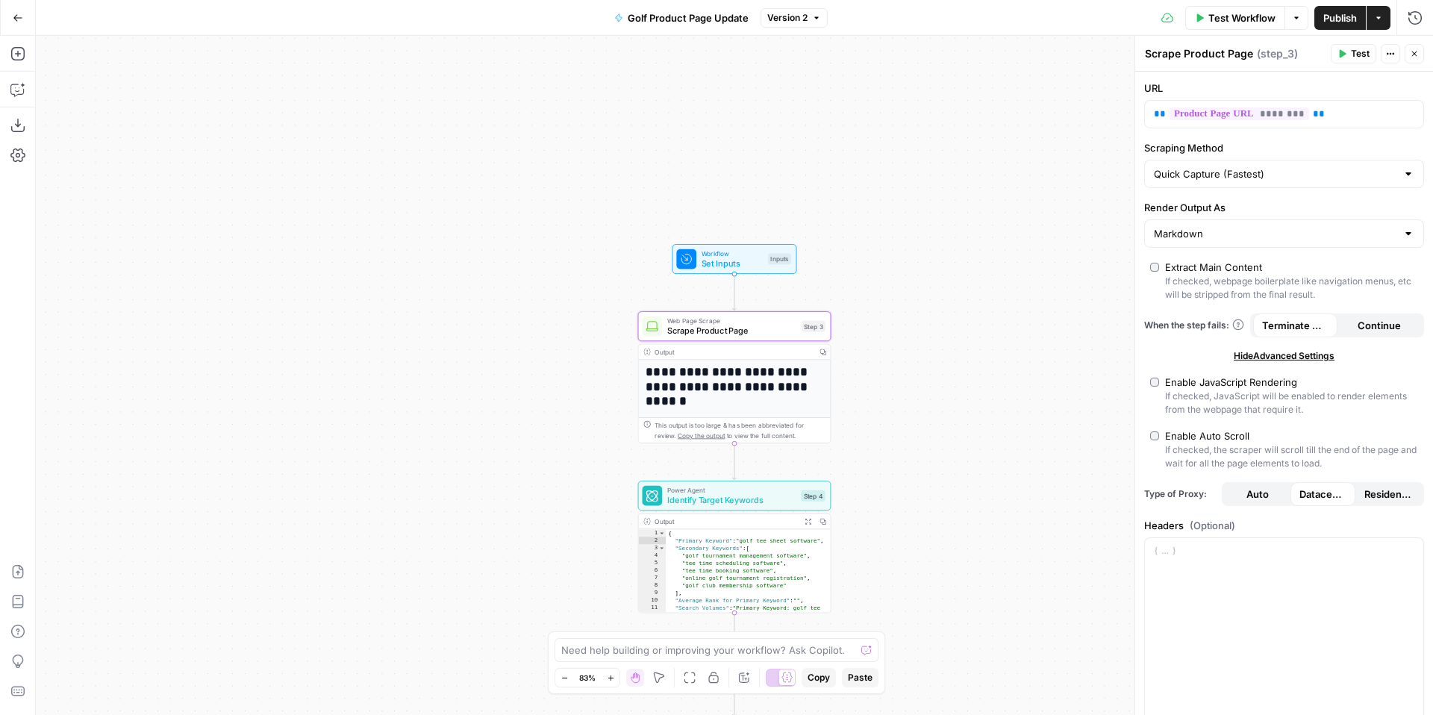
click at [1338, 20] on span "Publish" at bounding box center [1341, 17] width 34 height 15
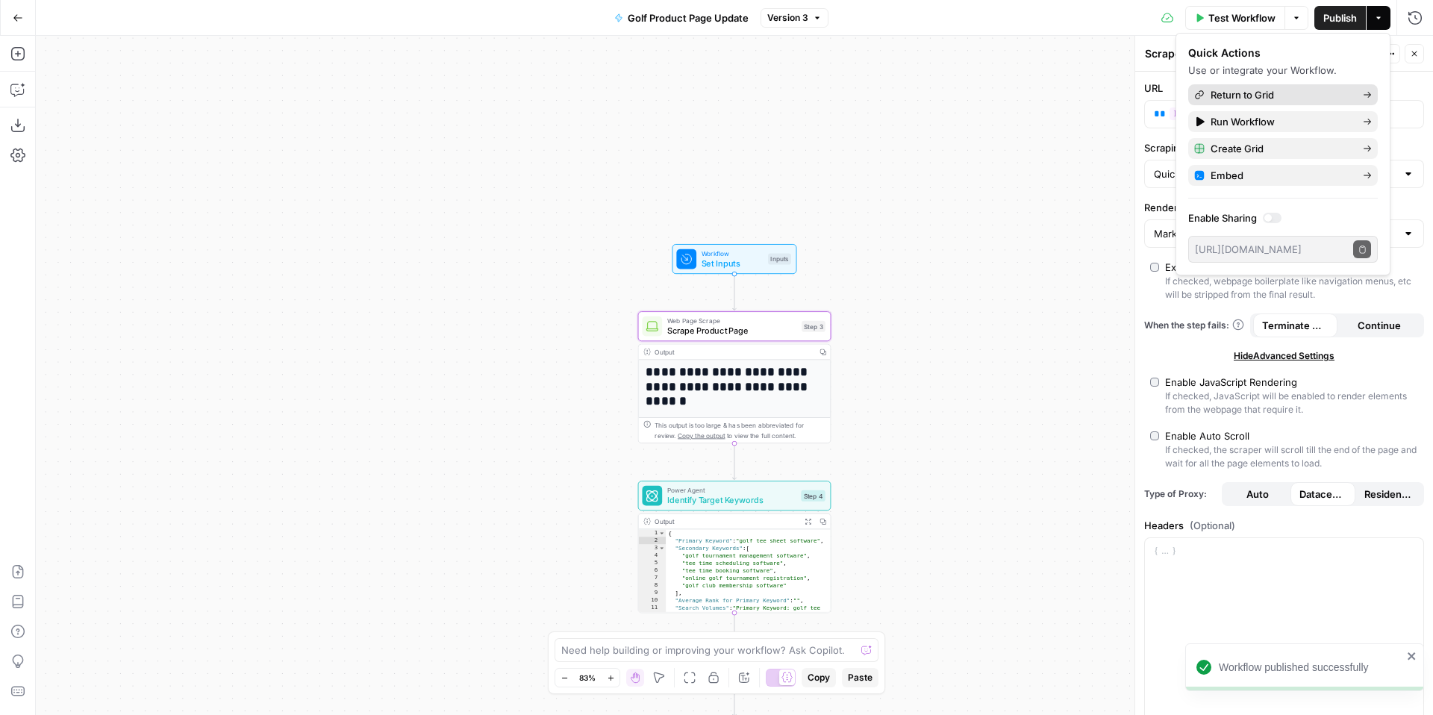
click at [1317, 97] on span "Return to Grid" at bounding box center [1281, 94] width 140 height 15
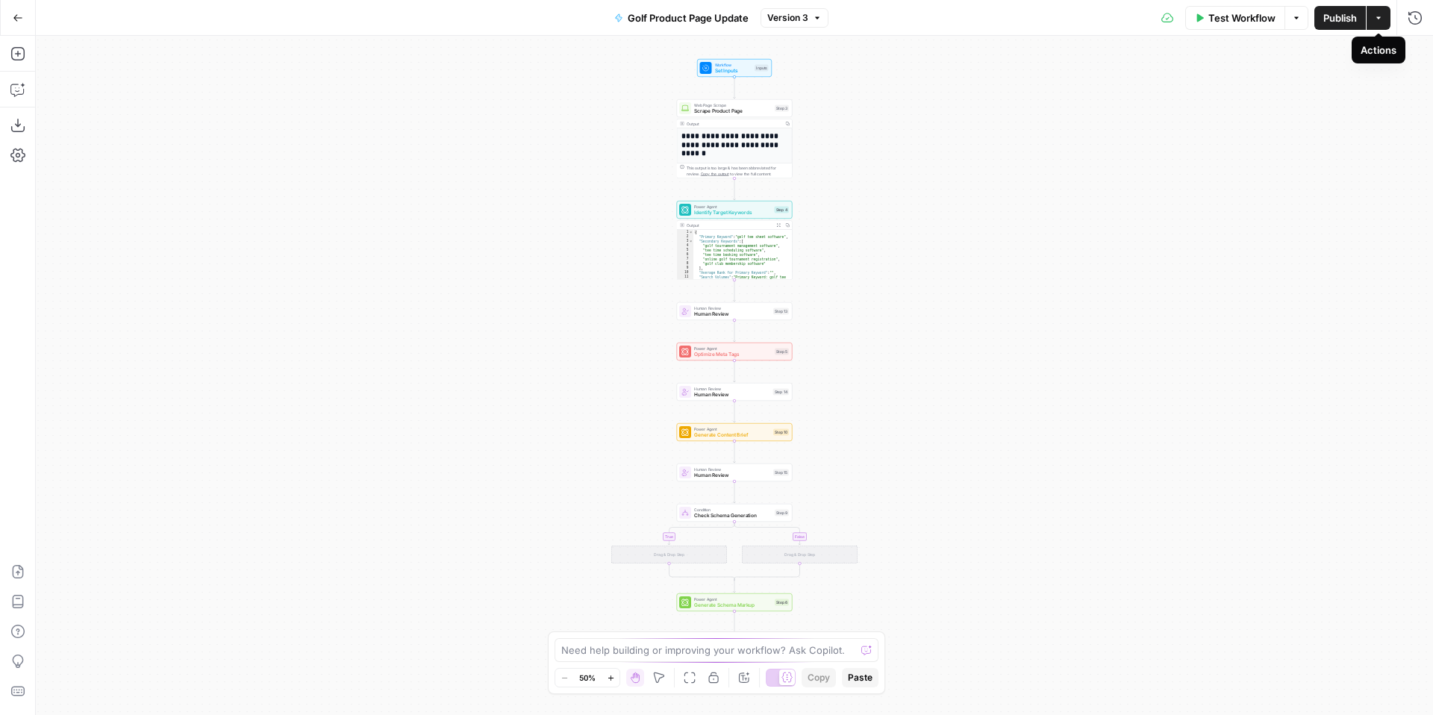
click at [1385, 19] on button "Actions" at bounding box center [1379, 18] width 24 height 24
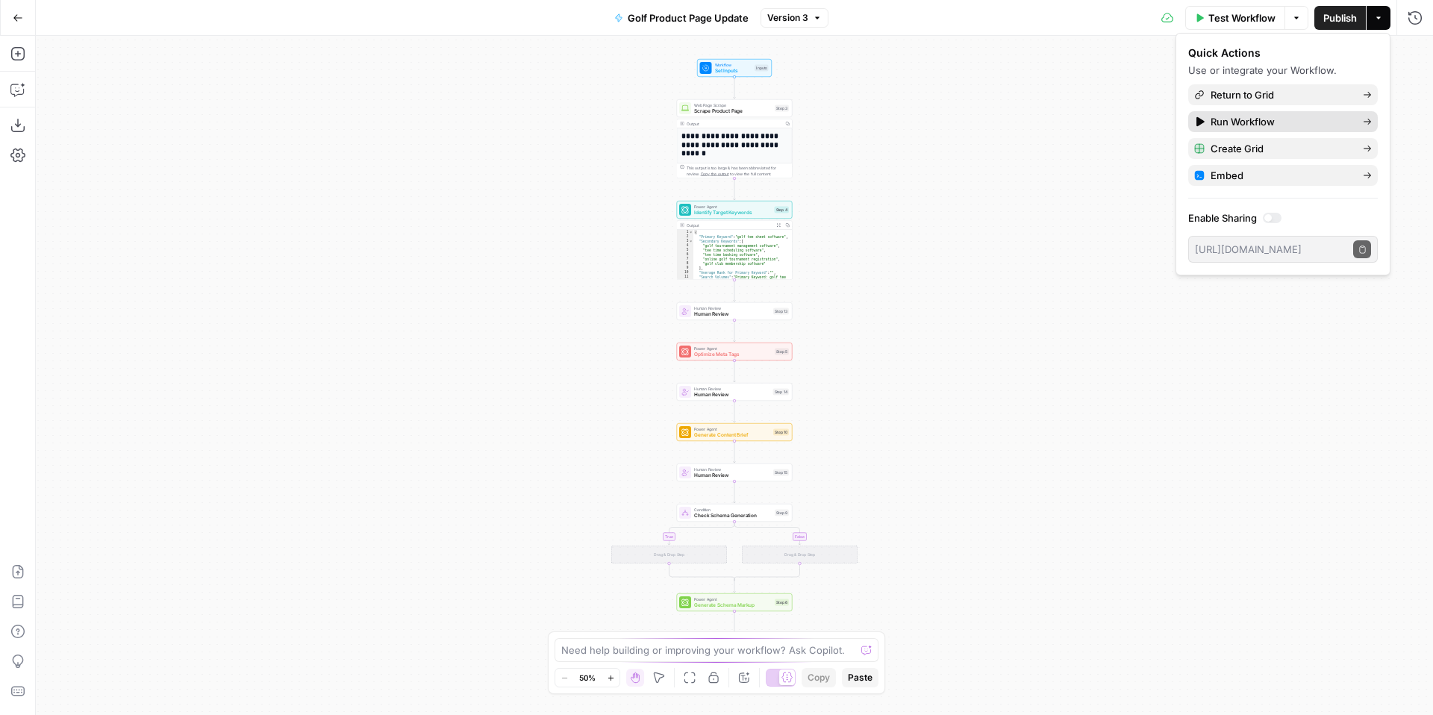
click at [1373, 122] on link "Run Workflow" at bounding box center [1283, 121] width 190 height 21
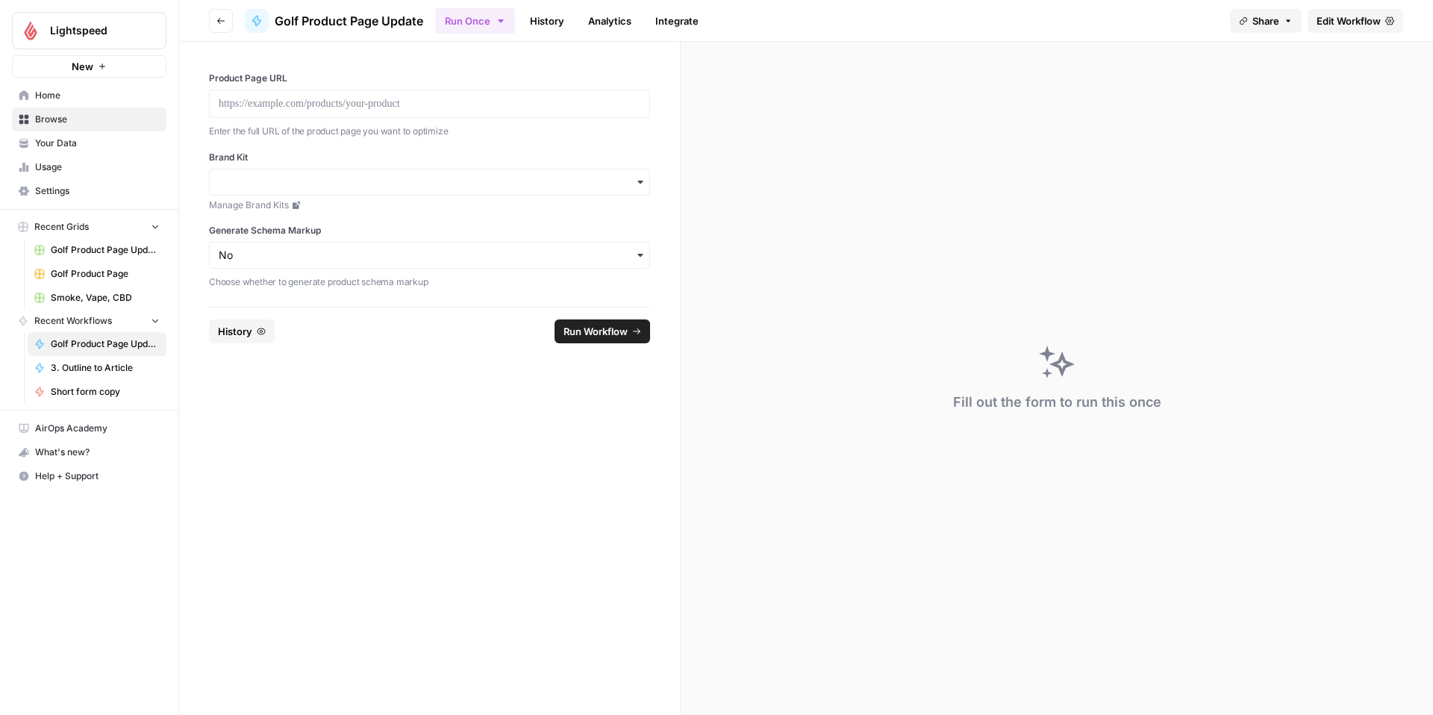
click at [1377, 19] on span "Edit Workflow" at bounding box center [1349, 20] width 64 height 15
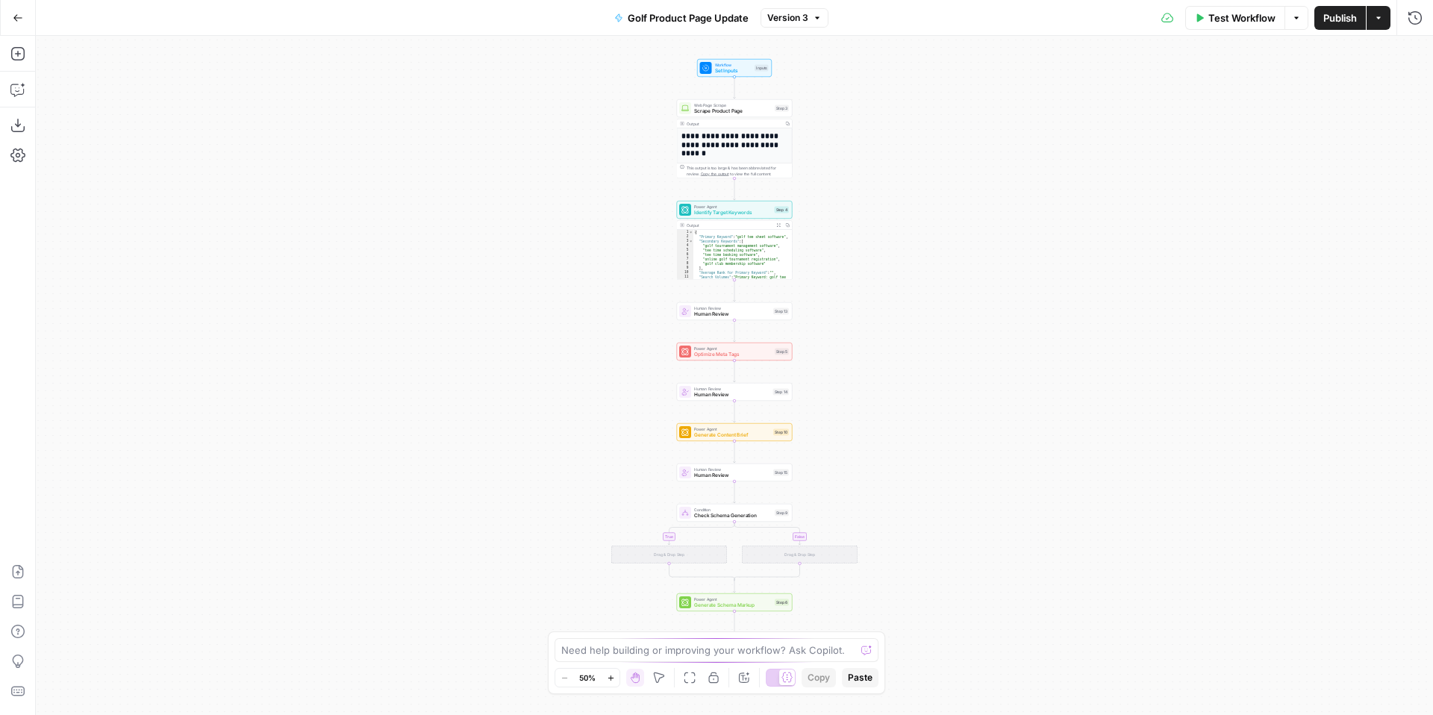
click at [757, 160] on div "**********" at bounding box center [734, 241] width 115 height 227
drag, startPoint x: 754, startPoint y: 118, endPoint x: 758, endPoint y: 107, distance: 11.8
click at [754, 117] on div "**********" at bounding box center [735, 138] width 116 height 79
click at [773, 96] on icon "button" at bounding box center [772, 95] width 6 height 6
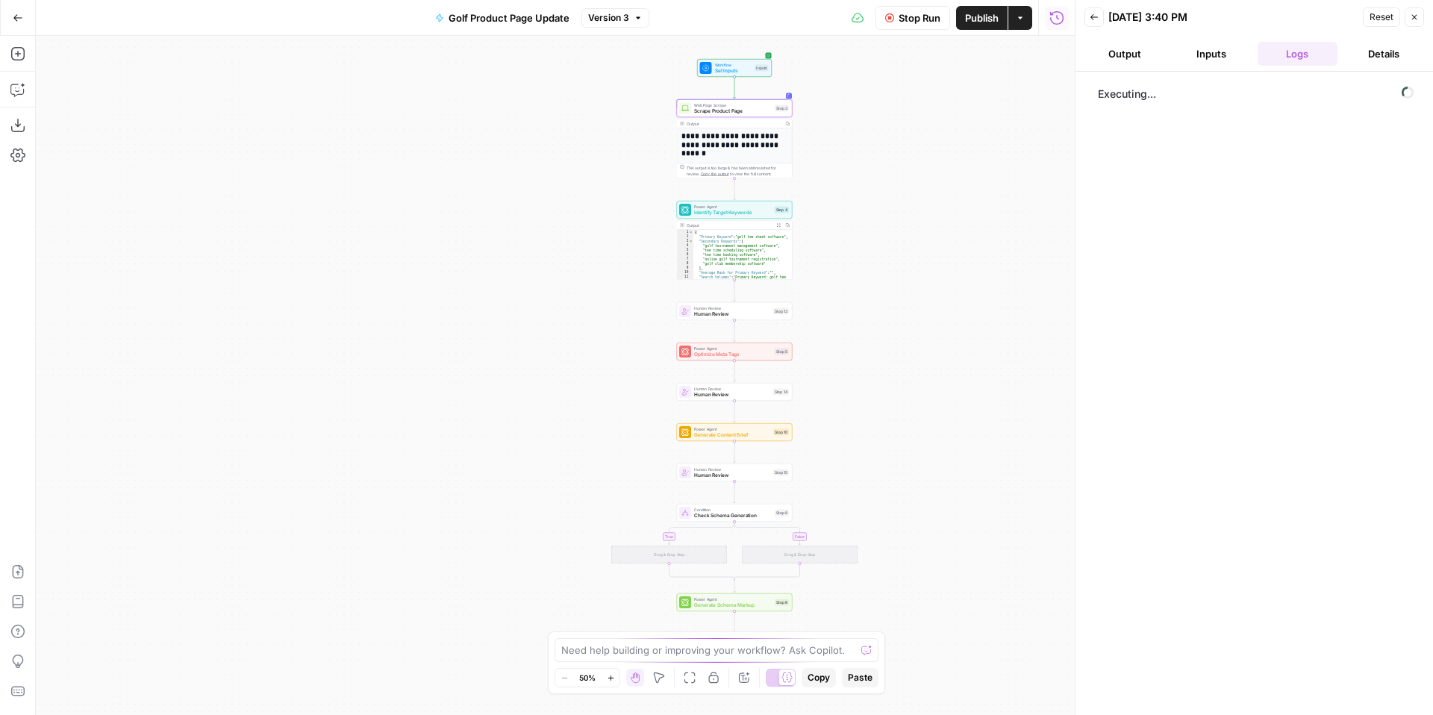
click at [1123, 60] on button "Output" at bounding box center [1125, 54] width 81 height 24
click at [1225, 54] on button "Inputs" at bounding box center [1211, 54] width 81 height 24
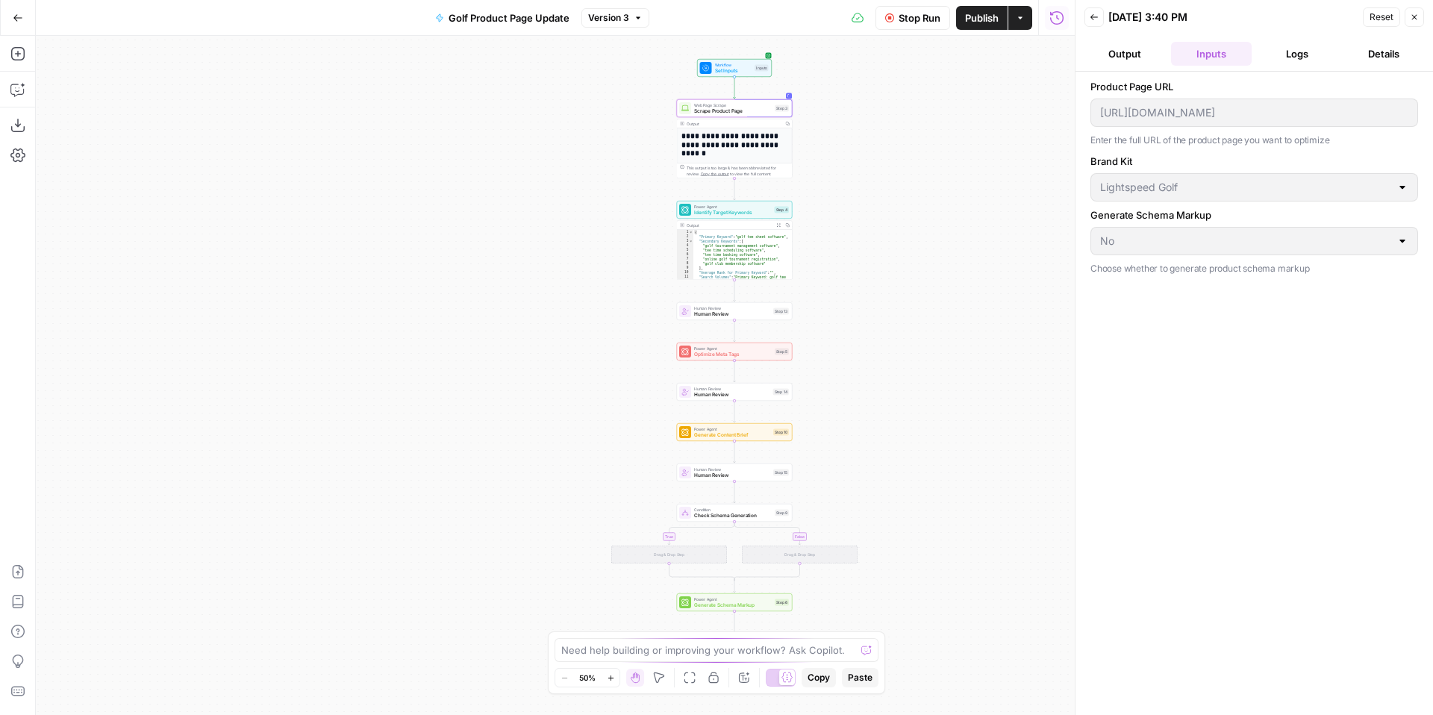
click at [1344, 119] on div "[URL][DOMAIN_NAME]" at bounding box center [1255, 113] width 328 height 28
click at [1368, 58] on button "Details" at bounding box center [1384, 54] width 81 height 24
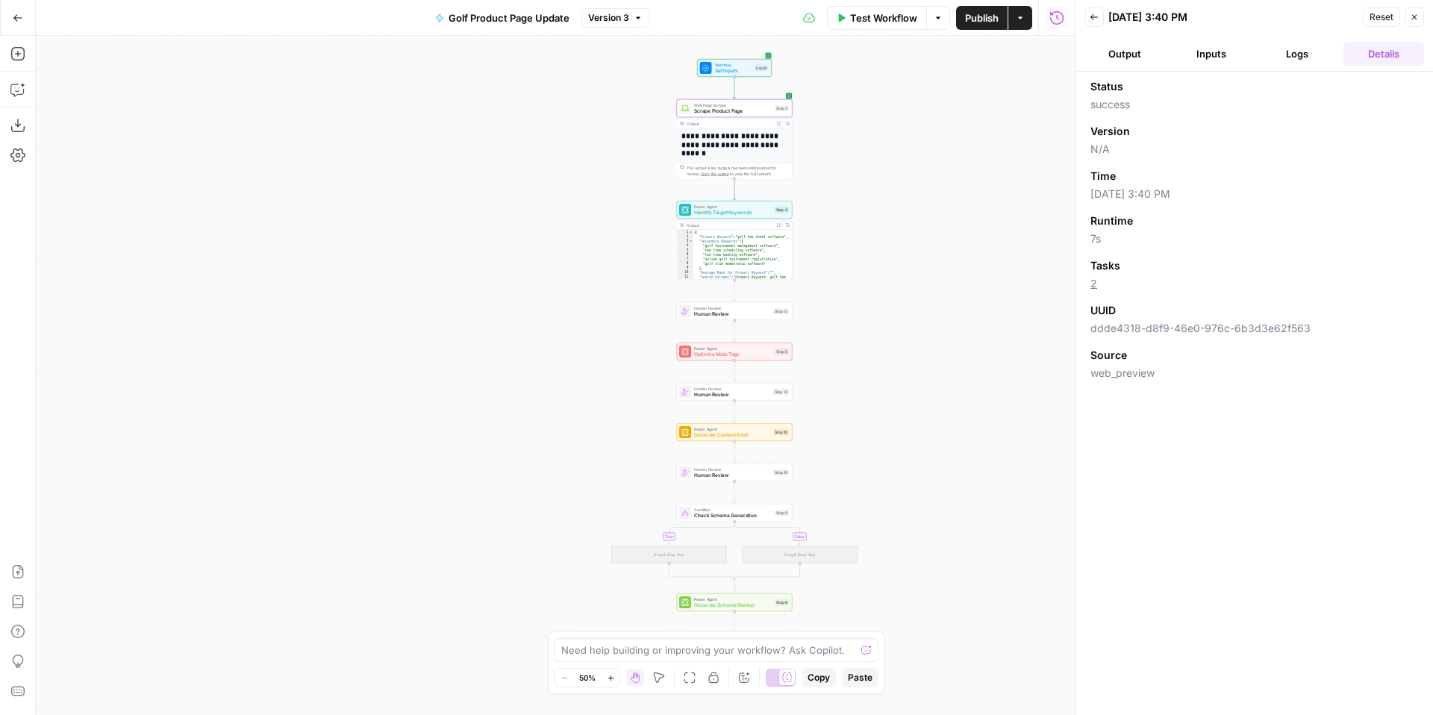
click at [752, 69] on div "Workflow Set Inputs Inputs Test Step" at bounding box center [734, 68] width 69 height 13
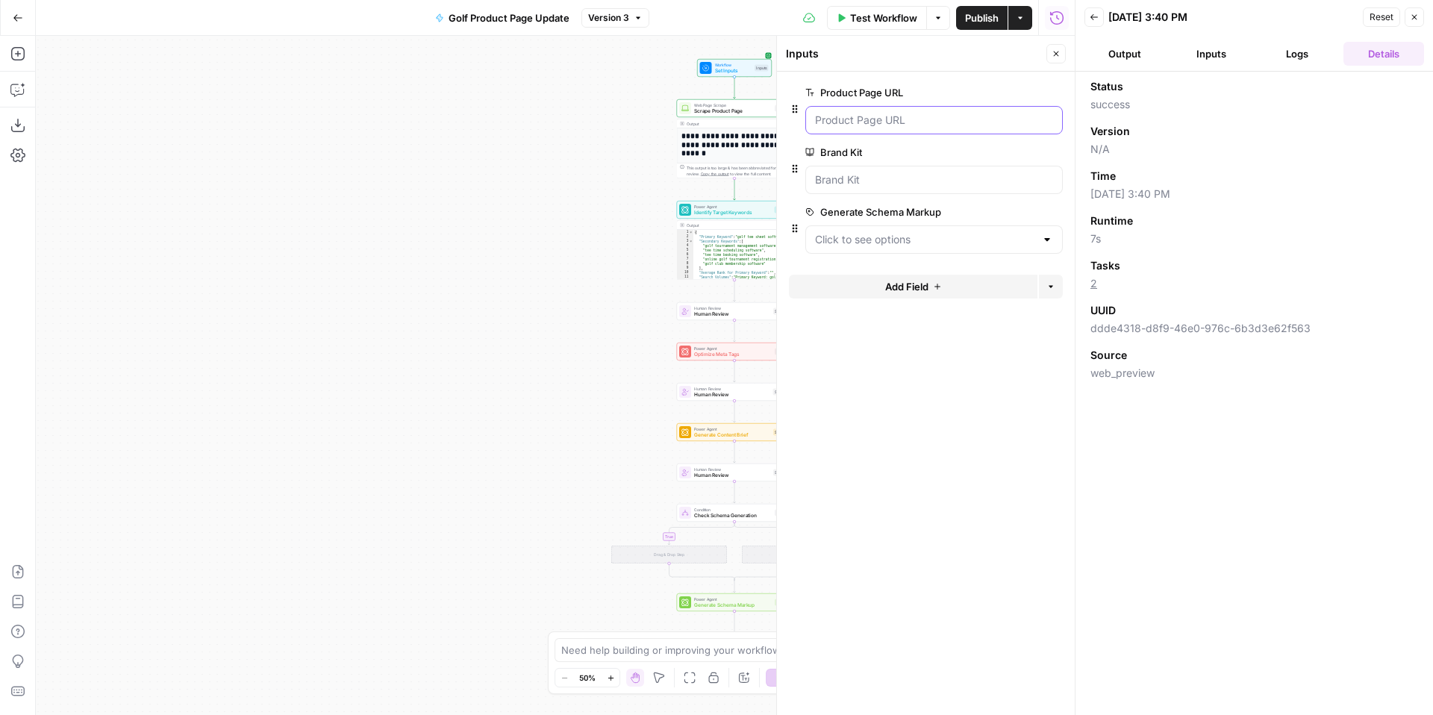
click at [972, 122] on URL "Product Page URL" at bounding box center [934, 120] width 238 height 15
click at [1015, 94] on span "edit field" at bounding box center [1007, 93] width 33 height 12
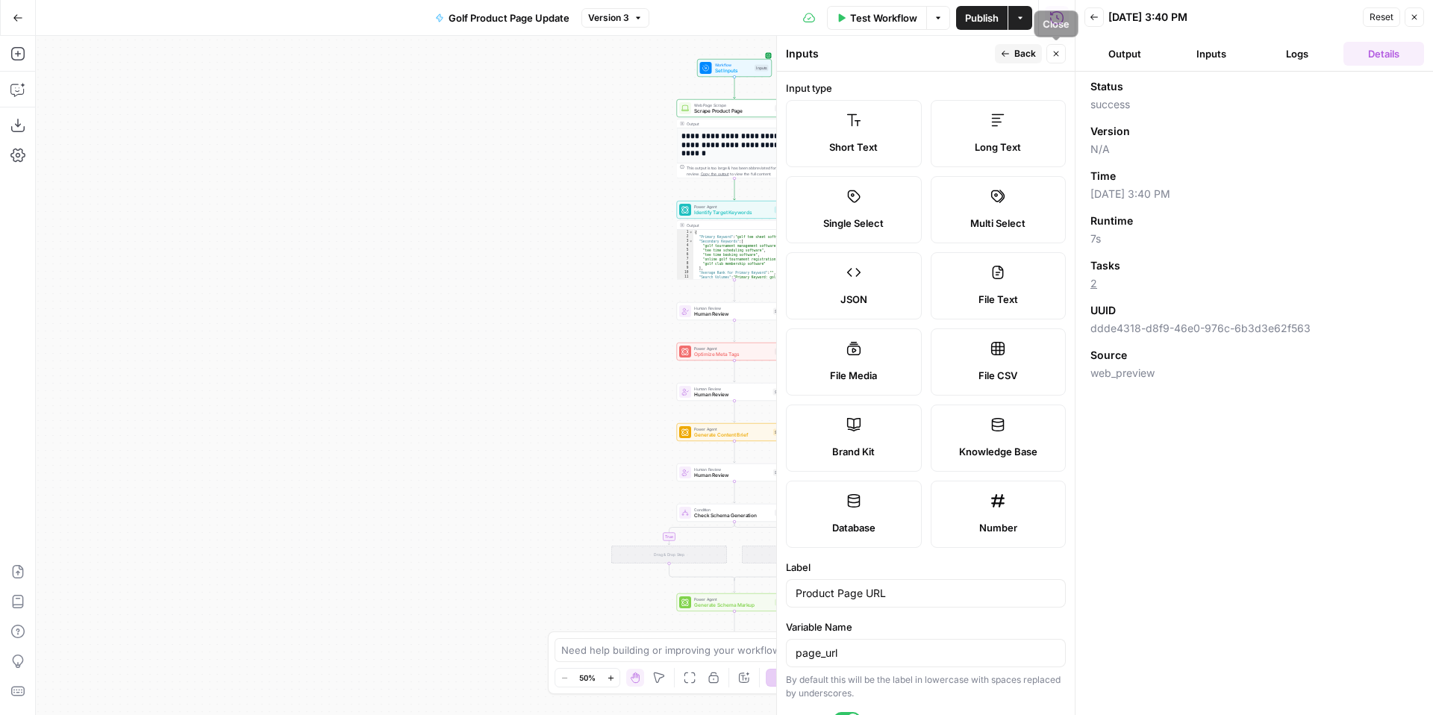
click at [1064, 54] on button "Close" at bounding box center [1056, 53] width 19 height 19
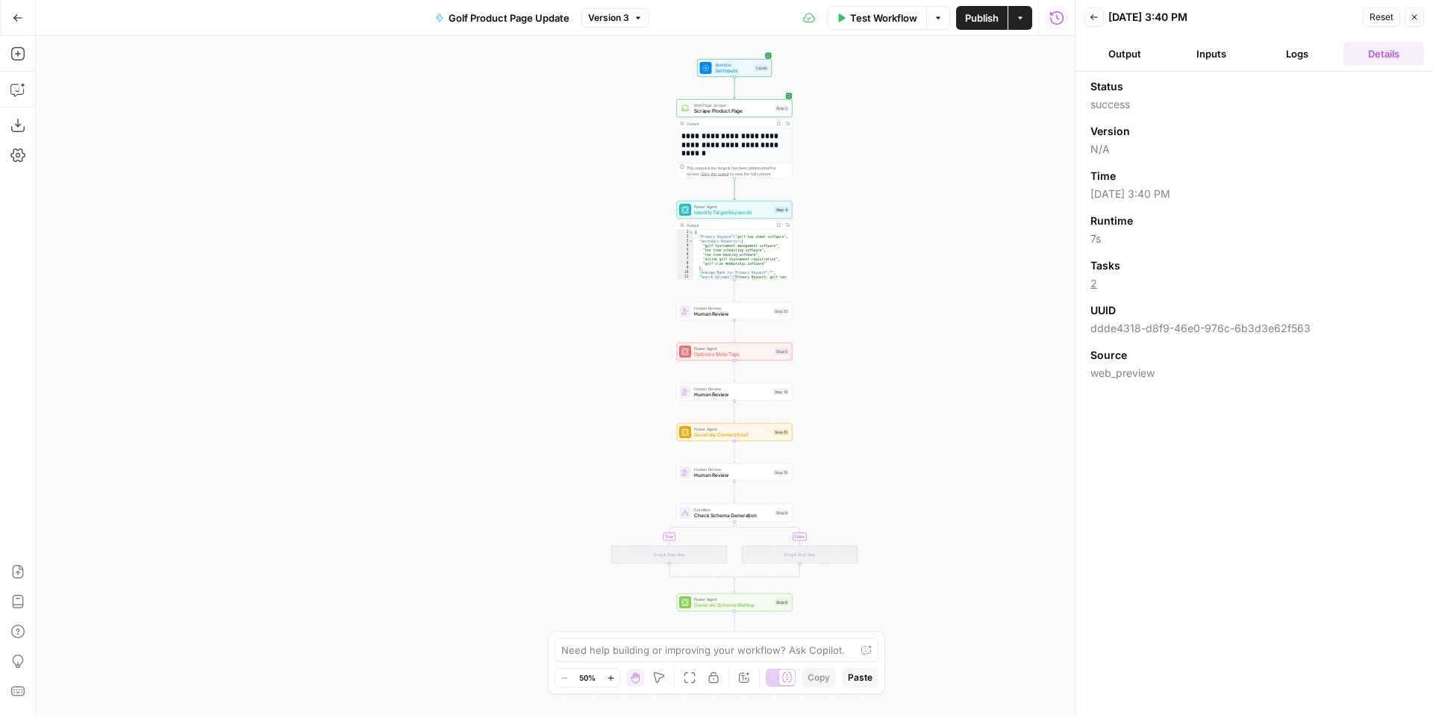
click at [1096, 19] on icon "button" at bounding box center [1094, 17] width 9 height 9
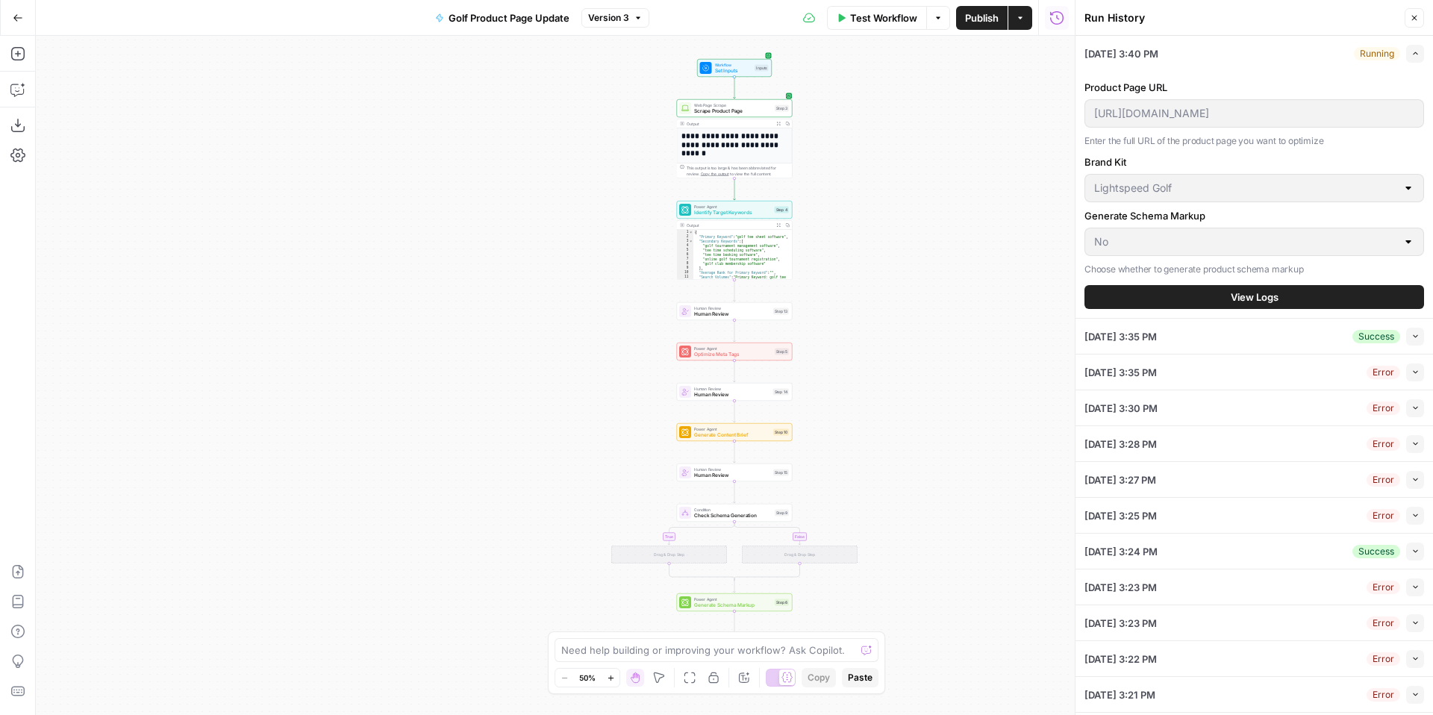
click at [1141, 131] on div "Product Page URL https://www.lightspeedhq.com/golf/tee-sheet/ Enter the full UR…" at bounding box center [1255, 114] width 340 height 69
type textarea "*"
click at [743, 232] on div "{ "Primary Keyword" : "golf tee sheet software" , "Secondary Keywords" : [ "gol…" at bounding box center [742, 275] width 99 height 90
click at [739, 212] on span "Identify Target Keywords" at bounding box center [733, 212] width 78 height 7
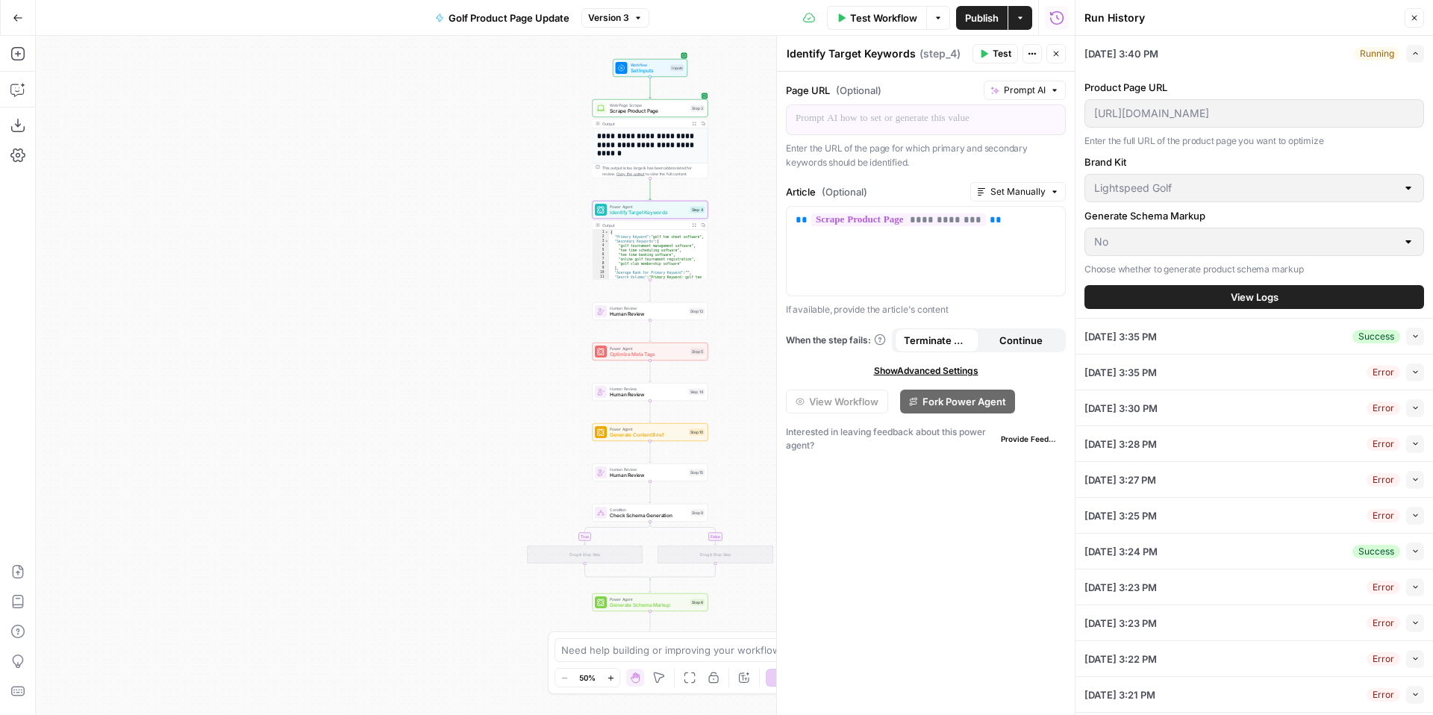
click at [667, 138] on h1 "**********" at bounding box center [650, 144] width 106 height 26
drag, startPoint x: 664, startPoint y: 108, endPoint x: 665, endPoint y: 116, distance: 7.6
click at [664, 108] on span "Scrape Product Page" at bounding box center [649, 110] width 78 height 7
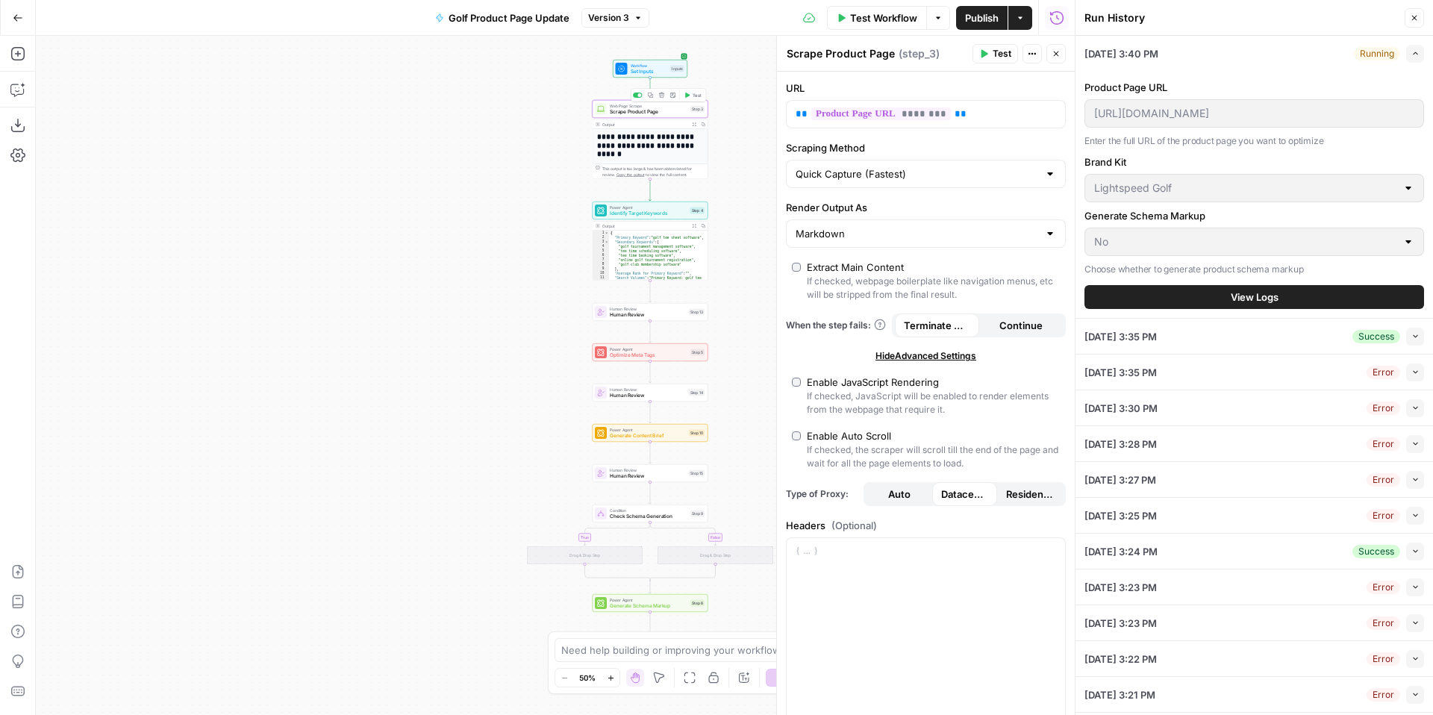
click at [693, 96] on span "Test" at bounding box center [697, 95] width 9 height 7
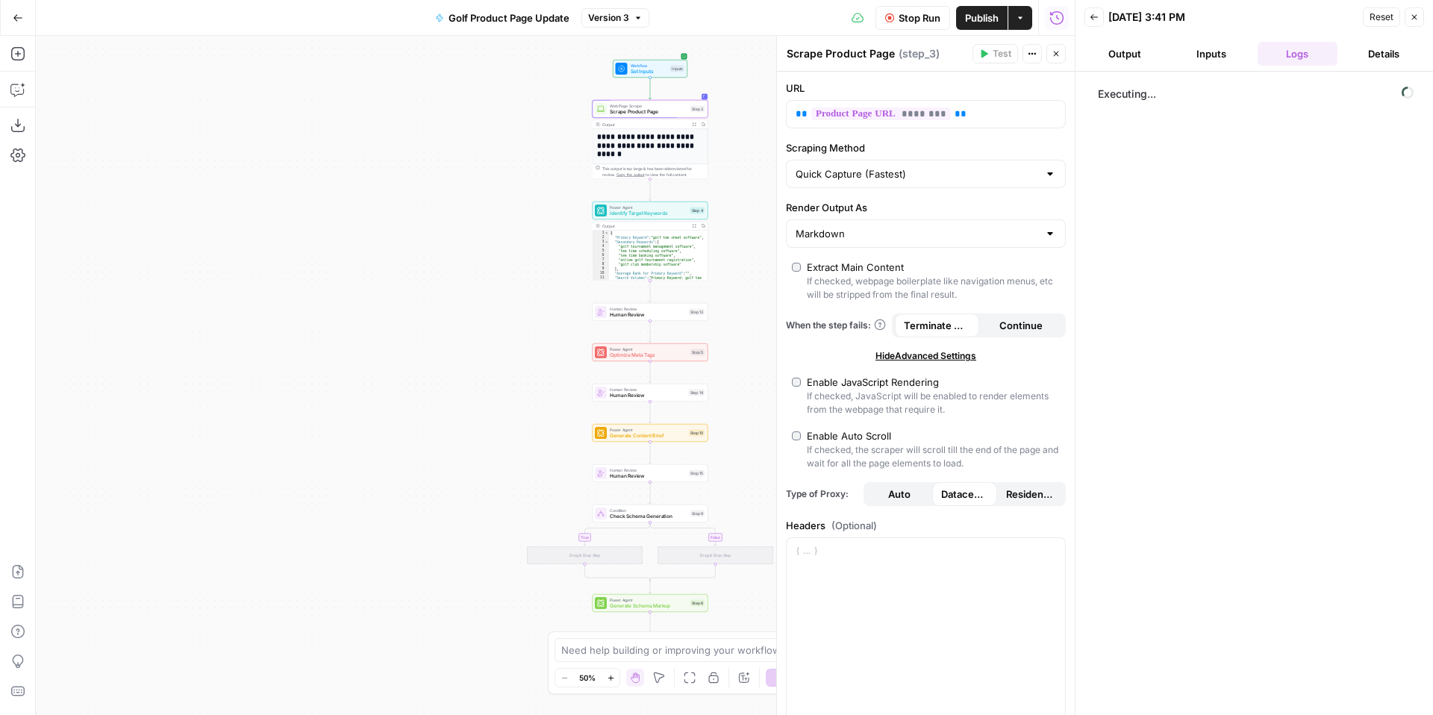
click at [1246, 60] on button "Inputs" at bounding box center [1211, 54] width 81 height 24
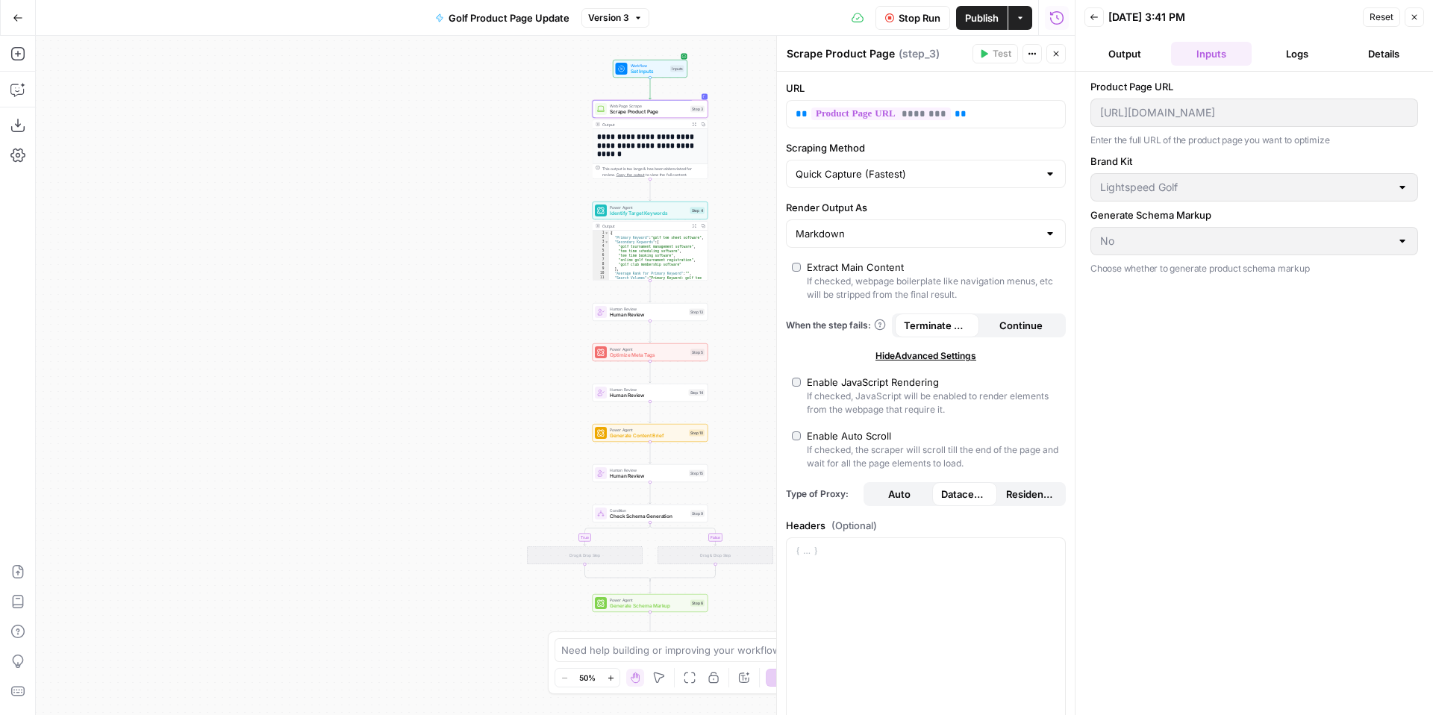
drag, startPoint x: 1252, startPoint y: 96, endPoint x: 1254, endPoint y: 113, distance: 16.6
click at [1252, 99] on div "Product Page URL https://www.lightspeedhq.com/golf/tee-sheet/ Enter the full UR…" at bounding box center [1255, 113] width 328 height 69
click at [664, 54] on span "Test Step" at bounding box center [671, 55] width 20 height 7
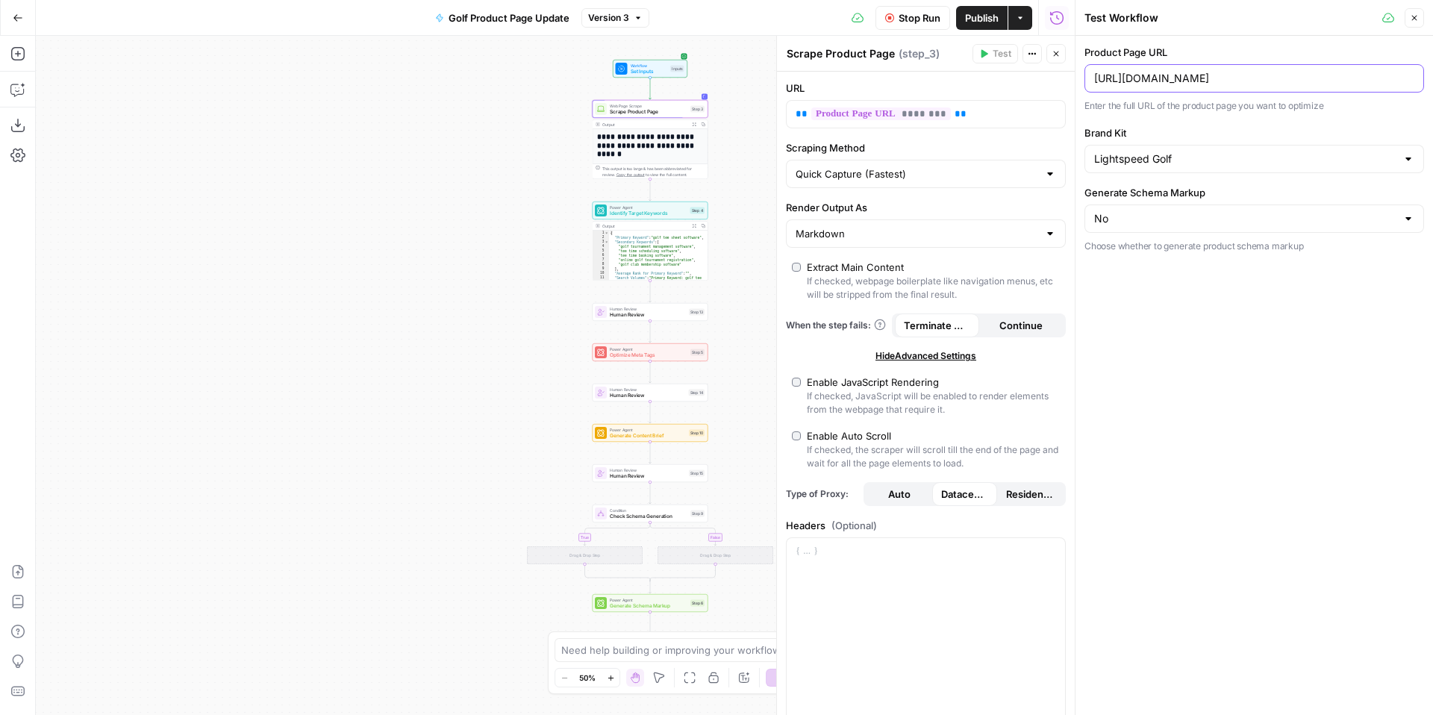
click at [1330, 72] on input "[URL][DOMAIN_NAME]" at bounding box center [1254, 78] width 320 height 15
drag, startPoint x: 1341, startPoint y: 77, endPoint x: 905, endPoint y: 53, distance: 435.9
click at [905, 53] on body "**********" at bounding box center [716, 357] width 1433 height 715
click at [1266, 320] on div "Product Page URL Can't be blank Brand Kit Lightspeed Golf Generate Schema Marku…" at bounding box center [1255, 375] width 358 height 679
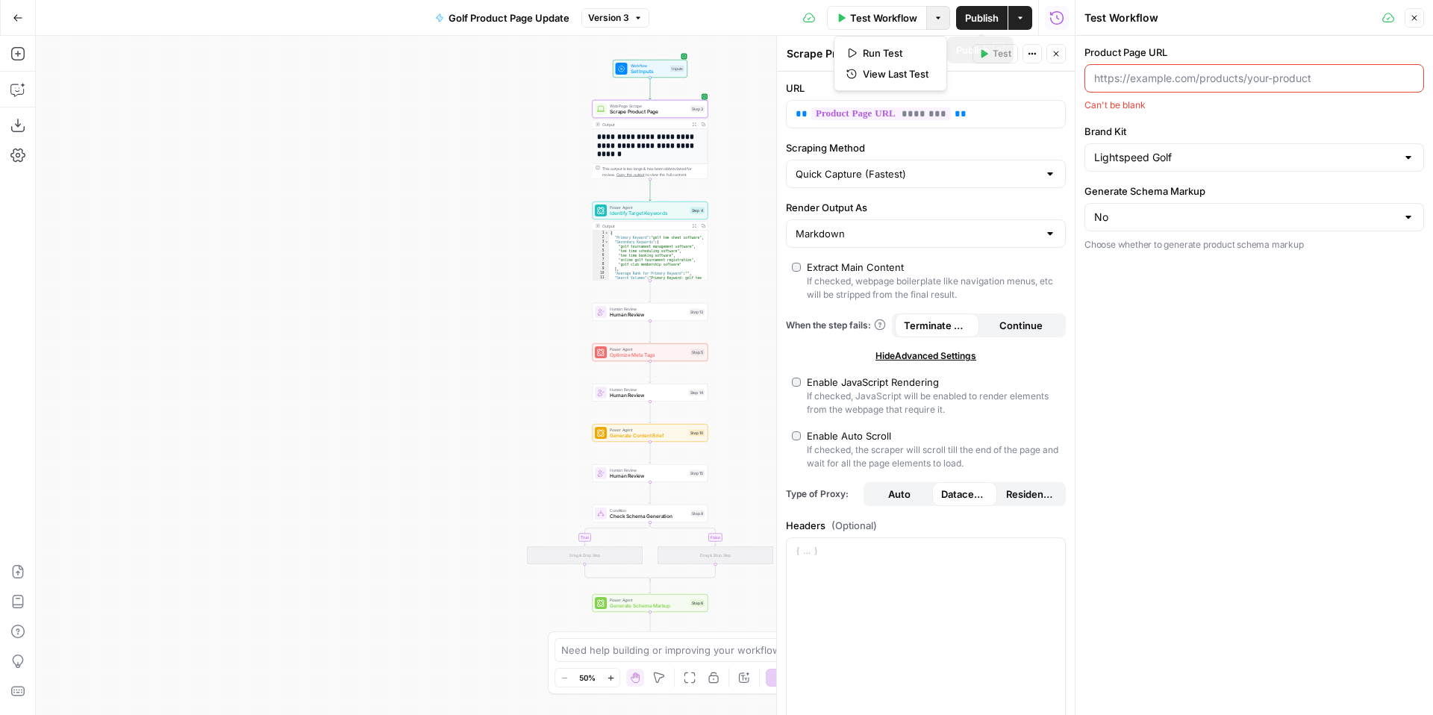
click at [929, 17] on button "Options" at bounding box center [938, 18] width 24 height 24
click at [885, 66] on span "View Last Test" at bounding box center [896, 73] width 66 height 15
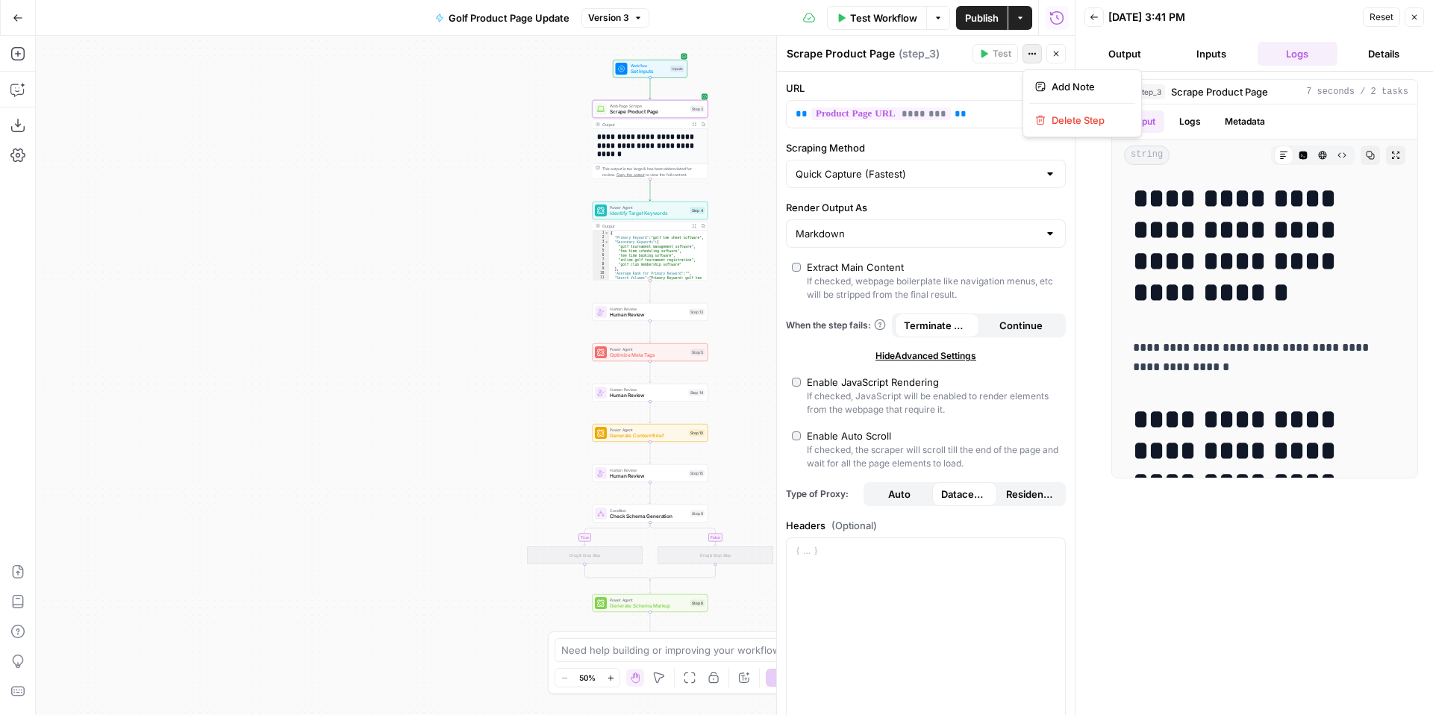
click at [1032, 53] on icon "button" at bounding box center [1033, 54] width 2 height 2
drag, startPoint x: 953, startPoint y: 91, endPoint x: 766, endPoint y: 102, distance: 186.9
click at [950, 91] on label "URL" at bounding box center [926, 88] width 280 height 15
click at [1382, 16] on span "Reset" at bounding box center [1382, 16] width 24 height 13
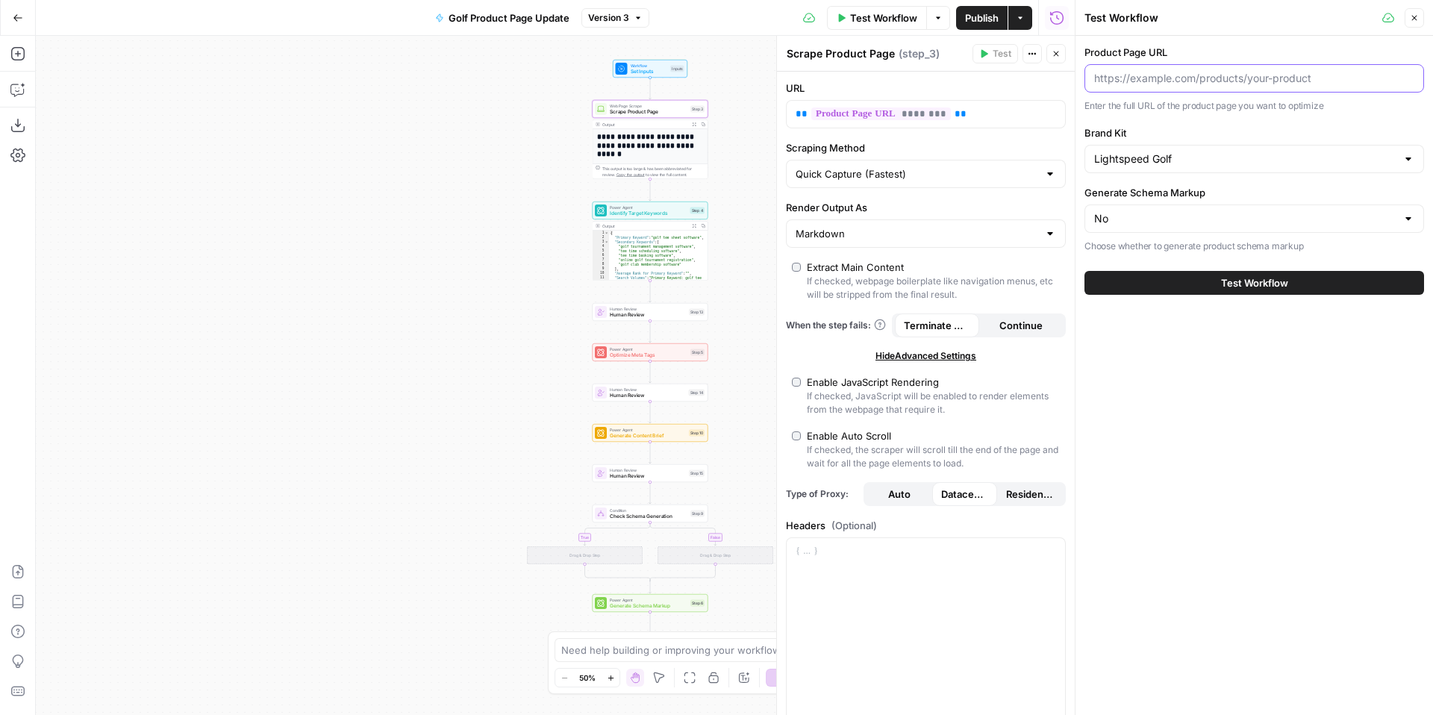
click at [1221, 83] on input "Product Page URL" at bounding box center [1254, 78] width 320 height 15
click at [1205, 155] on input "Brand Kit" at bounding box center [1245, 159] width 302 height 15
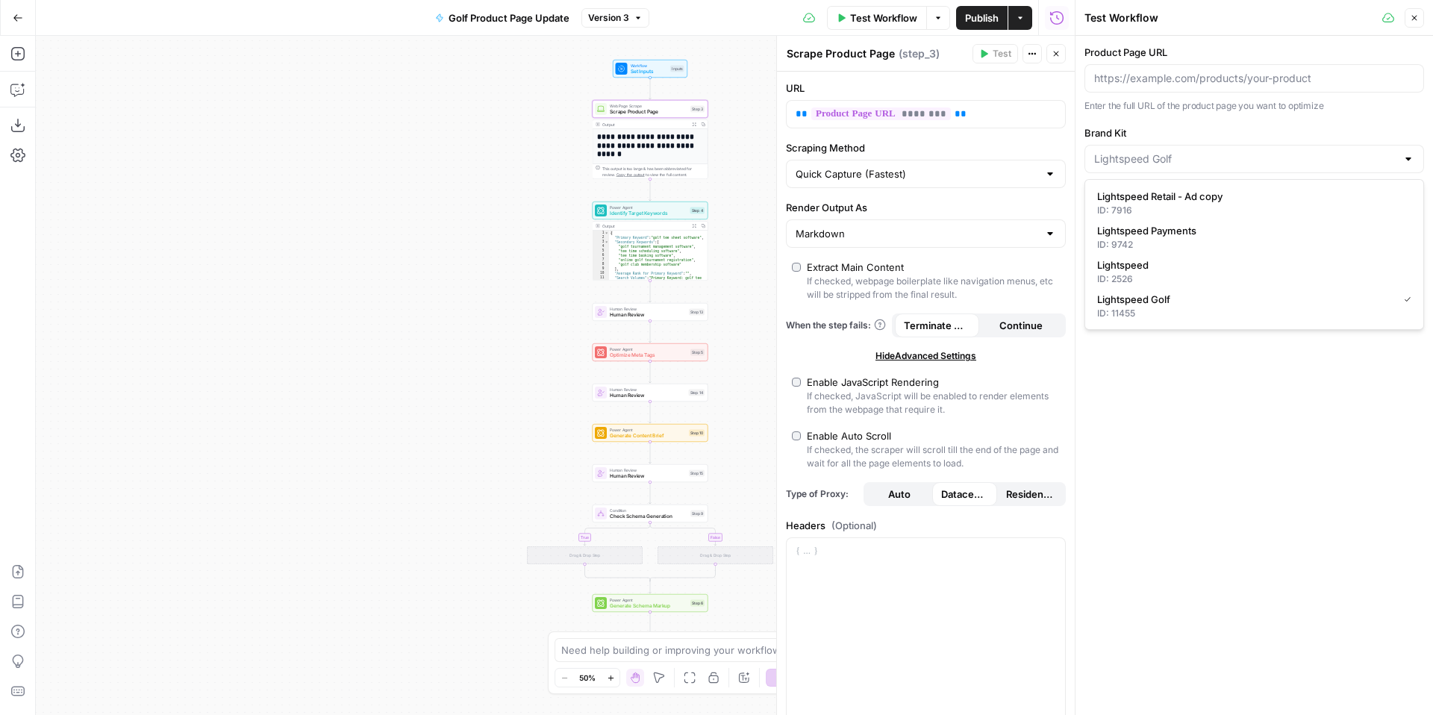
type input "Lightspeed Golf"
click at [1263, 382] on div "Product Page URL Enter the full URL of the product page you want to optimize Br…" at bounding box center [1255, 375] width 358 height 679
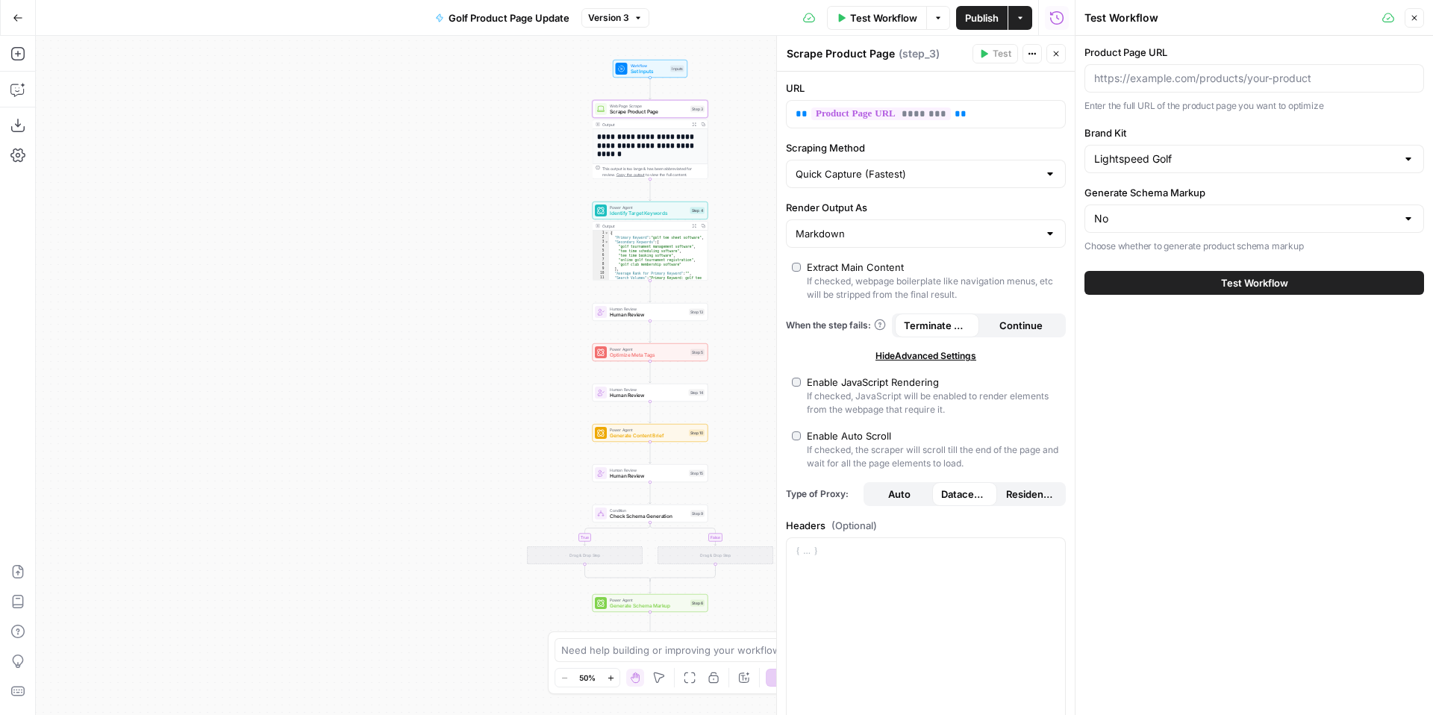
click at [1206, 210] on div "No" at bounding box center [1255, 219] width 340 height 28
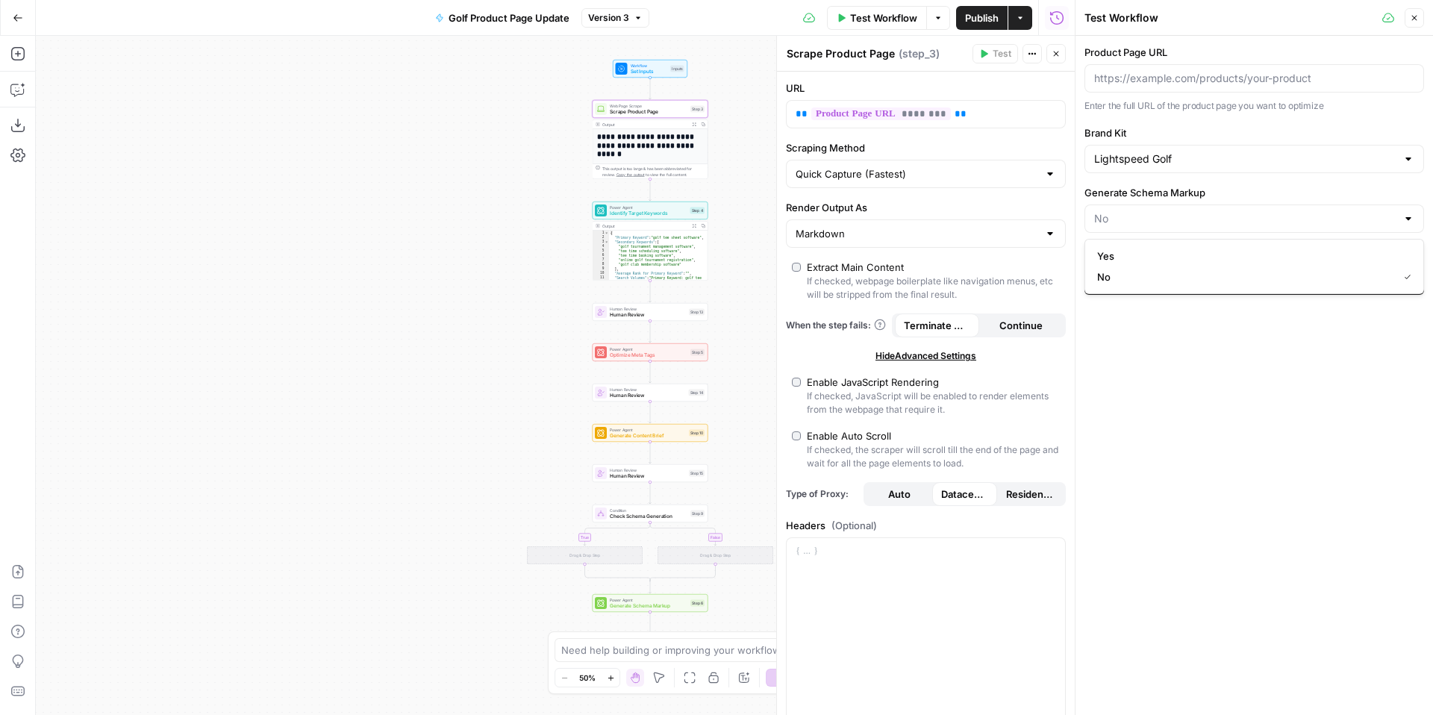
type input "No"
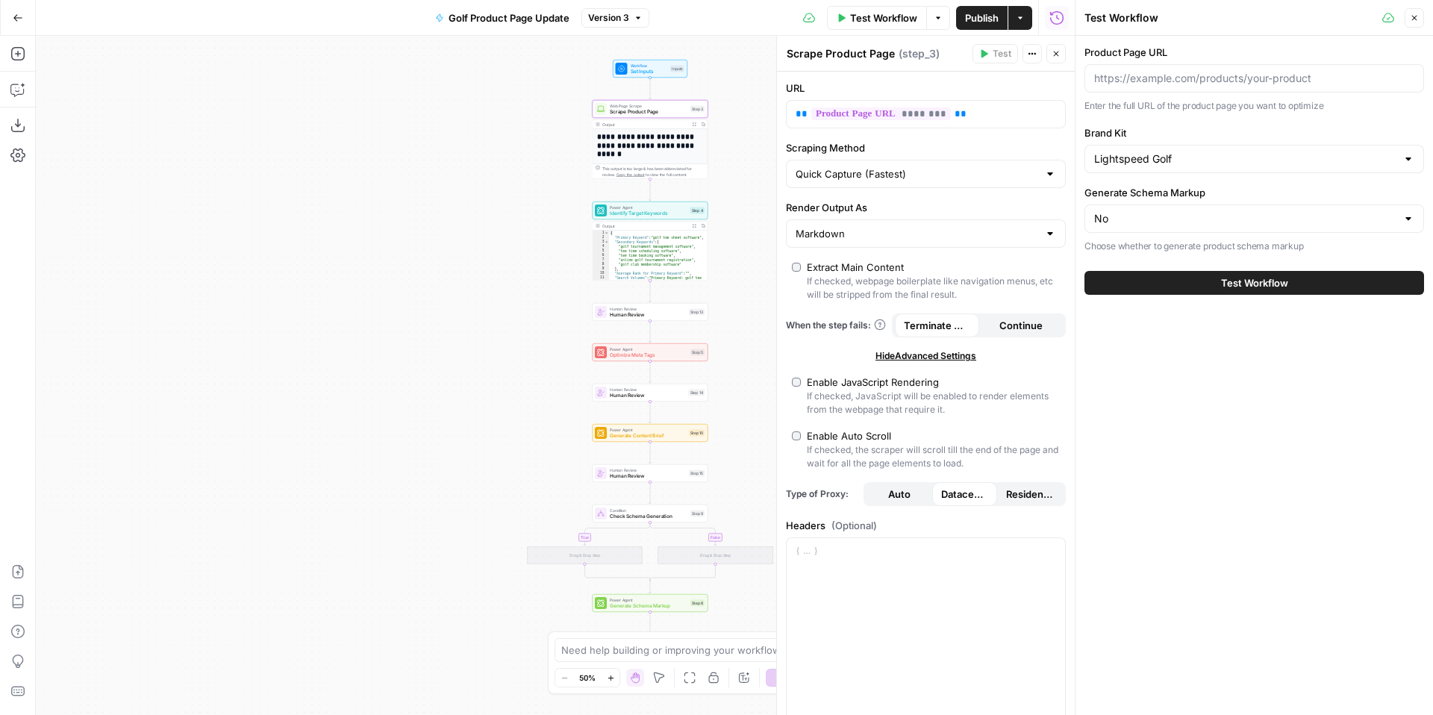
drag, startPoint x: 1202, startPoint y: 343, endPoint x: 1183, endPoint y: 333, distance: 21.0
click at [1201, 343] on div "Product Page URL Enter the full URL of the product page you want to optimize Br…" at bounding box center [1255, 375] width 358 height 679
click at [654, 72] on span "Set Inputs" at bounding box center [649, 71] width 37 height 7
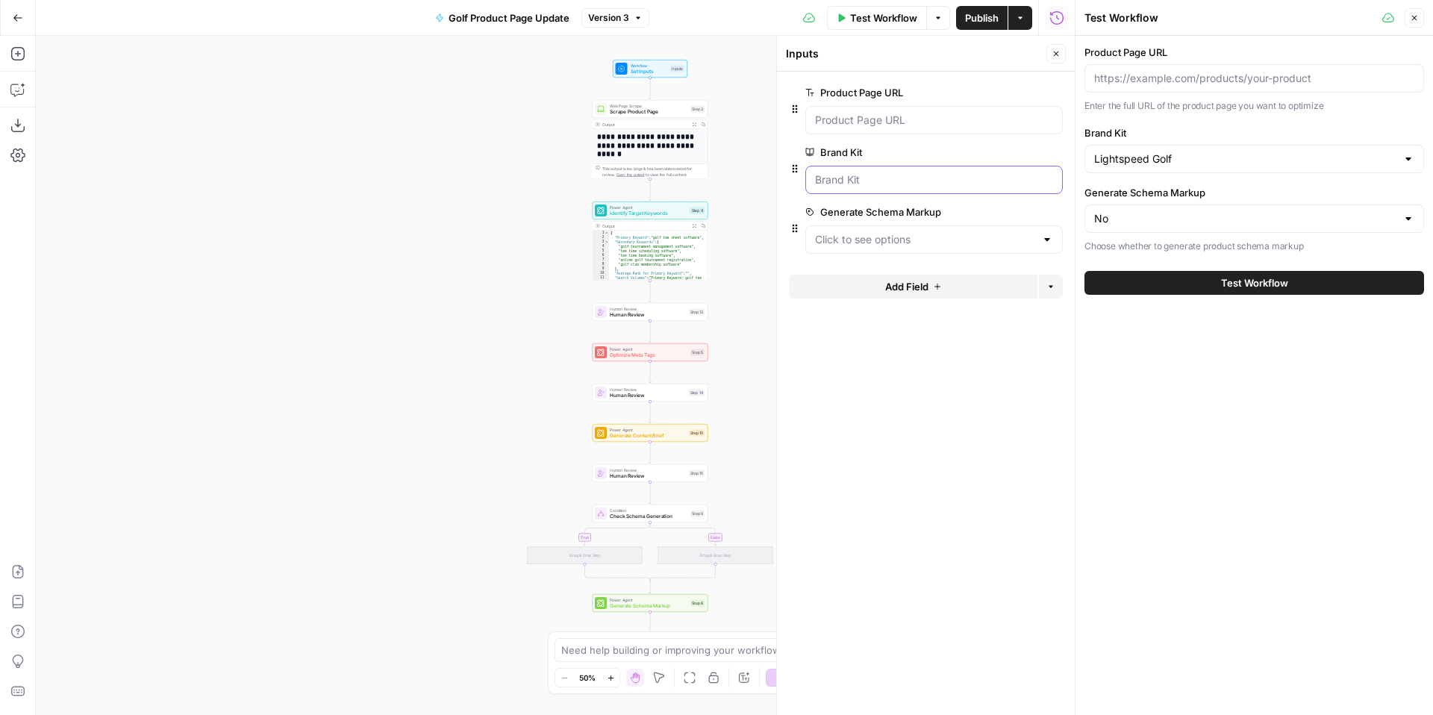
click at [920, 175] on Kit "Brand Kit" at bounding box center [934, 179] width 238 height 15
click at [1035, 154] on icon "button" at bounding box center [1032, 153] width 8 height 8
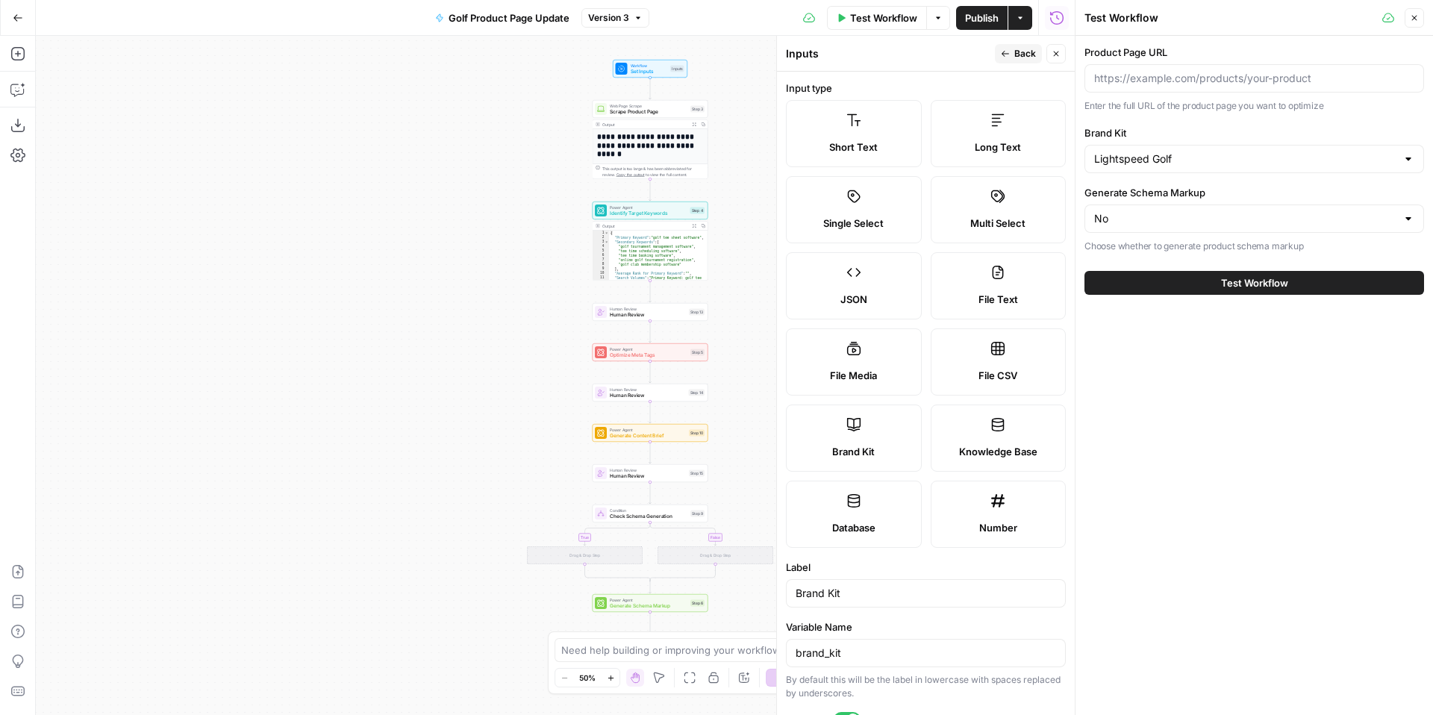
click at [1006, 417] on label "Knowledge Base" at bounding box center [999, 438] width 136 height 67
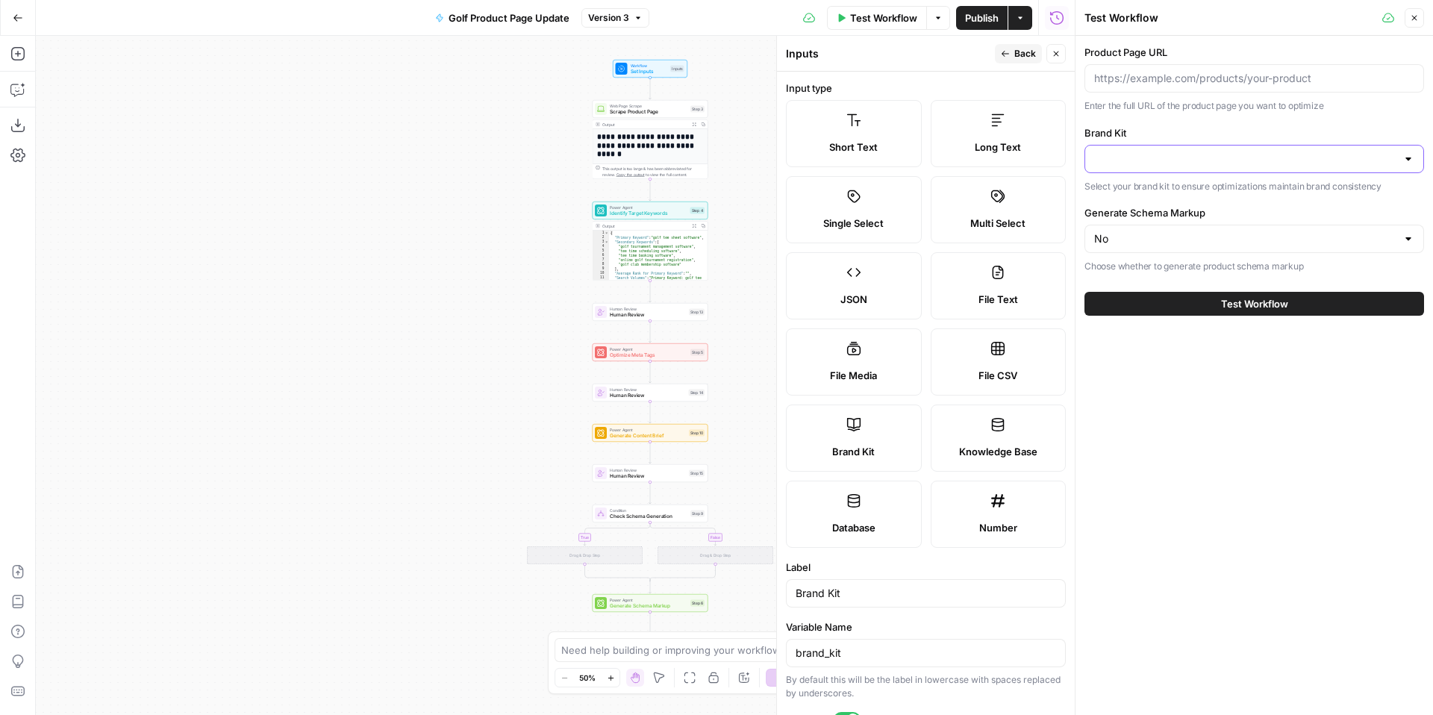
click at [1244, 163] on input "Brand Kit" at bounding box center [1245, 159] width 302 height 15
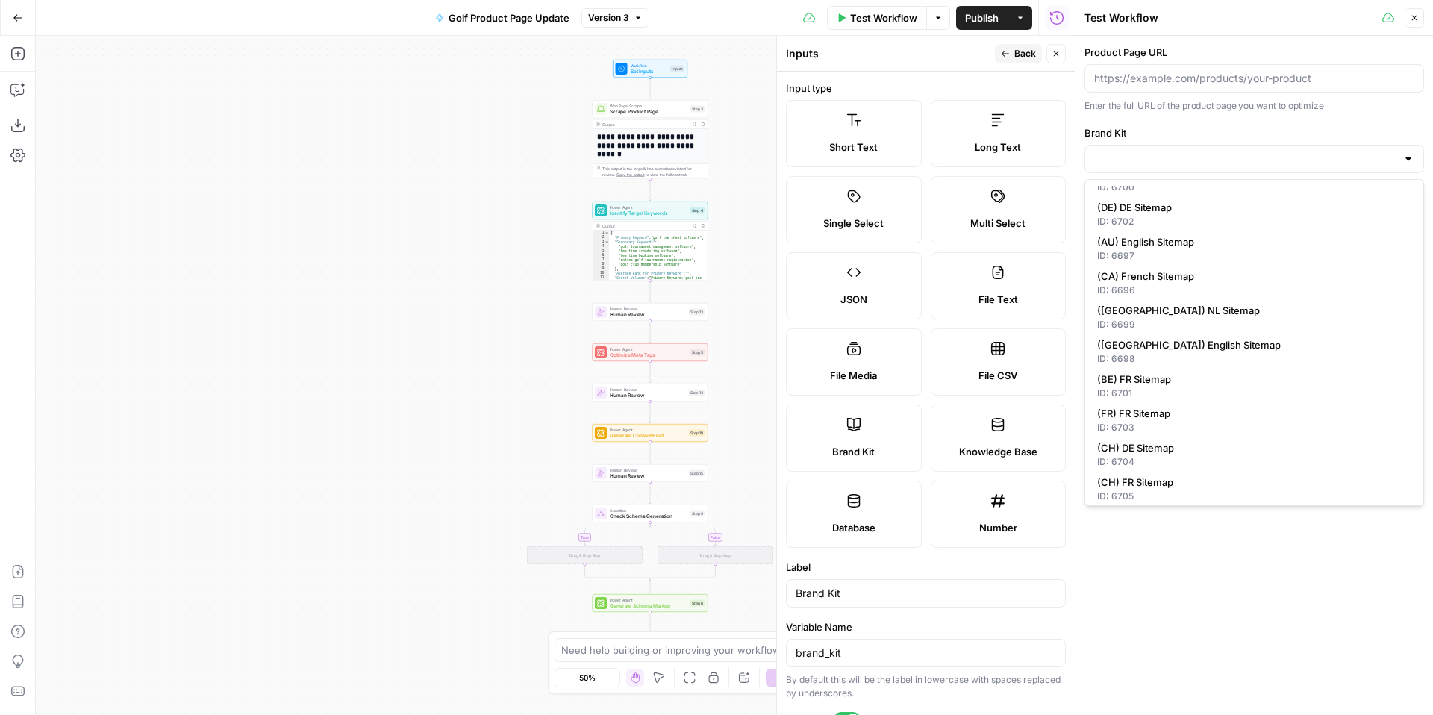
scroll to position [270, 0]
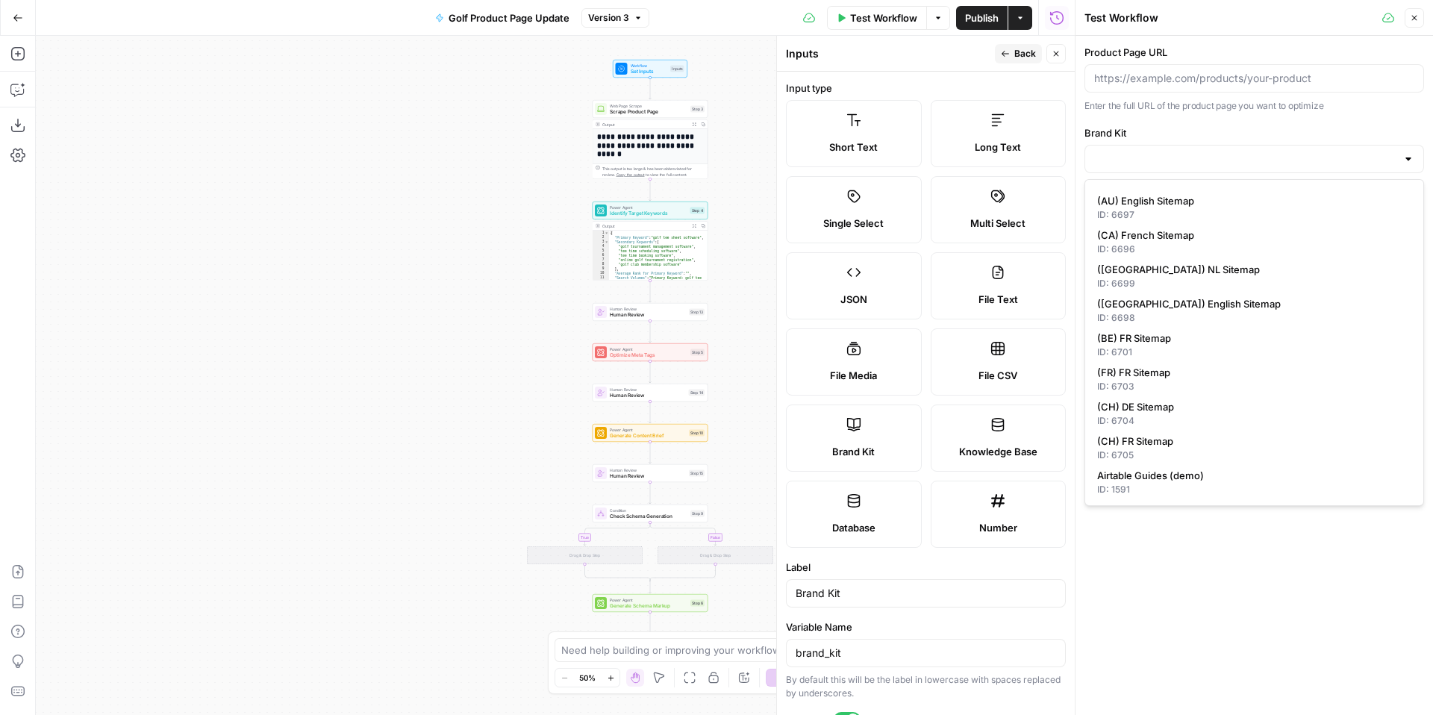
click at [1191, 609] on div "Product Page URL Enter the full URL of the product page you want to optimize Br…" at bounding box center [1255, 375] width 358 height 679
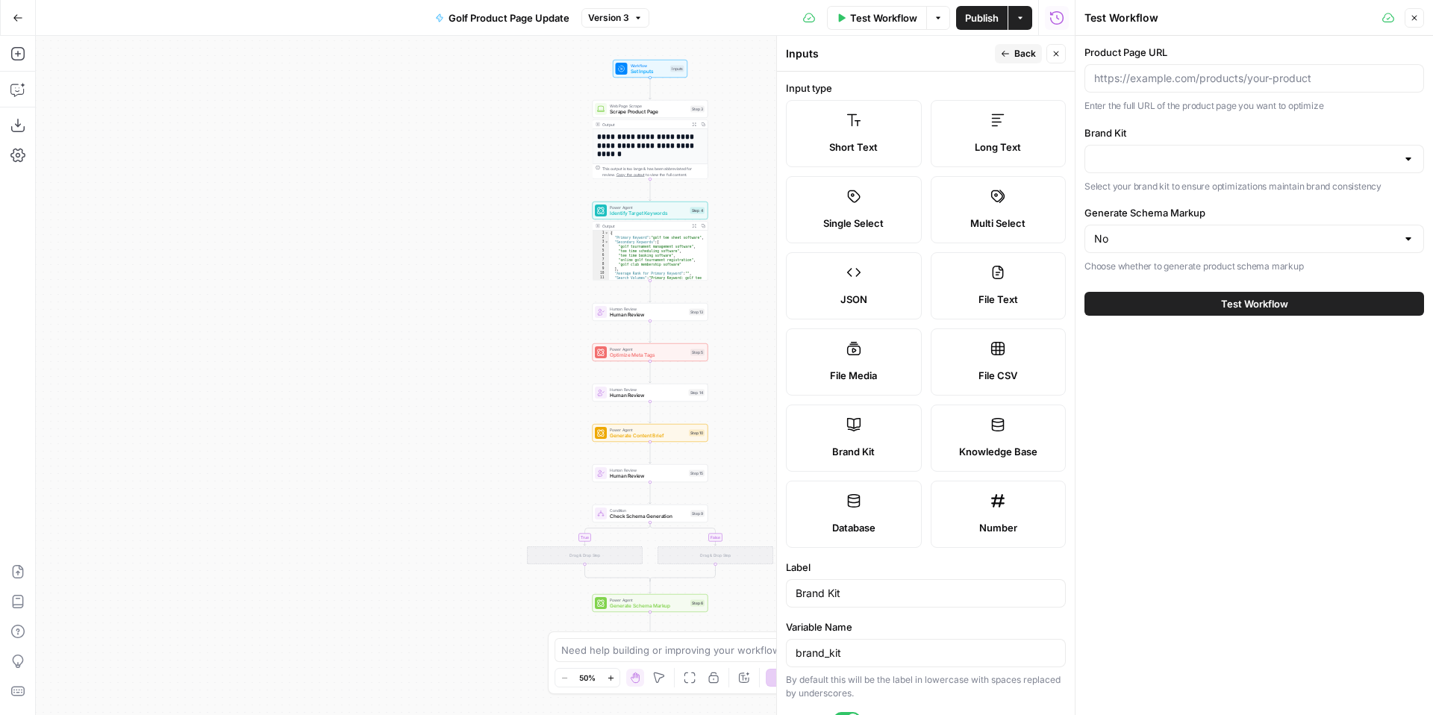
click at [904, 449] on div "Brand Kit" at bounding box center [854, 451] width 110 height 15
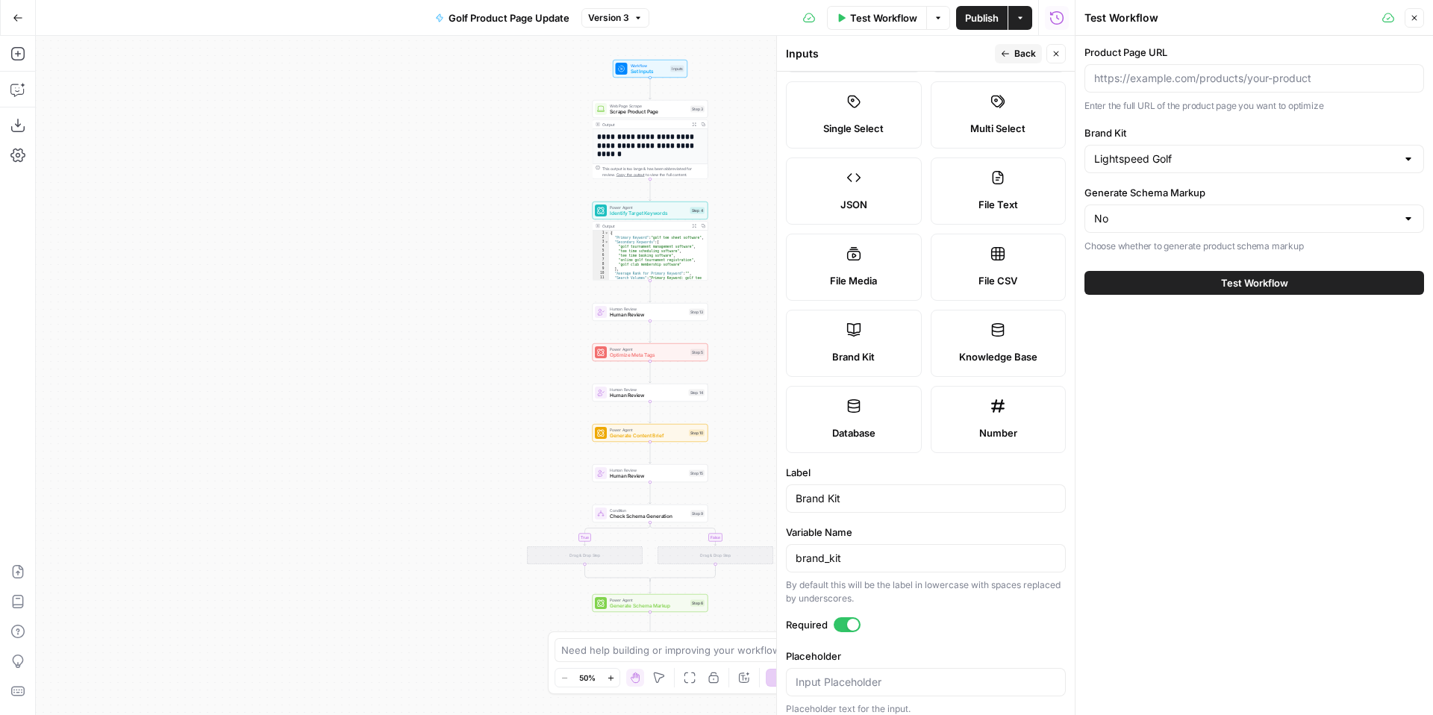
scroll to position [105, 0]
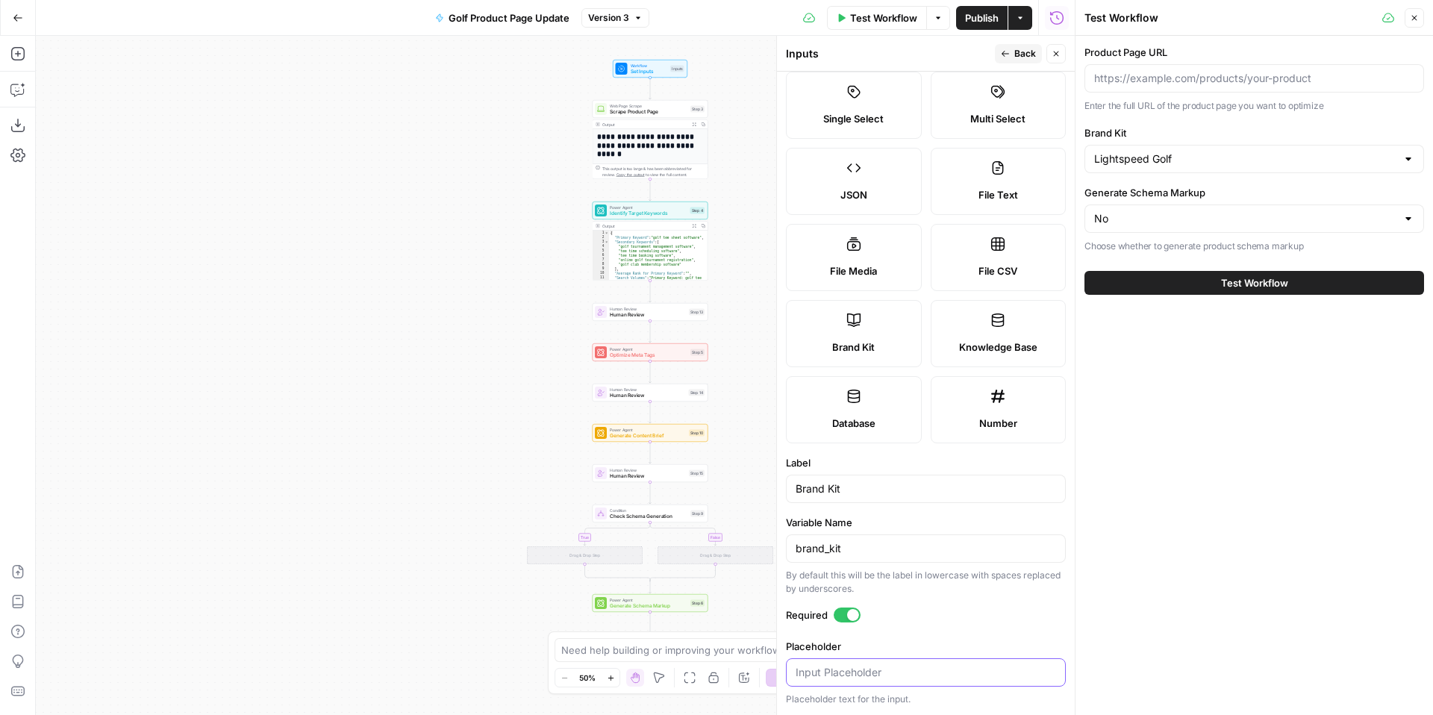
click at [919, 667] on input "Placeholder" at bounding box center [926, 672] width 261 height 15
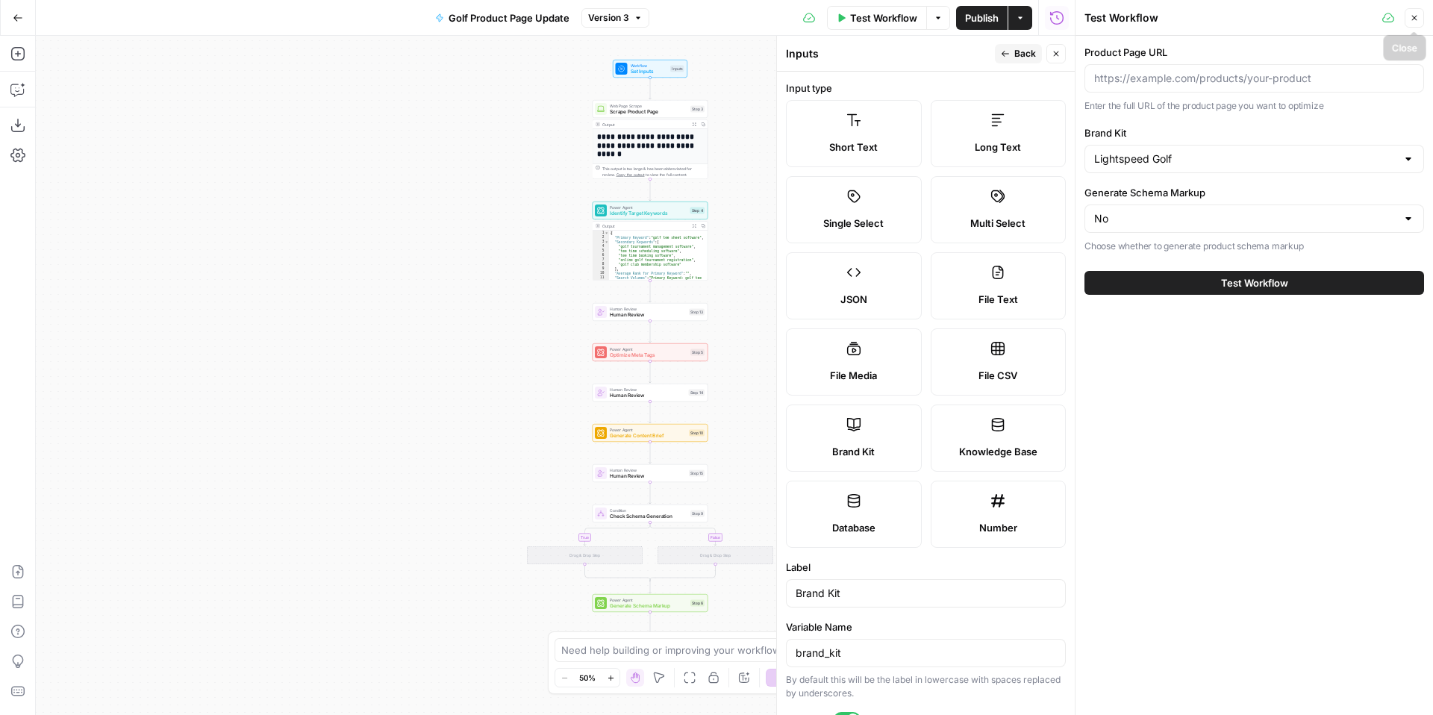
click at [1412, 19] on icon "button" at bounding box center [1414, 17] width 9 height 9
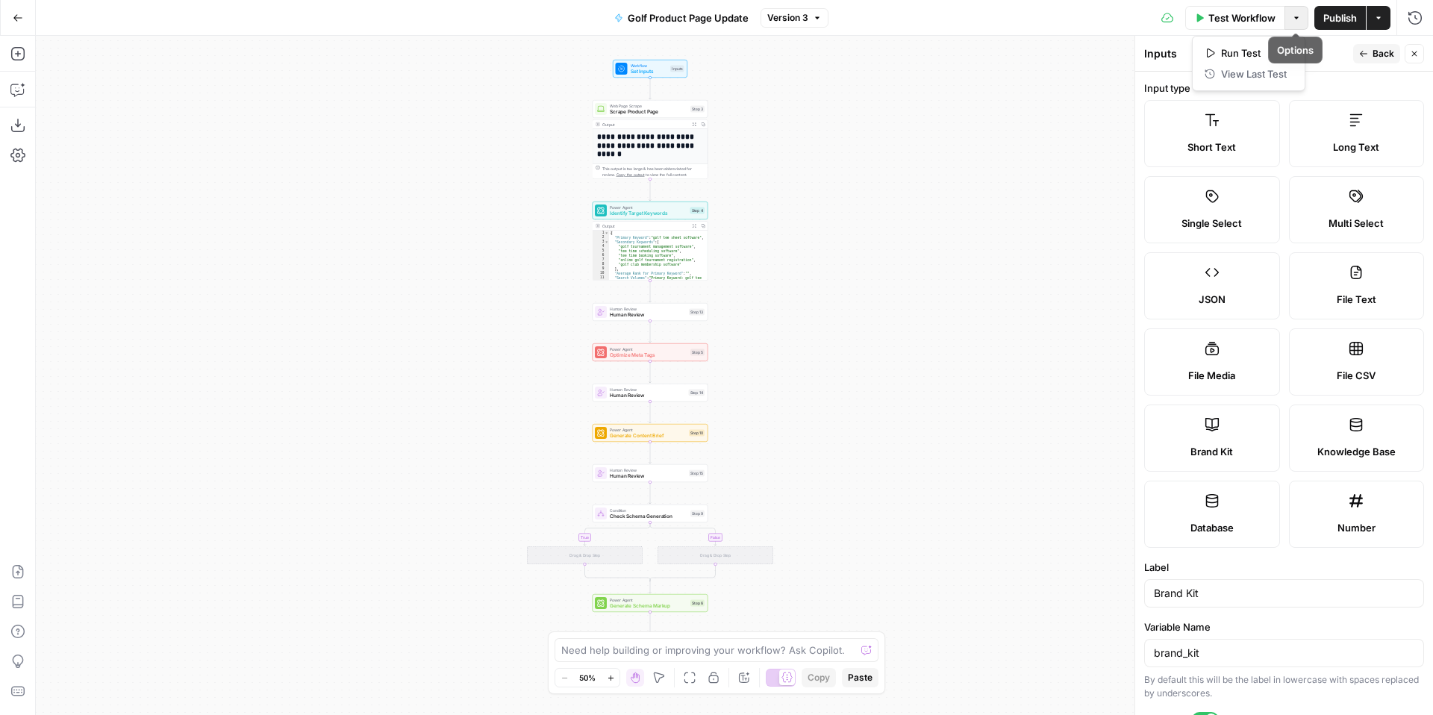
click at [1301, 22] on button "Options" at bounding box center [1297, 18] width 24 height 24
click at [1382, 21] on icon "button" at bounding box center [1378, 17] width 9 height 9
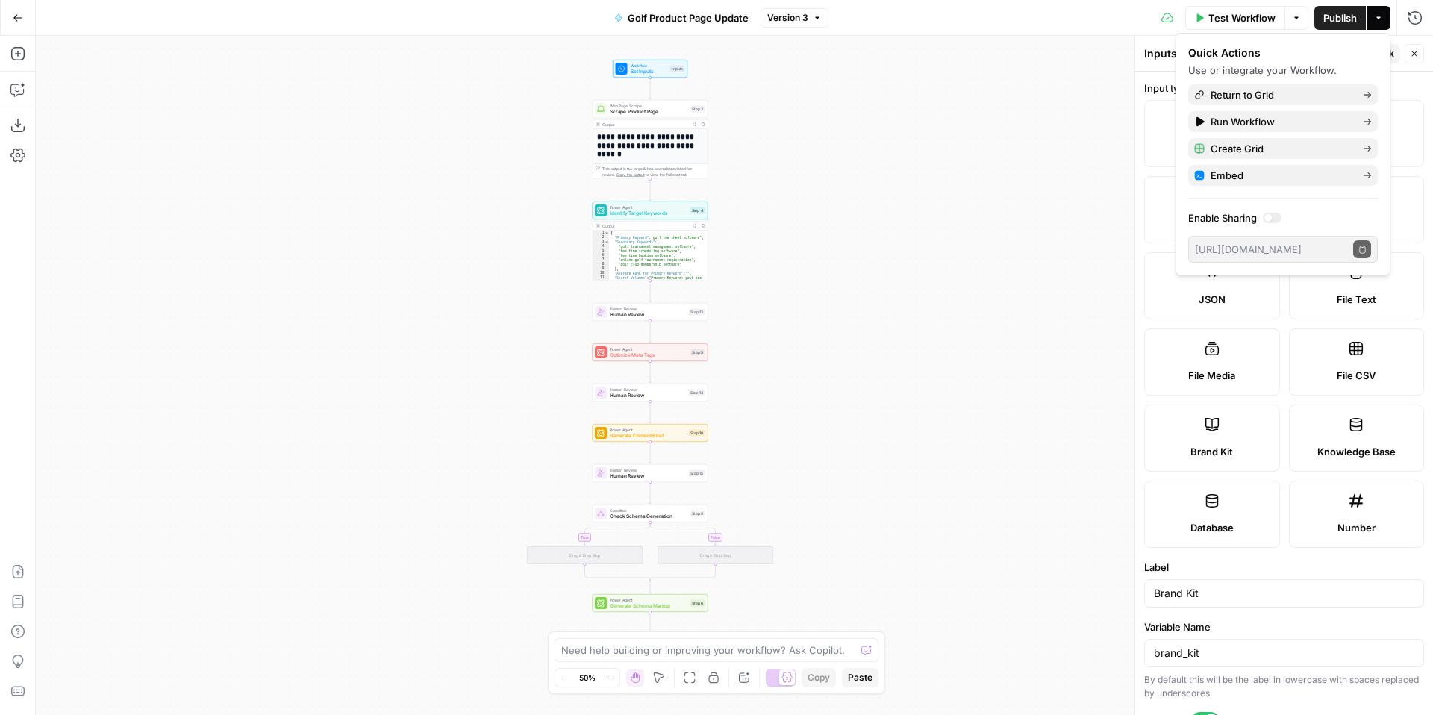
click at [1273, 219] on div at bounding box center [1272, 218] width 19 height 10
click at [1340, 149] on span "Create Grid" at bounding box center [1281, 148] width 140 height 15
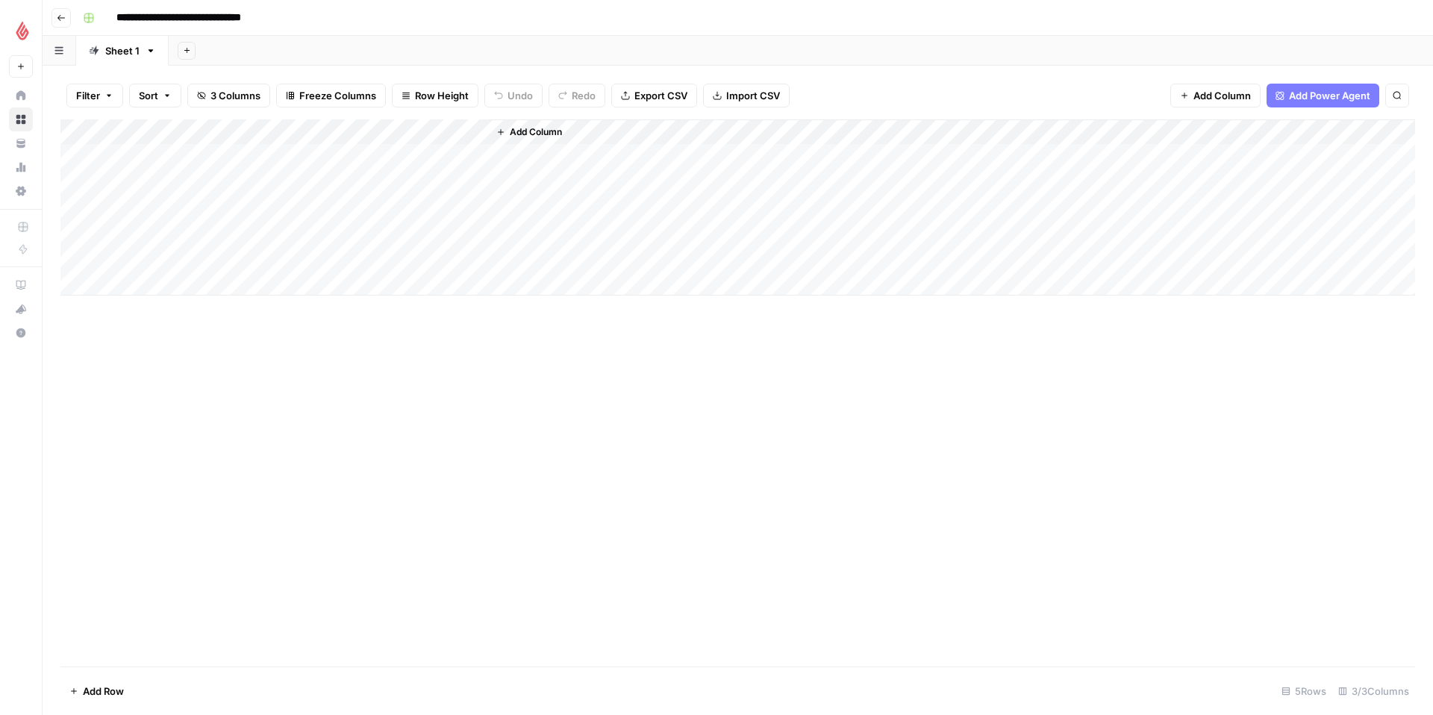
click at [145, 17] on input "**********" at bounding box center [201, 18] width 183 height 24
drag, startPoint x: 74, startPoint y: 20, endPoint x: 84, endPoint y: 21, distance: 9.7
click at [74, 20] on header "**********" at bounding box center [738, 18] width 1391 height 36
drag, startPoint x: 86, startPoint y: 20, endPoint x: 52, endPoint y: 16, distance: 33.9
click at [85, 20] on rect "button" at bounding box center [88, 17] width 9 height 9
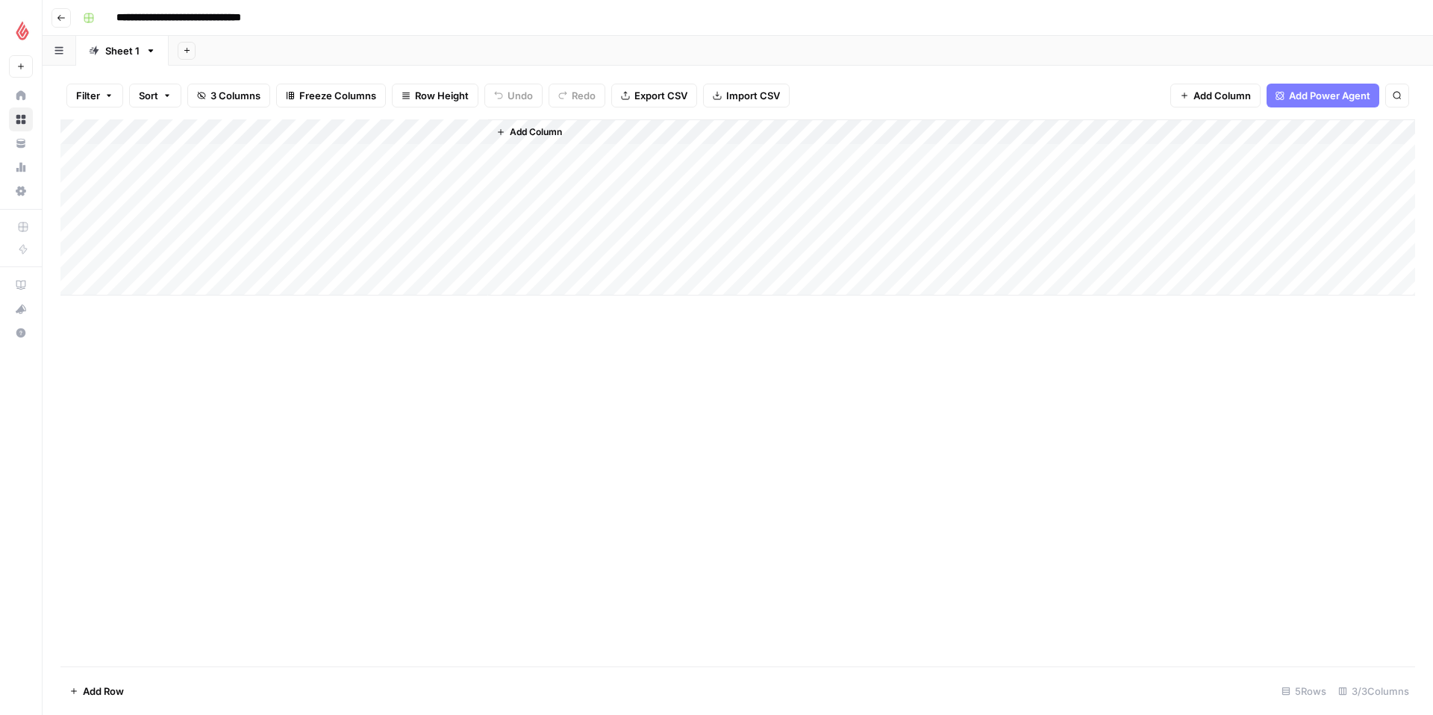
click at [52, 16] on button "Go back" at bounding box center [61, 17] width 19 height 19
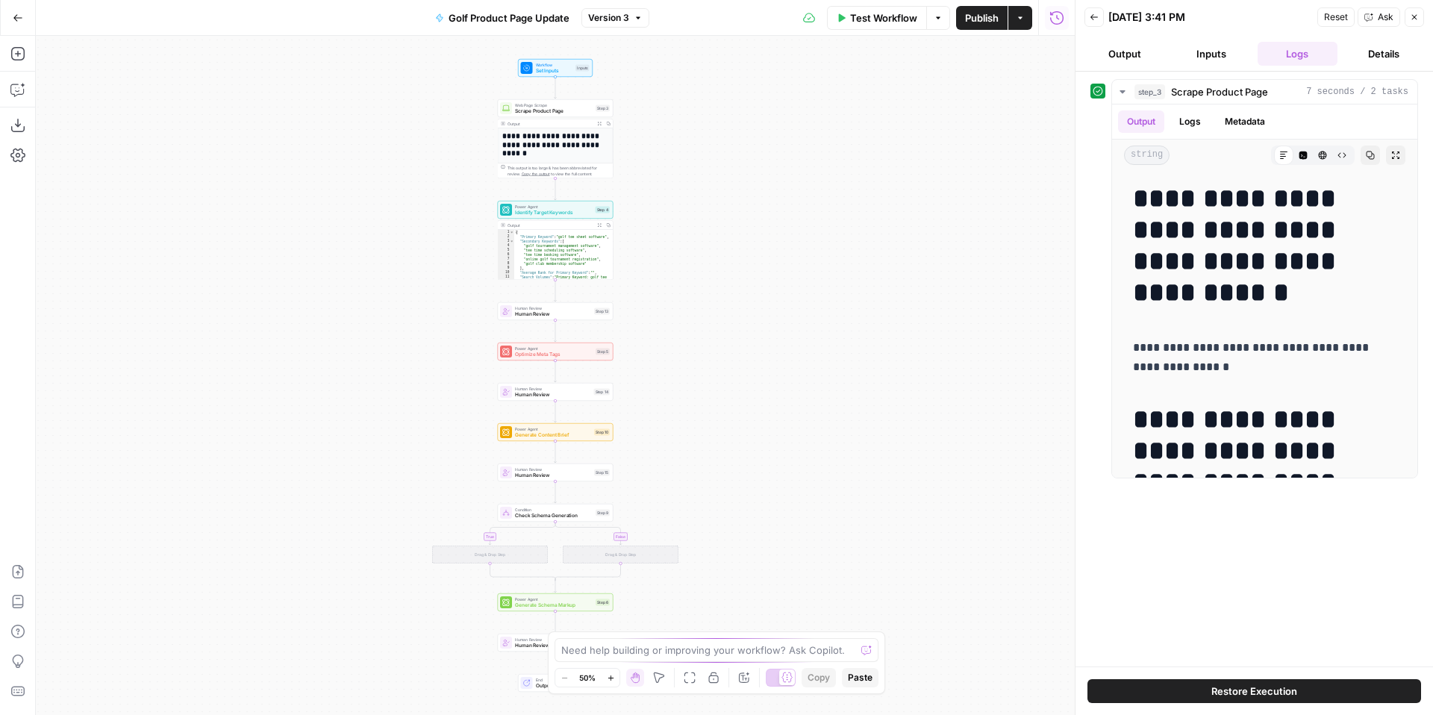
click at [25, 16] on button "Go Back" at bounding box center [17, 17] width 27 height 27
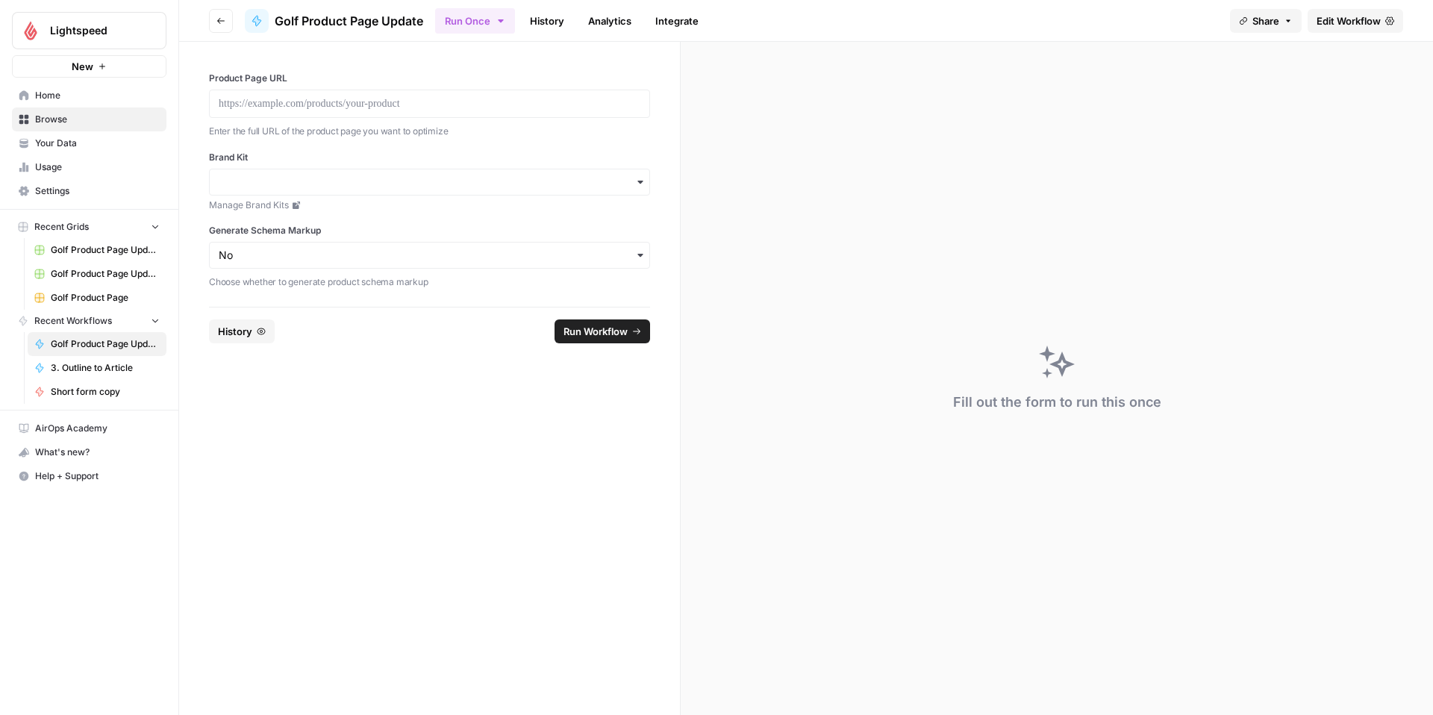
click at [123, 116] on span "Browse" at bounding box center [97, 119] width 125 height 13
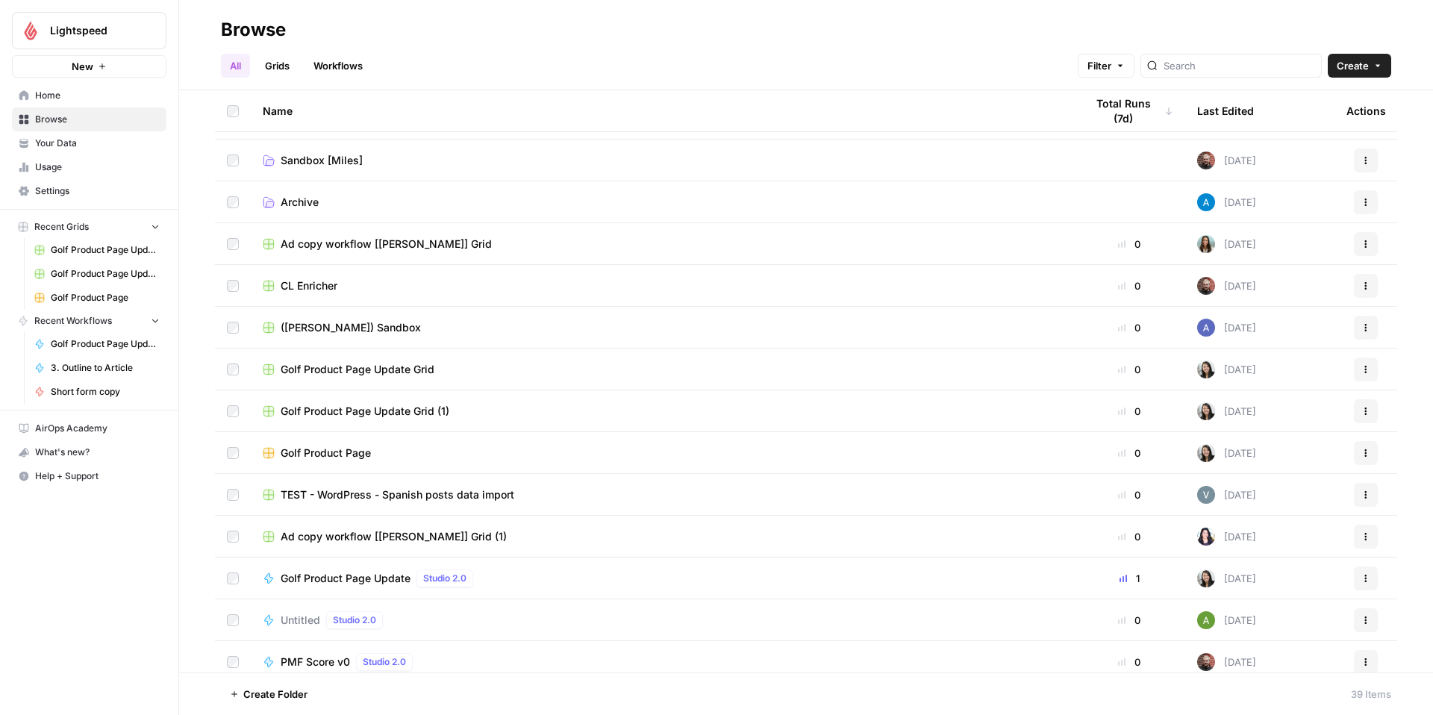
scroll to position [290, 0]
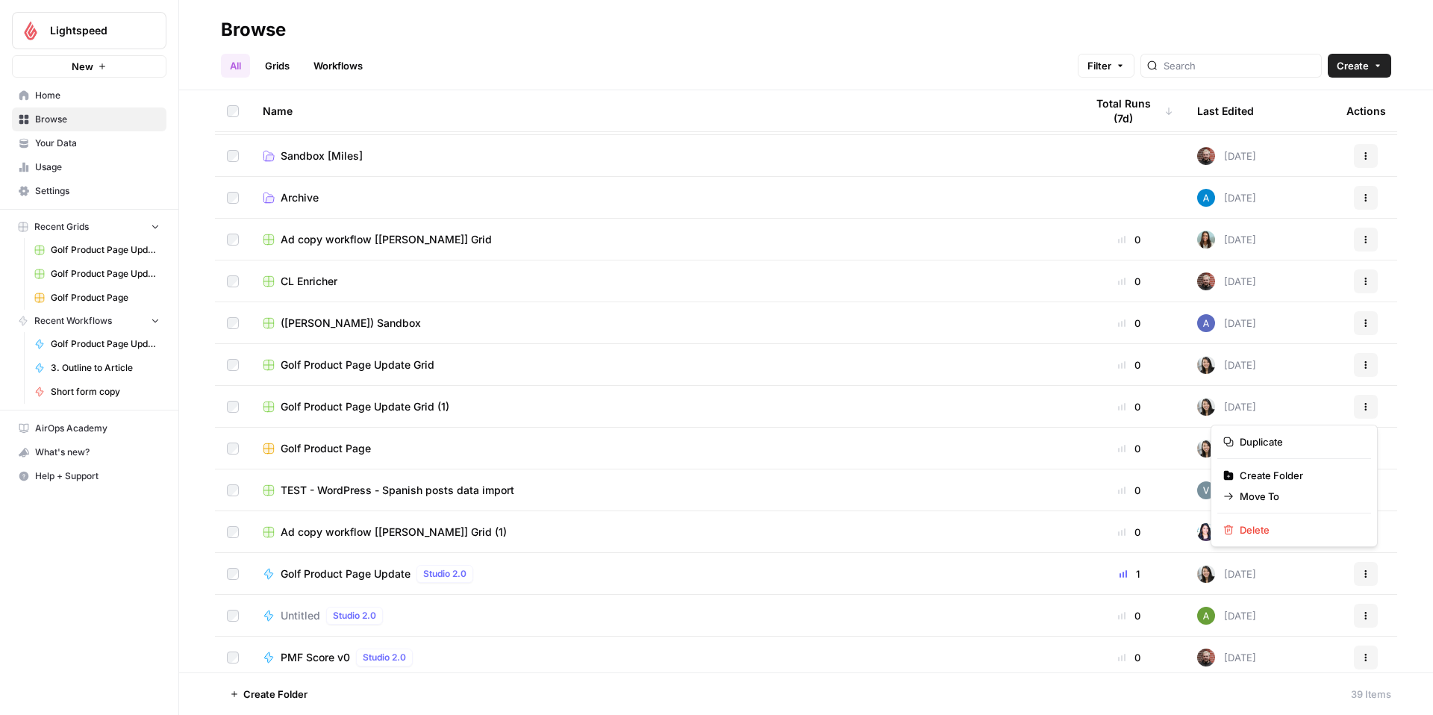
click at [1376, 406] on button "Actions" at bounding box center [1366, 407] width 24 height 24
click at [1300, 528] on span "Delete" at bounding box center [1299, 530] width 119 height 15
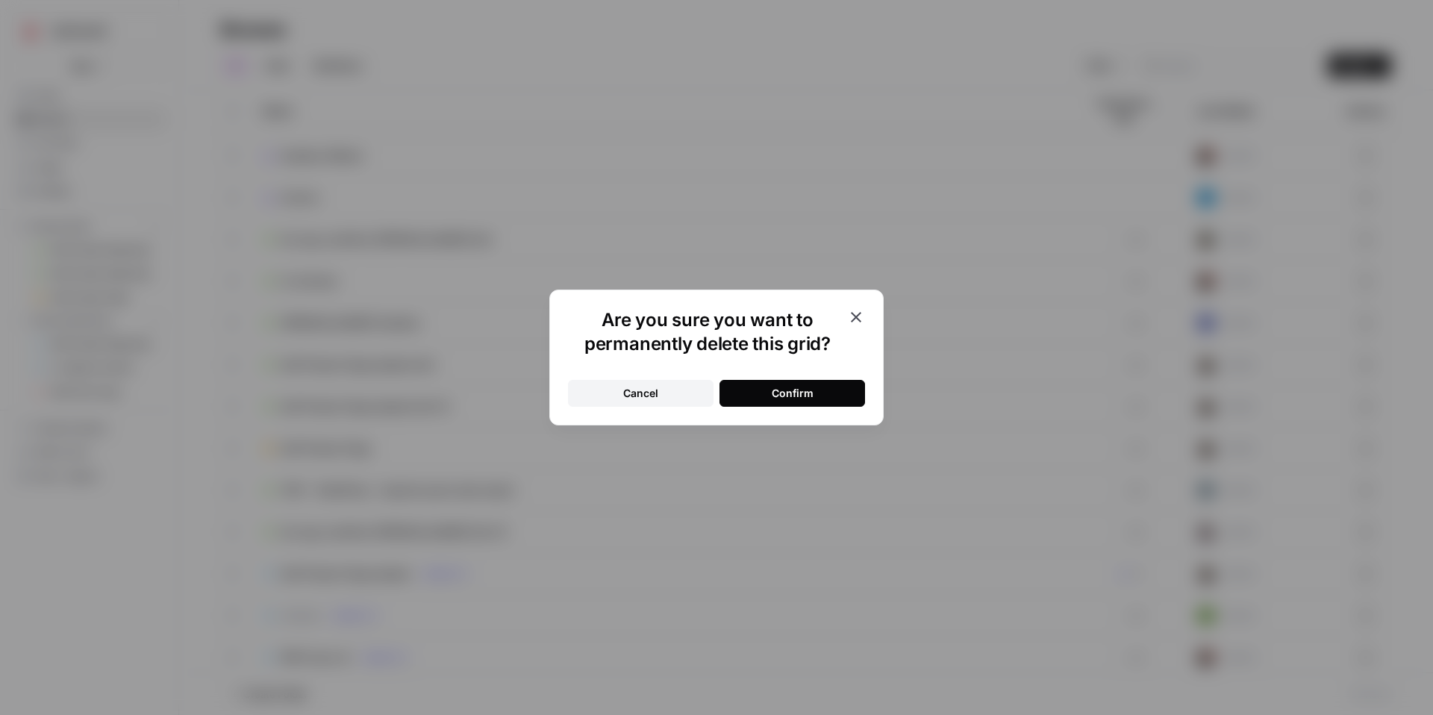
click at [757, 380] on button "Confirm" at bounding box center [793, 393] width 146 height 27
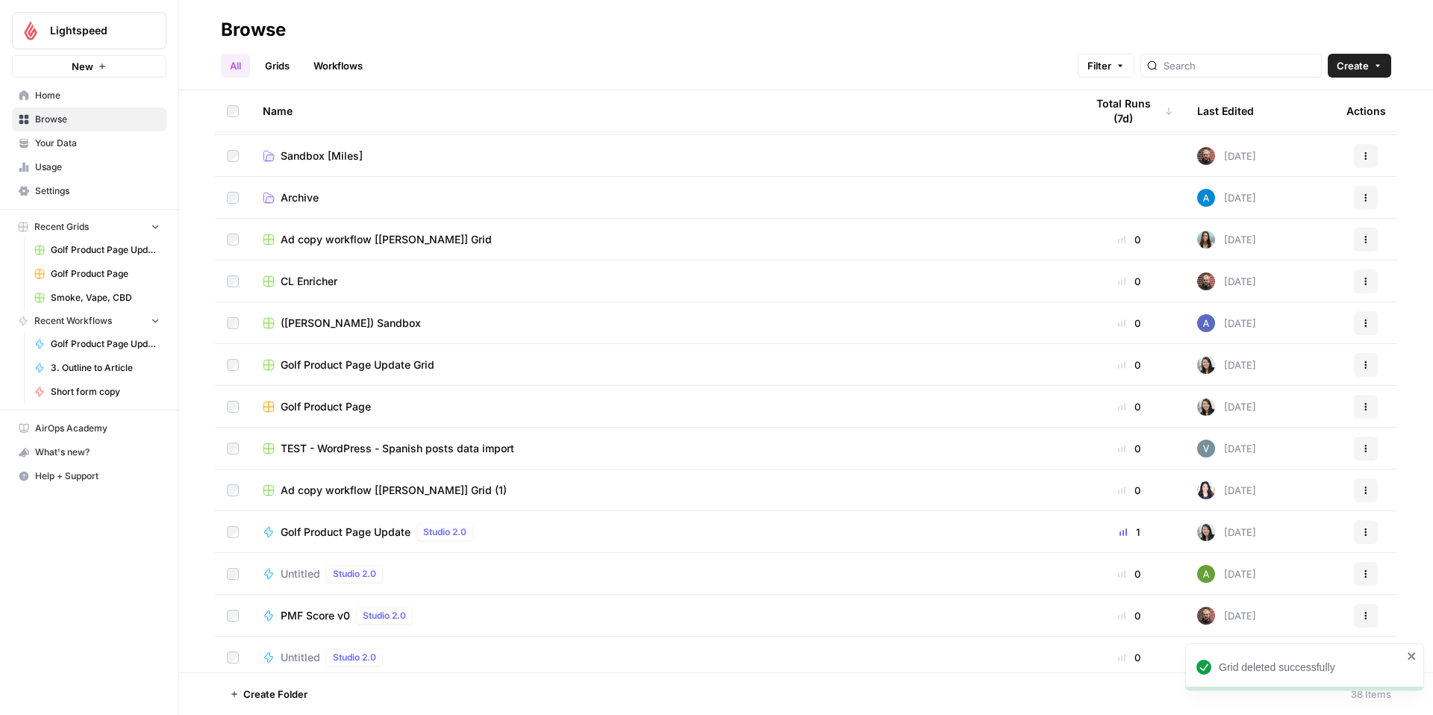
click at [530, 362] on div "Golf Product Page Update Grid" at bounding box center [662, 365] width 799 height 15
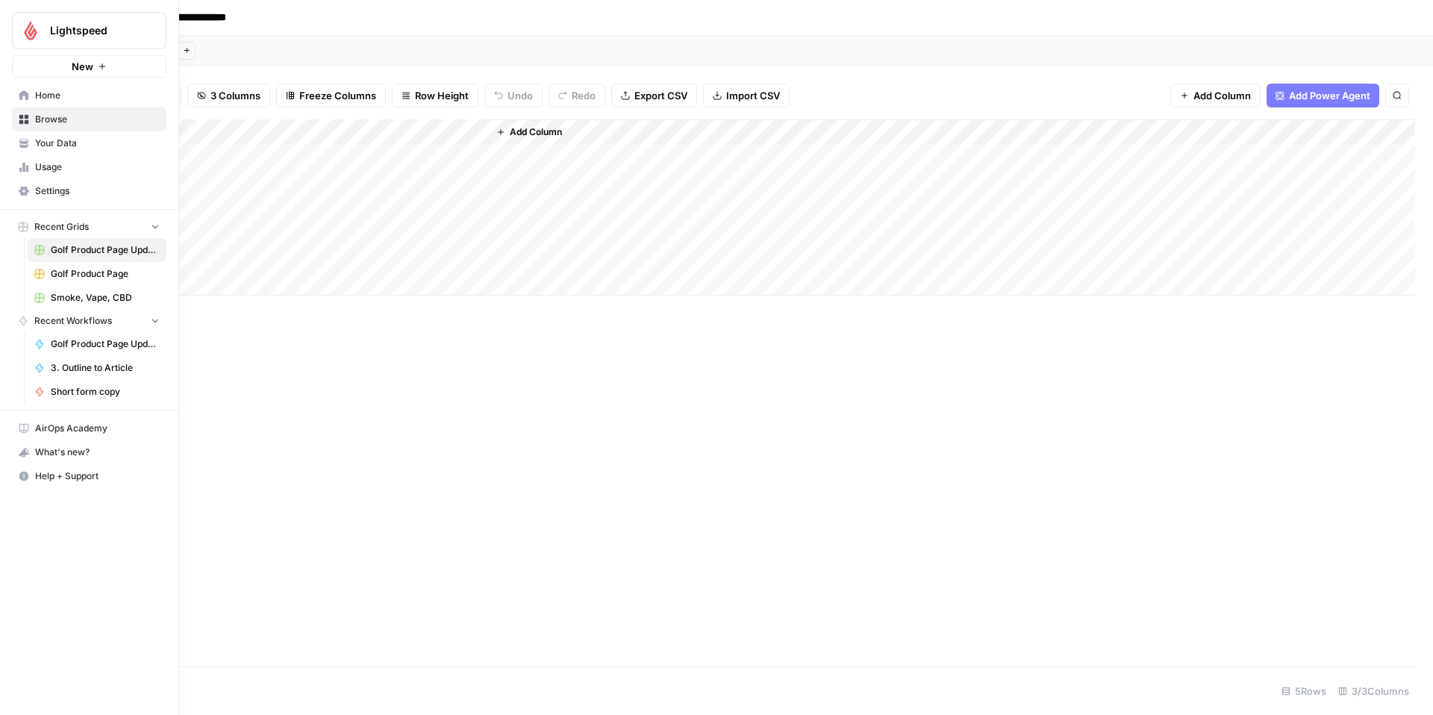
click at [23, 117] on icon at bounding box center [24, 119] width 10 height 10
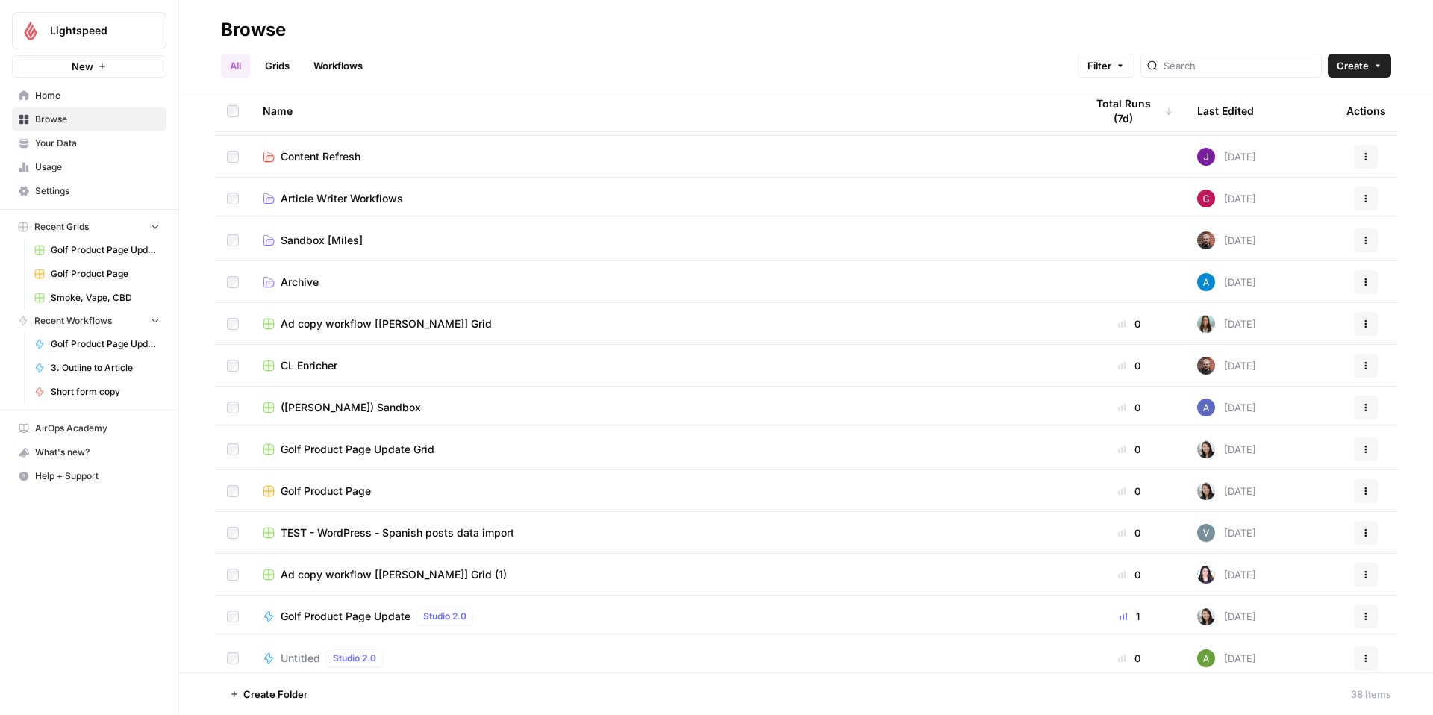
click at [344, 500] on td "Golf Product Page" at bounding box center [662, 490] width 823 height 41
click at [349, 493] on span "Golf Product Page" at bounding box center [326, 494] width 90 height 15
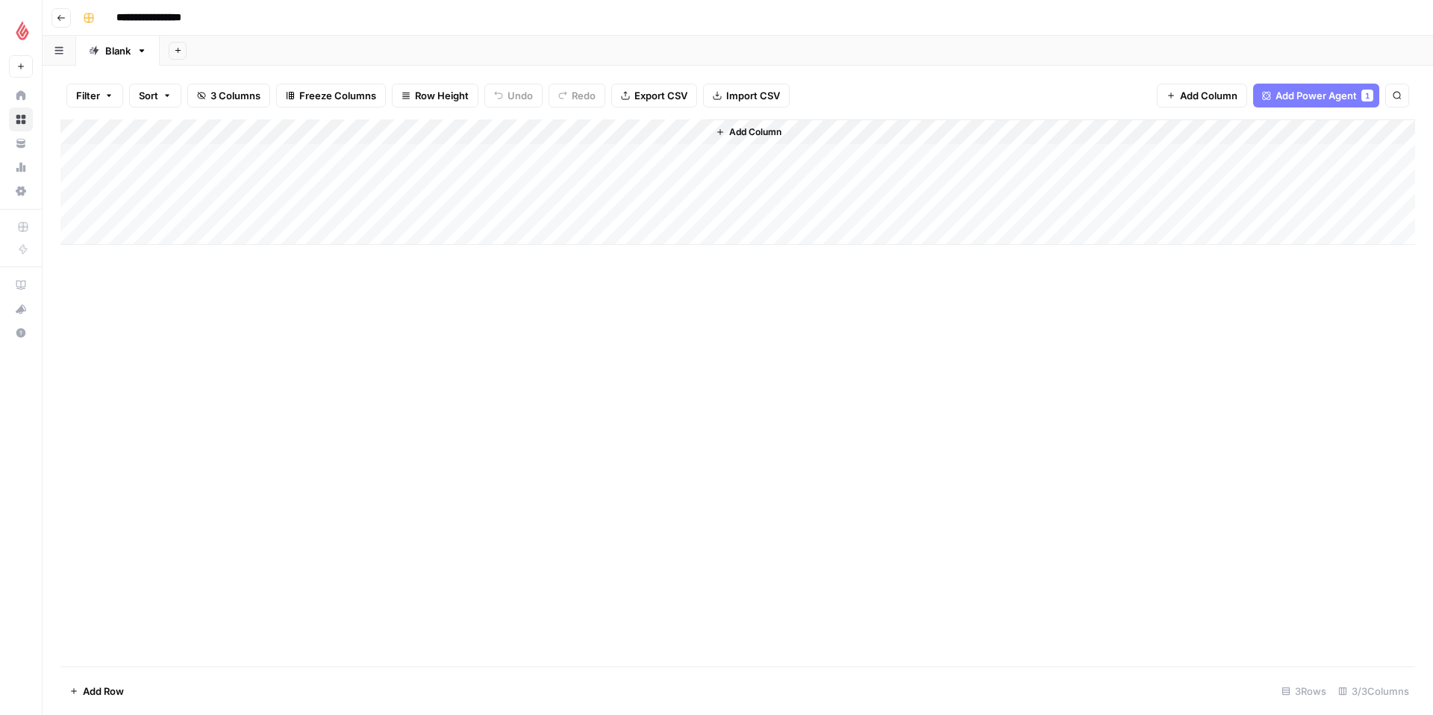
click at [60, 17] on icon "button" at bounding box center [60, 18] width 7 height 6
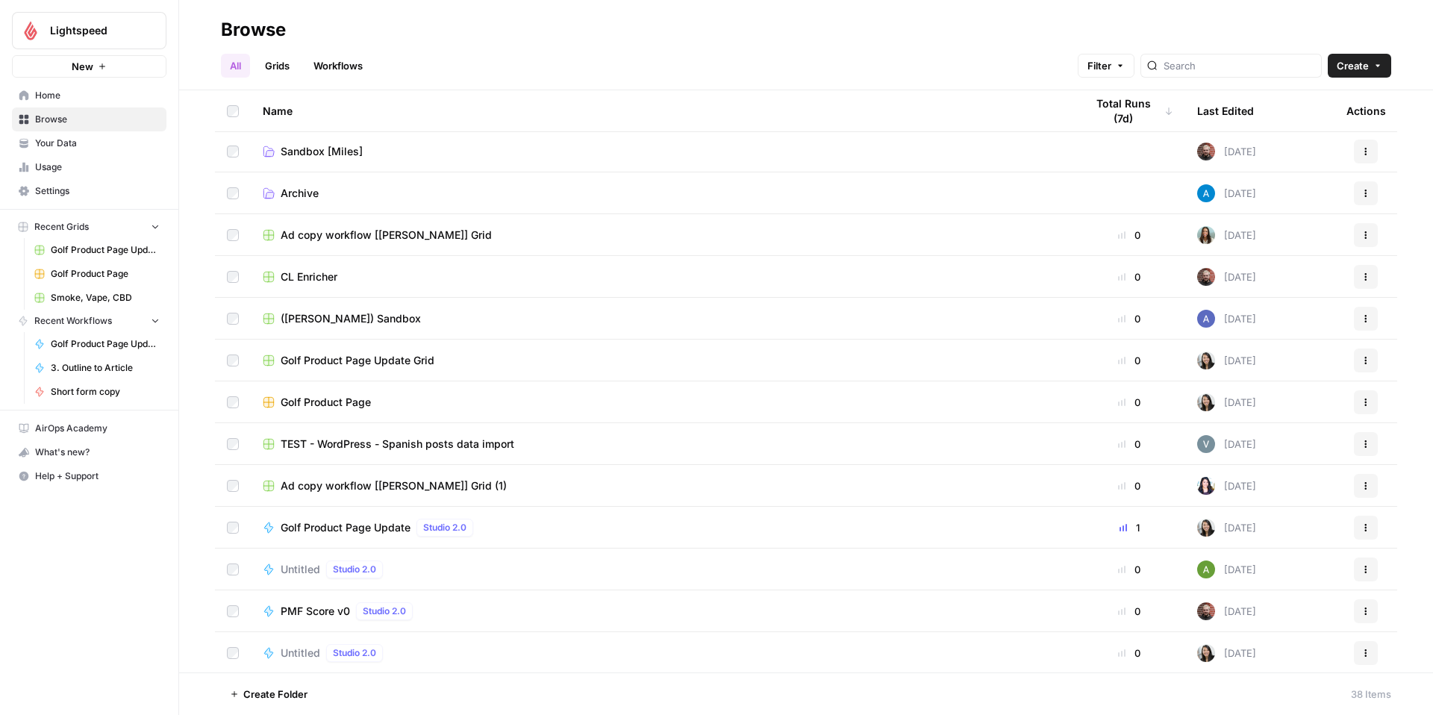
scroll to position [296, 0]
click at [1362, 402] on icon "button" at bounding box center [1366, 400] width 9 height 9
click at [1266, 523] on span "Delete" at bounding box center [1299, 523] width 119 height 15
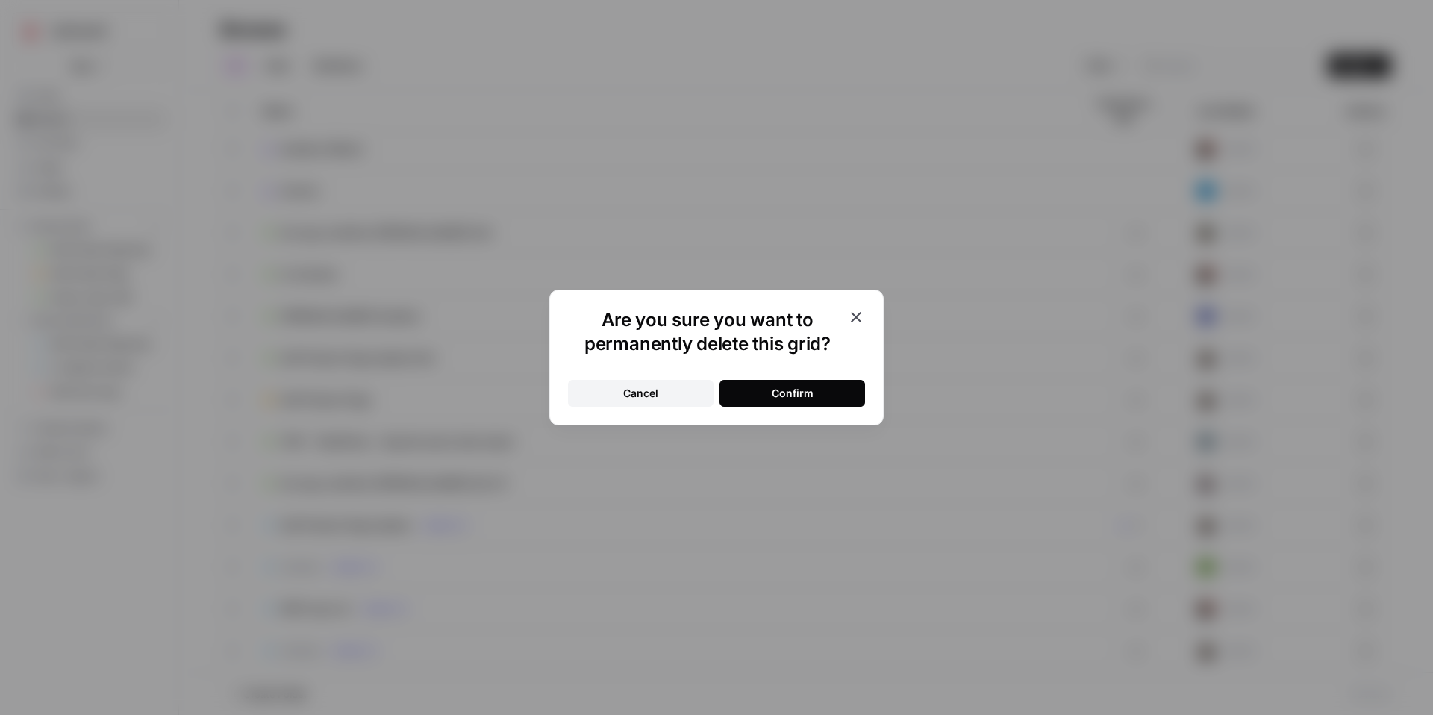
click at [776, 390] on div "Confirm" at bounding box center [793, 393] width 42 height 15
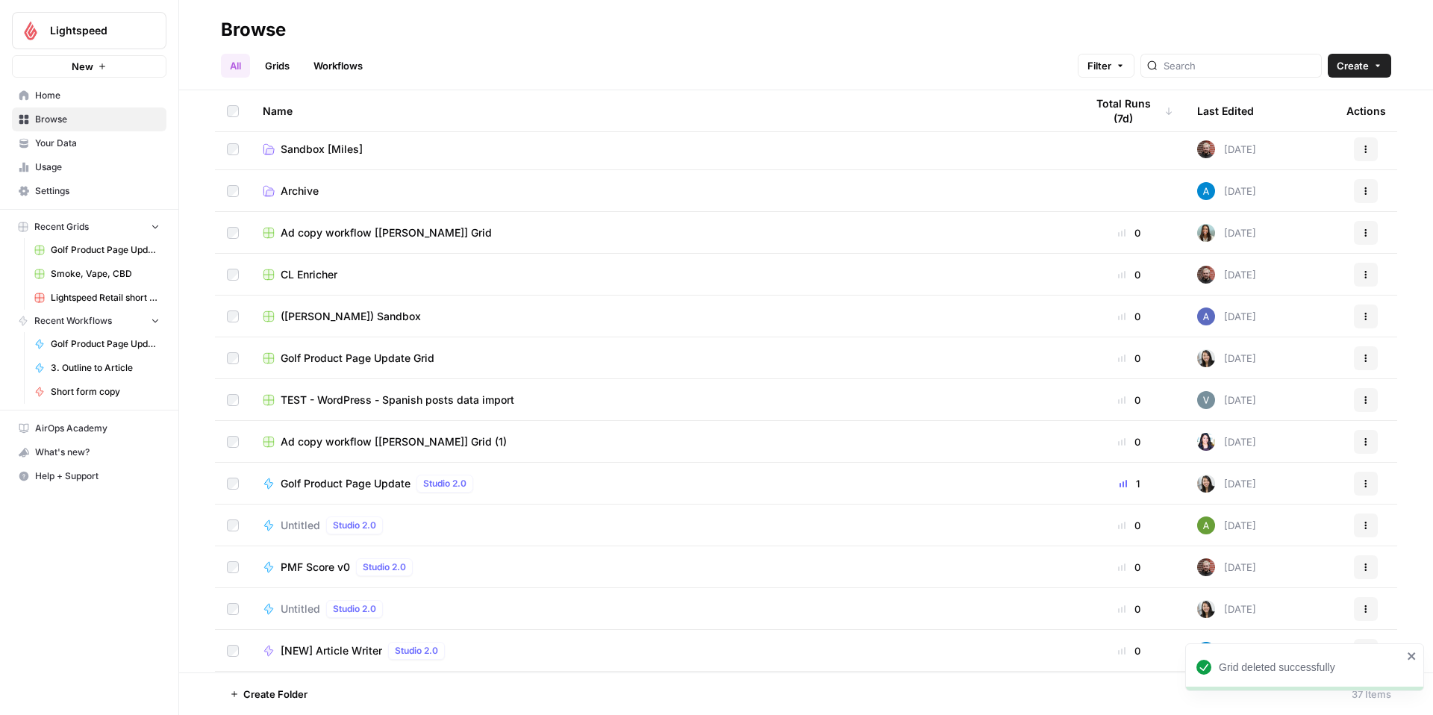
click at [370, 359] on span "Golf Product Page Update Grid" at bounding box center [358, 358] width 154 height 15
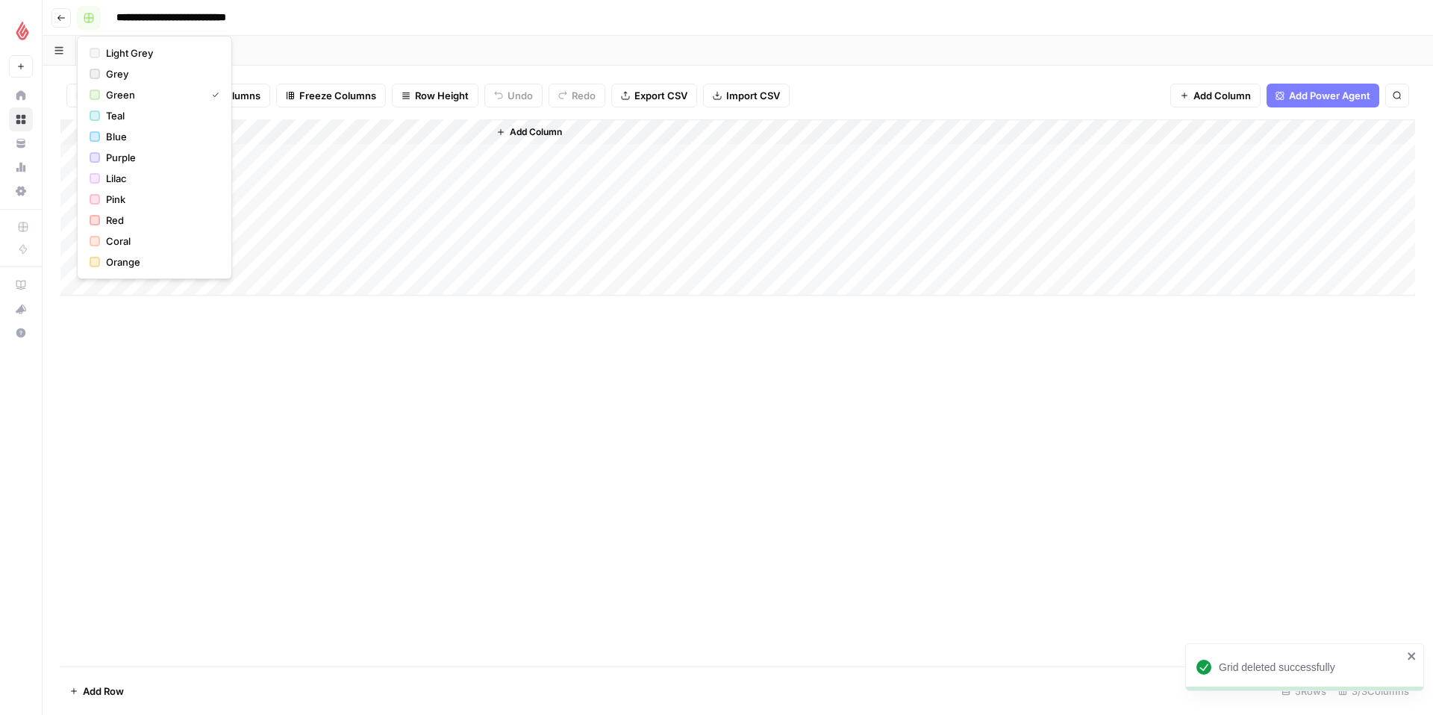
click at [94, 23] on button "button" at bounding box center [89, 18] width 24 height 24
click at [162, 259] on span "Orange" at bounding box center [159, 262] width 107 height 15
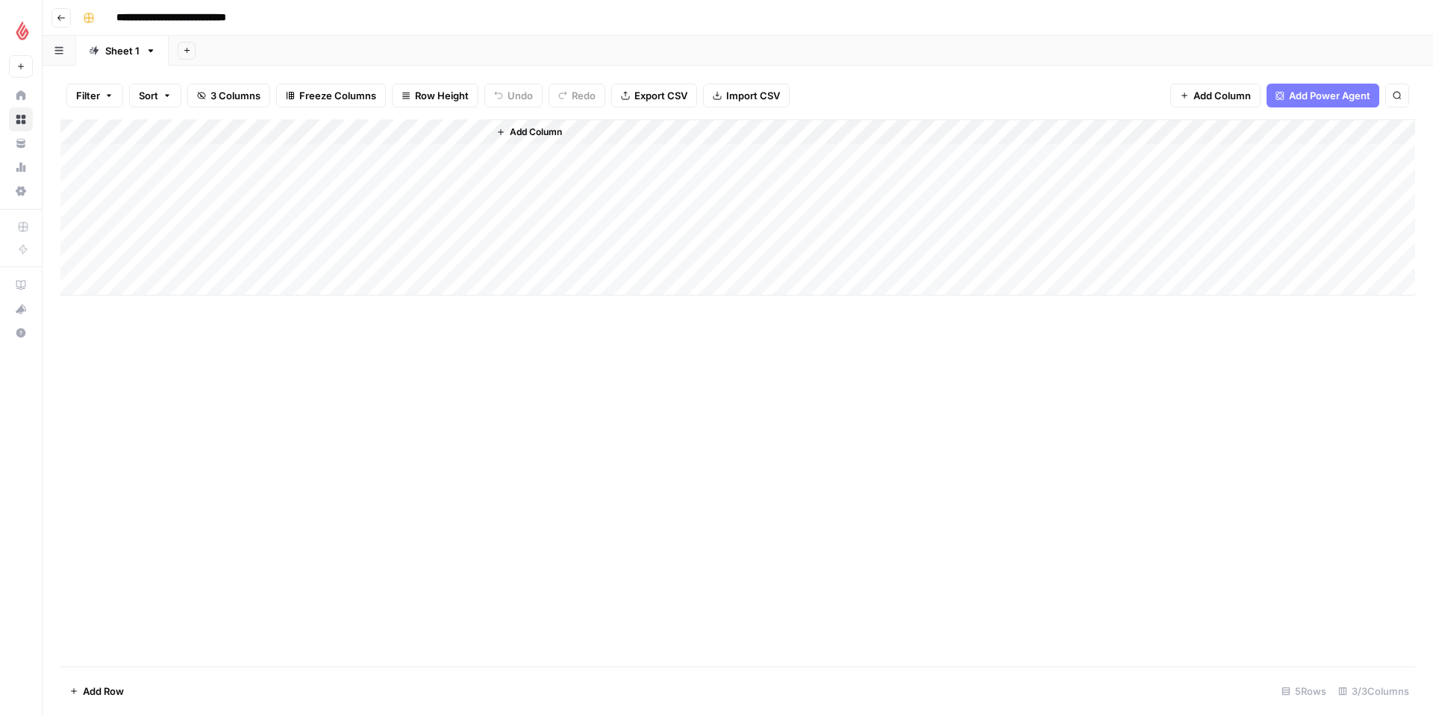
click at [241, 16] on input "**********" at bounding box center [194, 18] width 168 height 24
drag, startPoint x: 251, startPoint y: 18, endPoint x: 481, endPoint y: 35, distance: 231.3
click at [476, 34] on header "**********" at bounding box center [738, 18] width 1391 height 36
type input "**********"
click at [508, 136] on button "Add Column" at bounding box center [529, 131] width 78 height 19
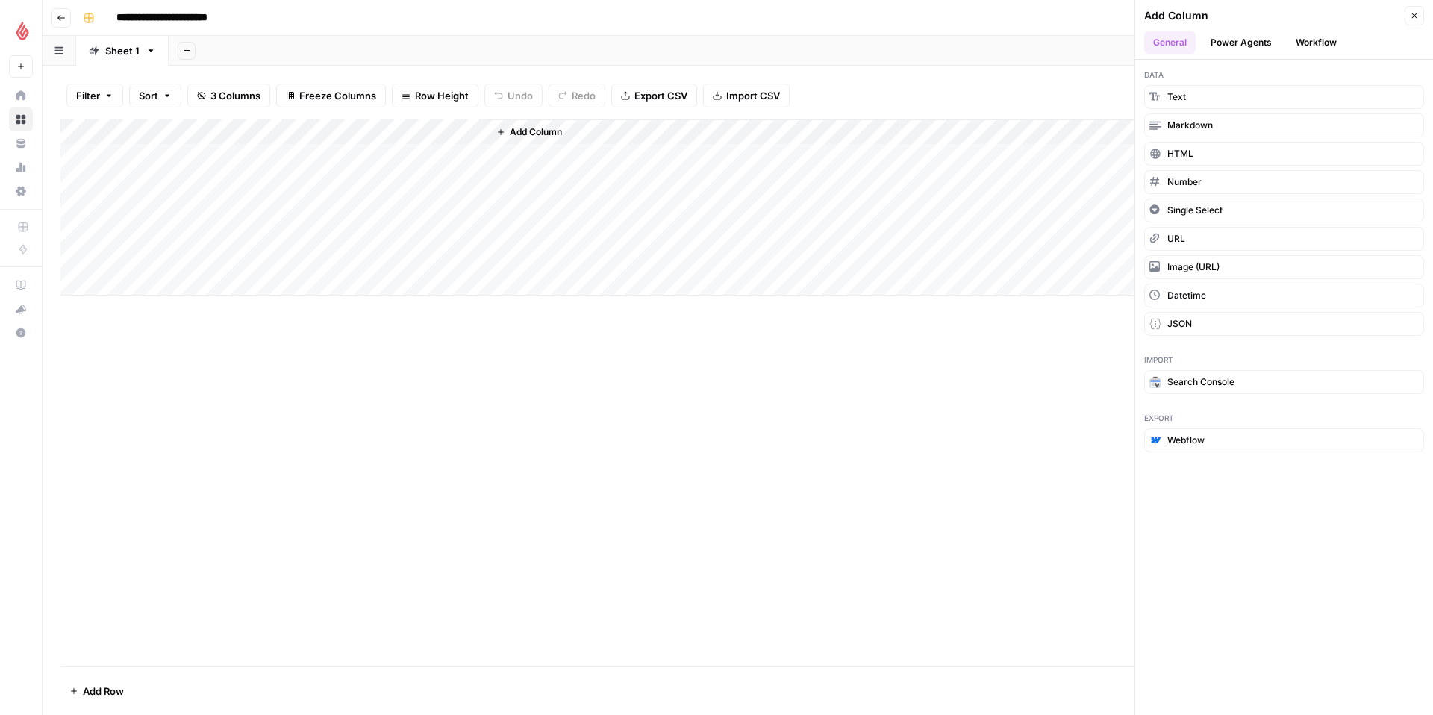
click at [1312, 46] on button "Workflow" at bounding box center [1316, 42] width 59 height 22
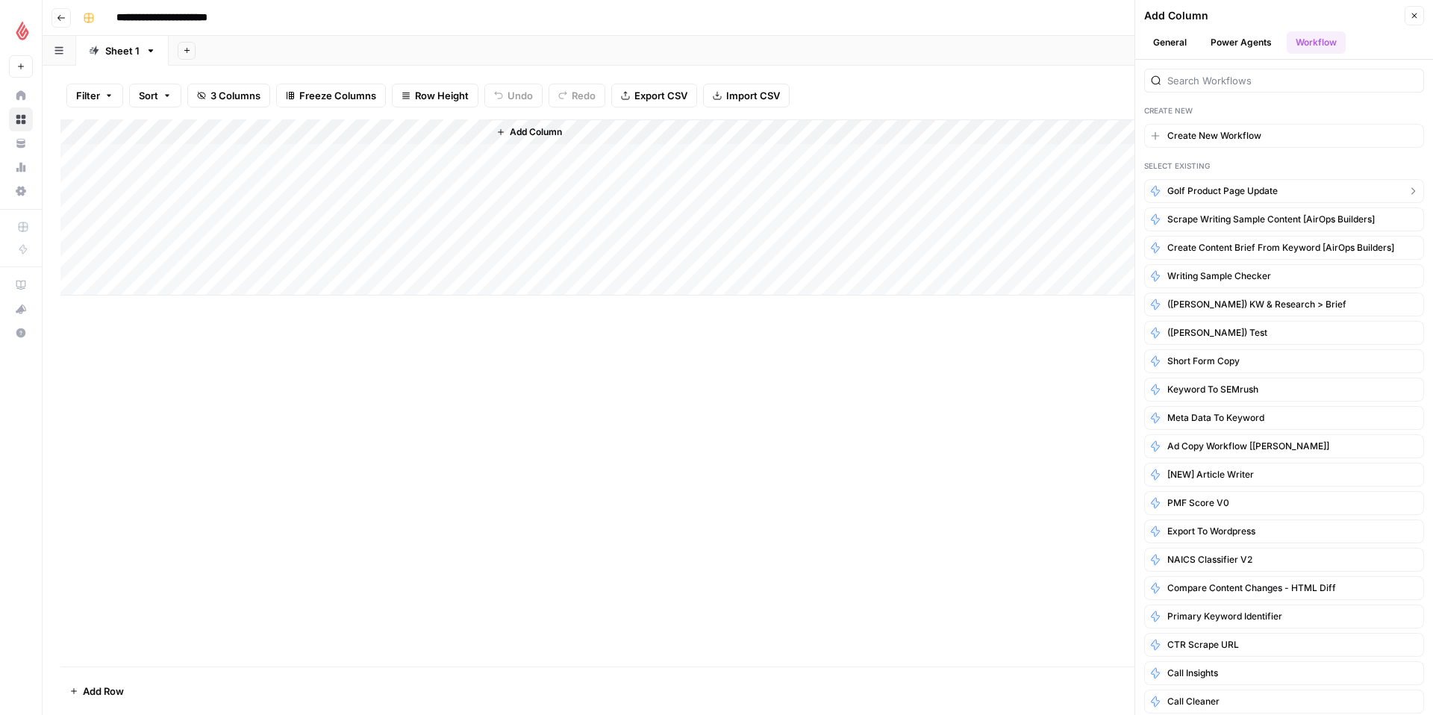
click at [1299, 191] on button "Golf Product Page Update" at bounding box center [1284, 191] width 280 height 24
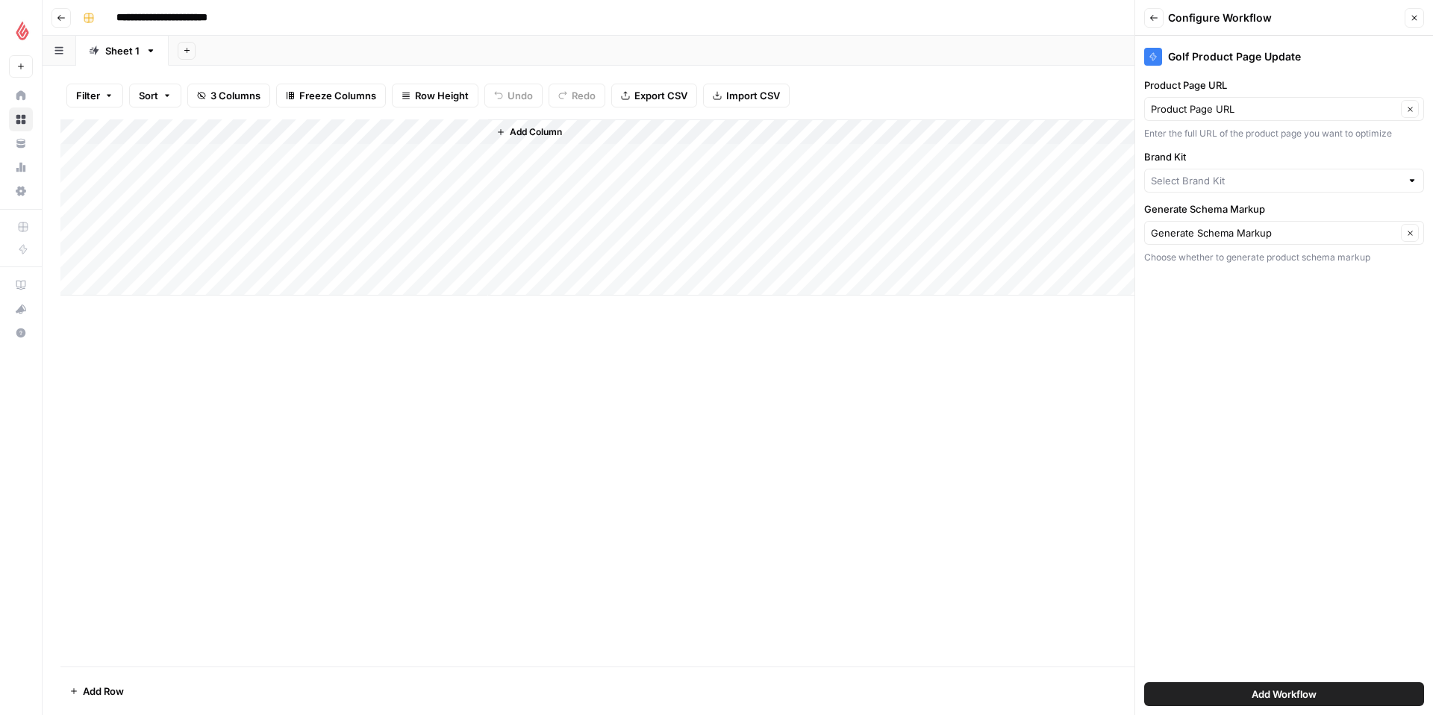
click at [1292, 699] on span "Add Workflow" at bounding box center [1284, 694] width 65 height 15
click at [1255, 187] on input "Brand Kit" at bounding box center [1276, 180] width 250 height 15
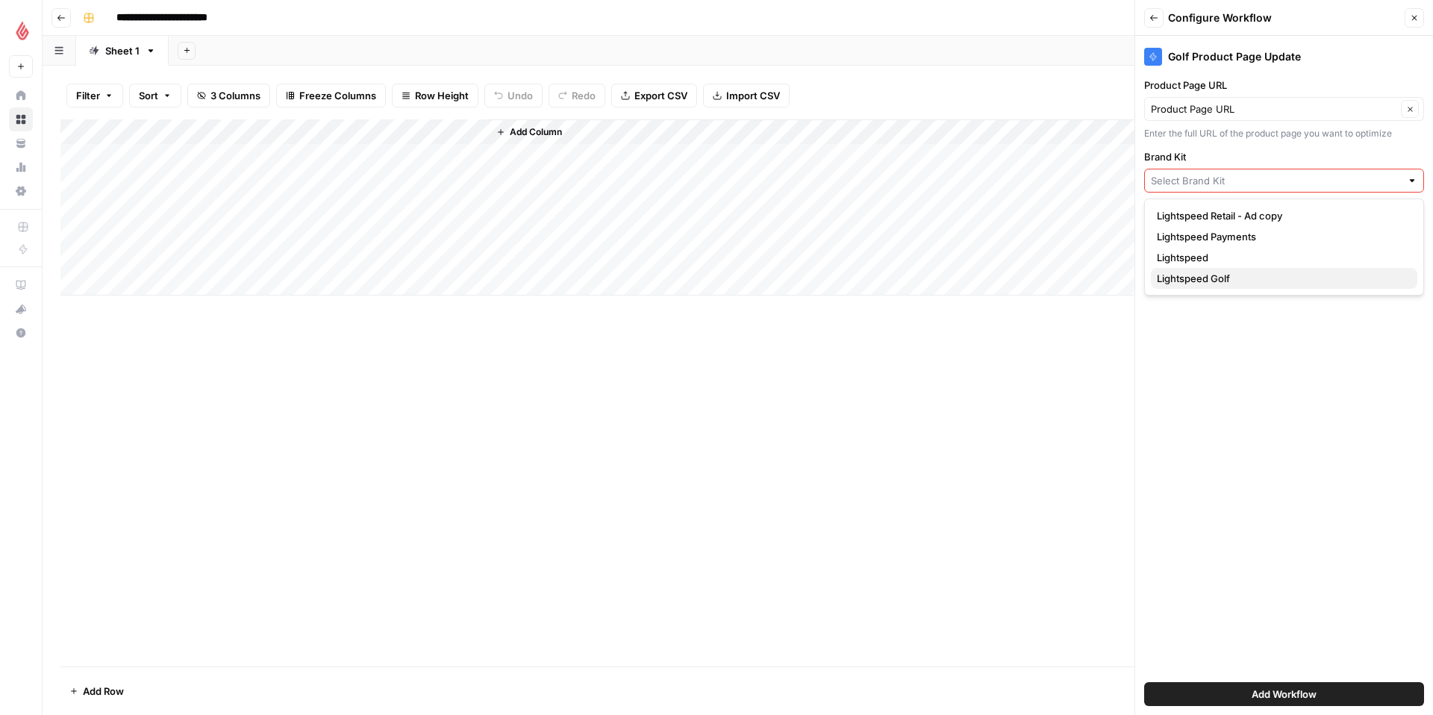
click at [1267, 272] on span "Lightspeed Golf" at bounding box center [1281, 278] width 249 height 15
type input "Lightspeed Golf"
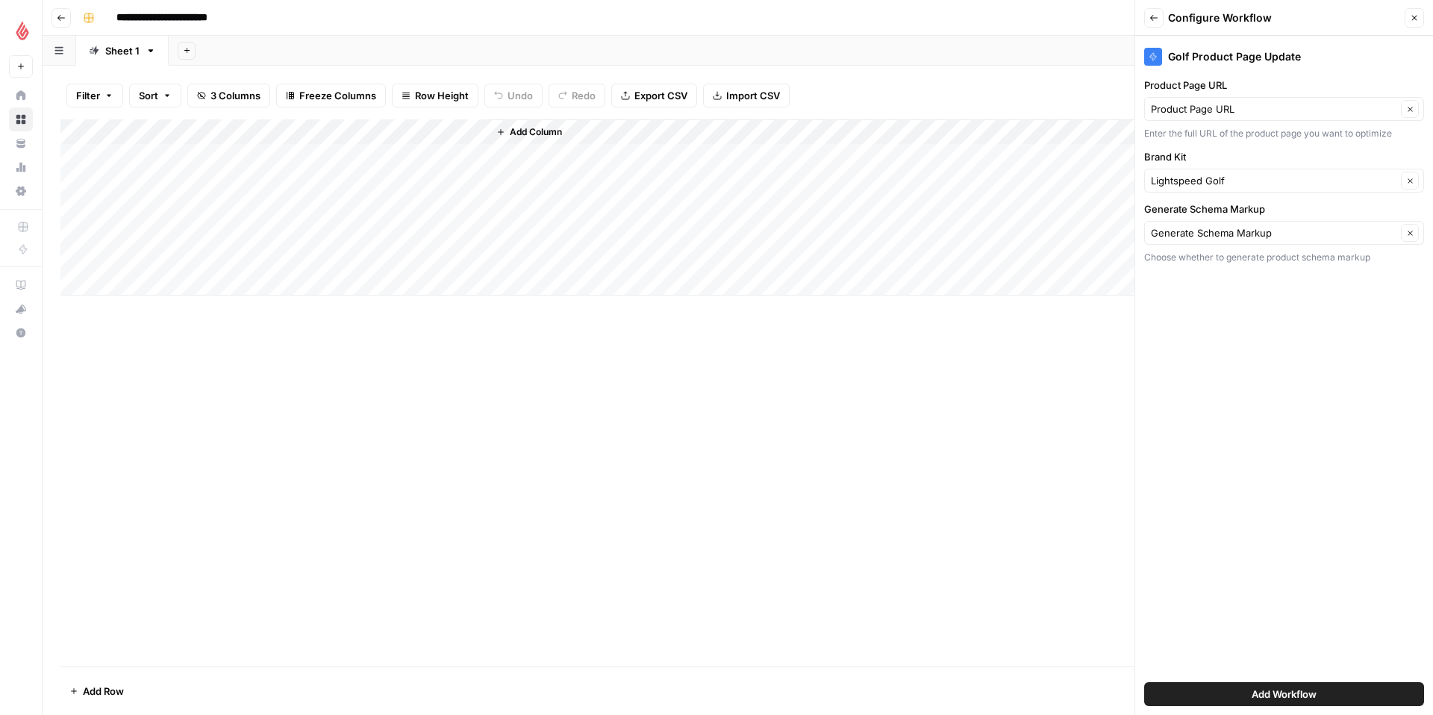
click at [1329, 242] on div "Generate Schema Markup Clear" at bounding box center [1284, 233] width 280 height 24
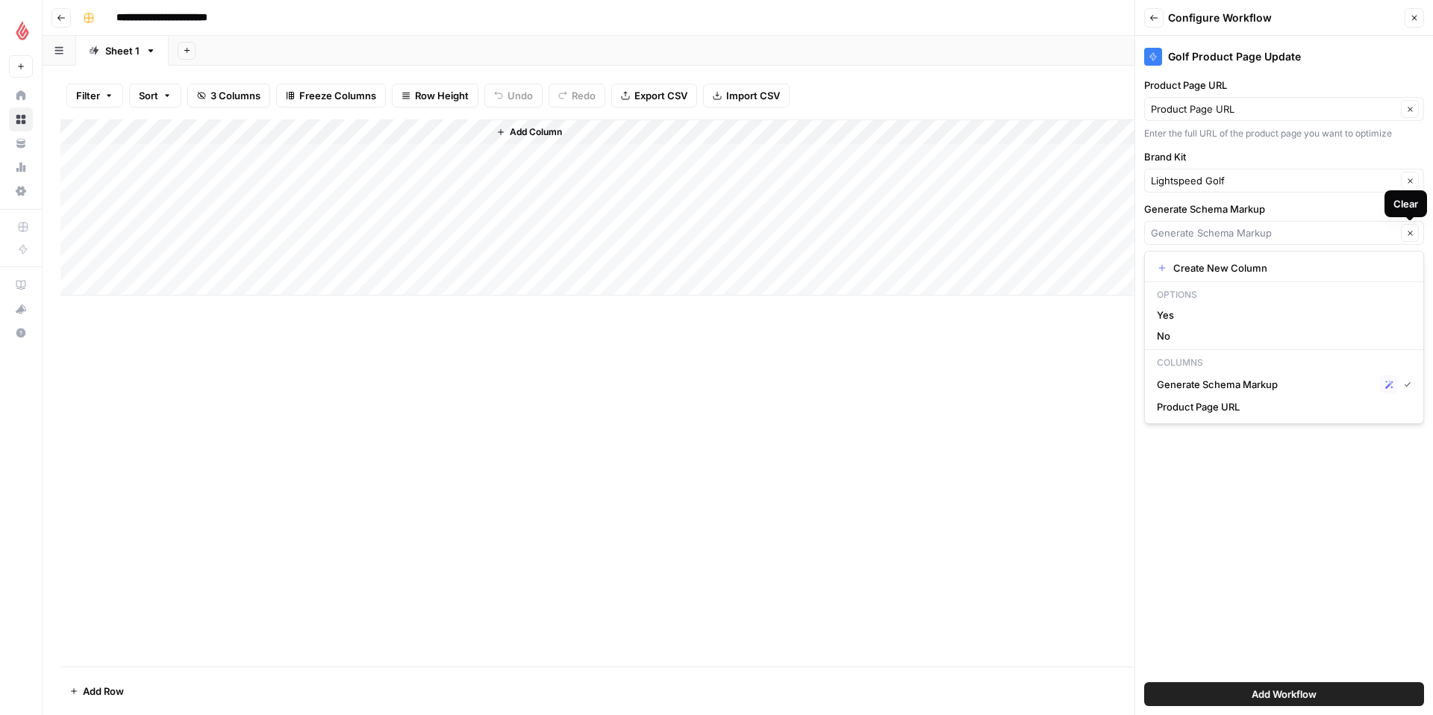
type input "Generate Schema Markup"
click at [1331, 208] on label "Generate Schema Markup" at bounding box center [1284, 209] width 280 height 15
click at [1331, 225] on input "Generate Schema Markup" at bounding box center [1274, 232] width 246 height 15
type input "Generate Schema Markup"
click at [1402, 542] on div "Golf Product Page Update Product Page URL Product Page URL Clear Enter the full…" at bounding box center [1284, 375] width 298 height 679
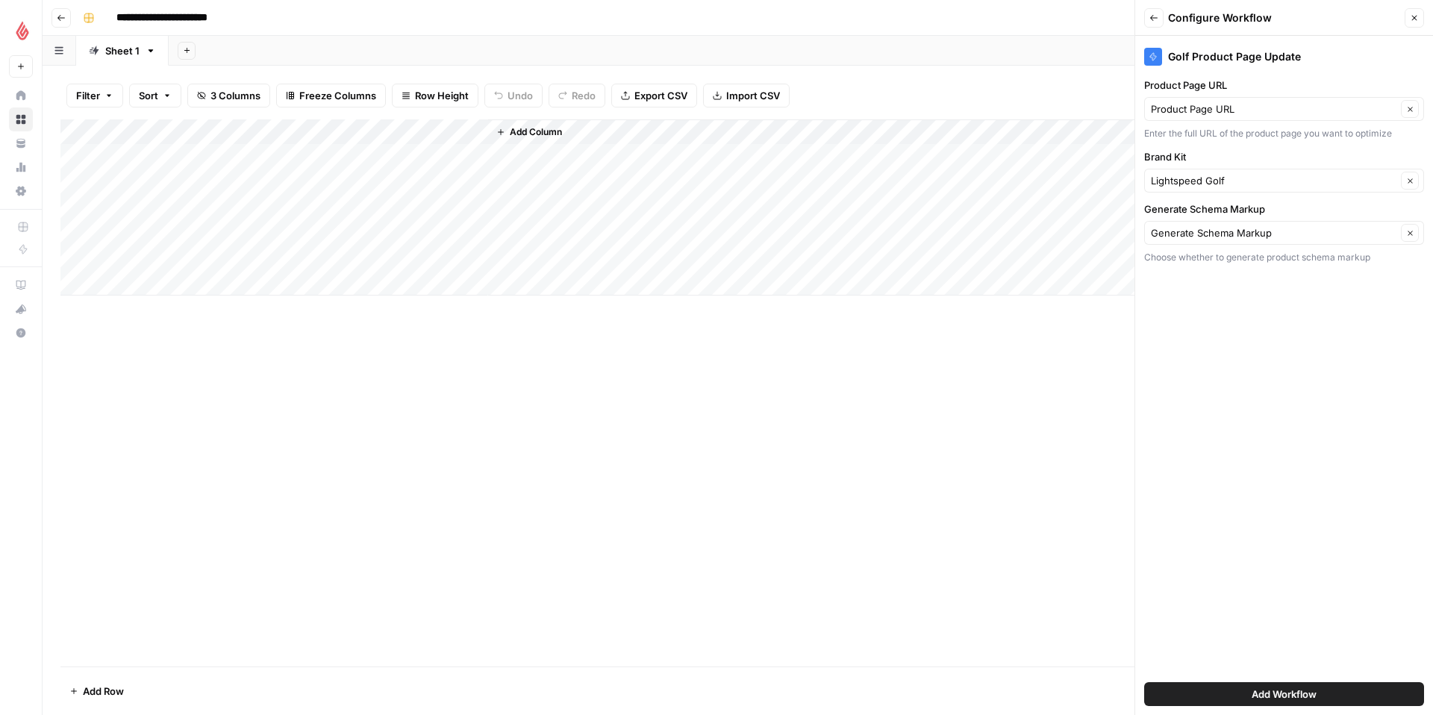
click at [1325, 691] on button "Add Workflow" at bounding box center [1284, 694] width 280 height 24
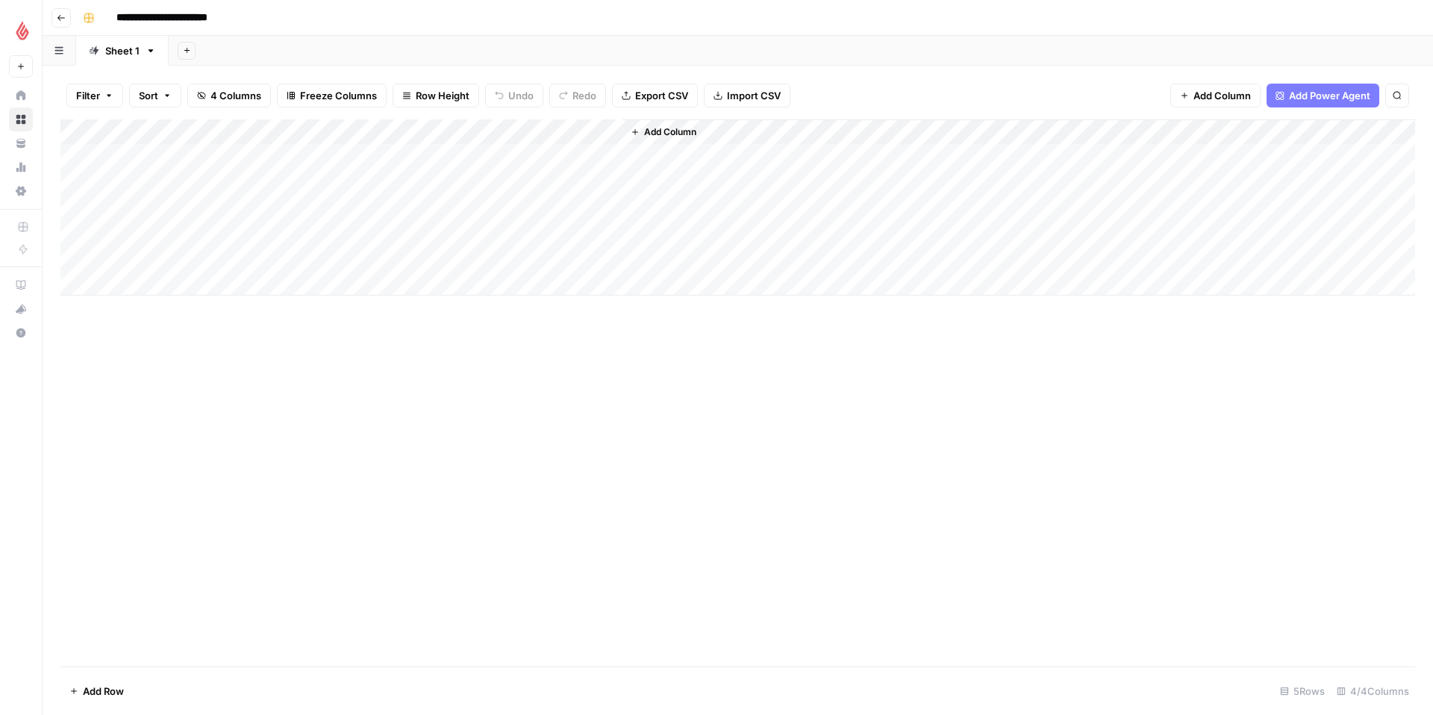
click at [454, 130] on div "Add Column" at bounding box center [737, 207] width 1355 height 176
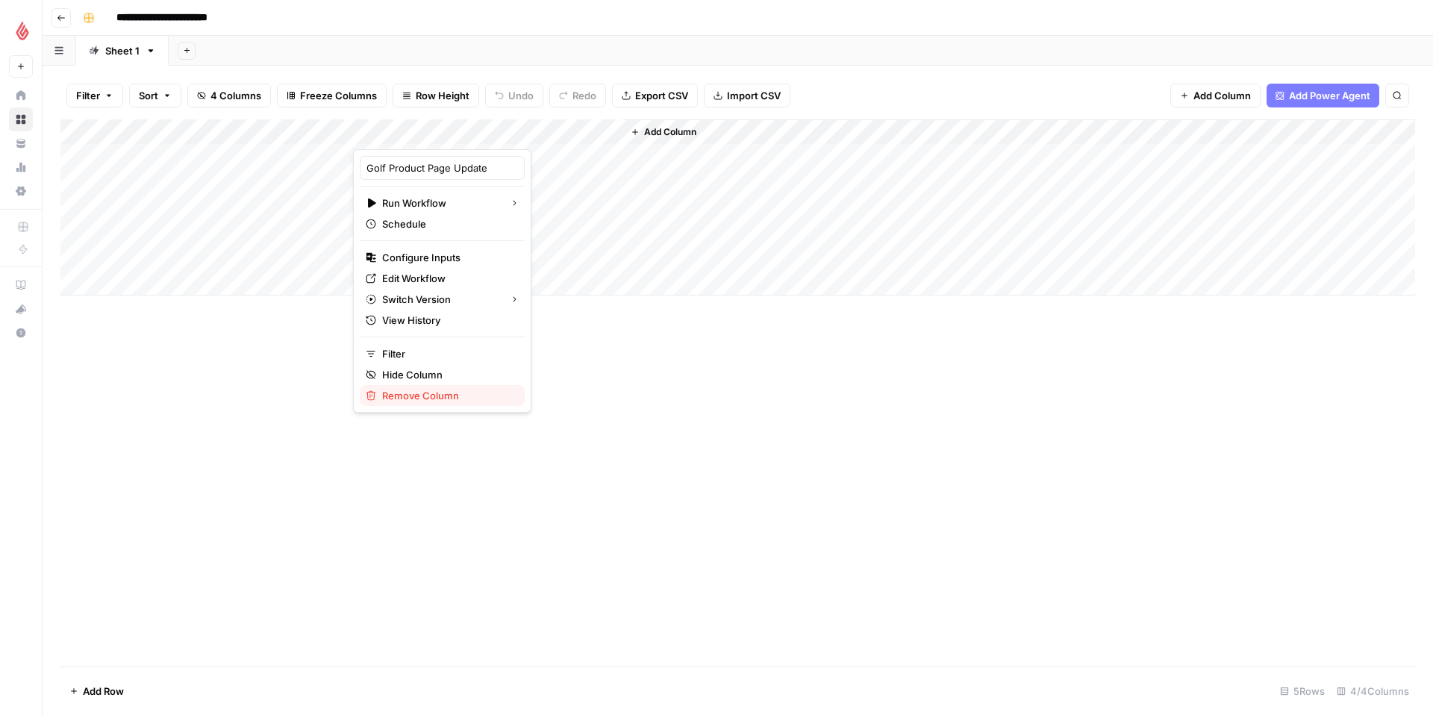
click at [436, 392] on span "Remove Column" at bounding box center [447, 395] width 131 height 15
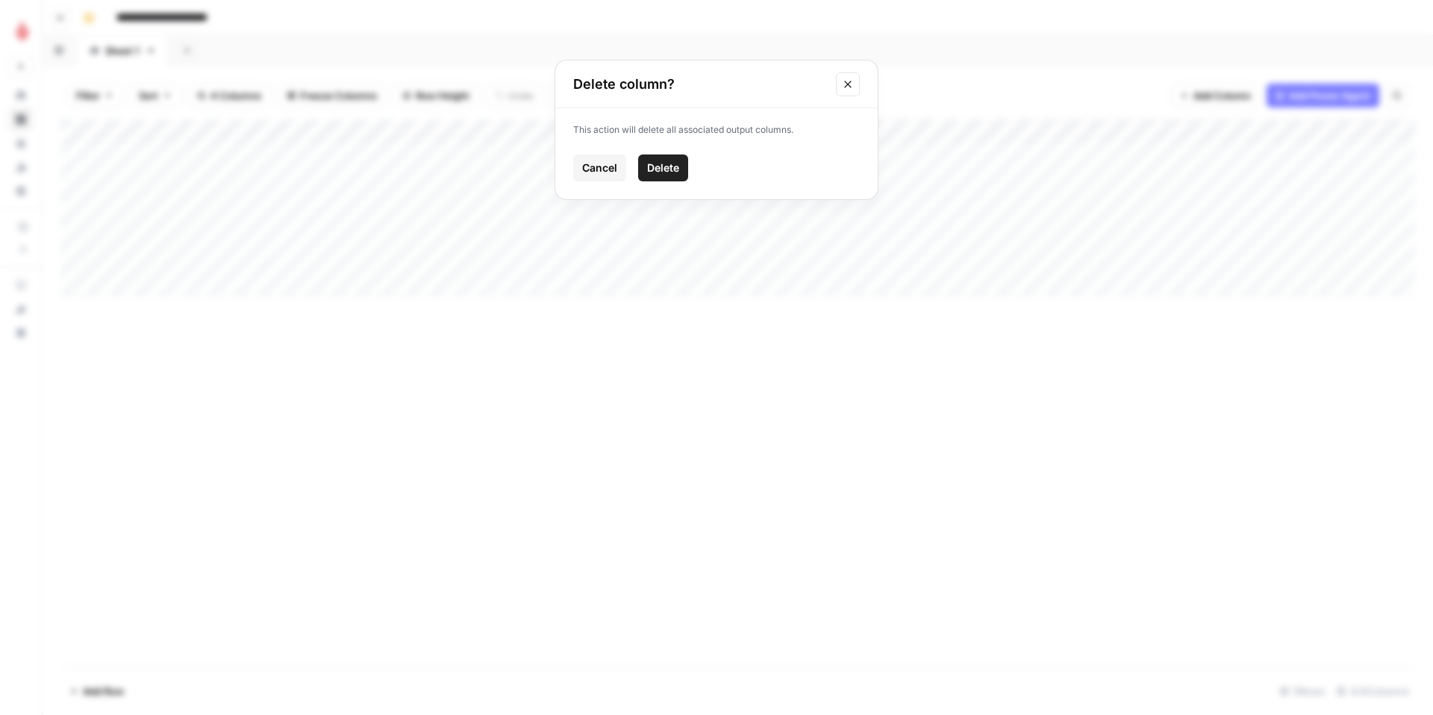
click at [678, 165] on span "Delete" at bounding box center [663, 167] width 32 height 15
click at [412, 155] on div "Add Column" at bounding box center [737, 207] width 1355 height 176
click at [459, 155] on div "Add Column" at bounding box center [737, 207] width 1355 height 176
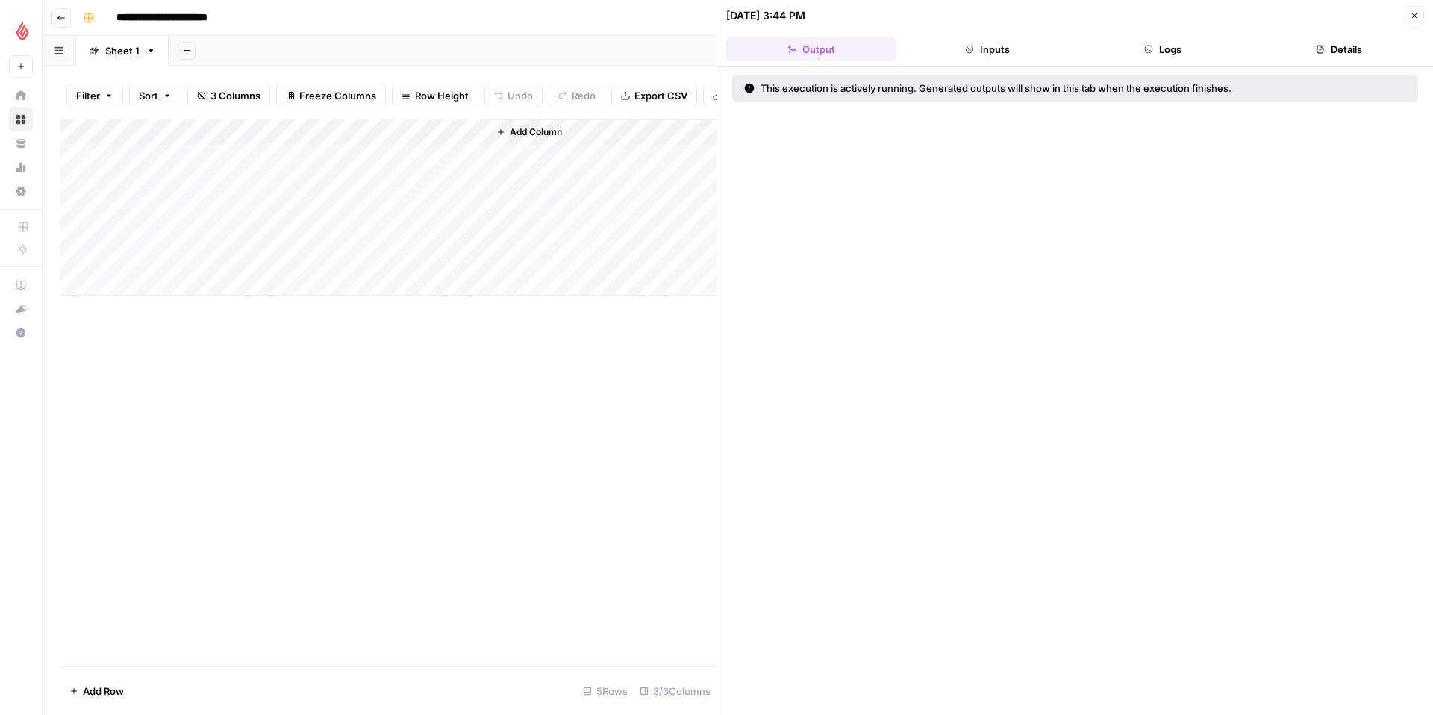
click at [520, 135] on span "Add Column" at bounding box center [536, 131] width 52 height 13
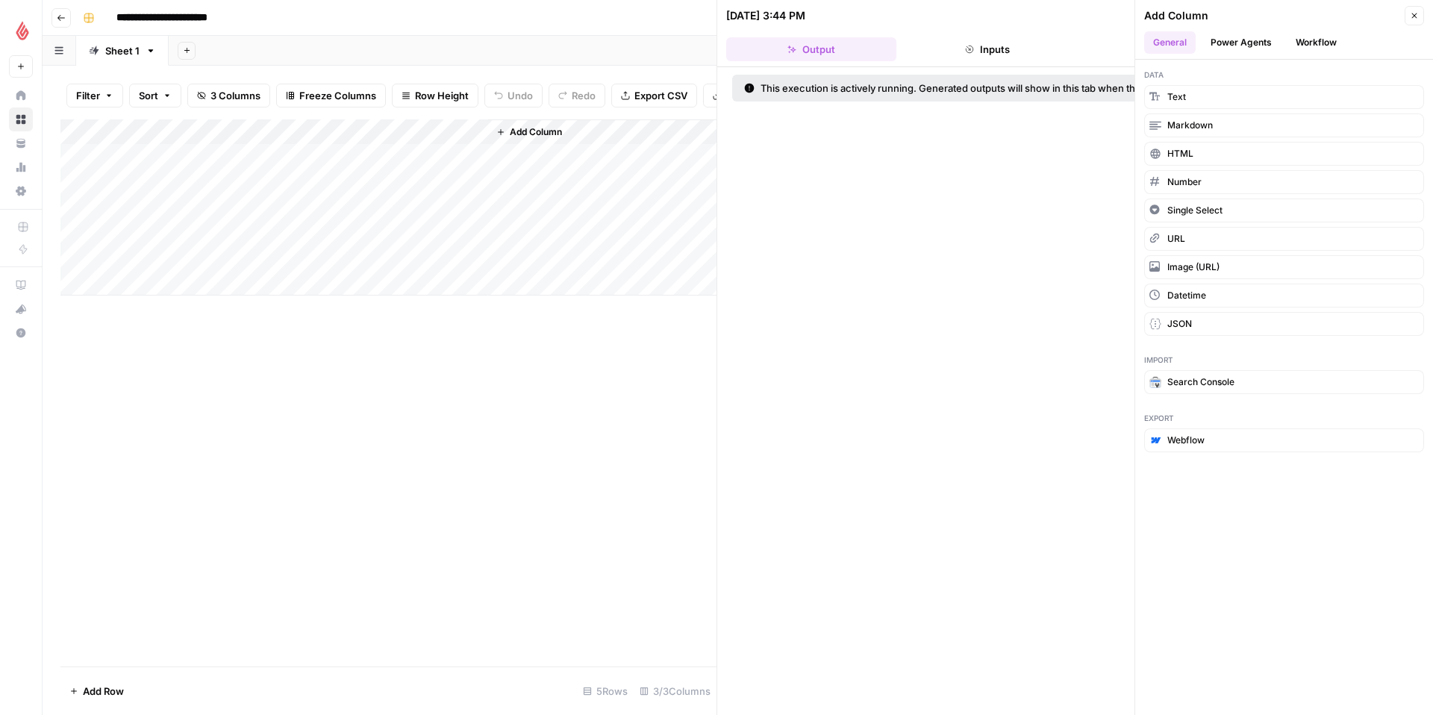
click at [1332, 49] on button "Workflow" at bounding box center [1316, 42] width 59 height 22
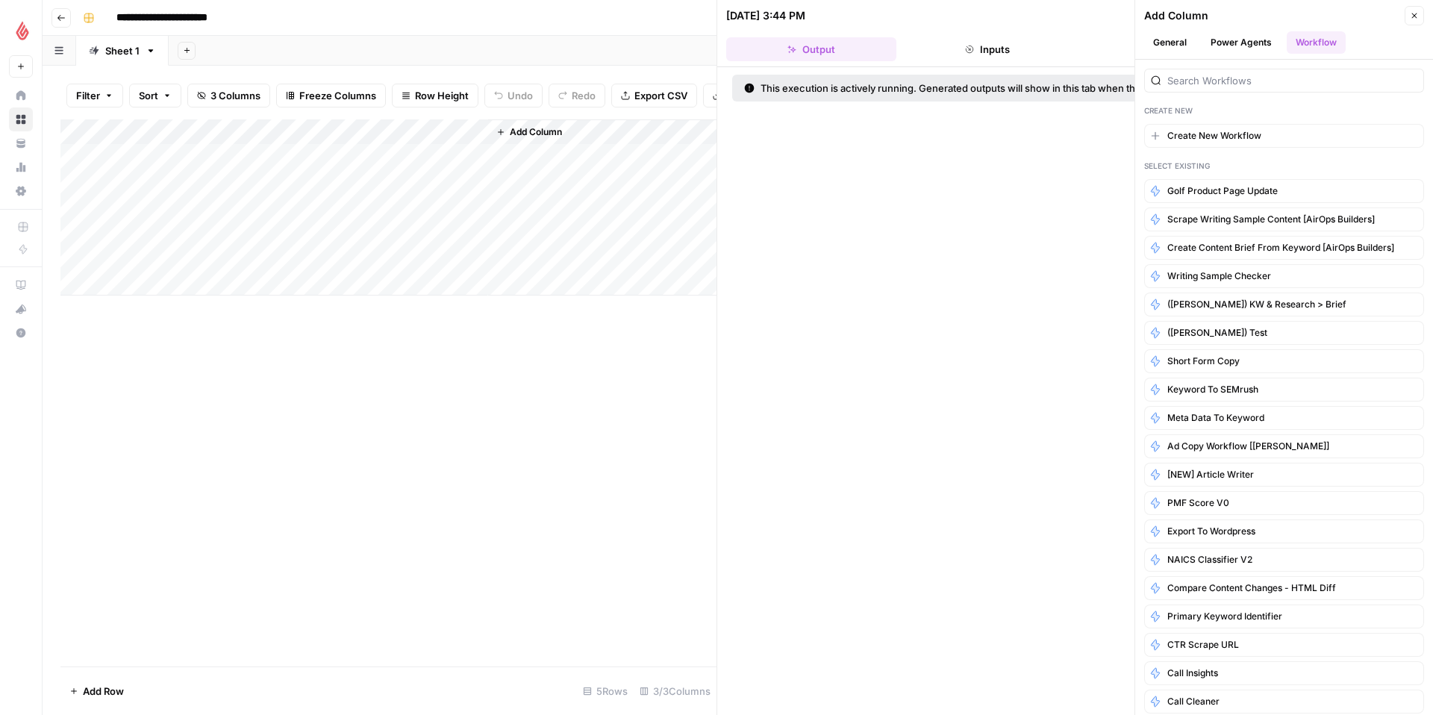
click at [1248, 38] on button "Power Agents" at bounding box center [1241, 42] width 79 height 22
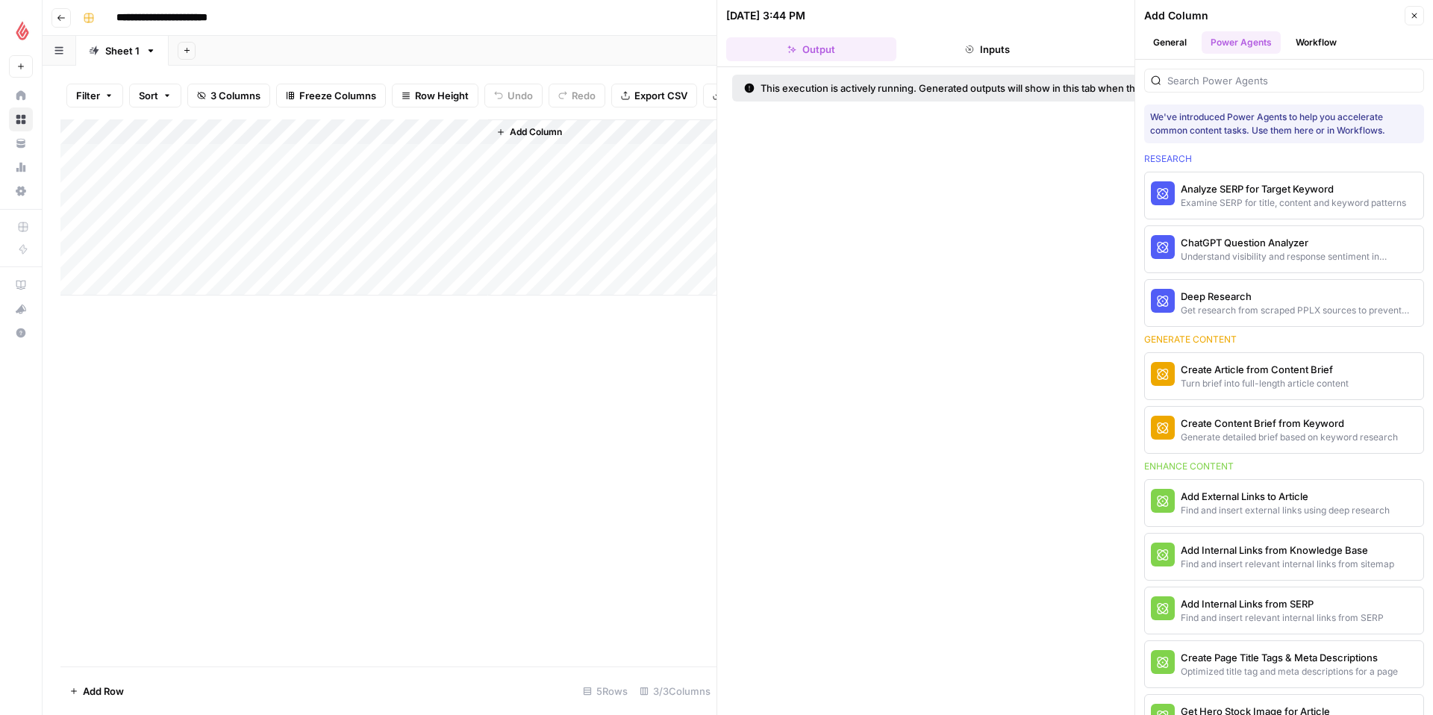
click at [1168, 38] on button "General" at bounding box center [1170, 42] width 52 height 22
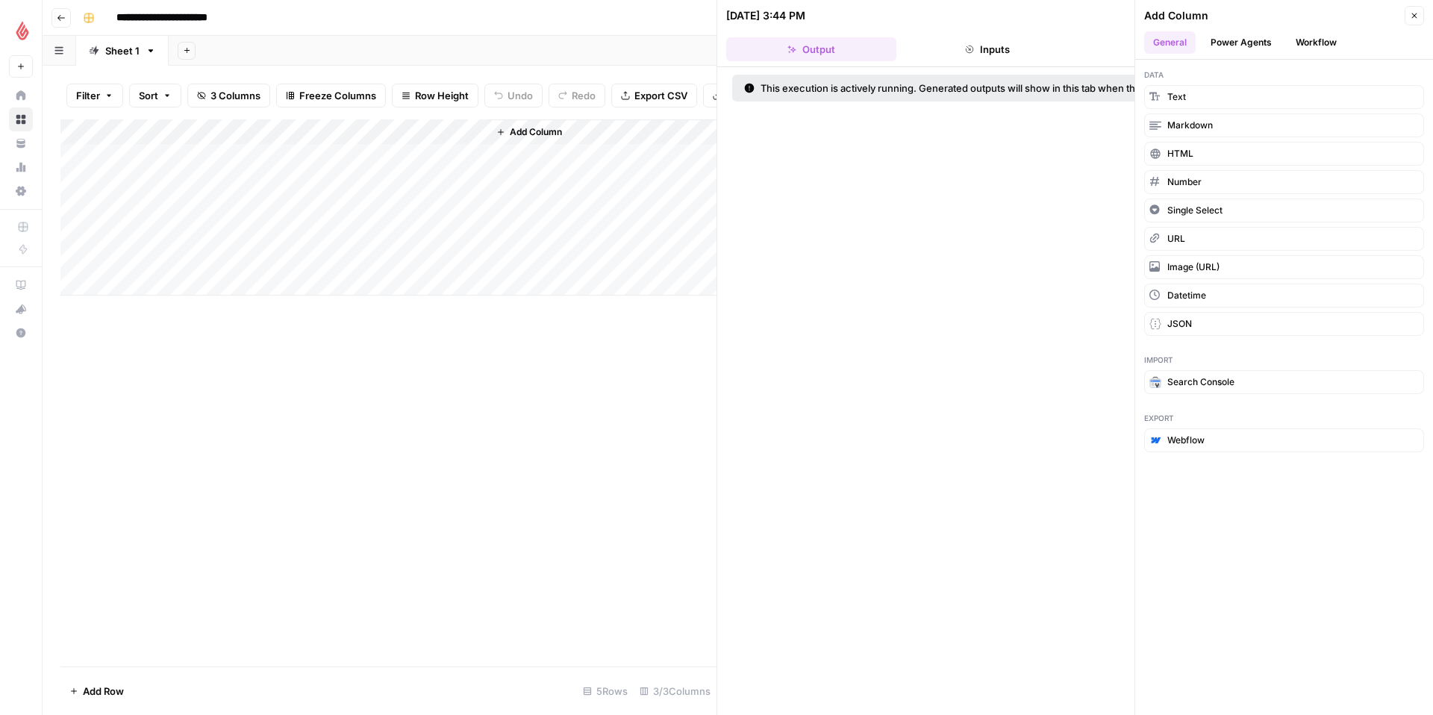
click at [1226, 43] on button "Power Agents" at bounding box center [1241, 42] width 79 height 22
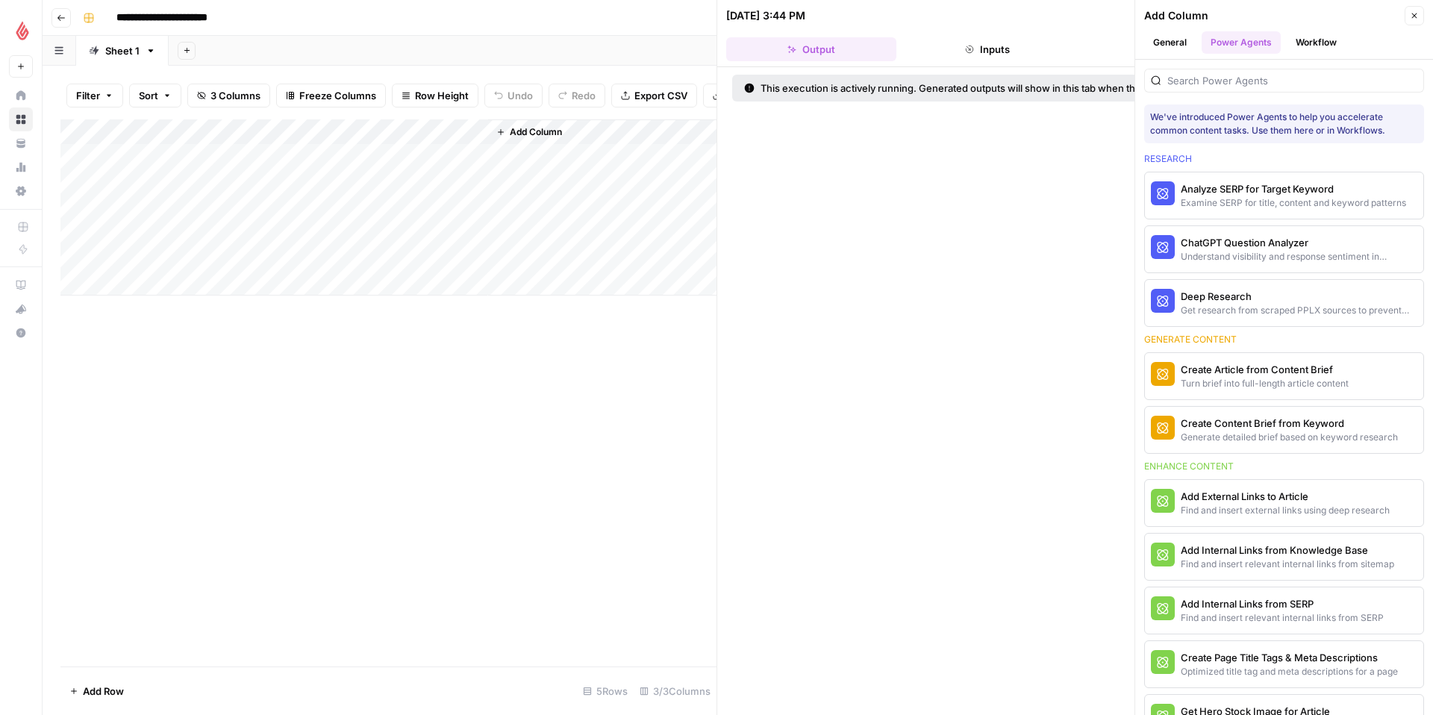
click at [1415, 16] on icon "button" at bounding box center [1414, 15] width 5 height 5
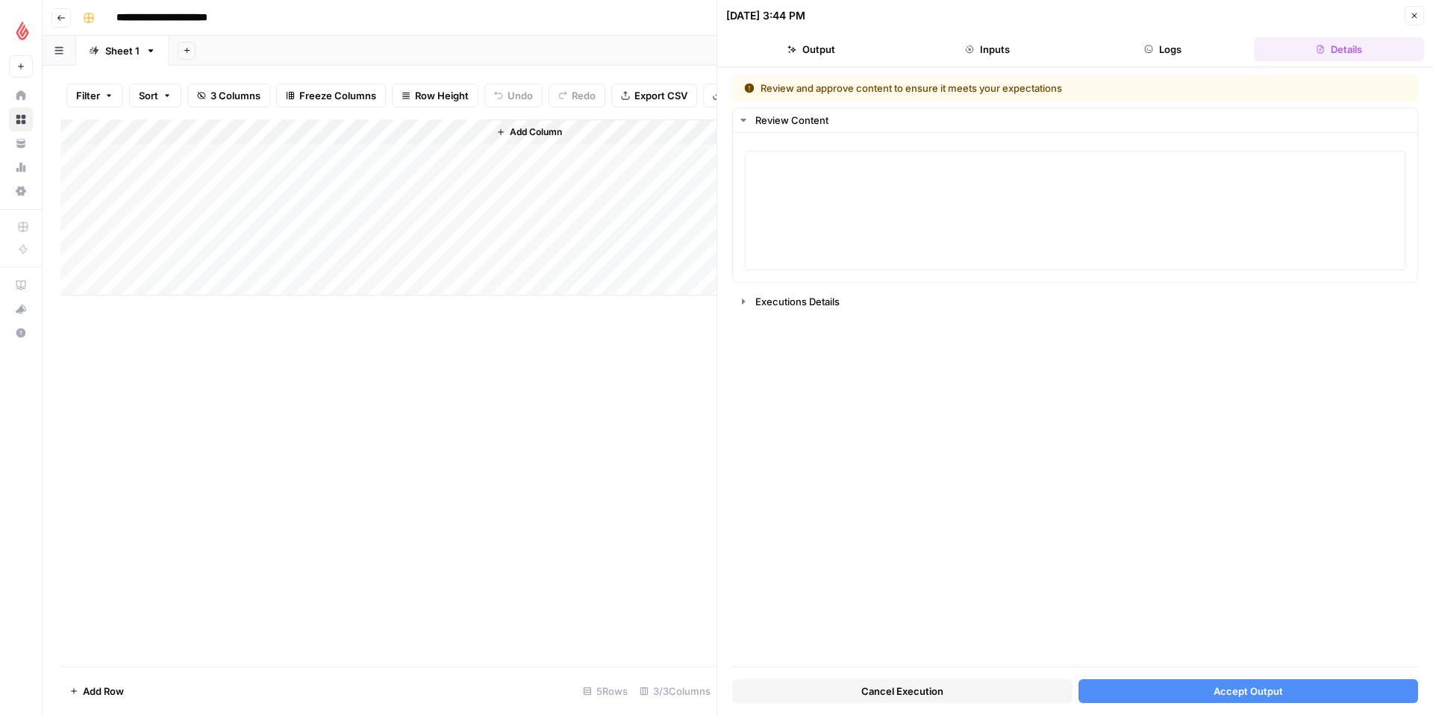
click at [381, 157] on div "Add Column" at bounding box center [388, 207] width 656 height 176
click at [991, 48] on button "Inputs" at bounding box center [988, 49] width 170 height 24
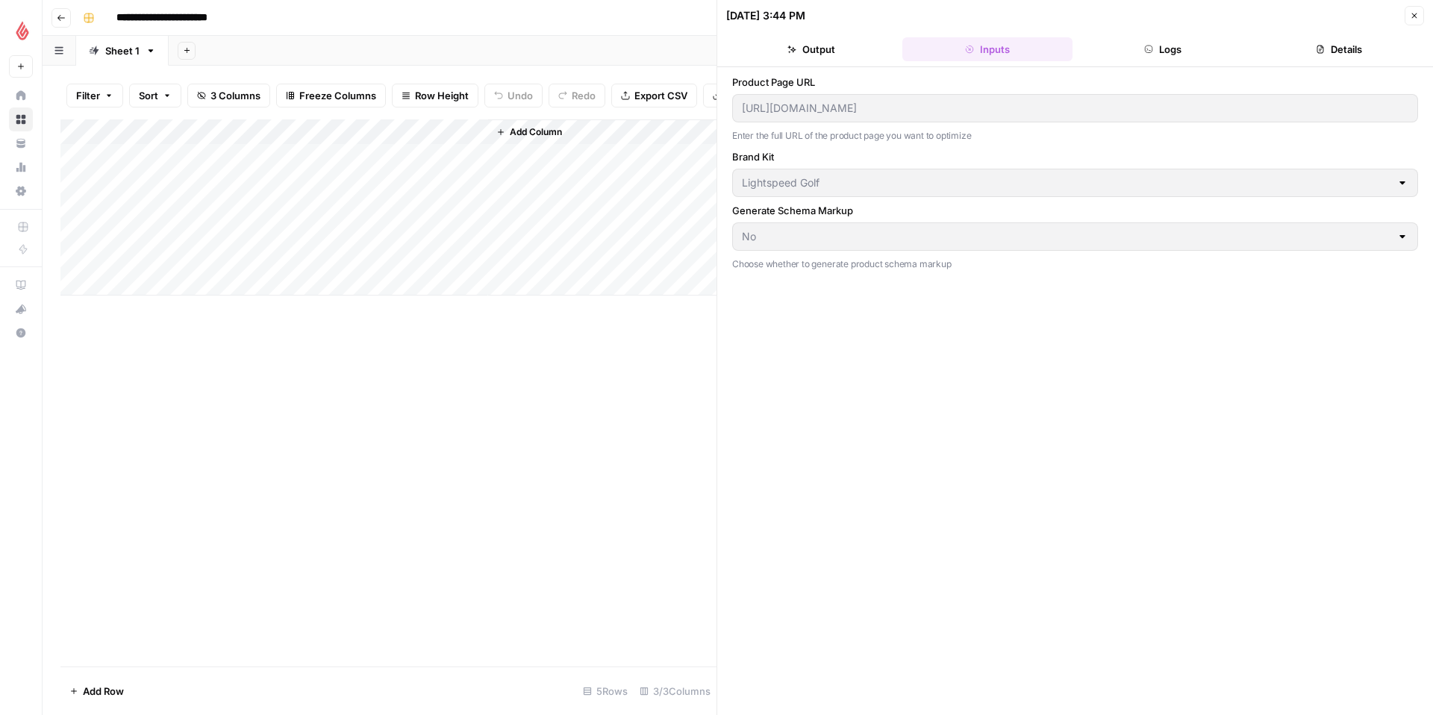
click at [827, 47] on button "Output" at bounding box center [811, 49] width 170 height 24
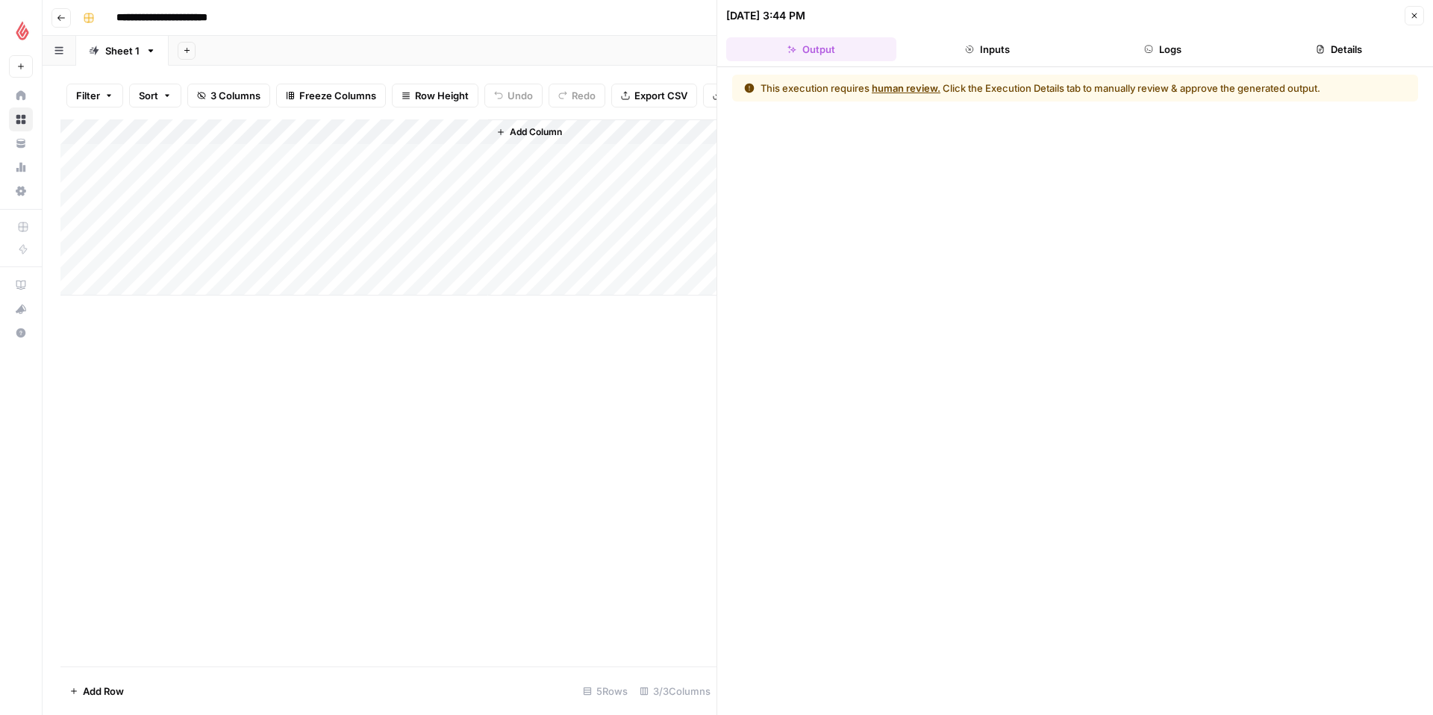
click at [1309, 49] on button "Details" at bounding box center [1339, 49] width 170 height 24
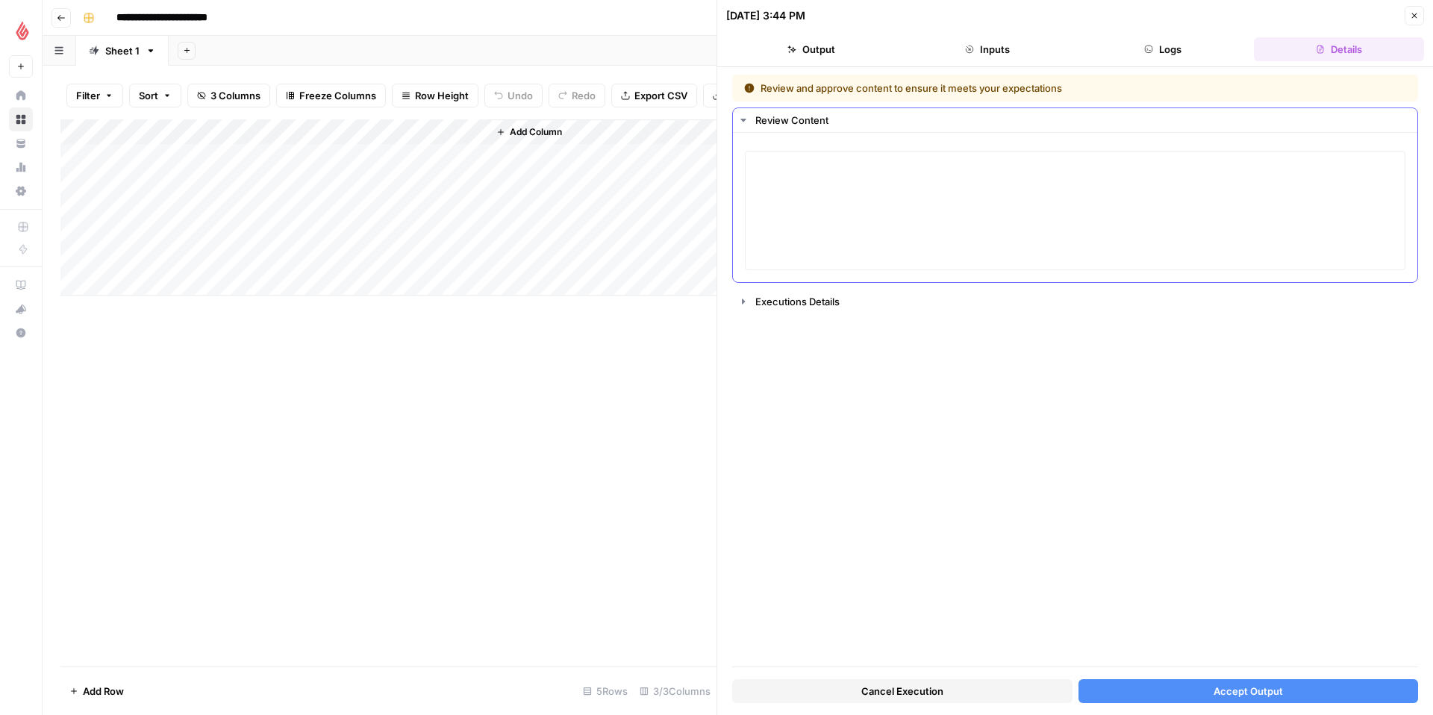
click at [754, 119] on button "Review Content" at bounding box center [1075, 120] width 685 height 24
click at [750, 117] on button "Review Content" at bounding box center [1075, 120] width 685 height 24
click at [747, 302] on icon "button" at bounding box center [744, 302] width 12 height 12
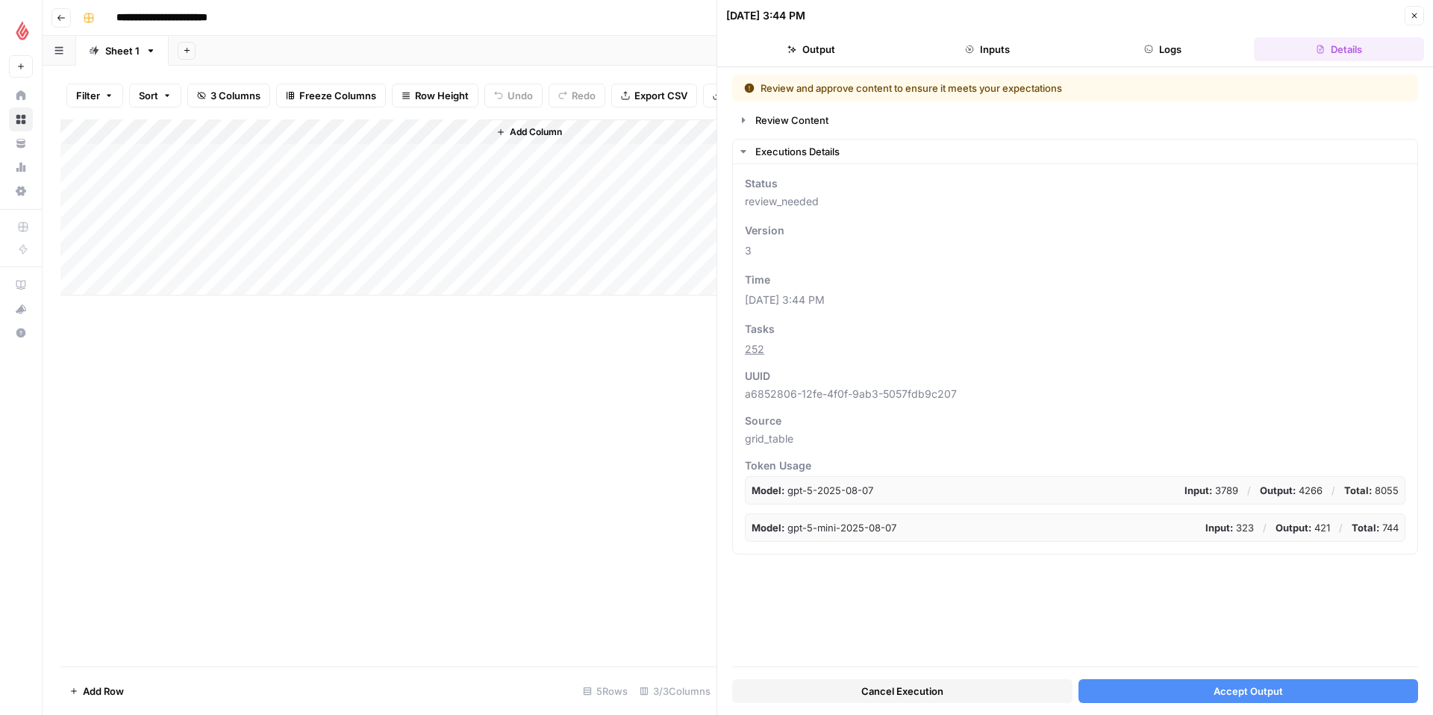
click at [470, 157] on div "Add Column" at bounding box center [388, 207] width 656 height 176
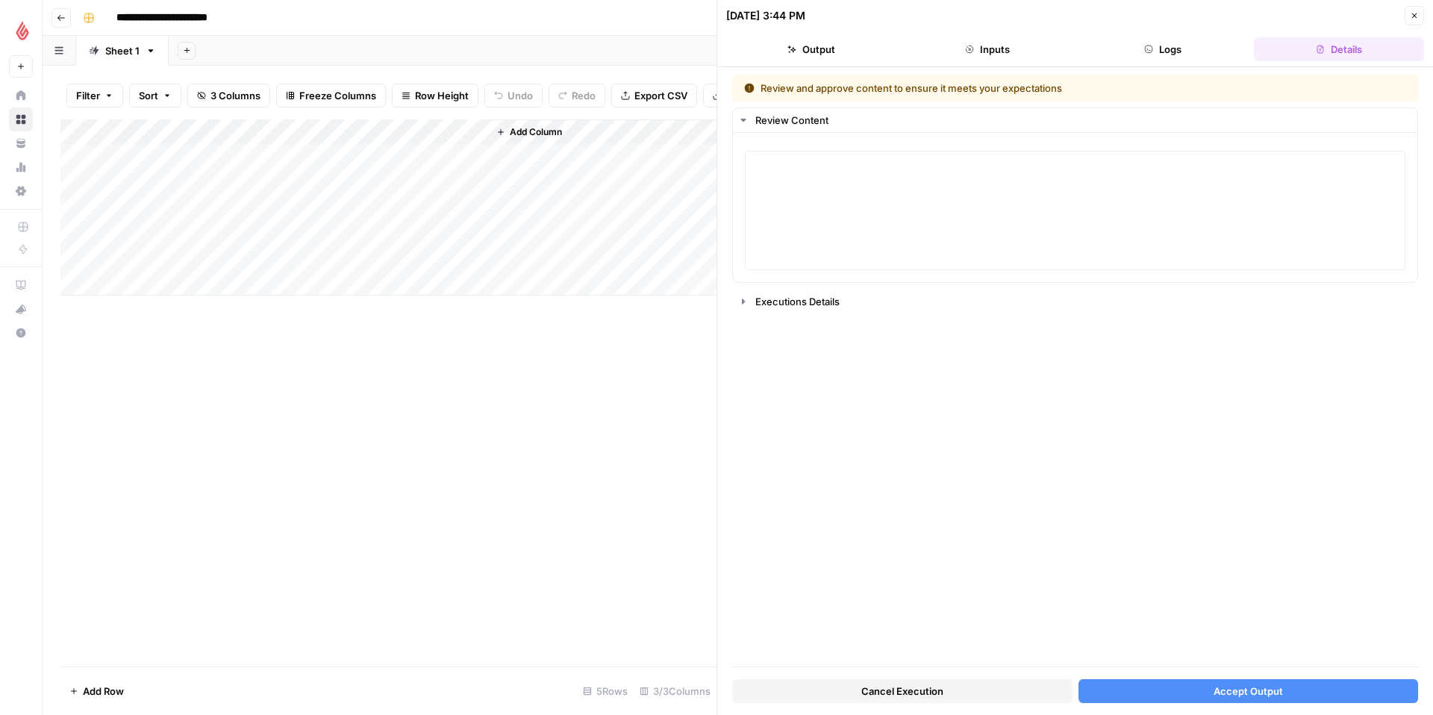
click at [470, 157] on div "Add Column" at bounding box center [388, 207] width 656 height 176
click at [520, 138] on span "Add Column" at bounding box center [536, 131] width 52 height 13
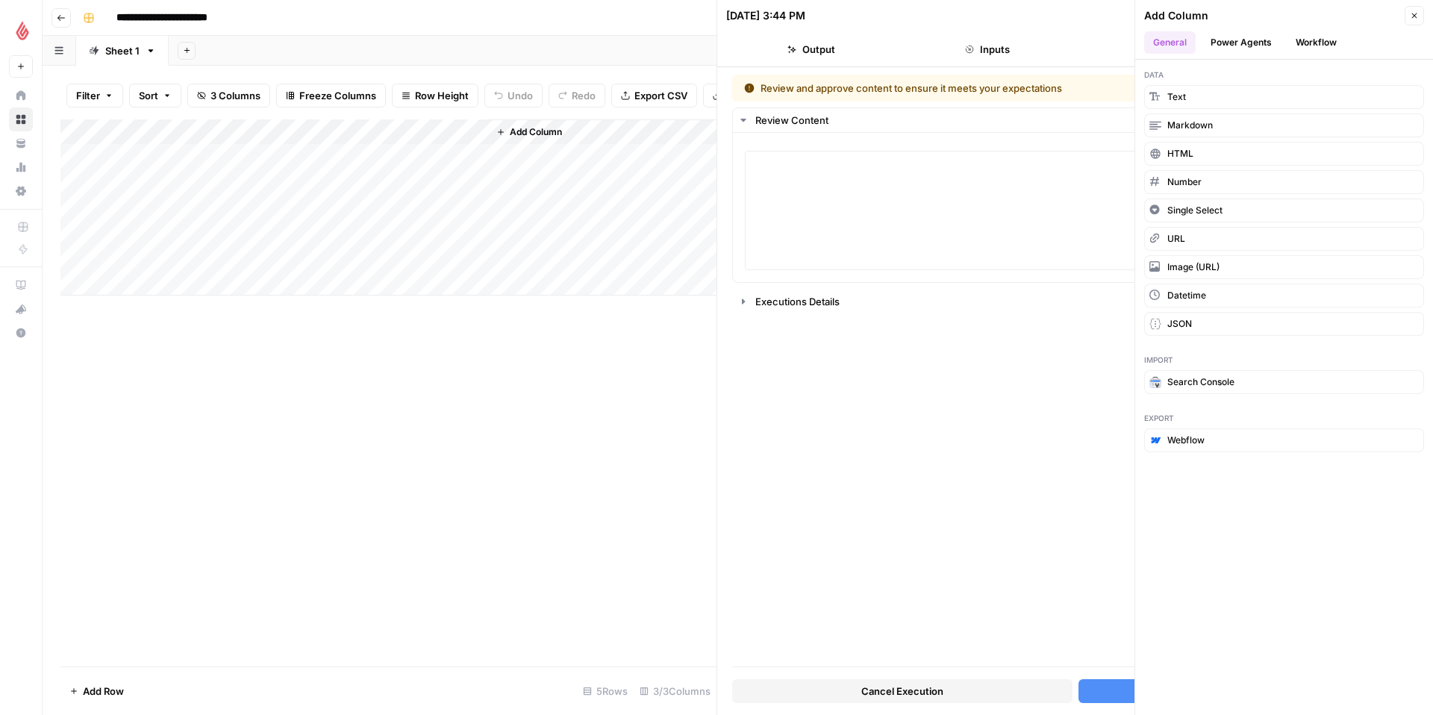
click at [1247, 38] on button "Power Agents" at bounding box center [1241, 42] width 79 height 22
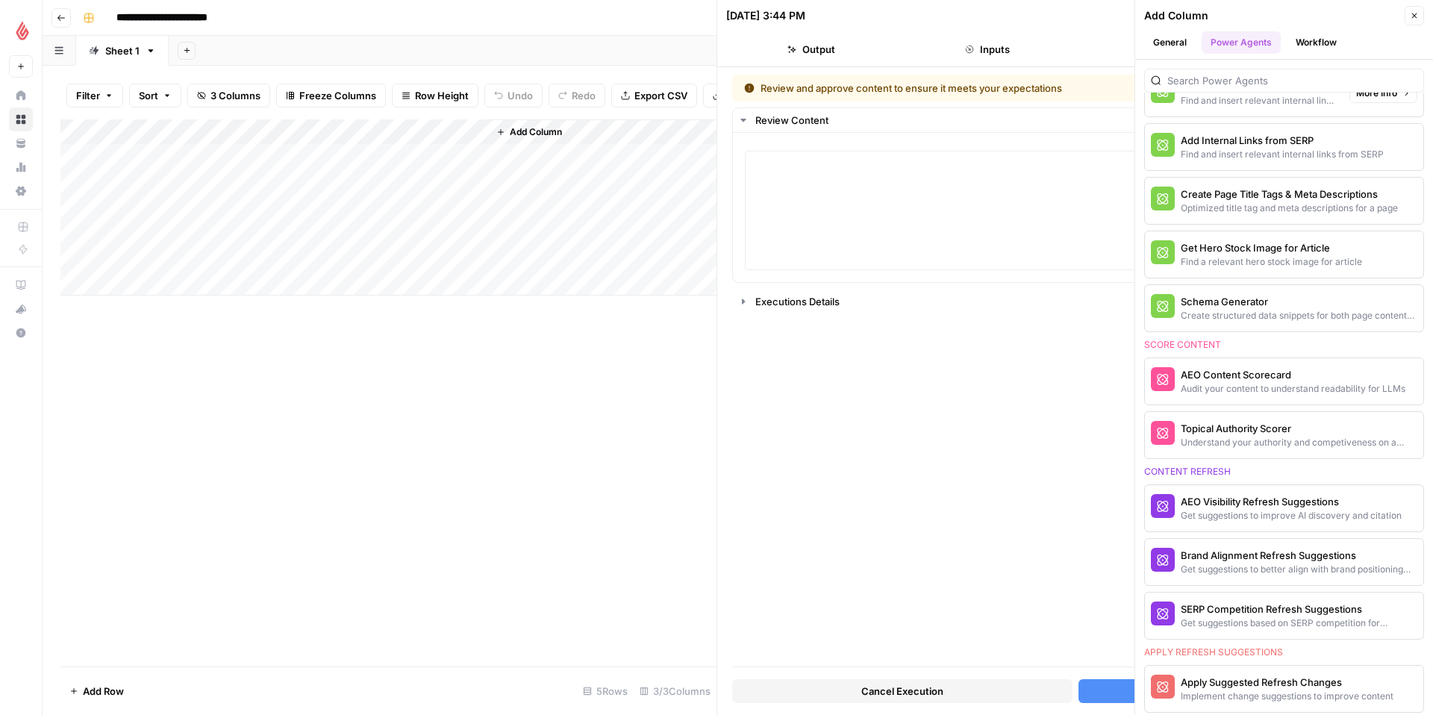
scroll to position [464, 0]
click at [1297, 41] on button "Workflow" at bounding box center [1316, 42] width 59 height 22
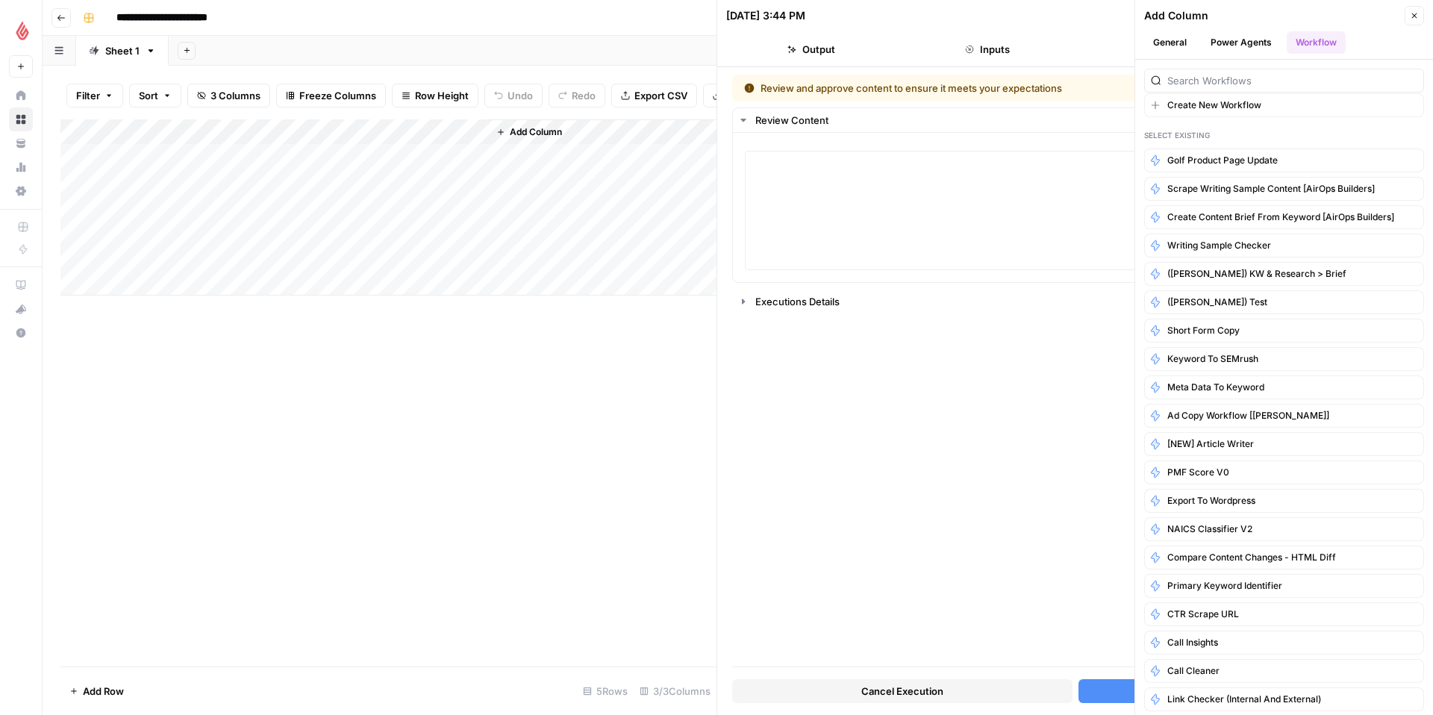
scroll to position [0, 0]
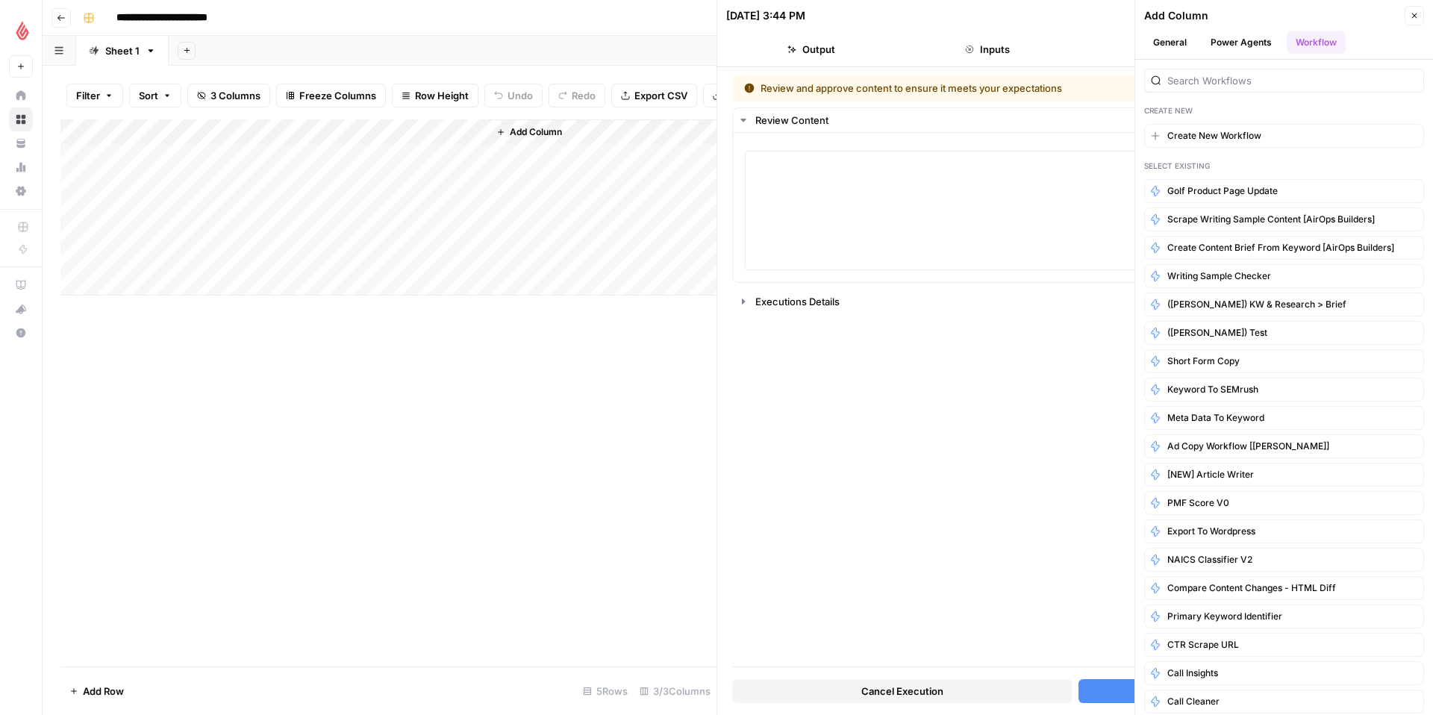
click at [1421, 18] on button "Close" at bounding box center [1414, 15] width 19 height 19
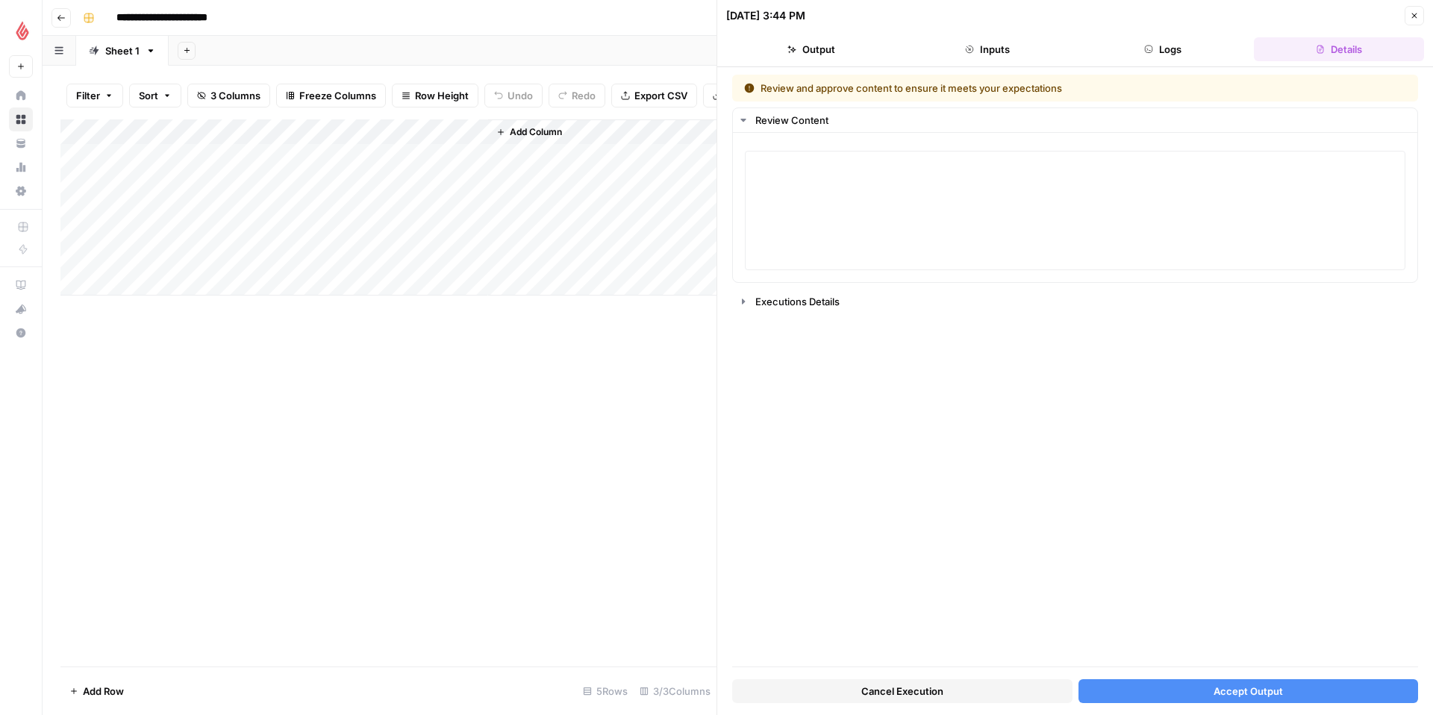
click at [1417, 15] on icon "button" at bounding box center [1414, 15] width 9 height 9
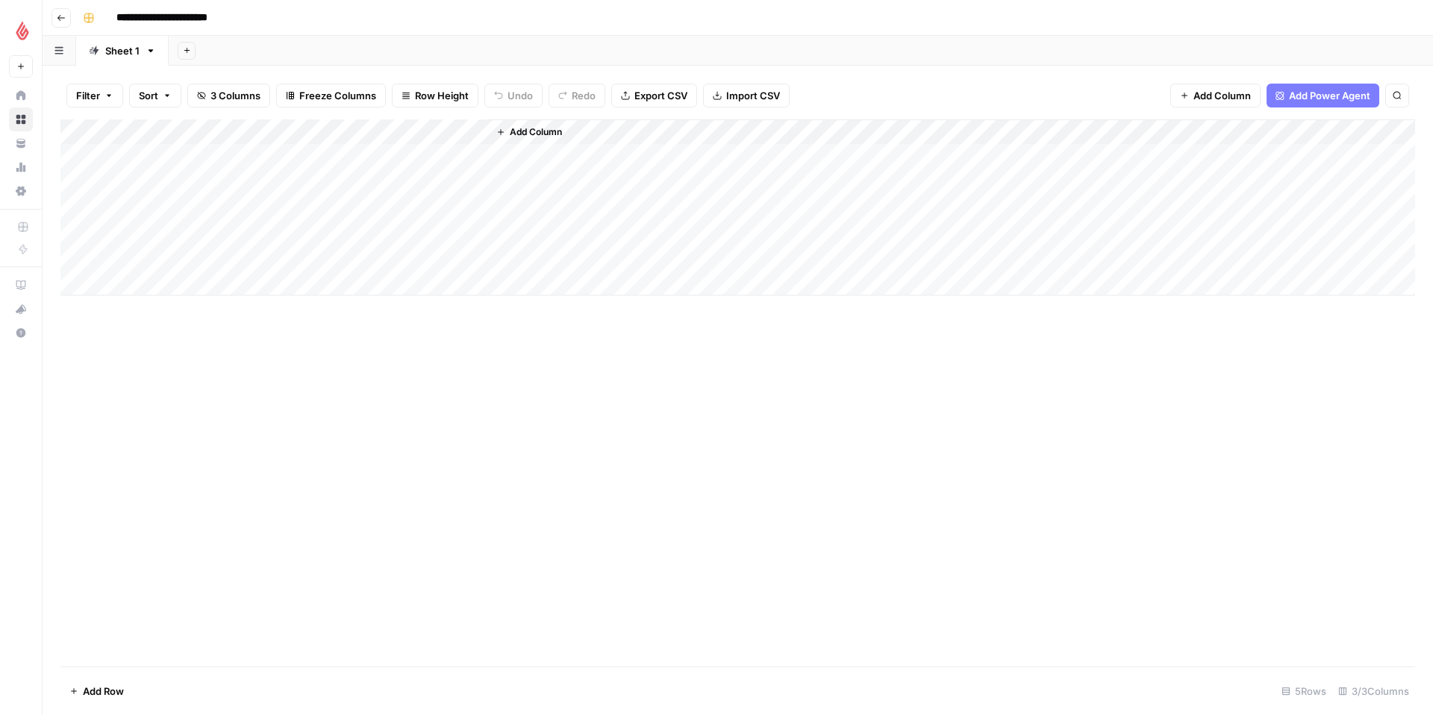
click at [177, 21] on input "**********" at bounding box center [182, 18] width 144 height 24
click at [86, 18] on rect "button" at bounding box center [88, 17] width 9 height 9
click at [71, 17] on header "**********" at bounding box center [738, 18] width 1391 height 36
click at [62, 21] on icon "button" at bounding box center [61, 17] width 9 height 9
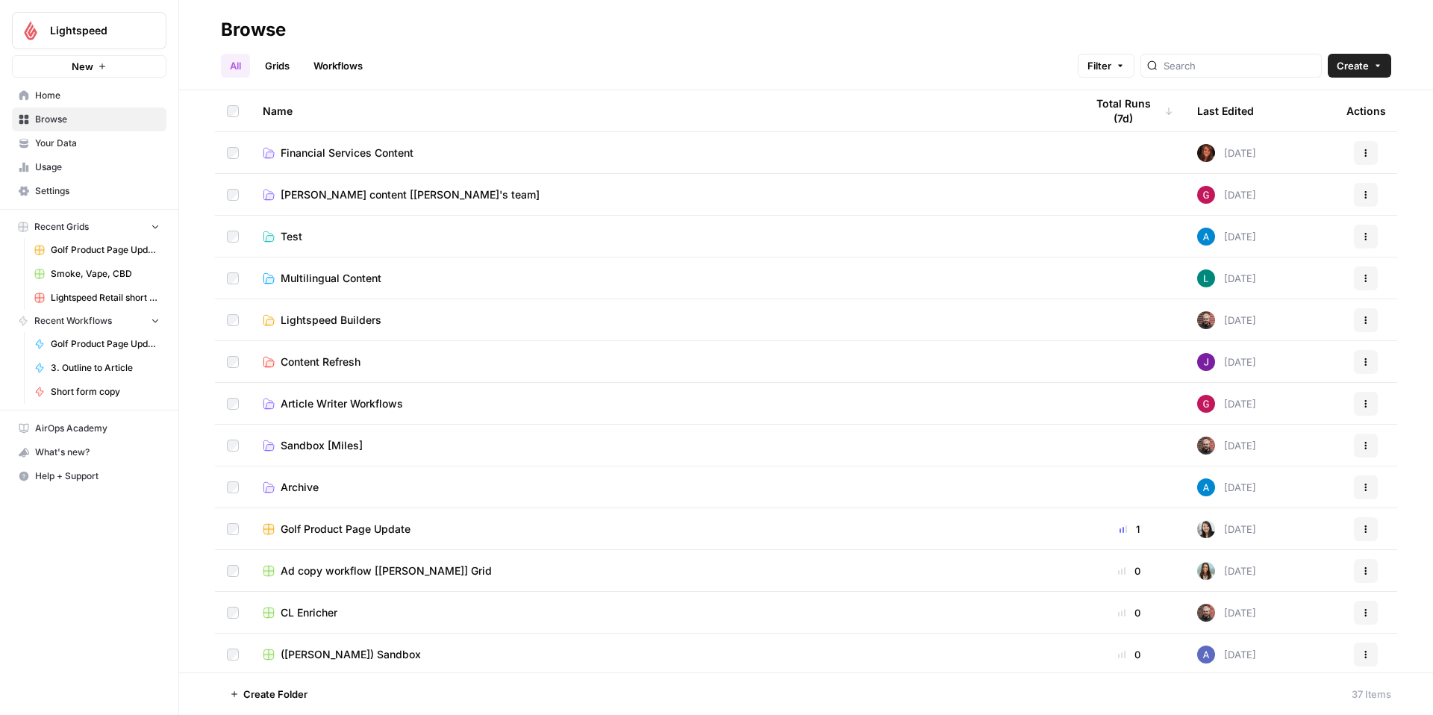
click at [1359, 529] on button "Actions" at bounding box center [1366, 529] width 24 height 24
click at [134, 346] on span "Golf Product Page Update" at bounding box center [105, 343] width 109 height 13
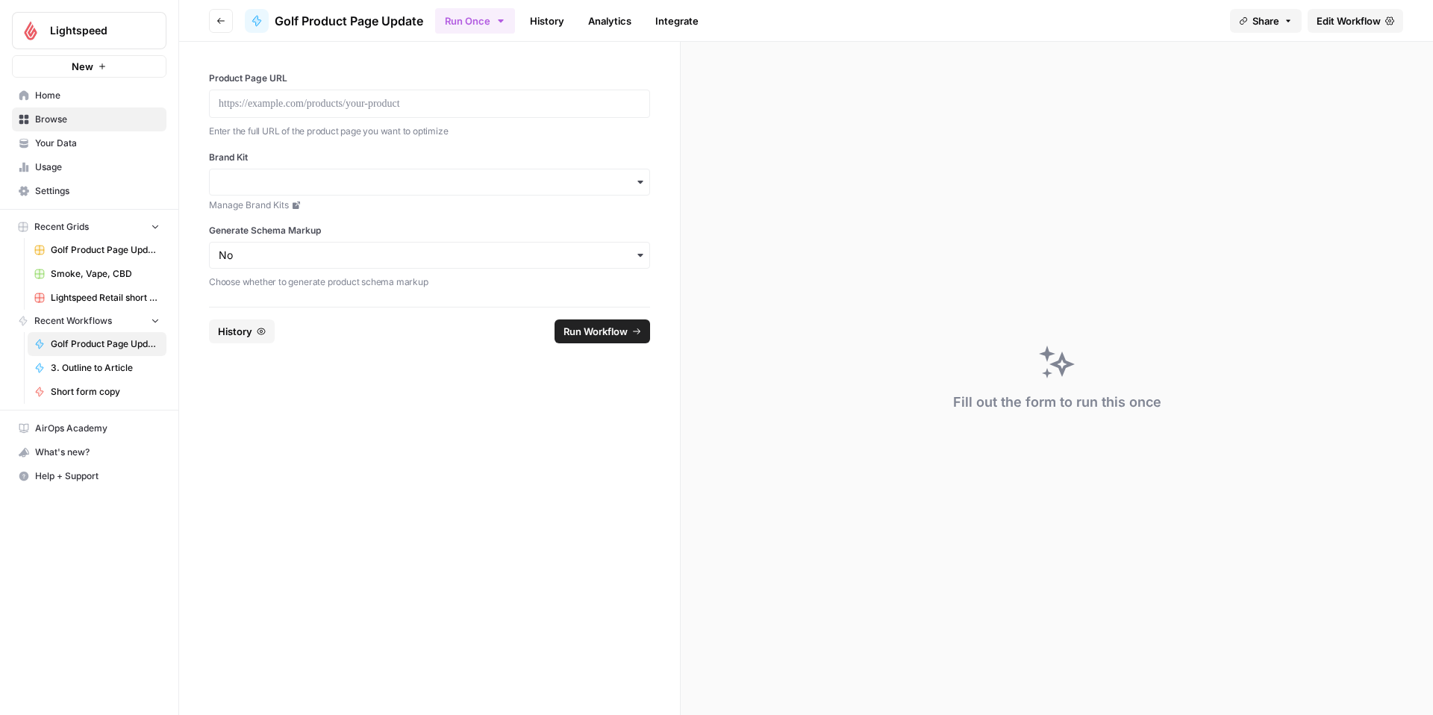
click at [345, 22] on span "Golf Product Page Update" at bounding box center [349, 21] width 149 height 18
click at [224, 22] on icon "button" at bounding box center [220, 20] width 9 height 9
click at [1367, 18] on span "Edit Workflow" at bounding box center [1349, 20] width 64 height 15
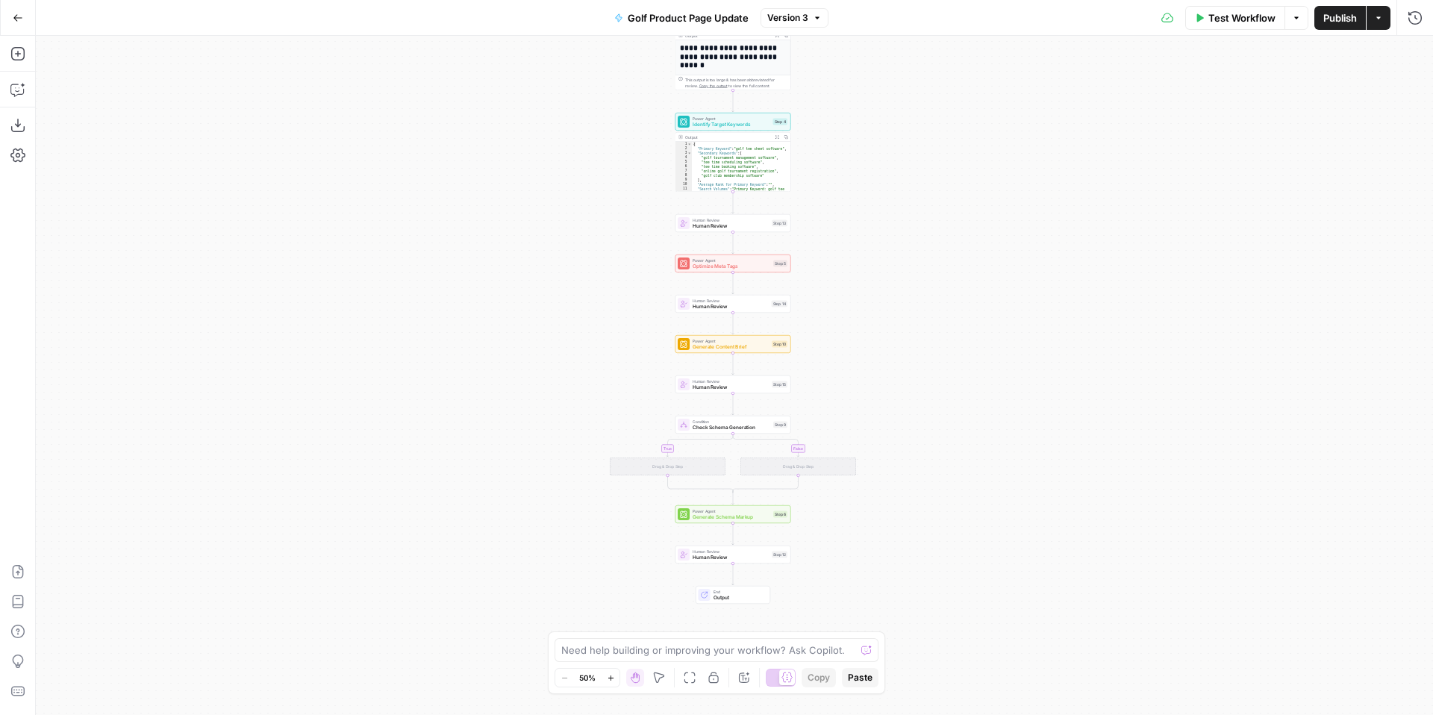
click at [735, 594] on span "Output" at bounding box center [739, 597] width 51 height 7
click at [25, 59] on button "Add Steps" at bounding box center [18, 54] width 24 height 24
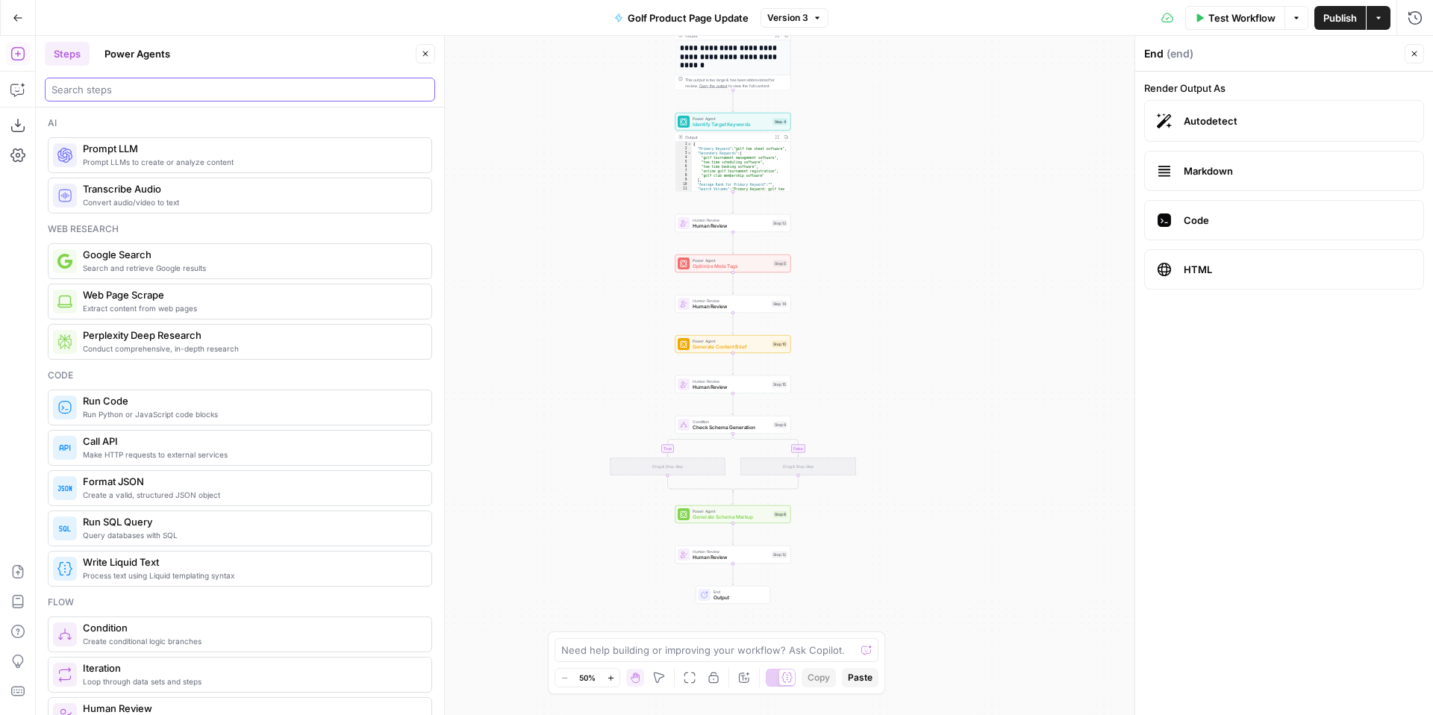
click at [185, 95] on input "search" at bounding box center [240, 89] width 377 height 15
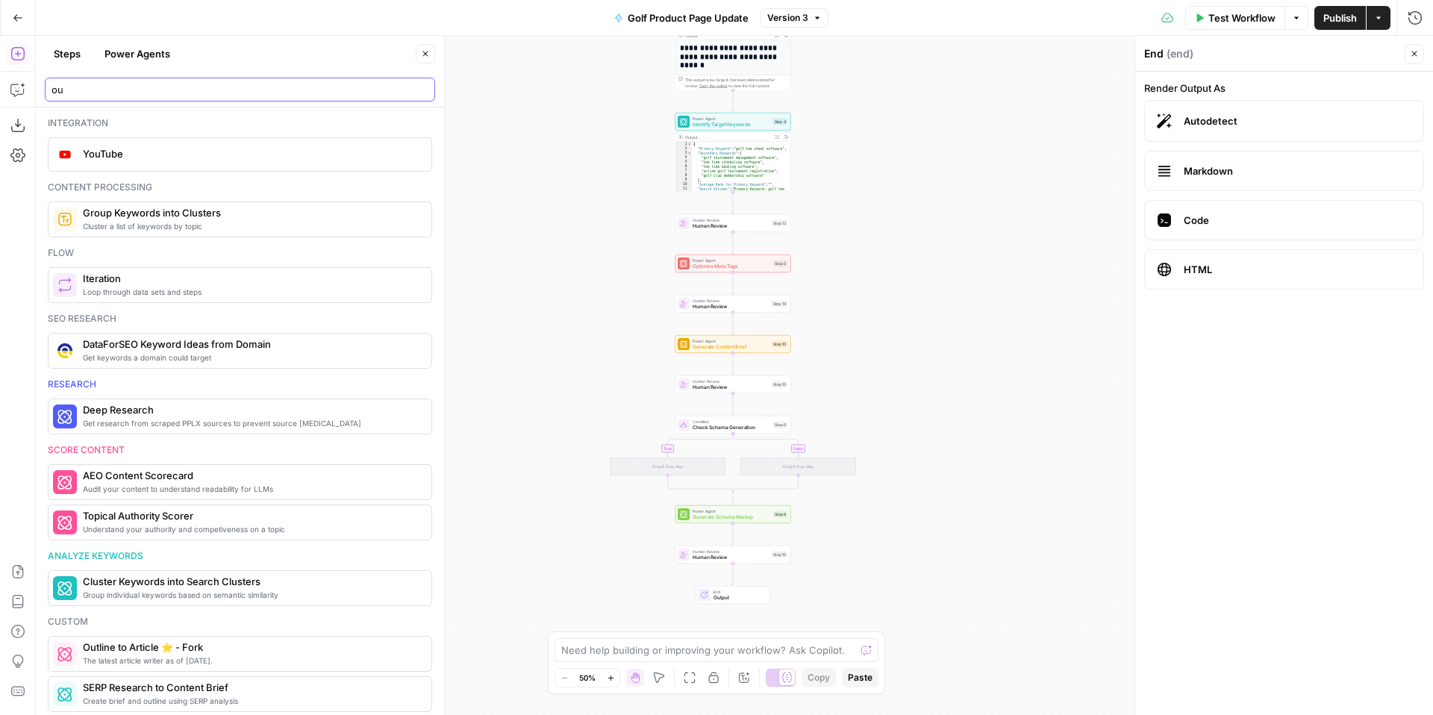
type input "o"
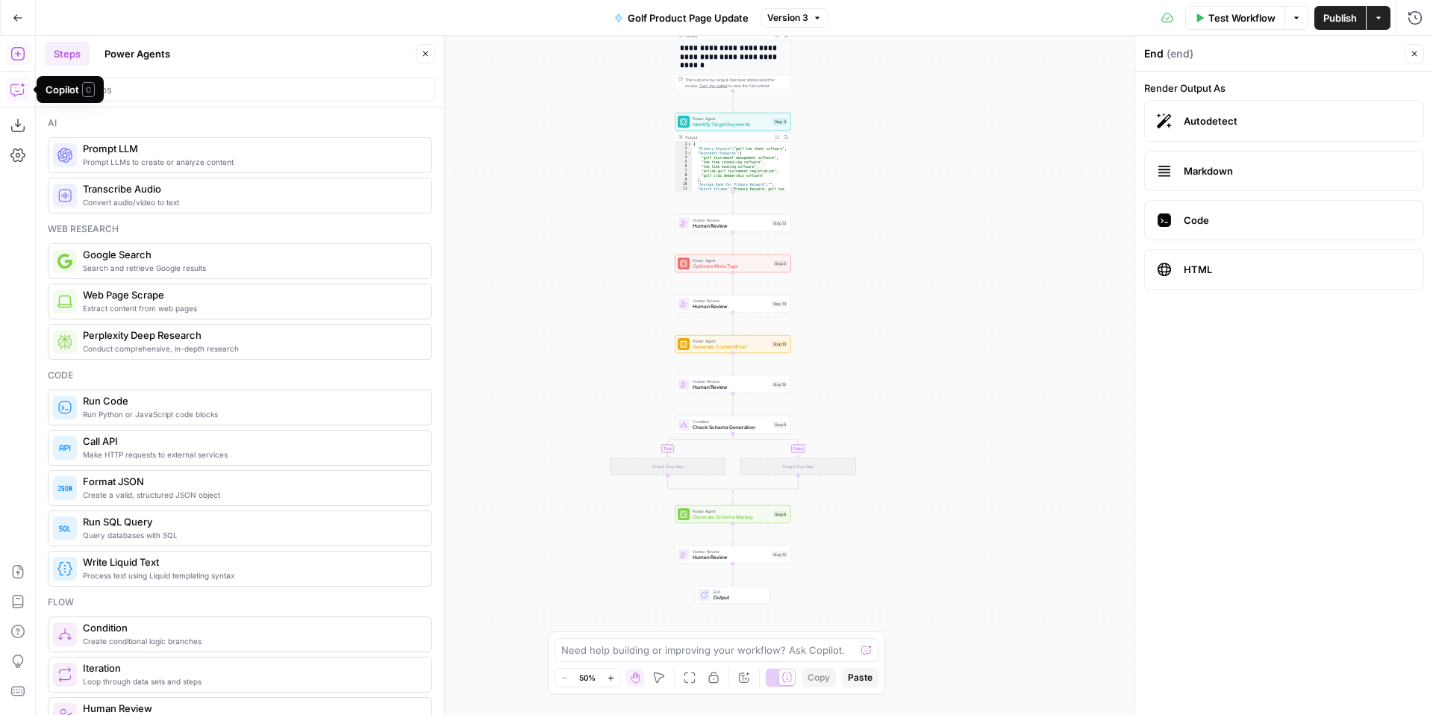
drag, startPoint x: 24, startPoint y: 19, endPoint x: 45, endPoint y: 43, distance: 32.3
click at [24, 19] on button "Go Back" at bounding box center [17, 17] width 27 height 27
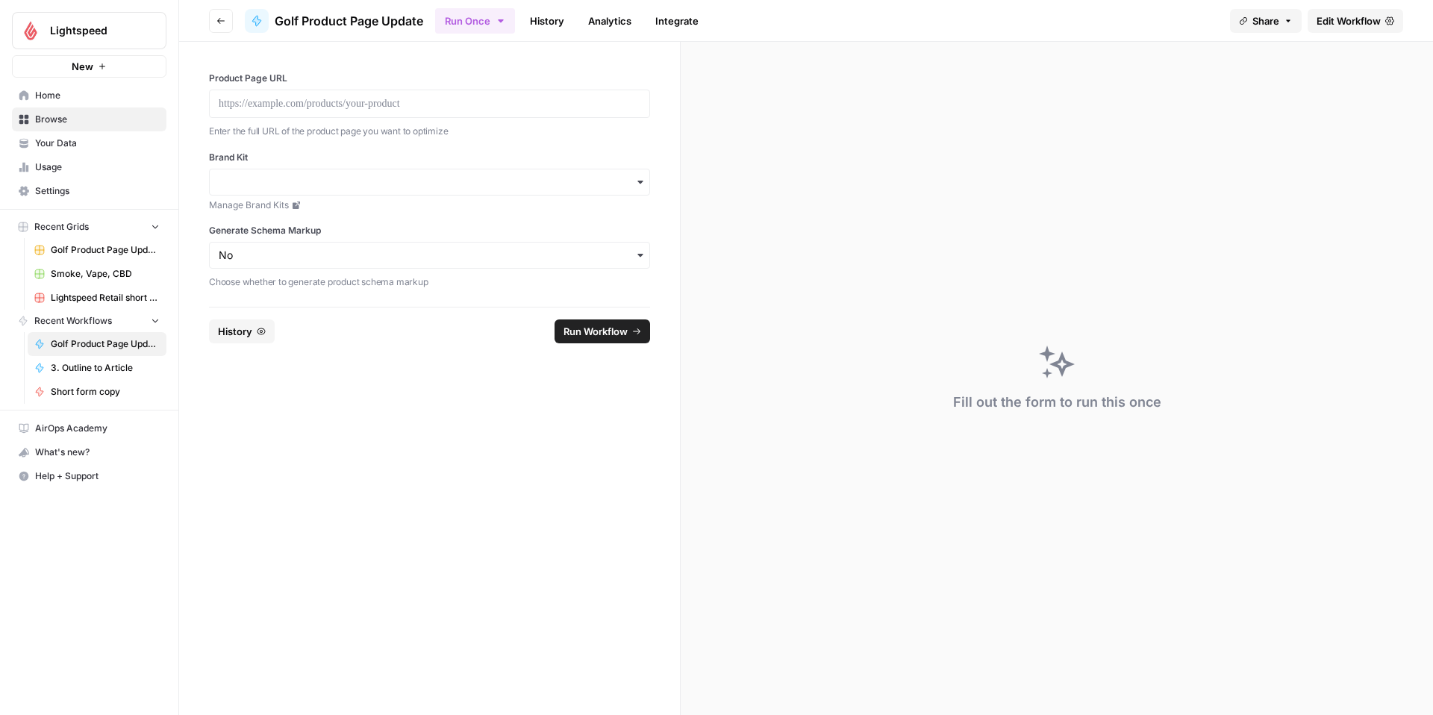
click at [95, 368] on span "3. Outline to Article" at bounding box center [105, 367] width 109 height 13
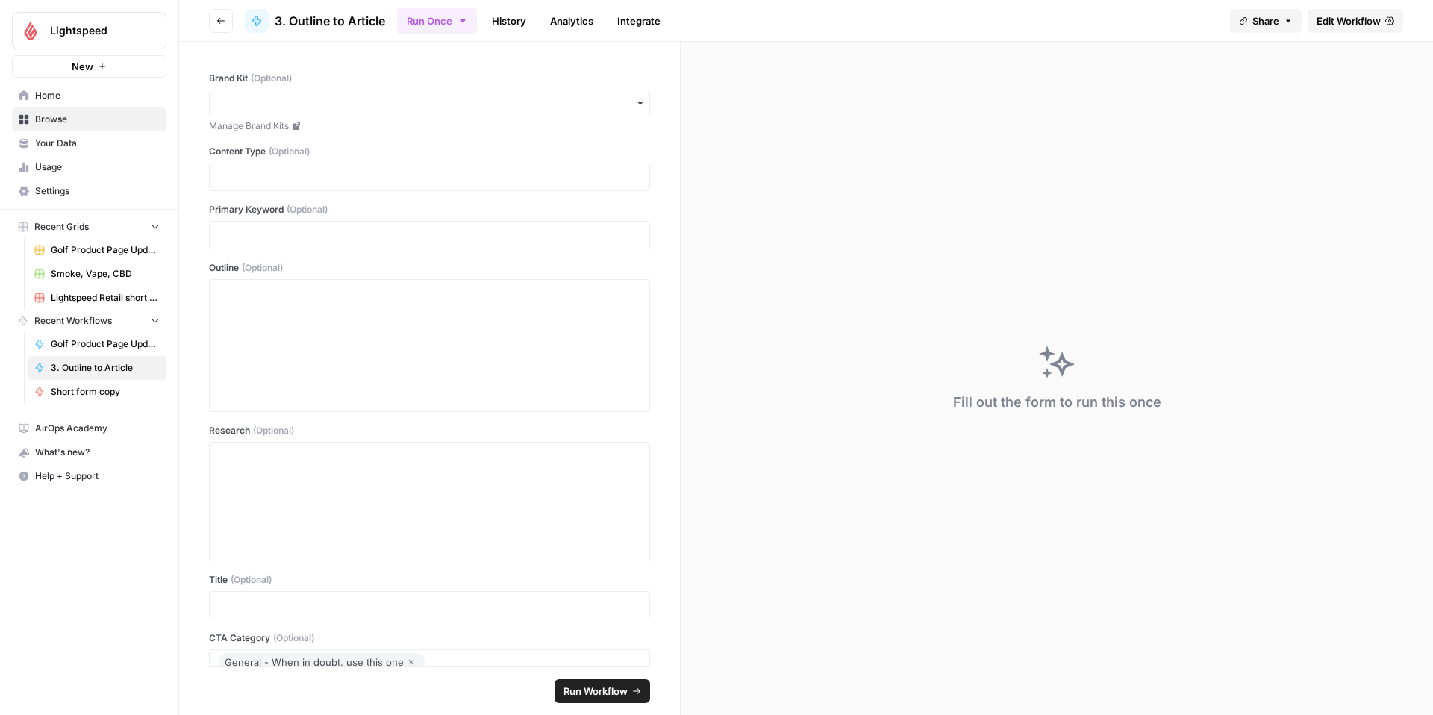
click at [1347, 17] on span "Edit Workflow" at bounding box center [1349, 20] width 64 height 15
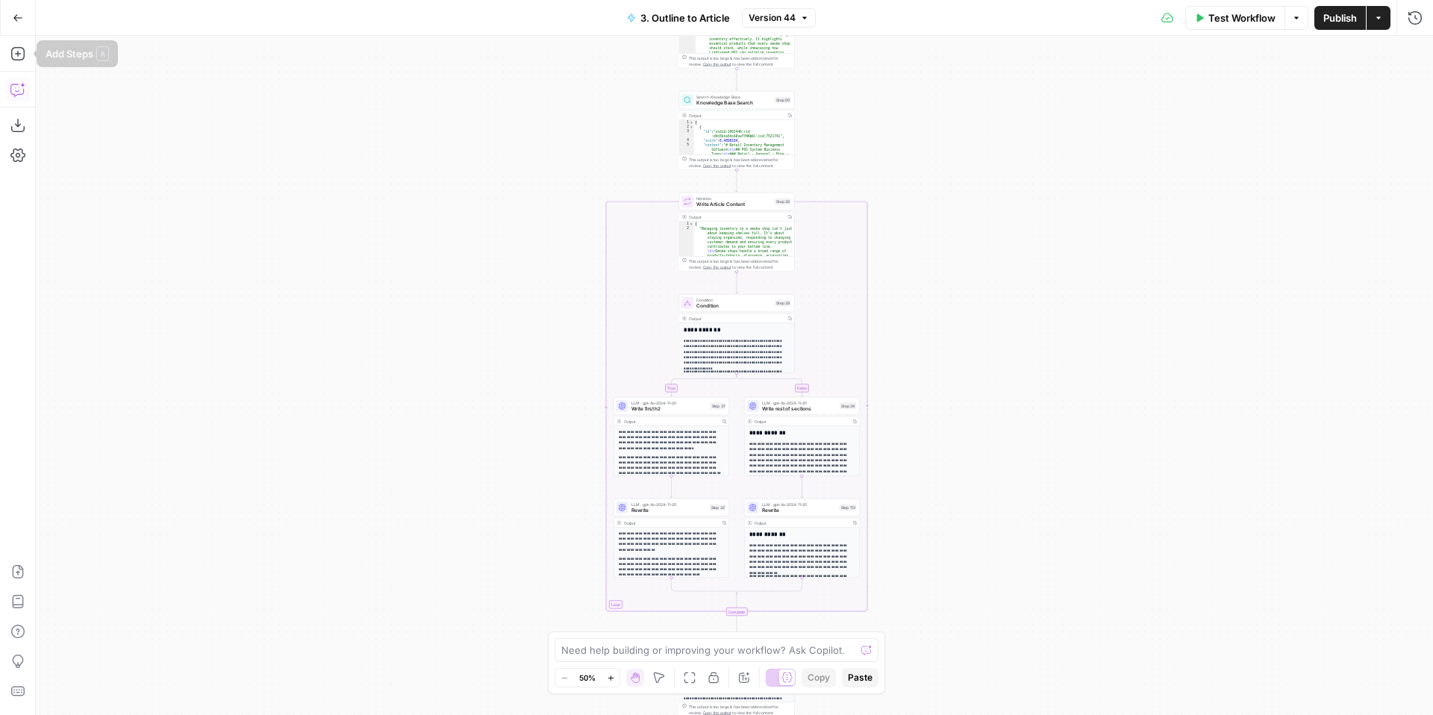
click at [13, 15] on icon "button" at bounding box center [18, 18] width 10 height 10
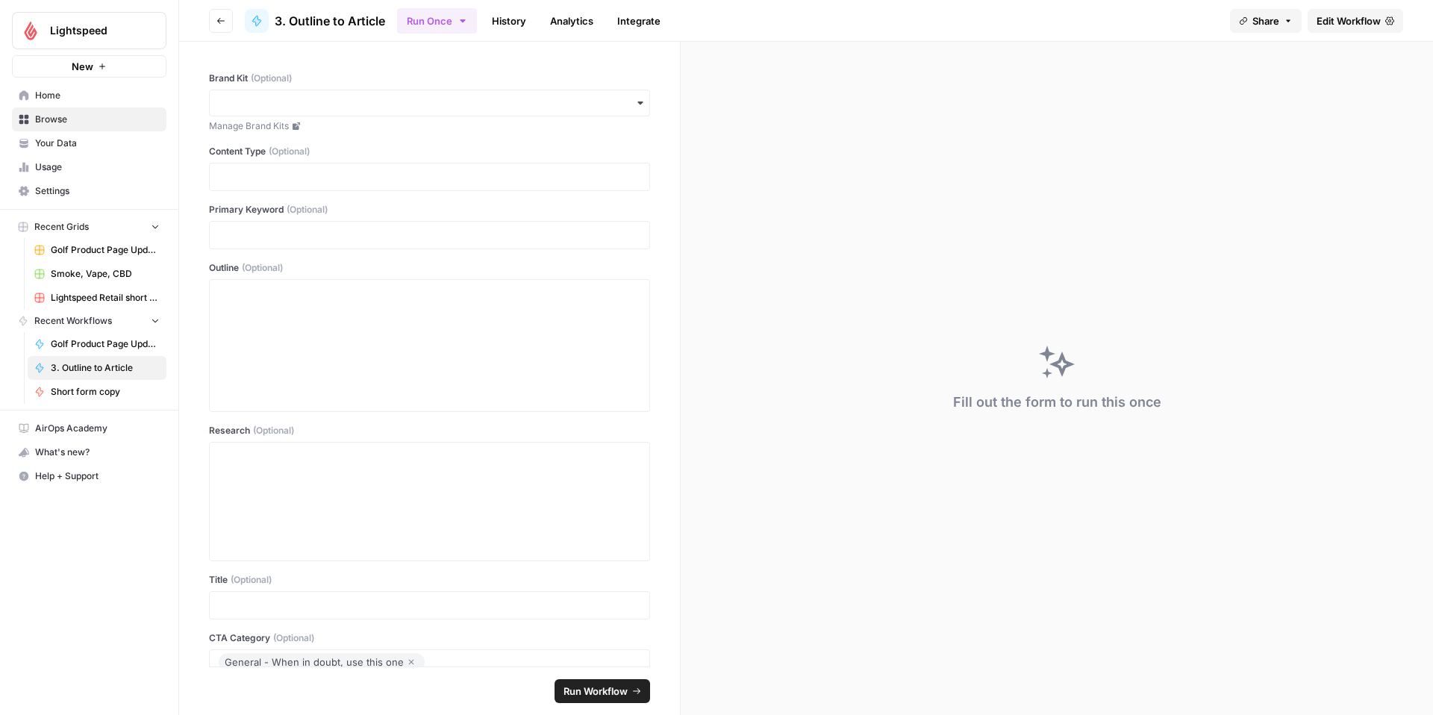
click at [69, 123] on span "Browse" at bounding box center [97, 119] width 125 height 13
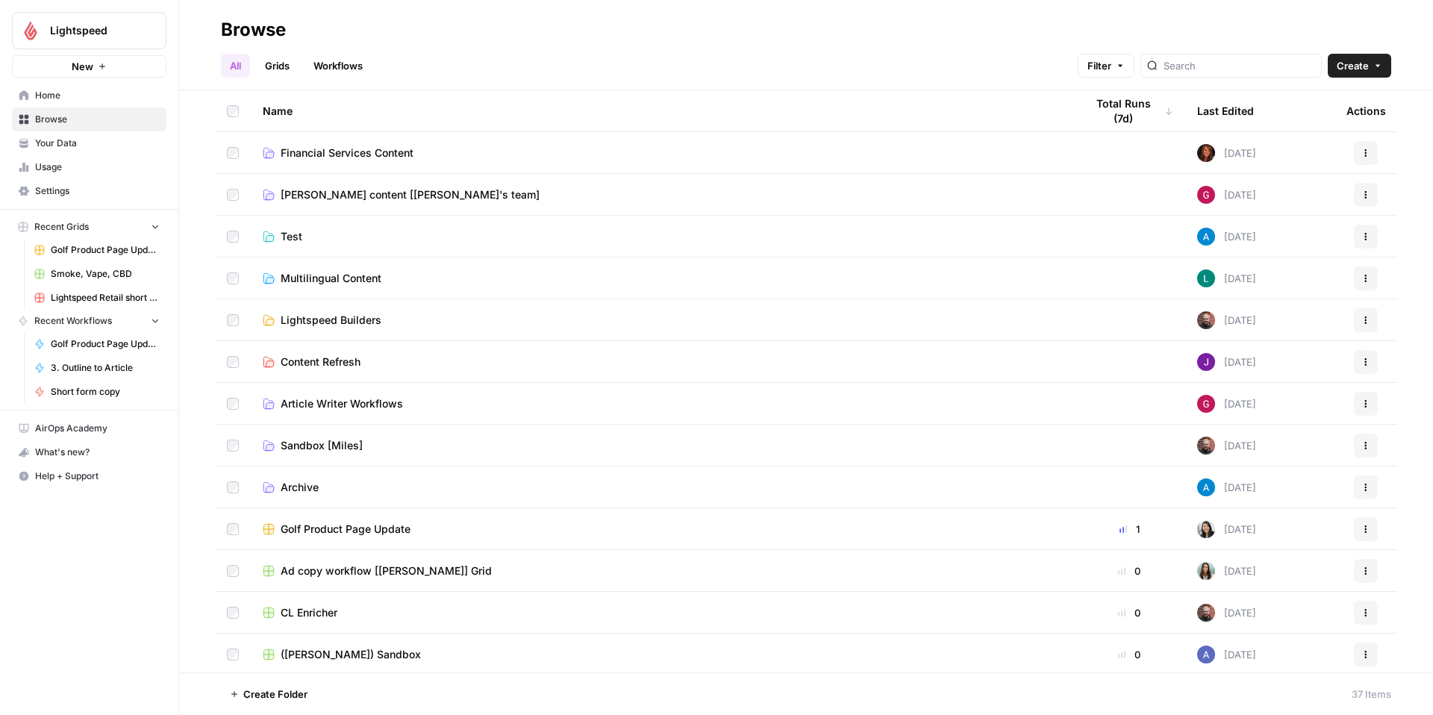
click at [284, 65] on link "Grids" at bounding box center [277, 66] width 43 height 24
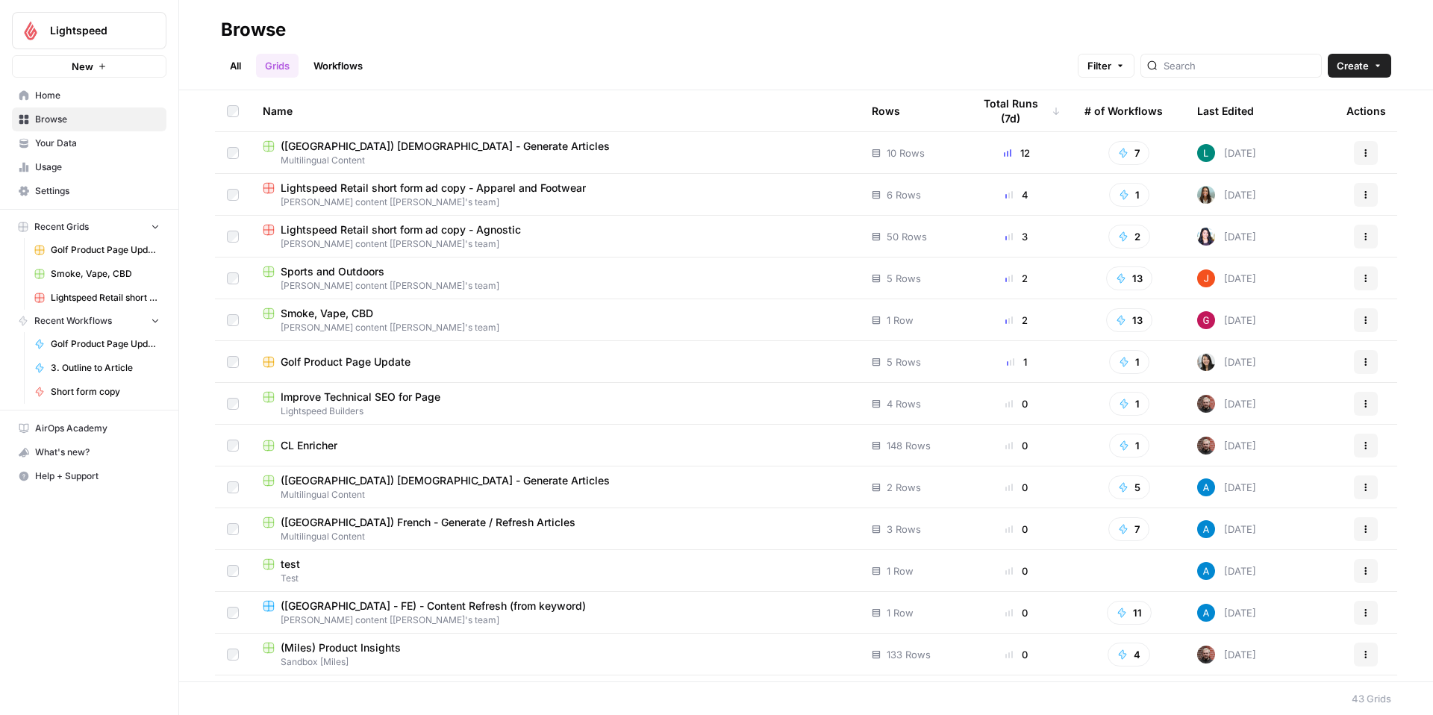
click at [337, 316] on span "Smoke, Vape, CBD" at bounding box center [327, 313] width 93 height 15
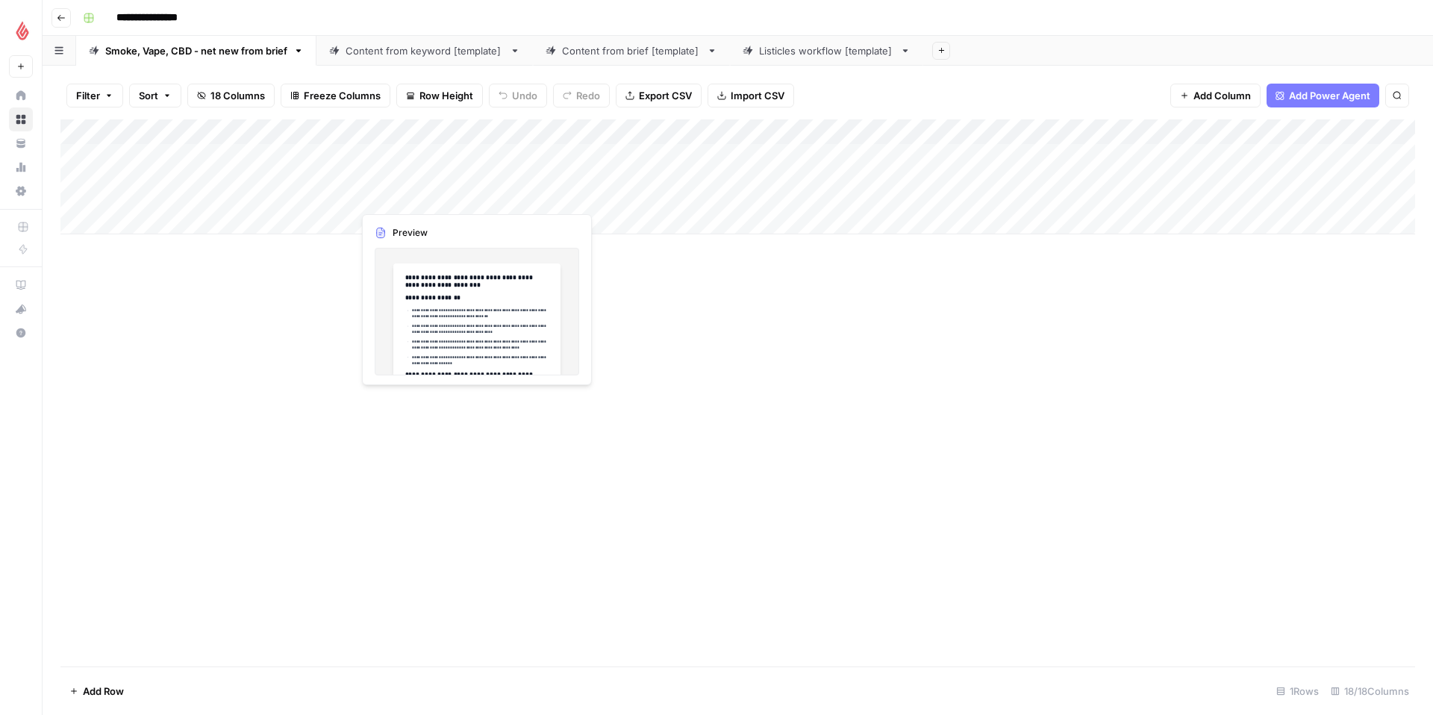
click at [431, 156] on div "Add Column" at bounding box center [737, 176] width 1355 height 115
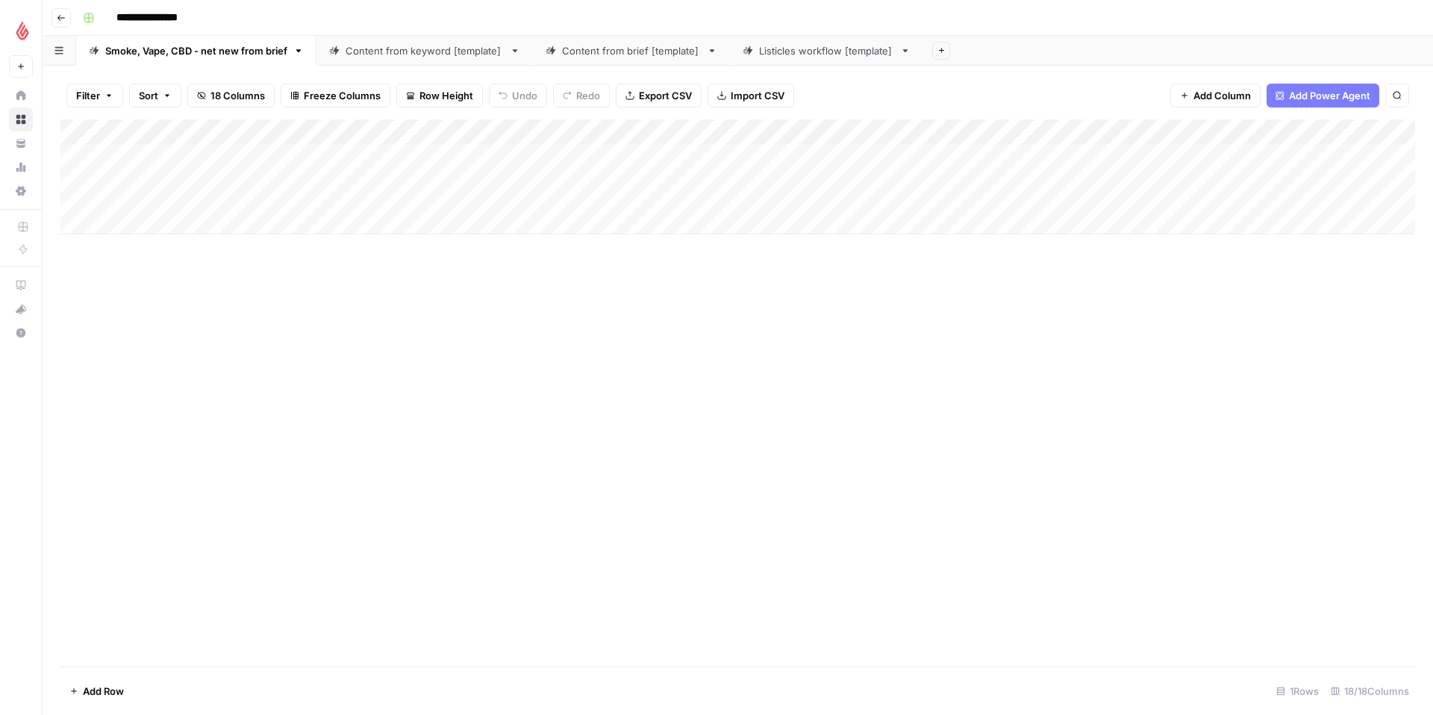
click at [476, 127] on div "Add Column" at bounding box center [737, 176] width 1355 height 115
drag, startPoint x: 522, startPoint y: 349, endPoint x: 373, endPoint y: 281, distance: 164.0
click at [521, 349] on div "Add Column" at bounding box center [737, 392] width 1355 height 547
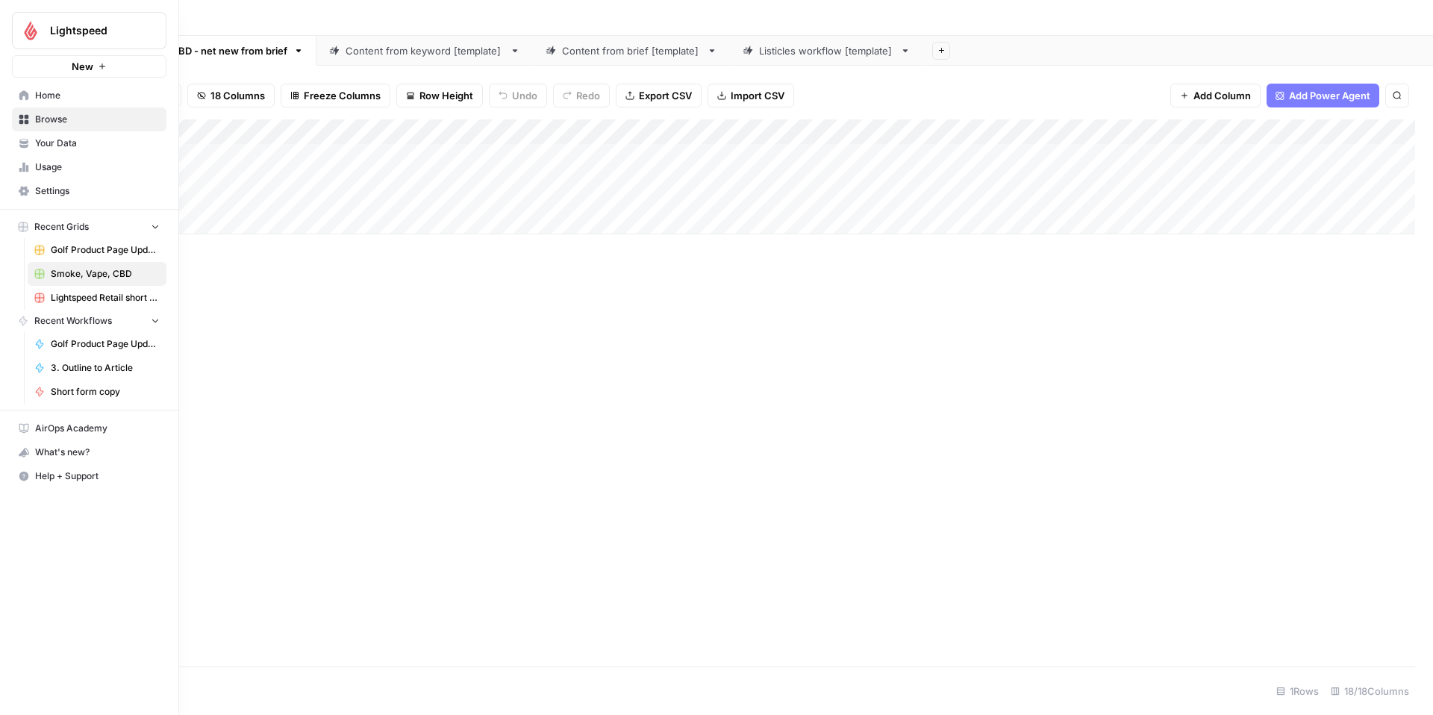
click at [31, 90] on link "Home" at bounding box center [89, 96] width 155 height 24
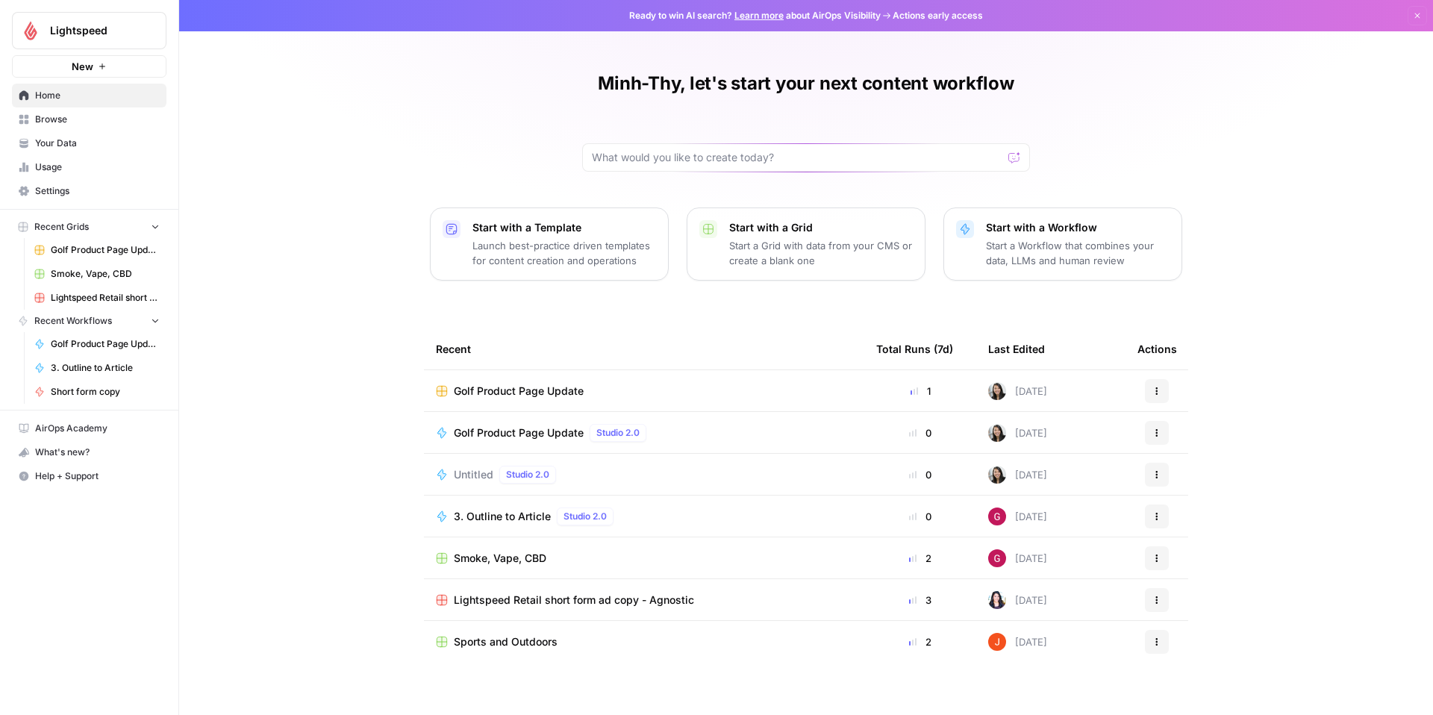
drag, startPoint x: 624, startPoint y: 380, endPoint x: 576, endPoint y: 392, distance: 50.0
click at [623, 381] on td "Golf Product Page Update" at bounding box center [644, 390] width 440 height 41
click at [564, 390] on span "Golf Product Page Update" at bounding box center [519, 391] width 130 height 15
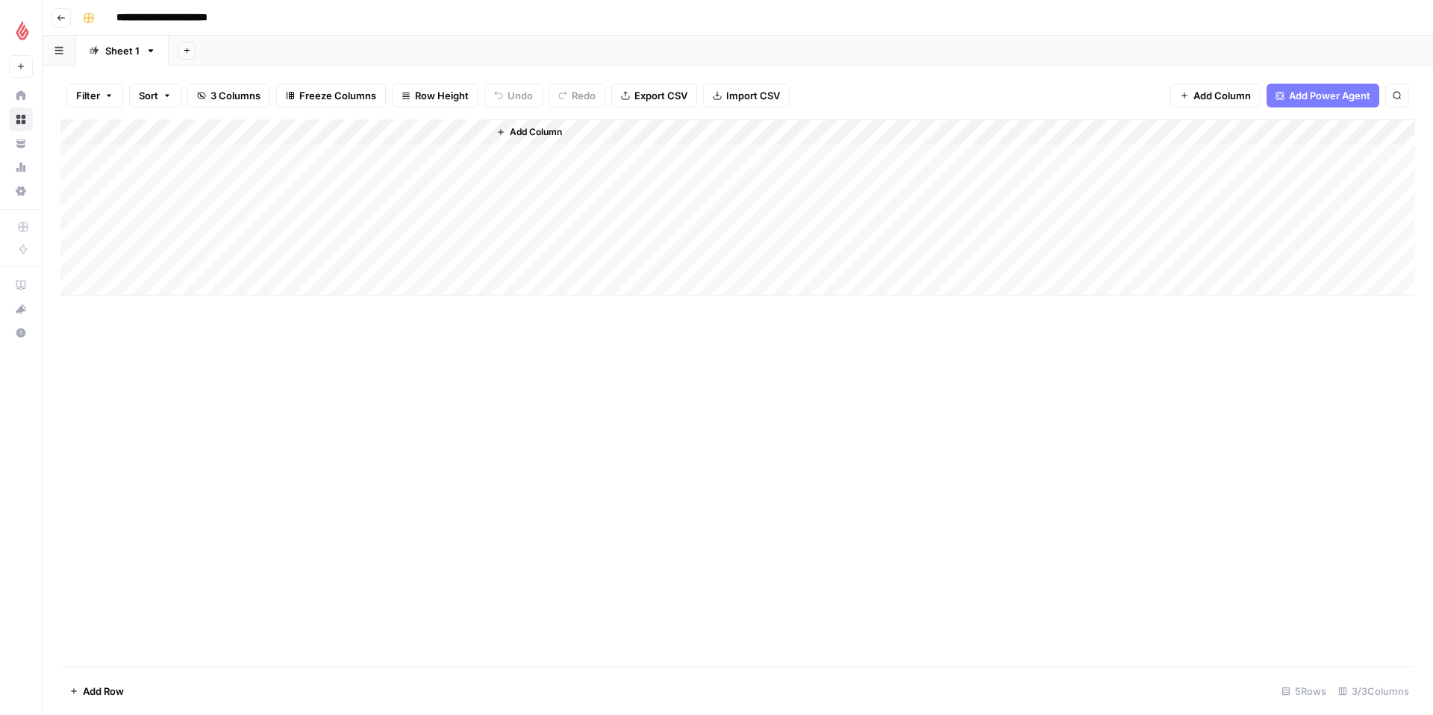
click at [523, 129] on span "Add Column" at bounding box center [536, 131] width 52 height 13
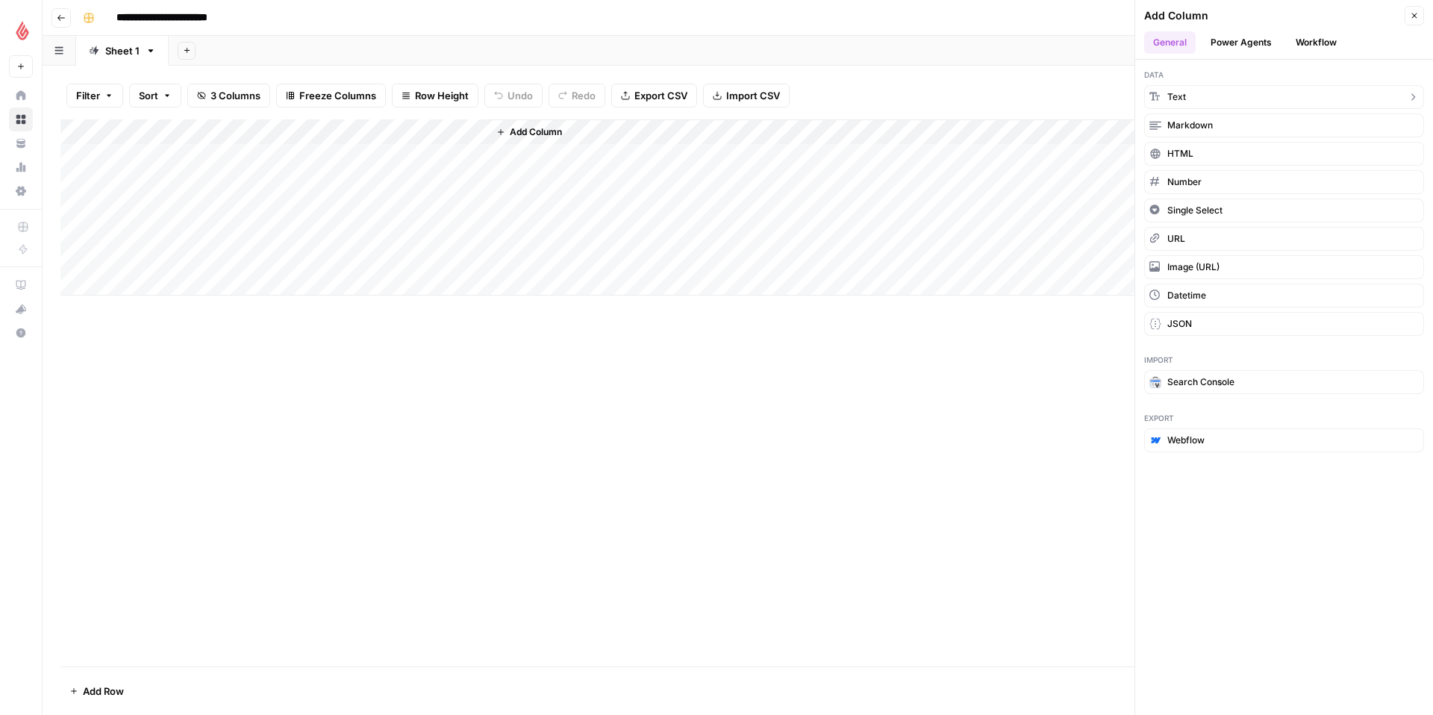
click at [1299, 96] on button "Text" at bounding box center [1284, 97] width 280 height 24
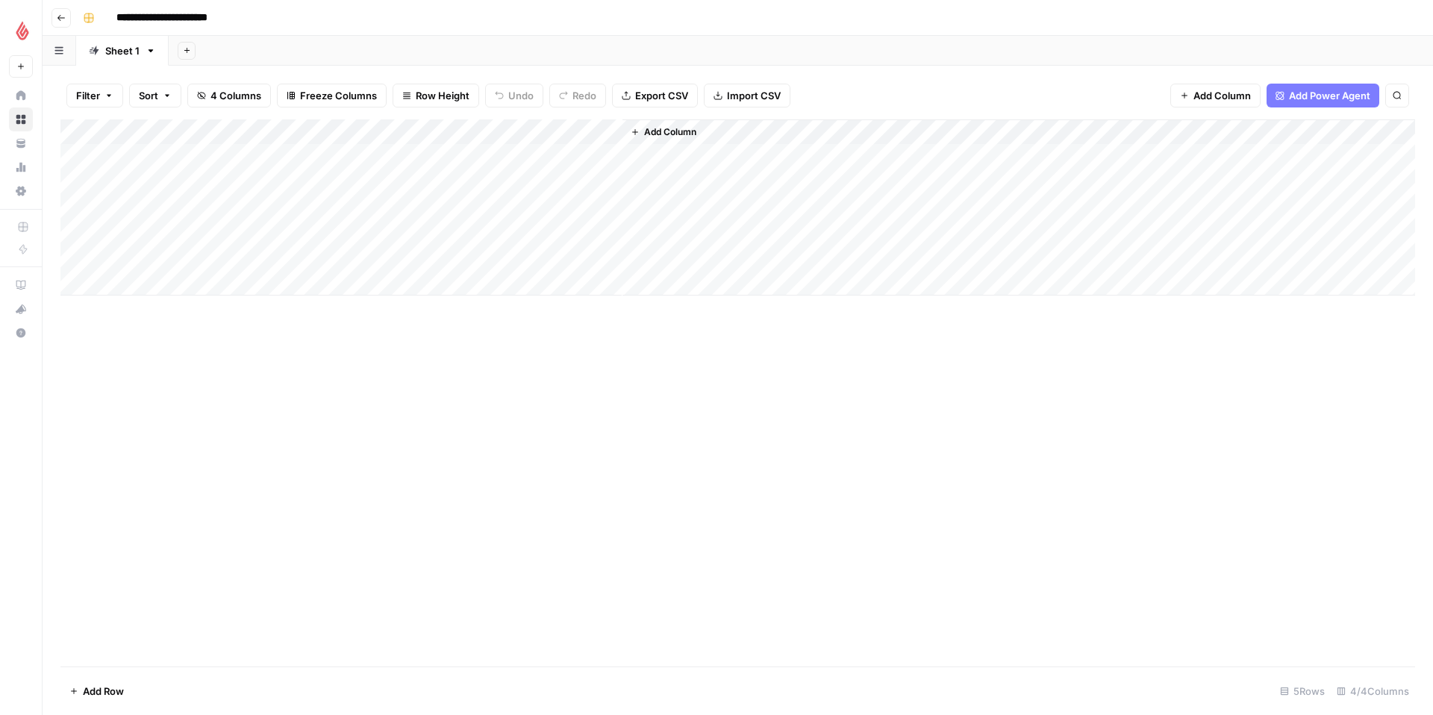
click at [540, 128] on div "Add Column" at bounding box center [737, 207] width 1355 height 176
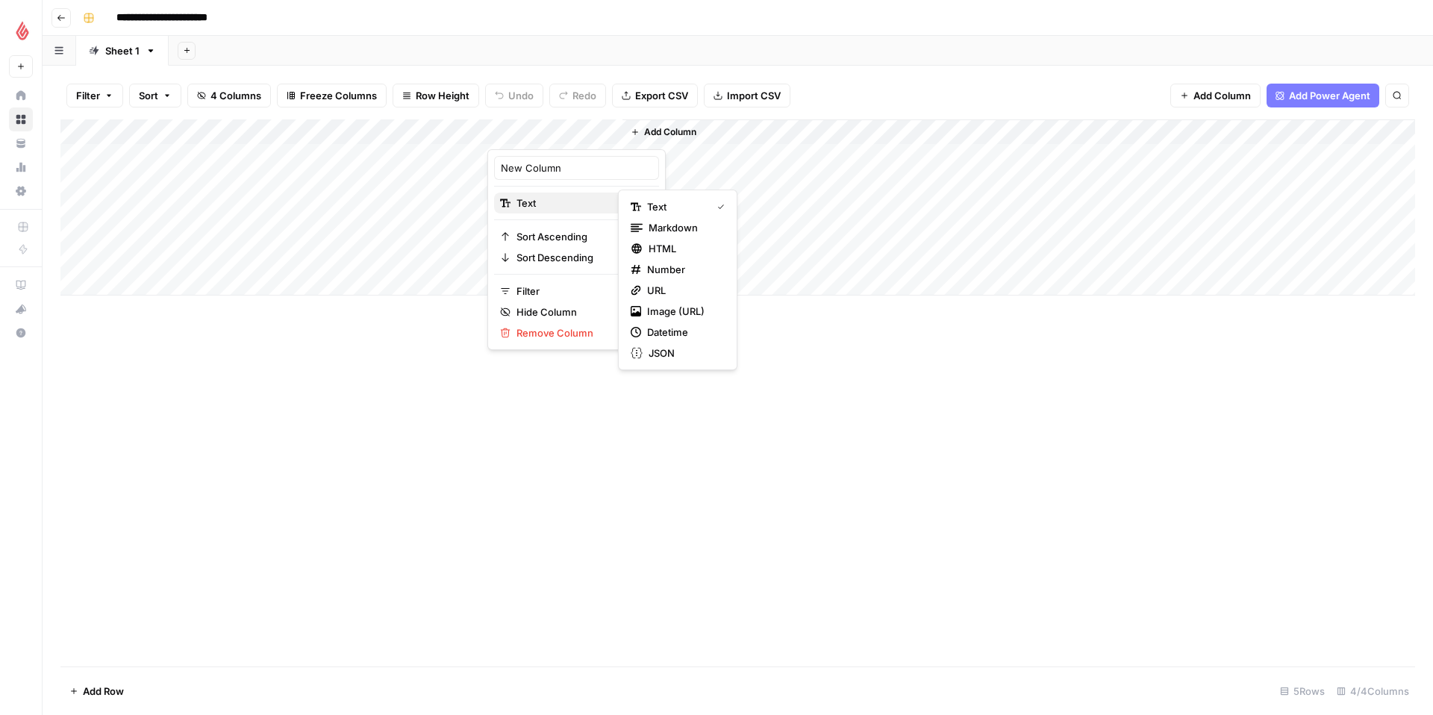
click at [556, 209] on span "Text" at bounding box center [575, 203] width 116 height 15
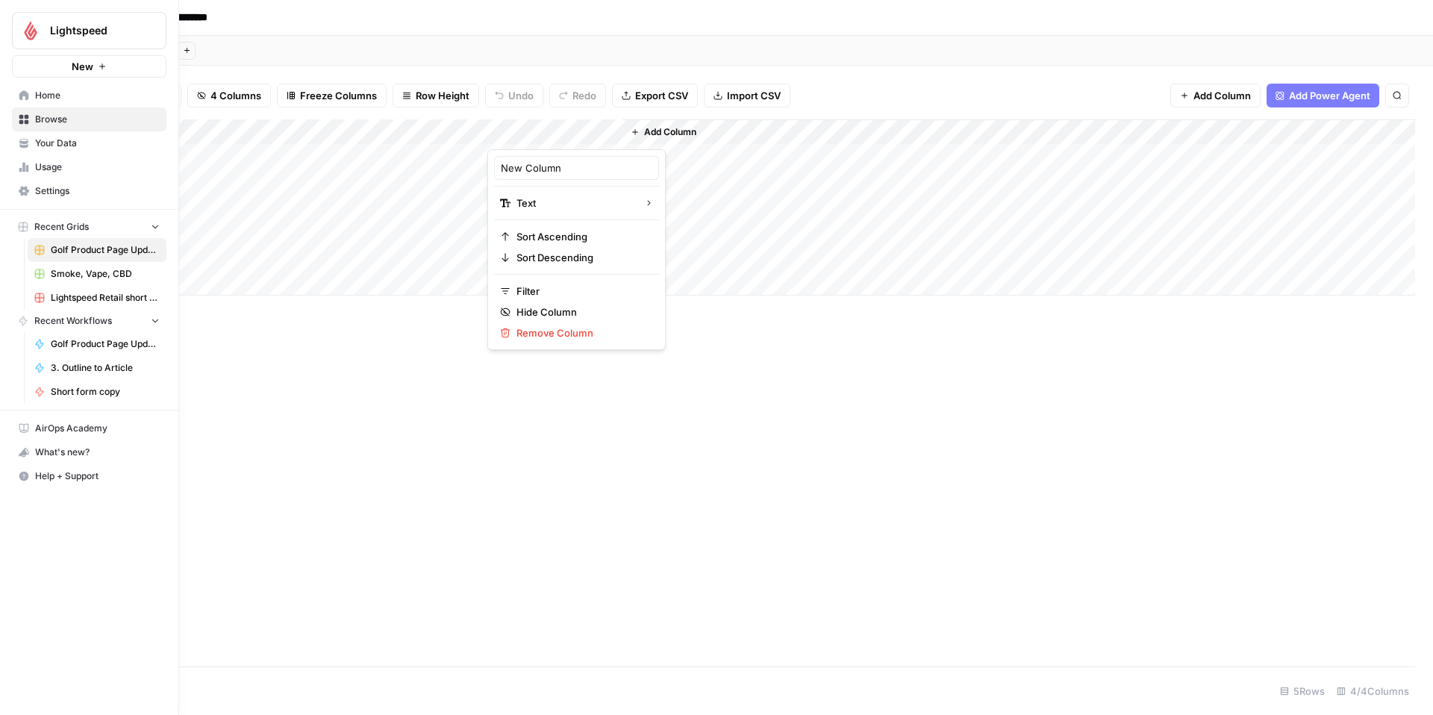
click at [119, 116] on span "Browse" at bounding box center [97, 119] width 125 height 13
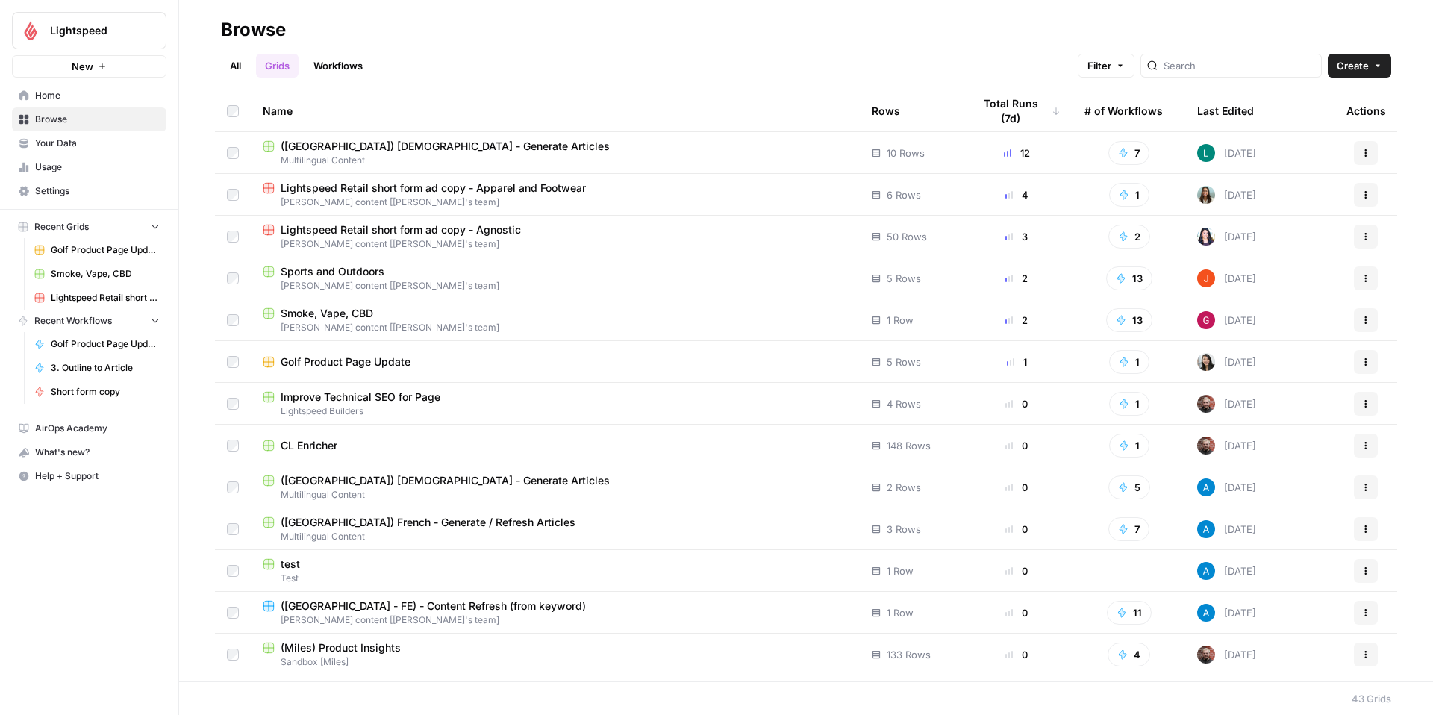
click at [330, 306] on span "Smoke, Vape, CBD" at bounding box center [327, 313] width 93 height 15
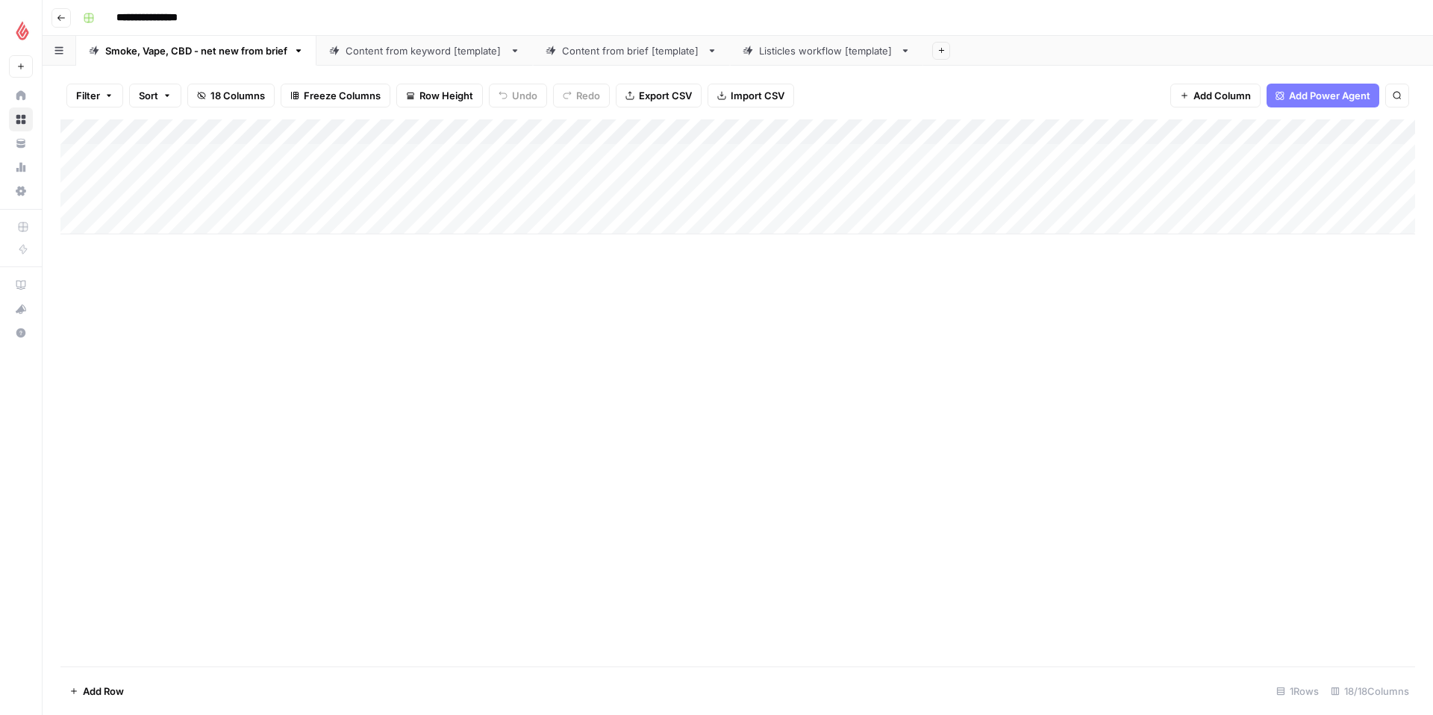
click at [938, 131] on div "Add Column" at bounding box center [737, 176] width 1355 height 115
click at [855, 337] on div "Add Column" at bounding box center [737, 392] width 1355 height 547
click at [265, 155] on div "Add Column" at bounding box center [737, 176] width 1355 height 115
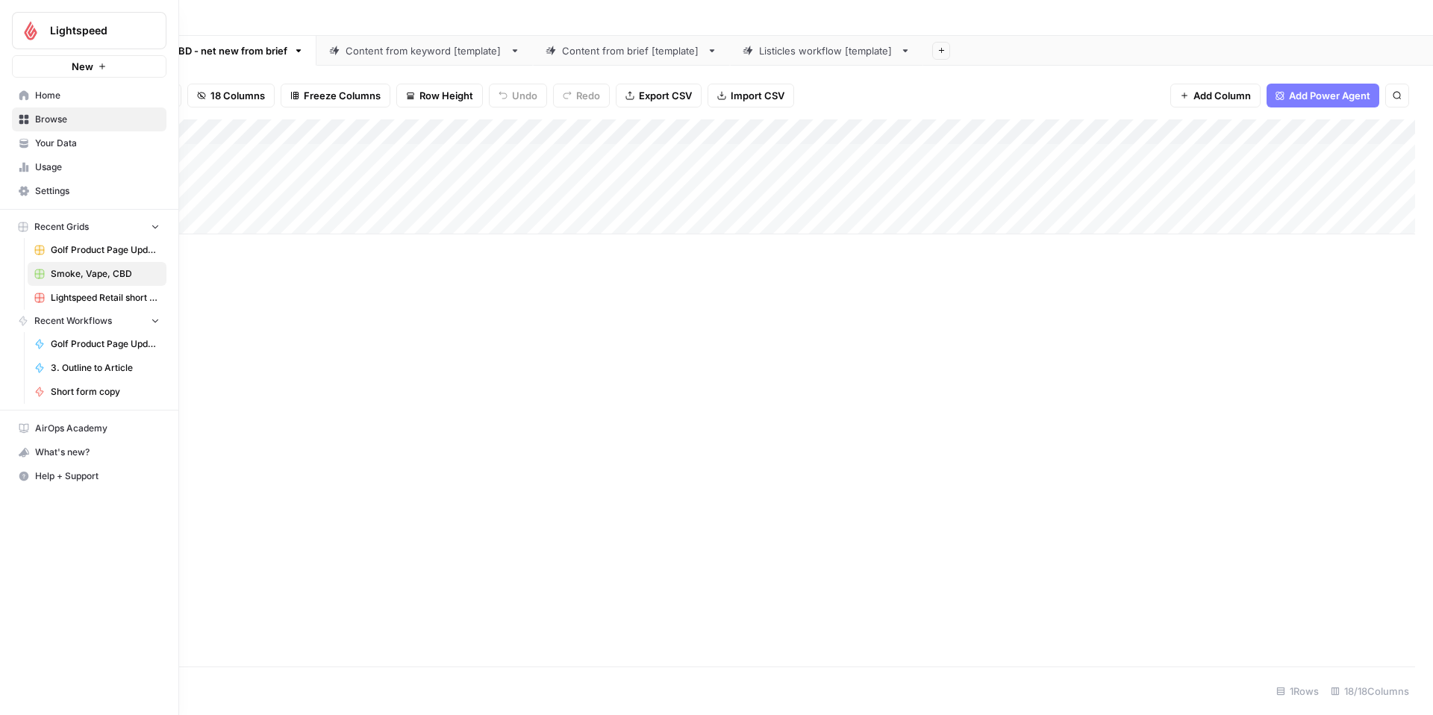
click at [48, 96] on span "Home" at bounding box center [97, 95] width 125 height 13
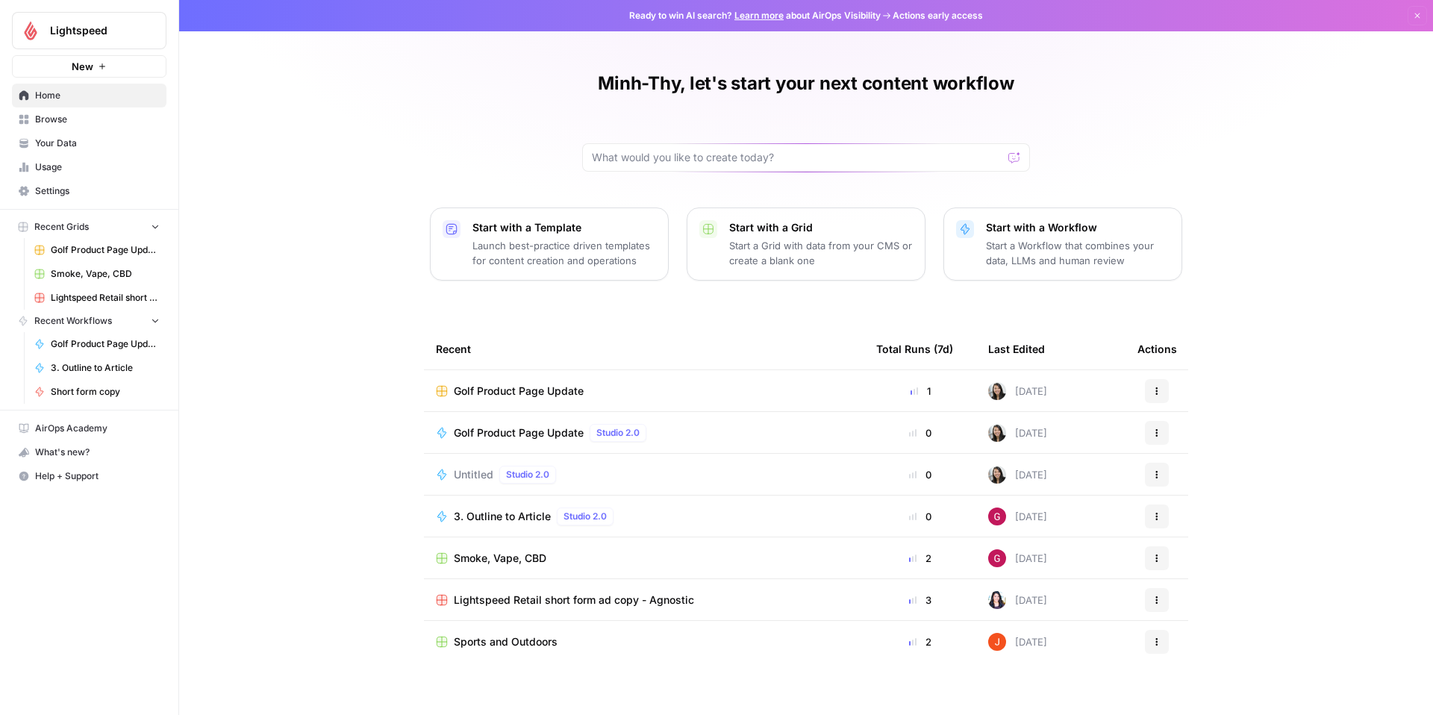
click at [110, 254] on span "Golf Product Page Update" at bounding box center [105, 249] width 109 height 13
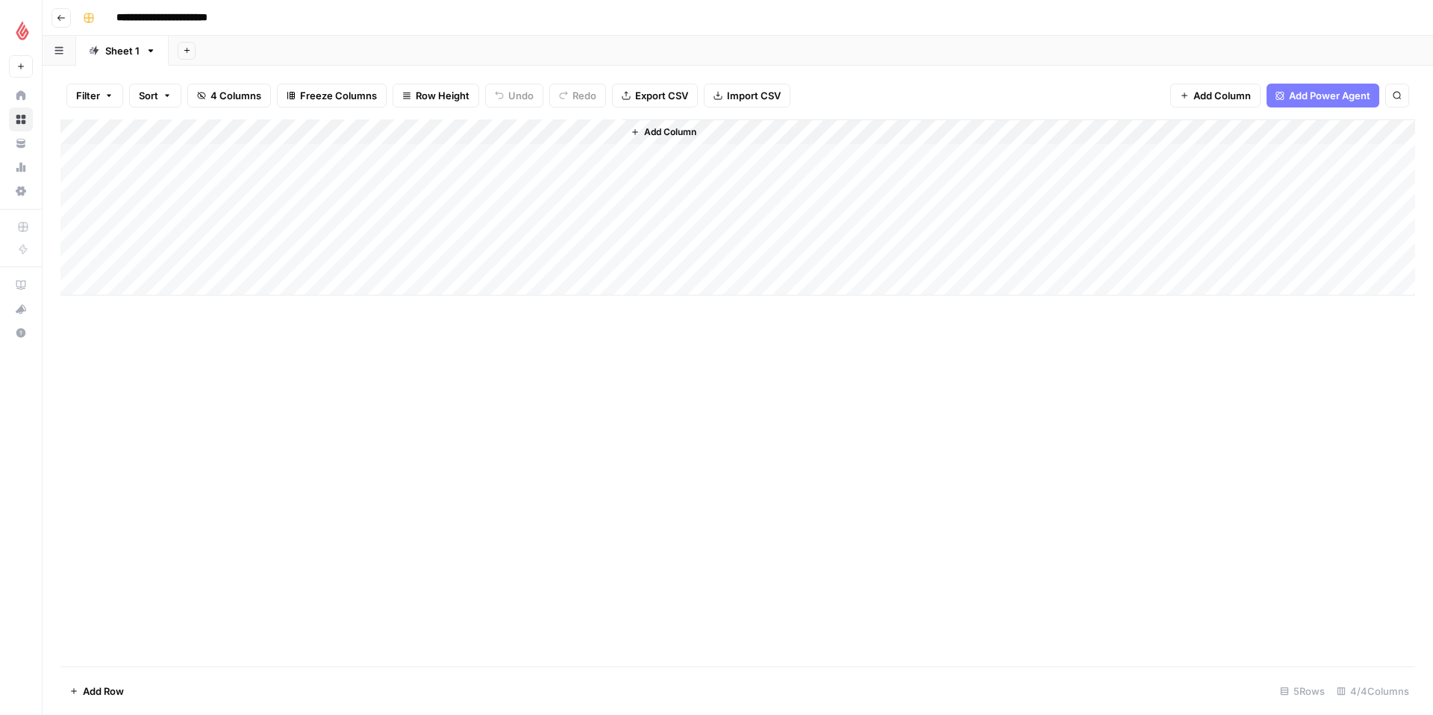
click at [455, 131] on div "Add Column" at bounding box center [737, 207] width 1355 height 176
type input "Golf Product Page Update (1)"
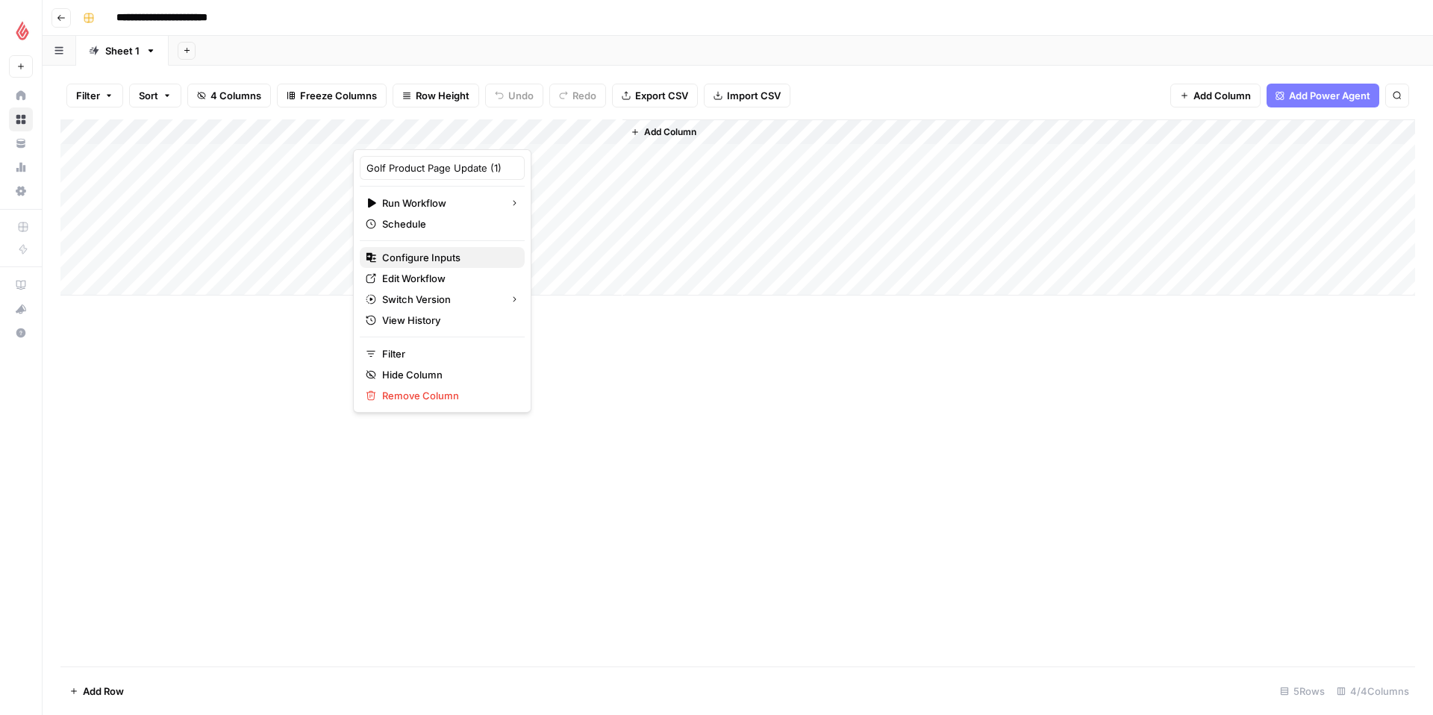
click at [461, 258] on span "Configure Inputs" at bounding box center [447, 257] width 131 height 15
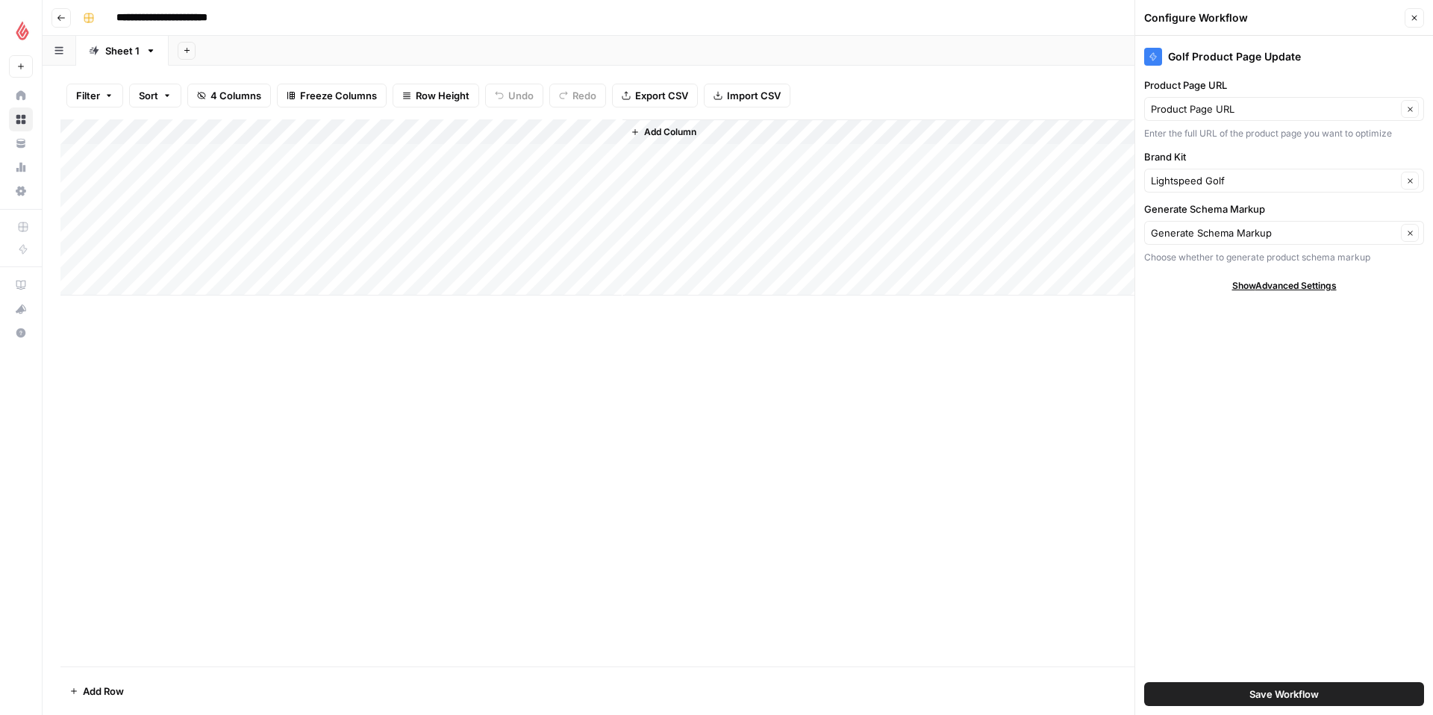
click at [453, 129] on div "Add Column" at bounding box center [737, 207] width 1355 height 176
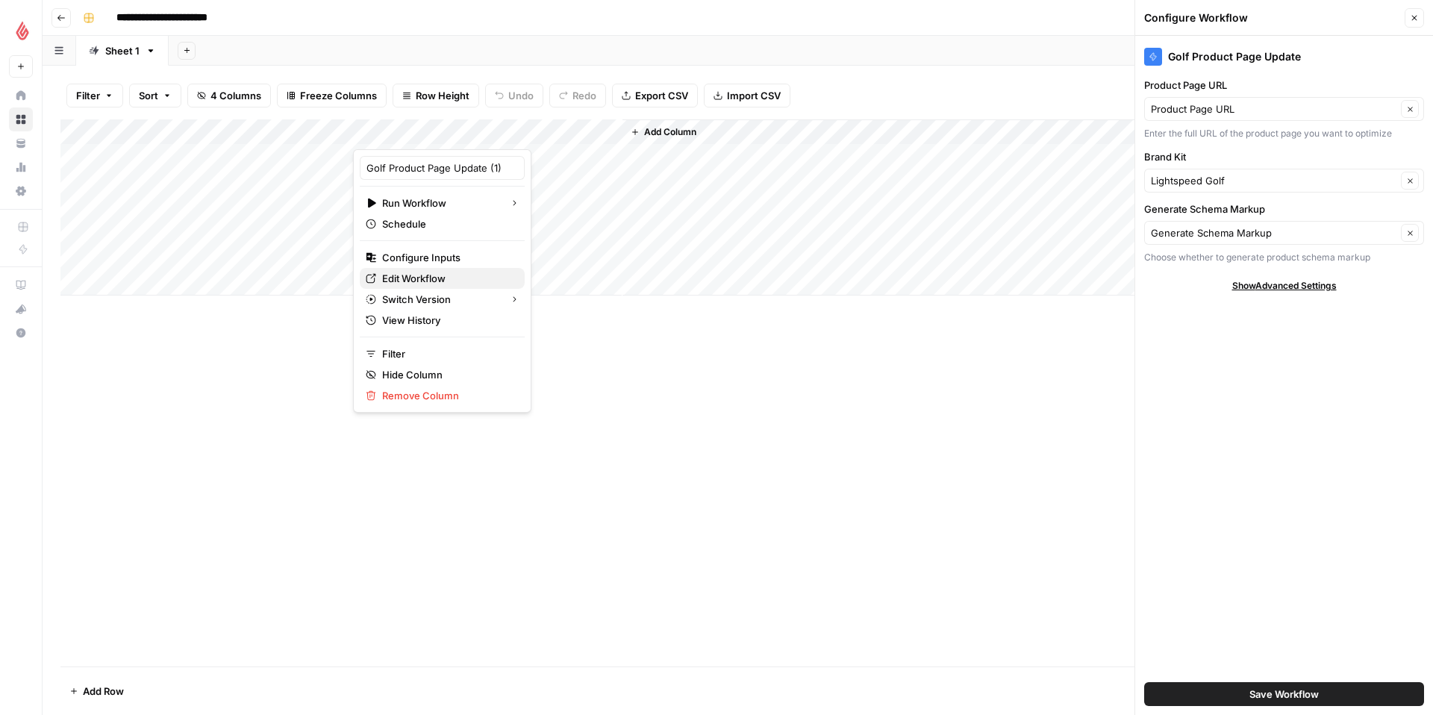
click at [443, 278] on span "Edit Workflow" at bounding box center [447, 278] width 131 height 15
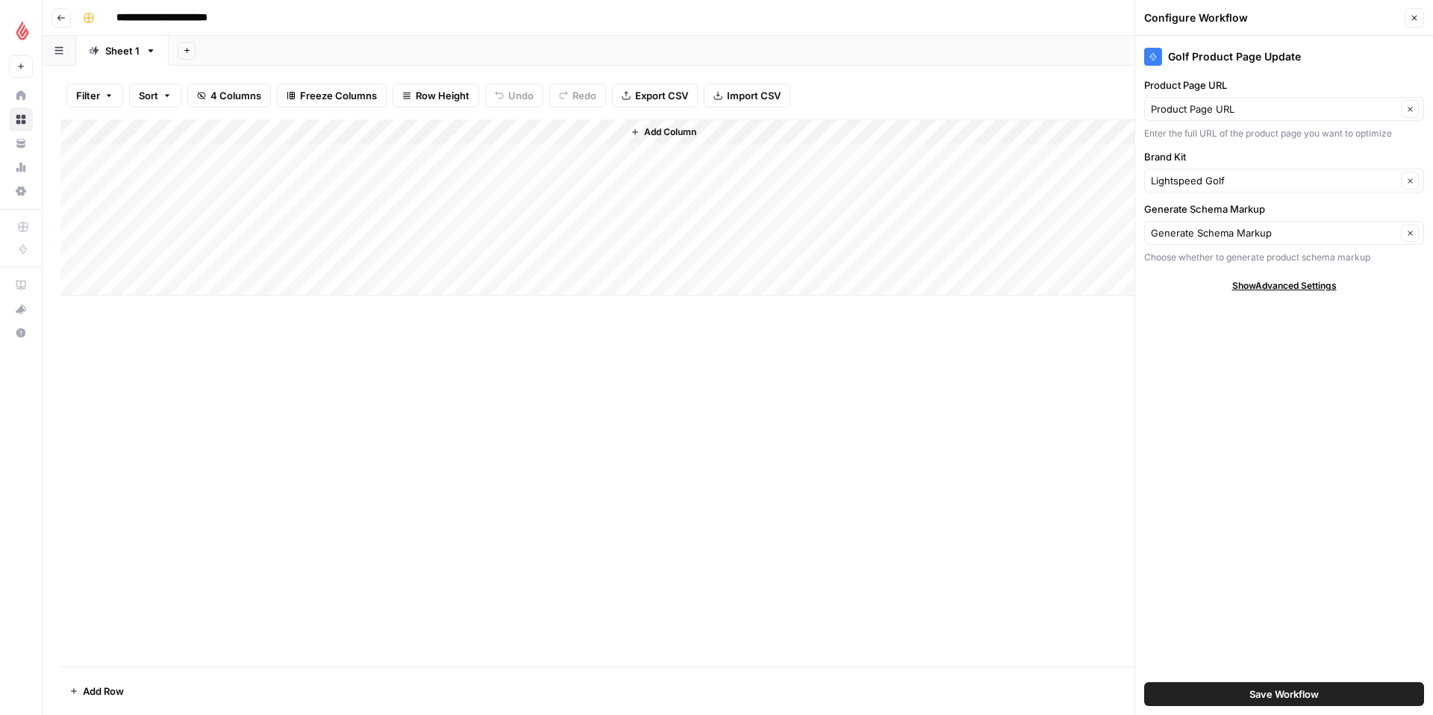
click at [437, 155] on div "Add Column" at bounding box center [737, 207] width 1355 height 176
click at [479, 155] on div "Add Column" at bounding box center [737, 207] width 1355 height 176
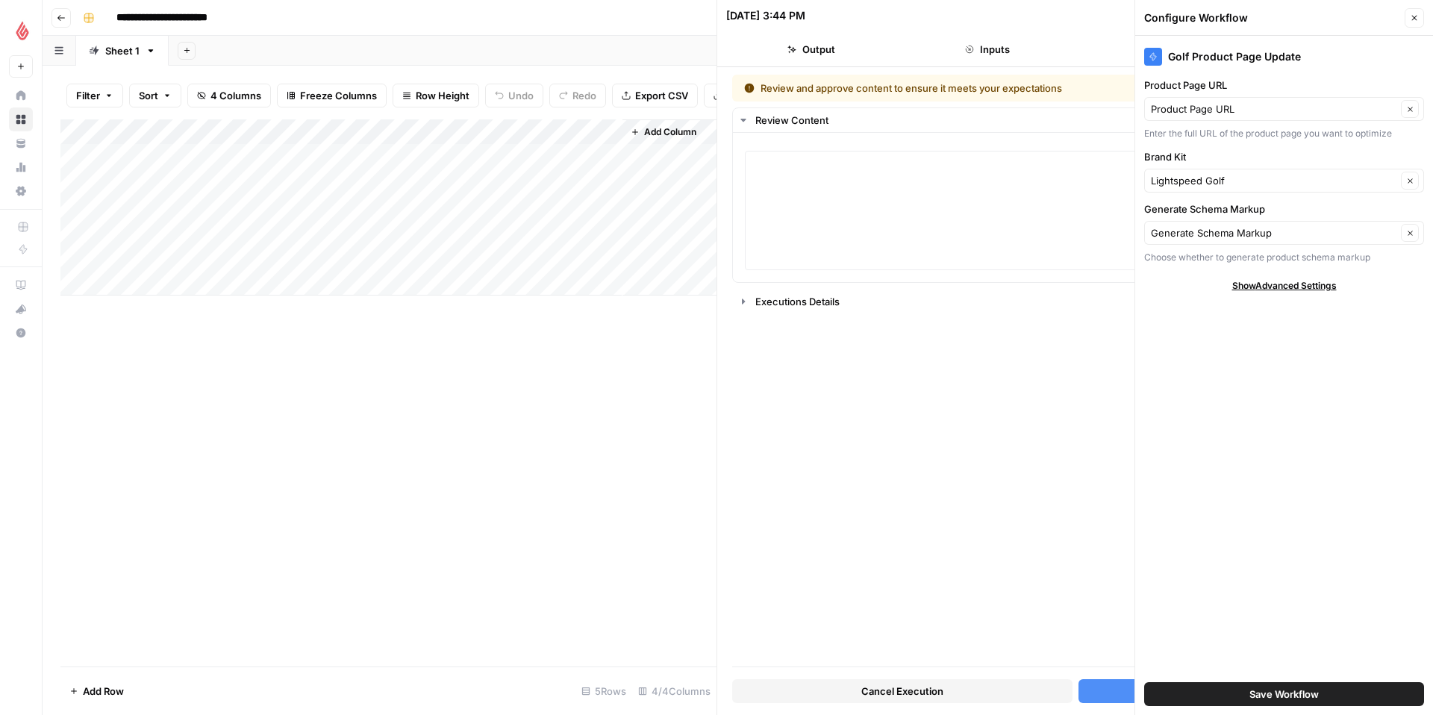
click at [1409, 19] on button "Close" at bounding box center [1414, 17] width 19 height 19
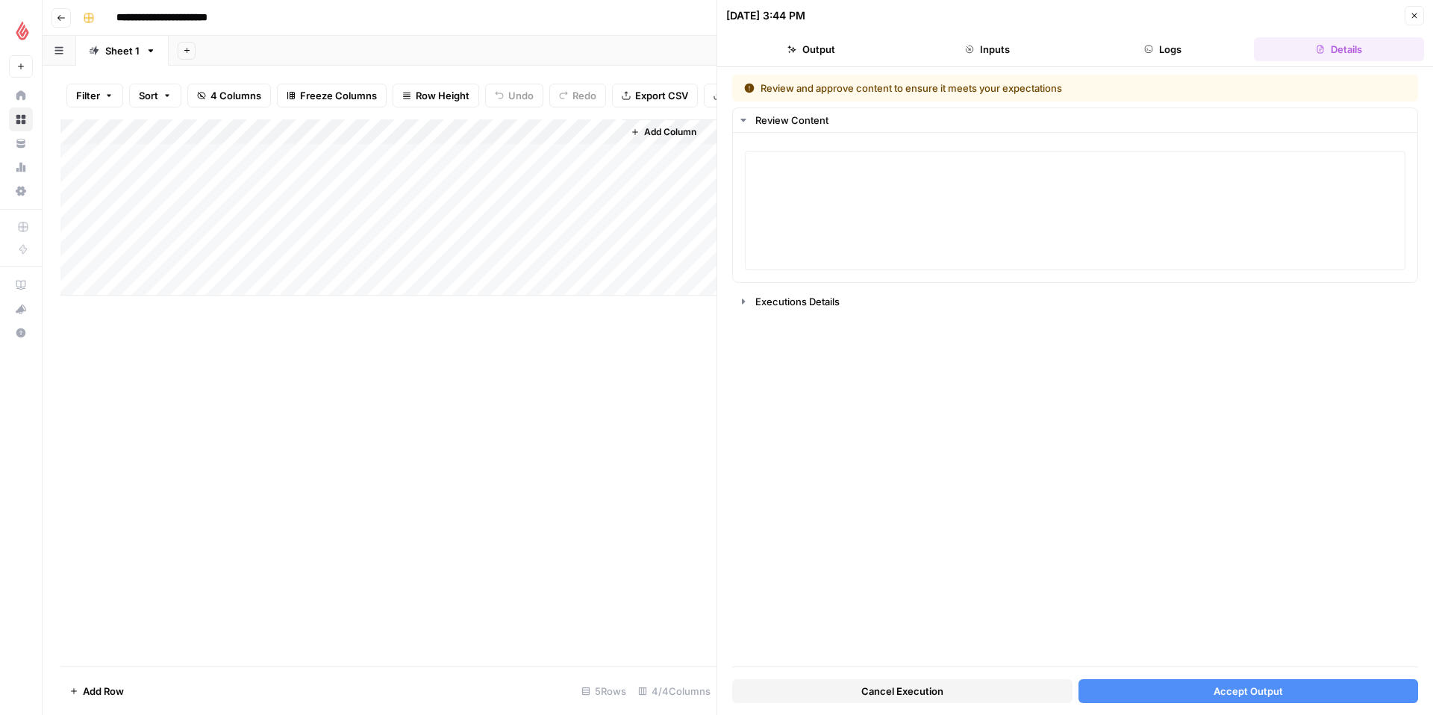
click at [1016, 49] on button "Inputs" at bounding box center [988, 49] width 170 height 24
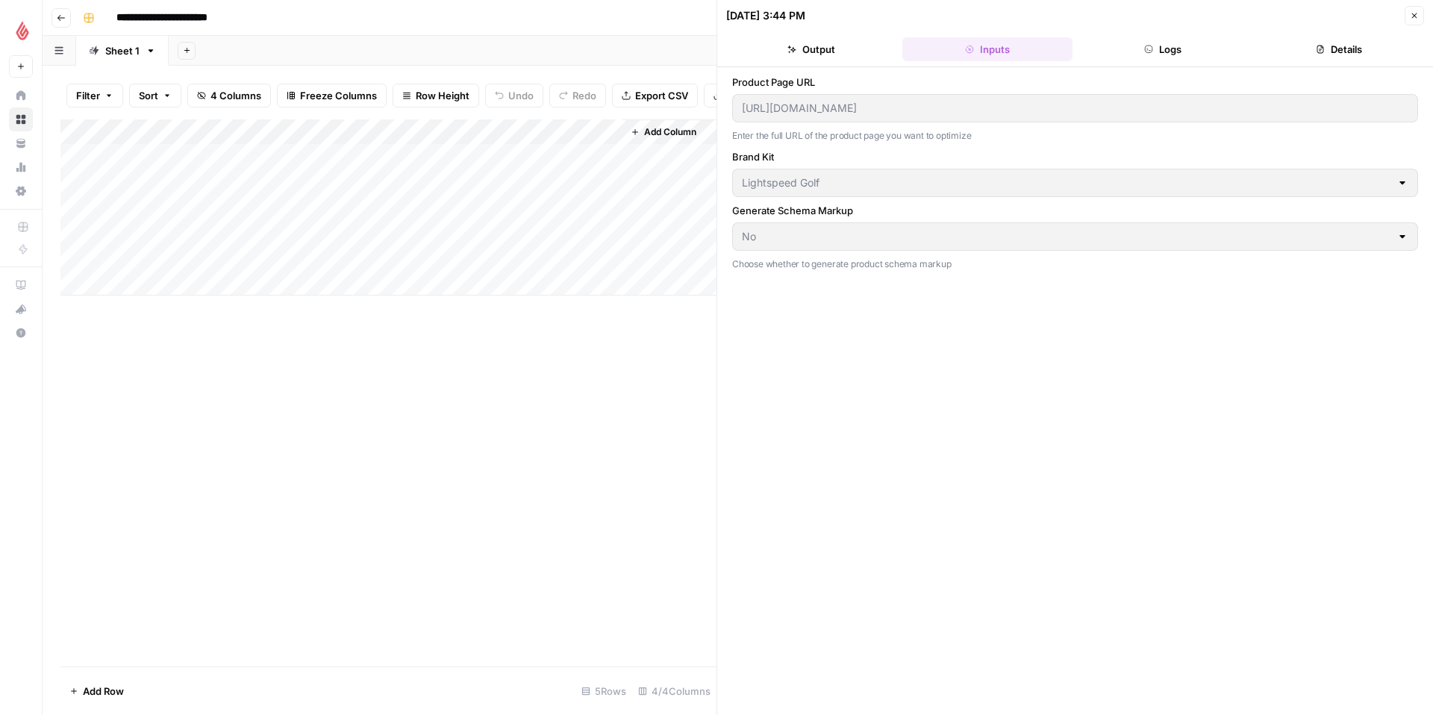
click at [829, 46] on button "Output" at bounding box center [811, 49] width 170 height 24
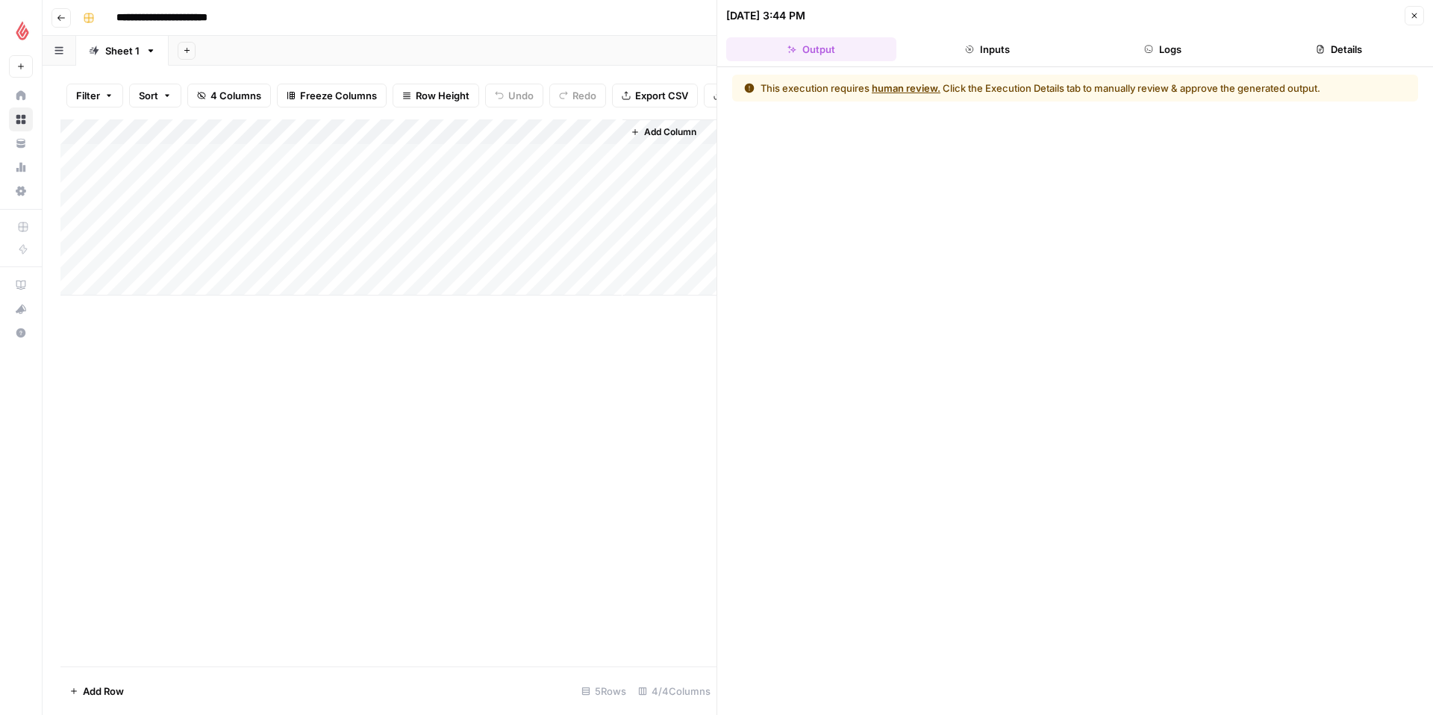
click at [903, 87] on button "human review." at bounding box center [906, 88] width 69 height 15
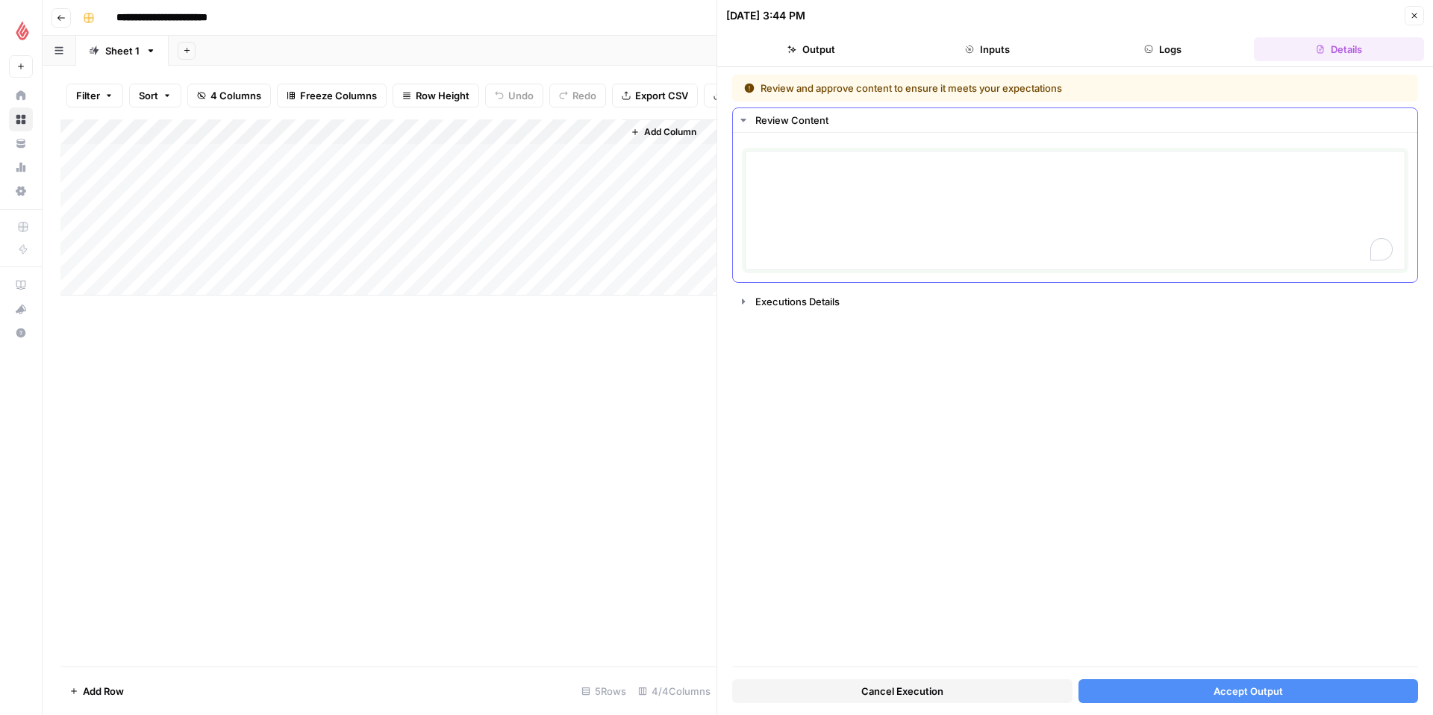
drag, startPoint x: 967, startPoint y: 215, endPoint x: 951, endPoint y: 196, distance: 24.9
click at [966, 213] on textarea "To enrich screen reader interactions, please activate Accessibility in Grammarl…" at bounding box center [1075, 211] width 641 height 106
click at [746, 294] on button "Executions Details" at bounding box center [1075, 302] width 685 height 24
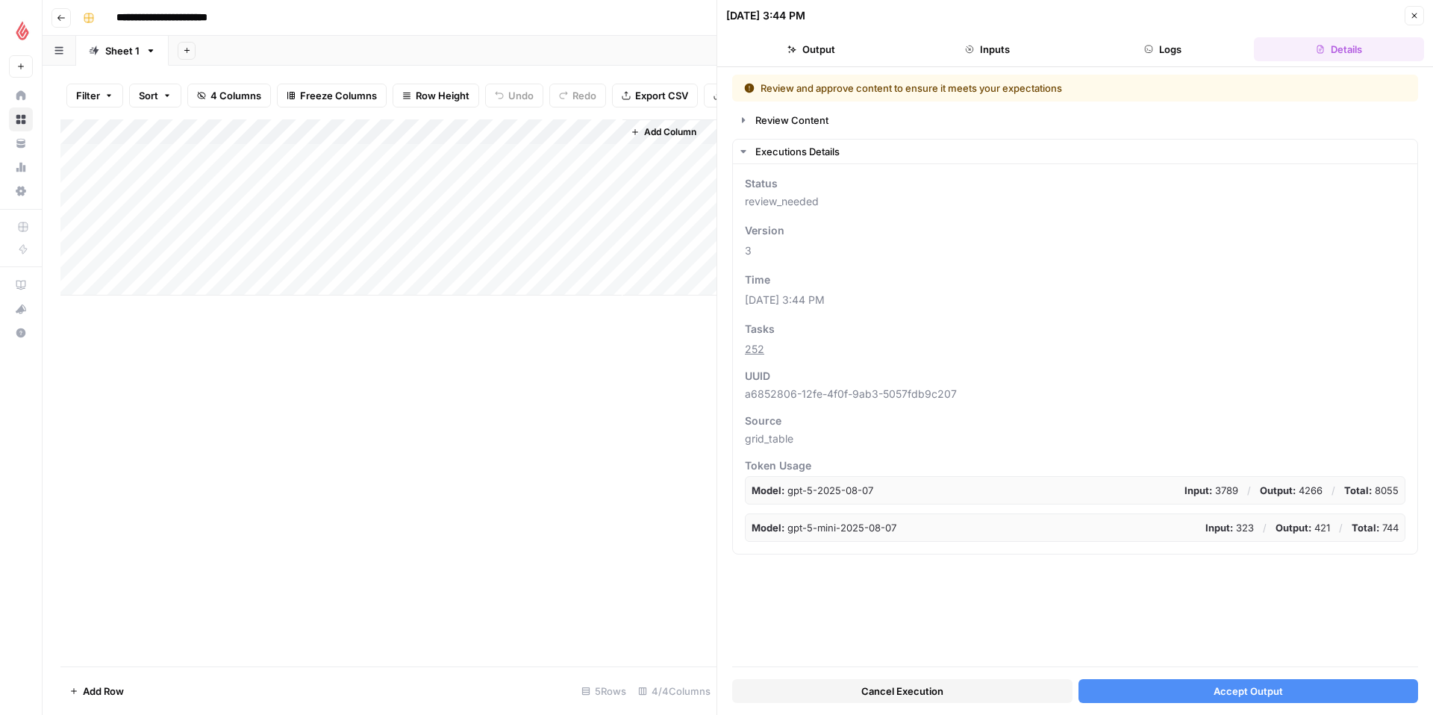
click at [1210, 49] on button "Logs" at bounding box center [1164, 49] width 170 height 24
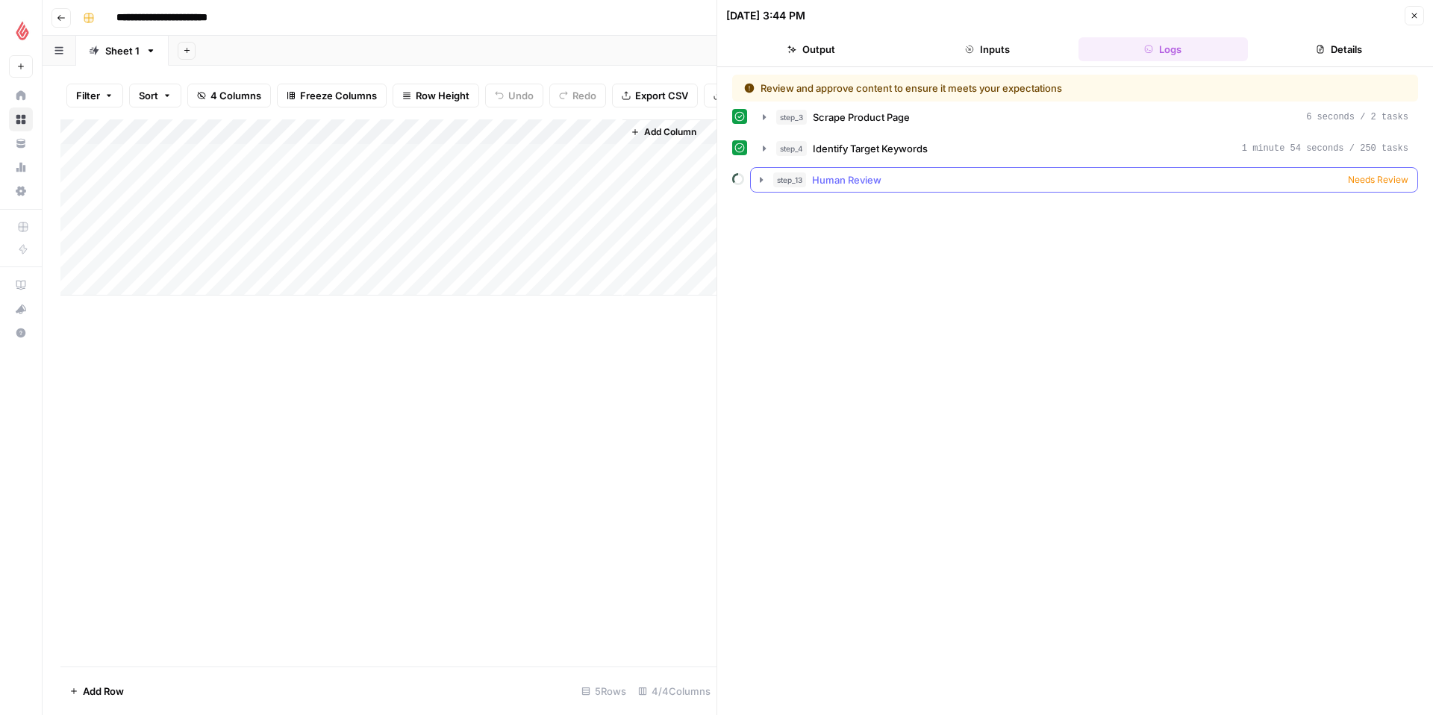
click at [761, 178] on icon "button" at bounding box center [761, 180] width 12 height 12
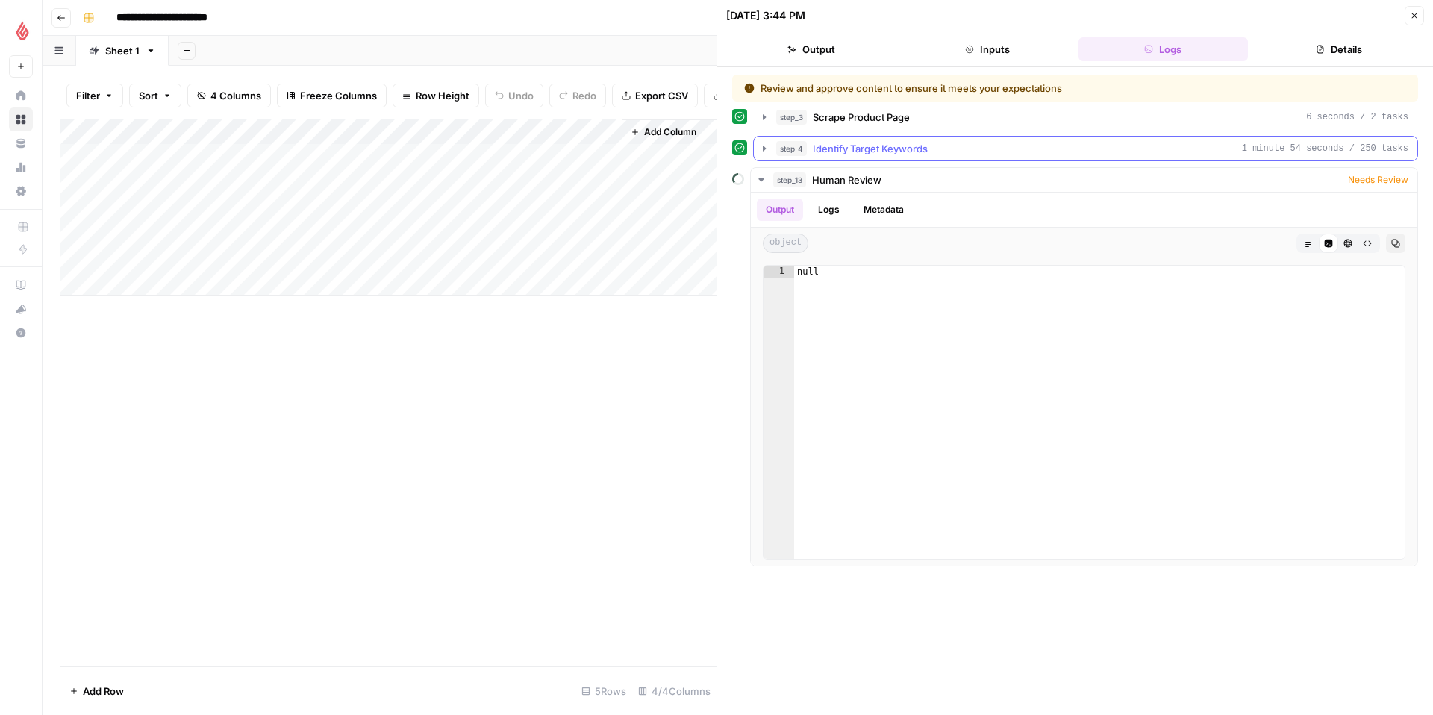
click at [762, 149] on icon "button" at bounding box center [764, 149] width 12 height 12
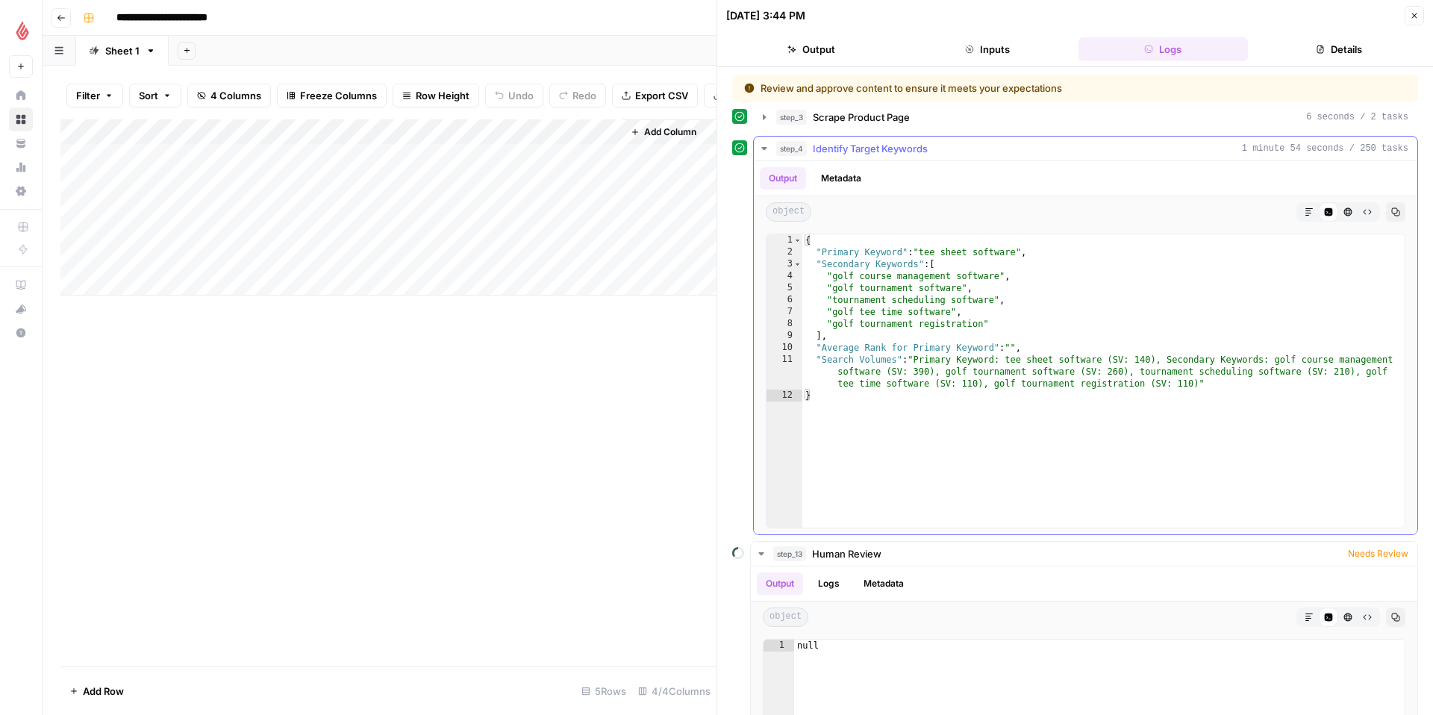
type textarea "**********"
drag, startPoint x: 988, startPoint y: 323, endPoint x: 1017, endPoint y: 321, distance: 29.9
click at [988, 323] on div "{ "Primary Keyword" : "tee sheet software" , "Secondary Keywords" : [ "golf cou…" at bounding box center [1103, 392] width 602 height 317
click at [582, 131] on div "Add Column" at bounding box center [388, 207] width 656 height 176
click at [608, 133] on div at bounding box center [554, 134] width 135 height 30
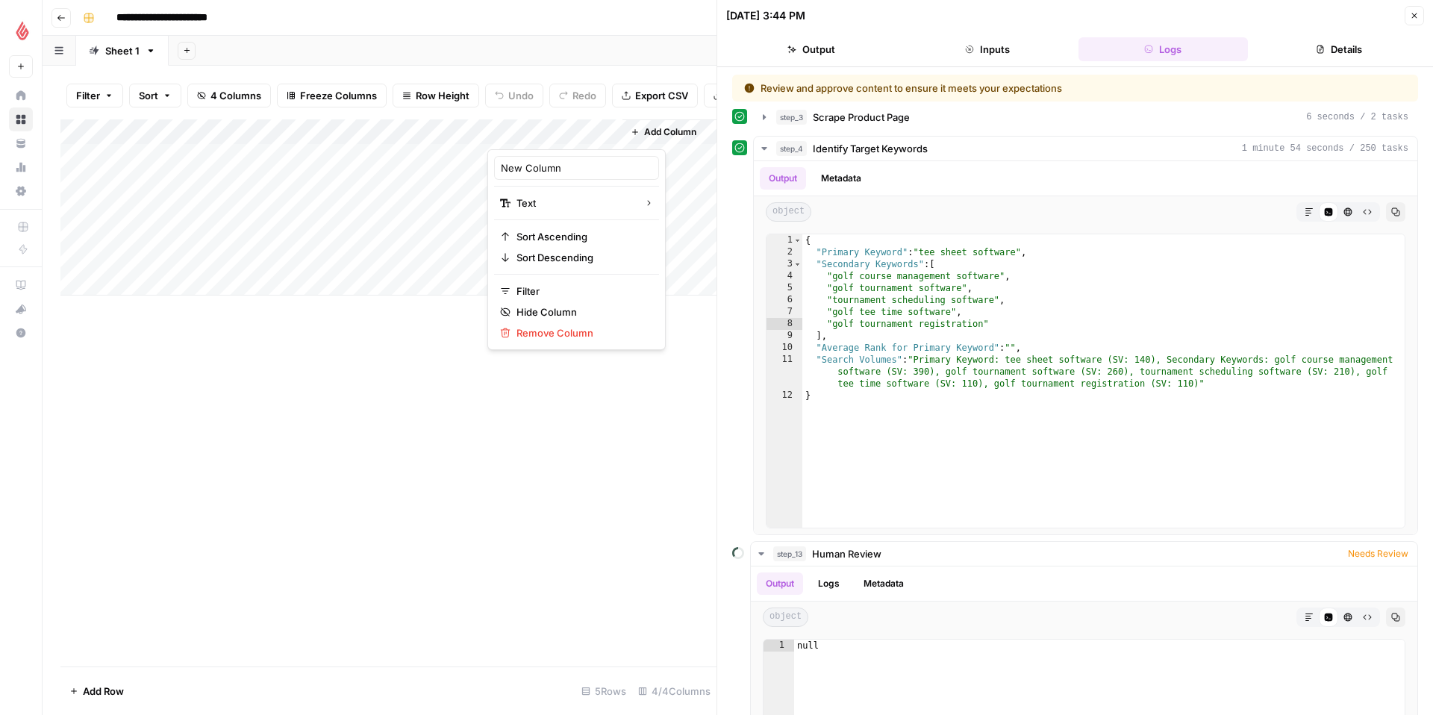
click at [688, 344] on div "Add Column" at bounding box center [388, 392] width 656 height 547
click at [1414, 12] on icon "button" at bounding box center [1414, 15] width 9 height 9
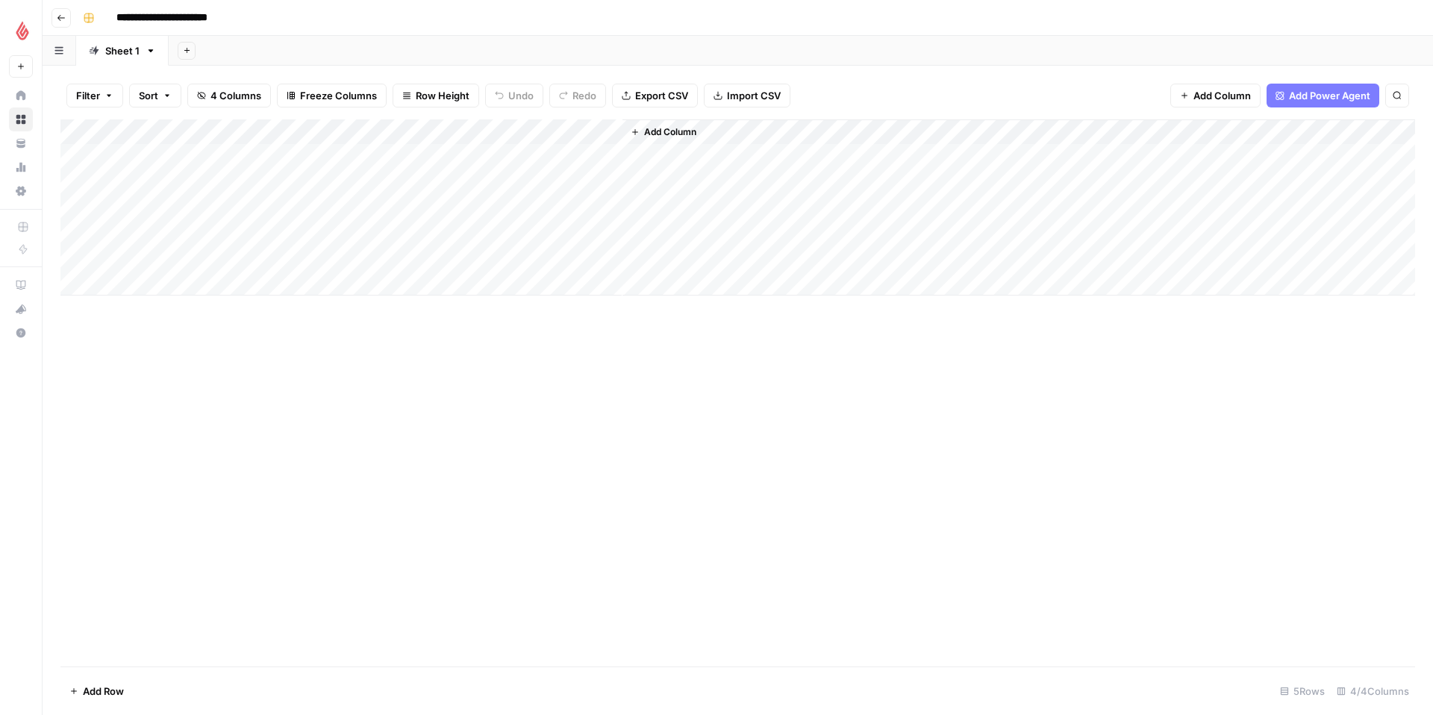
click at [609, 132] on div "Add Column" at bounding box center [737, 207] width 1355 height 176
click at [546, 171] on input "New Column" at bounding box center [577, 167] width 152 height 15
click at [638, 131] on icon "button" at bounding box center [635, 132] width 9 height 9
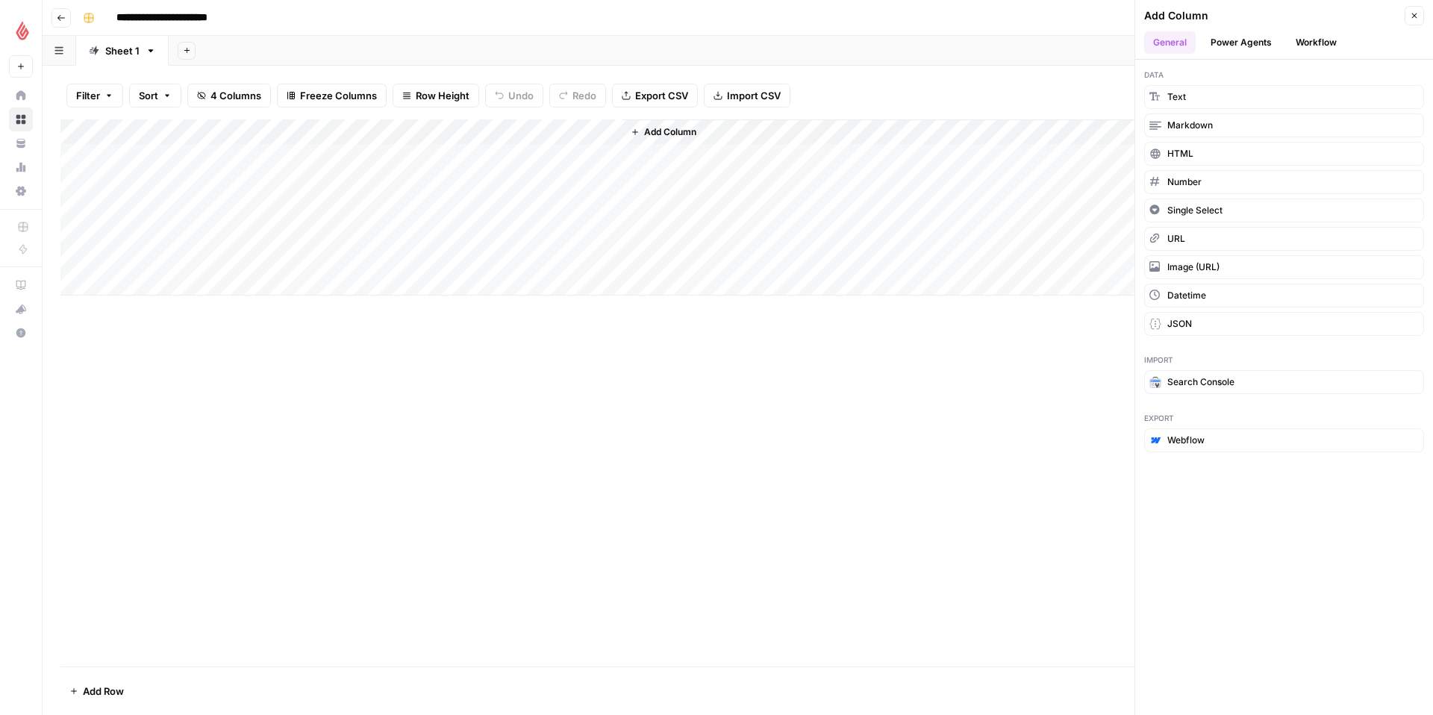
drag, startPoint x: 1284, startPoint y: 41, endPoint x: 1299, endPoint y: 45, distance: 15.4
click at [1284, 41] on ul "General Power Agents Workflow" at bounding box center [1284, 42] width 280 height 22
click at [1300, 45] on button "Workflow" at bounding box center [1316, 42] width 59 height 22
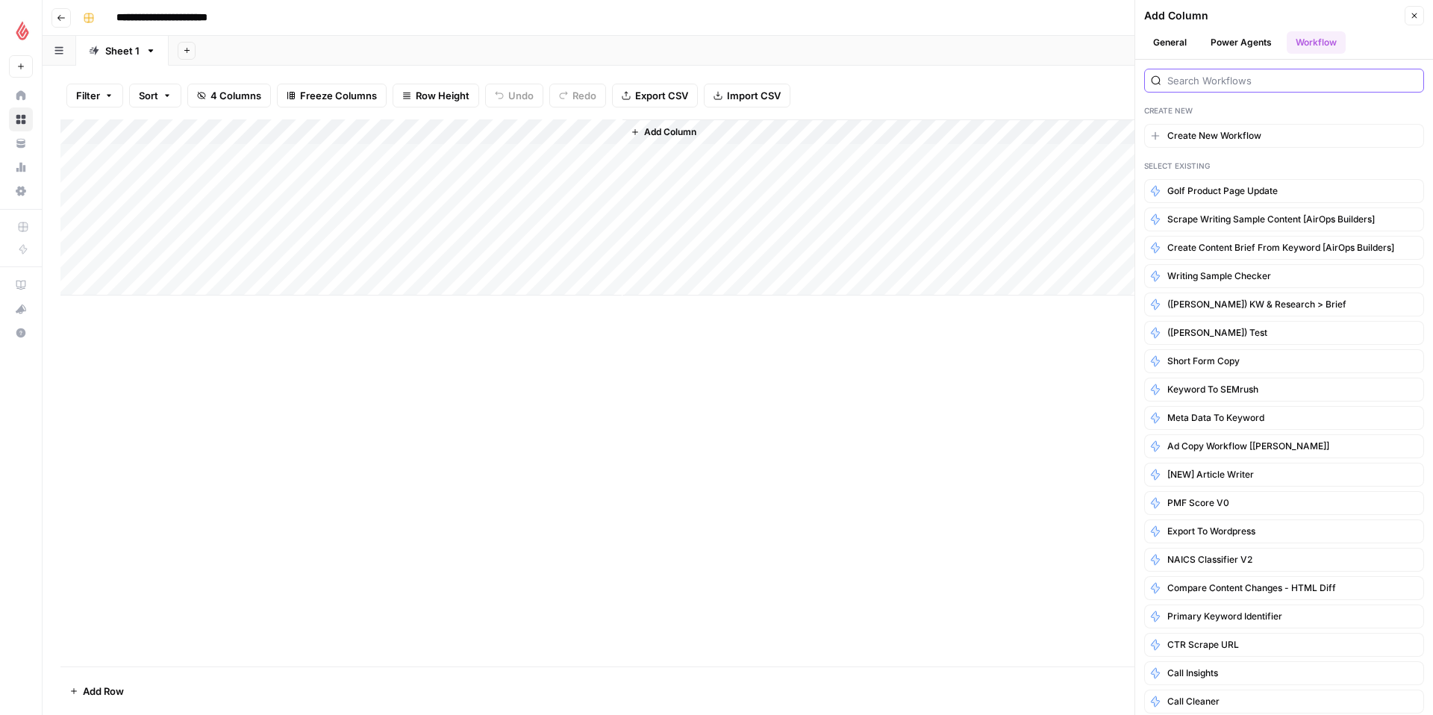
click at [1226, 82] on input "search" at bounding box center [1293, 80] width 250 height 15
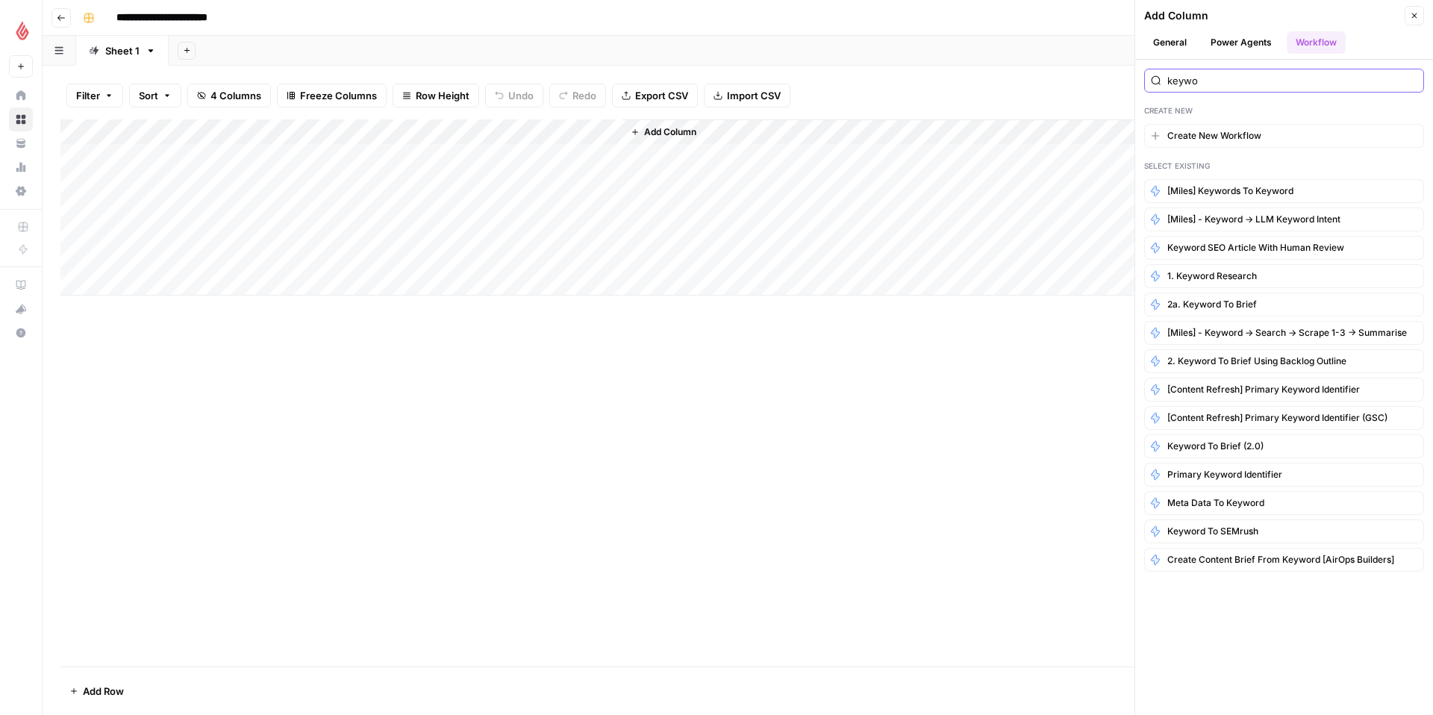
type input "keywo"
click at [1254, 43] on button "Power Agents" at bounding box center [1241, 42] width 79 height 22
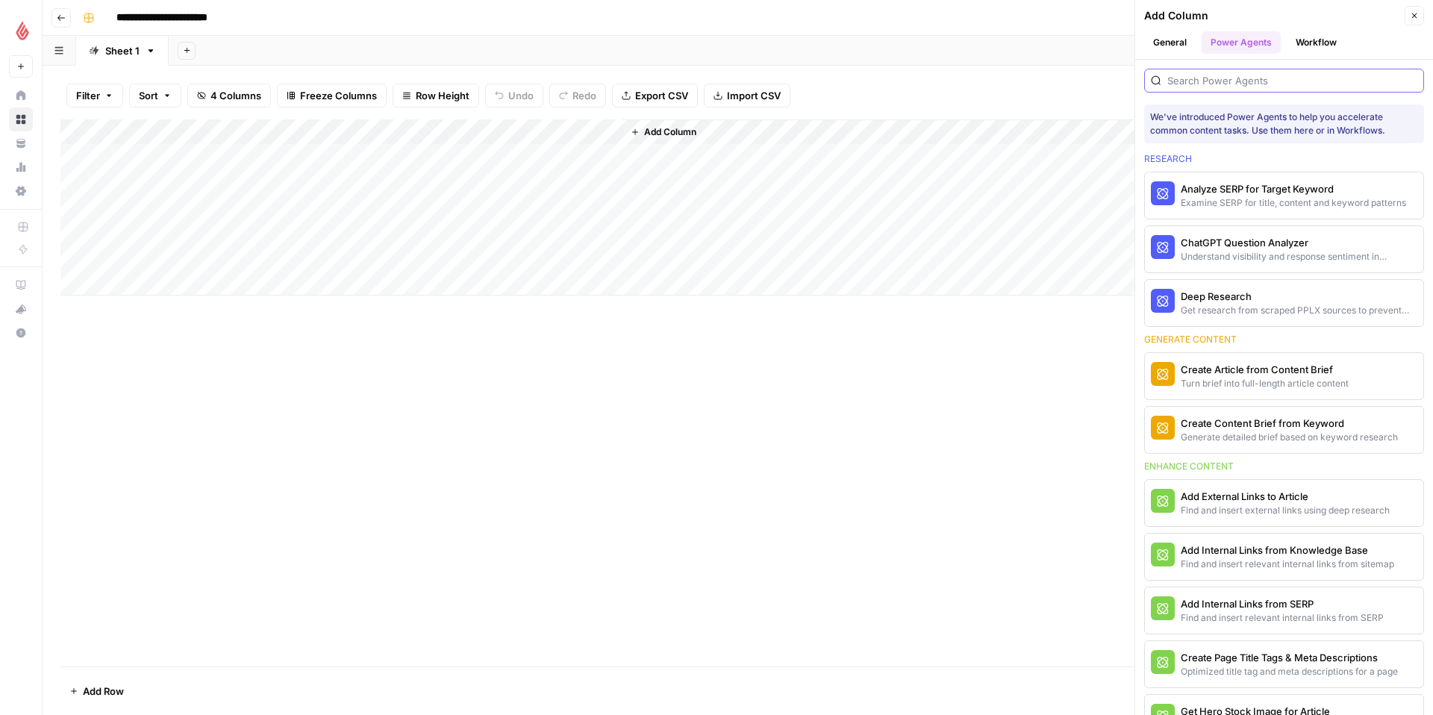
click at [1244, 83] on input "search" at bounding box center [1293, 80] width 250 height 15
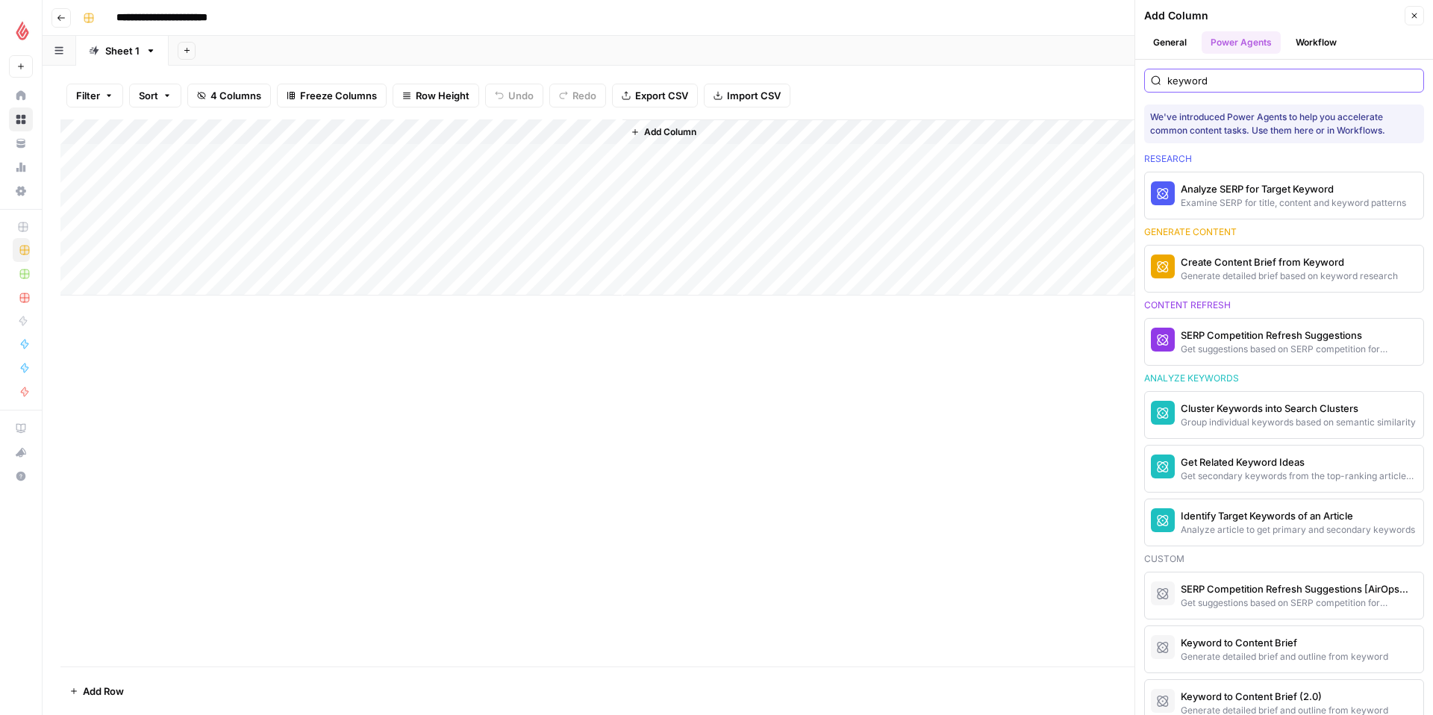
drag, startPoint x: 1315, startPoint y: 84, endPoint x: 964, endPoint y: 63, distance: 351.4
click at [964, 63] on div "**********" at bounding box center [738, 357] width 1391 height 715
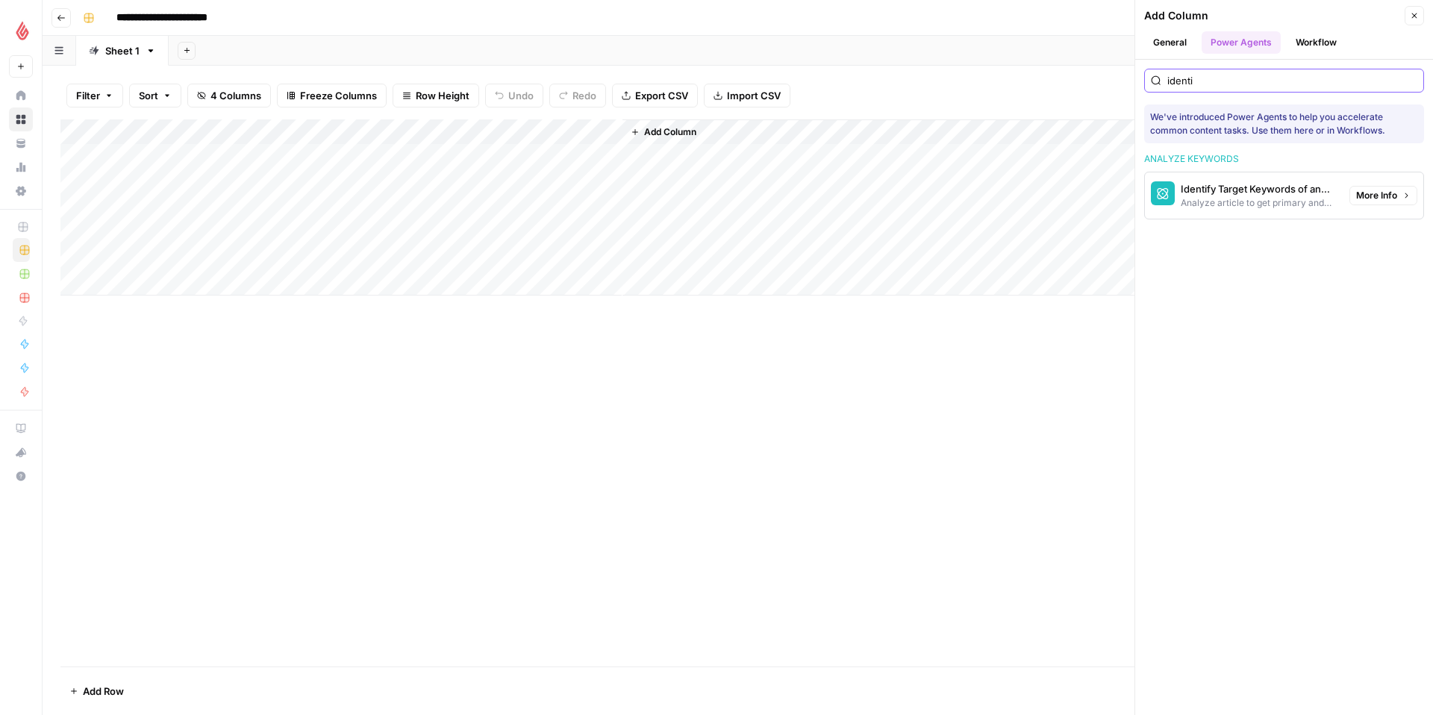
type input "identi"
click at [1365, 198] on span "More Info" at bounding box center [1376, 195] width 41 height 13
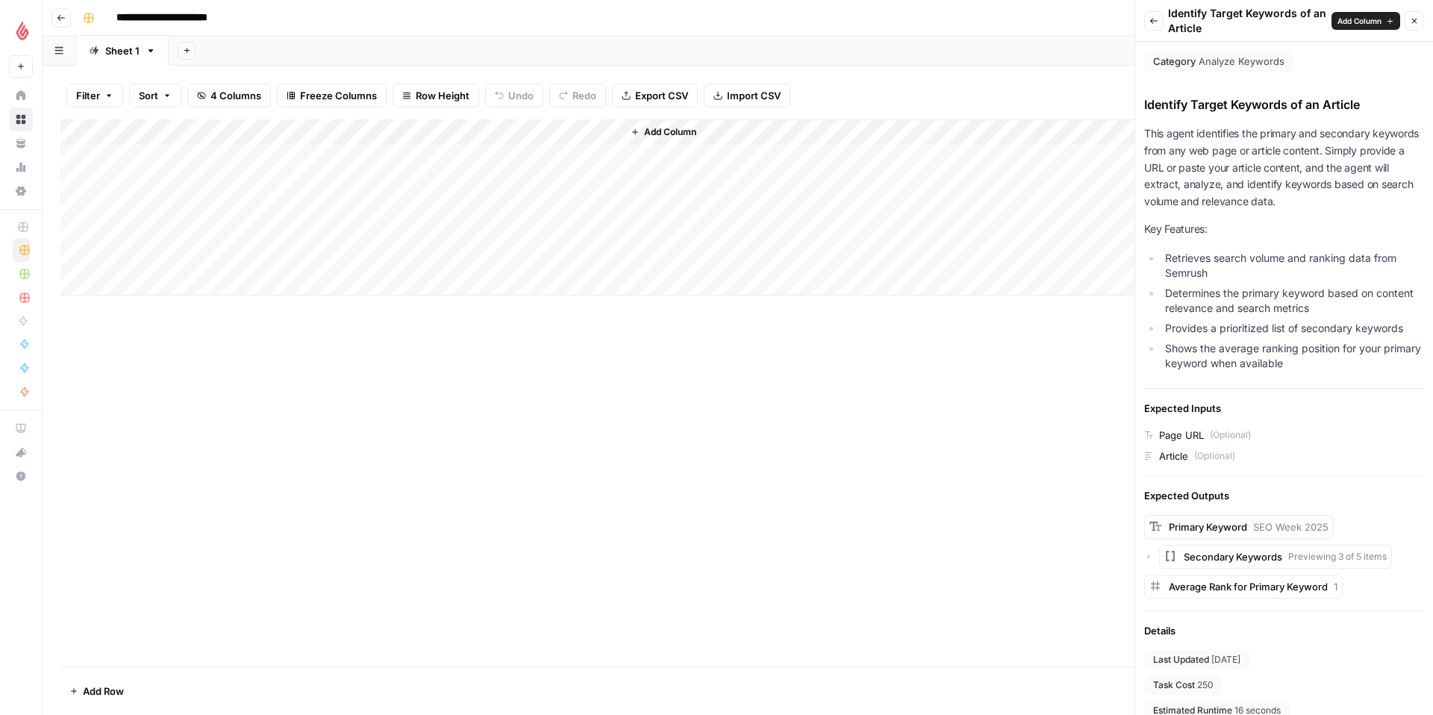
scroll to position [14, 0]
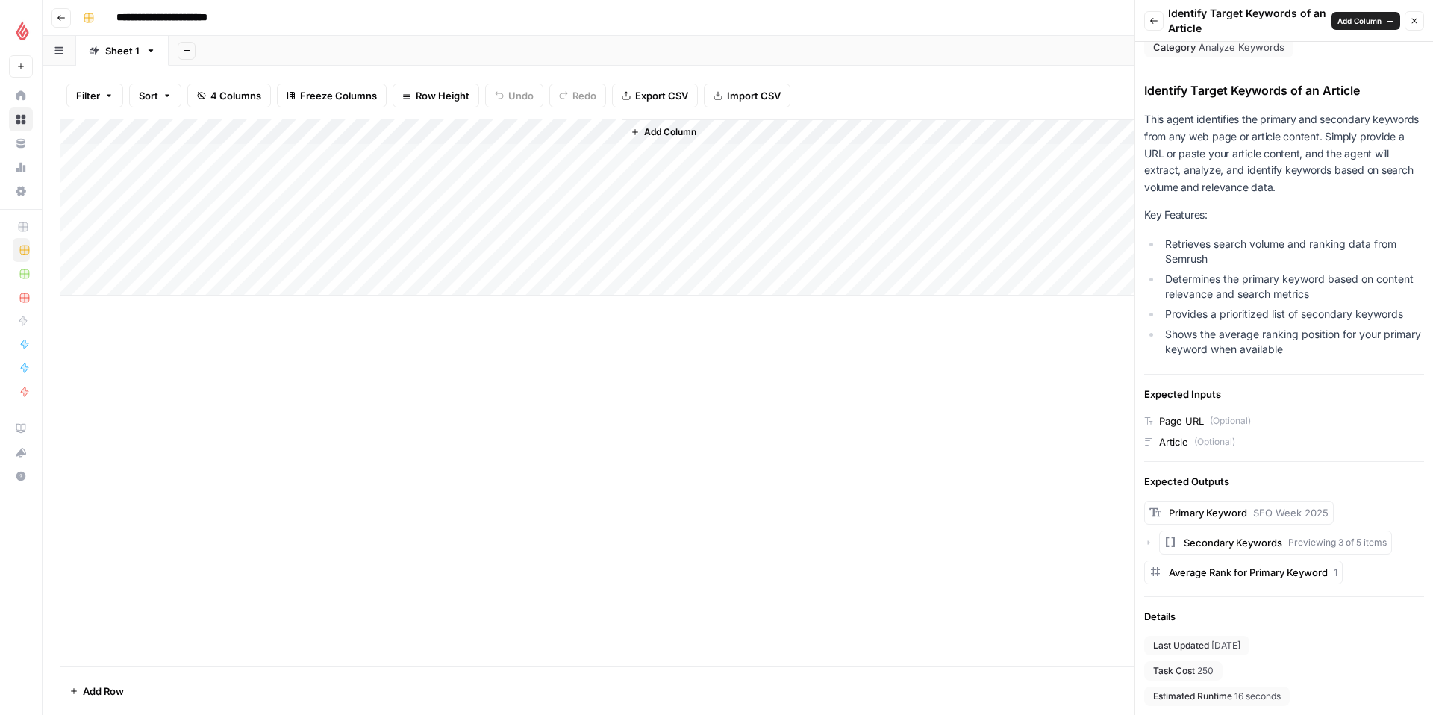
click at [1159, 18] on button "Back" at bounding box center [1153, 20] width 19 height 19
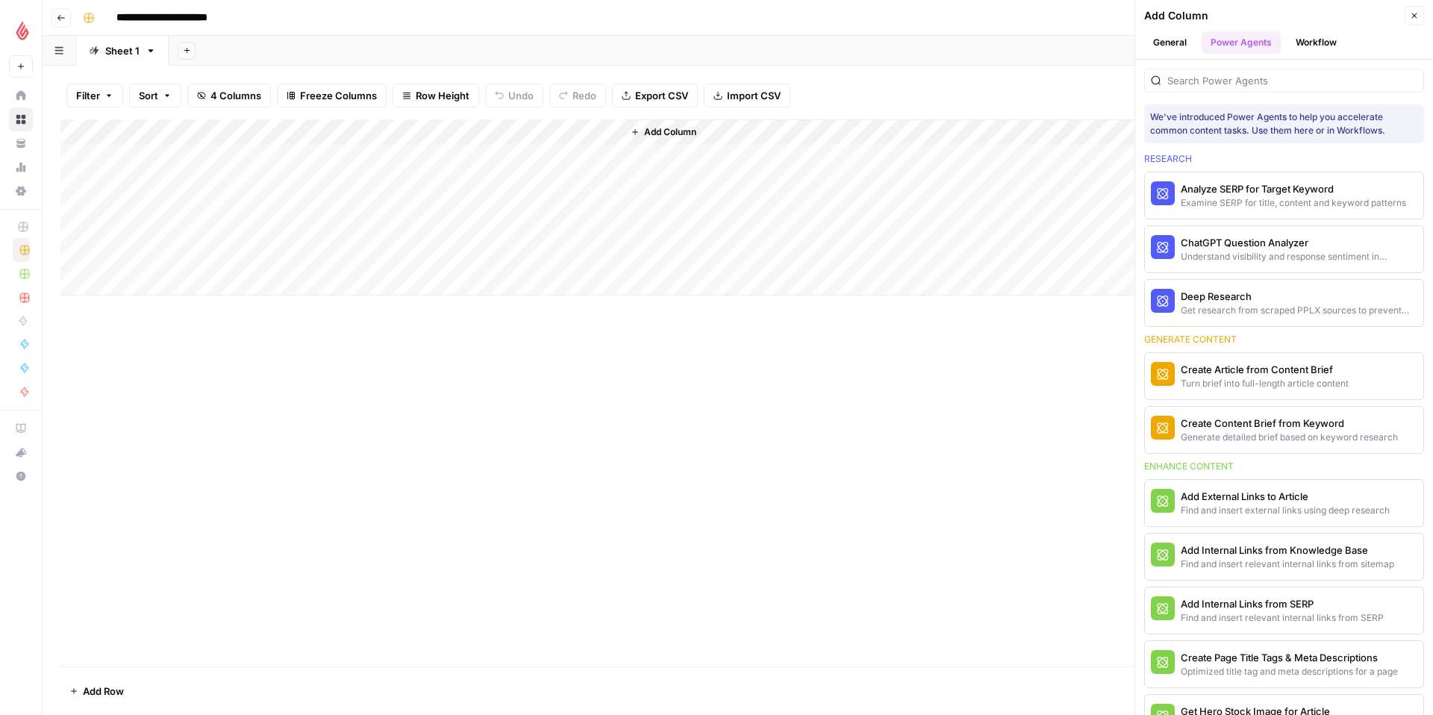
click at [438, 161] on div "Add Column" at bounding box center [737, 207] width 1355 height 176
click at [471, 157] on div "Add Column" at bounding box center [737, 207] width 1355 height 176
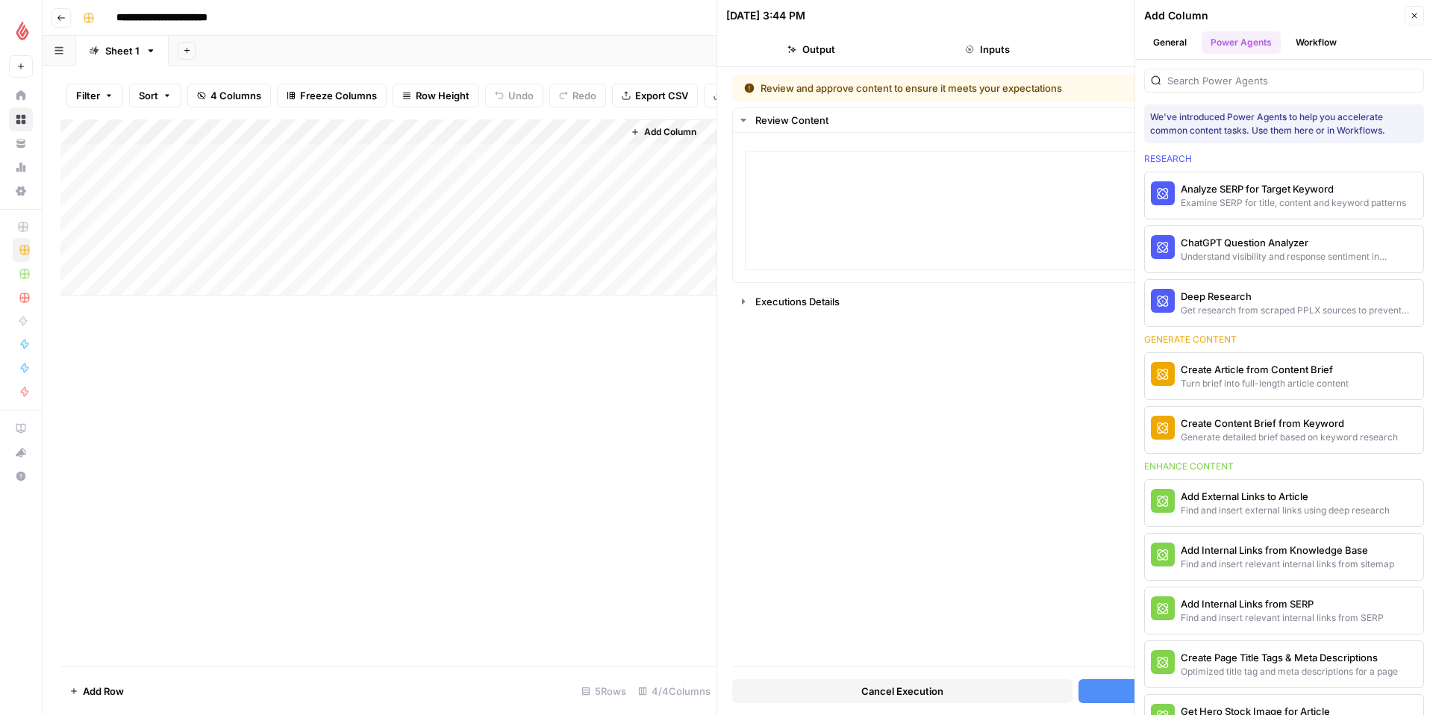
click at [1422, 10] on button "Close" at bounding box center [1414, 15] width 19 height 19
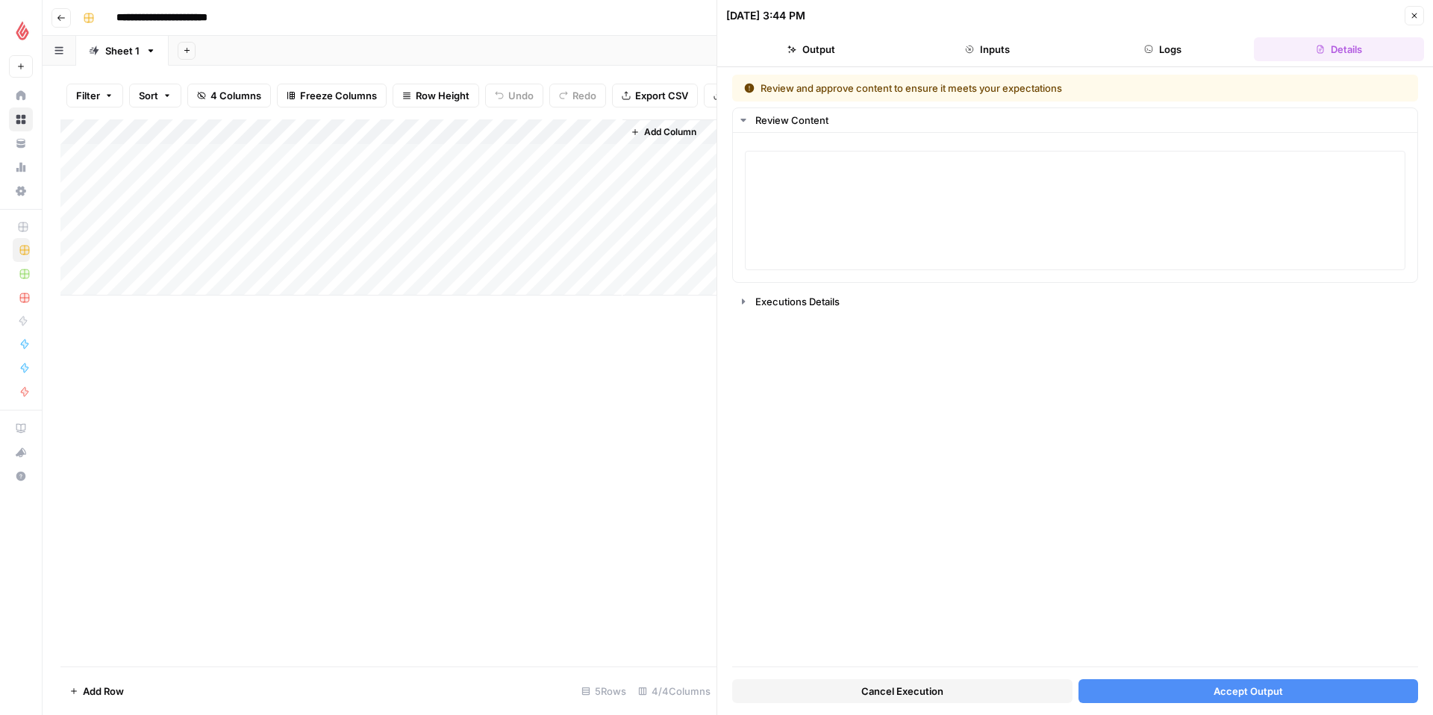
click at [990, 60] on button "Inputs" at bounding box center [988, 49] width 170 height 24
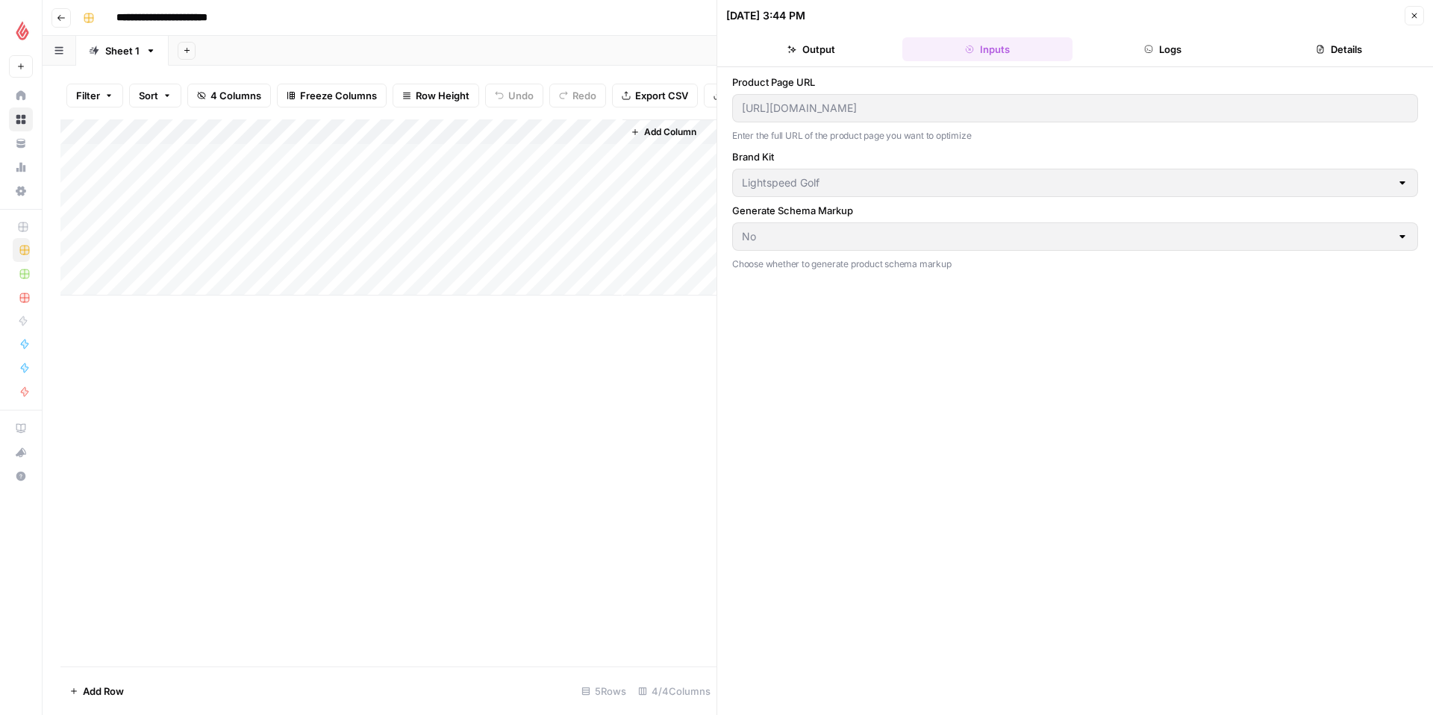
click at [804, 51] on button "Output" at bounding box center [811, 49] width 170 height 24
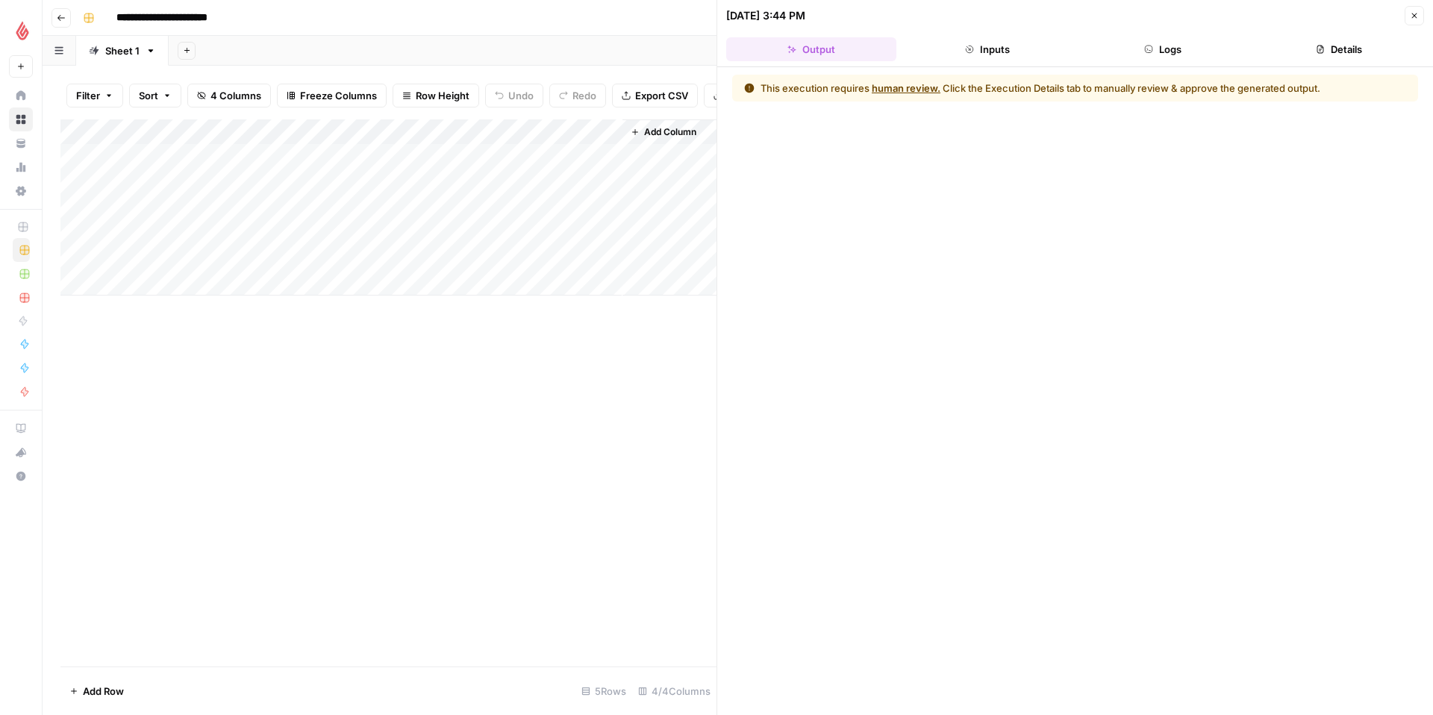
click at [908, 85] on button "human review." at bounding box center [906, 88] width 69 height 15
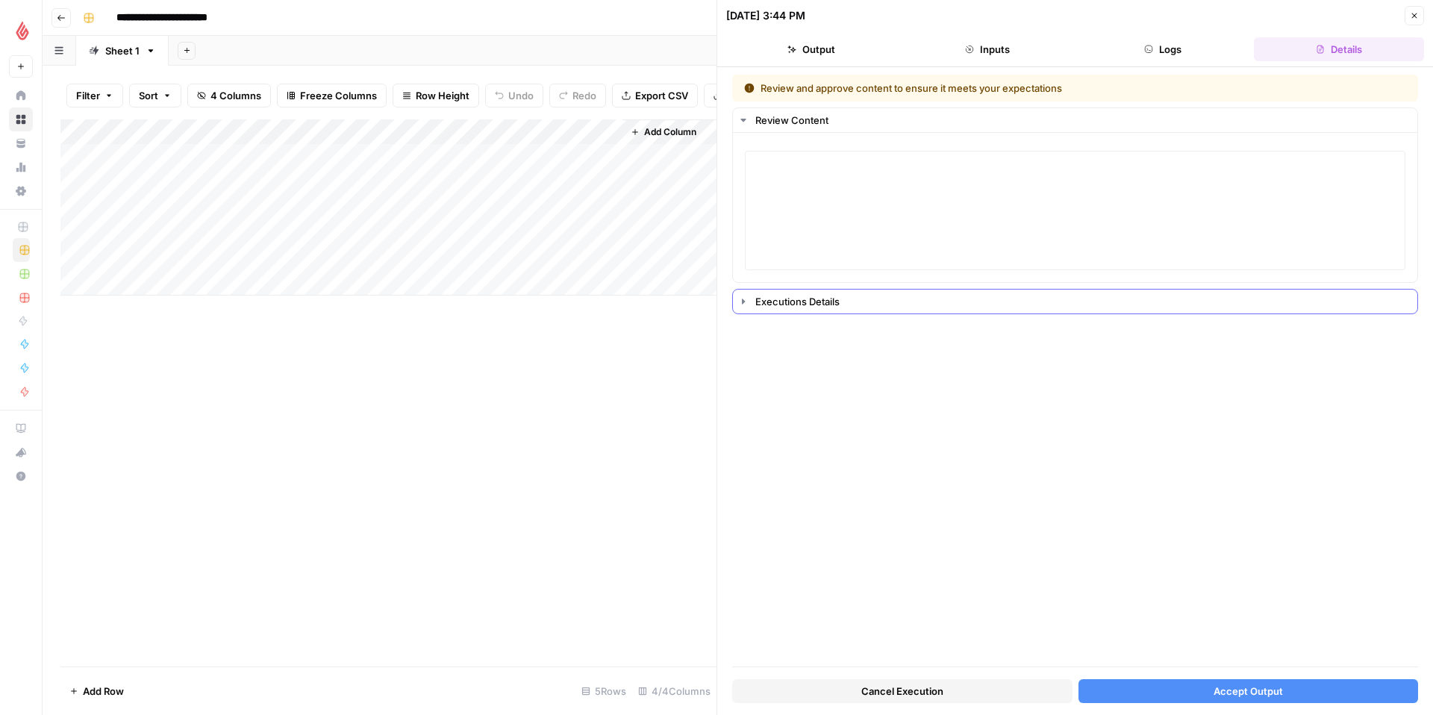
click at [1068, 308] on div "Executions Details" at bounding box center [1081, 301] width 653 height 15
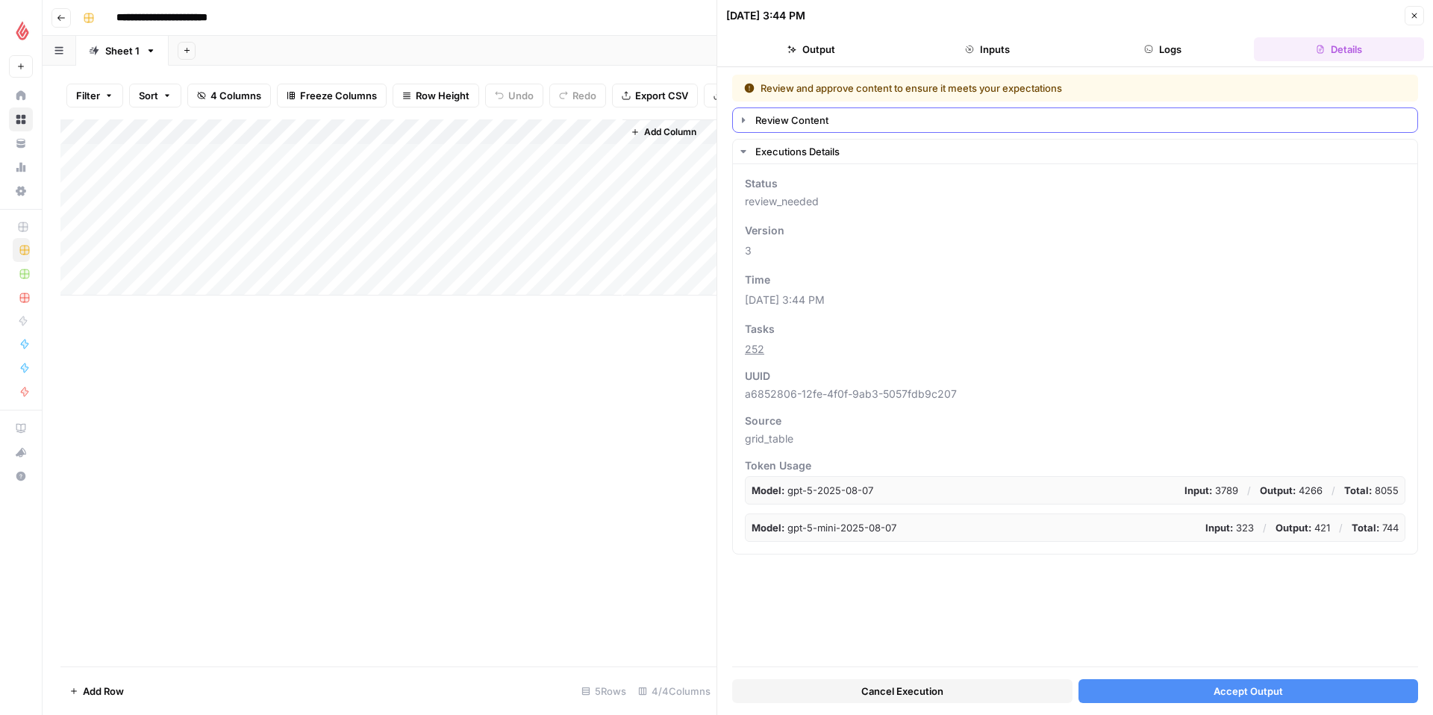
click at [757, 121] on div "Review Content" at bounding box center [1081, 120] width 653 height 15
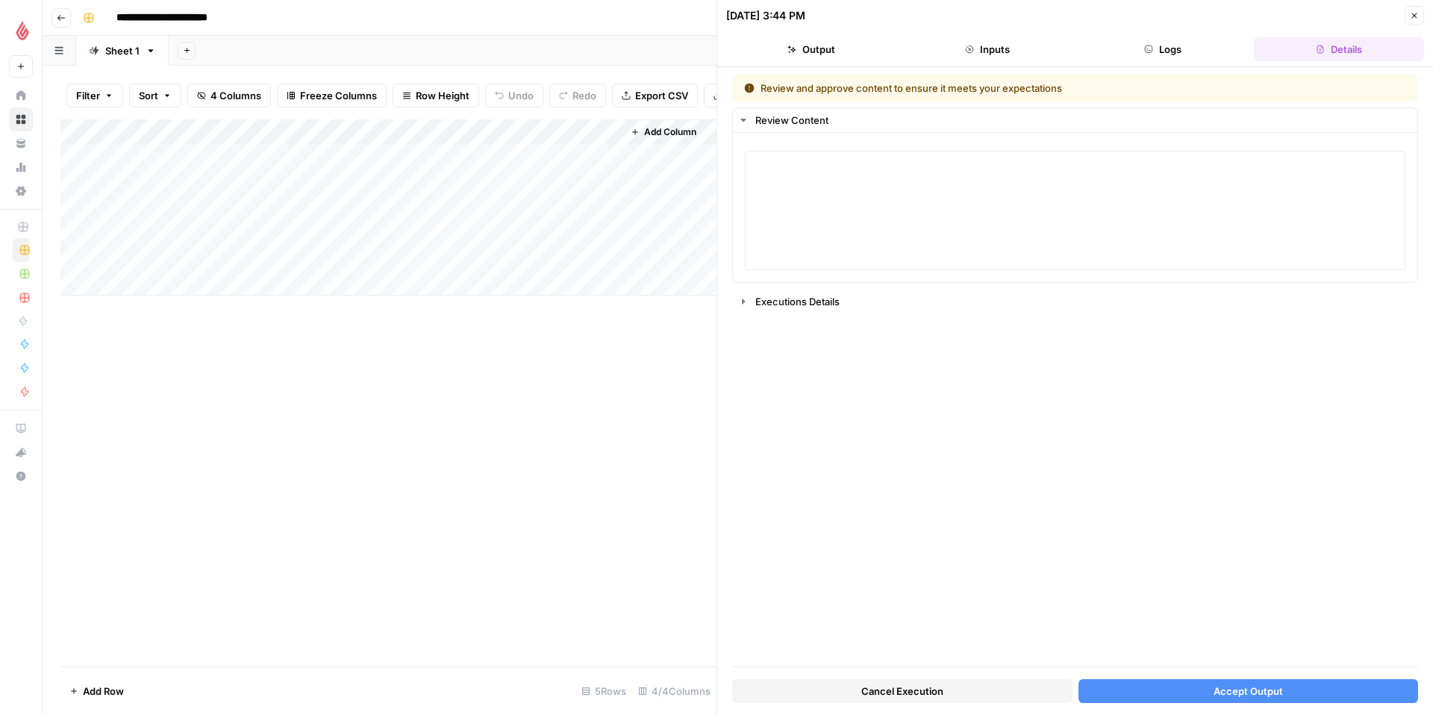
click at [1000, 54] on button "Inputs" at bounding box center [988, 49] width 170 height 24
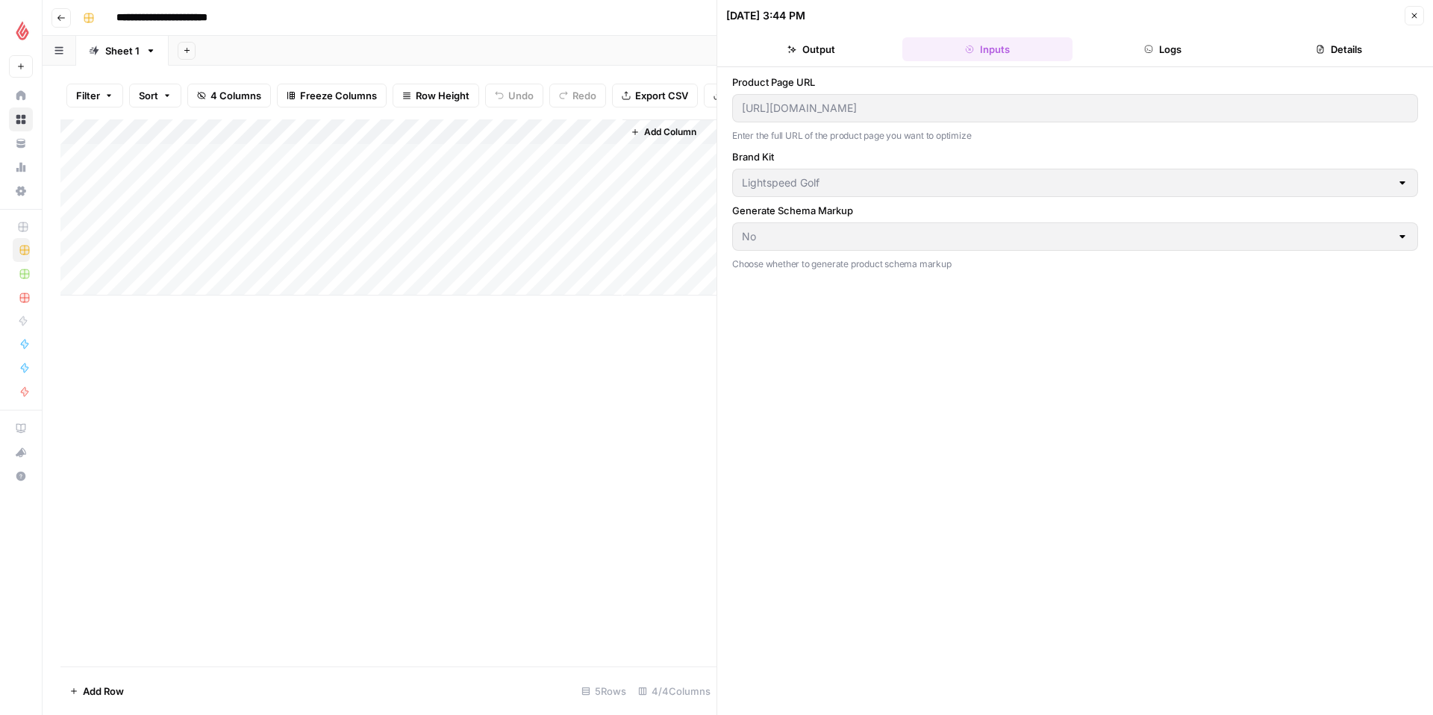
click at [884, 43] on button "Output" at bounding box center [811, 49] width 170 height 24
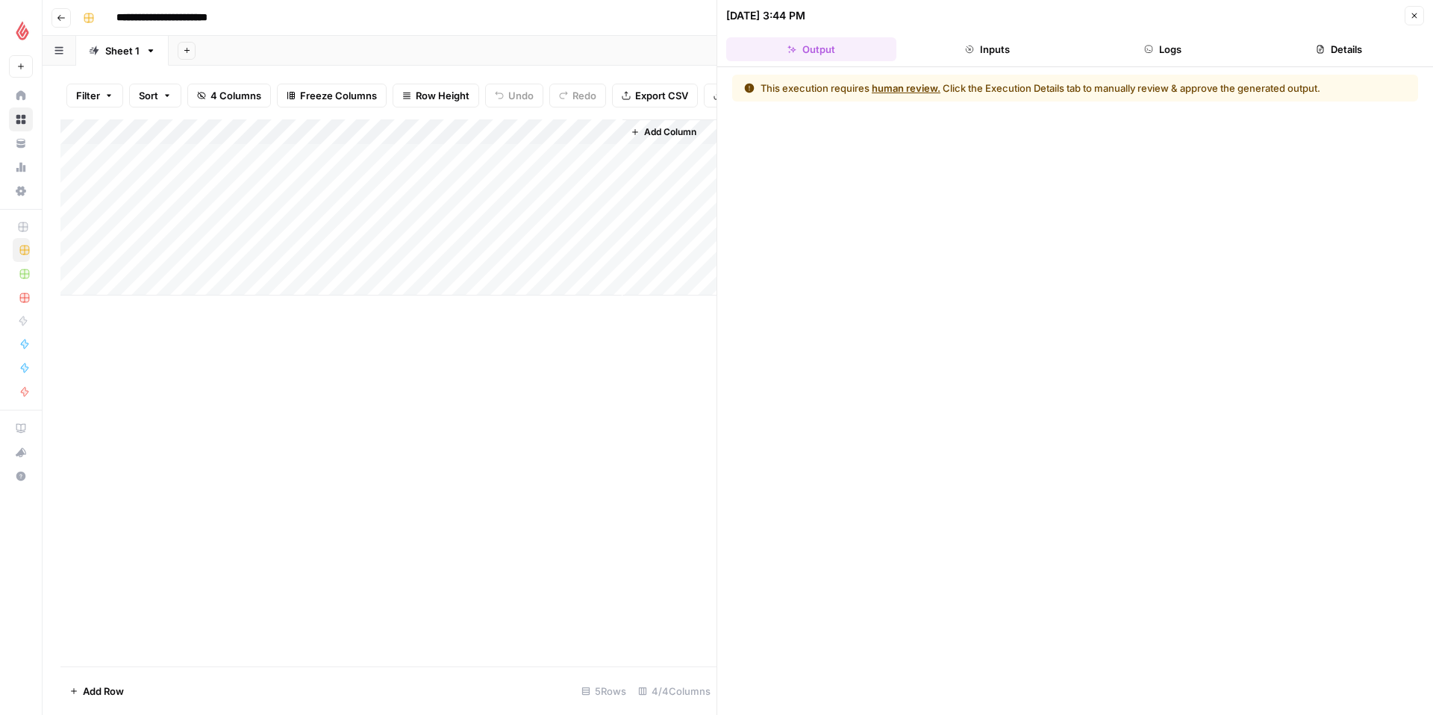
click at [1021, 87] on div "This execution requires human review. Click the Execution Details tab to manual…" at bounding box center [1041, 88] width 560 height 15
click at [914, 90] on button "human review." at bounding box center [906, 88] width 69 height 15
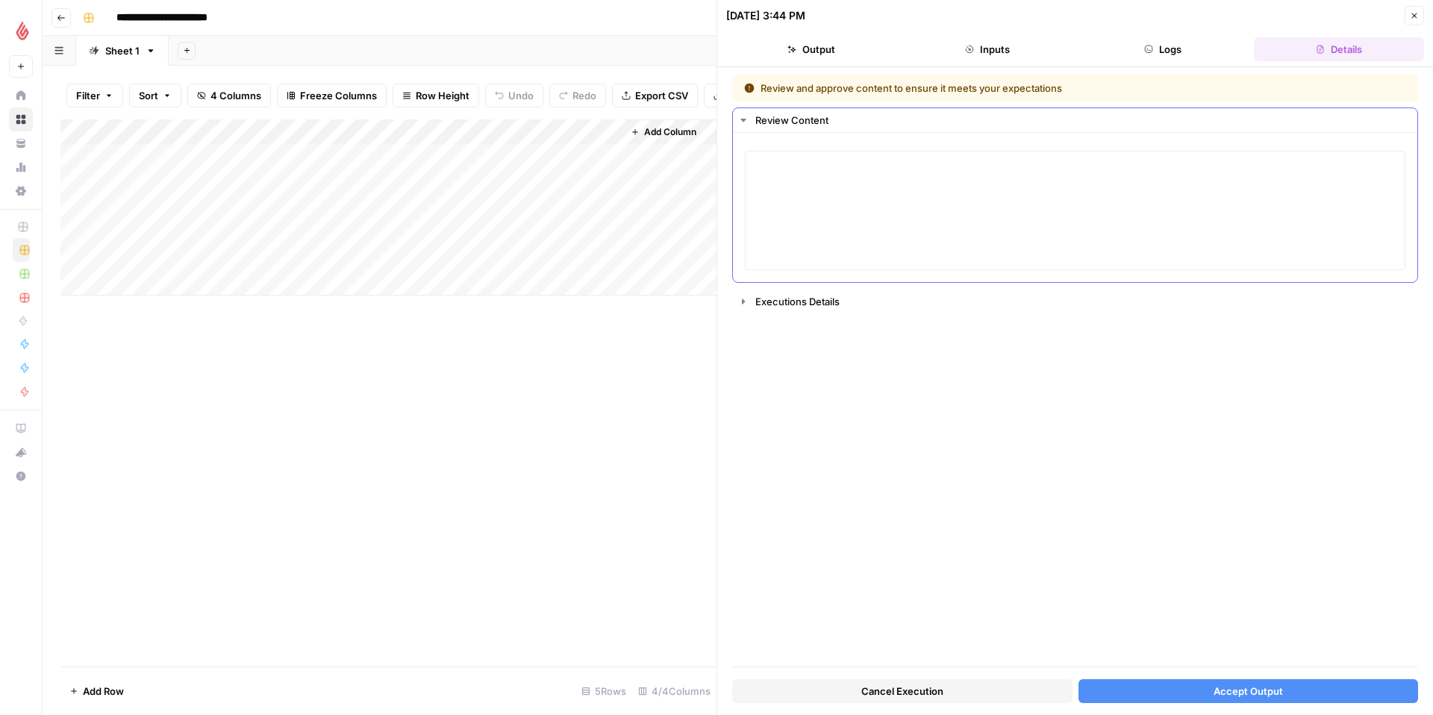
click at [752, 119] on button "Review Content" at bounding box center [1075, 120] width 685 height 24
click at [788, 153] on div "Executions Details" at bounding box center [1081, 151] width 653 height 15
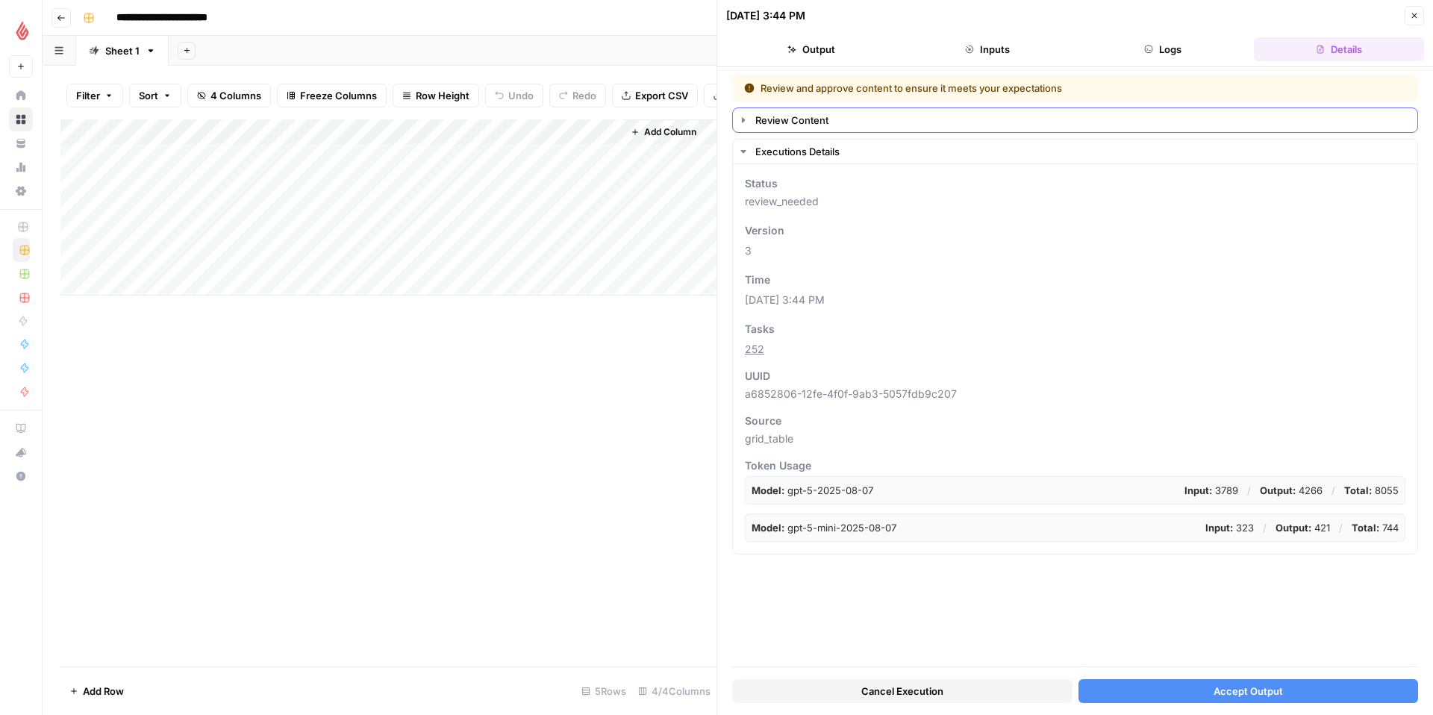
click at [754, 122] on button "Review Content" at bounding box center [1075, 120] width 685 height 24
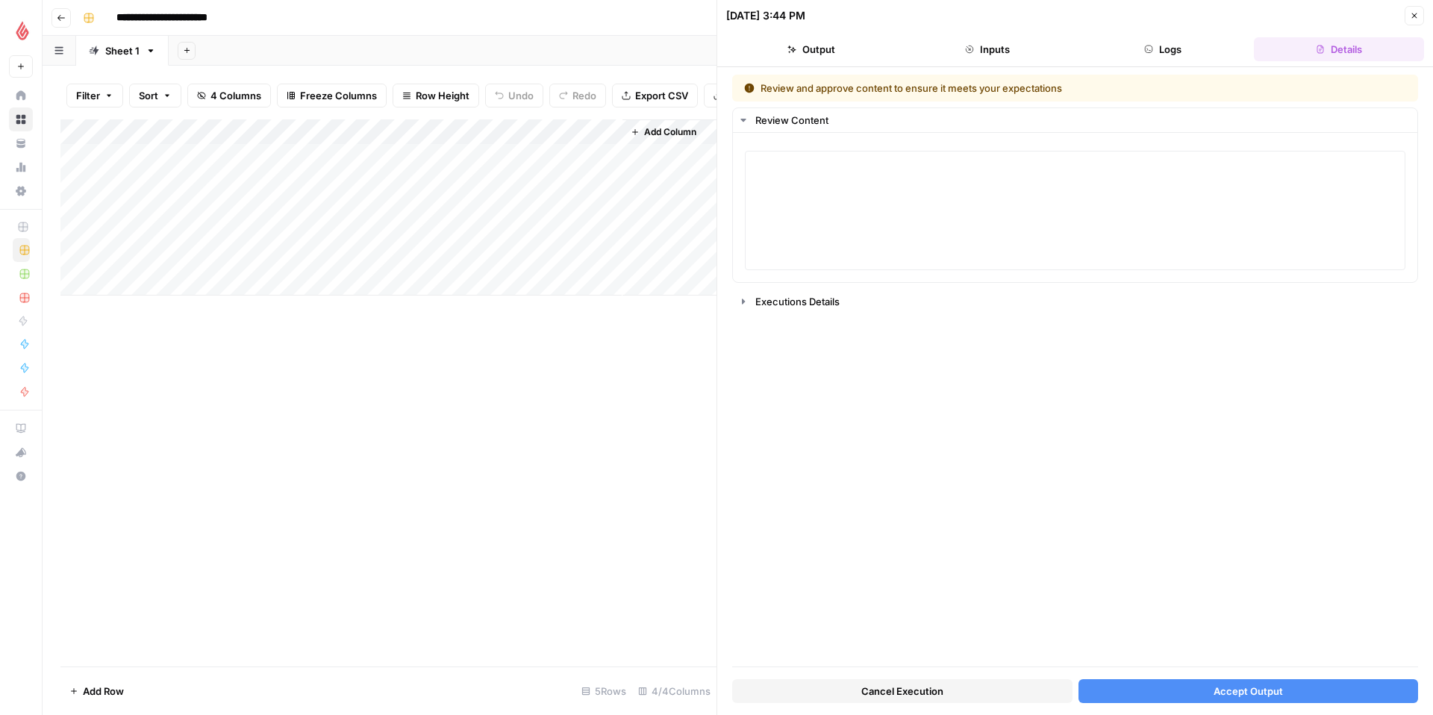
drag, startPoint x: 1153, startPoint y: 49, endPoint x: 1143, endPoint y: 49, distance: 9.7
click at [1150, 49] on icon "button" at bounding box center [1148, 49] width 9 height 9
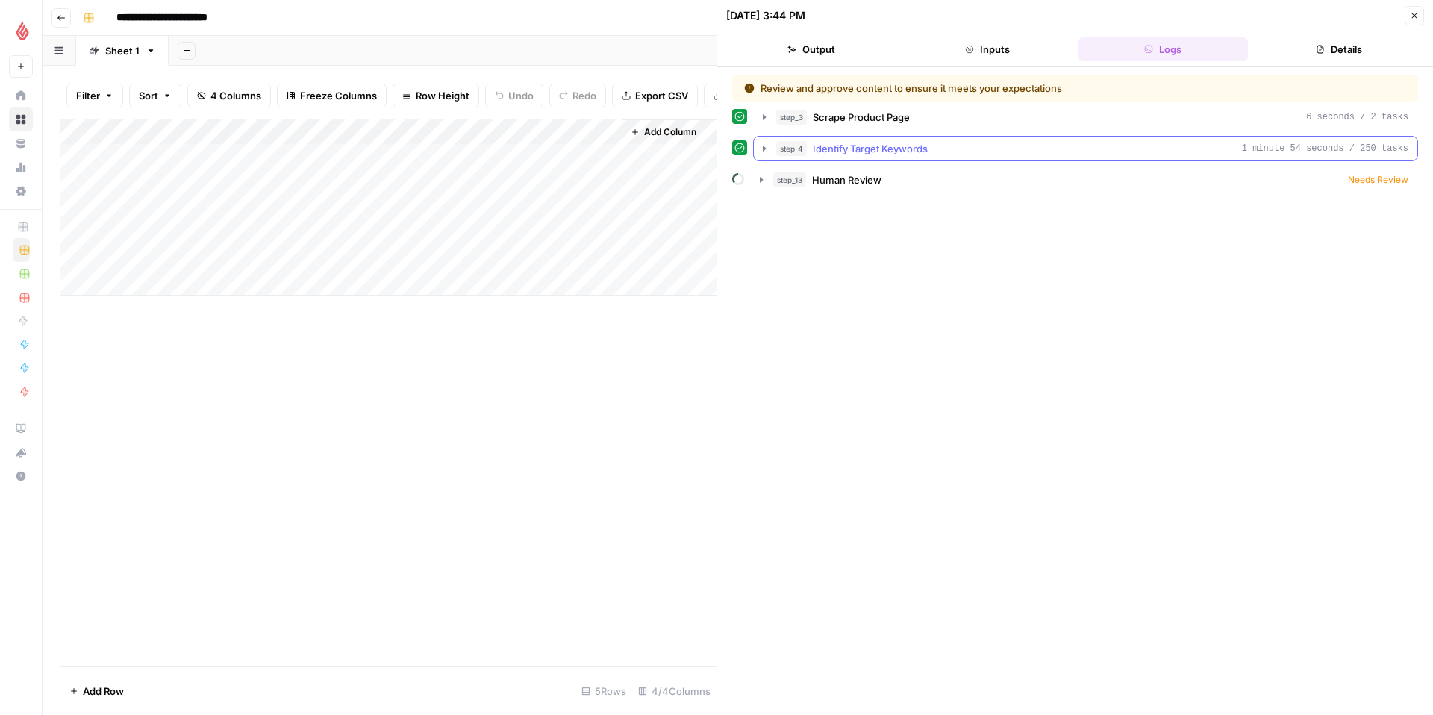
click at [761, 147] on icon "button" at bounding box center [764, 149] width 12 height 12
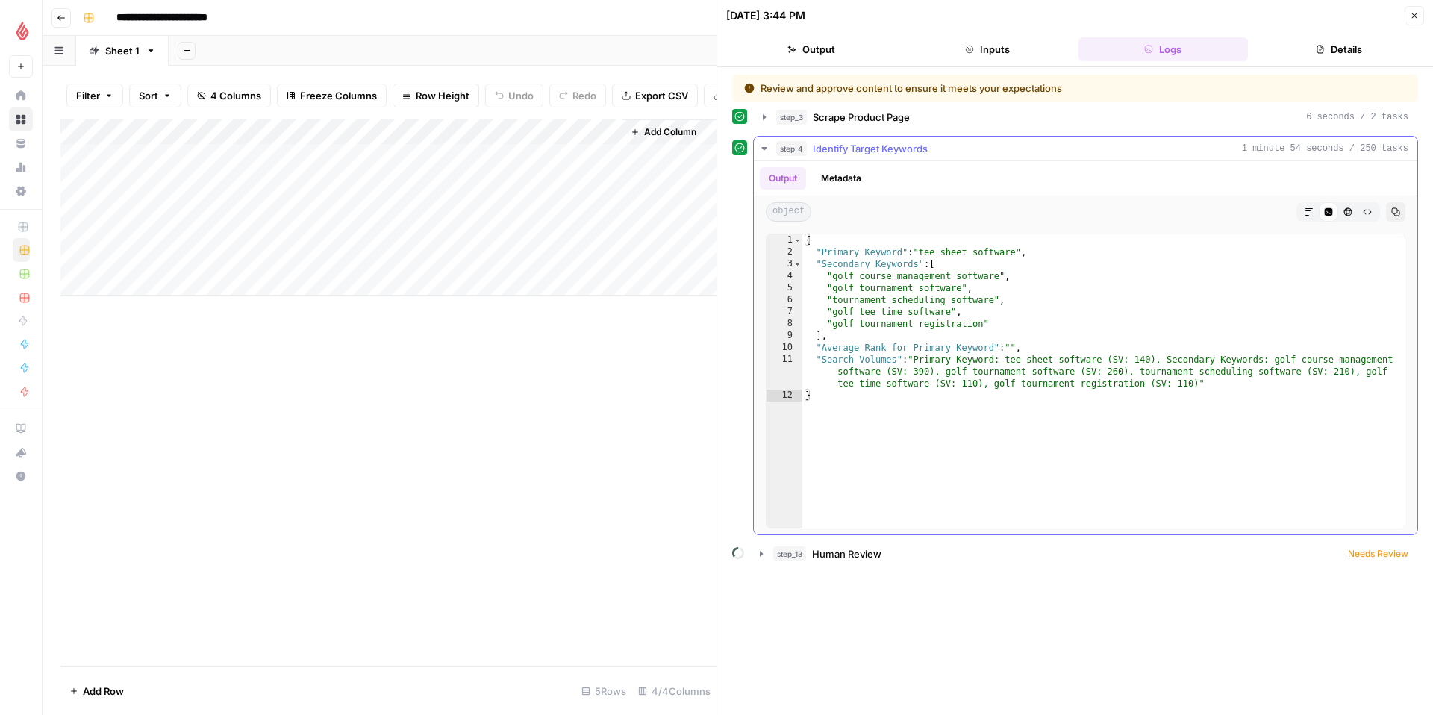
click at [977, 298] on div "{ "Primary Keyword" : "tee sheet software" , "Secondary Keywords" : [ "golf cou…" at bounding box center [1103, 392] width 602 height 317
drag, startPoint x: 982, startPoint y: 323, endPoint x: 832, endPoint y: 328, distance: 150.1
click at [832, 328] on div "{ "Primary Keyword" : "tee sheet software" , "Secondary Keywords" : [ "golf cou…" at bounding box center [1103, 392] width 602 height 317
click at [1001, 326] on div "{ "Primary Keyword" : "tee sheet software" , "Secondary Keywords" : [ "golf cou…" at bounding box center [1103, 392] width 602 height 317
drag, startPoint x: 964, startPoint y: 290, endPoint x: 834, endPoint y: 288, distance: 129.9
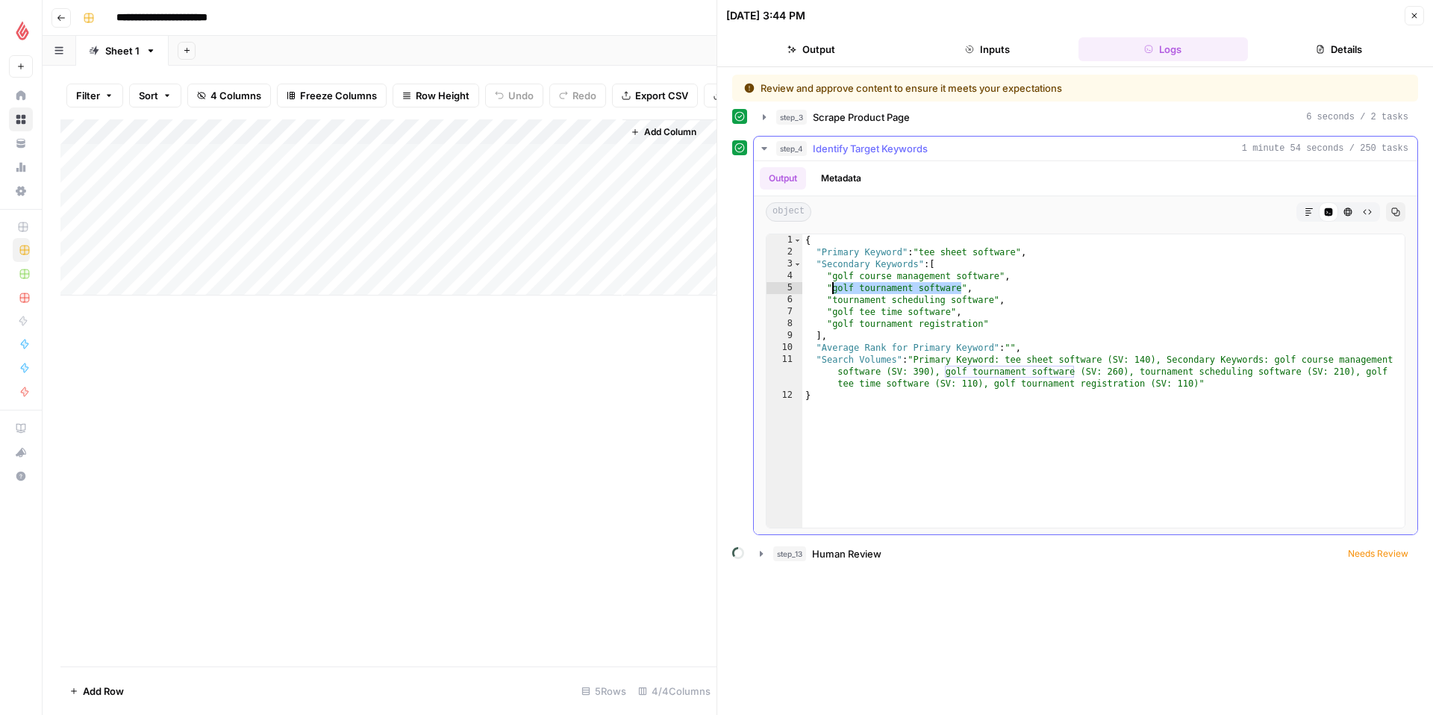
click at [834, 288] on div "{ "Primary Keyword" : "tee sheet software" , "Secondary Keywords" : [ "golf cou…" at bounding box center [1103, 392] width 602 height 317
drag, startPoint x: 831, startPoint y: 300, endPoint x: 1044, endPoint y: 322, distance: 214.6
click at [994, 305] on div "{ "Primary Keyword" : "tee sheet software" , "Secondary Keywords" : [ "golf cou…" at bounding box center [1103, 392] width 602 height 317
drag, startPoint x: 982, startPoint y: 324, endPoint x: 830, endPoint y: 329, distance: 152.4
click at [830, 329] on div "{ "Primary Keyword" : "tee sheet software" , "Secondary Keywords" : [ "golf cou…" at bounding box center [1103, 392] width 602 height 317
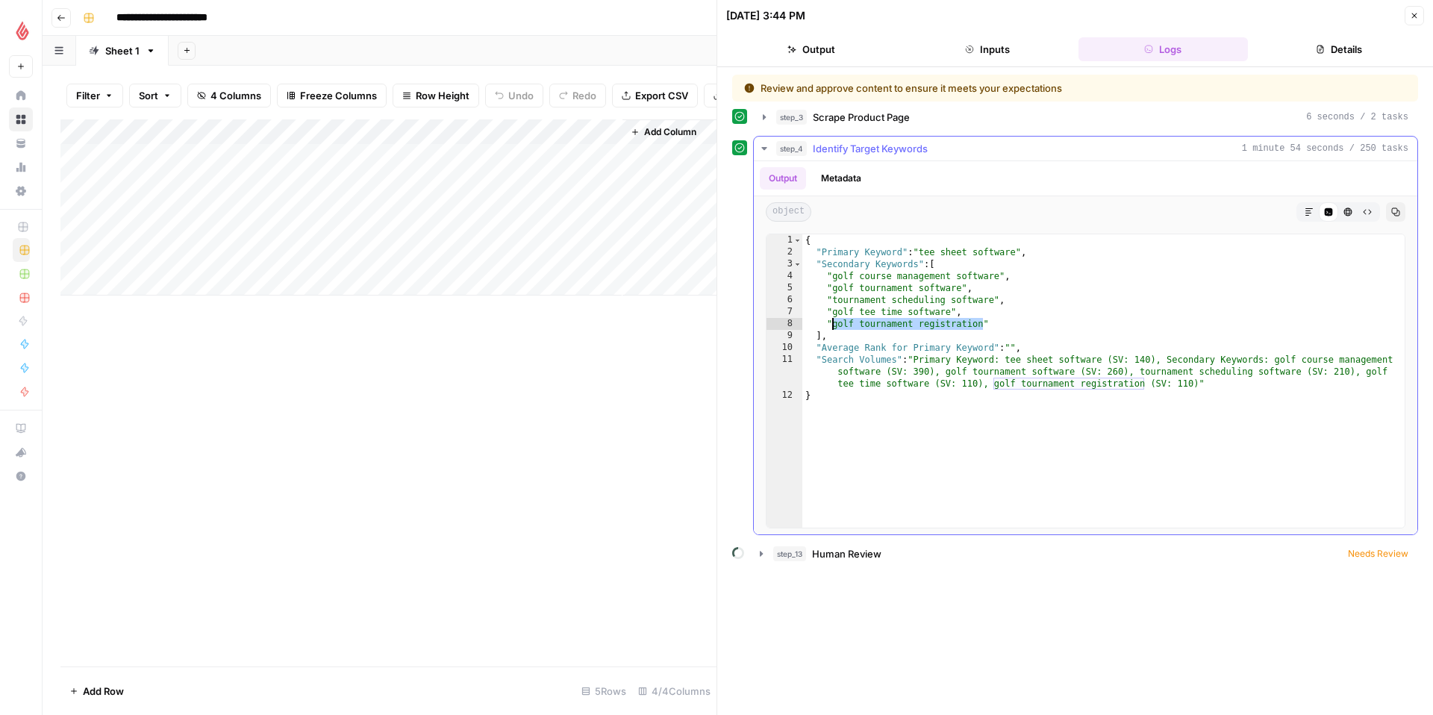
type textarea "**********"
click at [113, 187] on div "Add Column" at bounding box center [388, 207] width 656 height 176
click at [119, 181] on div "Add Column" at bounding box center [388, 207] width 656 height 176
type textarea "**********"
drag, startPoint x: 391, startPoint y: 289, endPoint x: 284, endPoint y: 231, distance: 121.6
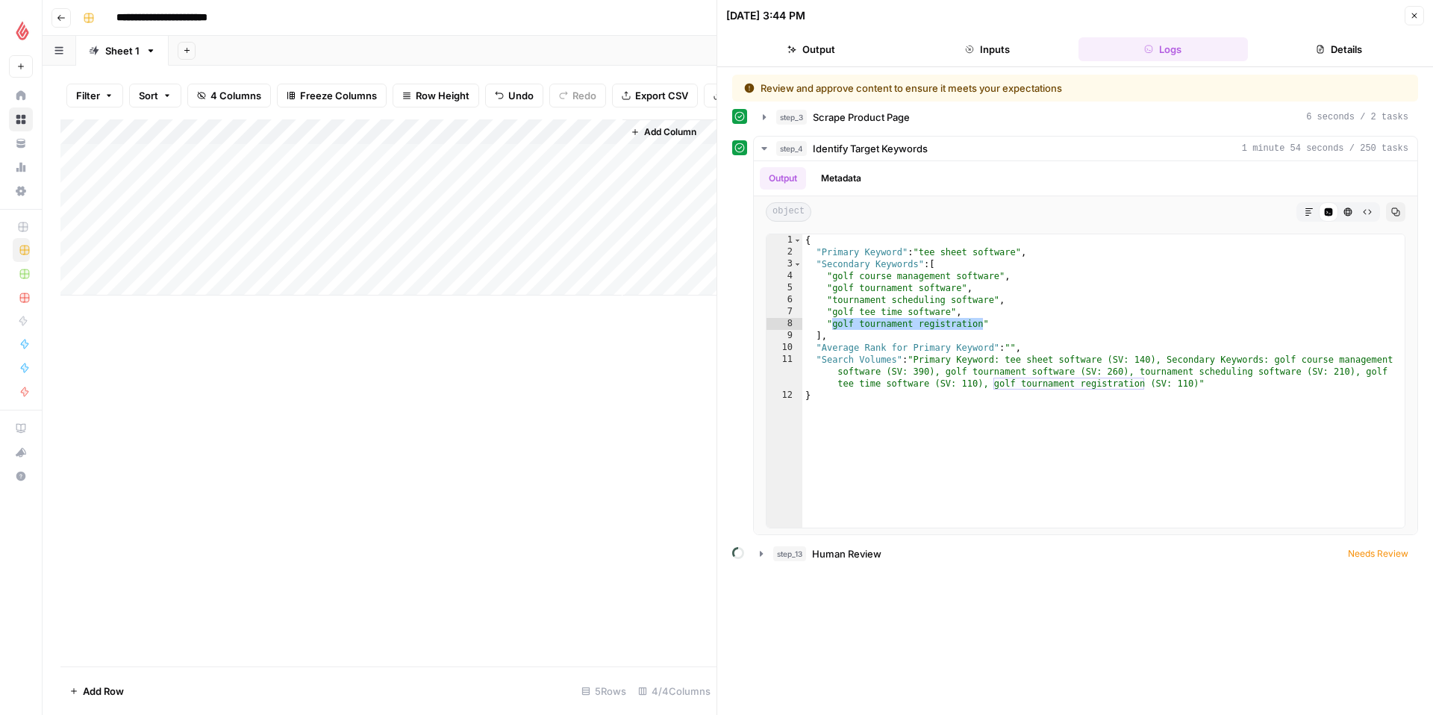
click at [389, 287] on div "Add Column" at bounding box center [388, 207] width 656 height 176
click at [268, 184] on div "Add Column" at bounding box center [388, 220] width 656 height 202
click at [269, 180] on div "Add Column" at bounding box center [388, 220] width 656 height 202
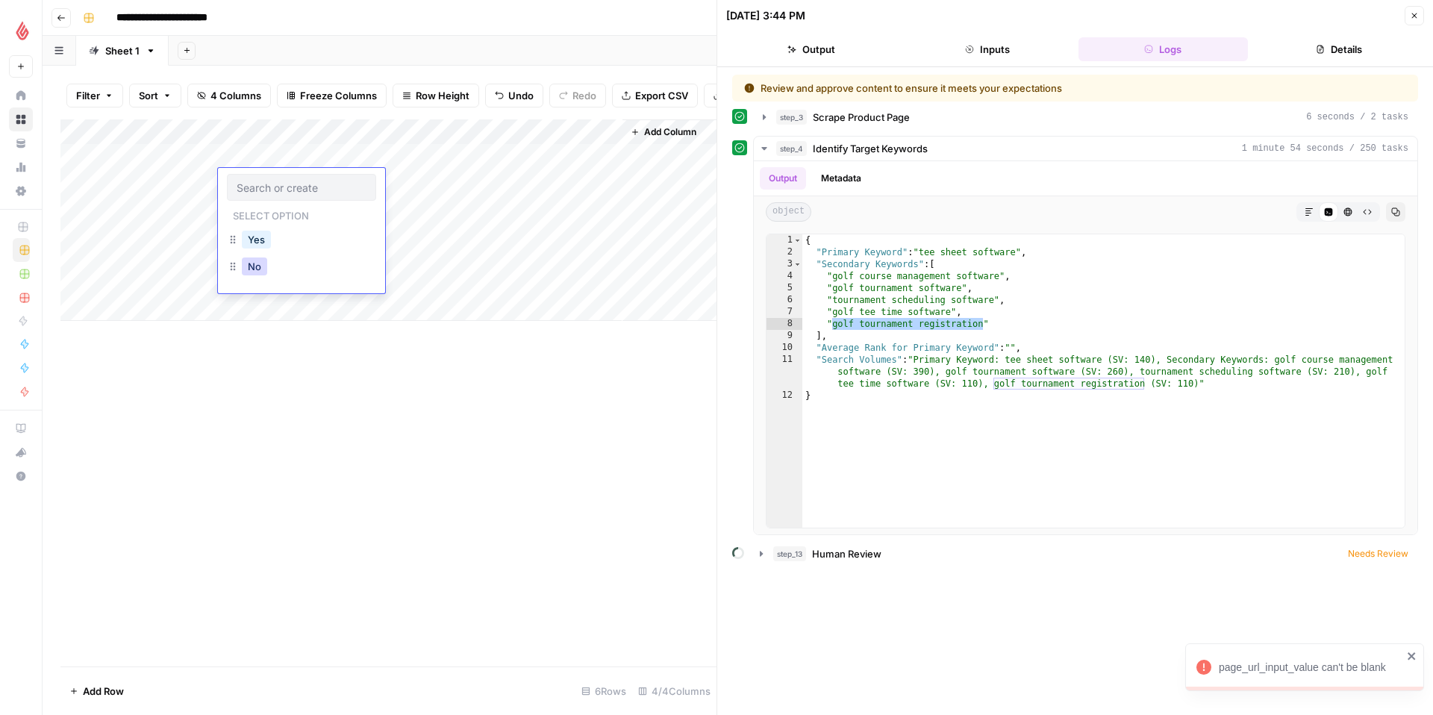
drag, startPoint x: 262, startPoint y: 272, endPoint x: 266, endPoint y: 263, distance: 10.4
click at [262, 272] on button "No" at bounding box center [254, 267] width 25 height 18
click at [417, 180] on div "Add Column" at bounding box center [388, 220] width 656 height 202
click at [414, 172] on div "Add Column" at bounding box center [388, 220] width 656 height 202
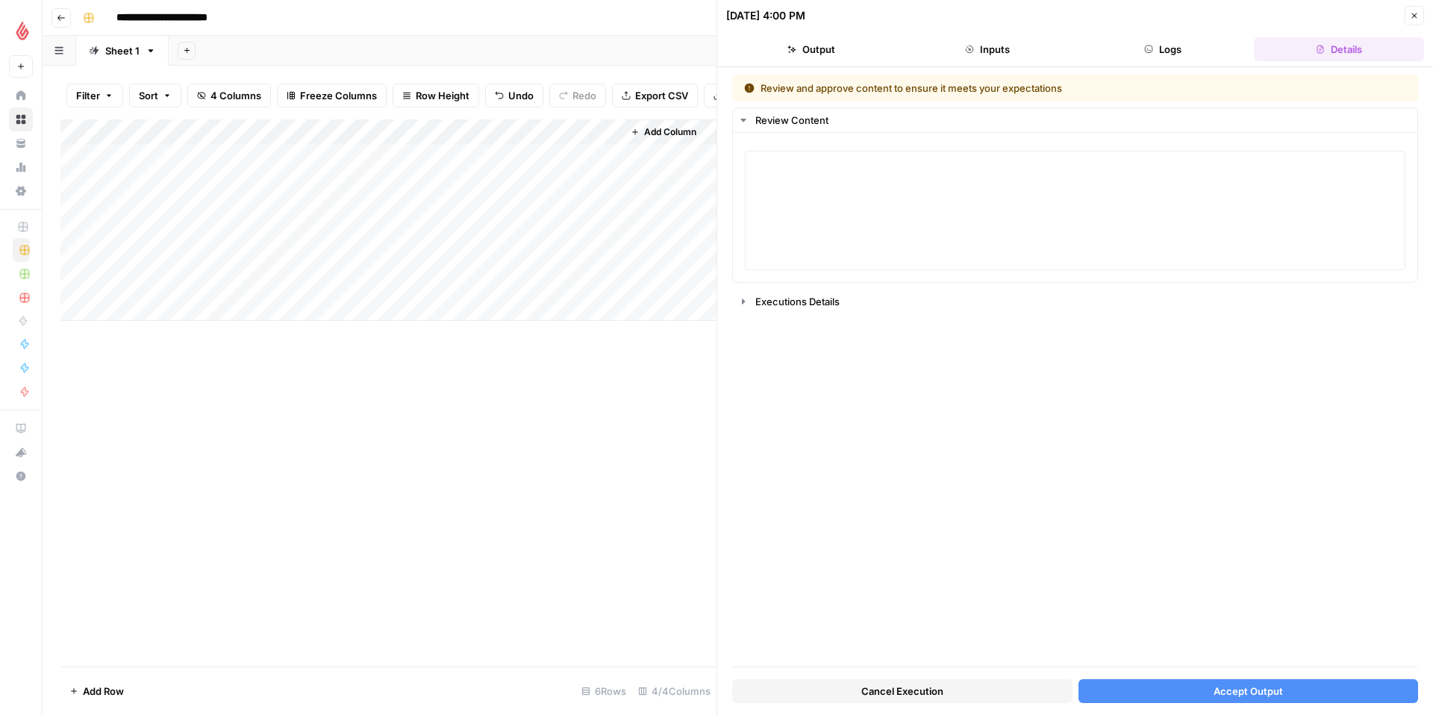
click at [980, 54] on button "Inputs" at bounding box center [988, 49] width 170 height 24
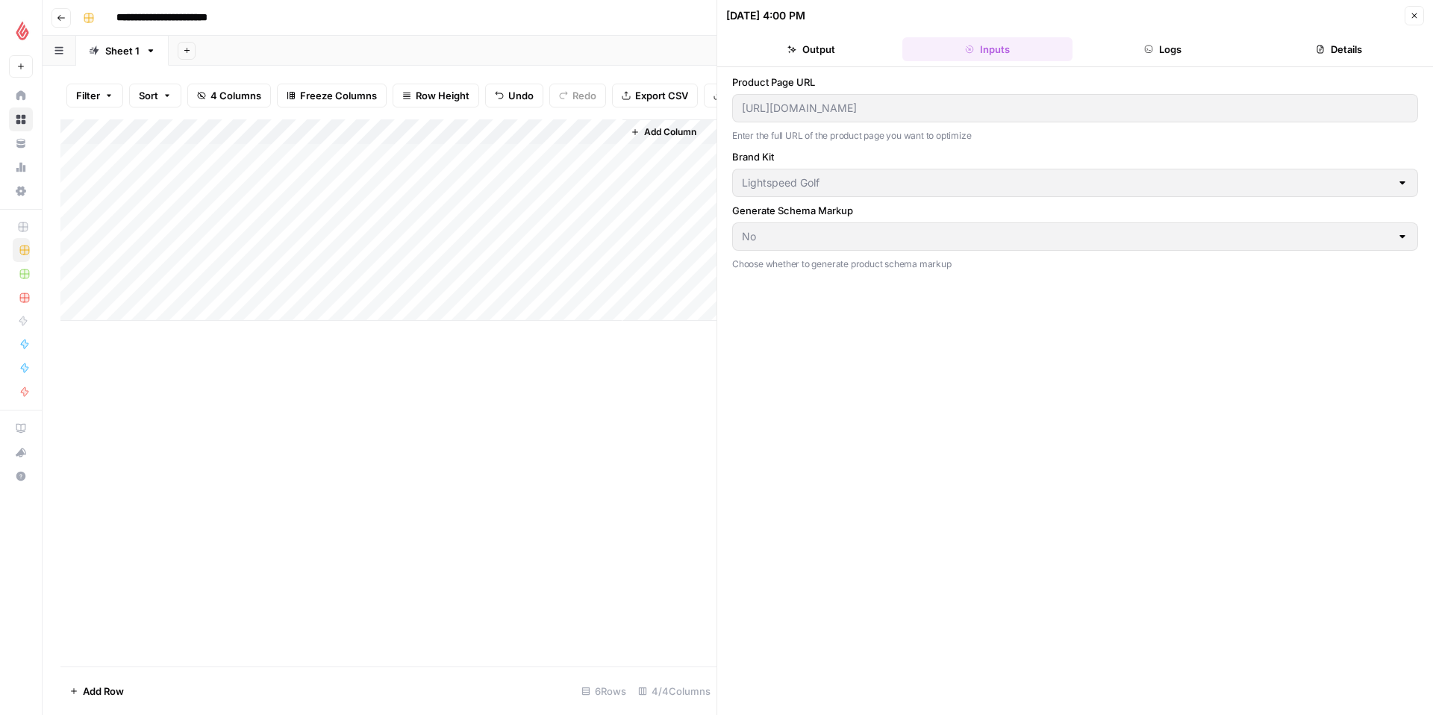
click at [816, 46] on button "Output" at bounding box center [811, 49] width 170 height 24
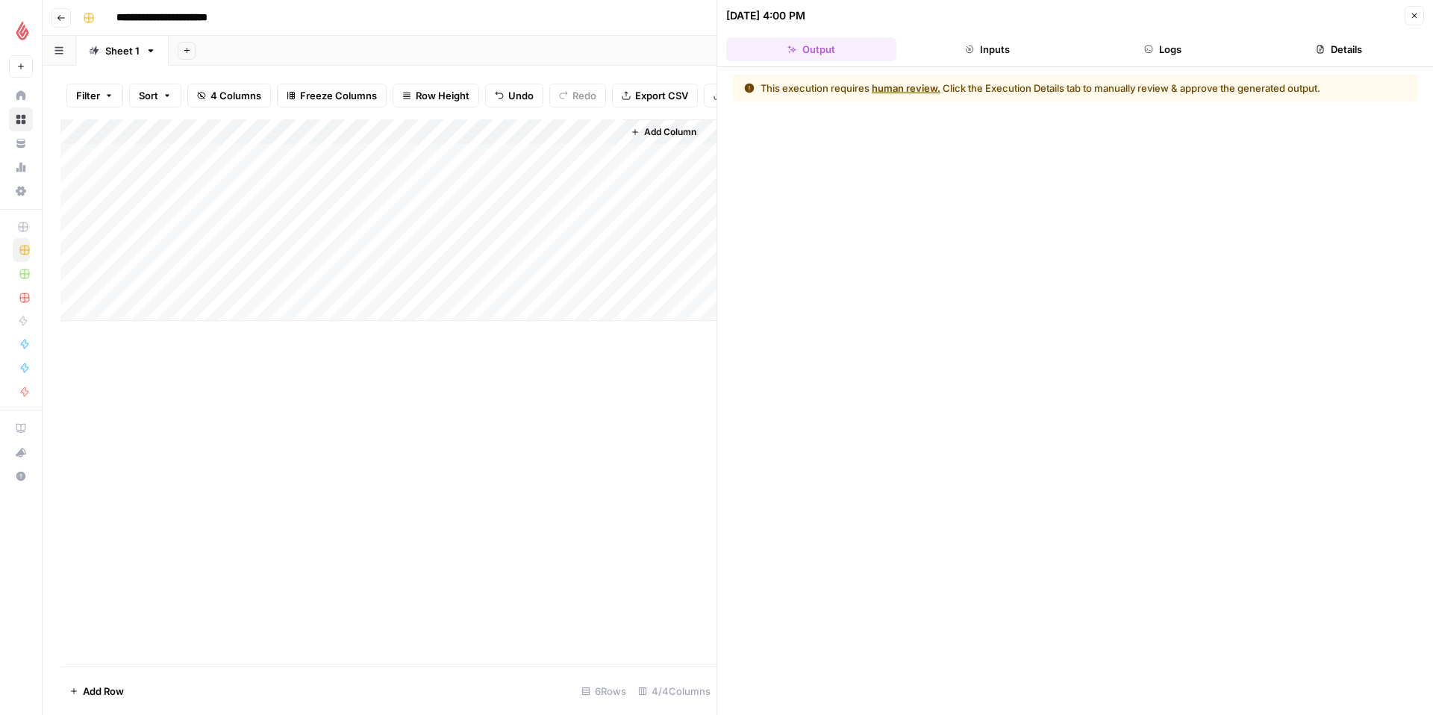
click at [908, 84] on button "human review." at bounding box center [906, 88] width 69 height 15
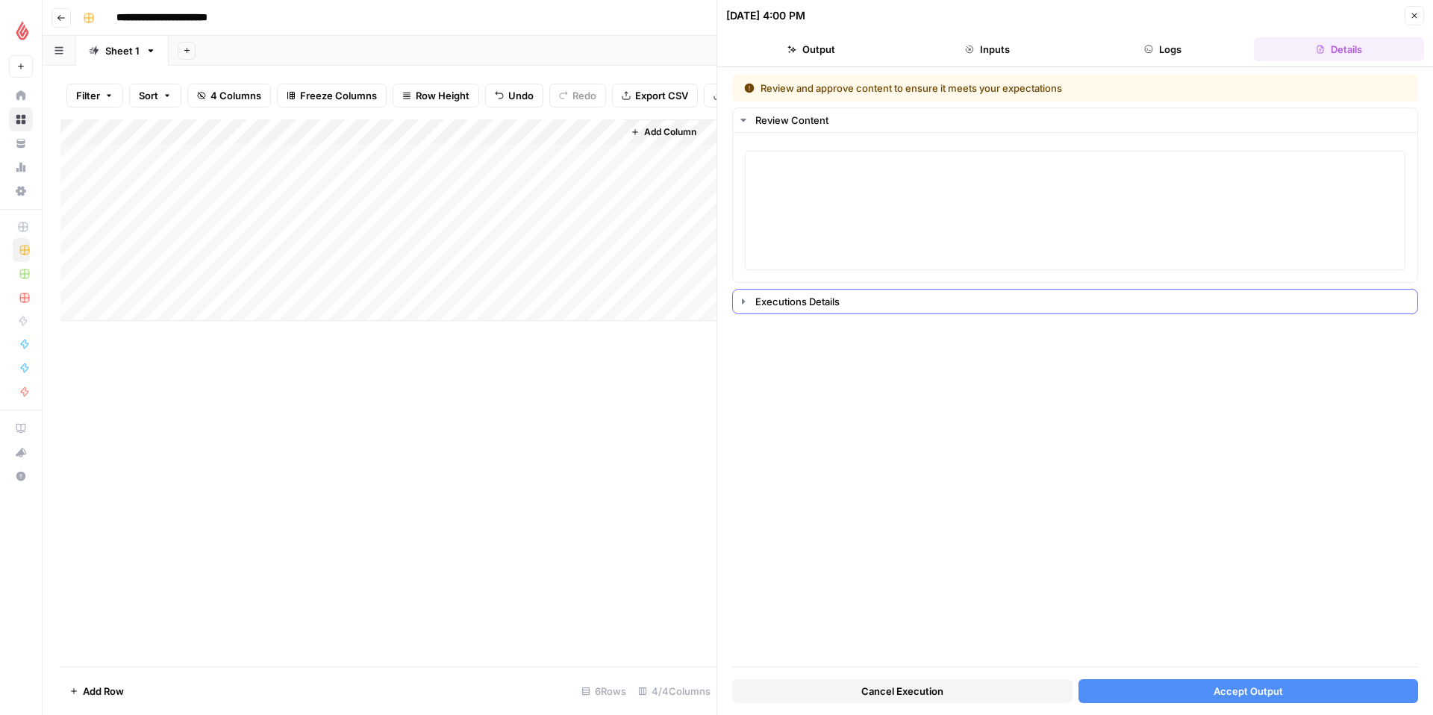
click at [757, 308] on button "Executions Details" at bounding box center [1075, 302] width 685 height 24
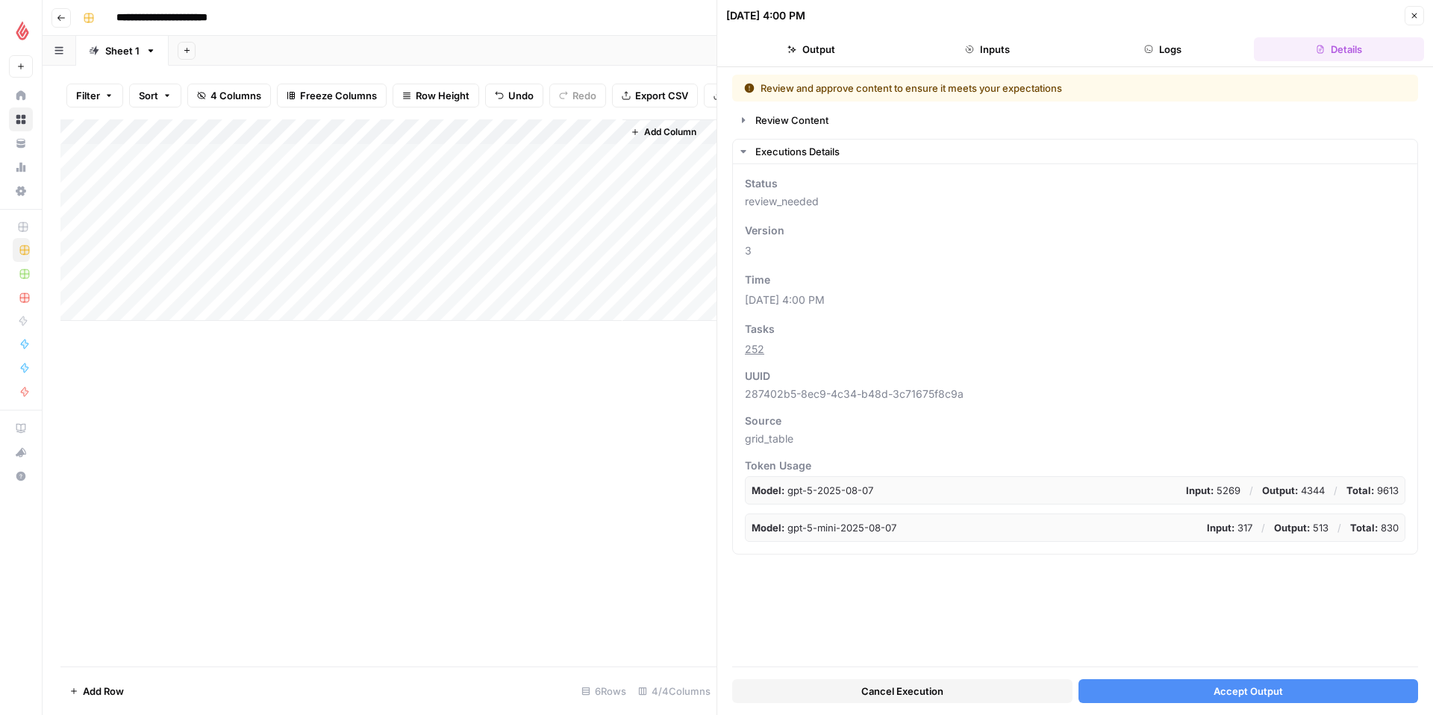
click at [1194, 47] on button "Logs" at bounding box center [1164, 49] width 170 height 24
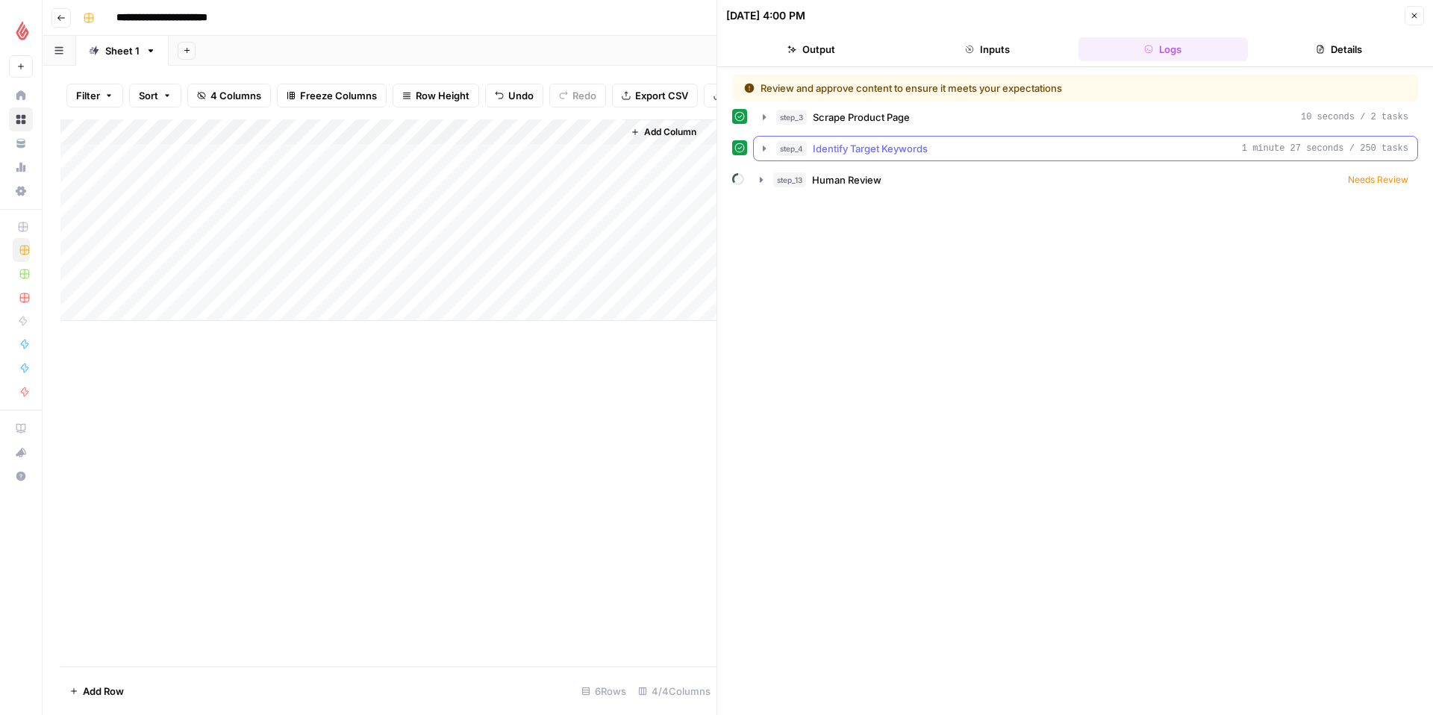
click at [763, 148] on icon "button" at bounding box center [764, 148] width 3 height 5
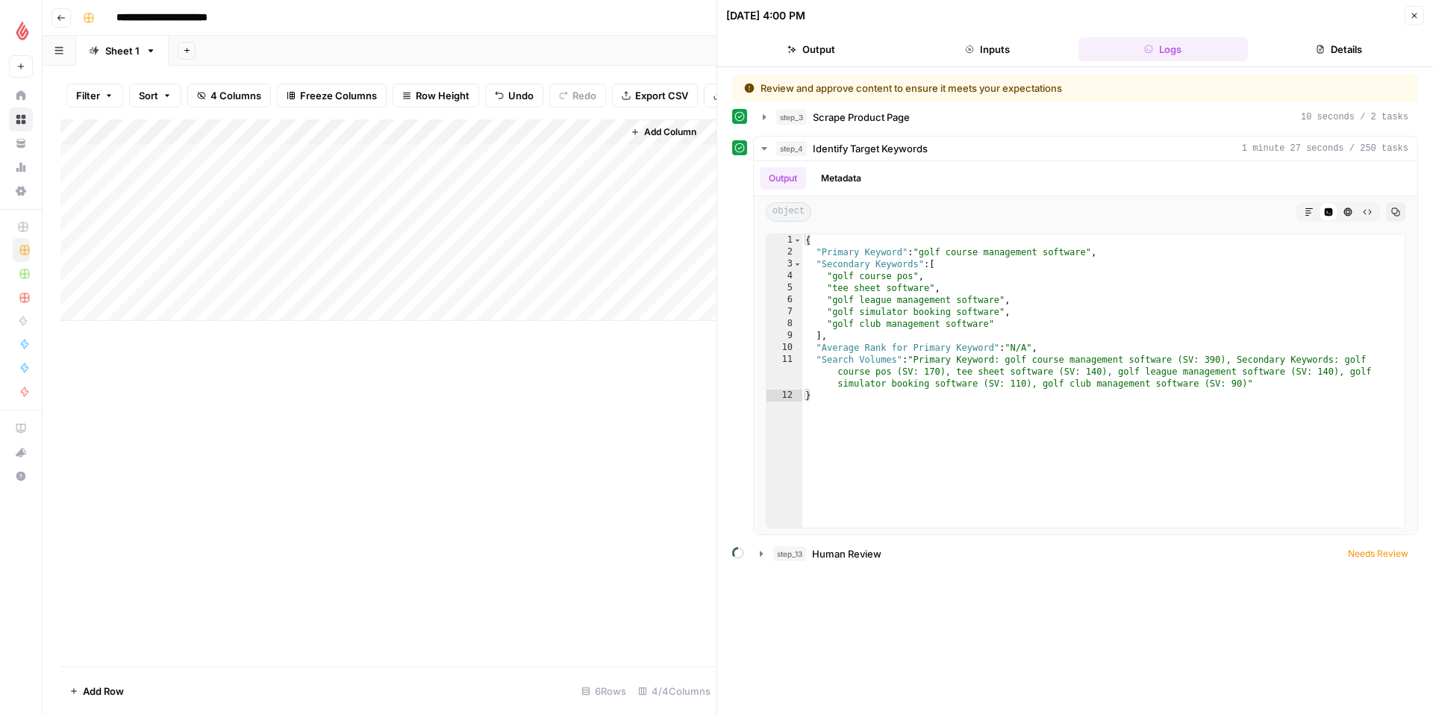
click at [1418, 16] on span "Close" at bounding box center [1418, 16] width 1 height 1
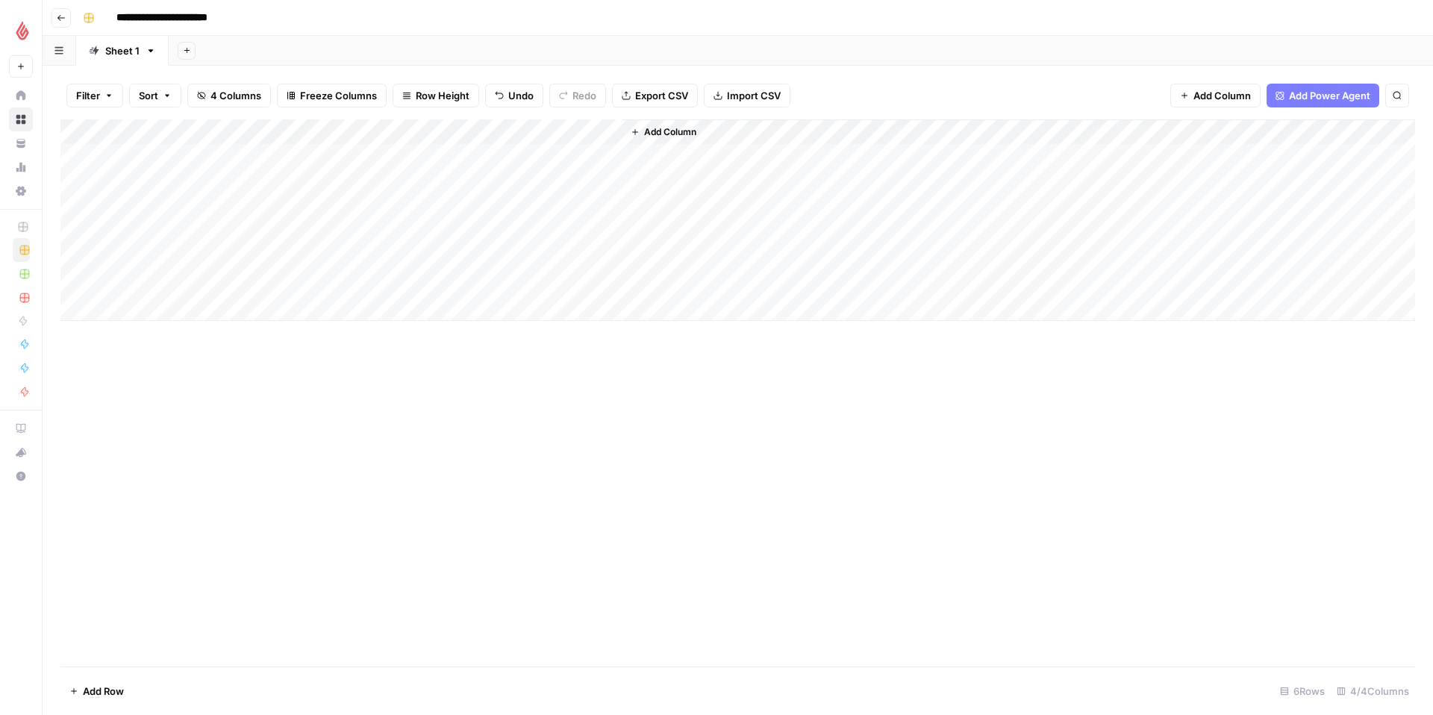
click at [611, 131] on div "Add Column" at bounding box center [737, 220] width 1355 height 202
click at [545, 336] on span "Remove Column" at bounding box center [582, 332] width 131 height 15
click at [659, 151] on span "Delete" at bounding box center [663, 154] width 32 height 15
click at [520, 131] on span "Add Column" at bounding box center [536, 131] width 52 height 13
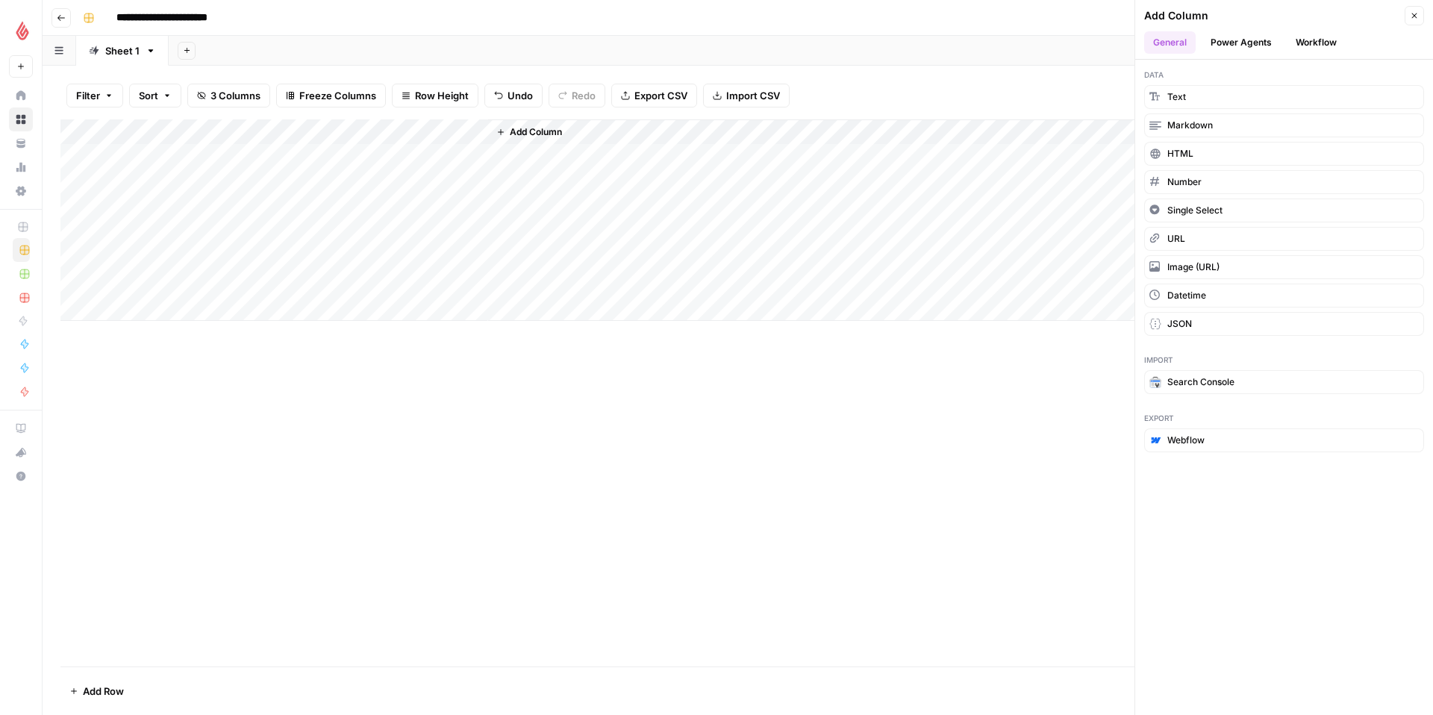
click at [1335, 46] on button "Workflow" at bounding box center [1316, 42] width 59 height 22
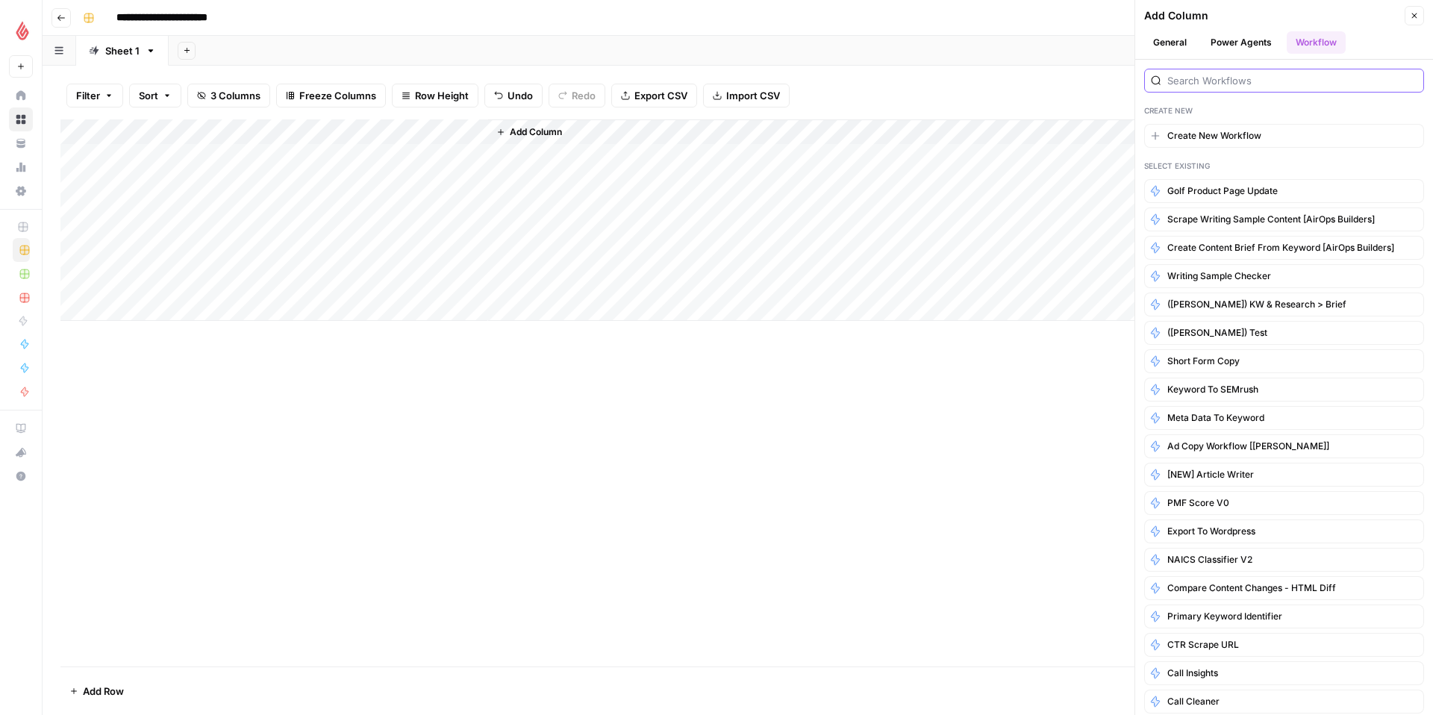
click at [1312, 75] on input "search" at bounding box center [1293, 80] width 250 height 15
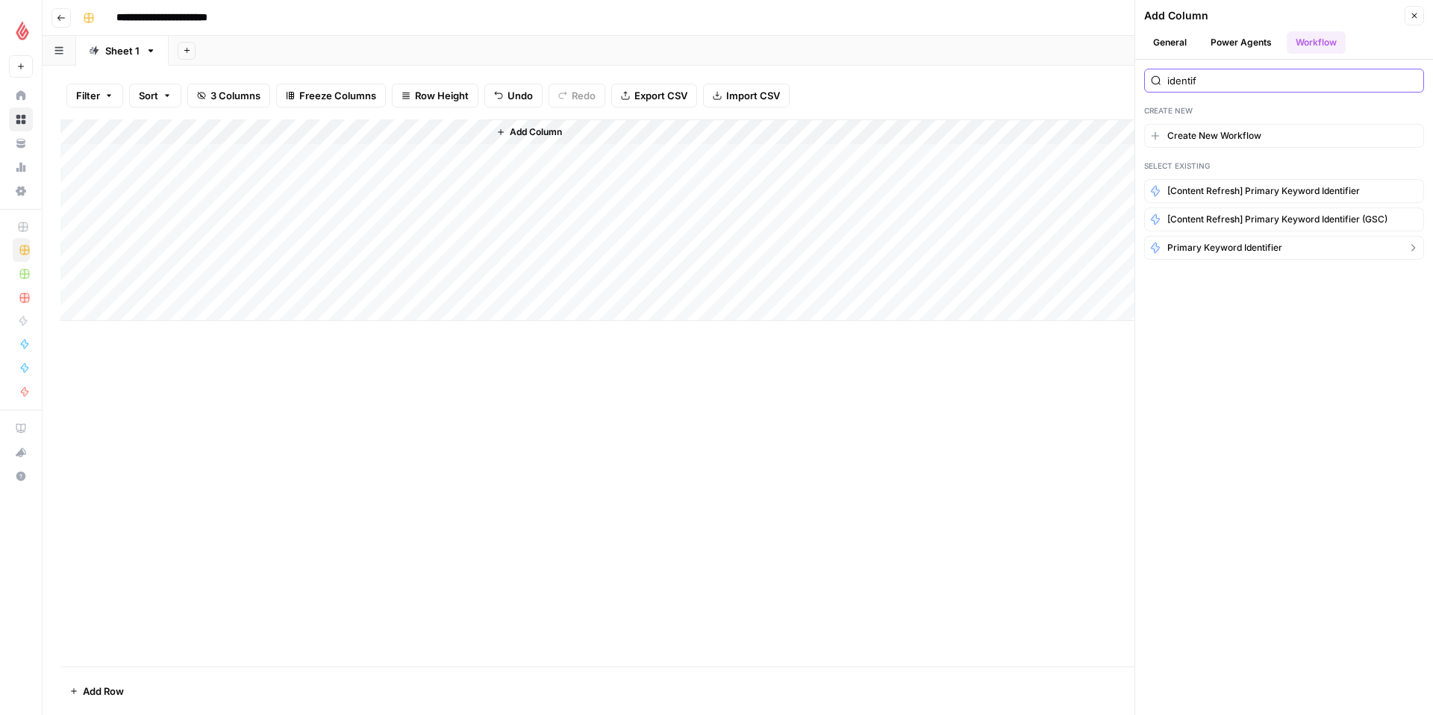
type input "identif"
click at [1265, 251] on span "Primary Keyword Identifier" at bounding box center [1225, 247] width 115 height 13
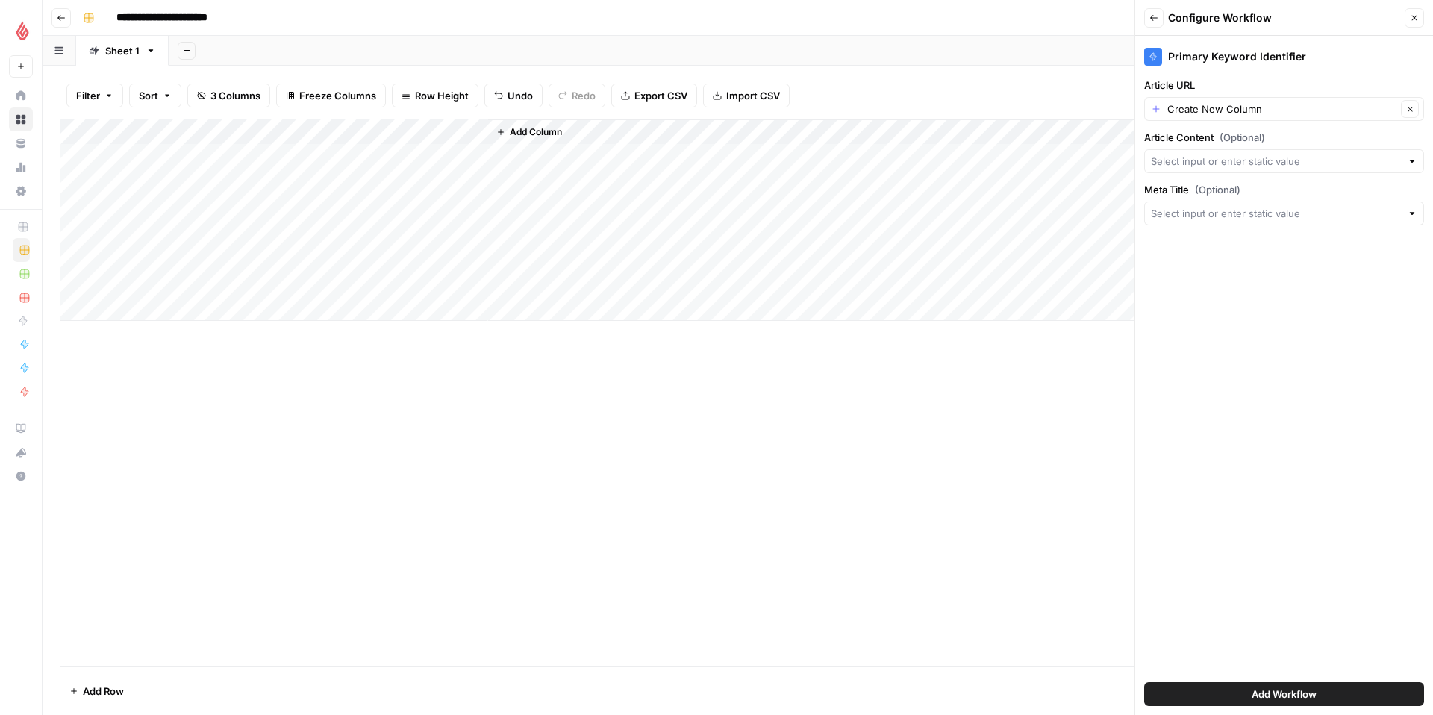
click at [1157, 21] on icon "button" at bounding box center [1154, 17] width 9 height 9
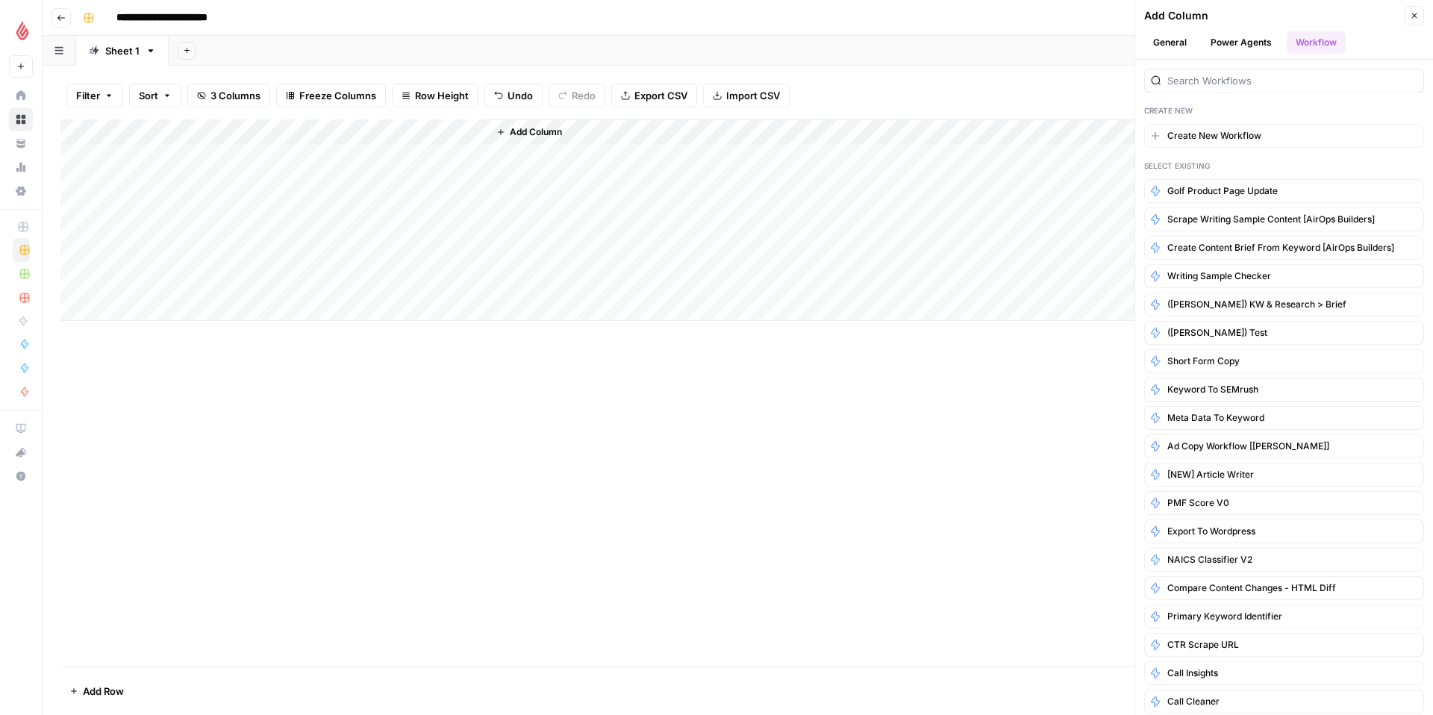
click at [1209, 44] on button "Power Agents" at bounding box center [1241, 42] width 79 height 22
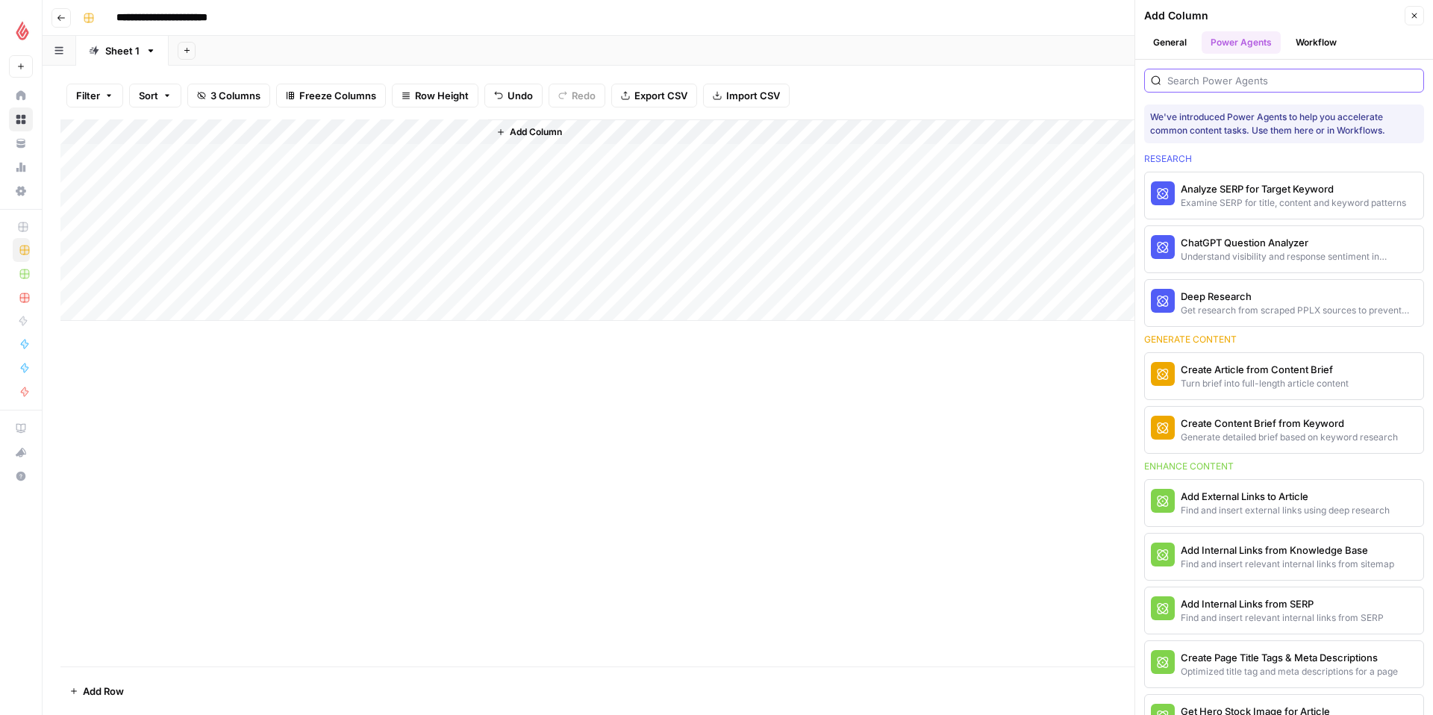
click at [1226, 80] on input "search" at bounding box center [1293, 80] width 250 height 15
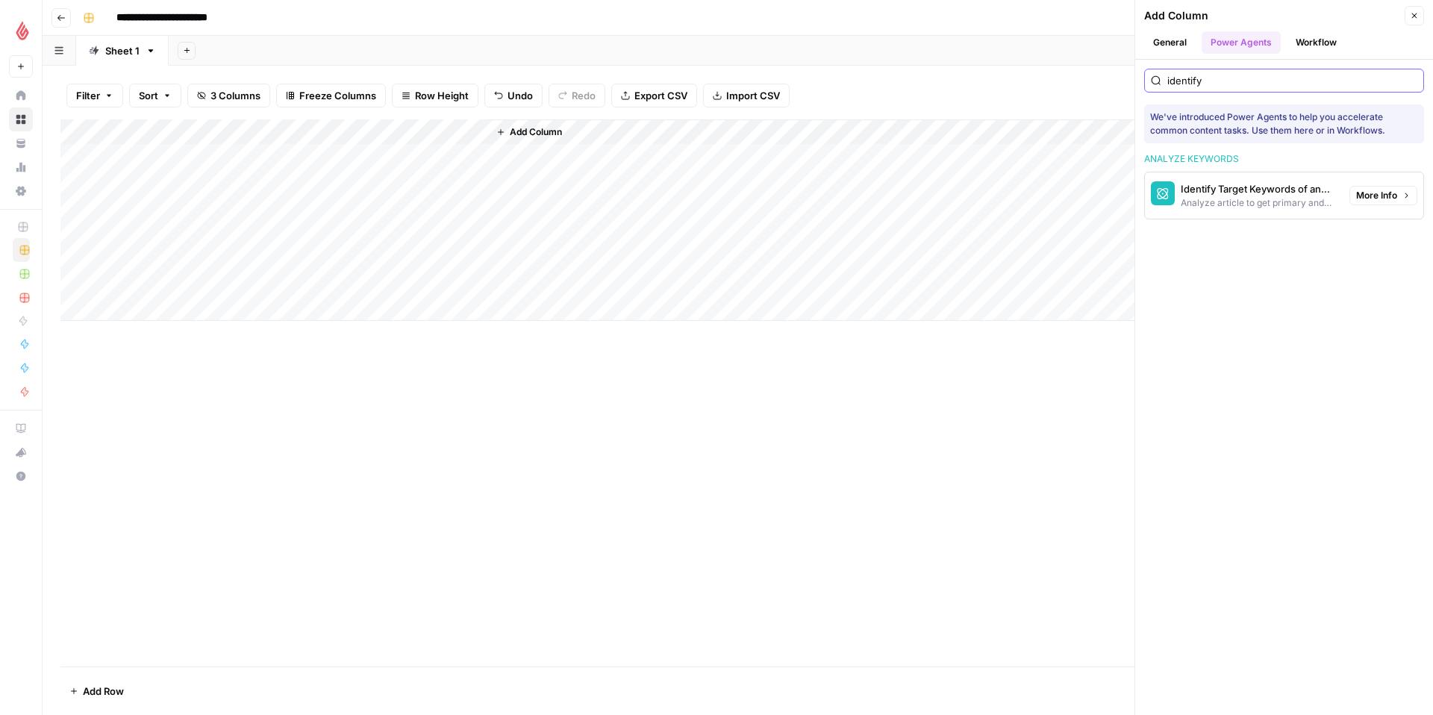
type input "identify"
click at [1389, 196] on span "More Info" at bounding box center [1376, 195] width 41 height 13
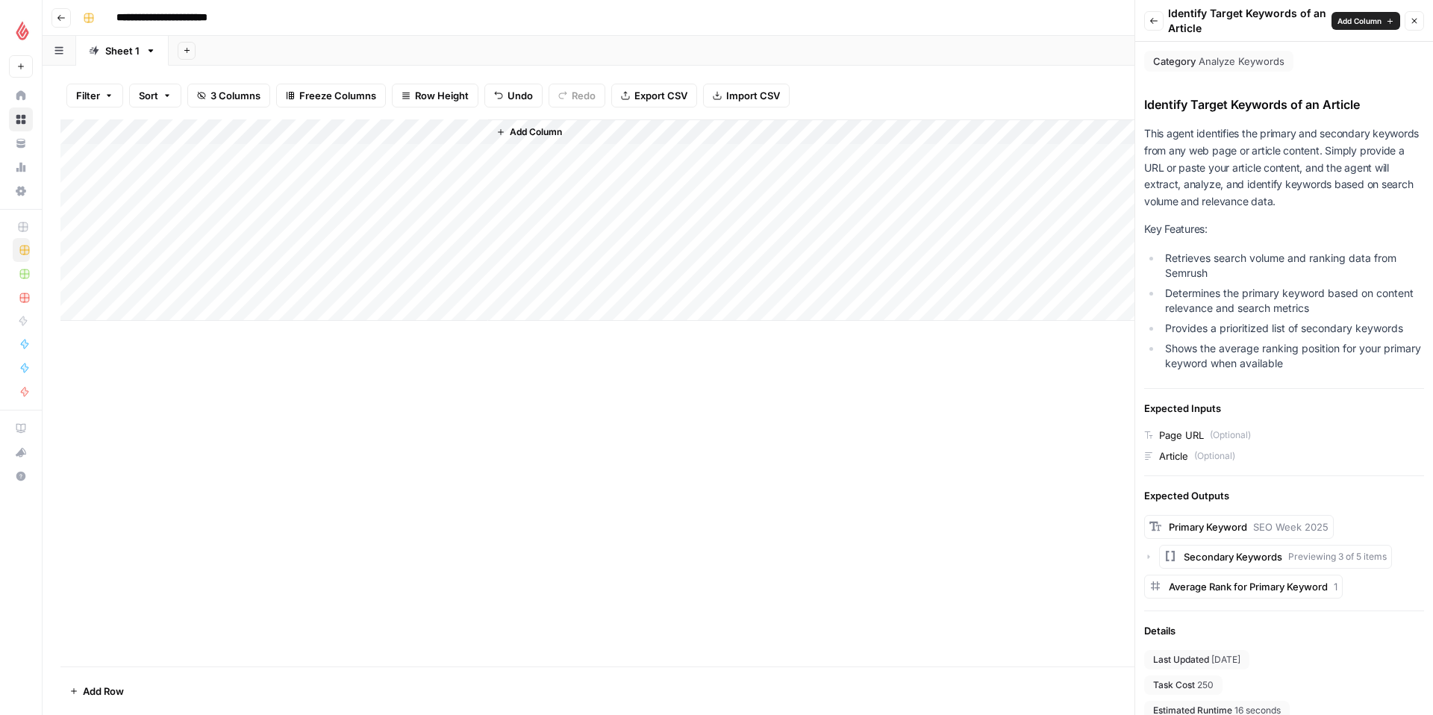
click at [1391, 19] on icon "button" at bounding box center [1390, 21] width 8 height 8
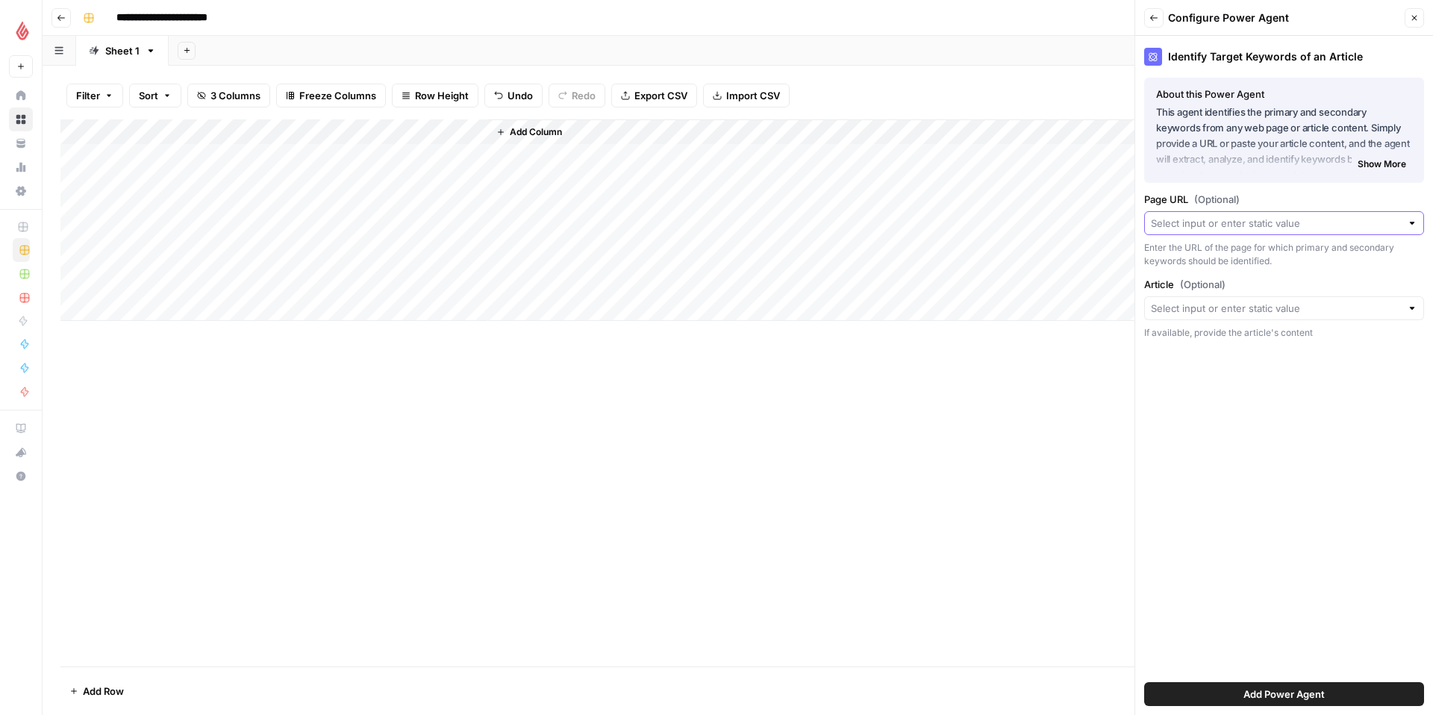
click at [1291, 226] on input "Page URL (Optional)" at bounding box center [1276, 223] width 250 height 15
click at [1288, 307] on span "Product Page URL" at bounding box center [1272, 306] width 231 height 15
type input "Product Page URL"
click at [1274, 697] on span "Add Power Agent" at bounding box center [1284, 694] width 81 height 15
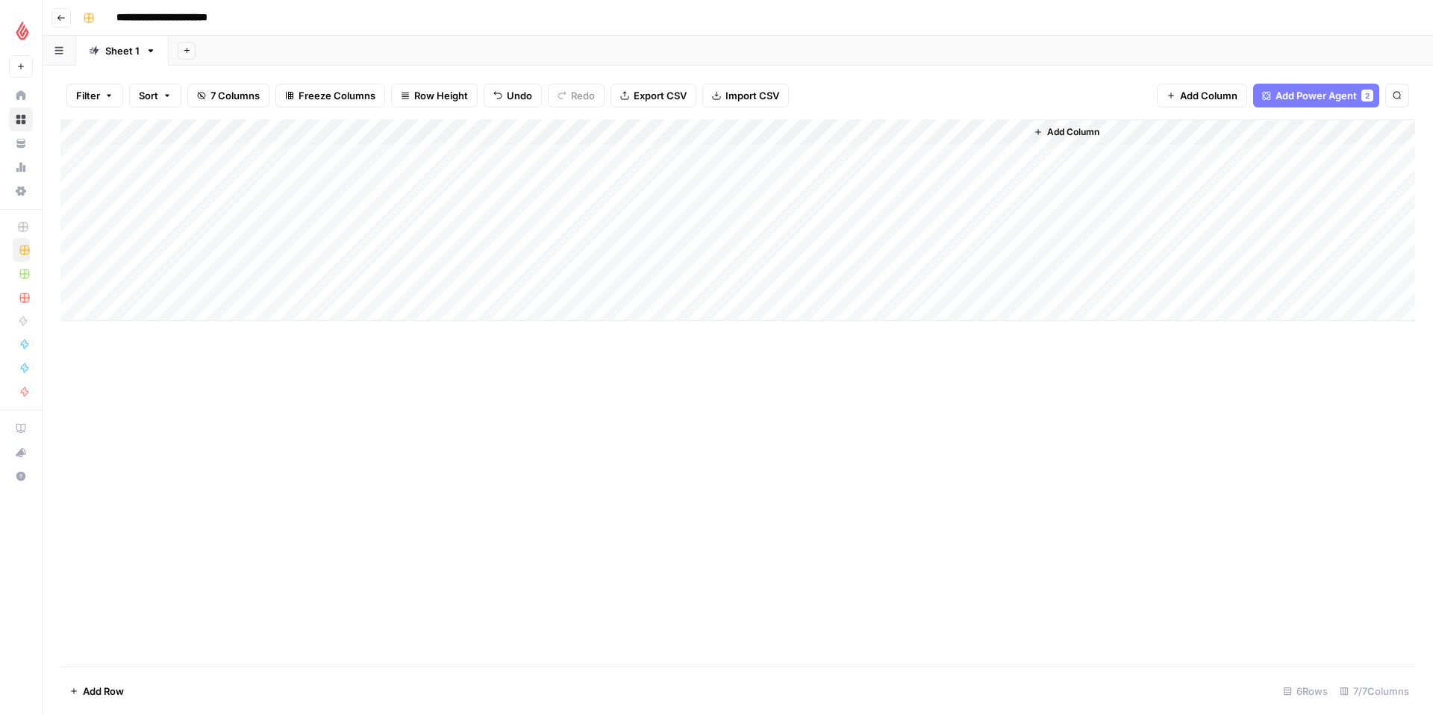
click at [545, 155] on div "Add Column" at bounding box center [737, 220] width 1355 height 202
click at [871, 157] on div "Add Column" at bounding box center [737, 220] width 1355 height 202
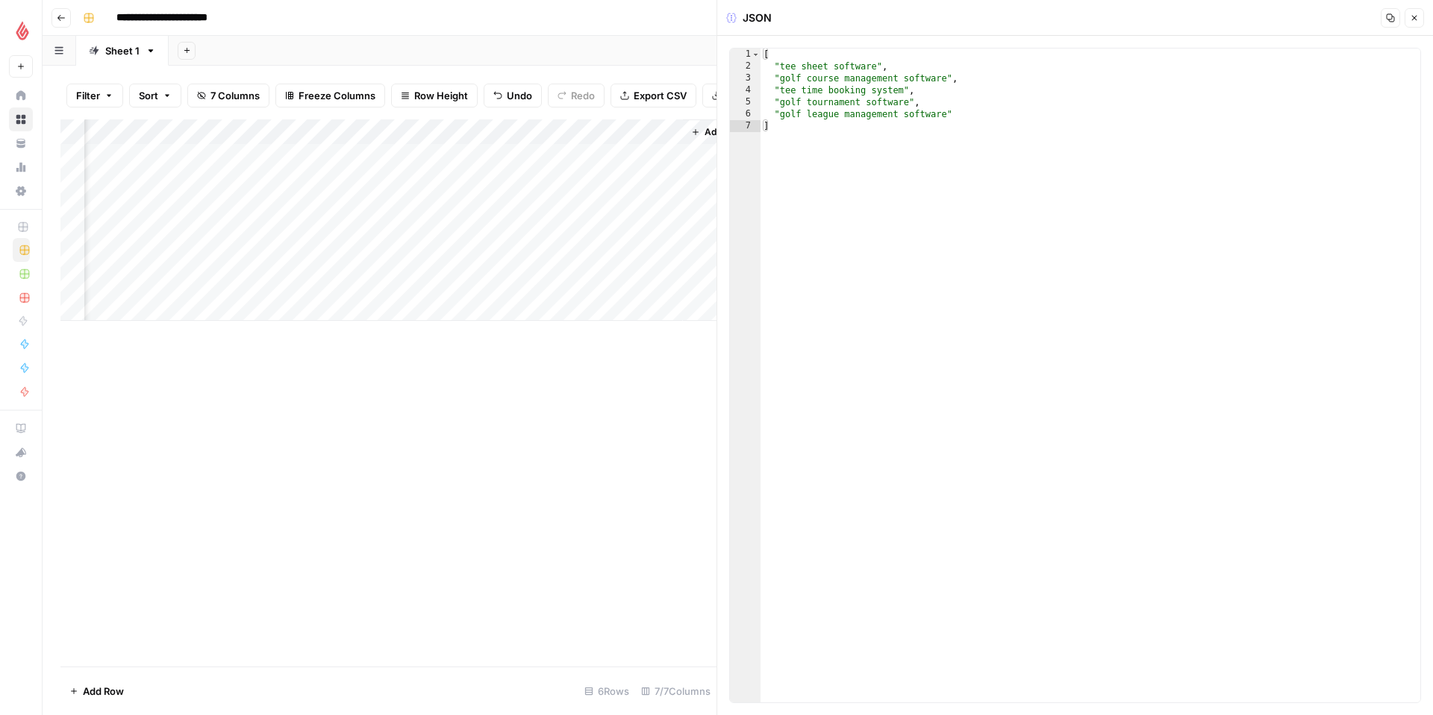
scroll to position [0, 340]
click at [533, 131] on div "Add Column" at bounding box center [388, 220] width 656 height 202
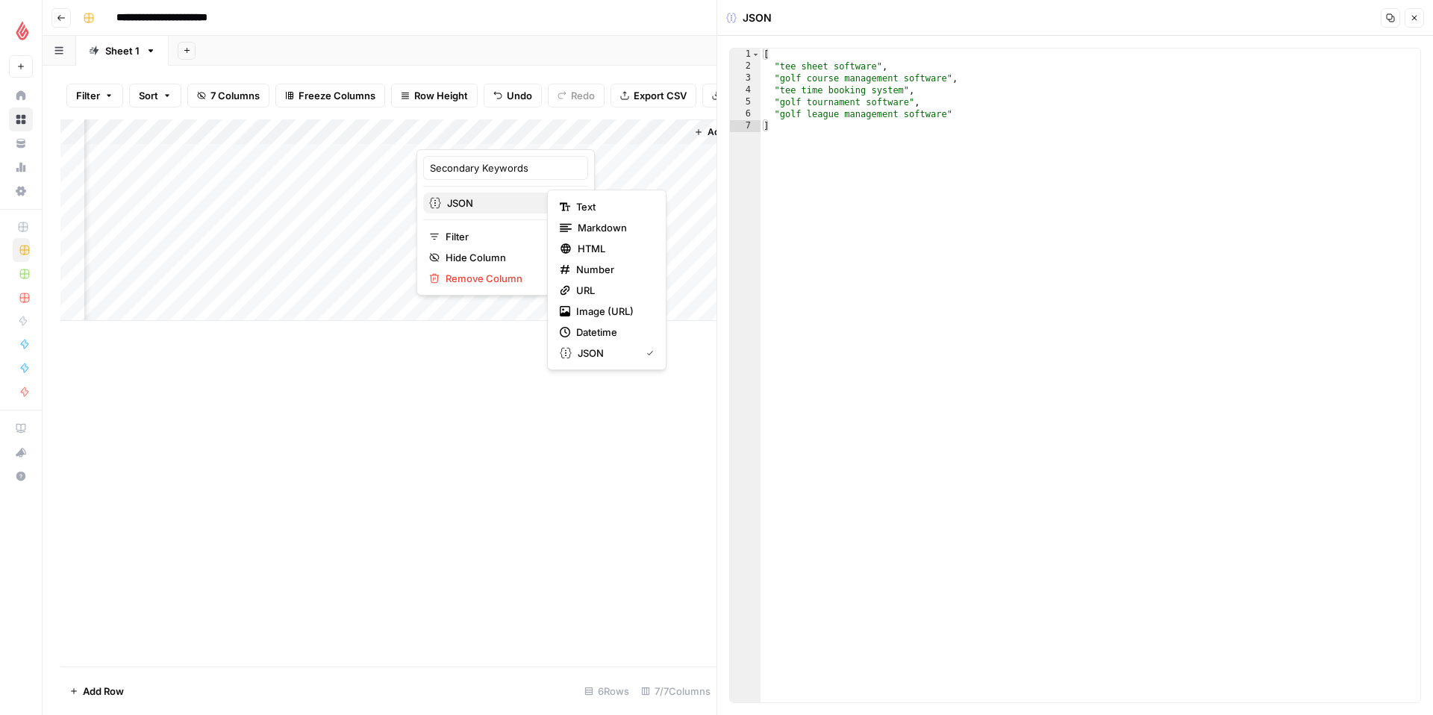
click at [531, 200] on div "JSON" at bounding box center [505, 203] width 153 height 15
click at [646, 213] on span "Text" at bounding box center [612, 206] width 72 height 15
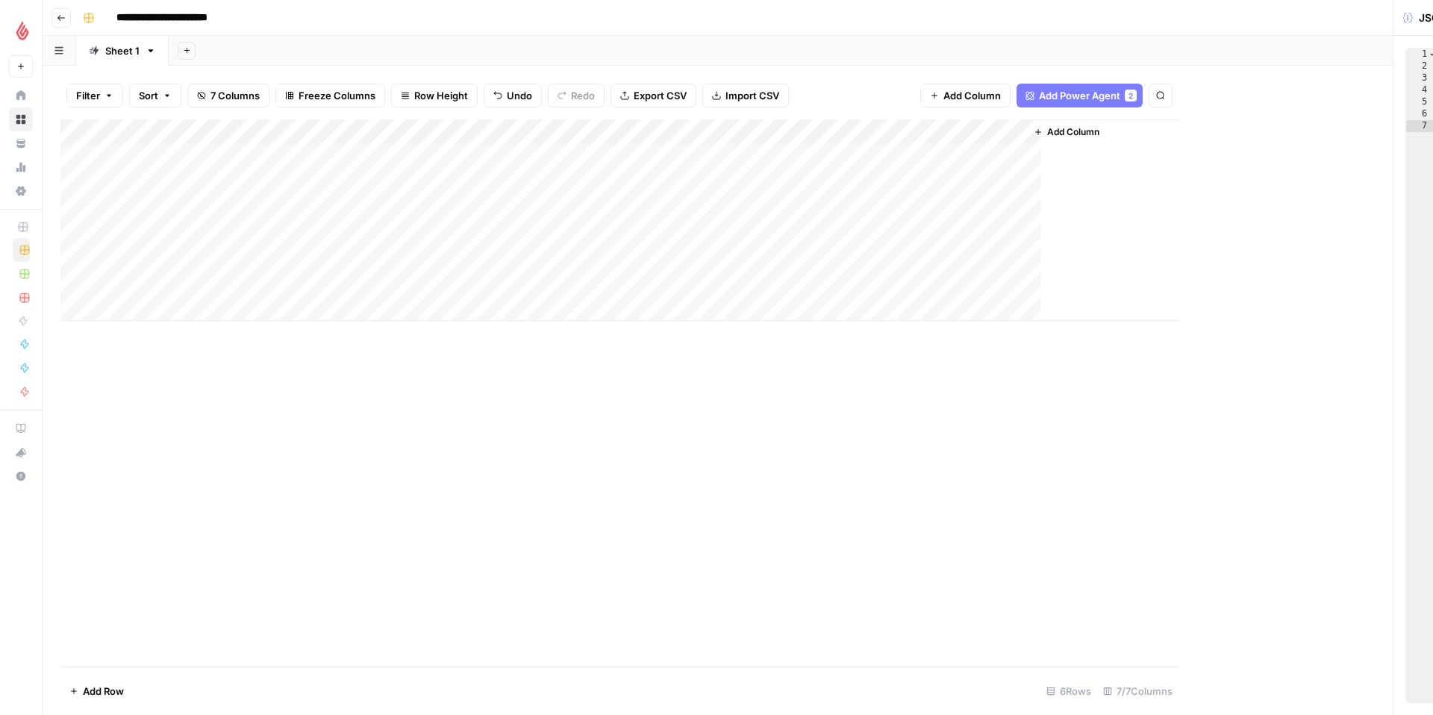
scroll to position [0, 0]
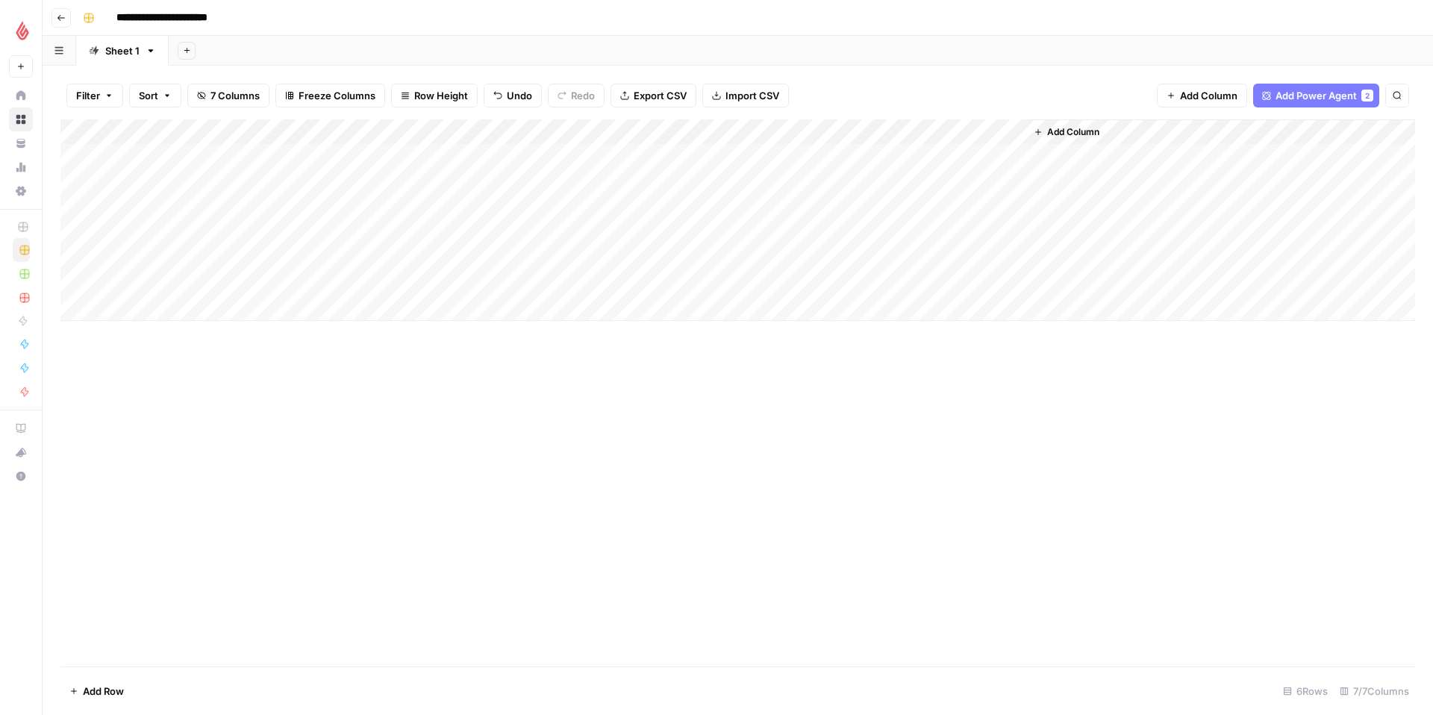
click at [546, 179] on div "Add Column" at bounding box center [737, 220] width 1355 height 202
click at [827, 182] on div "Add Column" at bounding box center [737, 220] width 1355 height 202
click at [877, 134] on div "Add Column" at bounding box center [737, 220] width 1355 height 202
click at [898, 370] on div "Add Column" at bounding box center [737, 392] width 1355 height 547
click at [870, 176] on div "Add Column" at bounding box center [737, 220] width 1355 height 202
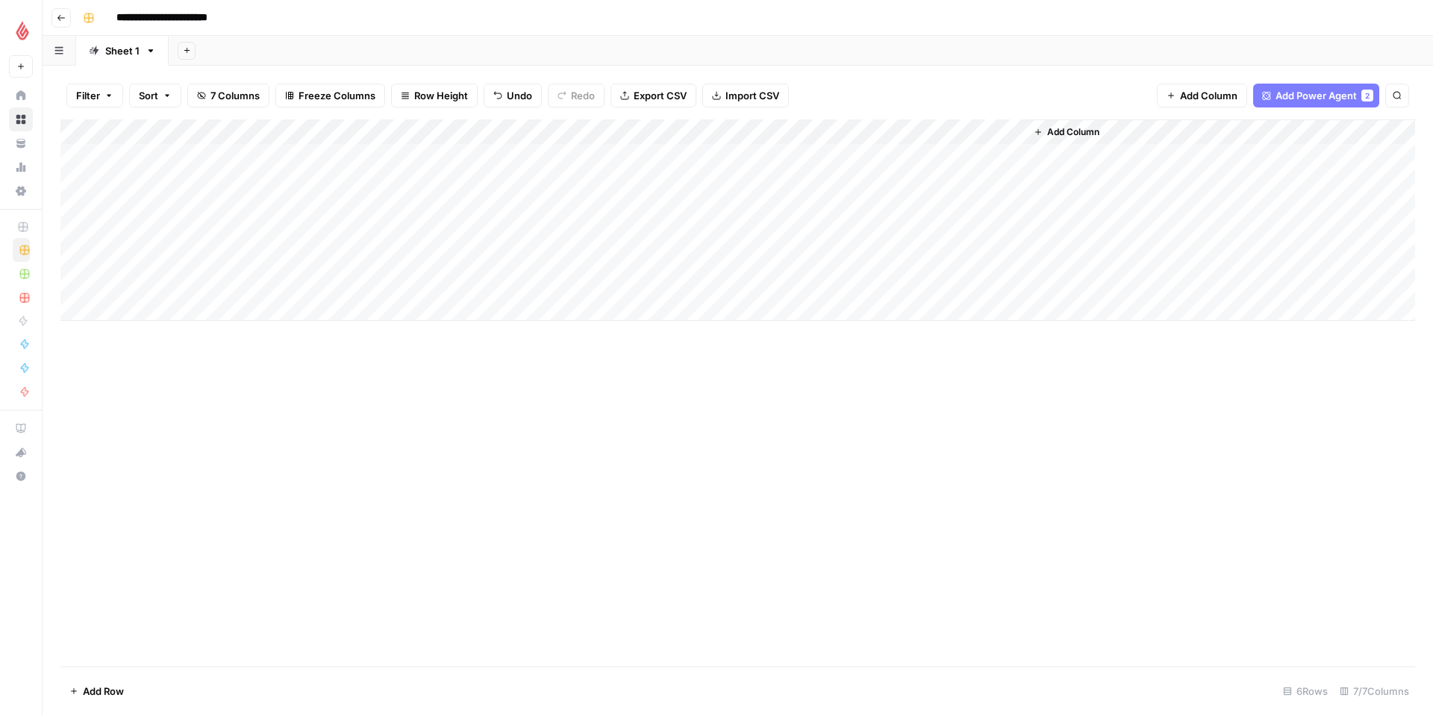
click at [869, 183] on div "Add Column" at bounding box center [737, 220] width 1355 height 202
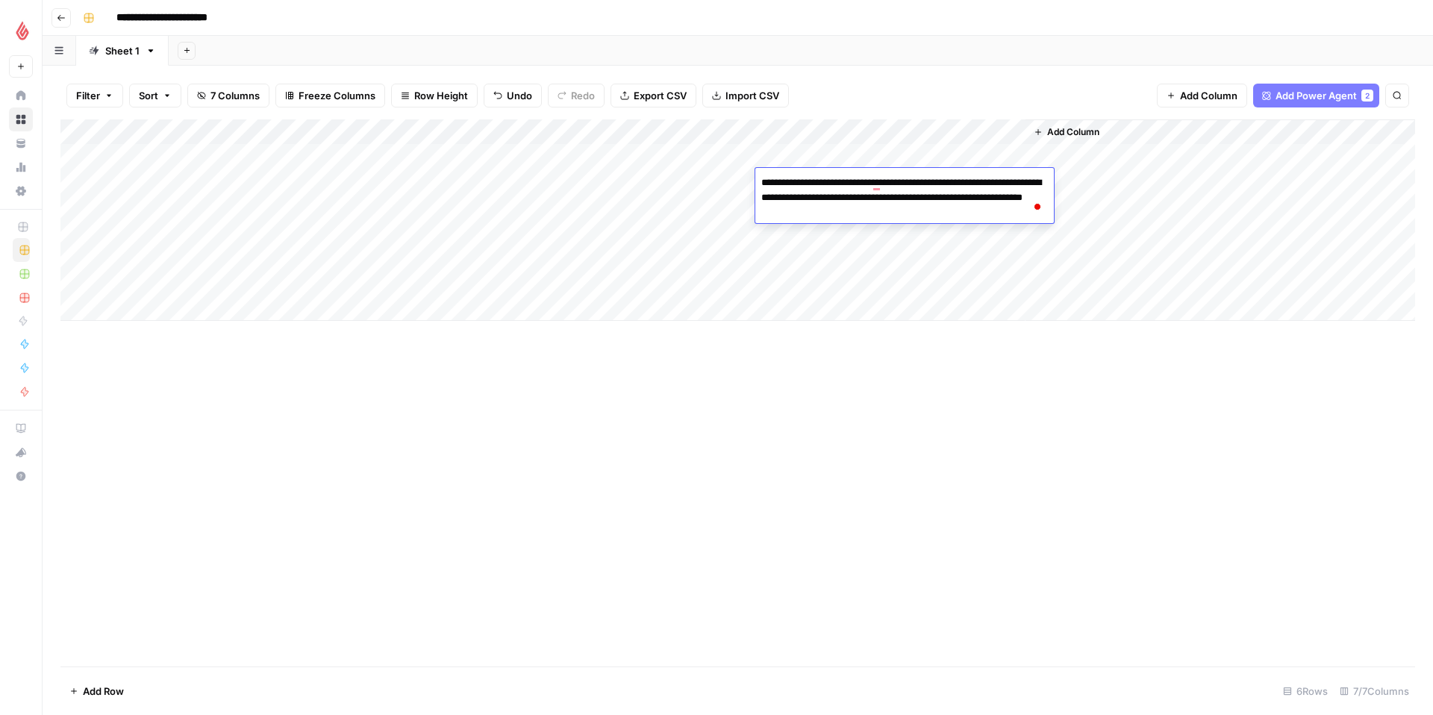
click at [887, 375] on div "Add Column" at bounding box center [737, 392] width 1355 height 547
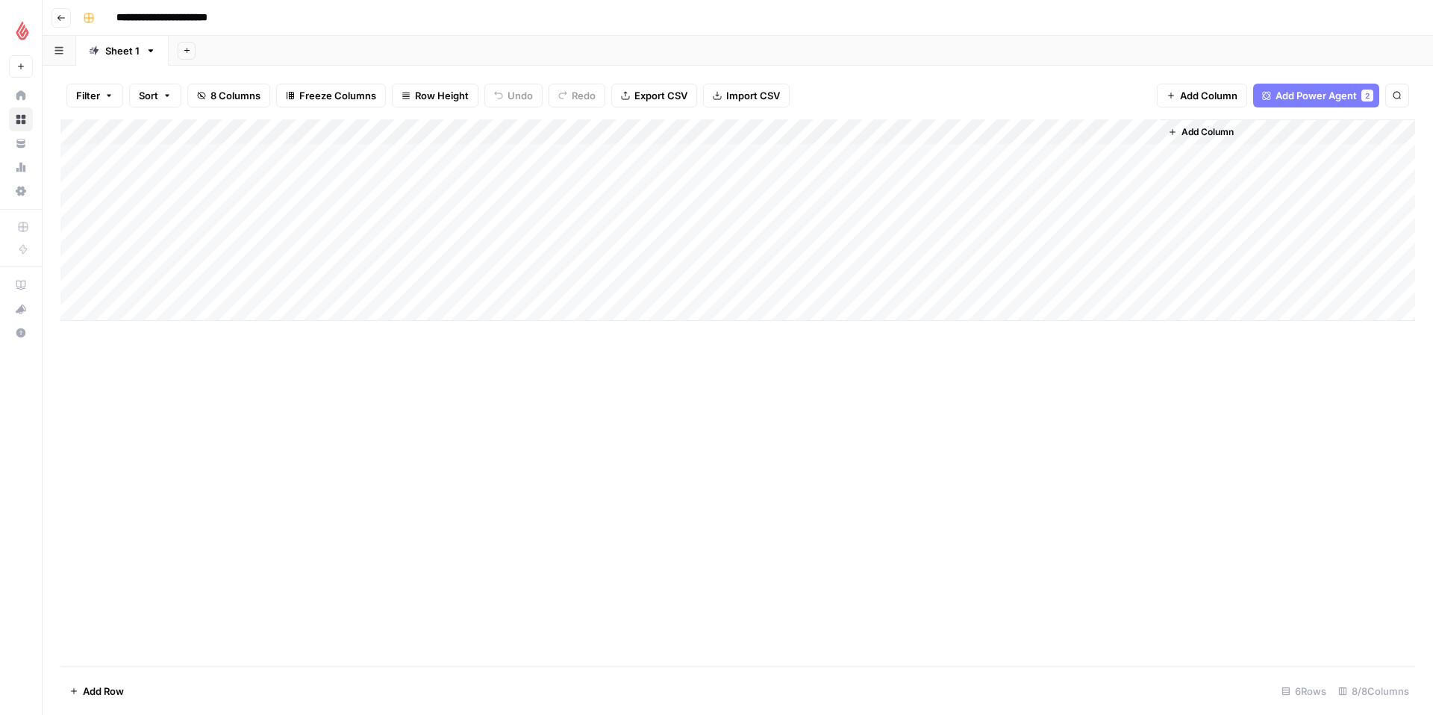
click at [1066, 153] on div "Add Column" at bounding box center [737, 220] width 1355 height 202
click at [1075, 183] on div "Add Column" at bounding box center [737, 220] width 1355 height 202
click at [1103, 184] on div "Add Column" at bounding box center [737, 220] width 1355 height 202
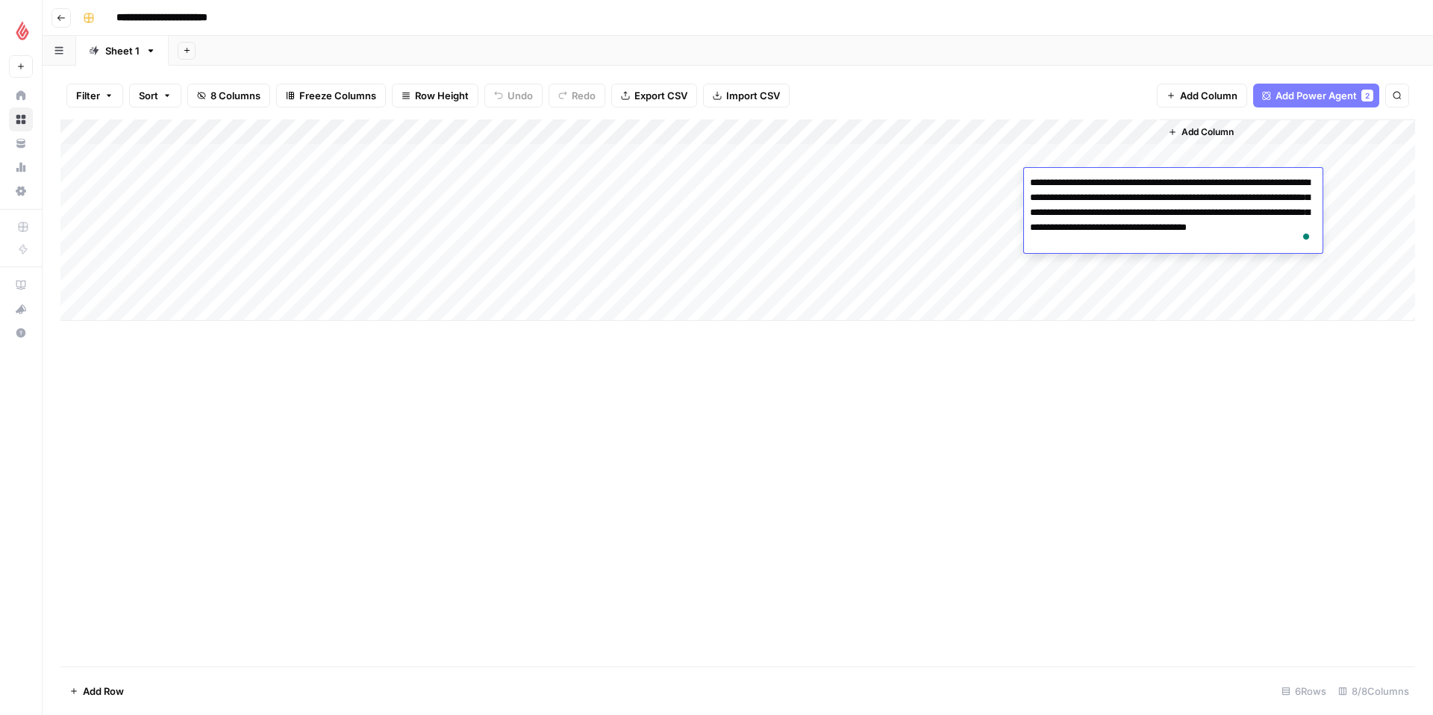
click at [1115, 545] on div "Add Column" at bounding box center [737, 392] width 1355 height 547
